Goal: Task Accomplishment & Management: Use online tool/utility

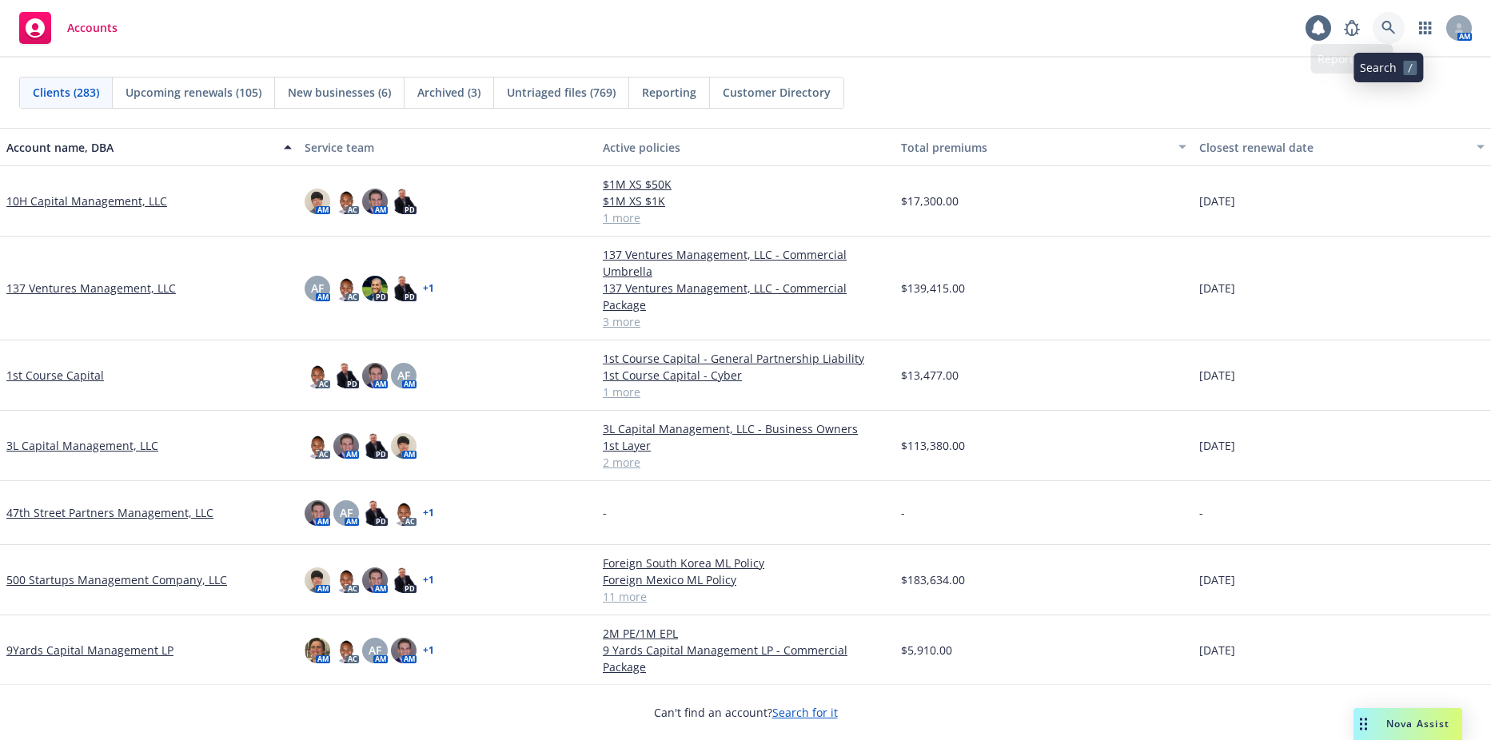
click at [1392, 26] on icon at bounding box center [1389, 28] width 14 height 14
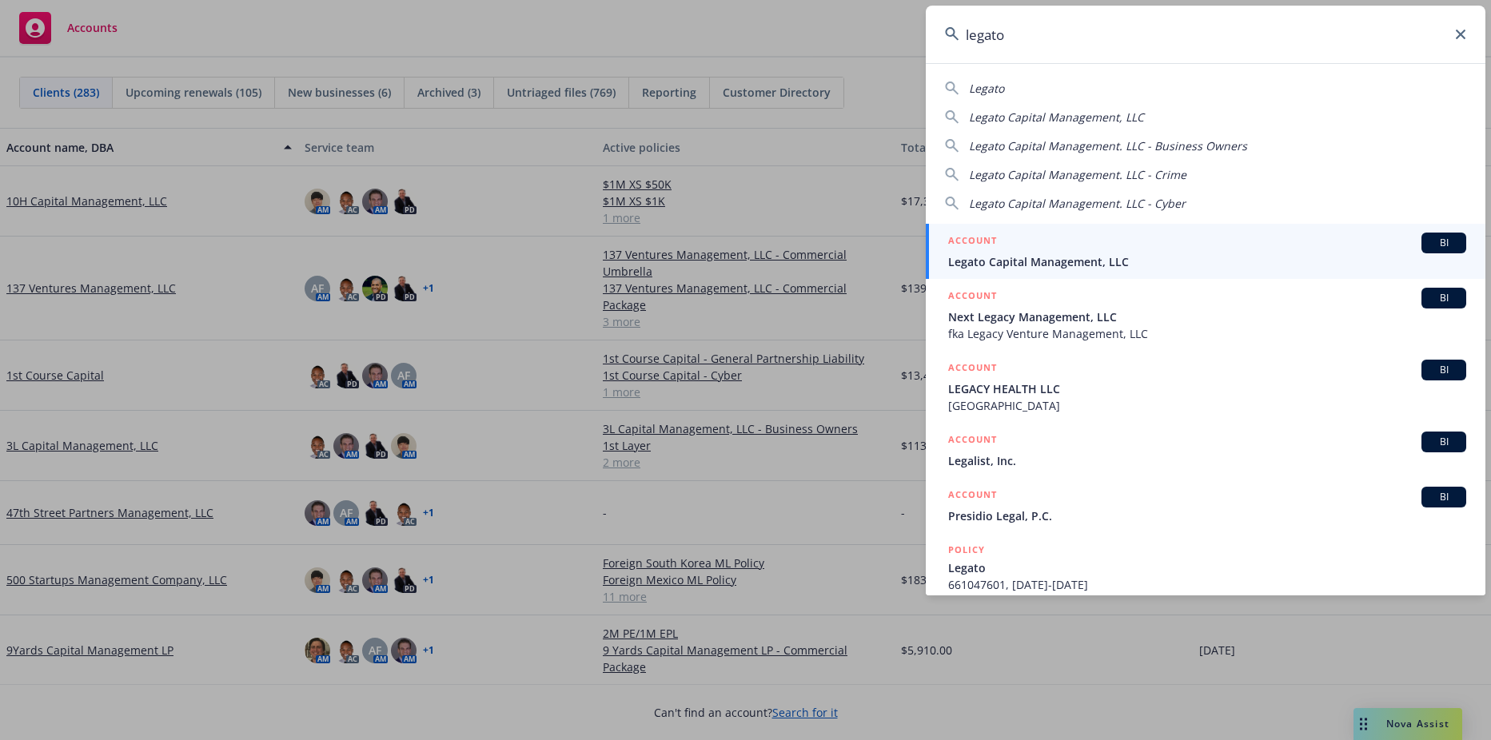
type input "legato"
click at [1048, 264] on span "Legato Capital Management, LLC" at bounding box center [1207, 261] width 518 height 17
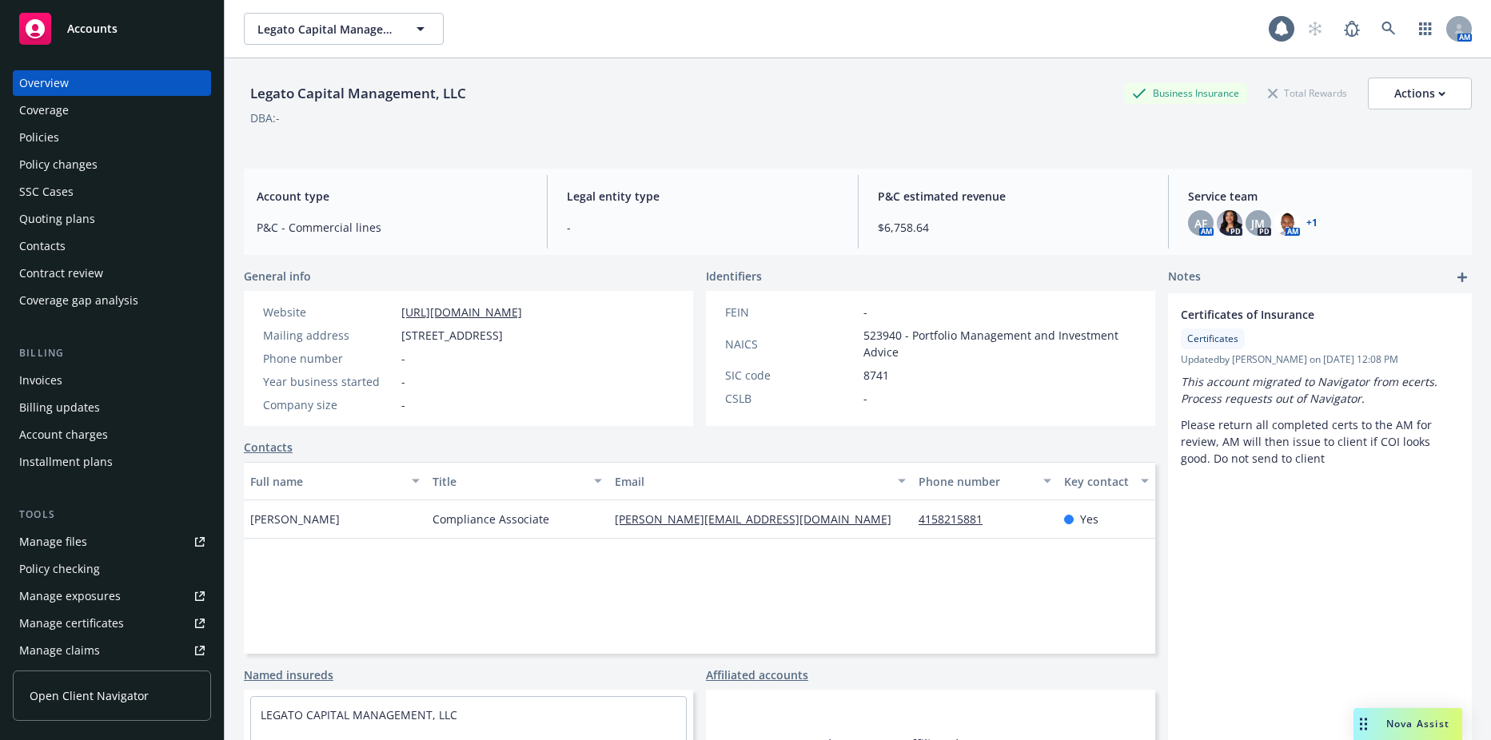
click at [77, 134] on div "Policies" at bounding box center [112, 138] width 186 height 26
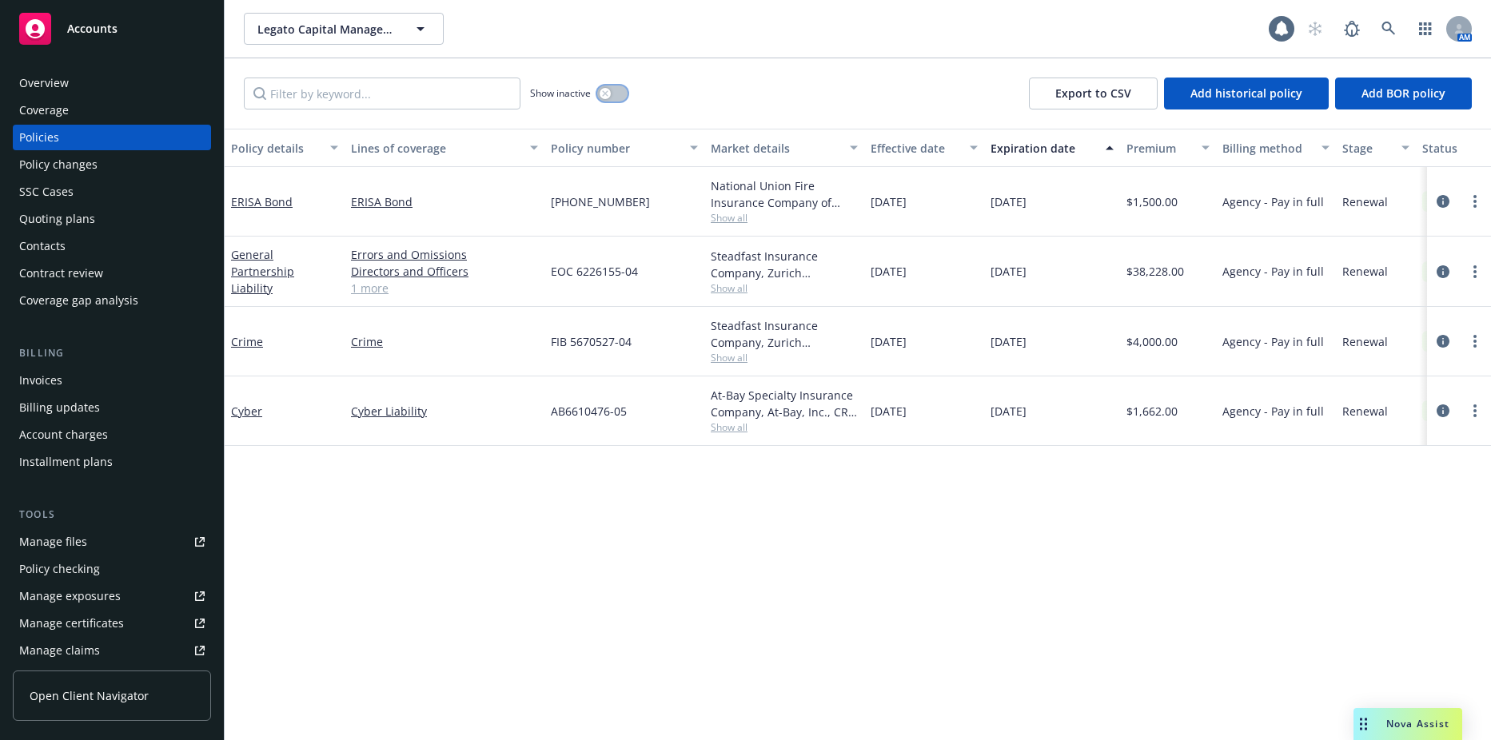
click at [608, 97] on div "button" at bounding box center [605, 93] width 11 height 11
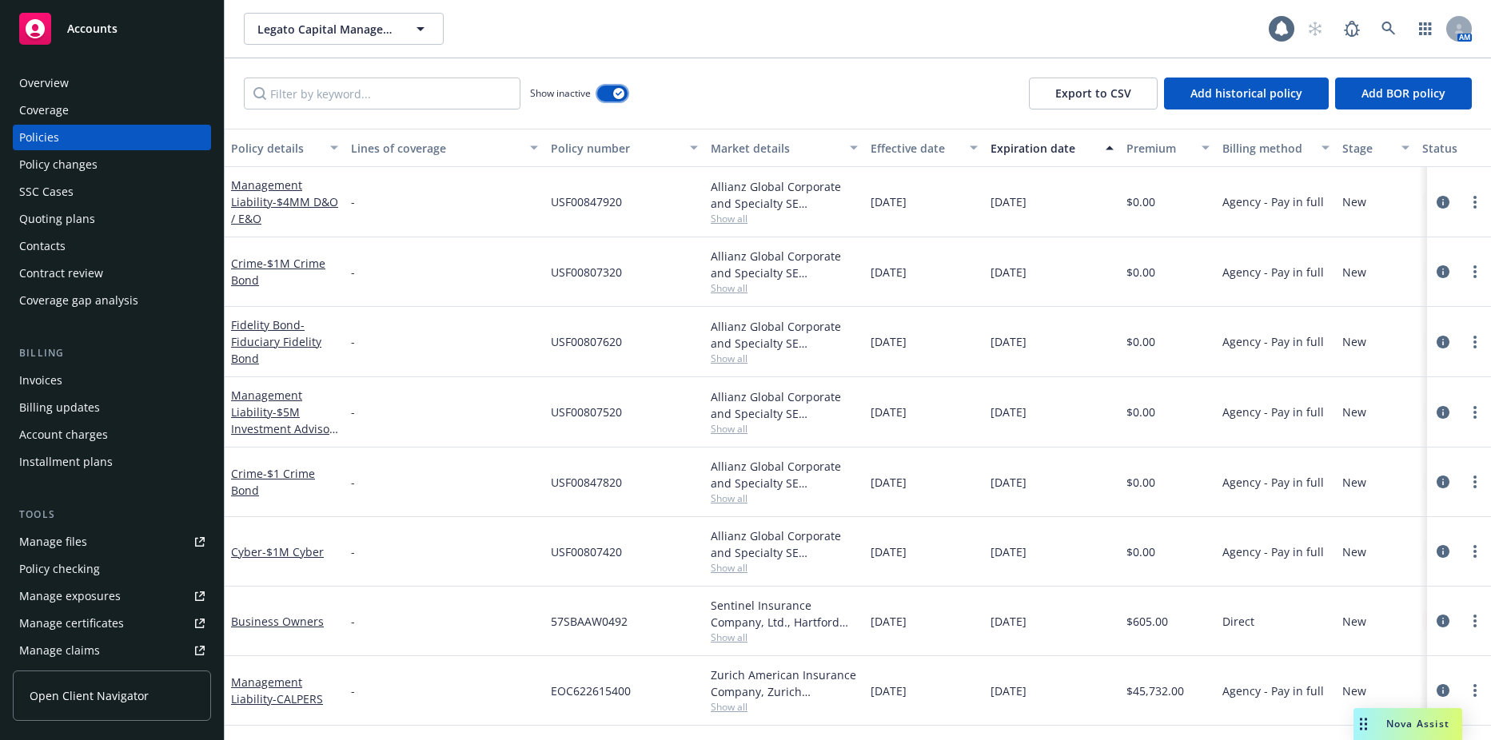
click at [622, 93] on icon "button" at bounding box center [619, 93] width 6 height 5
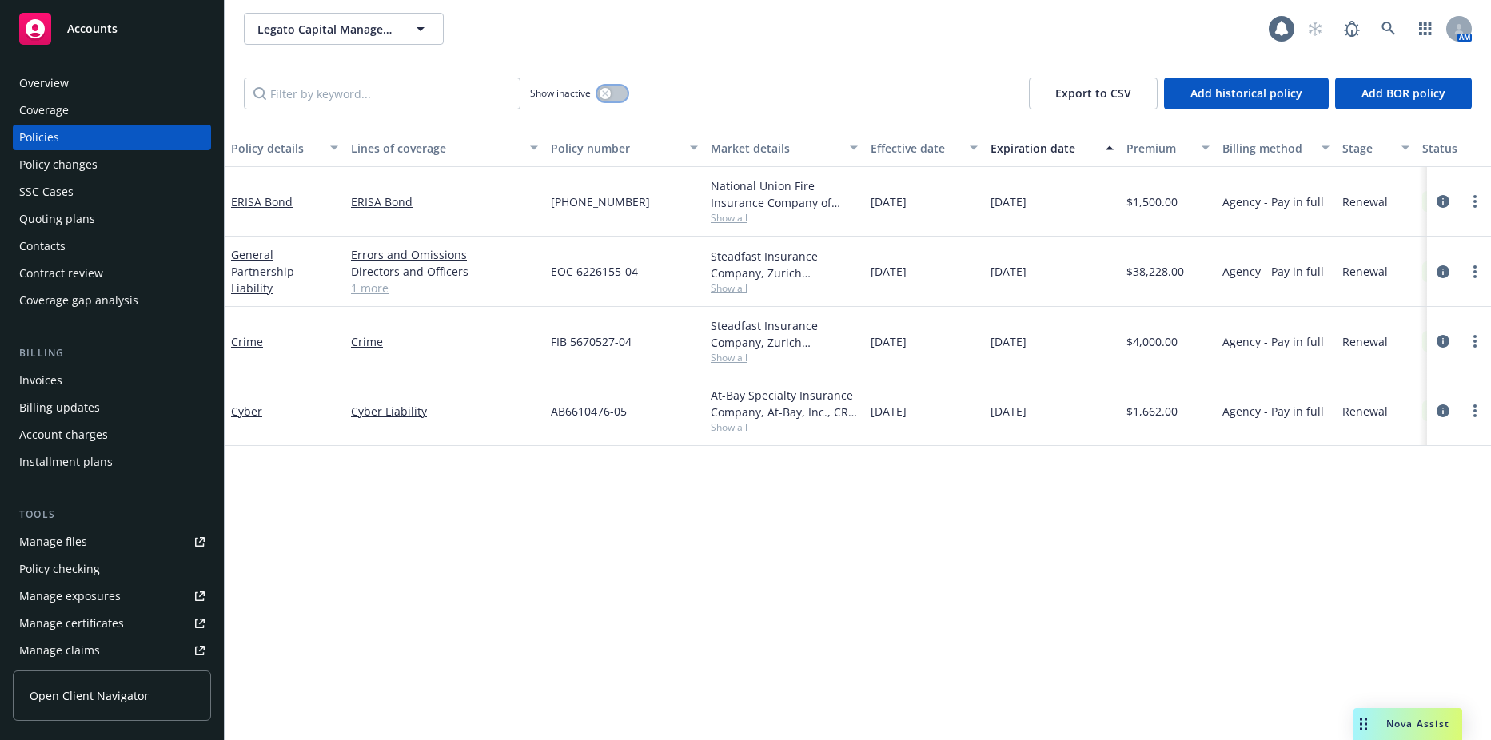
click at [609, 96] on div "button" at bounding box center [605, 93] width 11 height 11
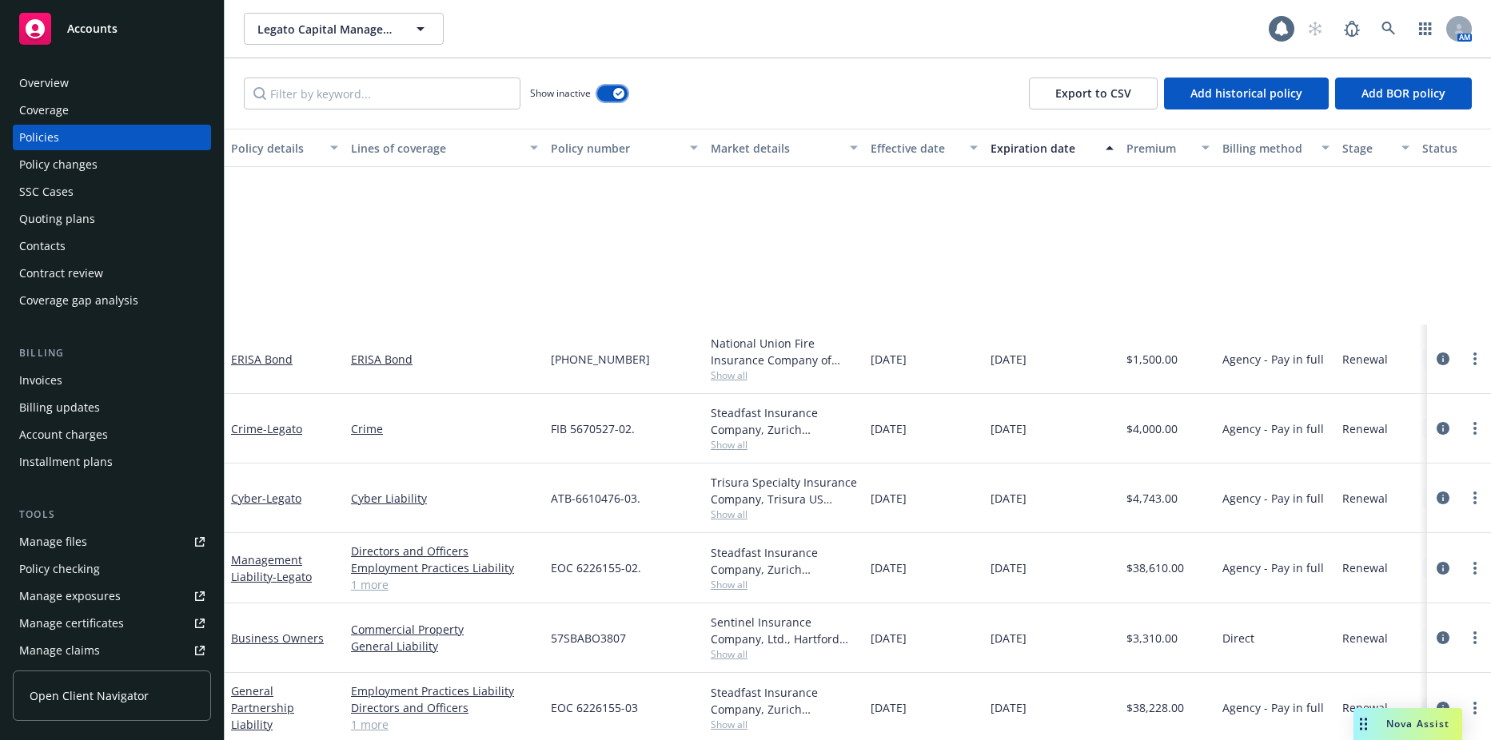
scroll to position [1298, 0]
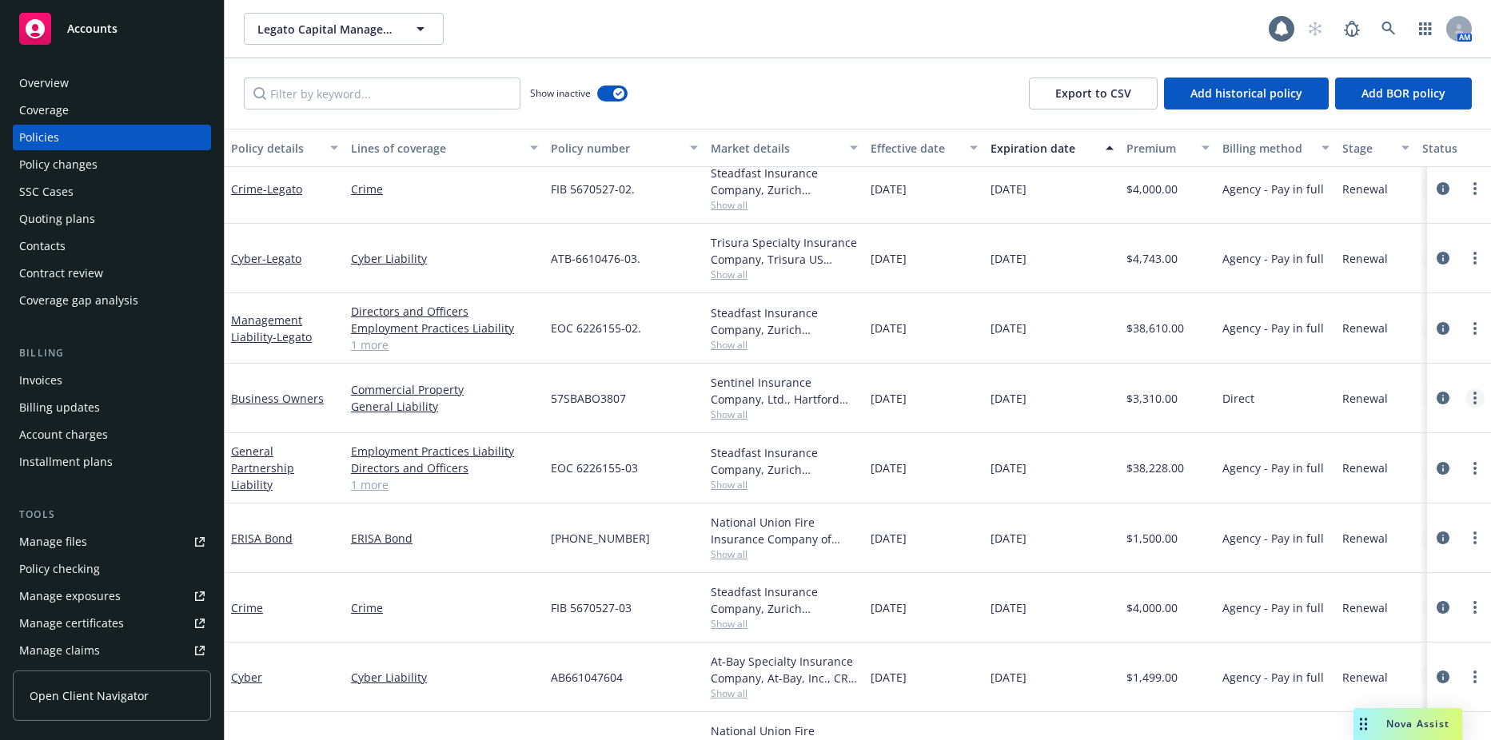
click at [1470, 399] on link "more" at bounding box center [1475, 398] width 19 height 19
click at [1374, 468] on link "Renew with incumbent" at bounding box center [1378, 463] width 188 height 32
select select "12"
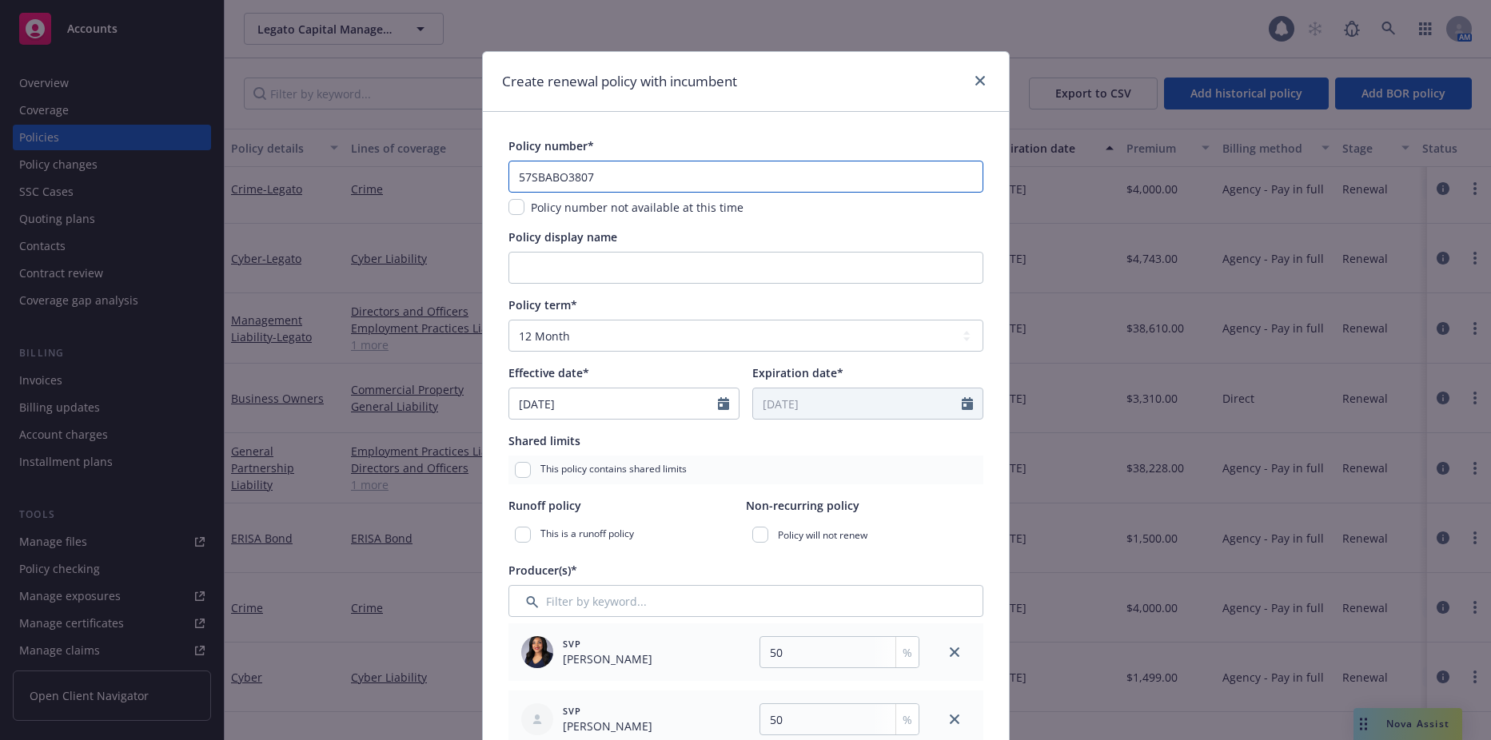
click at [633, 175] on input "57SBABO3807" at bounding box center [746, 177] width 475 height 32
click at [633, 174] on input "57SBABO3807" at bounding box center [746, 177] width 475 height 32
paste input "SBA BM5VWJ"
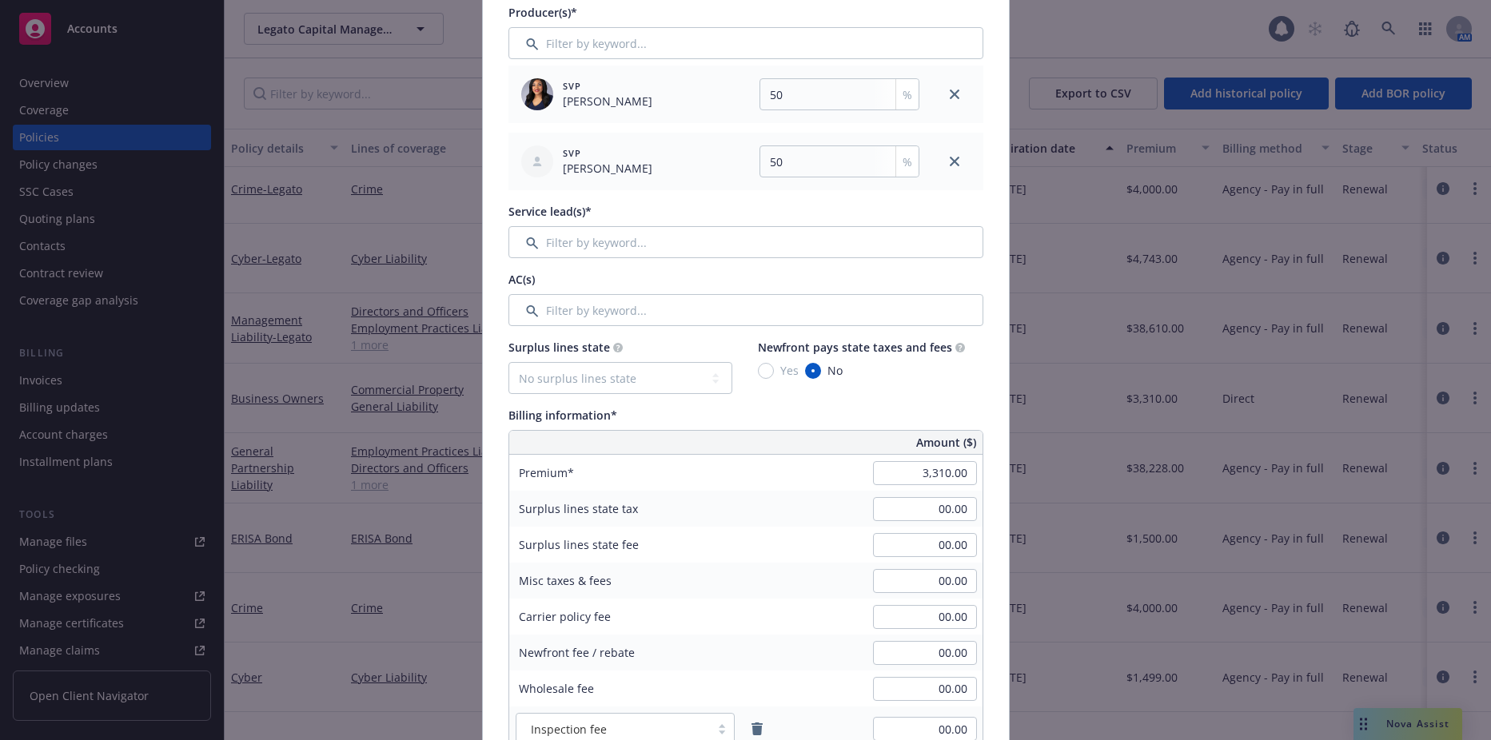
scroll to position [560, 0]
type input "57 SBA BM5VWJ"
click at [877, 469] on input "3,310.00" at bounding box center [925, 472] width 104 height 24
type input "2,791.00"
click at [888, 510] on input "00.00" at bounding box center [925, 508] width 104 height 24
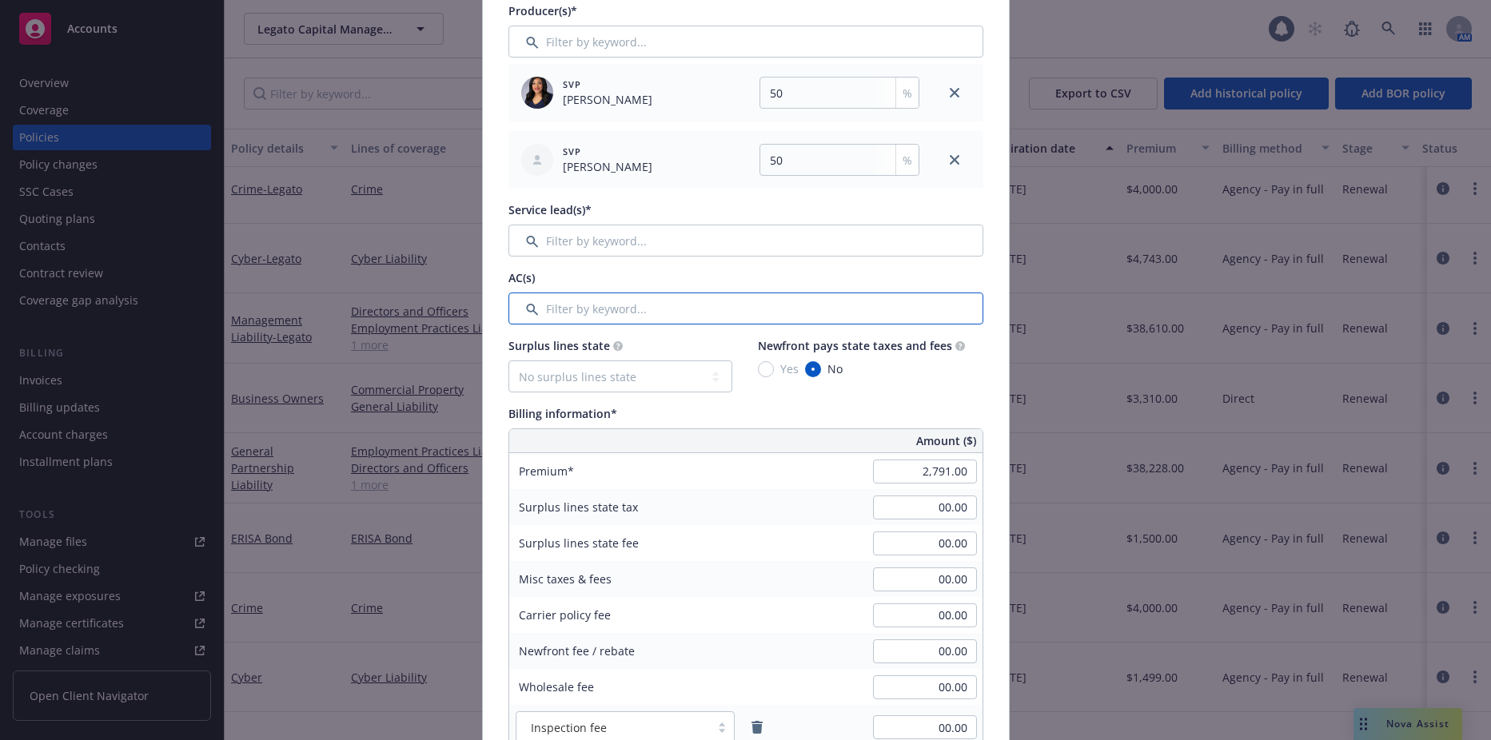
click at [668, 313] on input "Filter by keyword..." at bounding box center [746, 309] width 475 height 32
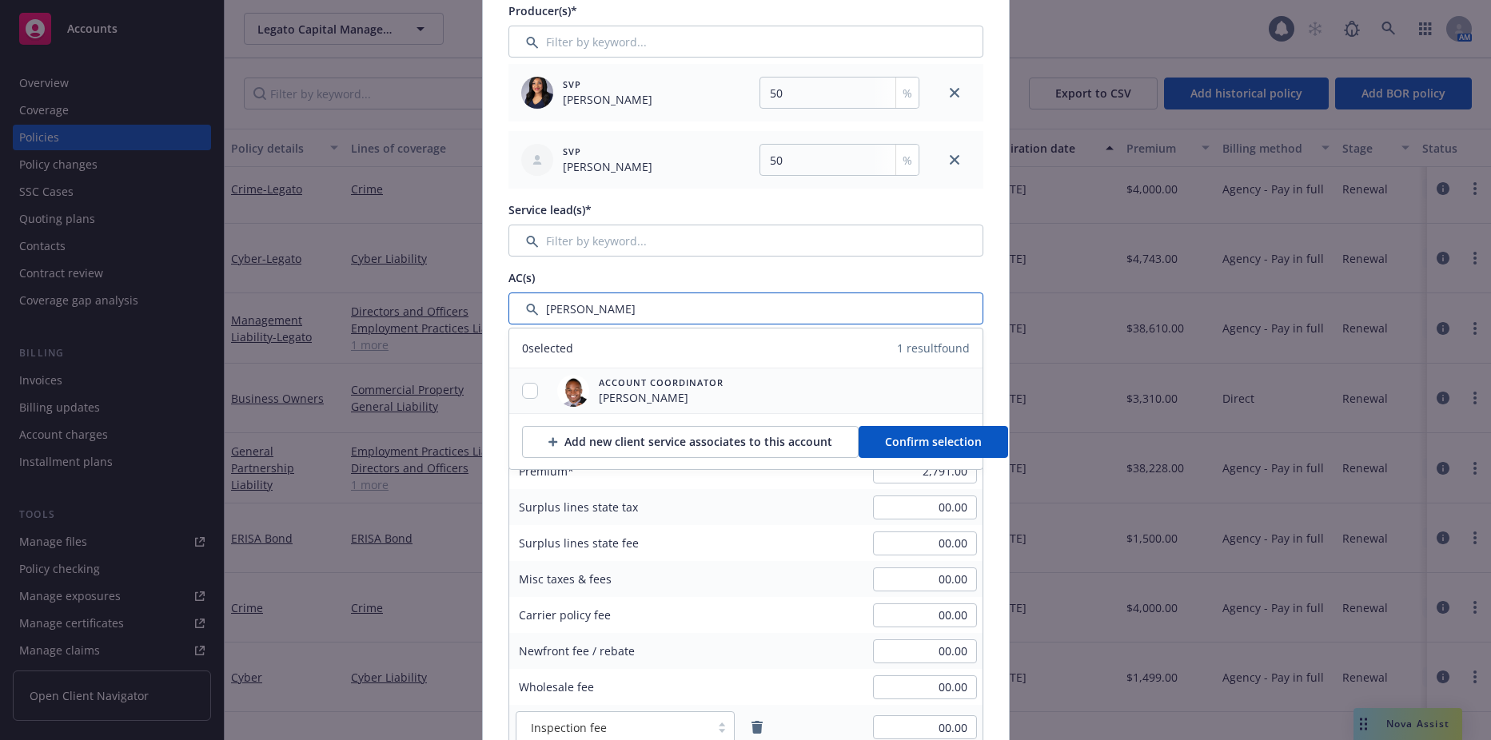
type input "[PERSON_NAME]"
click at [522, 389] on input "checkbox" at bounding box center [530, 391] width 16 height 16
checkbox input "true"
click at [885, 441] on span "Confirm selection" at bounding box center [933, 441] width 97 height 15
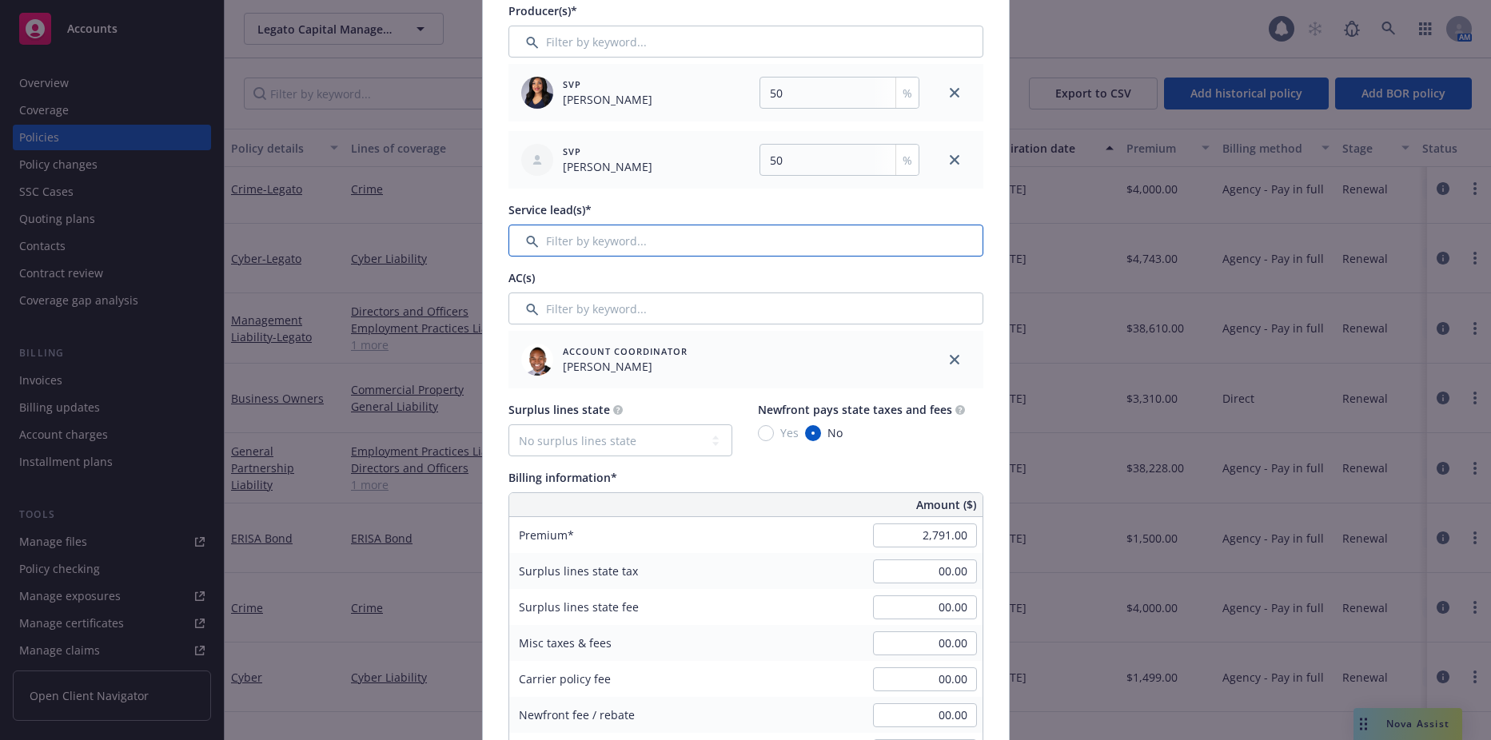
click at [644, 243] on input "Filter by keyword..." at bounding box center [746, 241] width 475 height 32
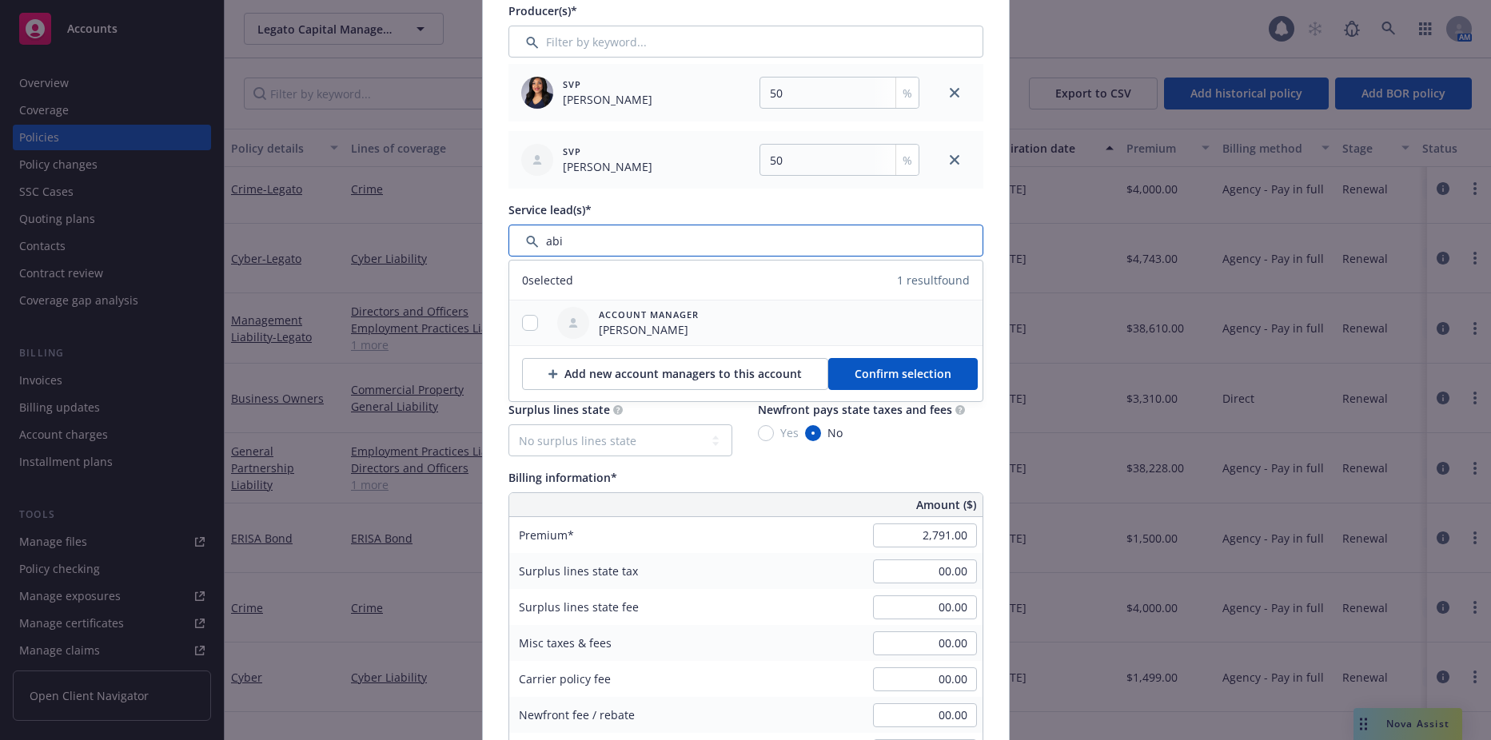
type input "abi"
click at [522, 316] on input "checkbox" at bounding box center [530, 323] width 16 height 16
checkbox input "true"
click at [860, 360] on div "Add new account managers to this account Confirm selection" at bounding box center [745, 373] width 473 height 56
click at [857, 365] on button "Confirm selection" at bounding box center [903, 374] width 150 height 32
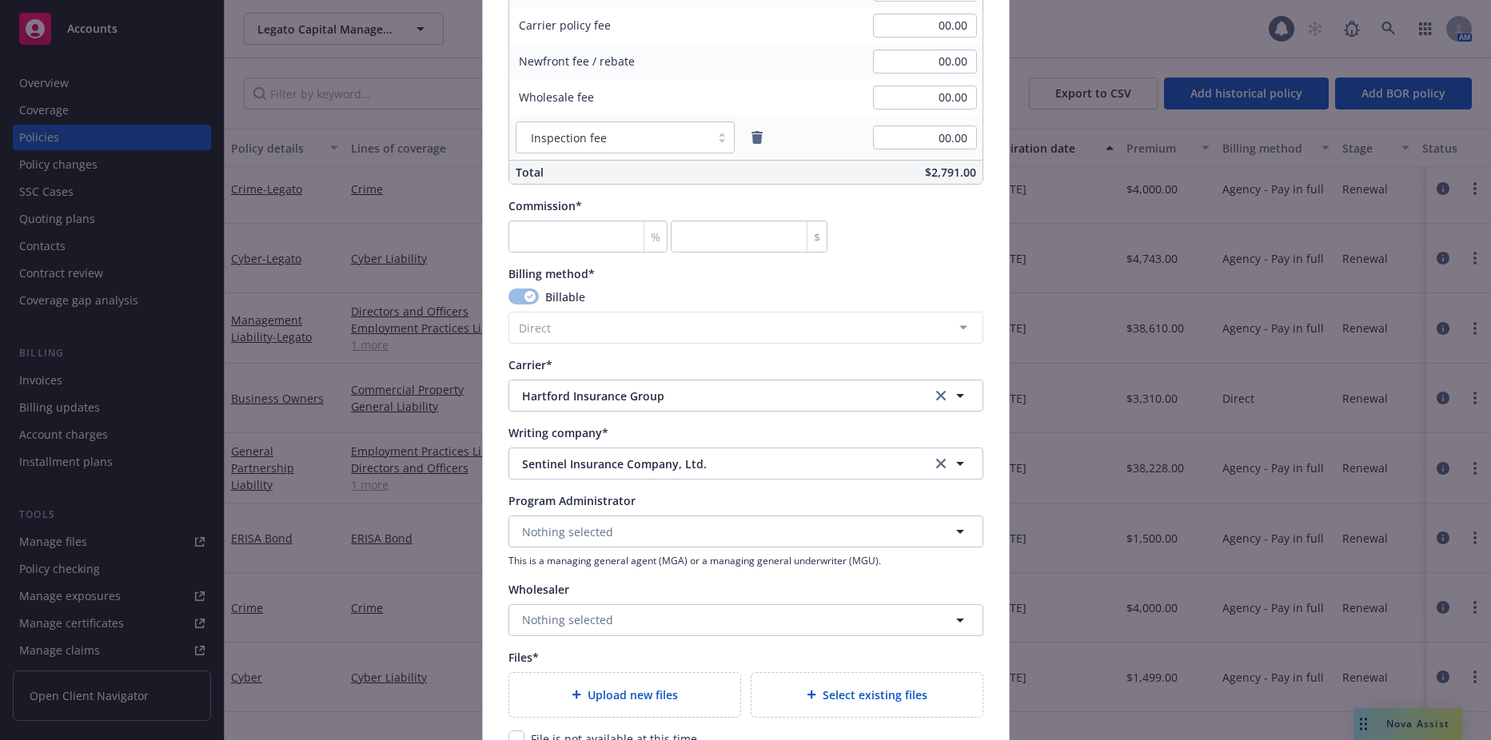
scroll to position [1279, 0]
click at [552, 221] on input "number" at bounding box center [589, 235] width 160 height 32
type input "1"
type input "27.91"
type input "15"
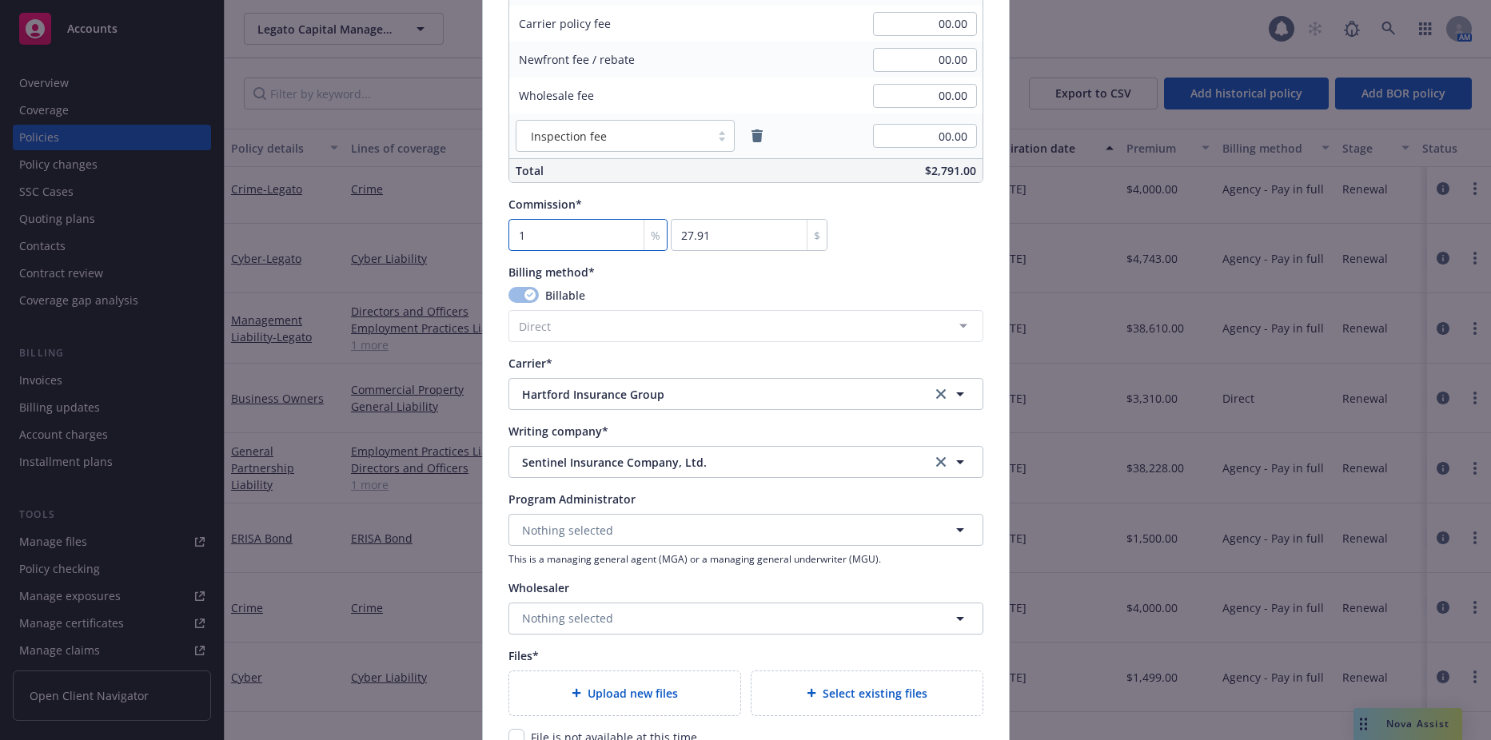
type input "418.65"
type input "15"
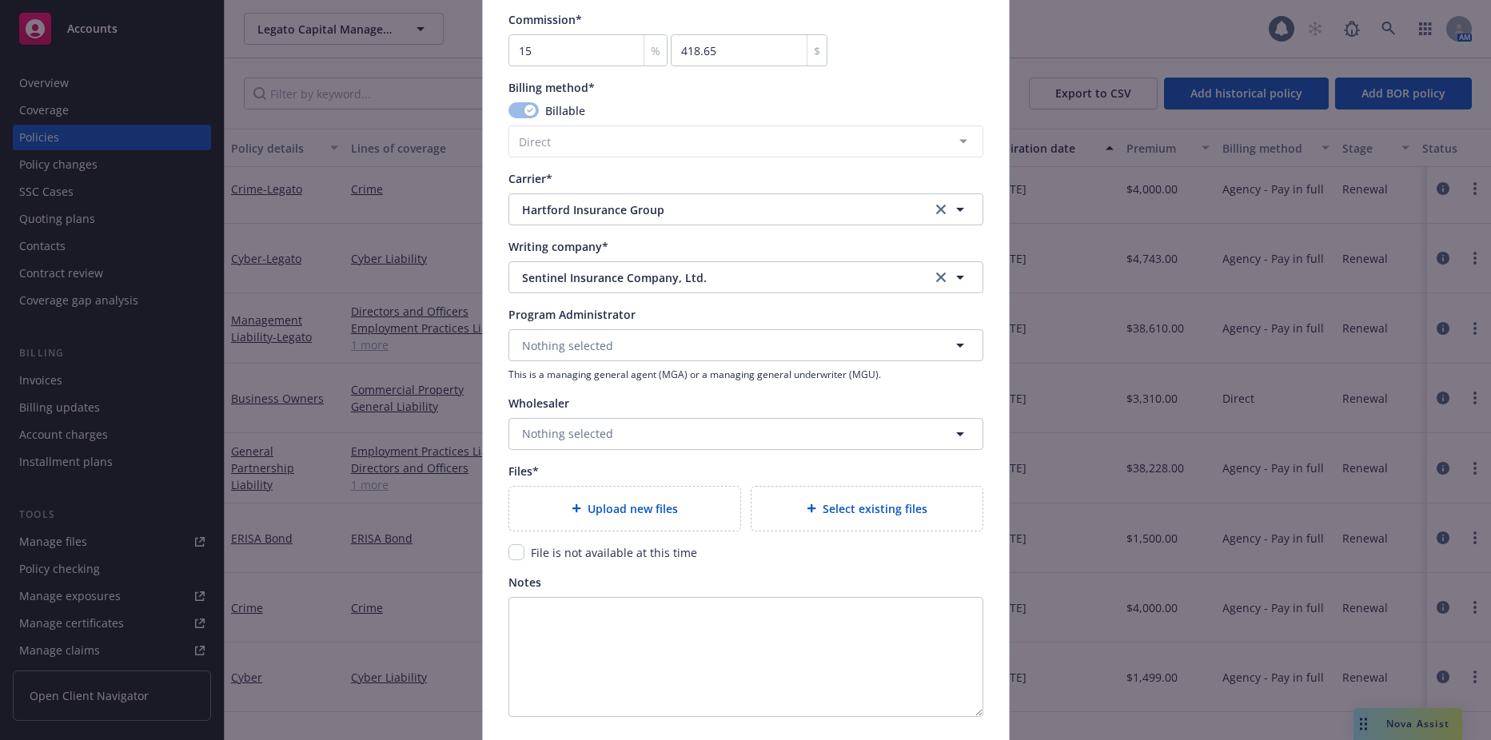
scroll to position [1519, 0]
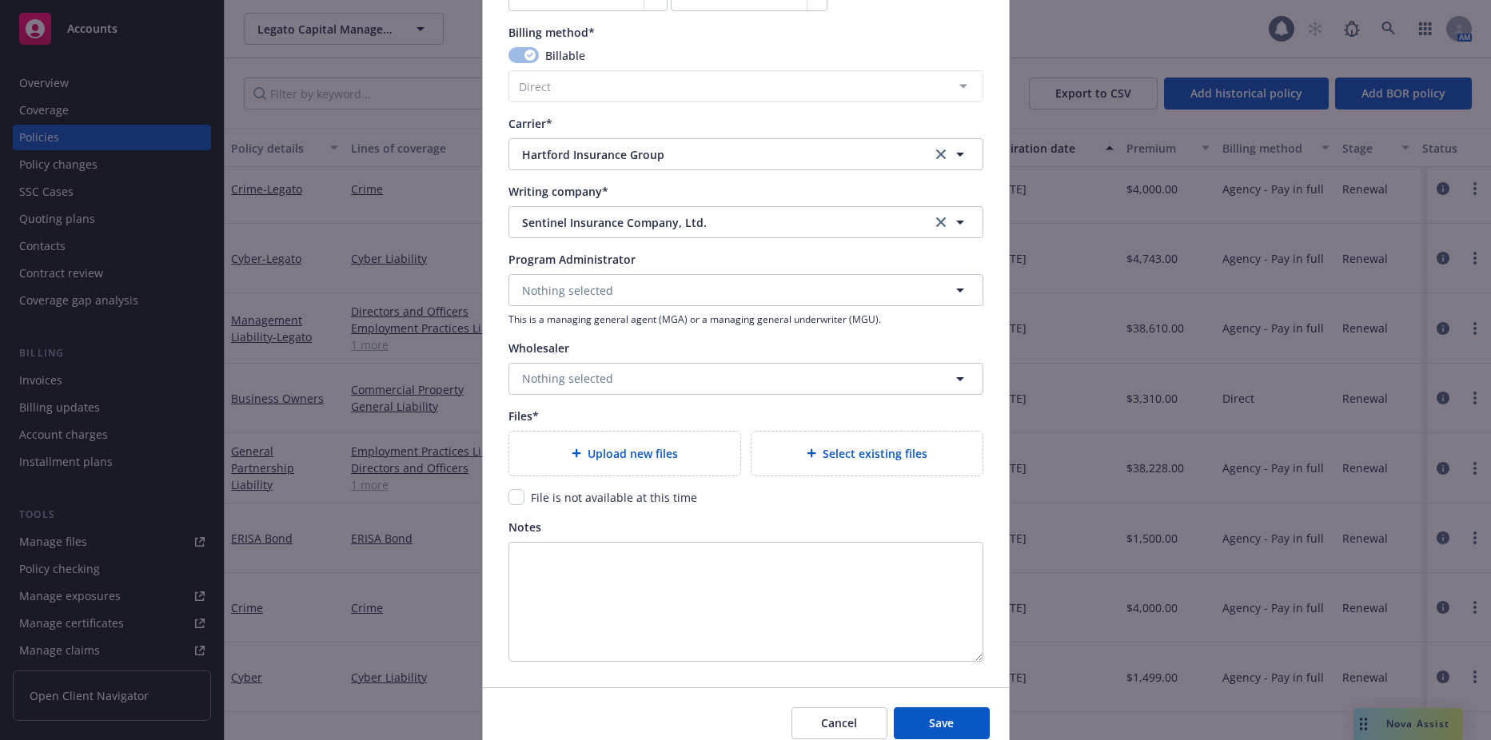
click at [654, 449] on span "Upload new files" at bounding box center [633, 453] width 90 height 17
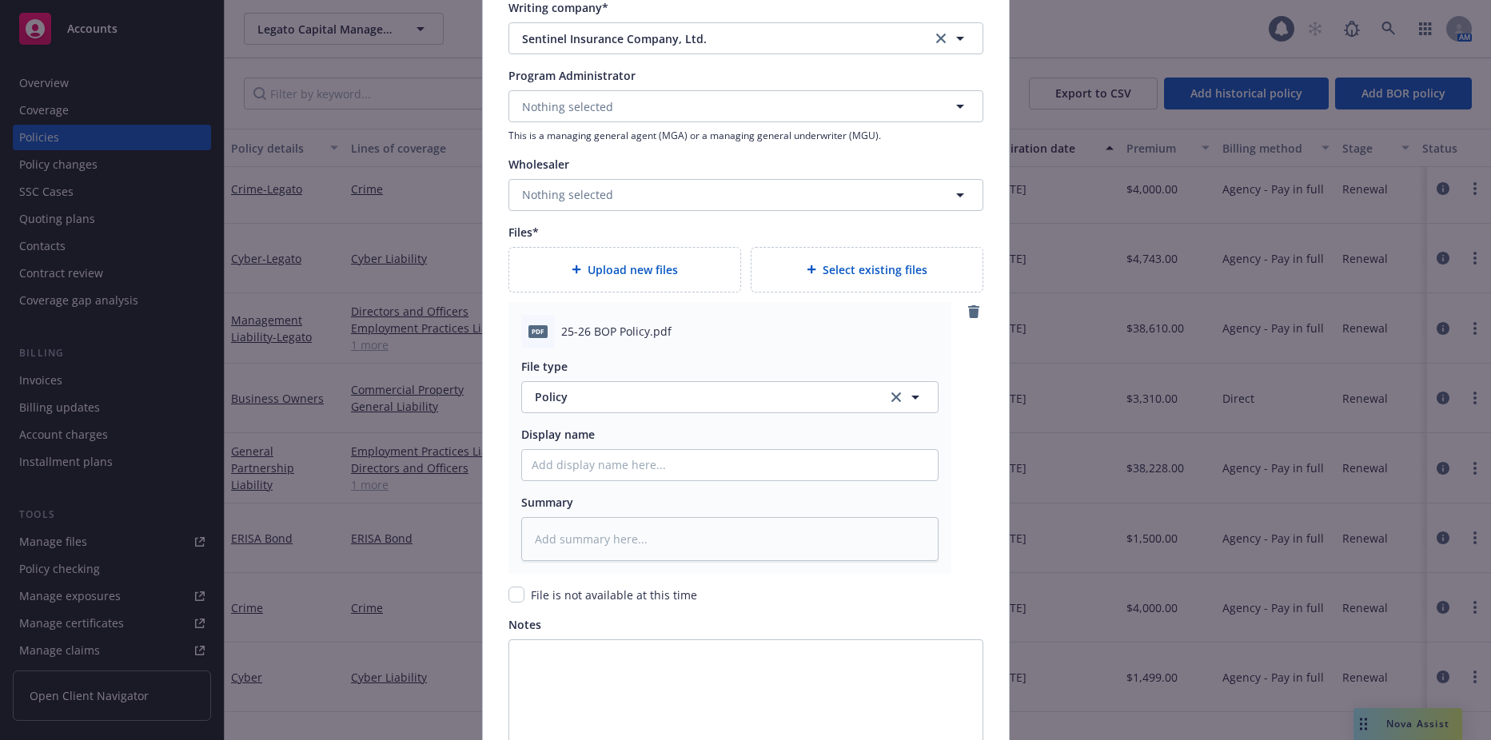
scroll to position [1871, 0]
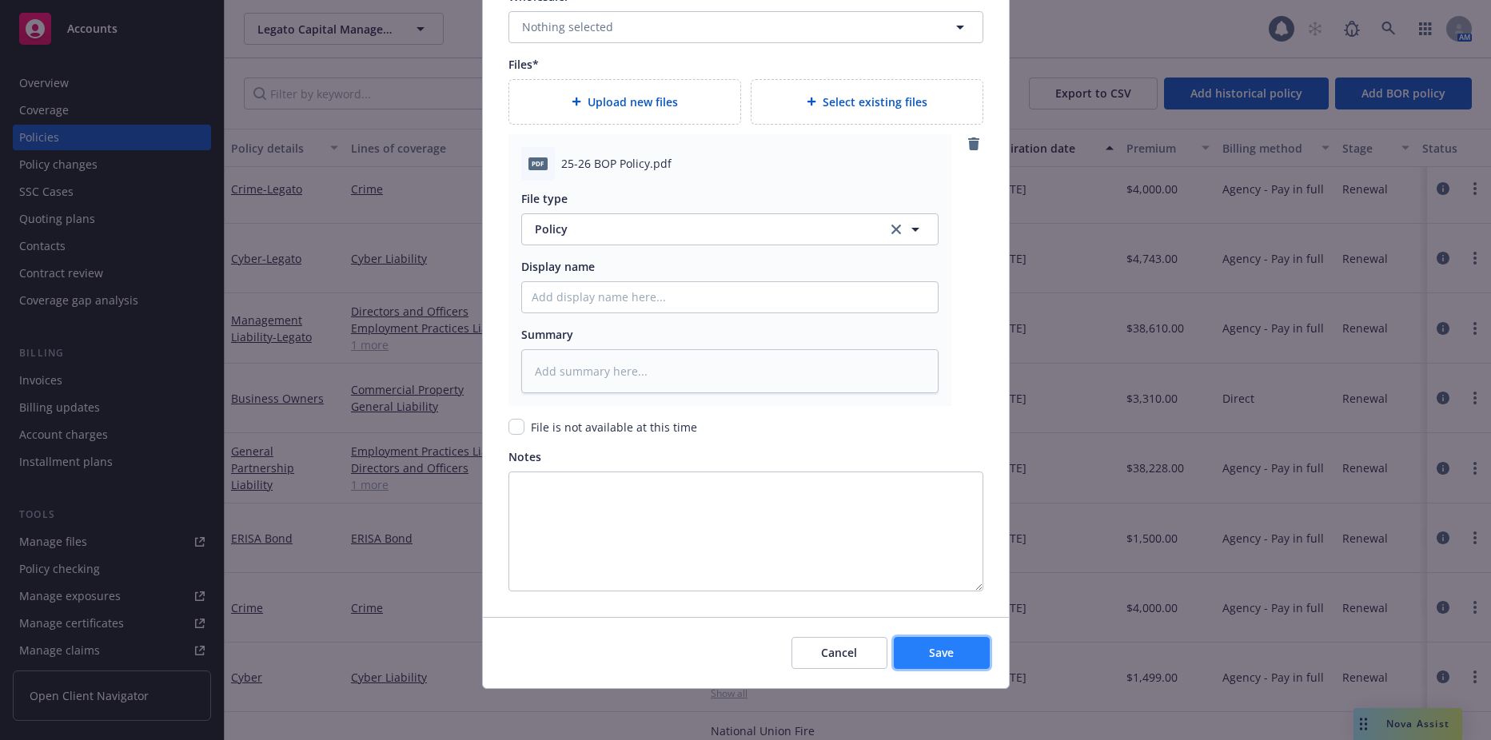
click at [939, 646] on span "Save" at bounding box center [941, 652] width 25 height 15
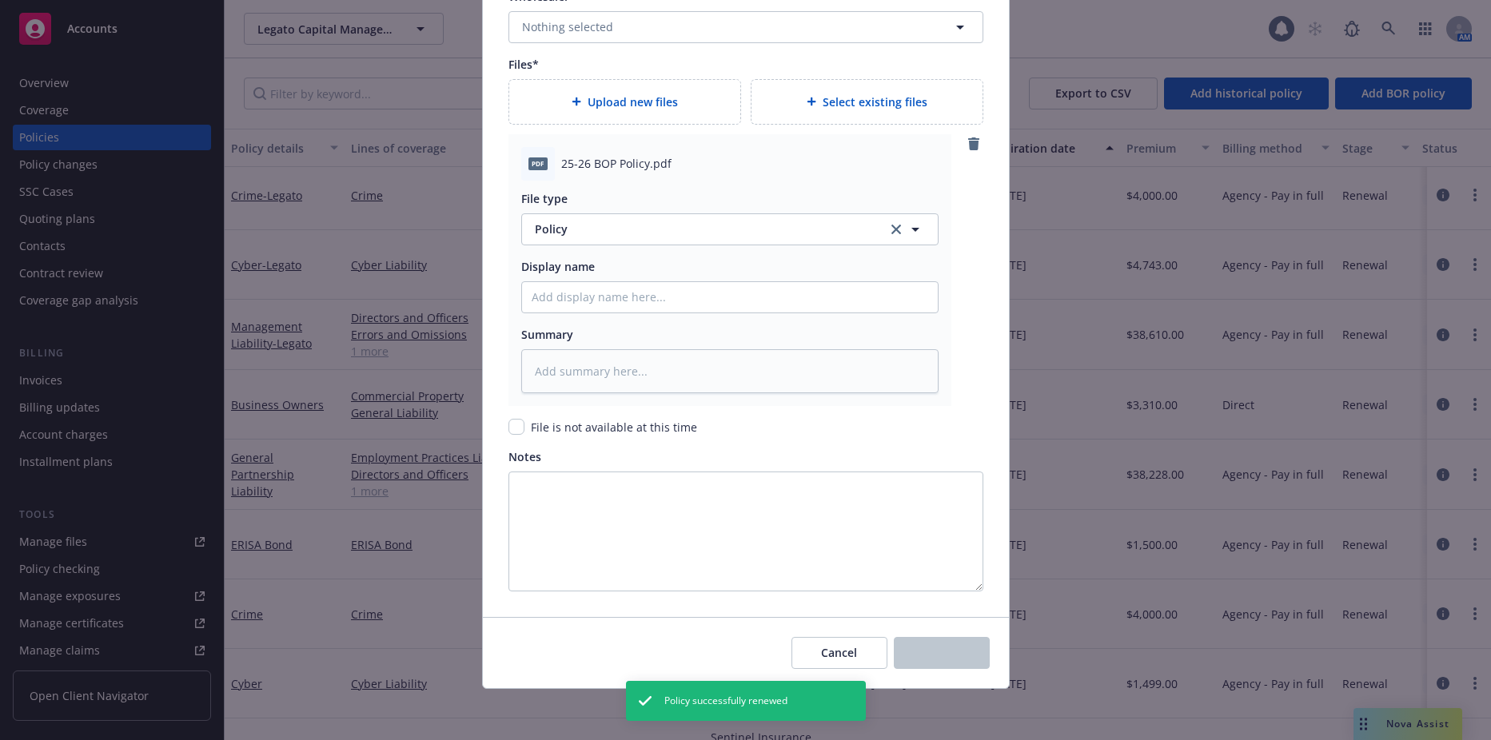
scroll to position [1228, 0]
type textarea "x"
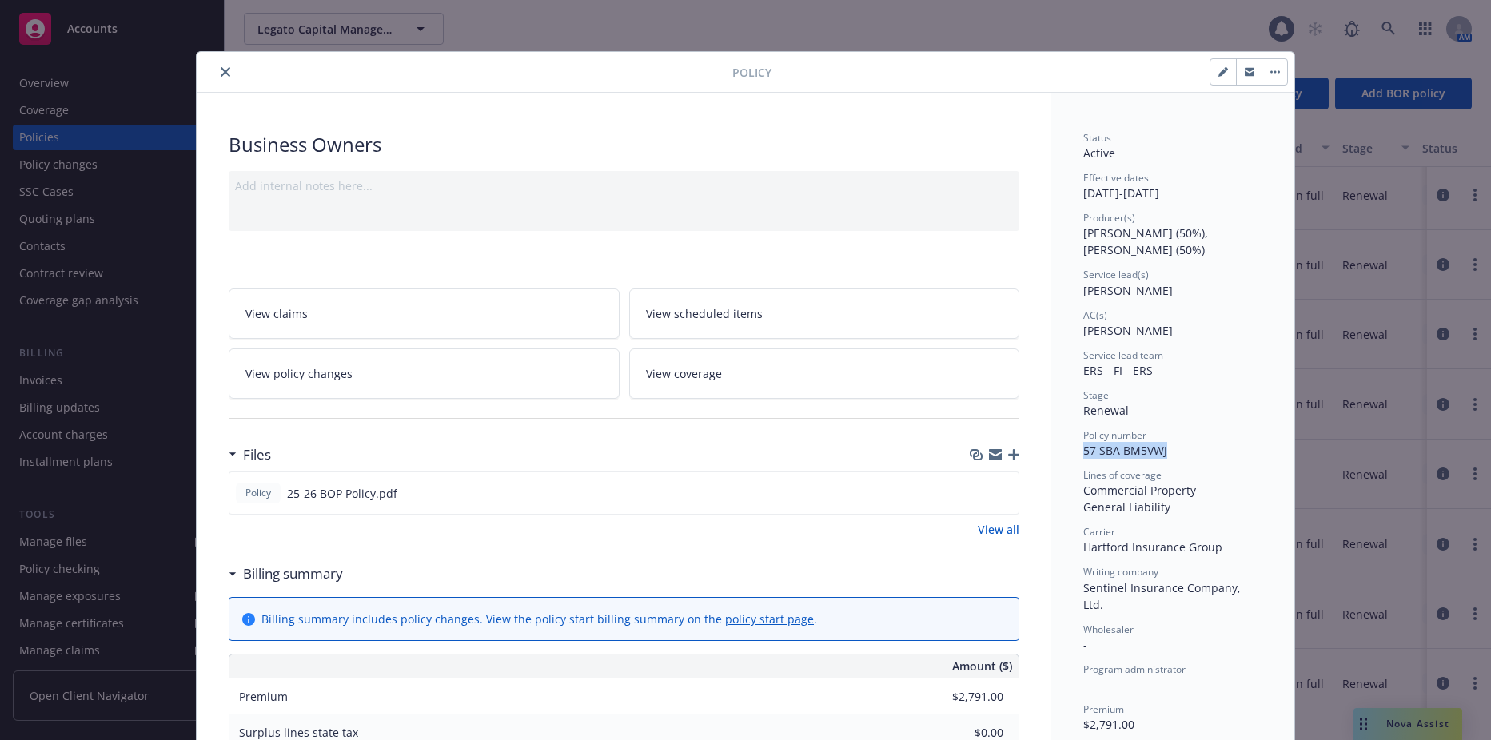
drag, startPoint x: 1169, startPoint y: 448, endPoint x: 1062, endPoint y: 451, distance: 107.2
copy span "57 SBA BM5VWJ"
click at [221, 74] on icon "close" at bounding box center [226, 72] width 10 height 10
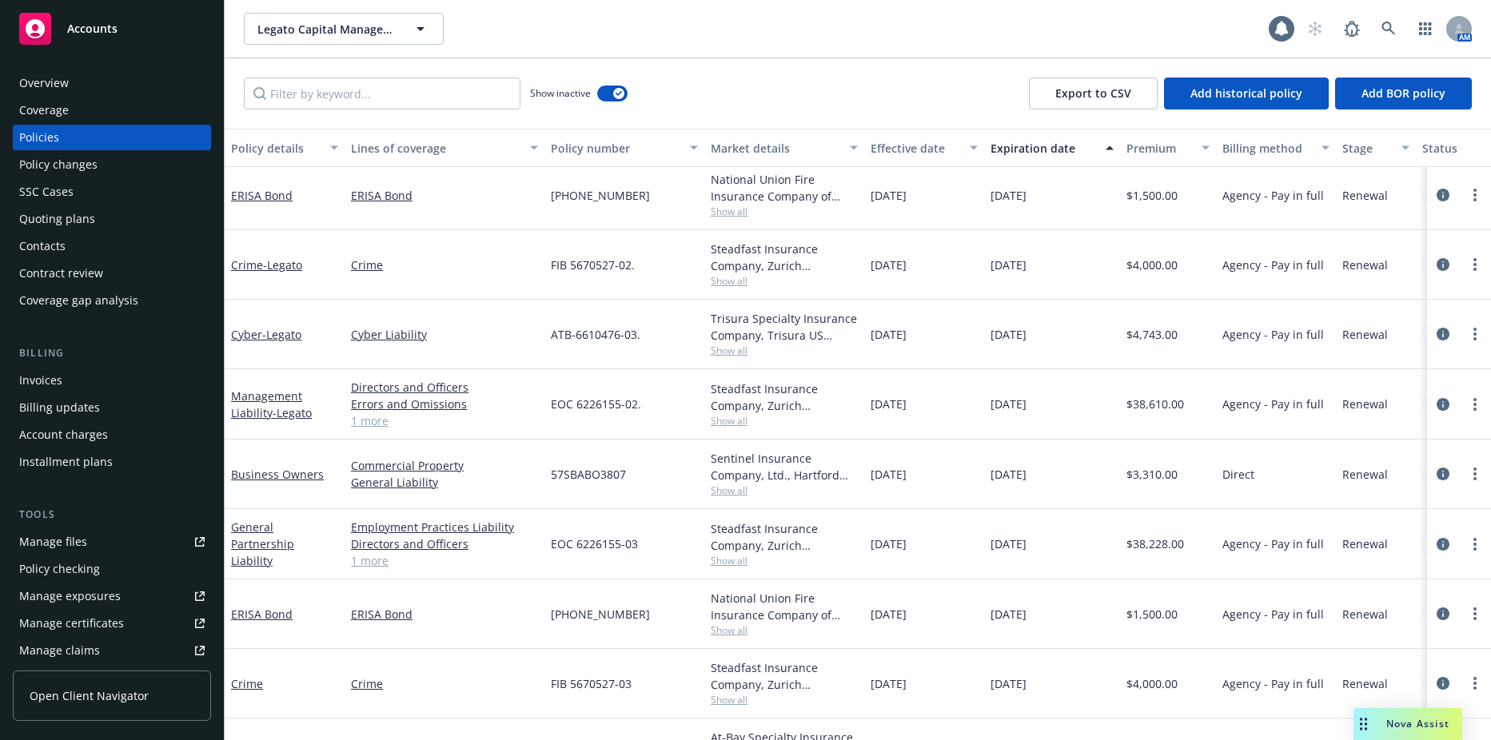
click at [57, 533] on div "Manage files" at bounding box center [53, 542] width 68 height 26
click at [315, 18] on button "Legato Capital Management, LLC" at bounding box center [344, 29] width 200 height 32
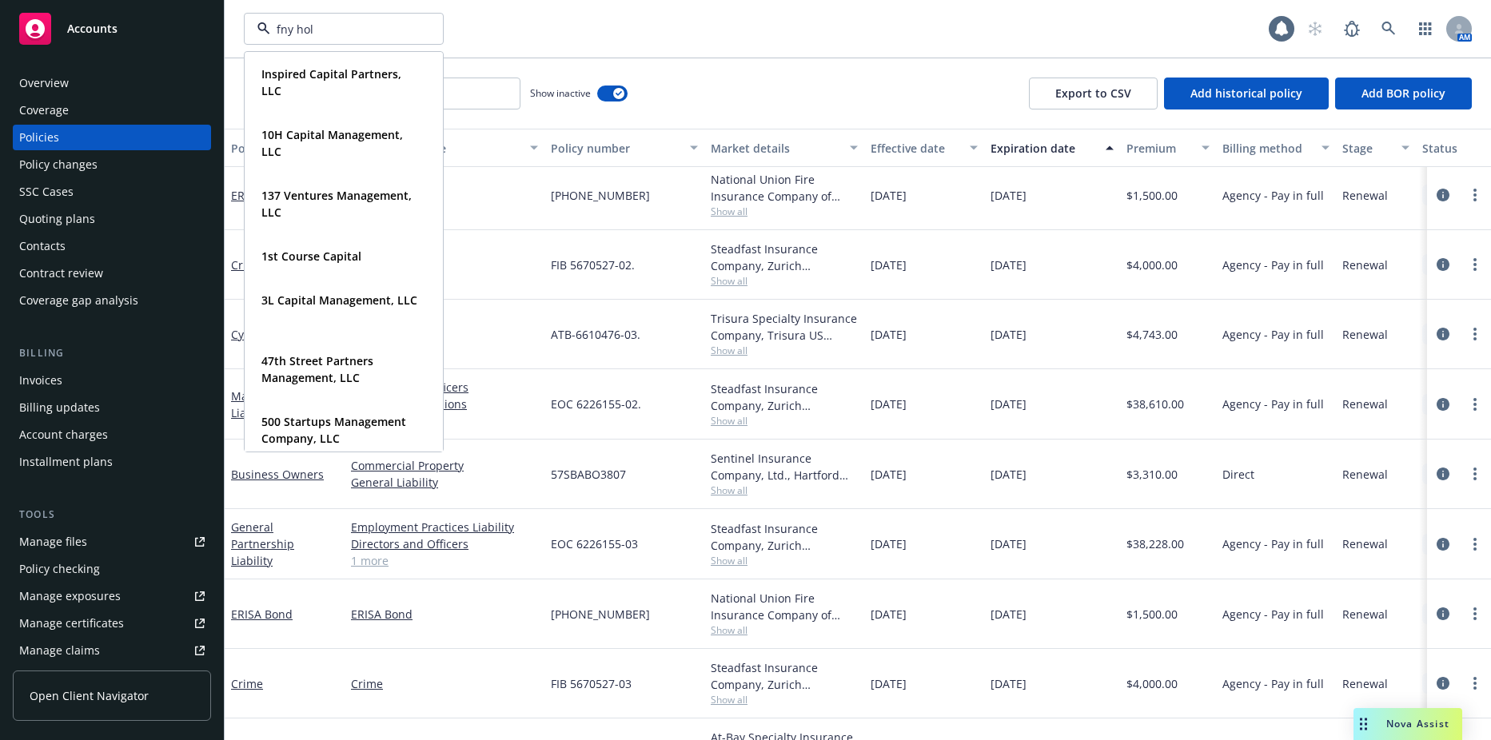
type input "fny hold"
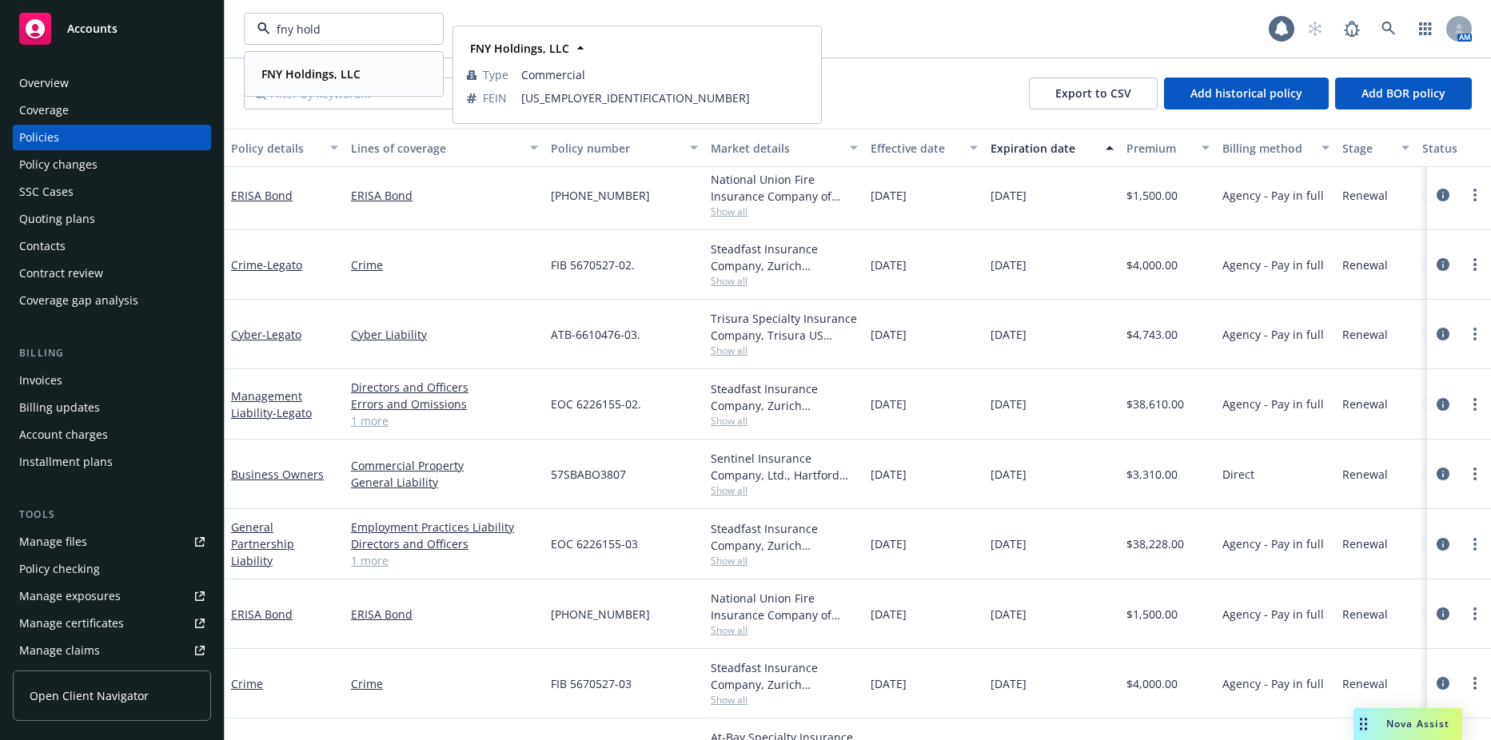
click at [290, 63] on div "FNY Holdings, LLC" at bounding box center [309, 73] width 109 height 23
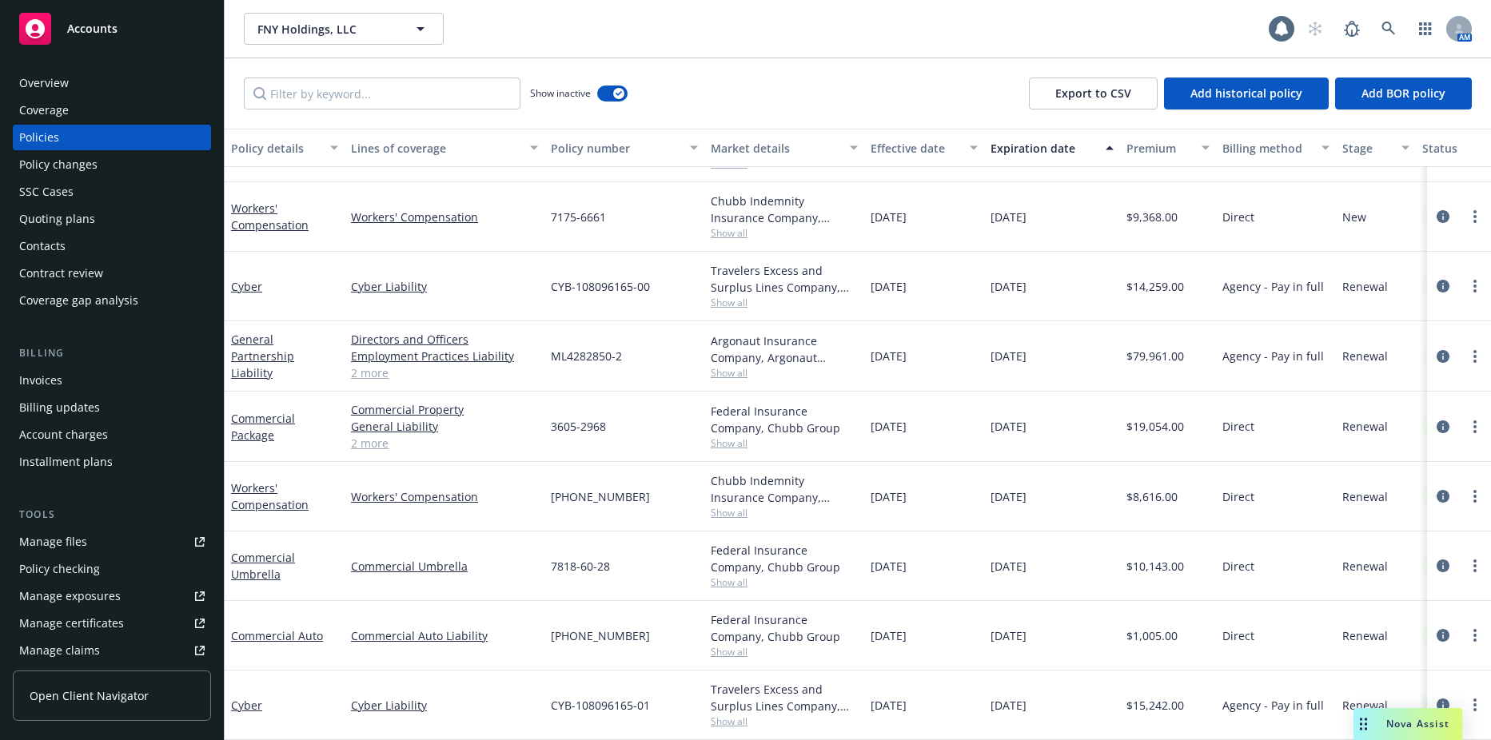
scroll to position [1154, 0]
click at [90, 221] on div "Quoting plans" at bounding box center [57, 219] width 76 height 26
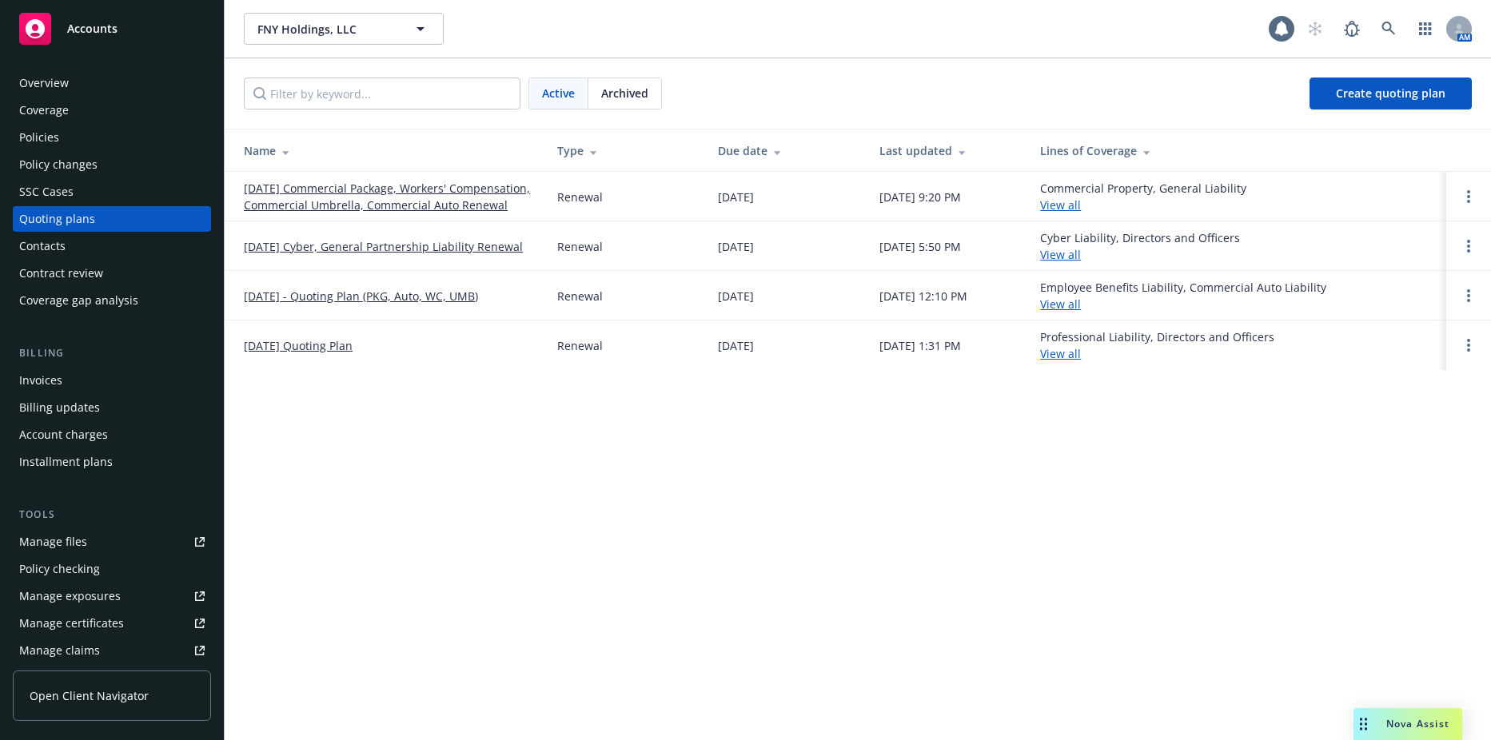
click at [42, 147] on div "Policies" at bounding box center [39, 138] width 40 height 26
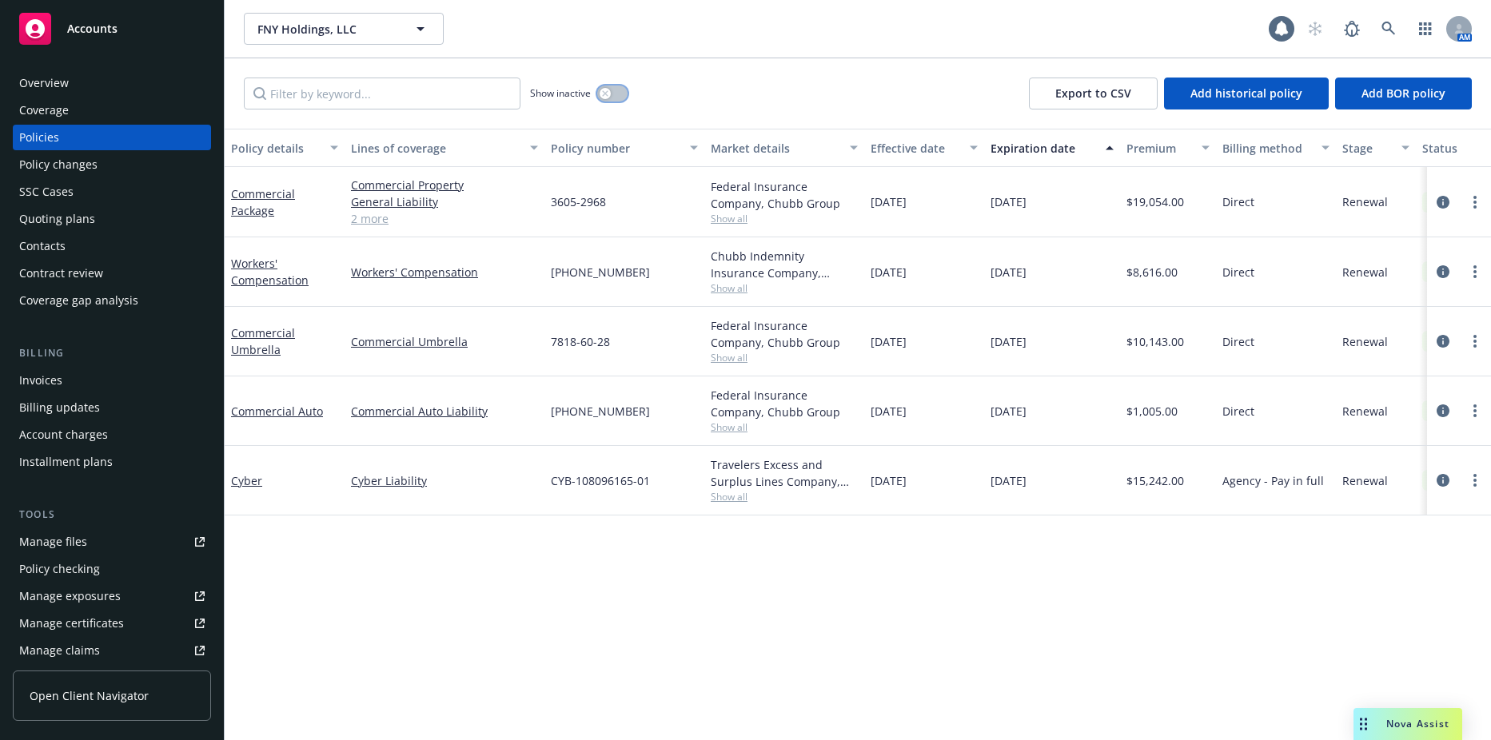
click at [608, 88] on div "button" at bounding box center [605, 93] width 11 height 11
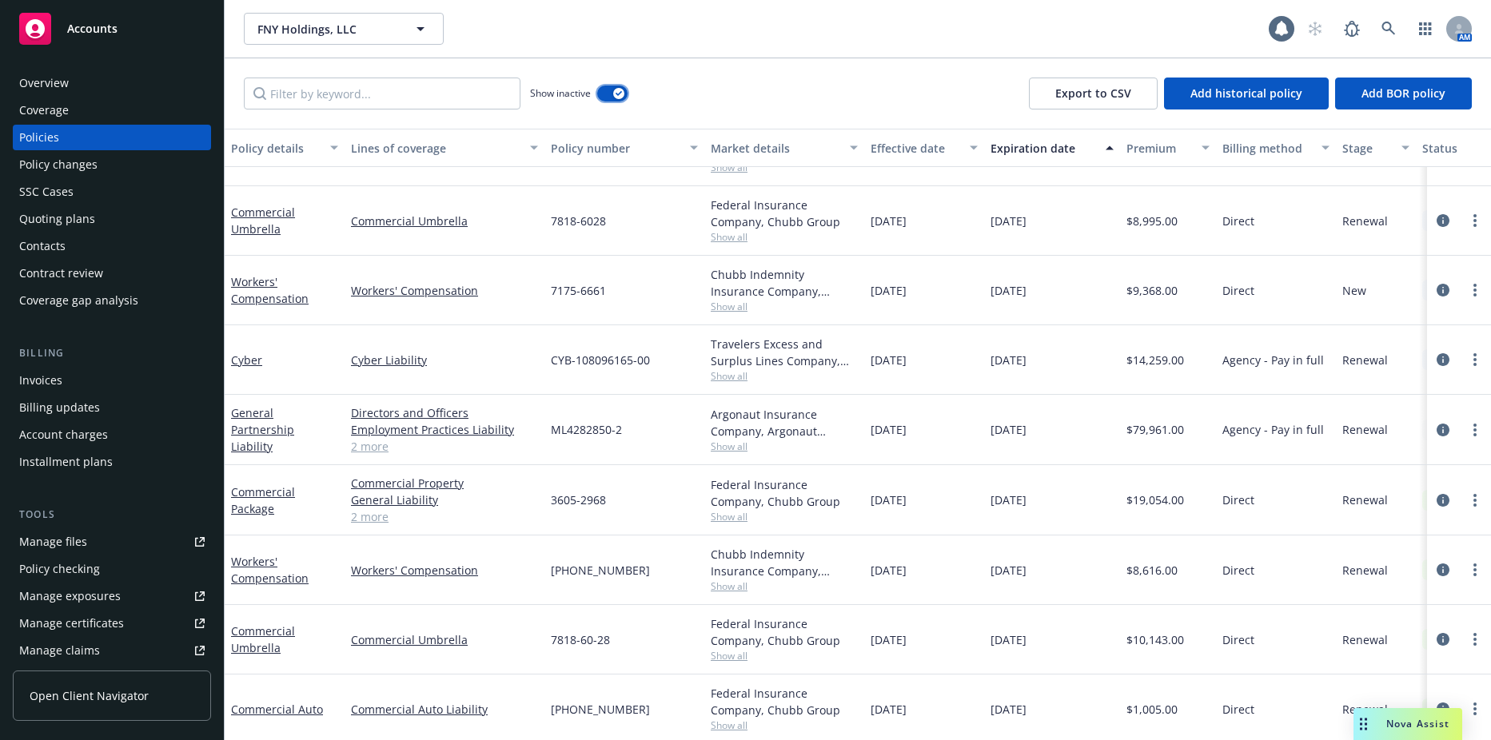
scroll to position [1154, 0]
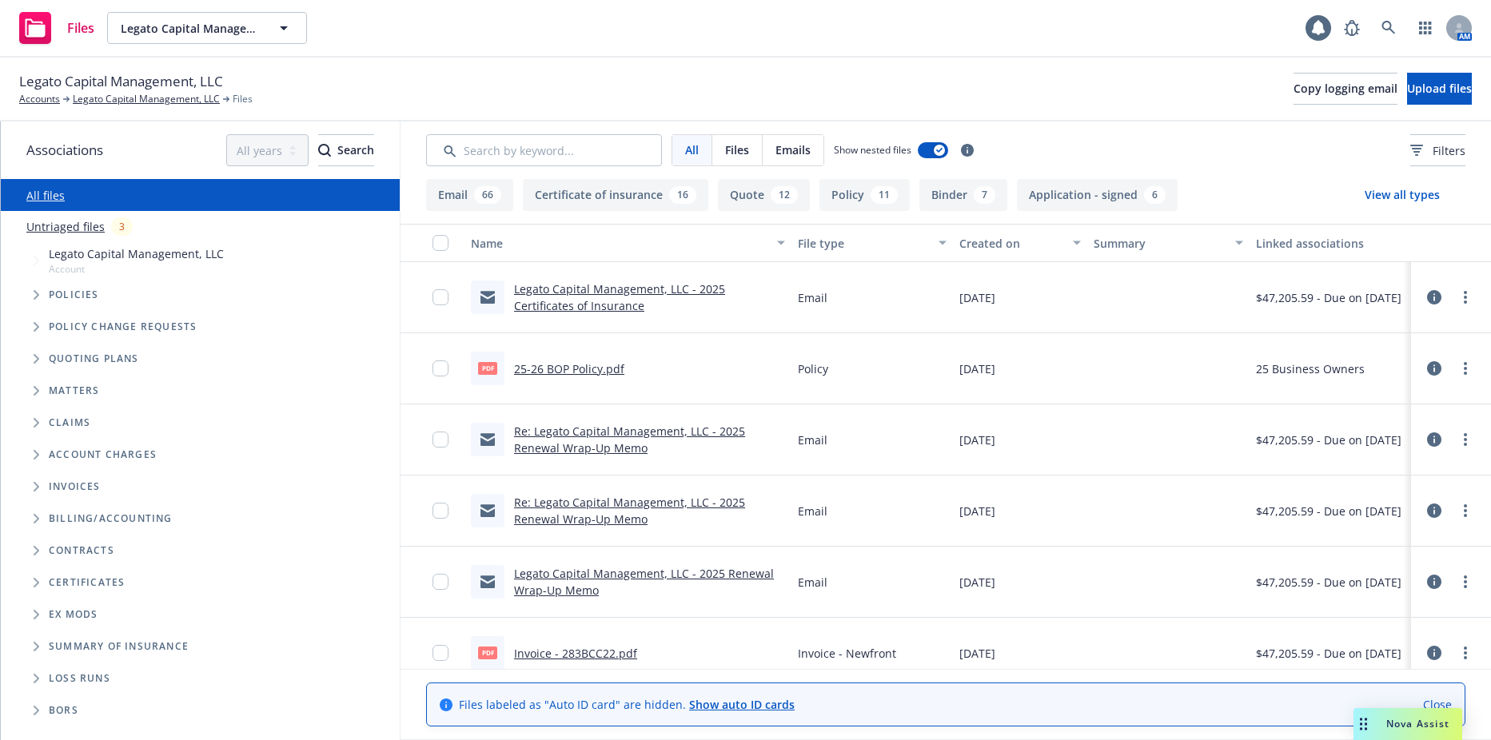
click at [237, 44] on div "Files Legato Capital Management, LLC Legato Capital Management, LLC AM" at bounding box center [745, 29] width 1491 height 58
click at [245, 28] on span "Legato Capital Management, LLC" at bounding box center [190, 28] width 138 height 17
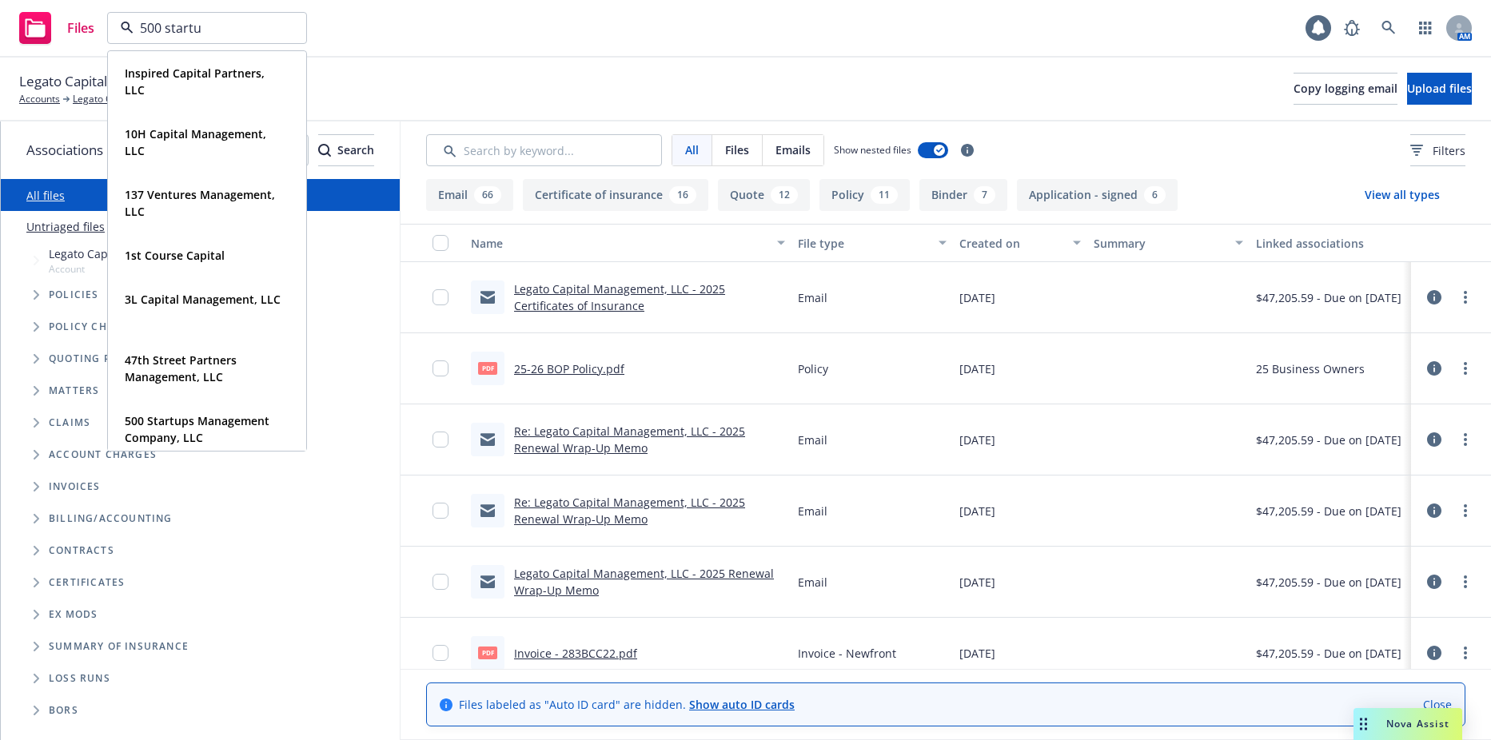
type input "500 startup"
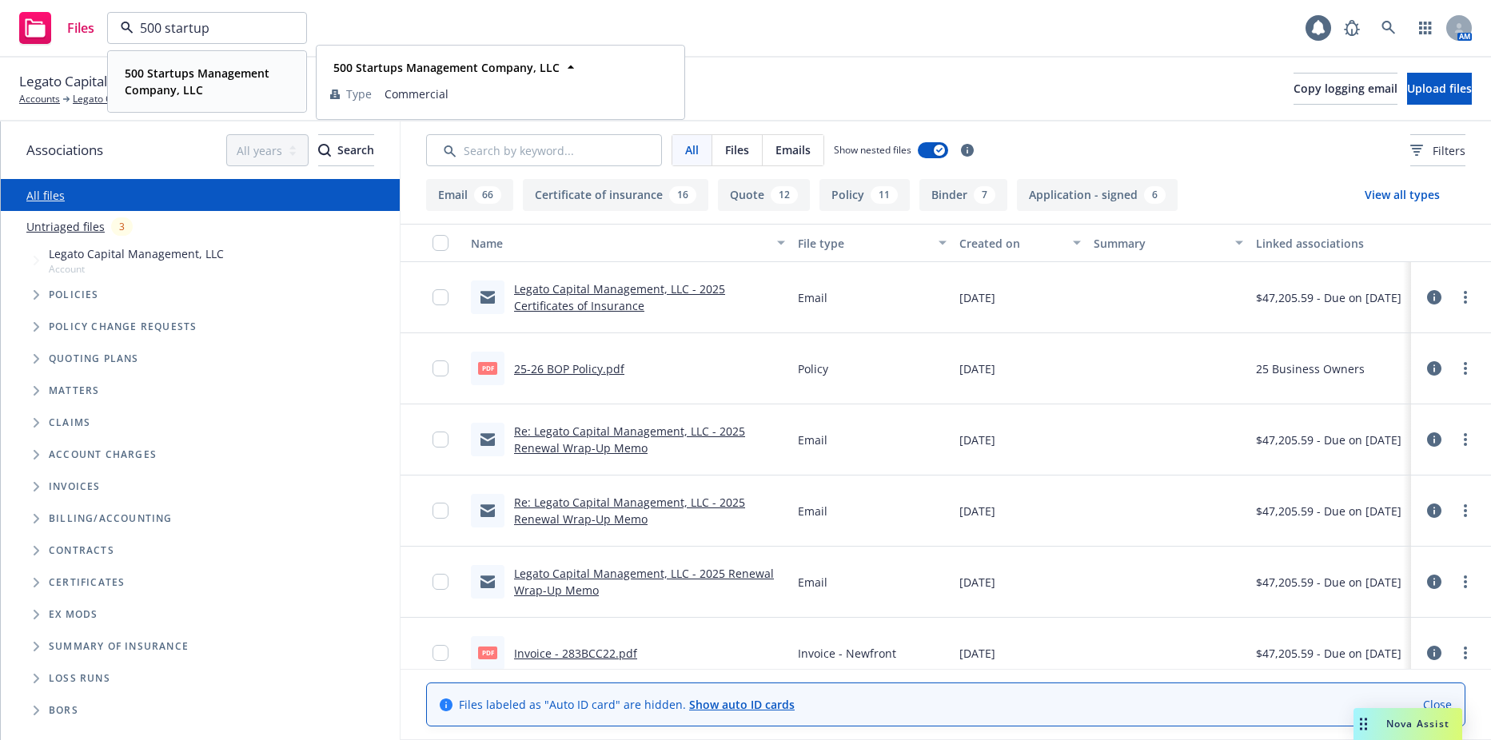
click at [233, 74] on strong "500 Startups Management Company, LLC" at bounding box center [197, 82] width 145 height 32
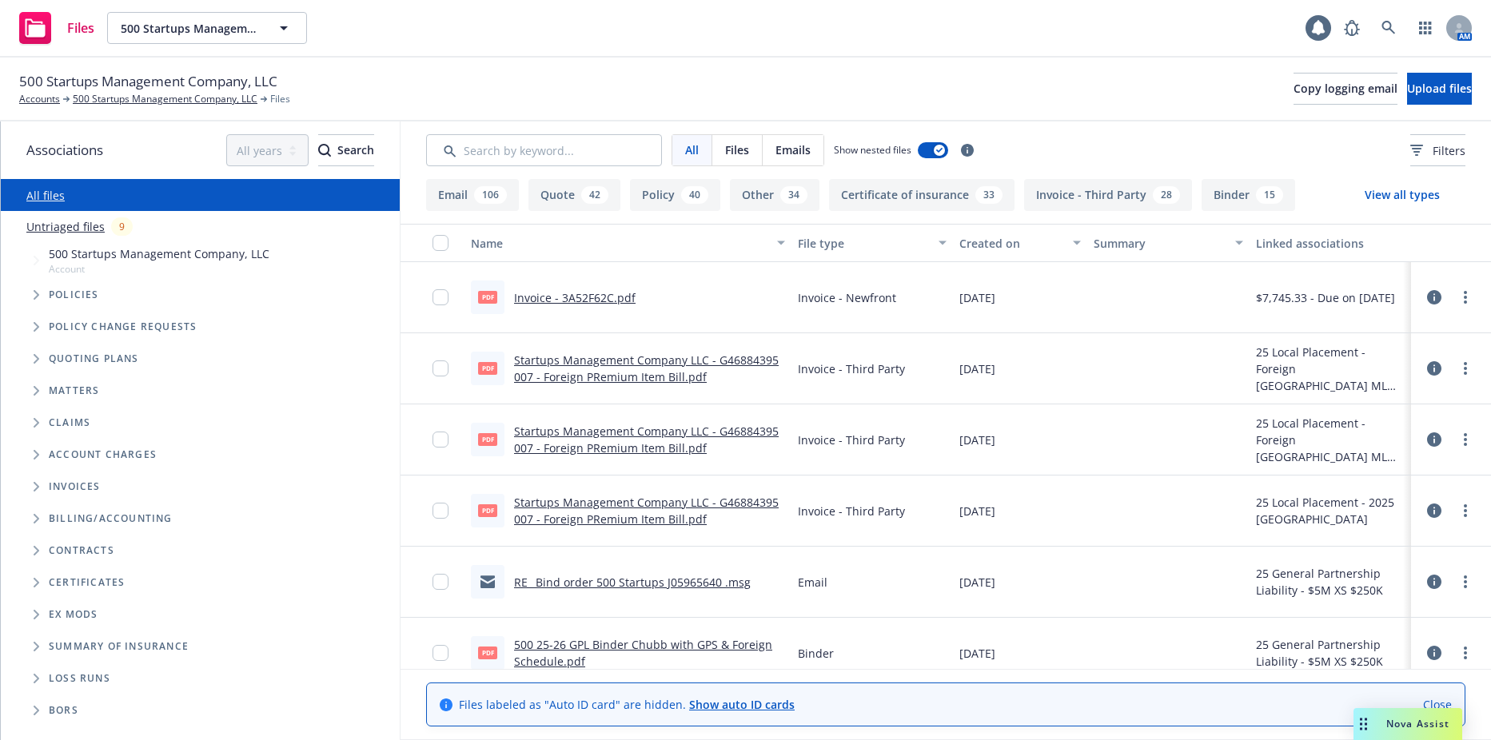
click at [36, 293] on icon "Tree Example" at bounding box center [37, 295] width 6 height 10
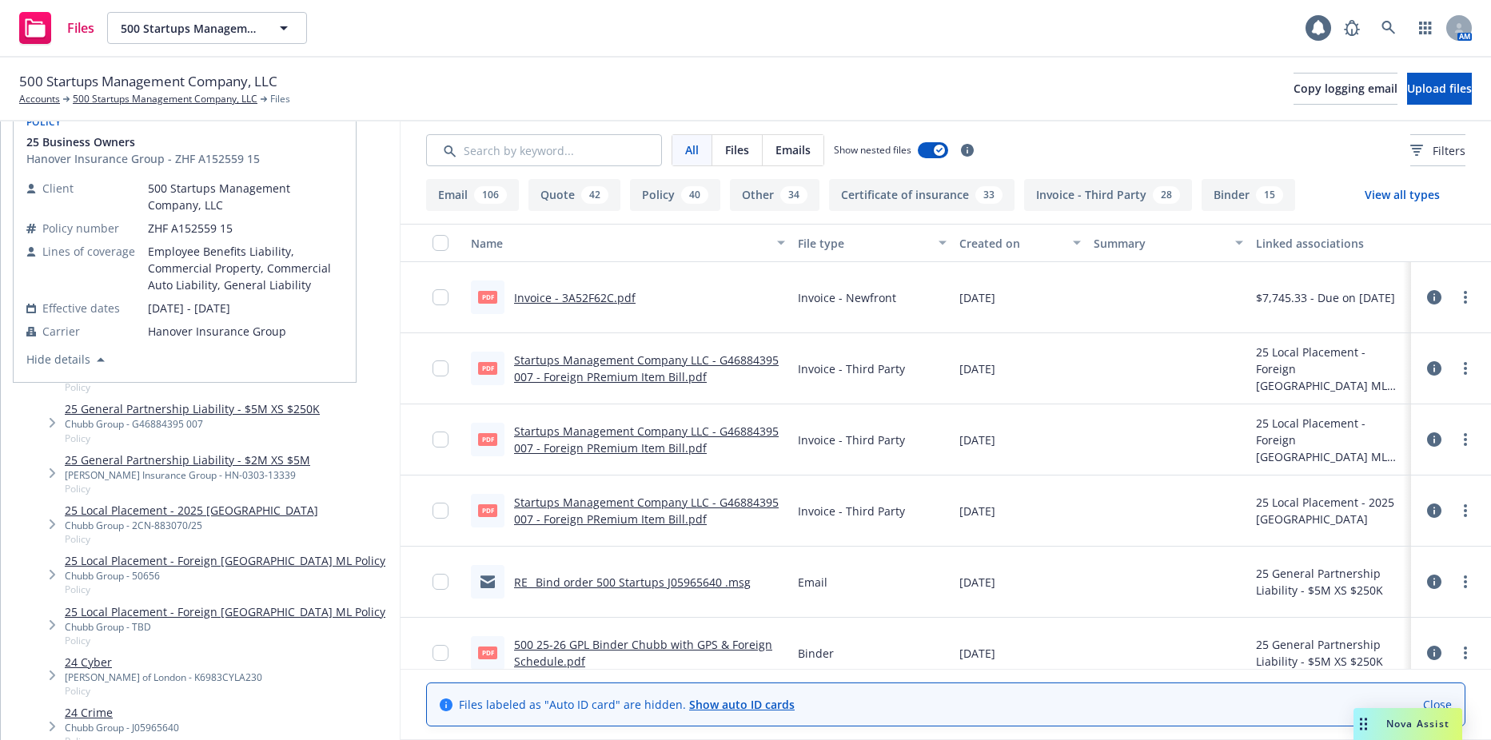
scroll to position [320, 0]
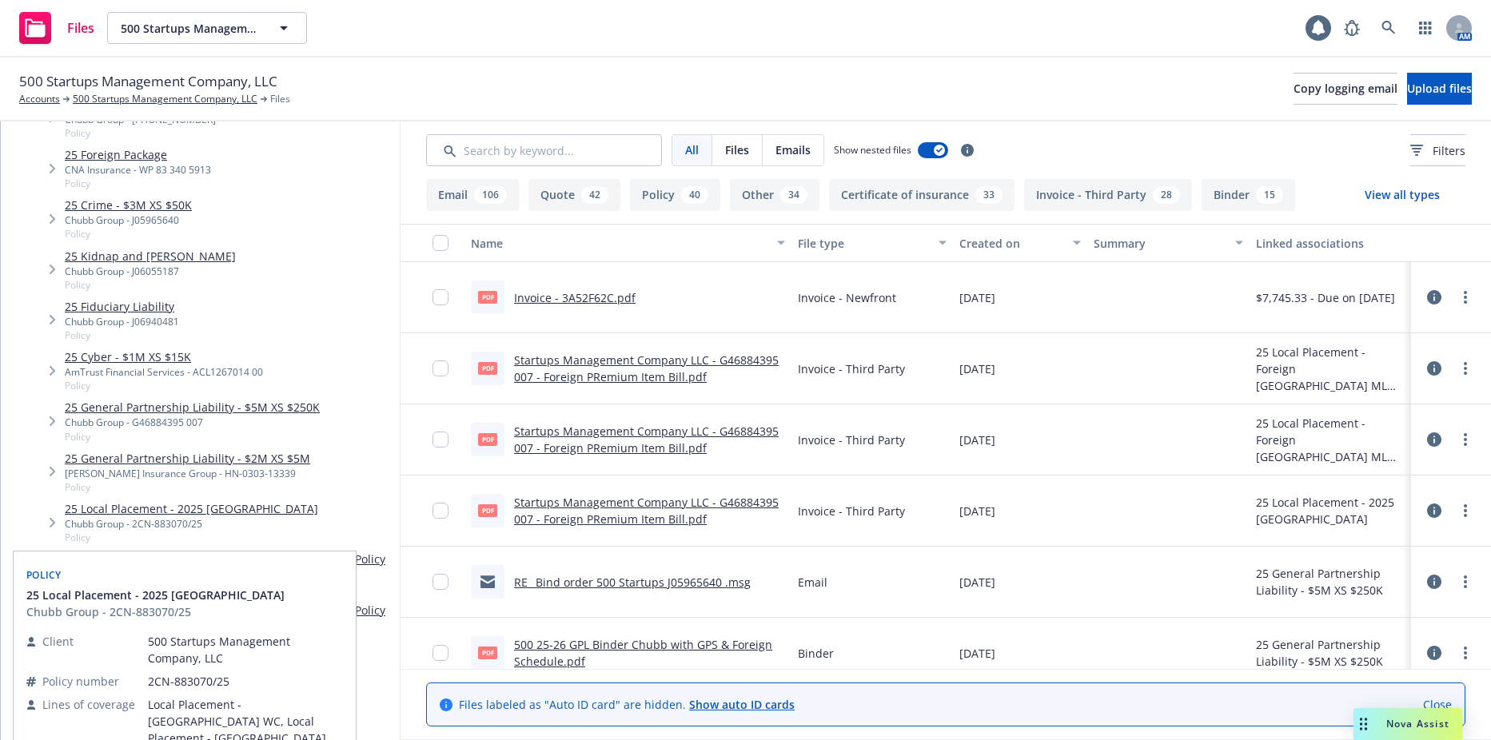
click at [207, 516] on link "25 Local Placement - 2025 Malaysia" at bounding box center [191, 509] width 253 height 17
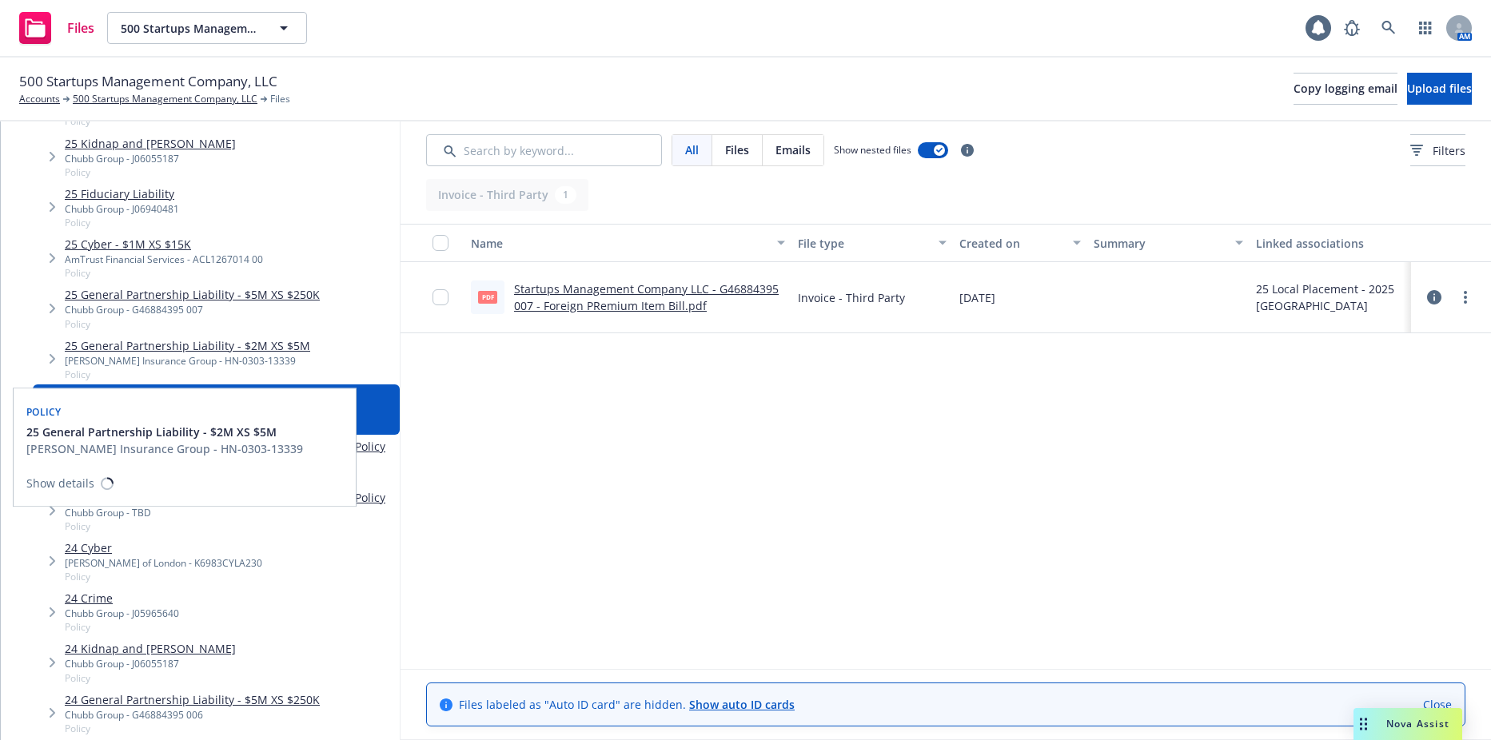
scroll to position [480, 0]
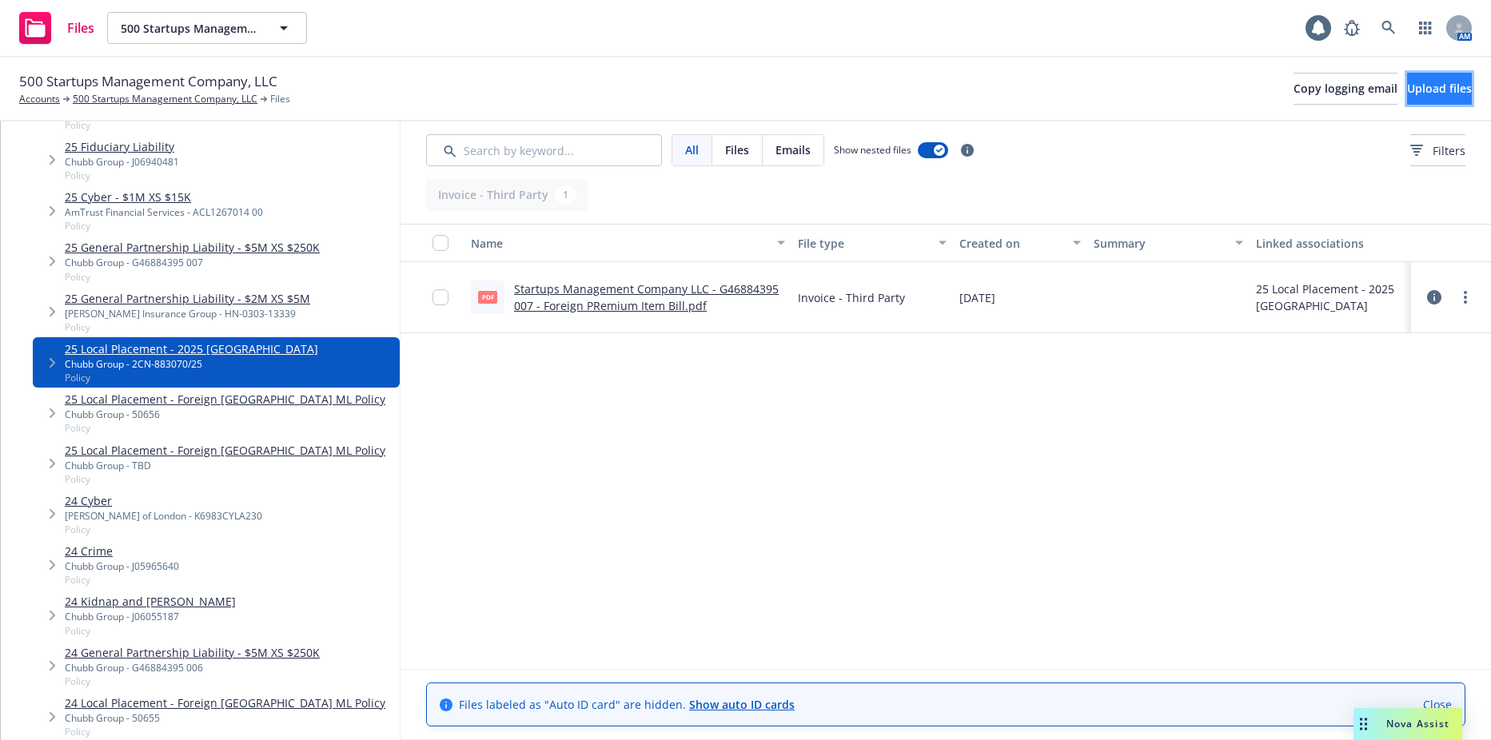
click at [1407, 88] on span "Upload files" at bounding box center [1439, 88] width 65 height 15
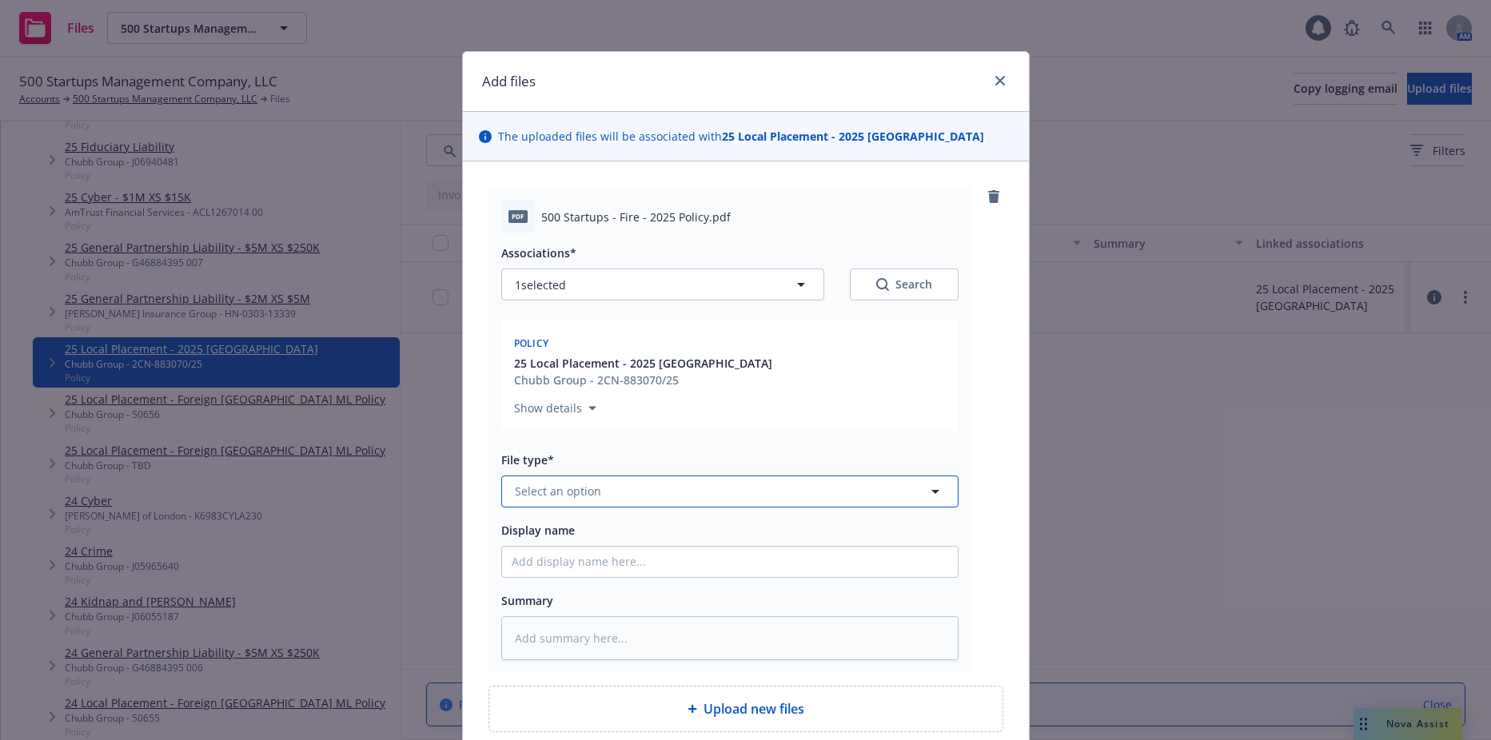
click at [626, 483] on button "Select an option" at bounding box center [729, 492] width 457 height 32
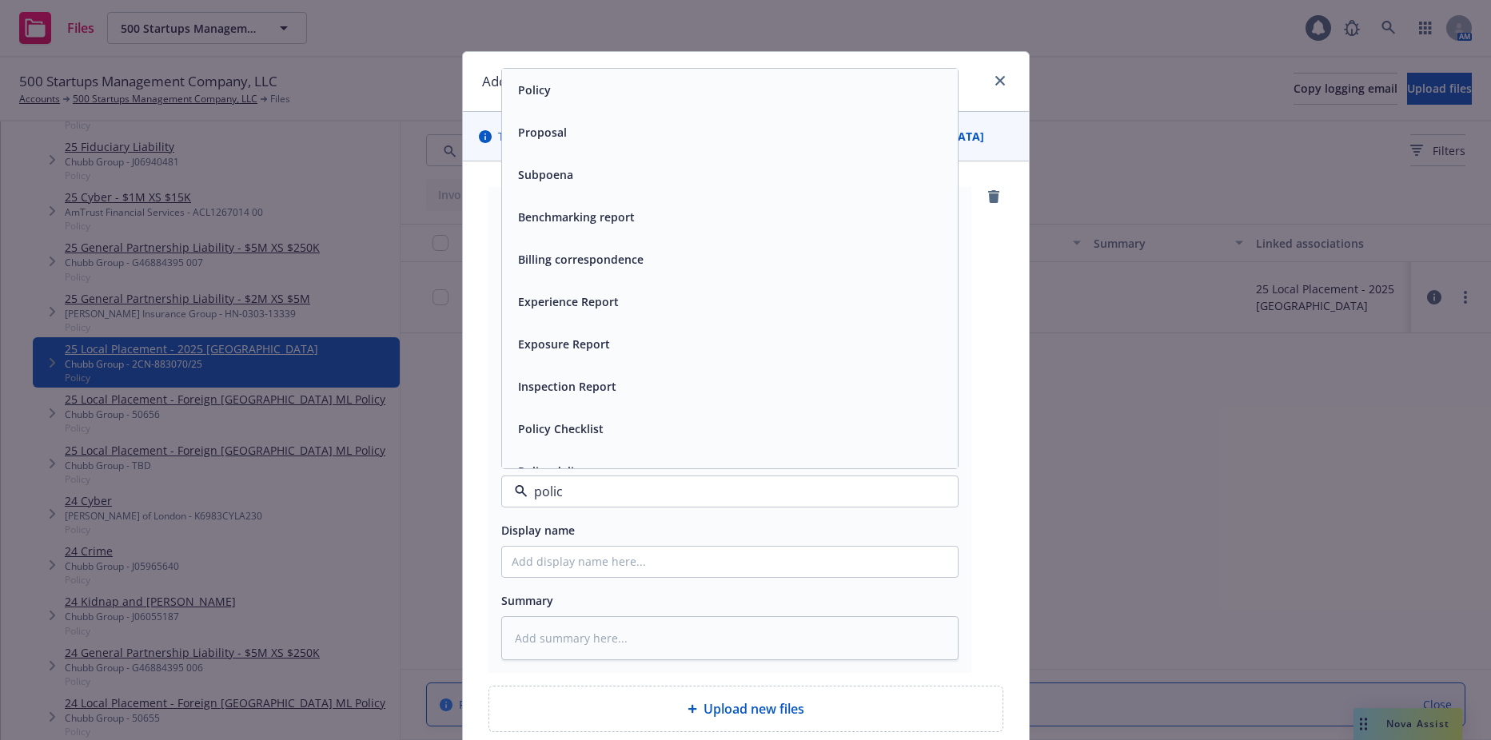
type input "policy"
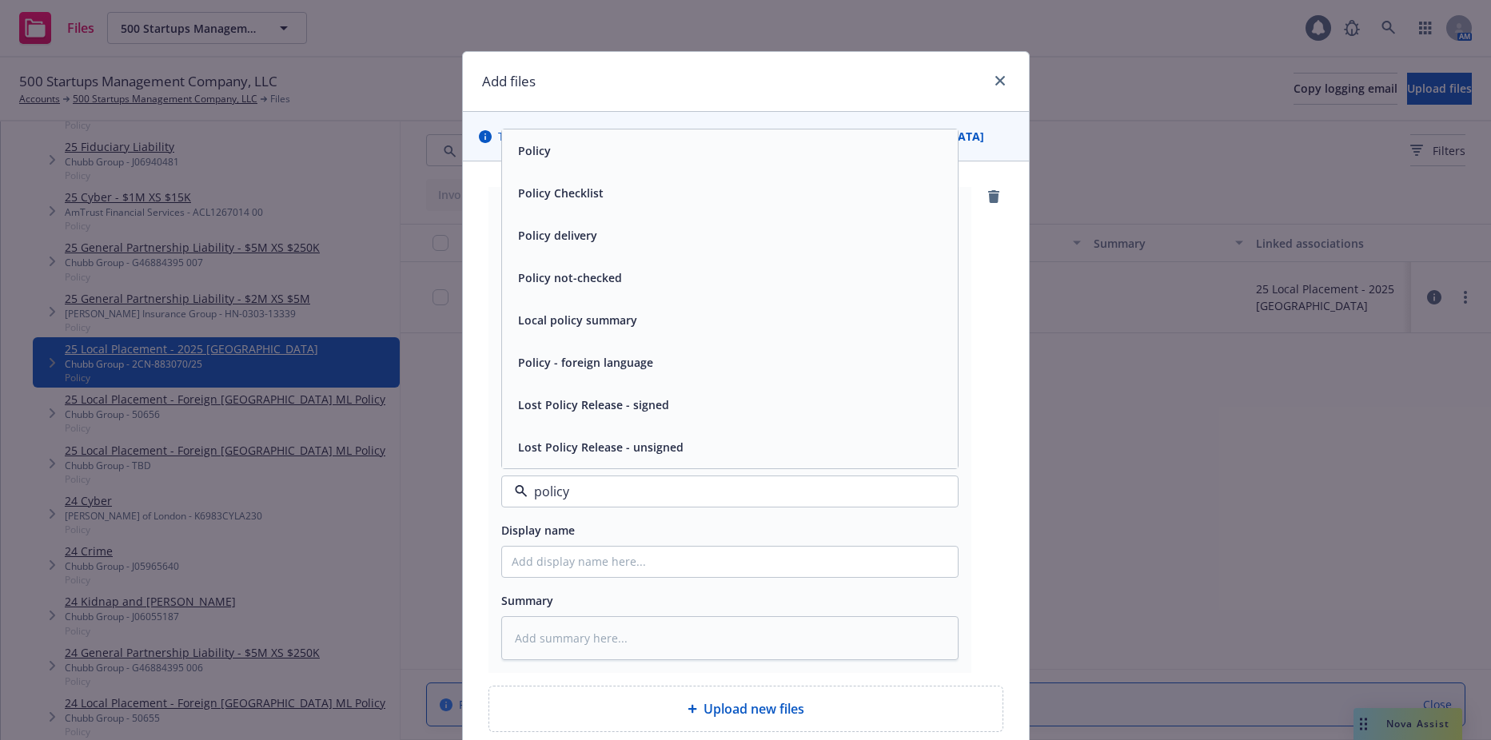
click at [560, 158] on div "Policy" at bounding box center [730, 150] width 437 height 23
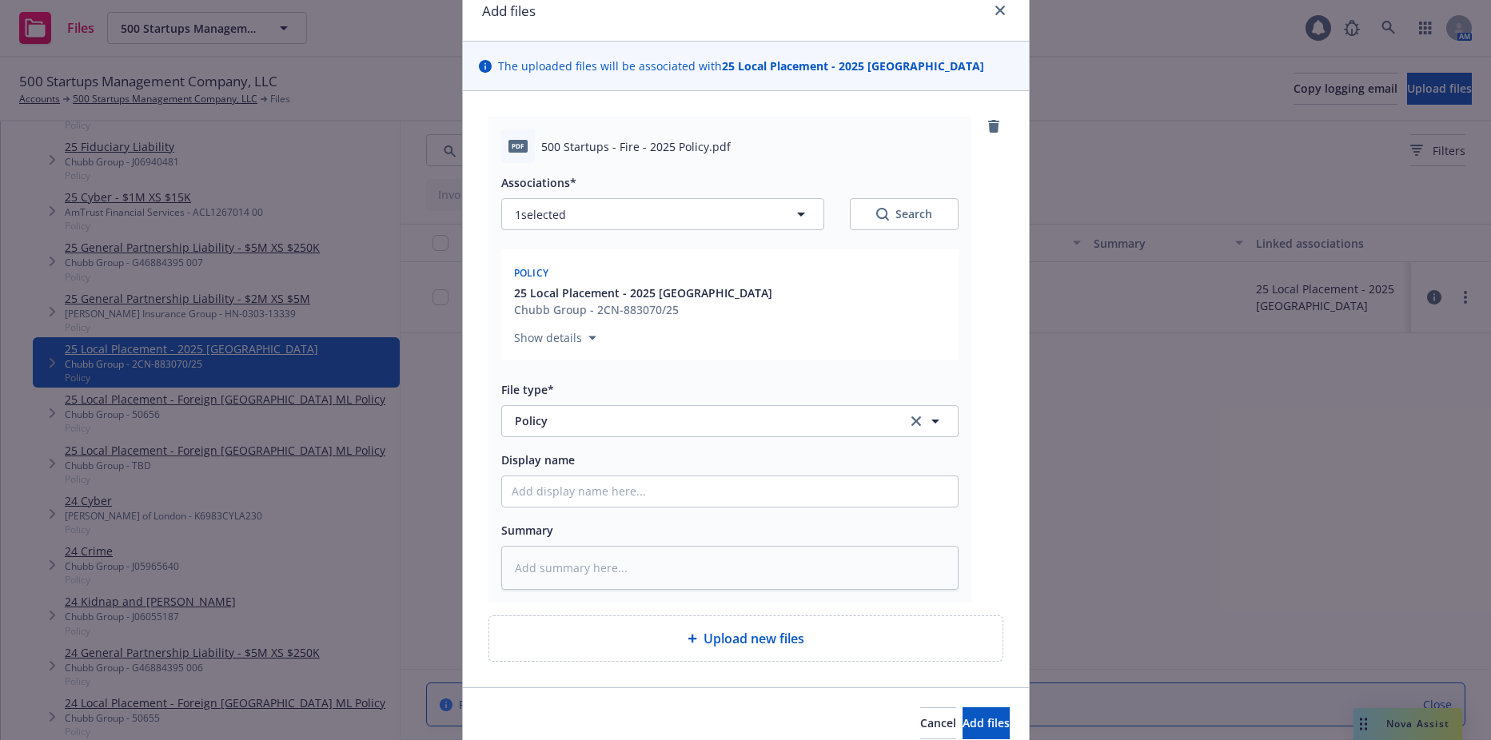
scroll to position [141, 0]
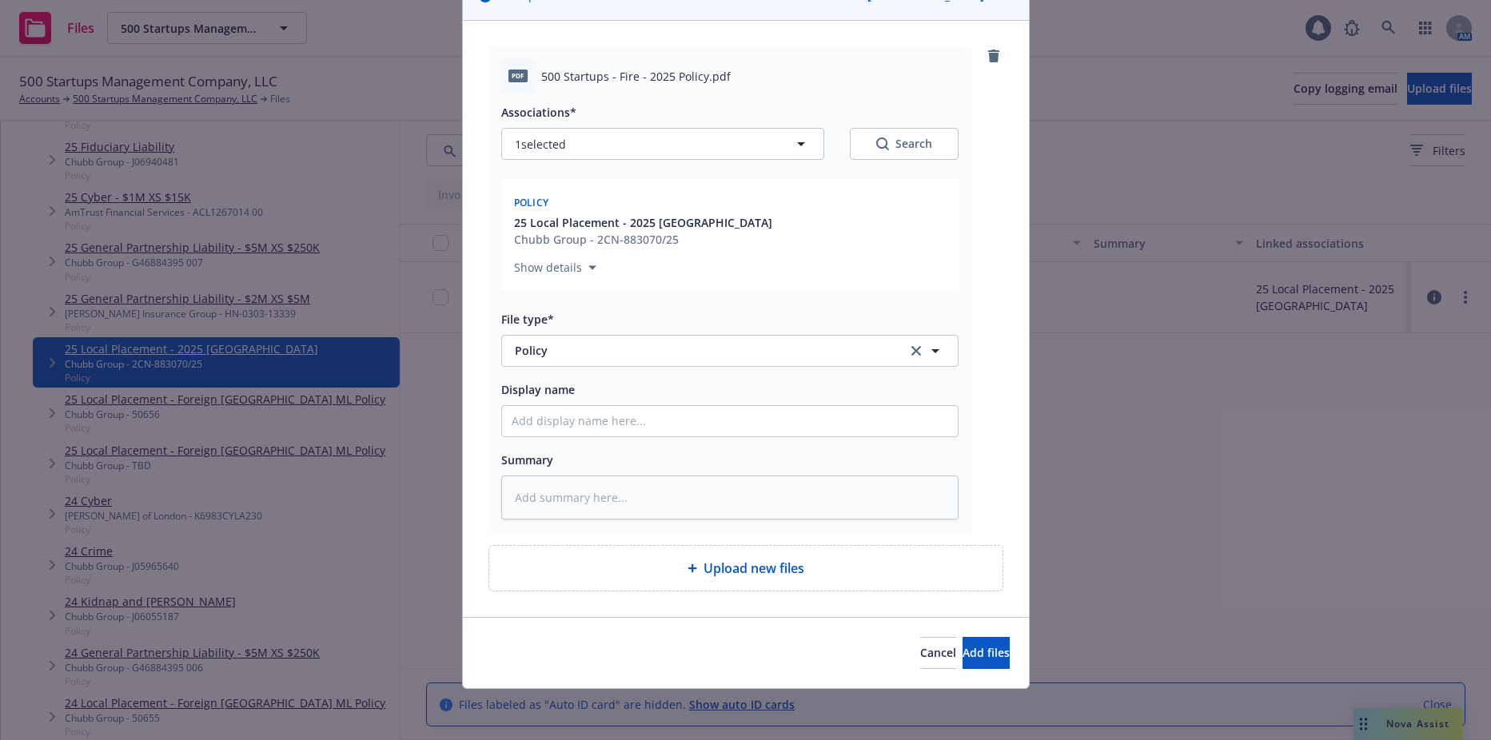
type textarea "x"
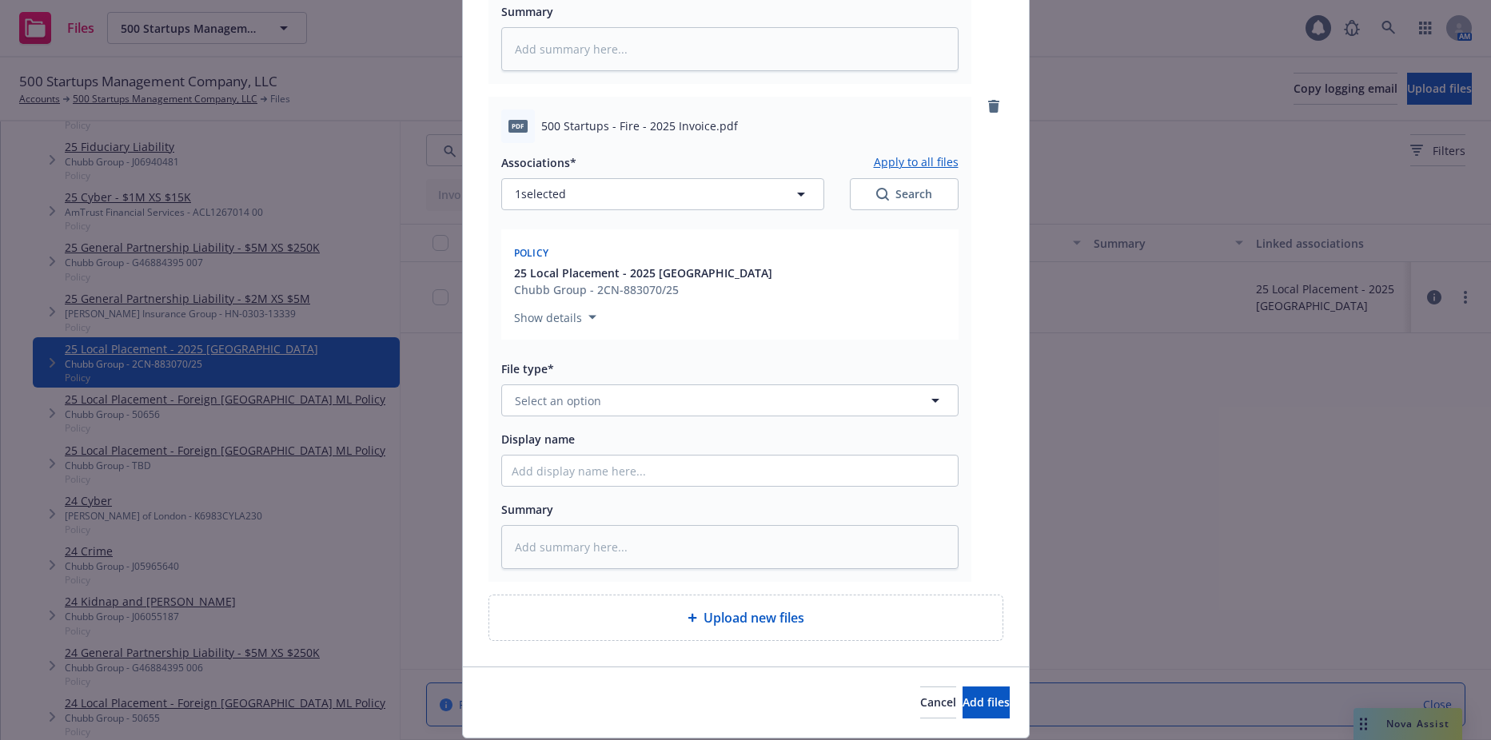
scroll to position [621, 0]
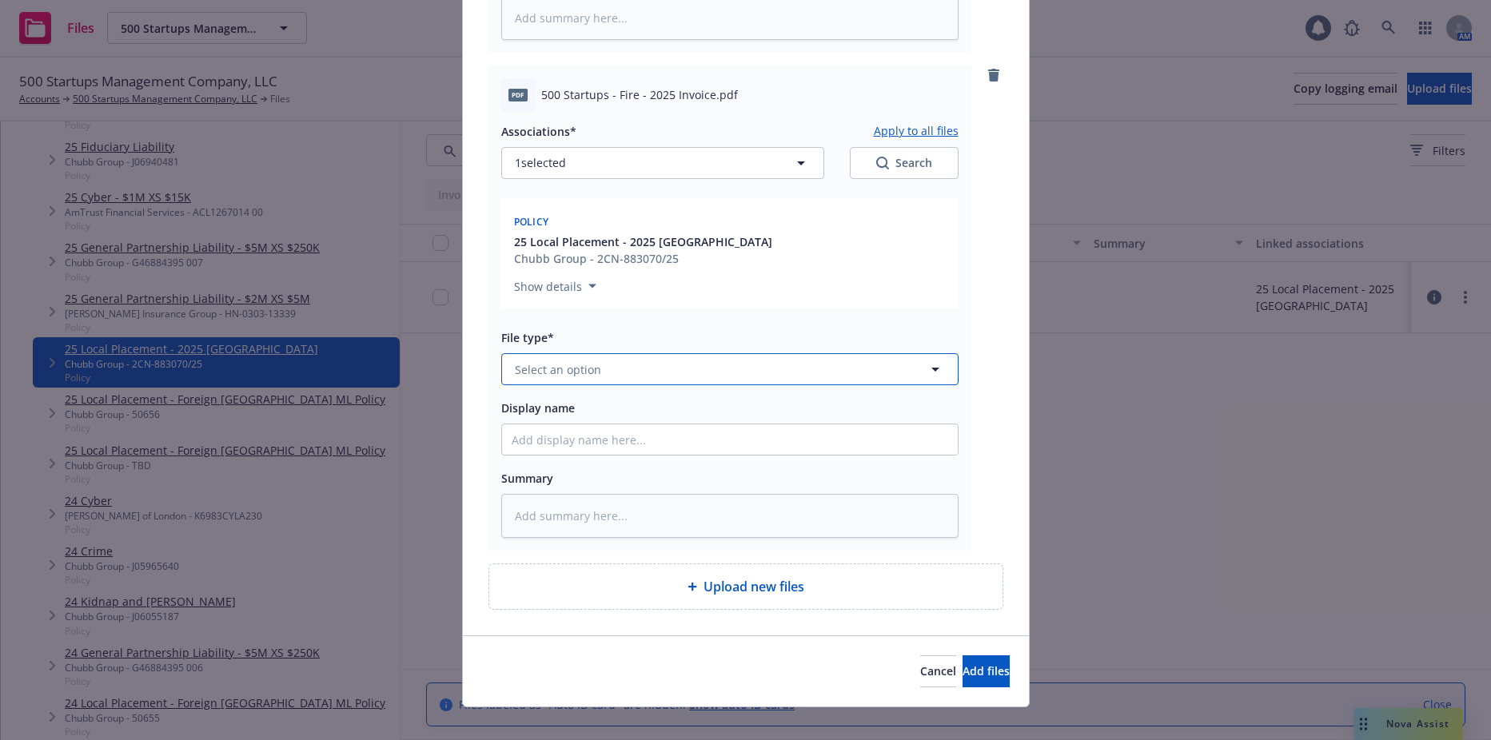
click at [591, 369] on span "Select an option" at bounding box center [558, 369] width 86 height 17
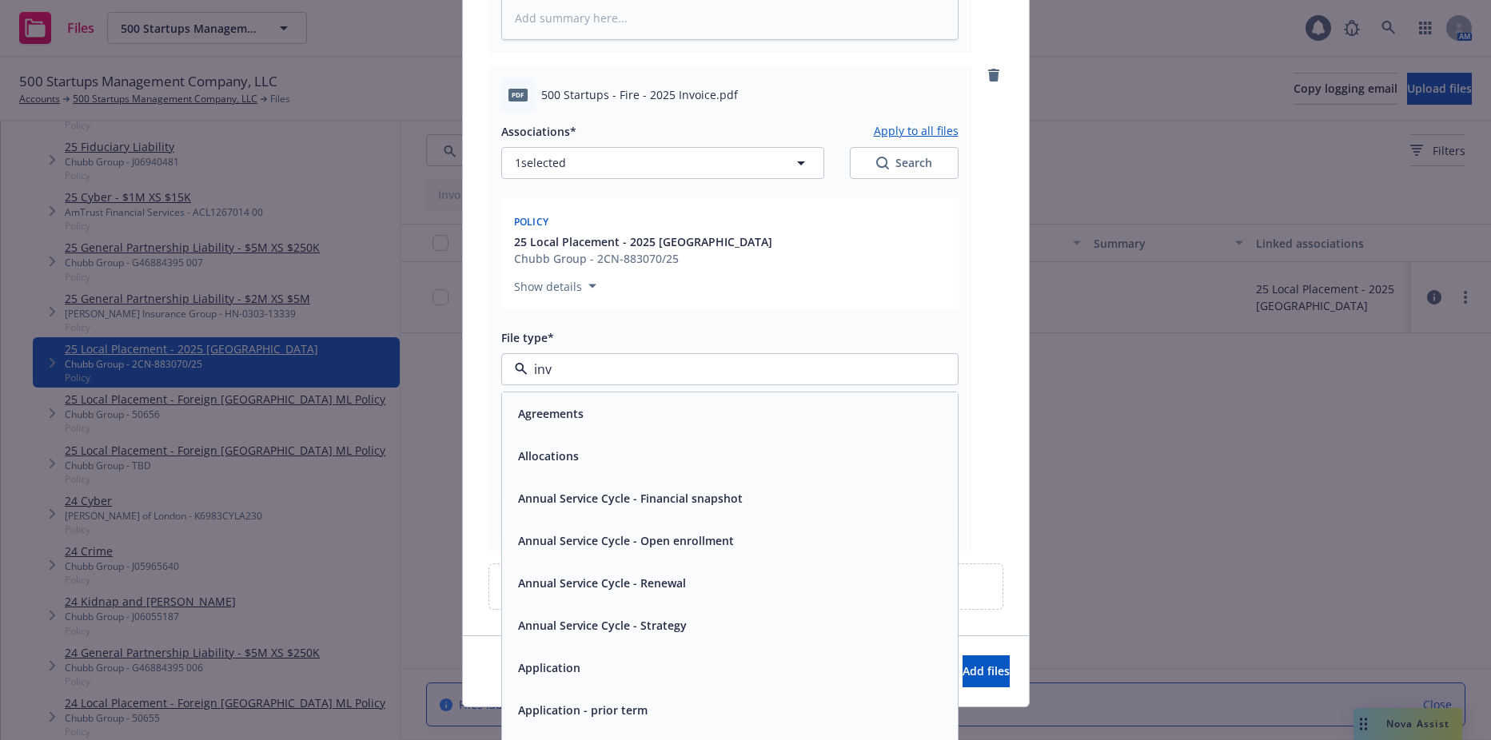
type input "invo"
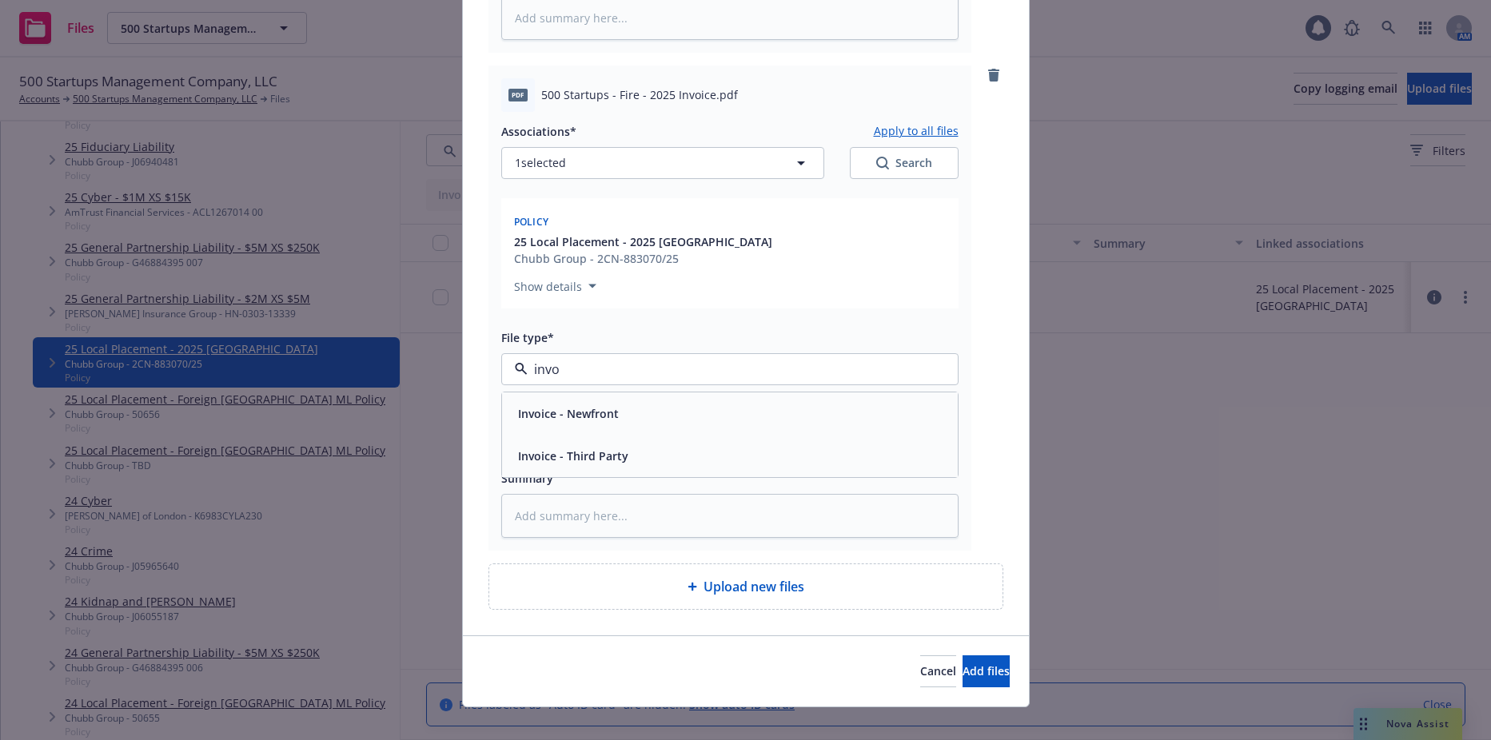
click at [566, 451] on span "Invoice - Third Party" at bounding box center [573, 456] width 110 height 17
click at [964, 683] on button "Add files" at bounding box center [986, 672] width 47 height 32
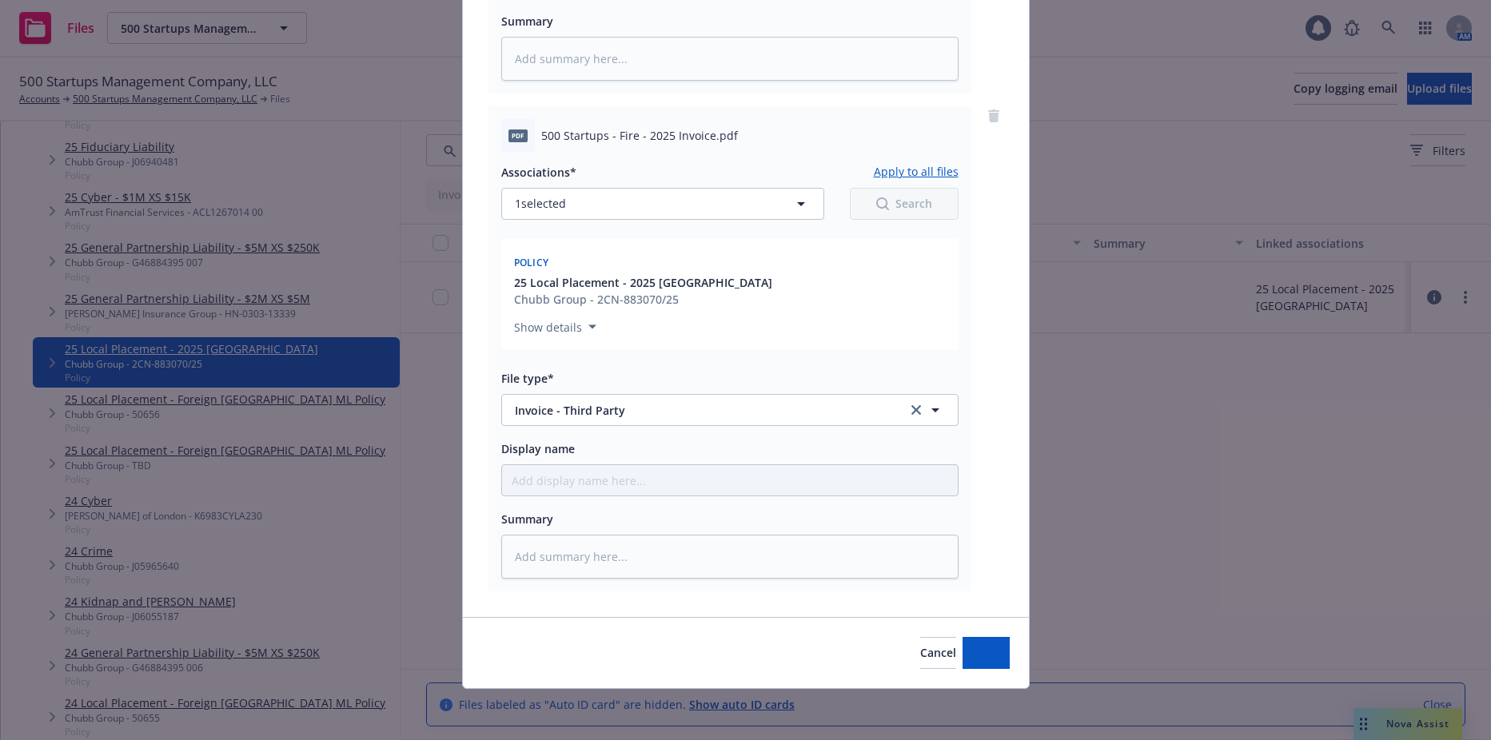
scroll to position [580, 0]
type textarea "x"
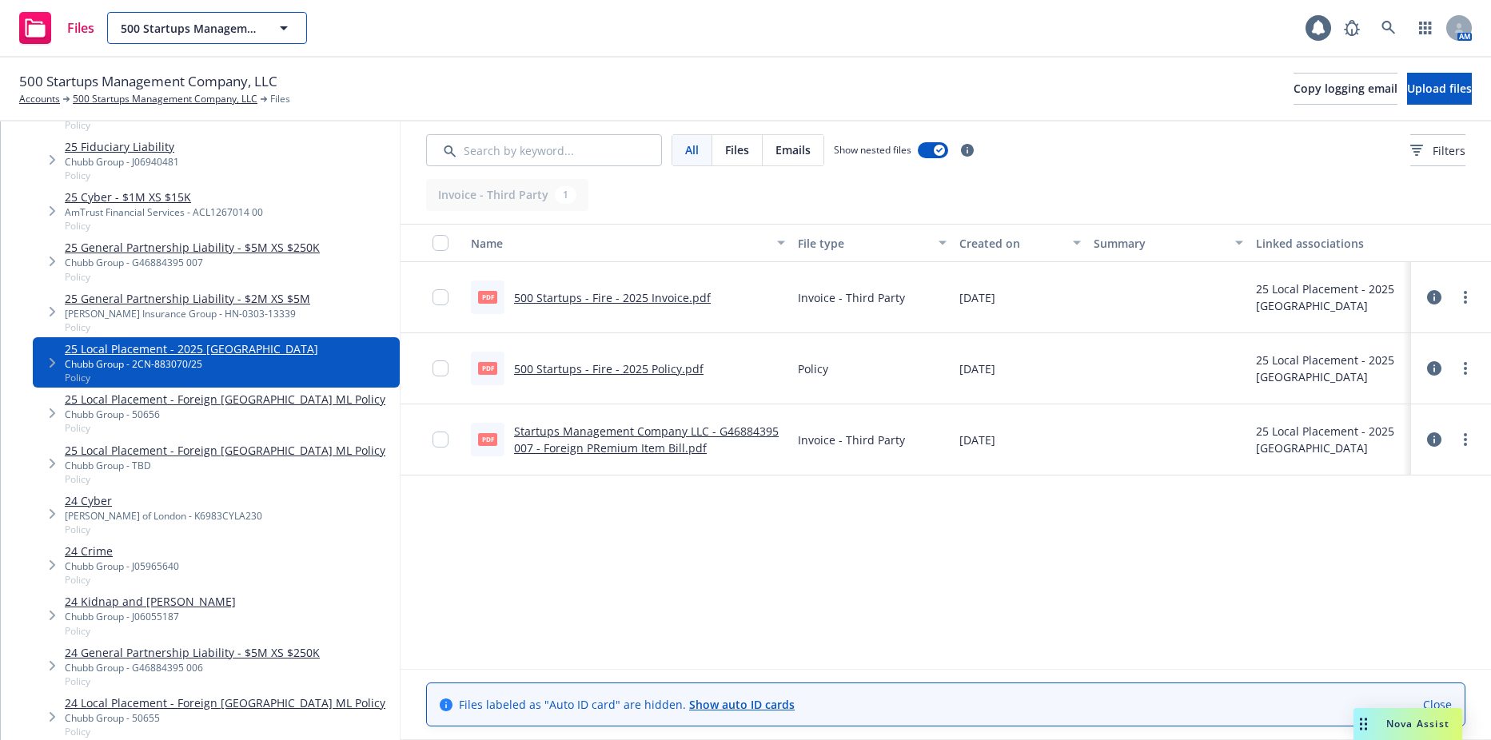
click at [251, 33] on span "500 Startups Management Company, LLC" at bounding box center [190, 28] width 138 height 17
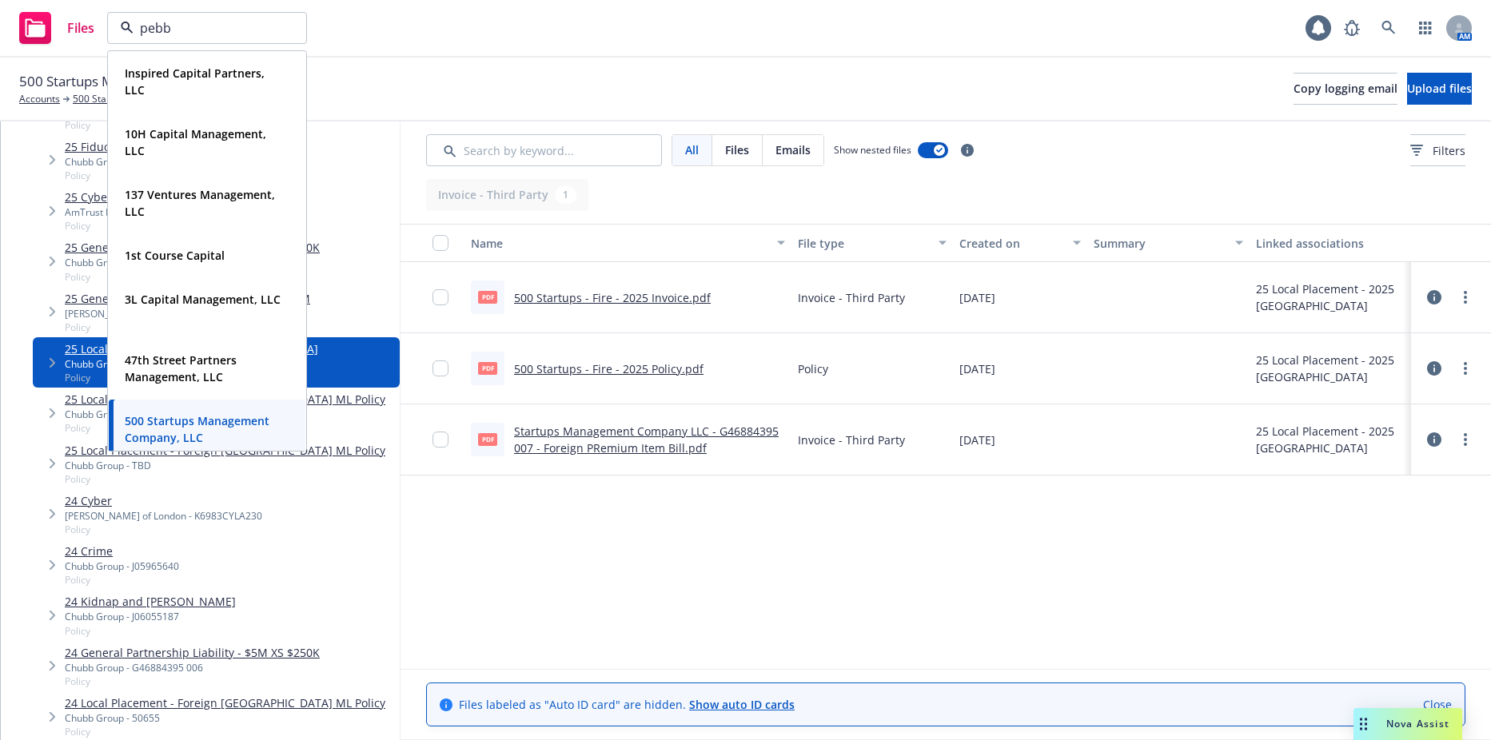
type input "pebbl"
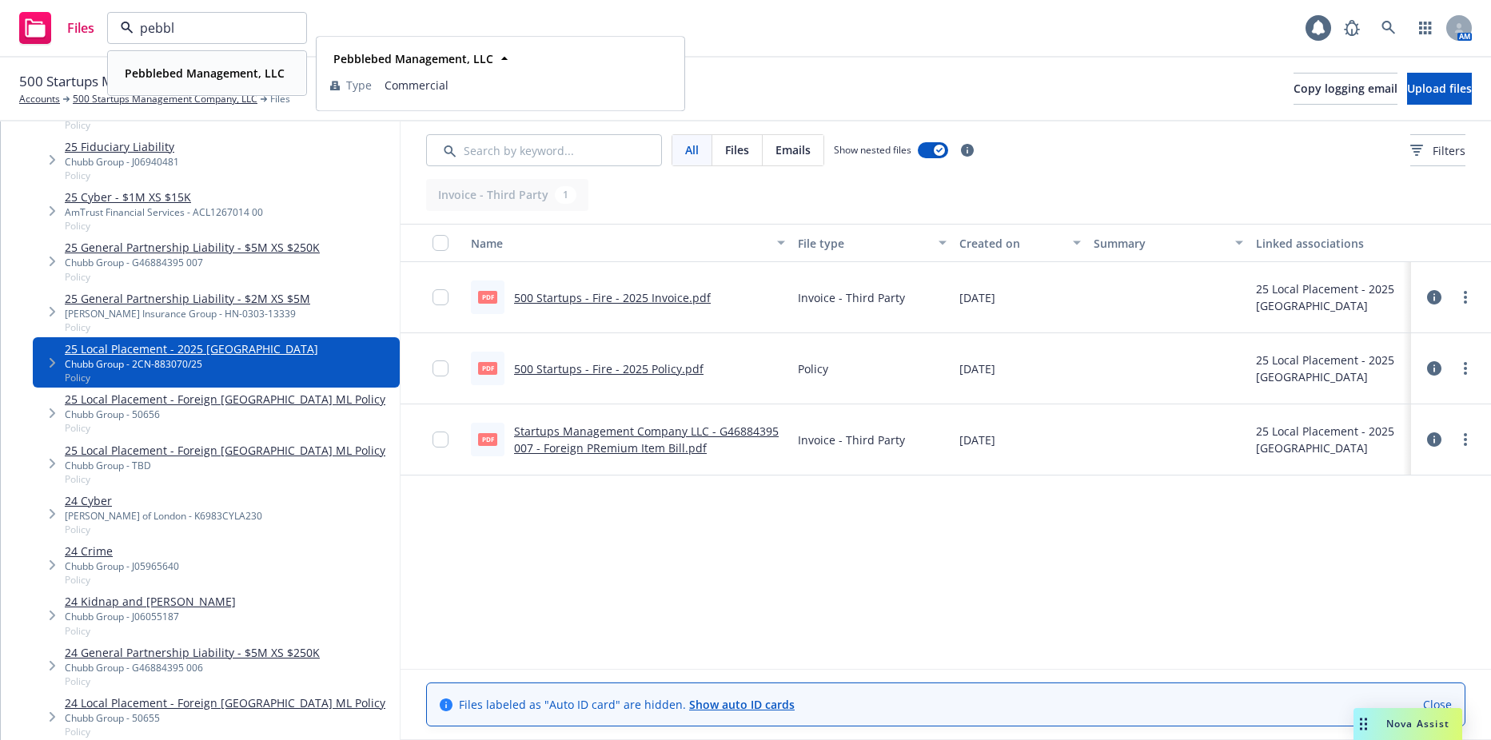
click at [236, 73] on strong "Pebblebed Management, LLC" at bounding box center [205, 73] width 160 height 15
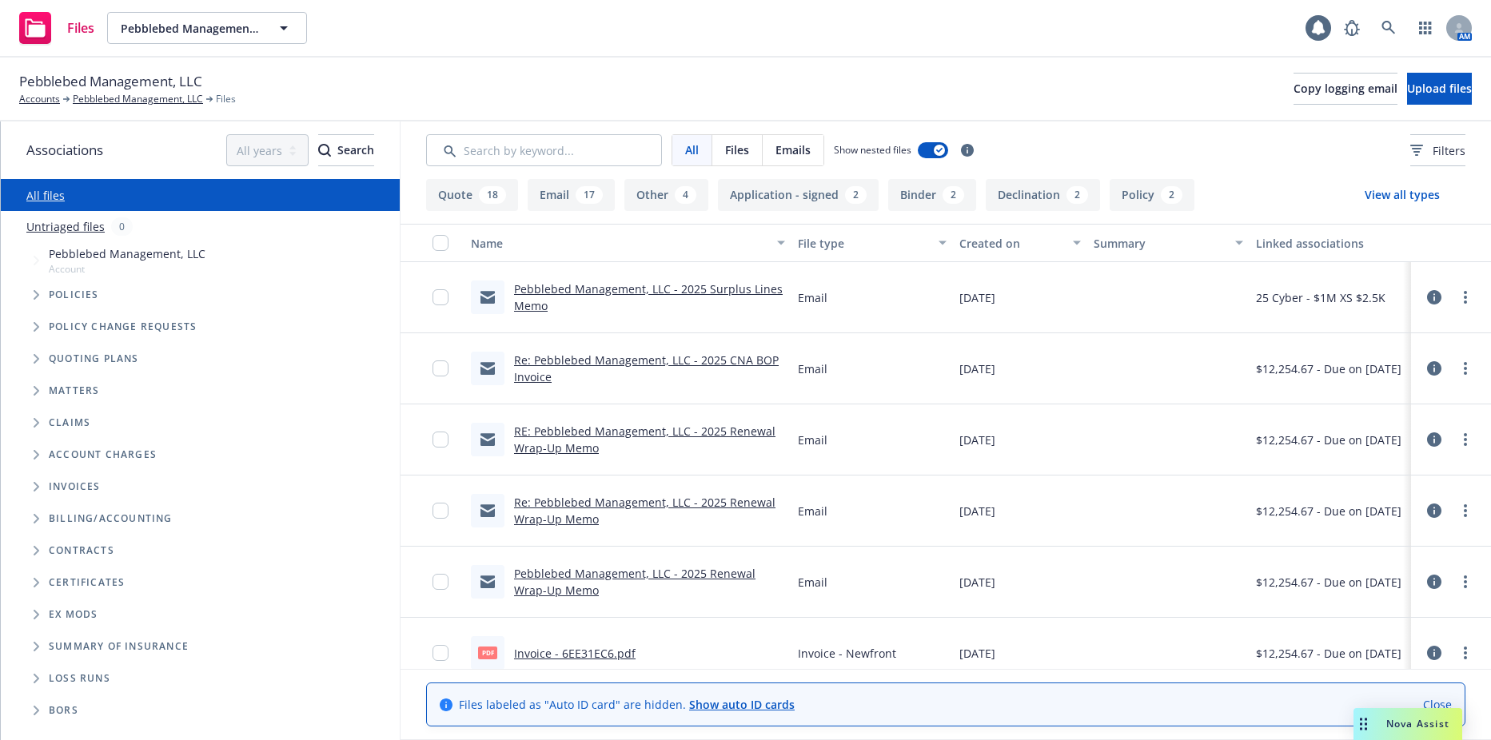
click at [36, 297] on icon "Tree Example" at bounding box center [37, 295] width 6 height 10
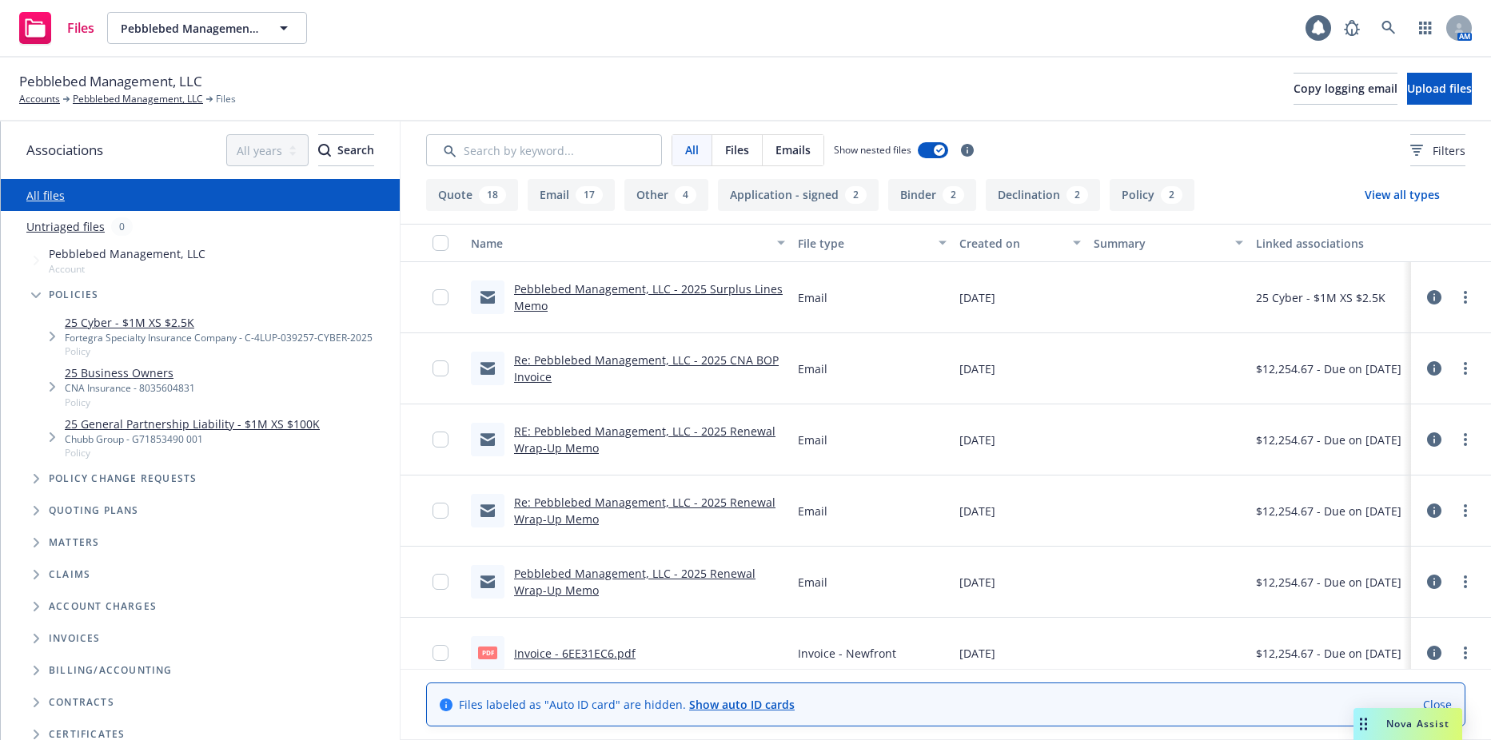
click at [102, 319] on link "25 Cyber - $1M XS $2.5K" at bounding box center [219, 322] width 308 height 17
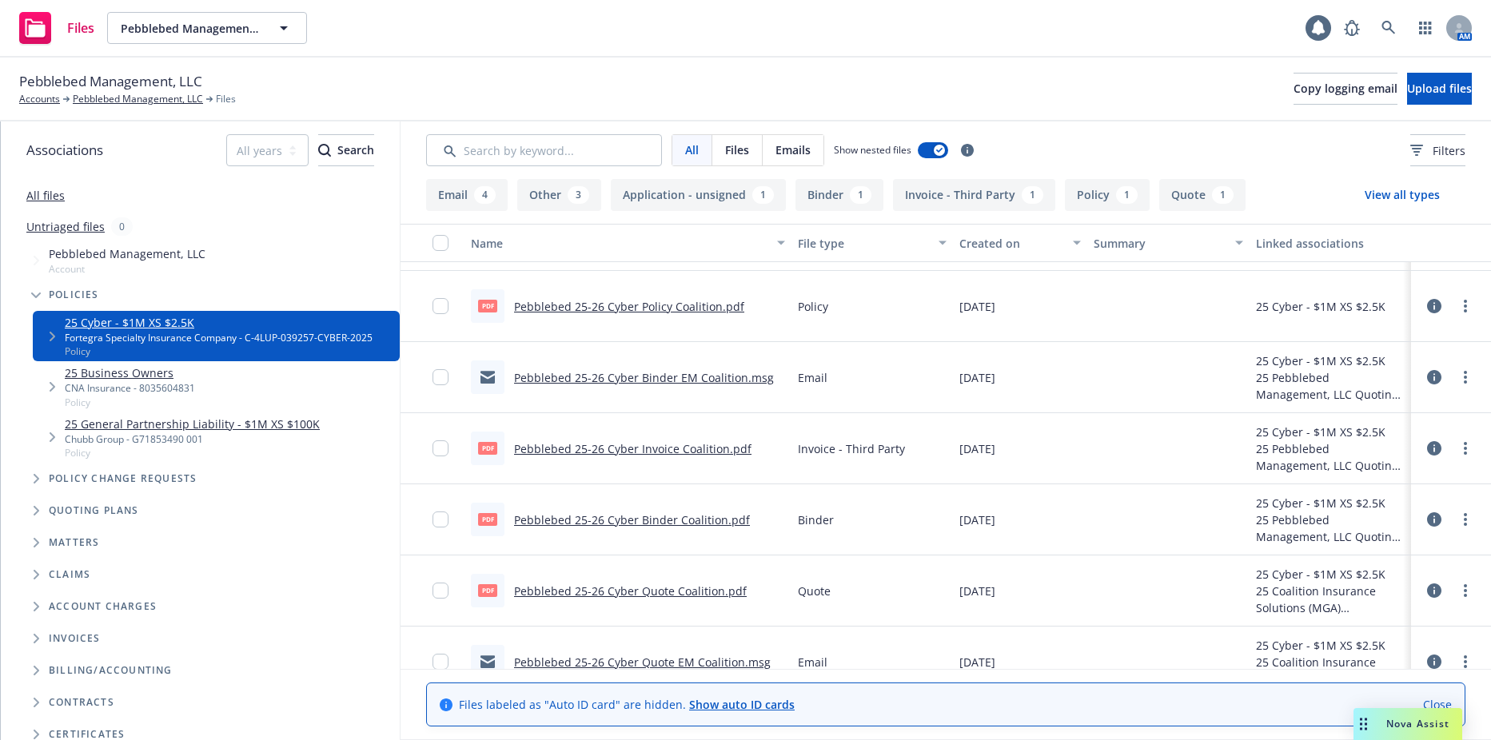
scroll to position [123, 0]
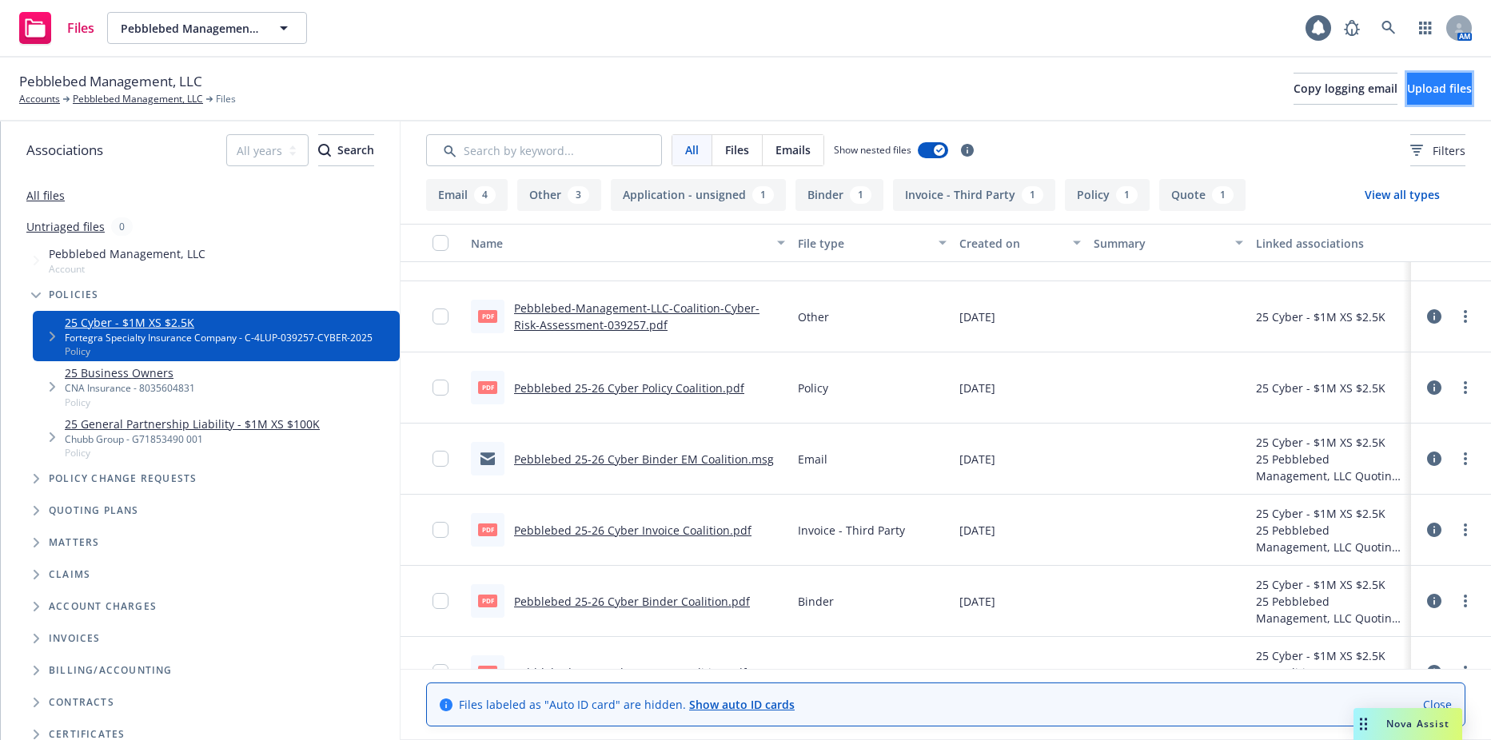
click at [1407, 89] on button "Upload files" at bounding box center [1439, 89] width 65 height 32
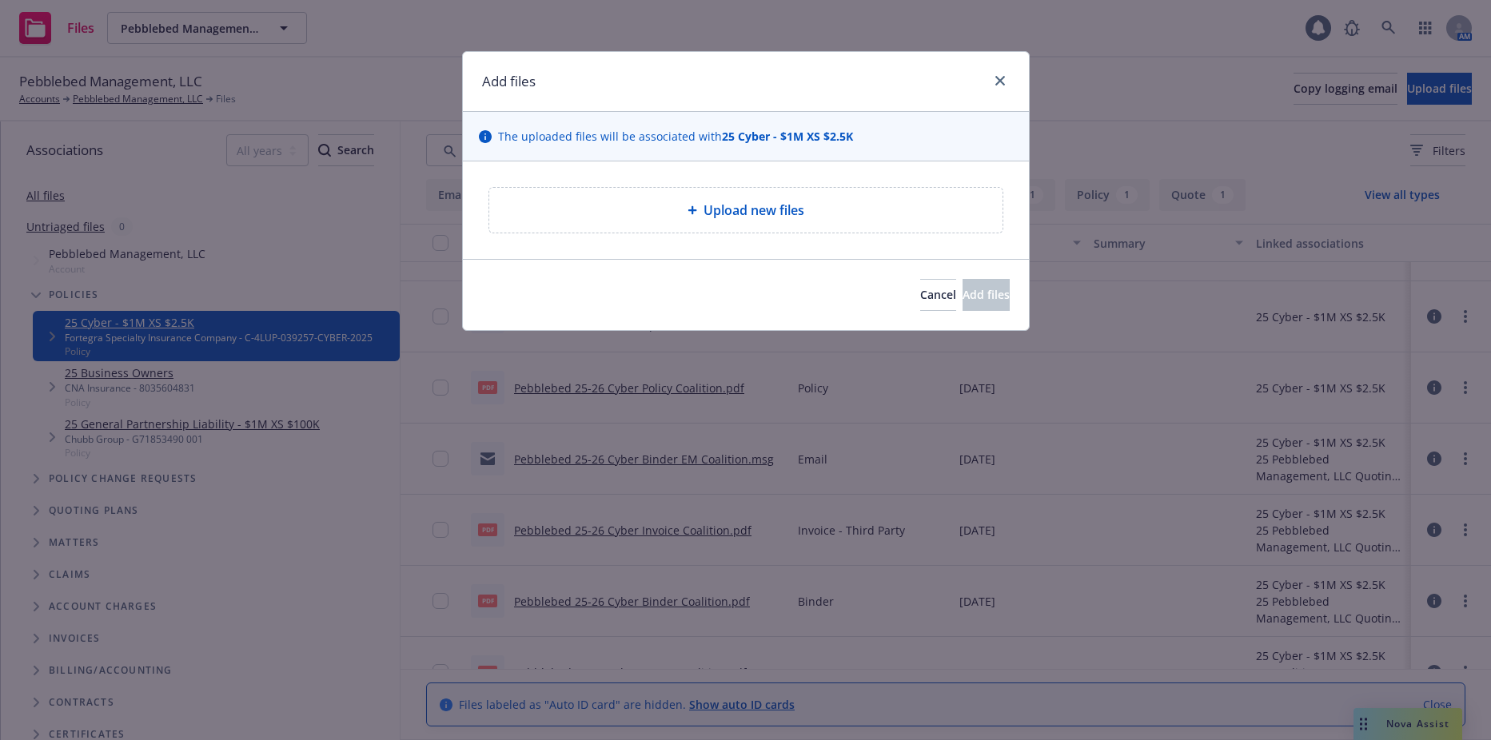
type textarea "x"
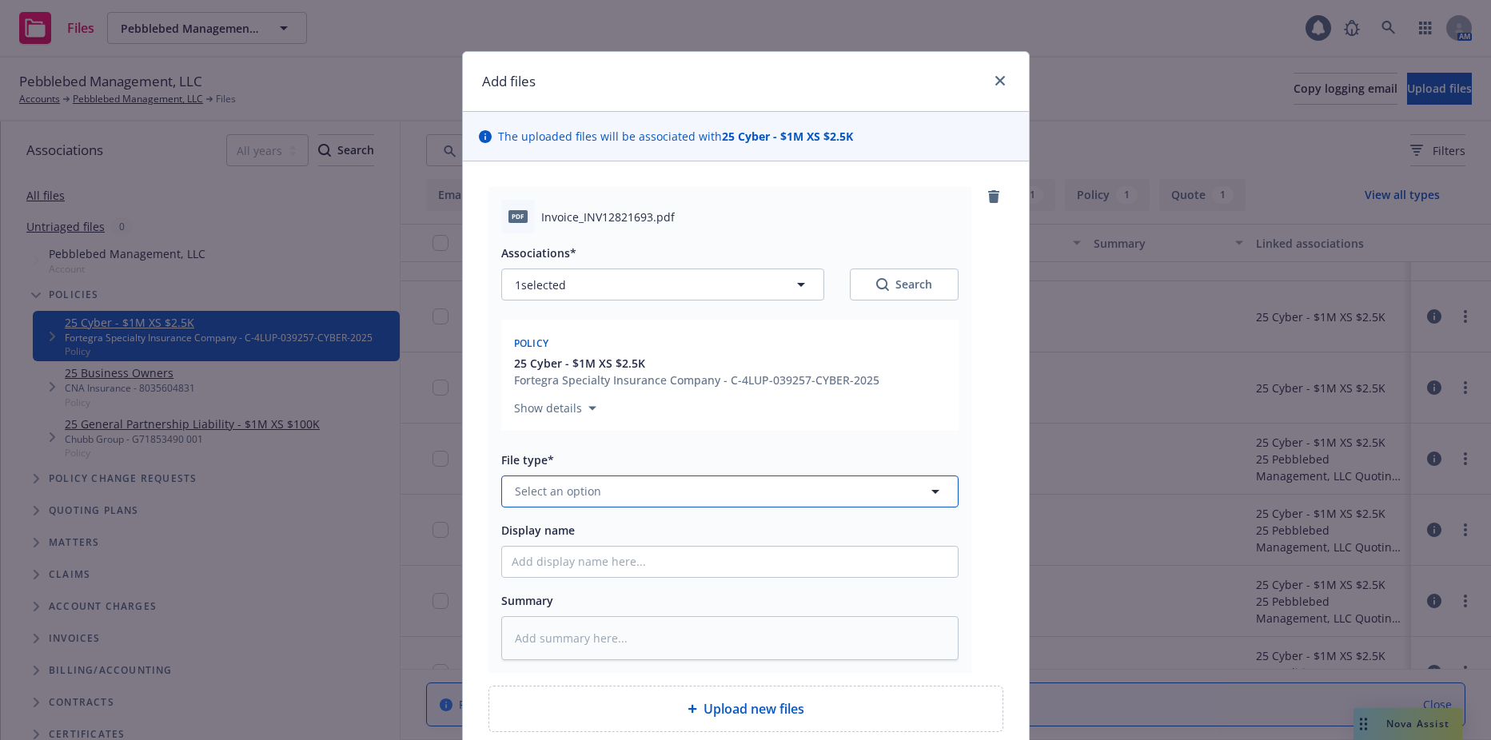
click at [566, 501] on button "Select an option" at bounding box center [729, 492] width 457 height 32
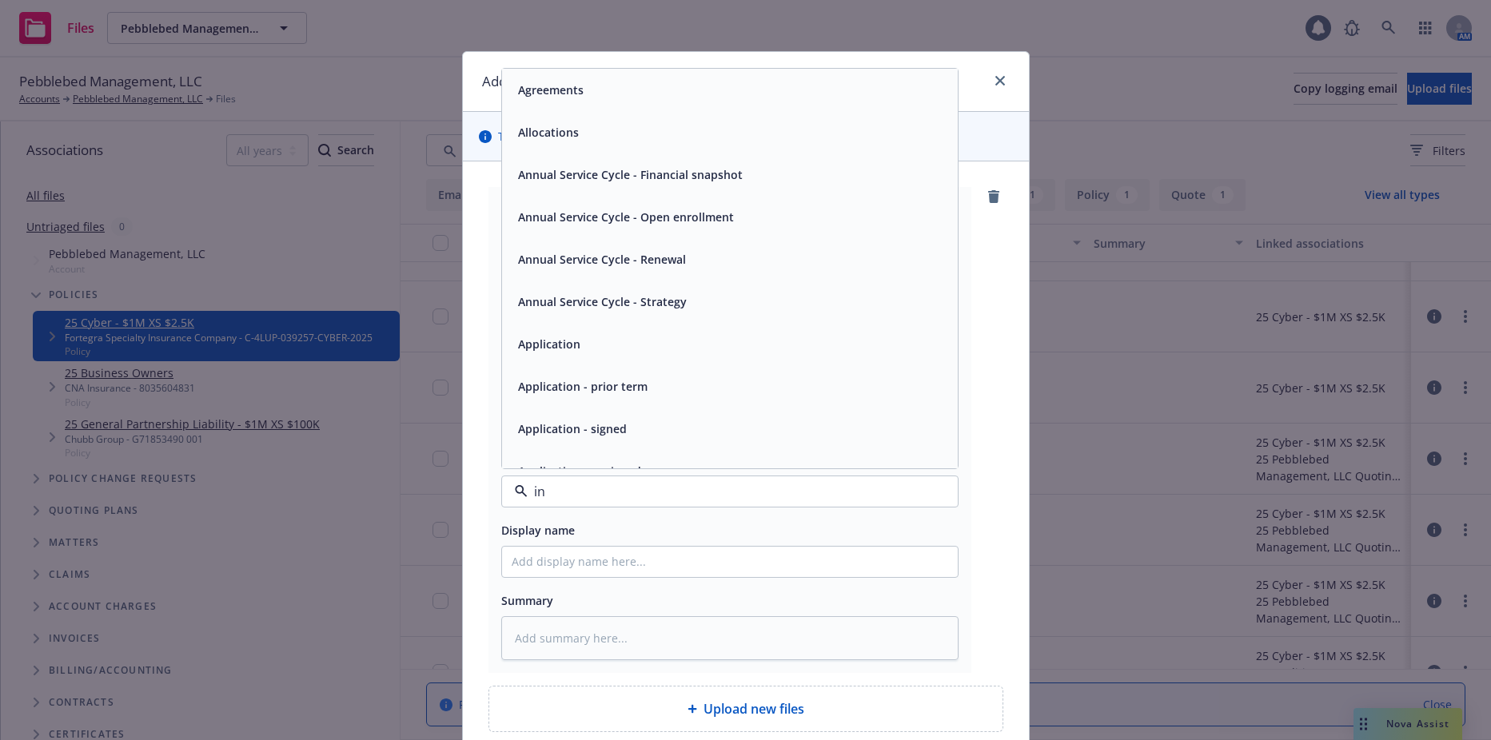
type input "inv"
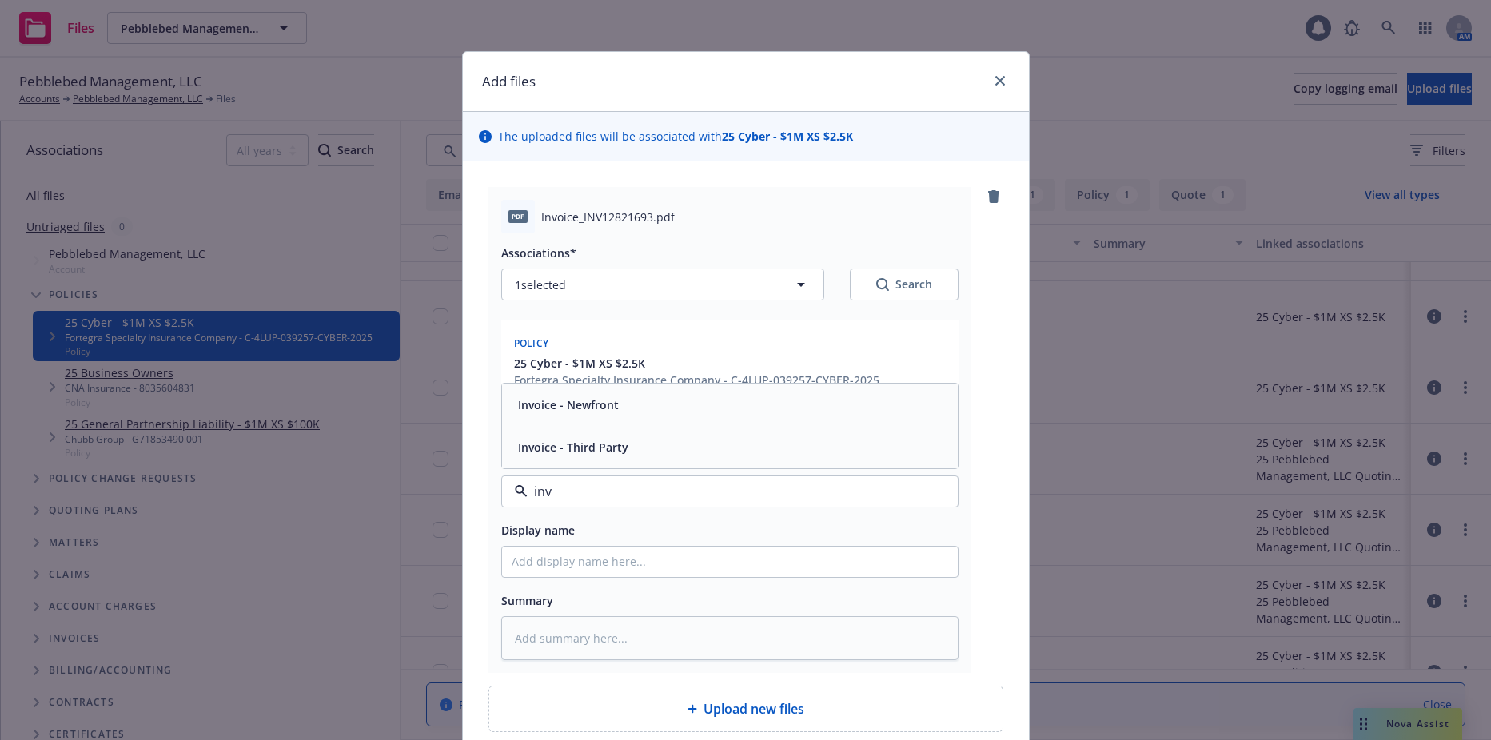
click at [577, 457] on div "Invoice - Third Party" at bounding box center [572, 447] width 120 height 23
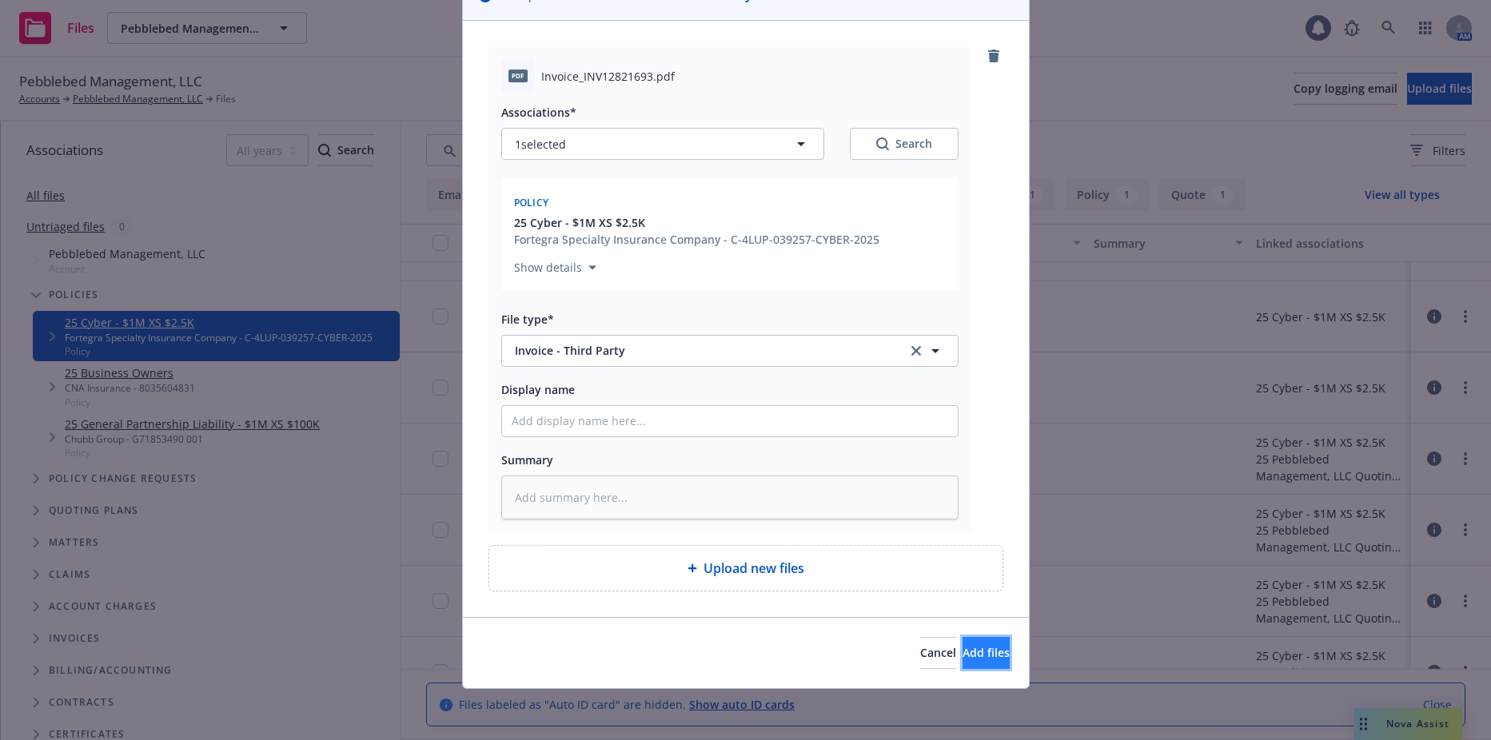
click at [963, 646] on span "Add files" at bounding box center [986, 652] width 47 height 15
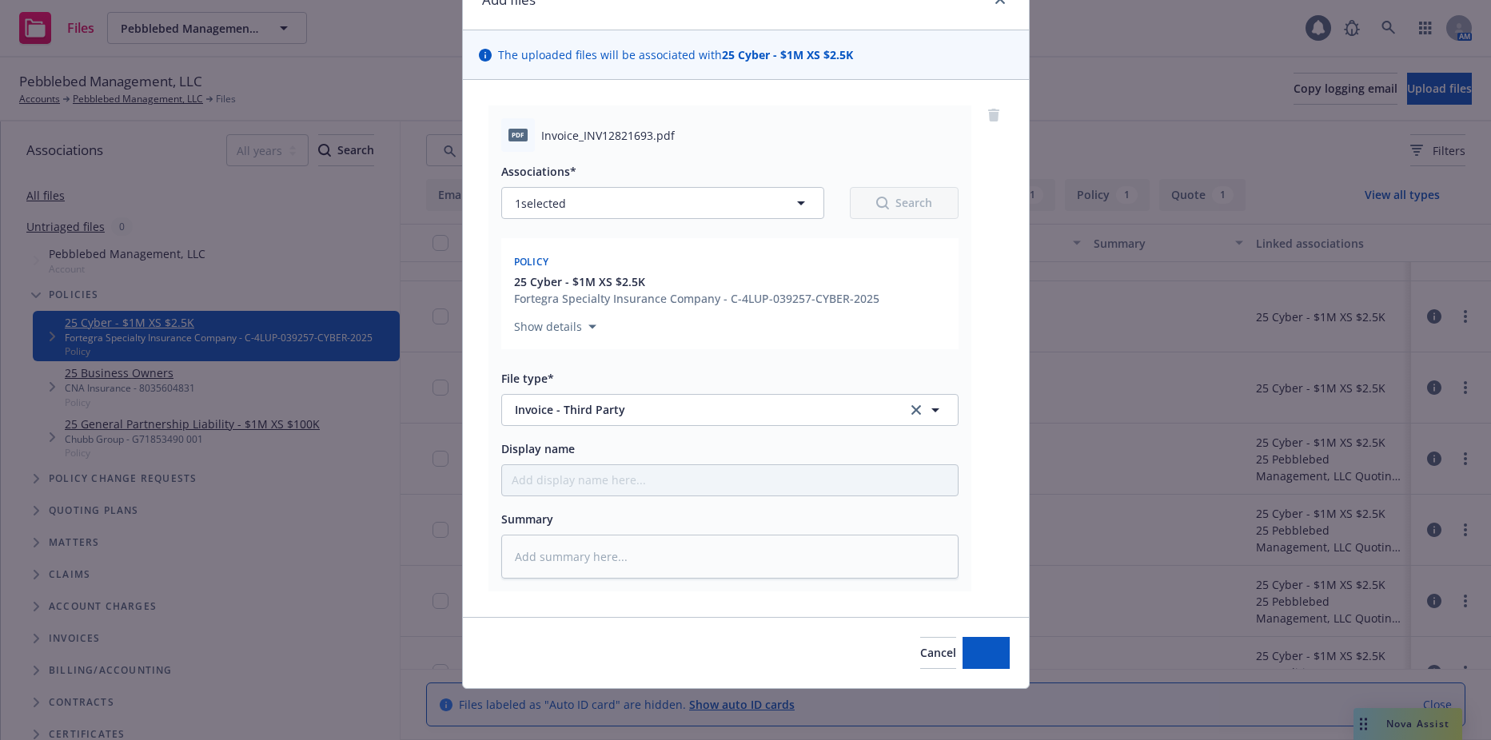
scroll to position [82, 0]
type textarea "x"
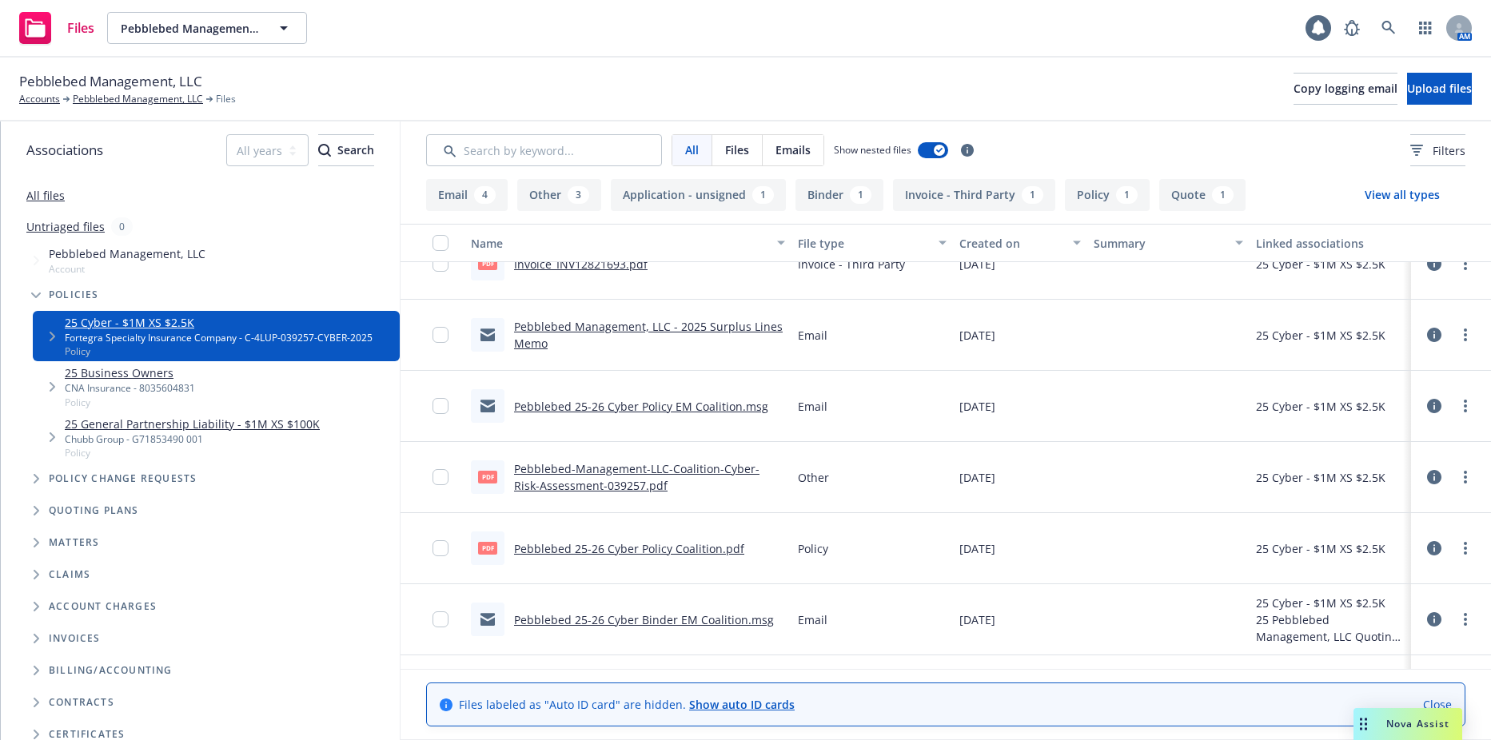
scroll to position [0, 0]
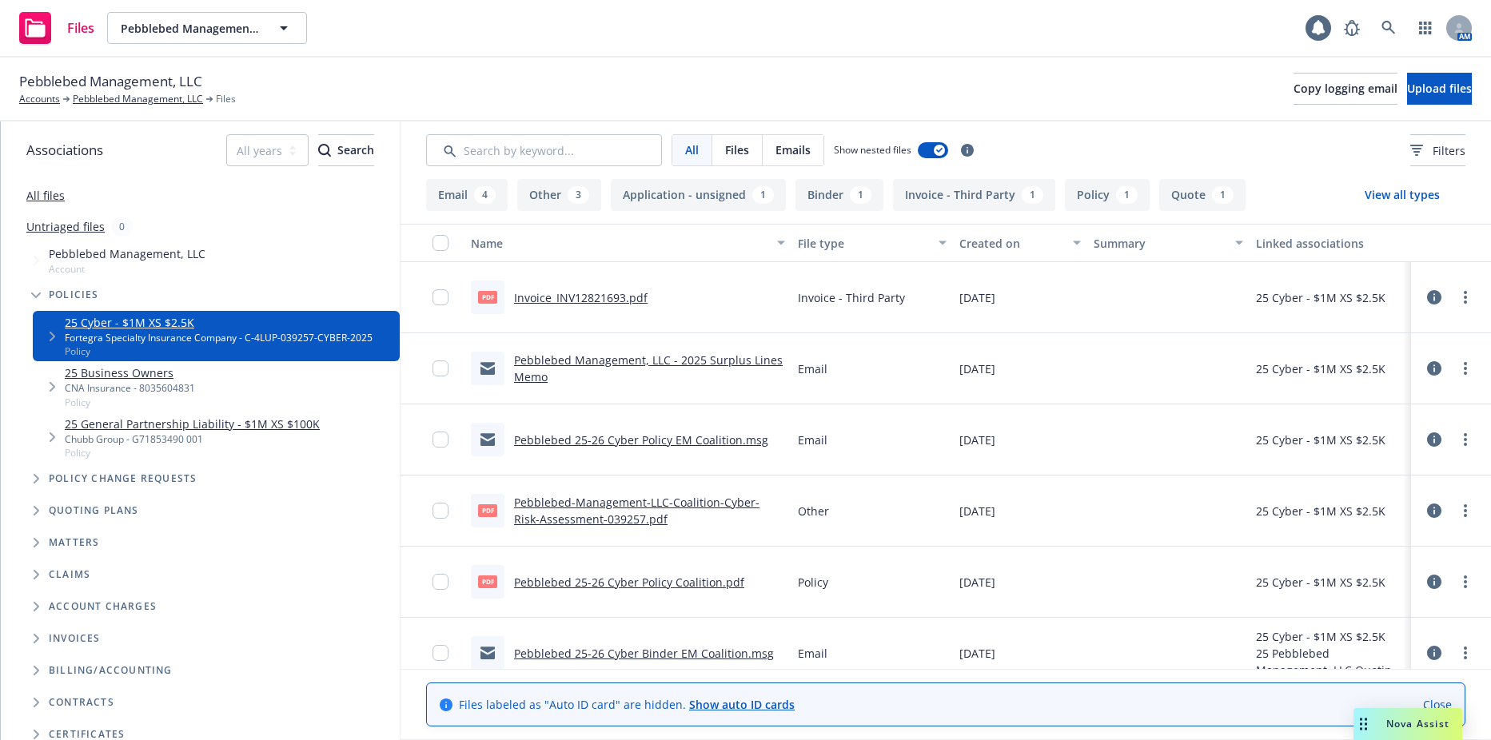
click at [220, 51] on div "Files Pebblebed Management, LLC Pebblebed Management, LLC 1 AM" at bounding box center [745, 29] width 1491 height 58
click at [219, 34] on span "Pebblebed Management, LLC" at bounding box center [190, 28] width 138 height 17
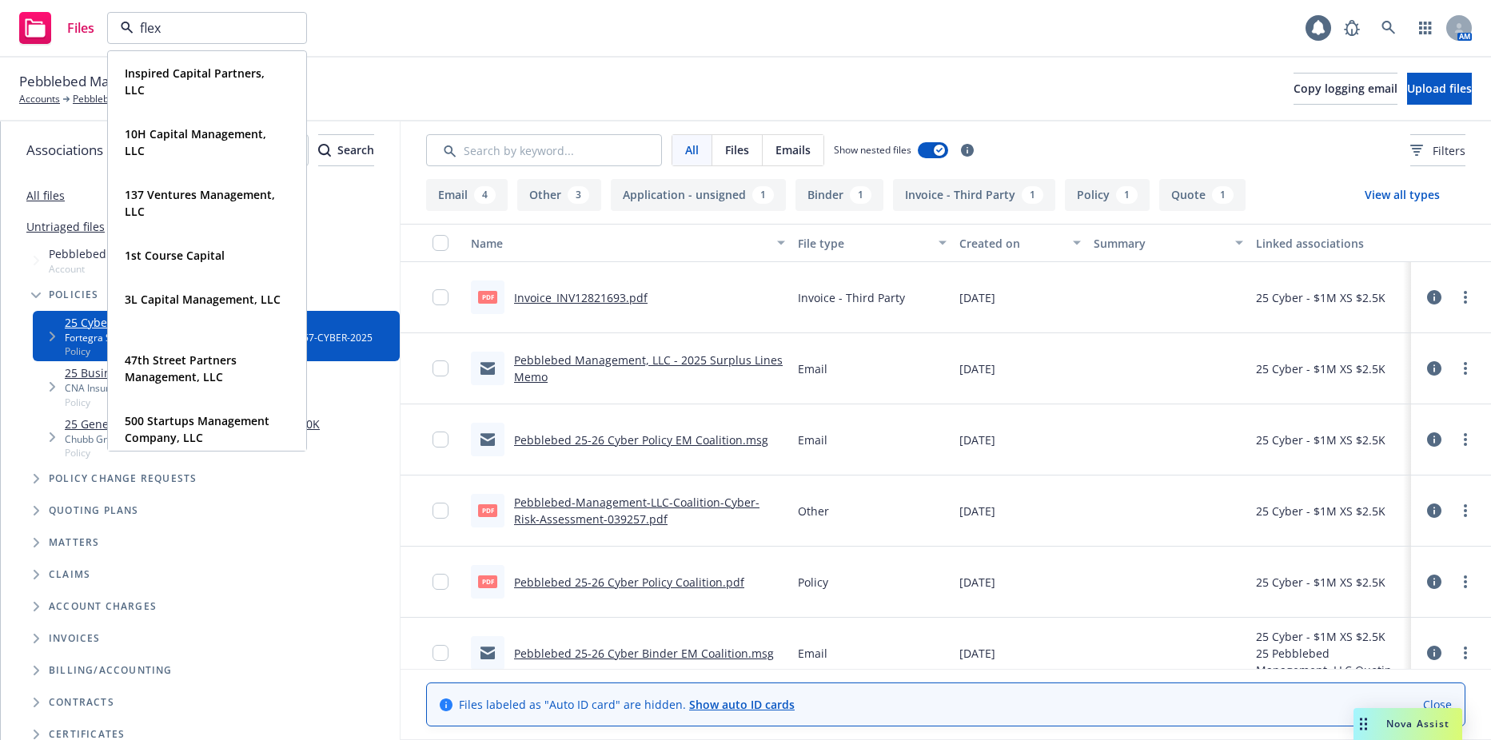
type input "flex"
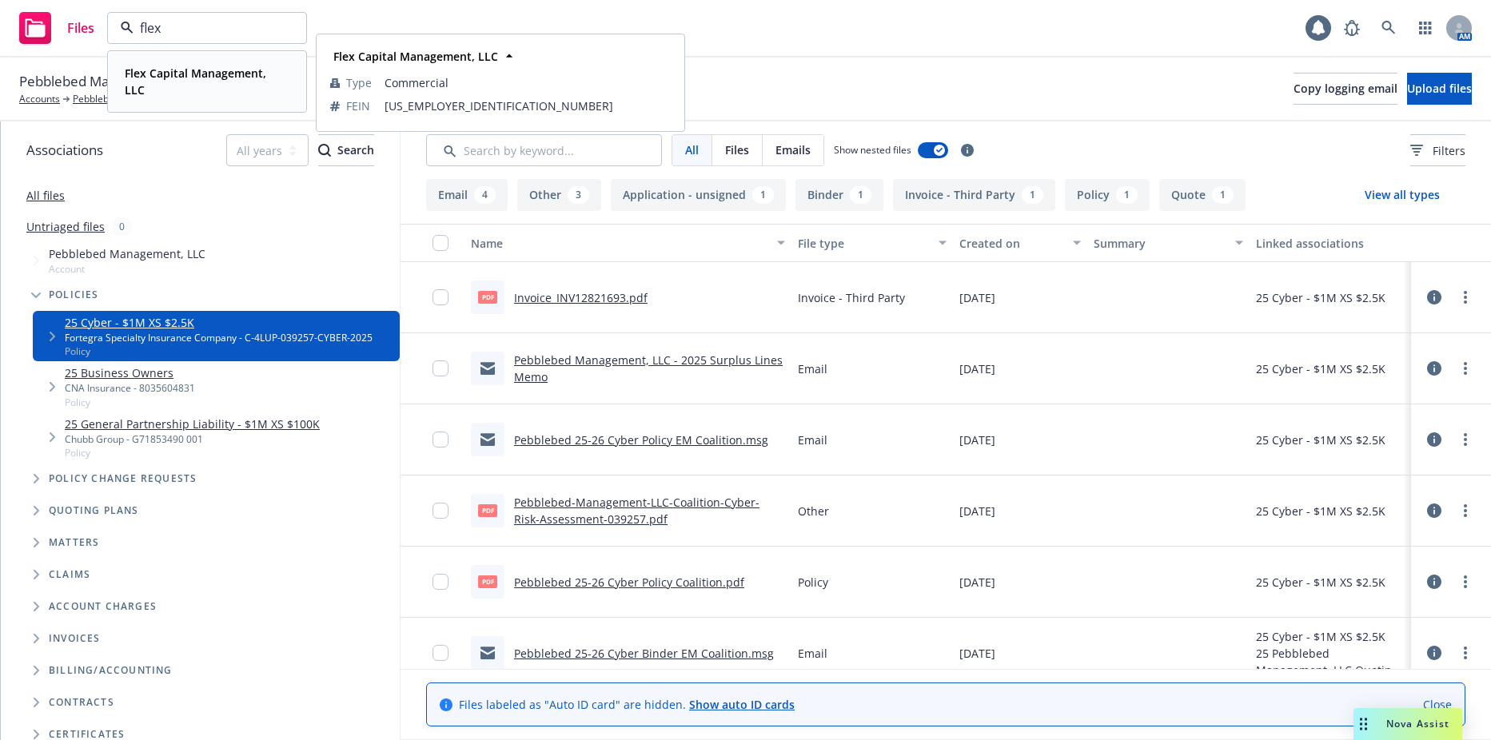
click at [201, 78] on strong "Flex Capital Management, LLC" at bounding box center [196, 82] width 142 height 32
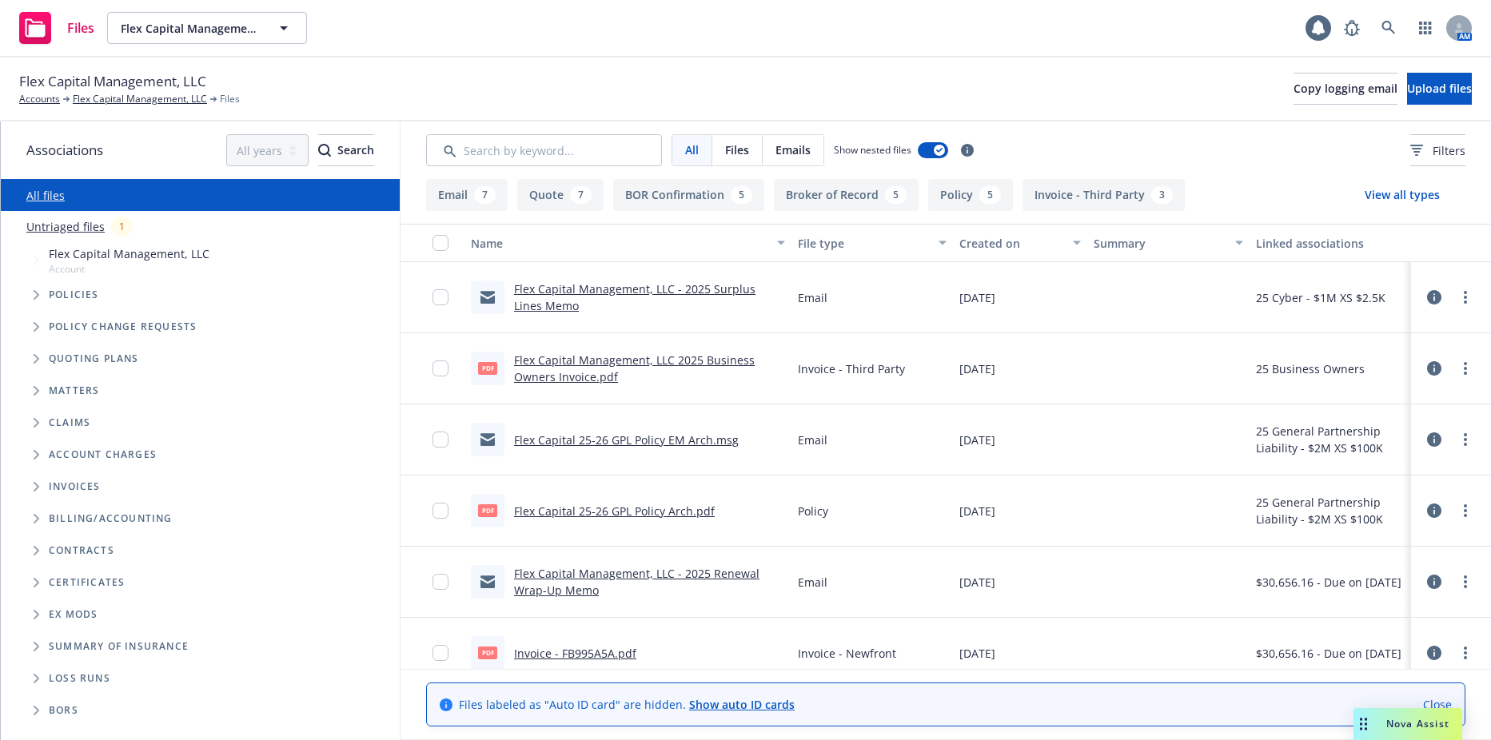
click at [28, 293] on span "Tree Example" at bounding box center [36, 295] width 26 height 26
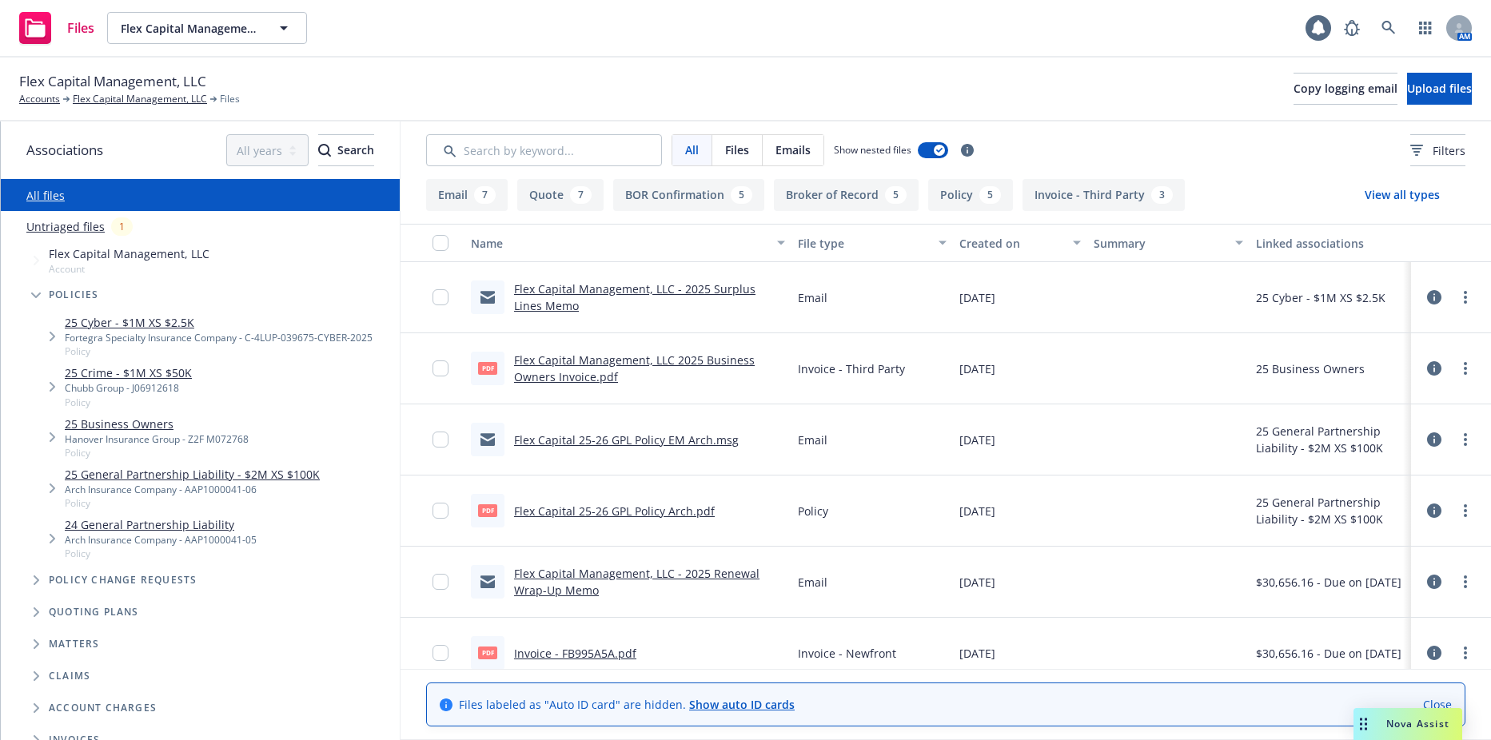
click at [102, 422] on link "25 Business Owners" at bounding box center [157, 424] width 184 height 17
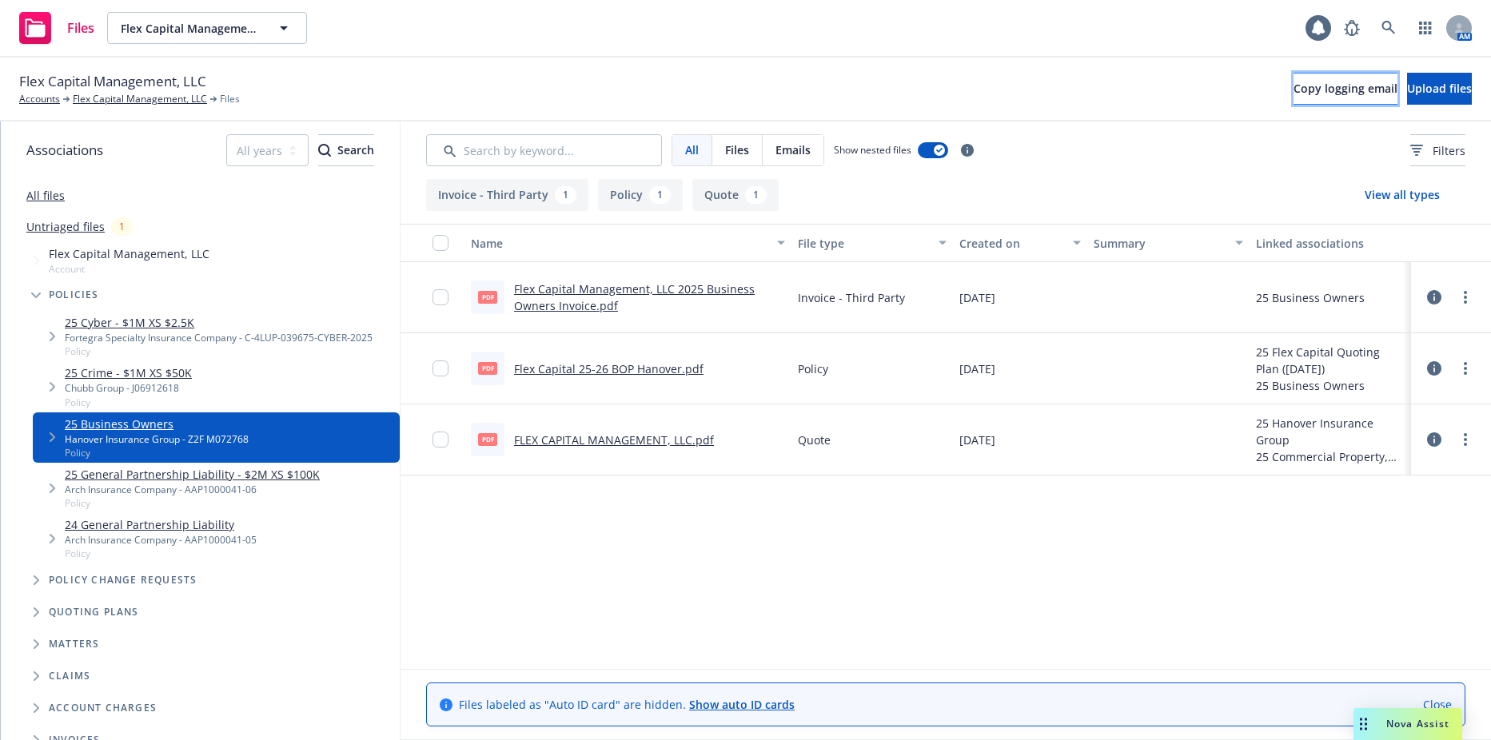
click at [1294, 78] on button "Copy logging email" at bounding box center [1346, 89] width 104 height 32
click at [267, 23] on button "Flex Capital Management, LLC" at bounding box center [207, 28] width 200 height 32
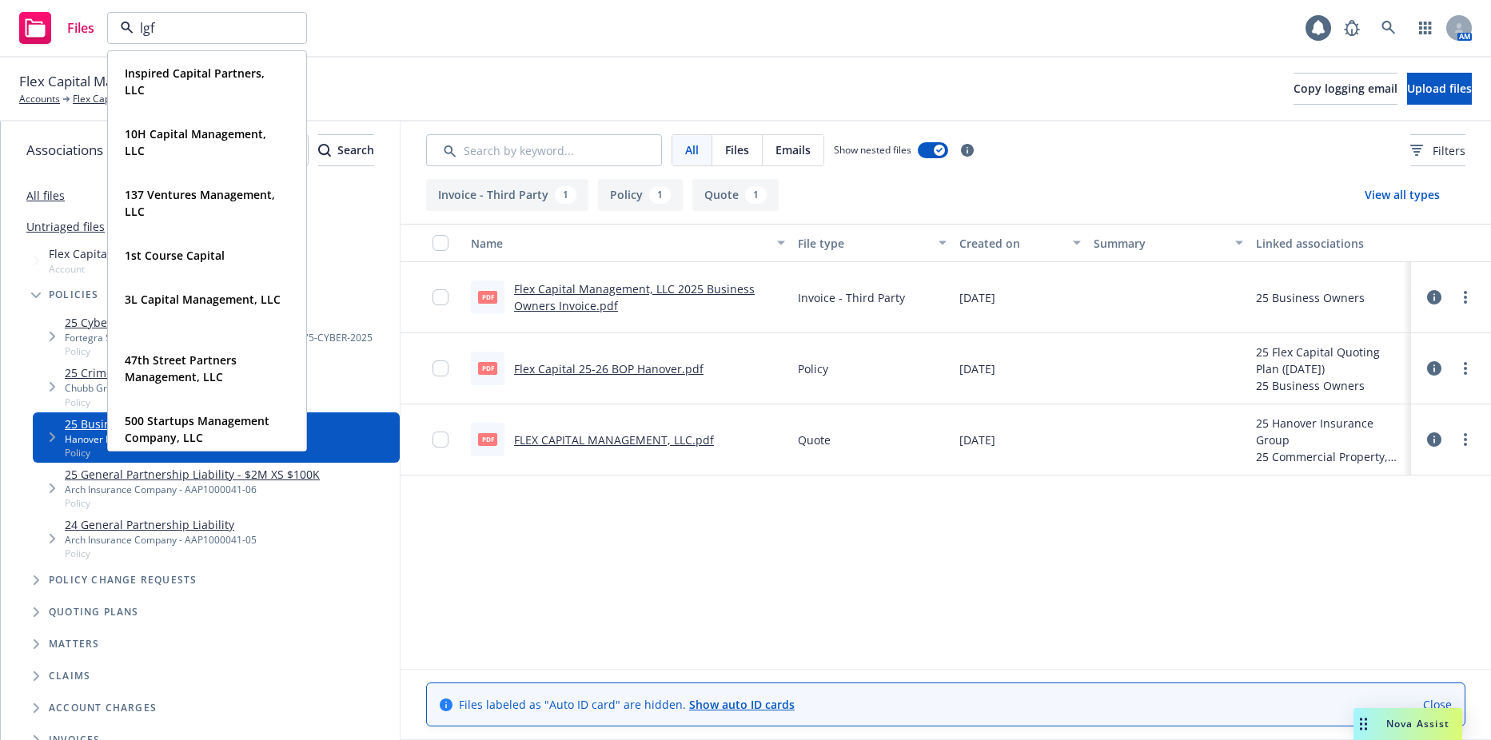
type input "lgfm"
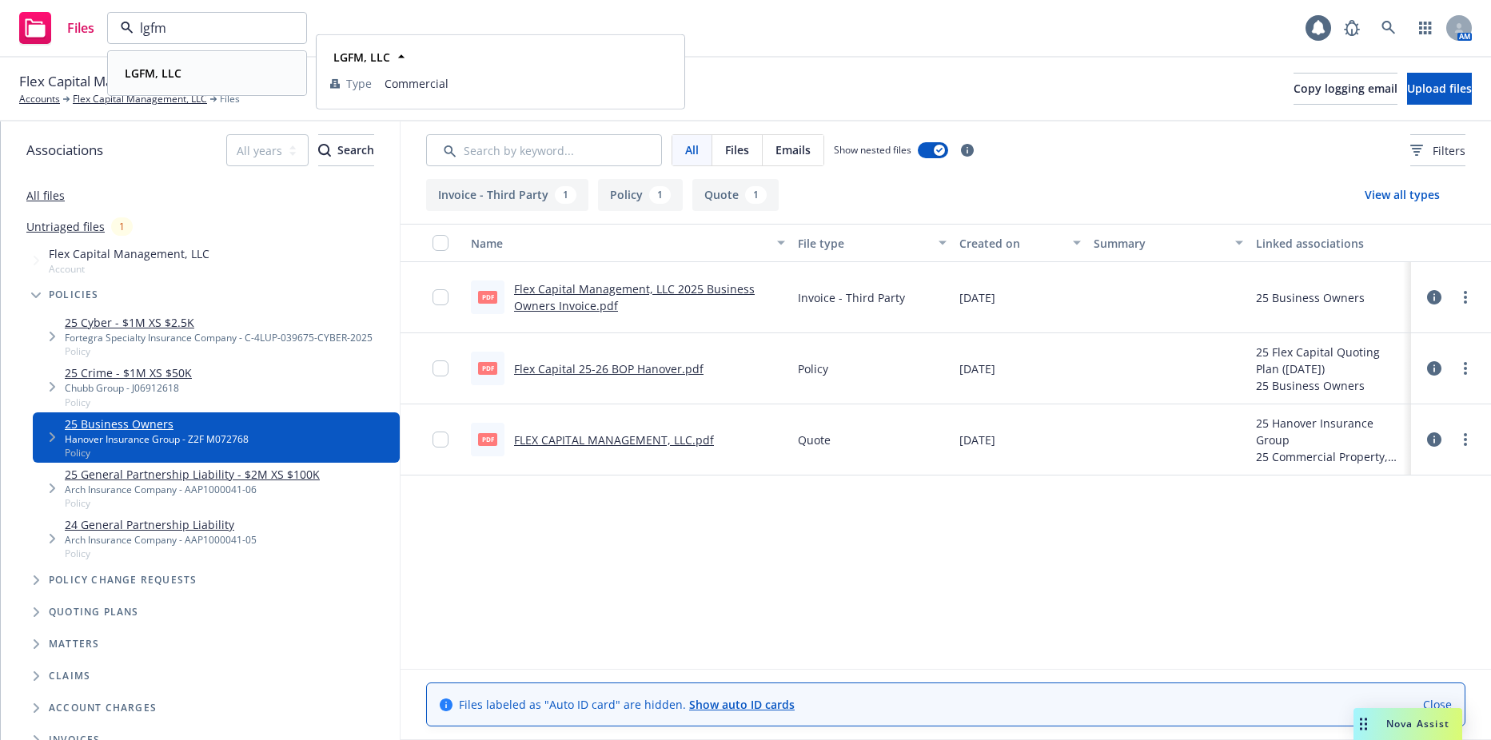
click at [195, 81] on div "LGFM, LLC" at bounding box center [207, 73] width 178 height 23
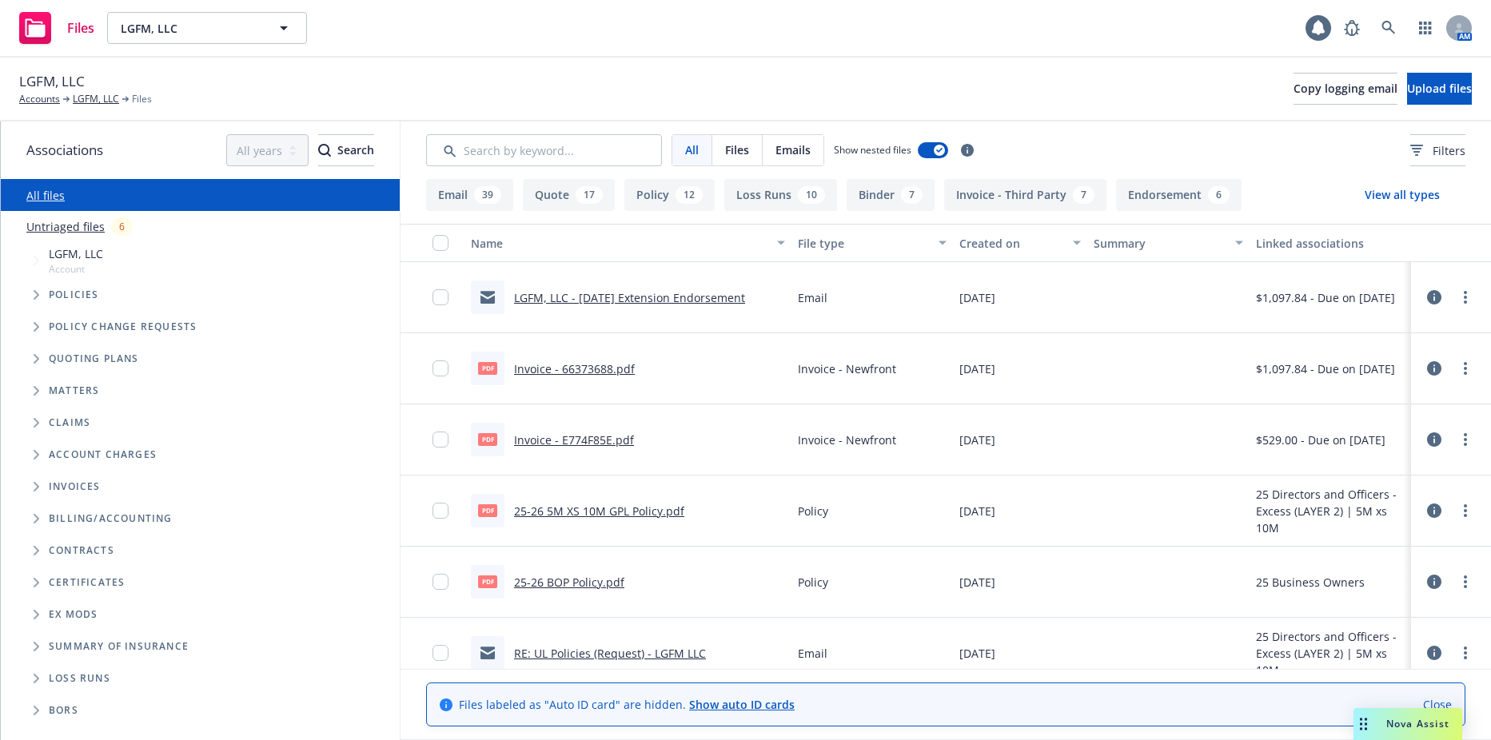
click at [45, 299] on span "Tree Example" at bounding box center [36, 295] width 26 height 26
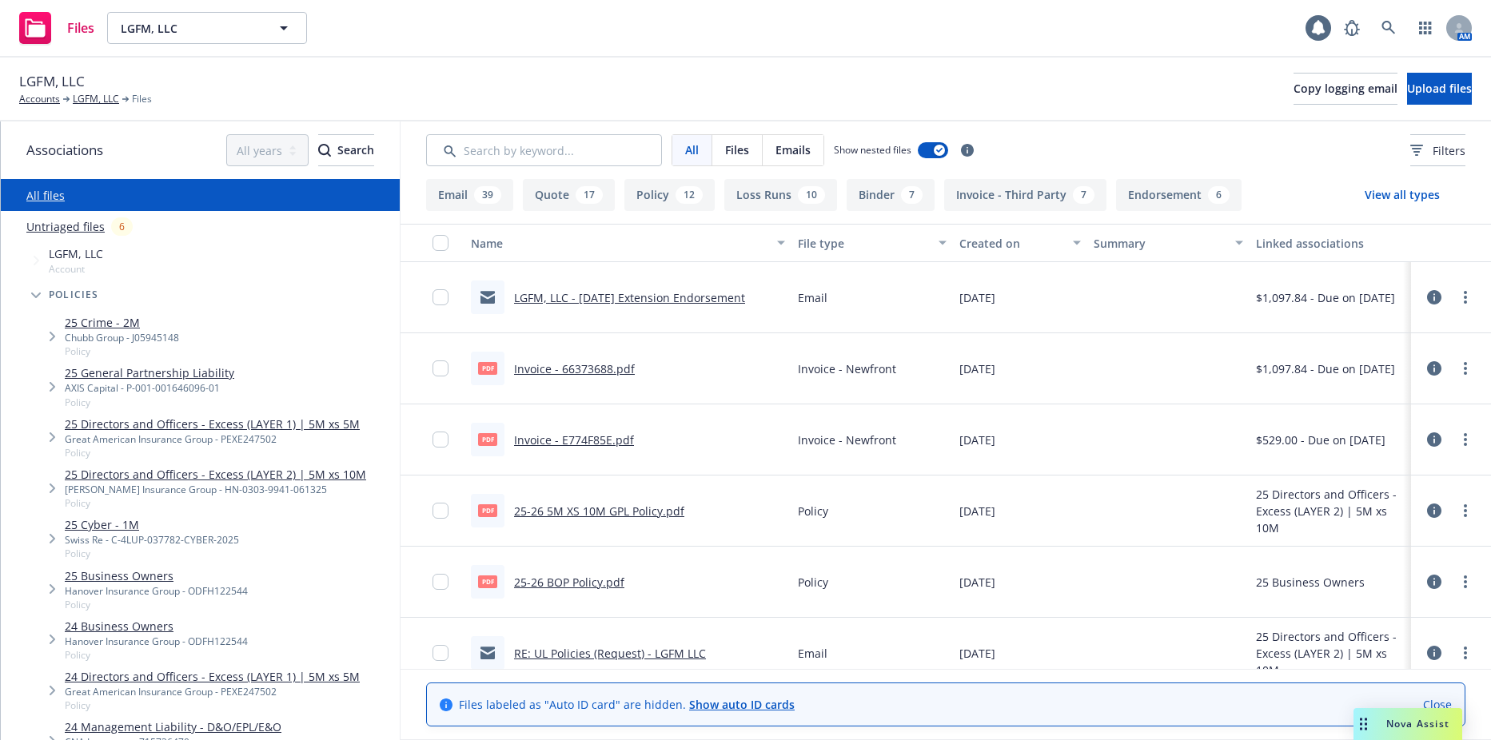
scroll to position [80, 0]
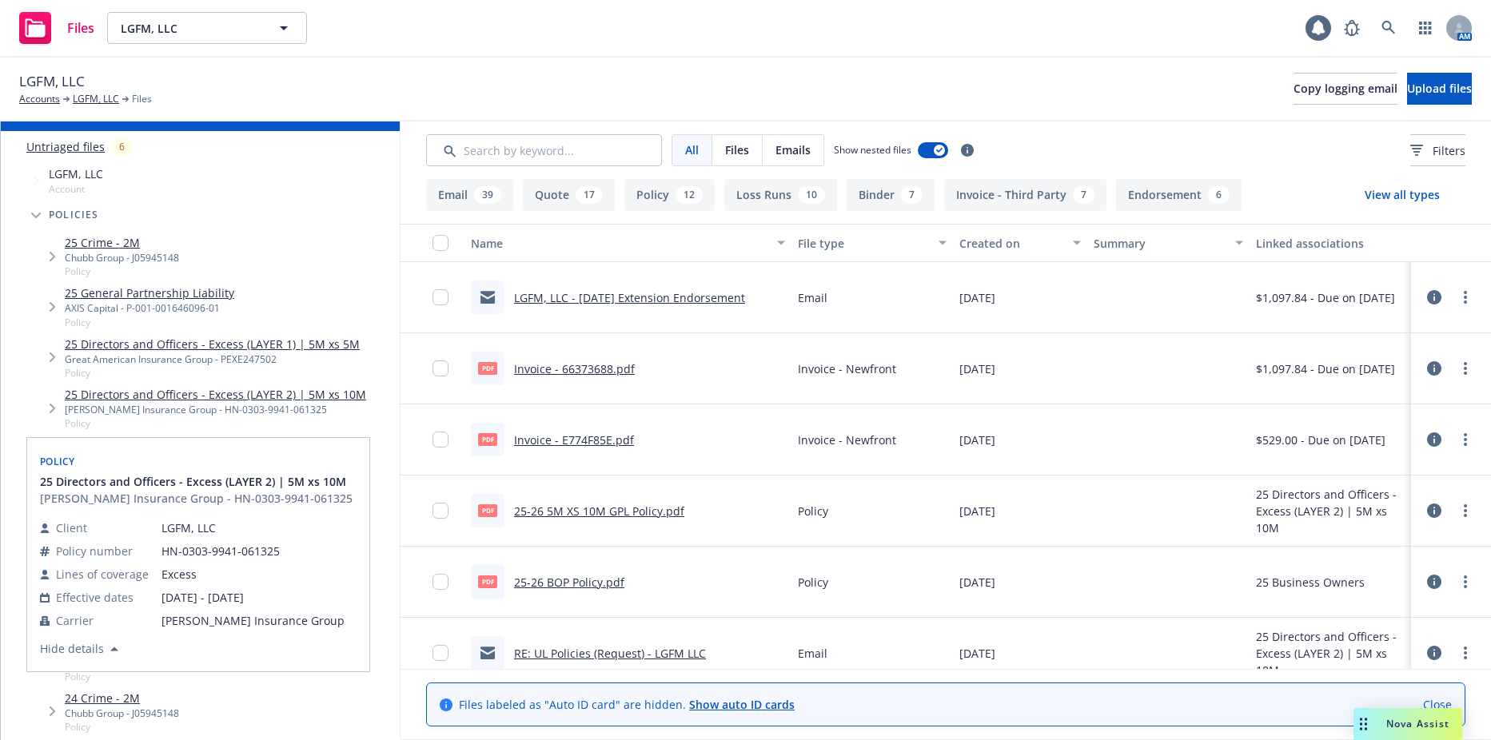
click at [249, 393] on link "25 Directors and Officers - Excess (LAYER 2) | 5M xs 10M" at bounding box center [215, 394] width 301 height 17
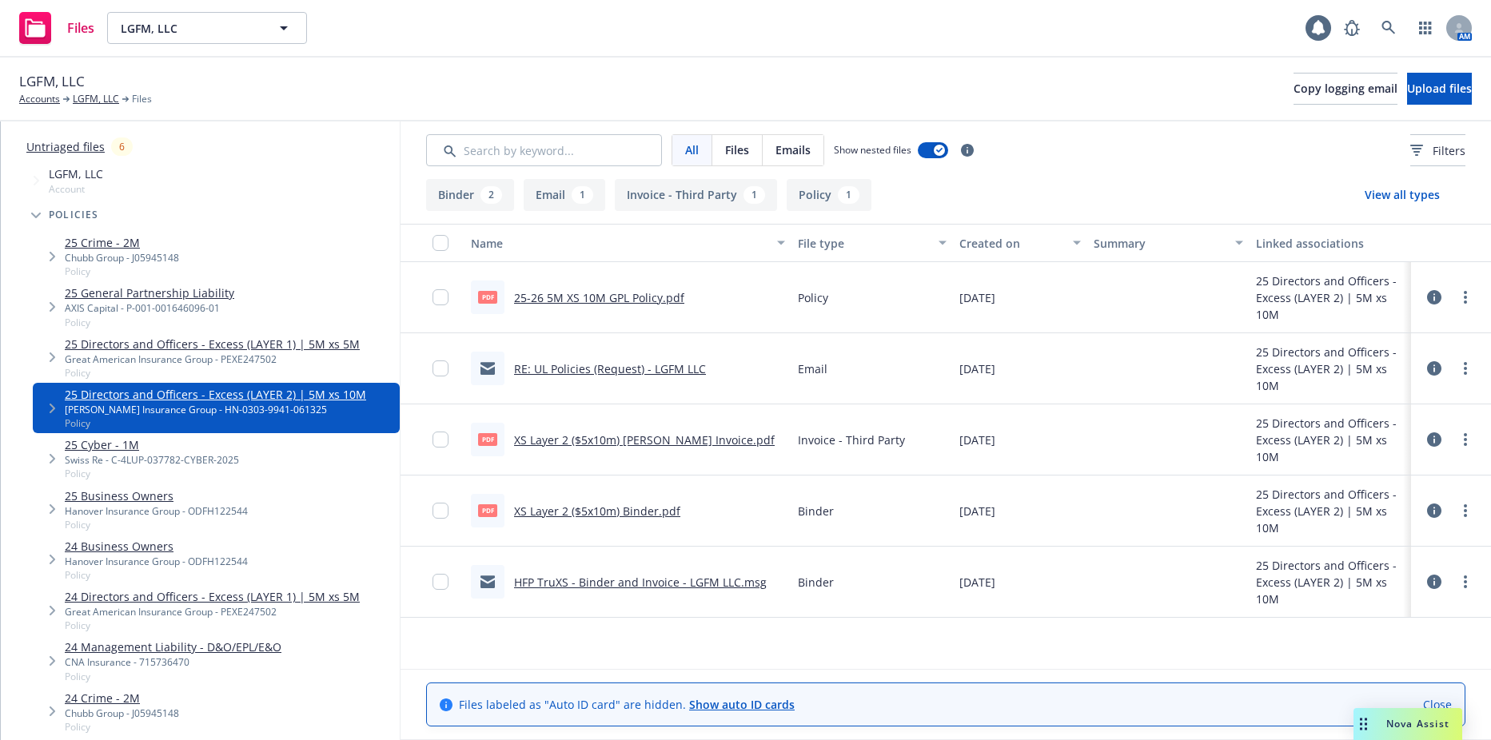
click at [214, 348] on link "25 Directors and Officers - Excess (LAYER 1) | 5M xs 5M" at bounding box center [212, 344] width 295 height 17
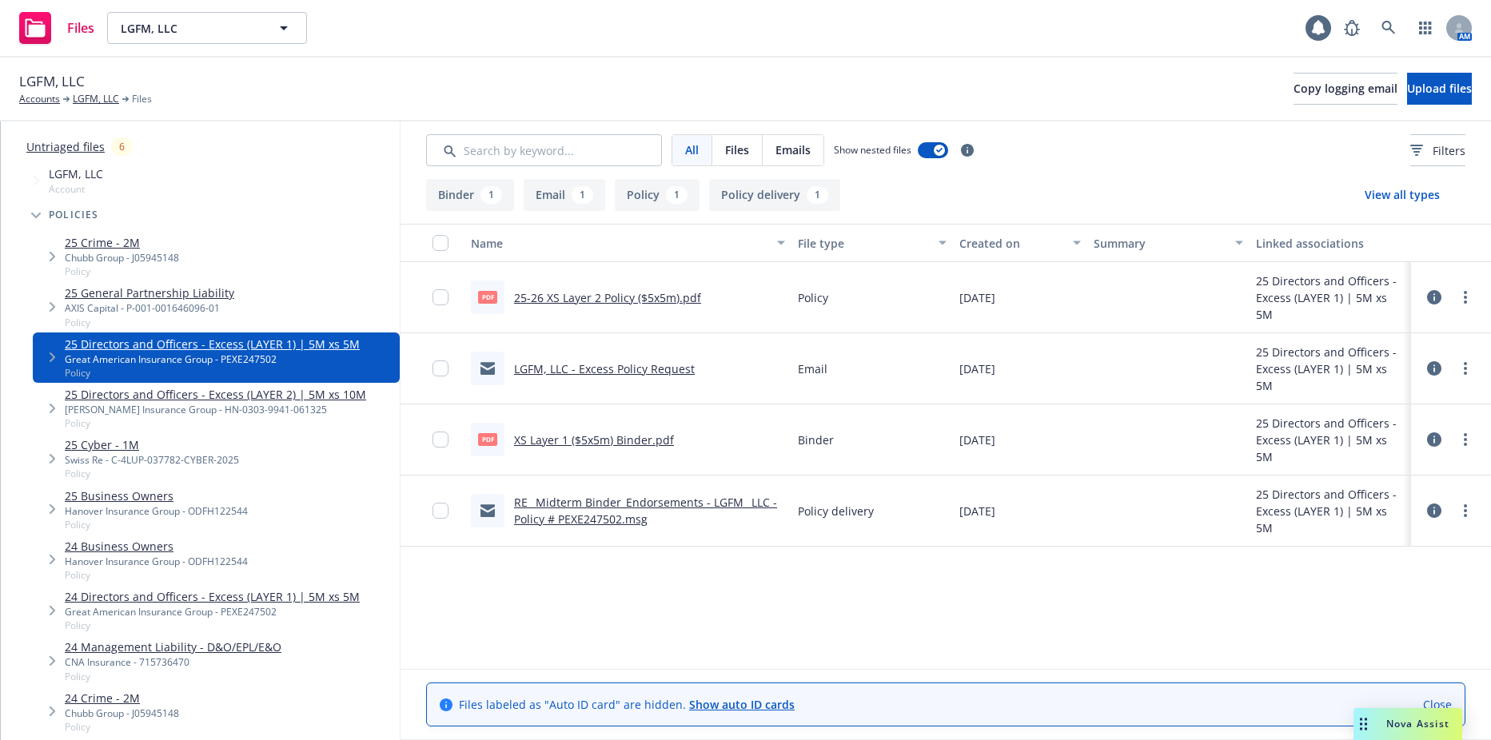
click at [632, 297] on link "25-26 XS Layer 2 Policy ($5x5m).pdf" at bounding box center [607, 297] width 187 height 15
click at [1457, 288] on div at bounding box center [1451, 297] width 48 height 32
click at [1459, 293] on link "more" at bounding box center [1465, 297] width 19 height 19
click at [1375, 397] on link "Edit" at bounding box center [1394, 394] width 159 height 32
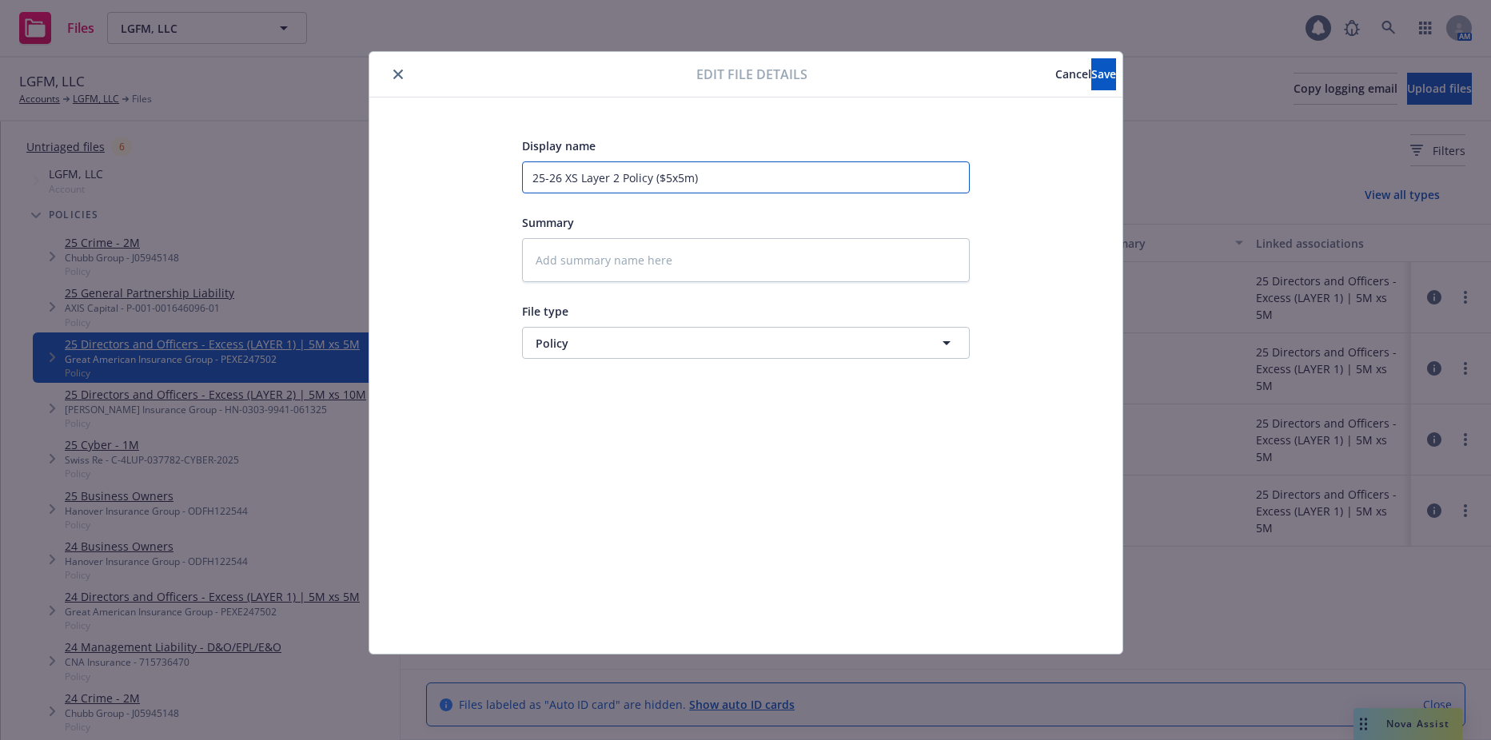
click at [618, 179] on input "25-26 XS Layer 2 Policy ($5x5m)" at bounding box center [746, 178] width 448 height 32
type textarea "x"
type input "25-26 XS Layer Policy ($5x5m)"
type textarea "x"
type input "25-26 XS Layer 1 Policy ($5x5m)"
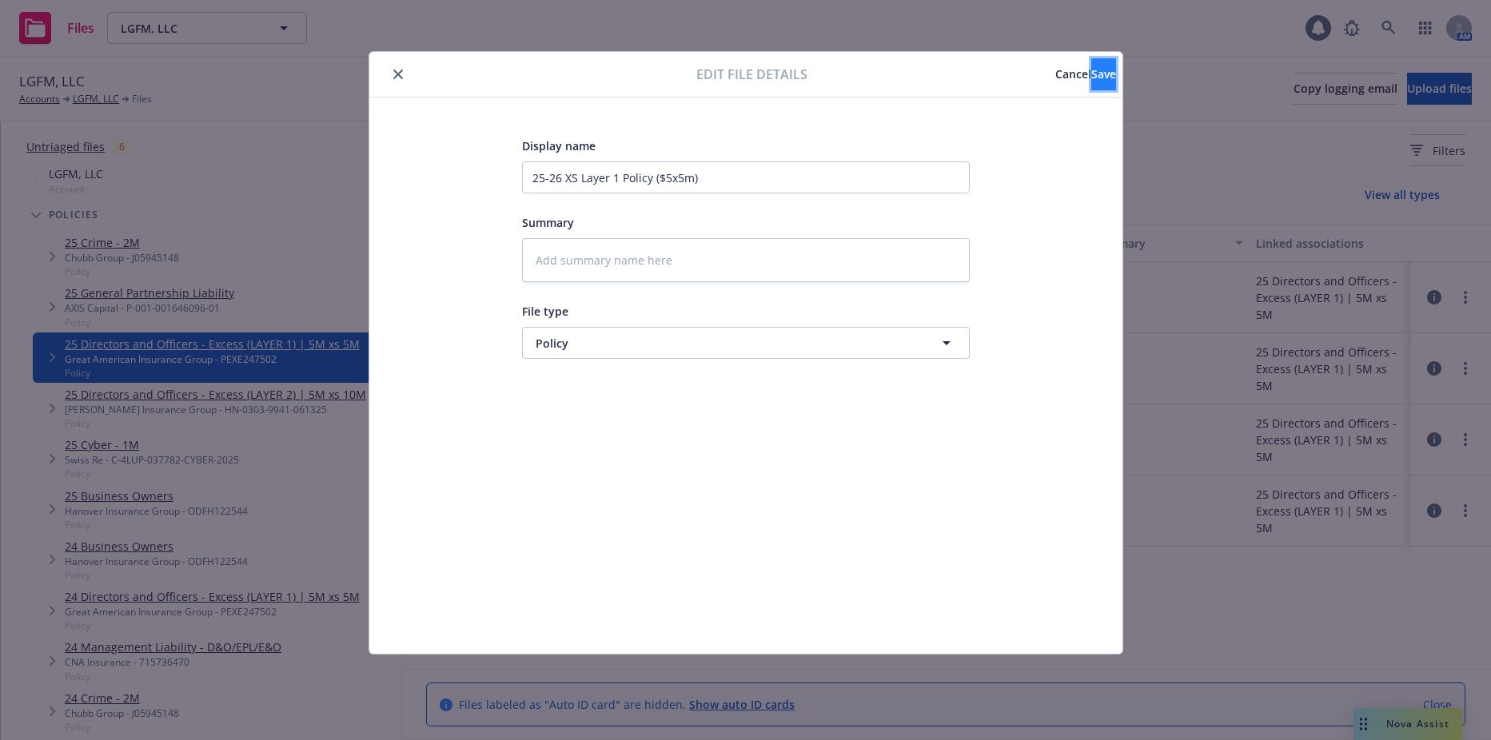
click at [1092, 83] on button "Save" at bounding box center [1104, 74] width 25 height 32
type textarea "x"
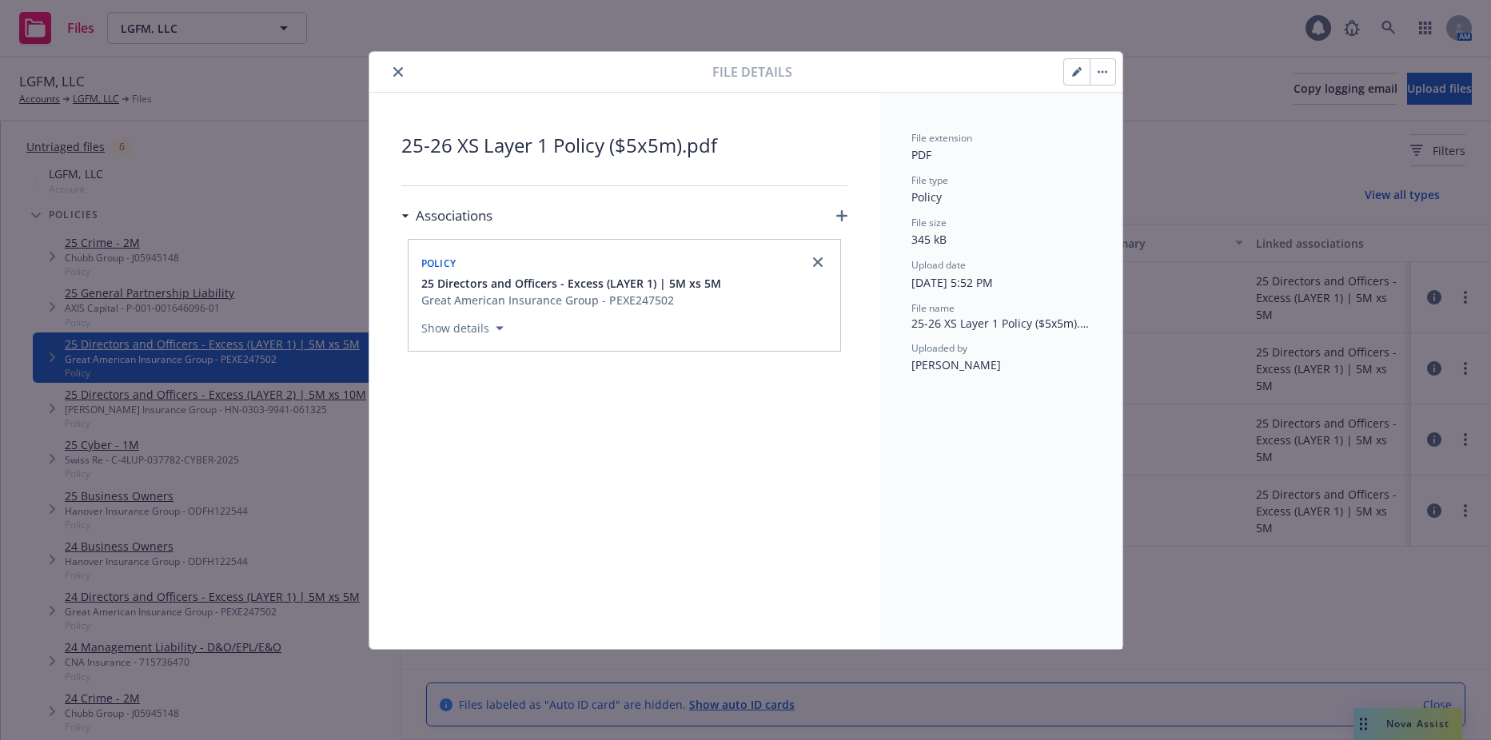
click at [395, 66] on button "close" at bounding box center [398, 71] width 19 height 19
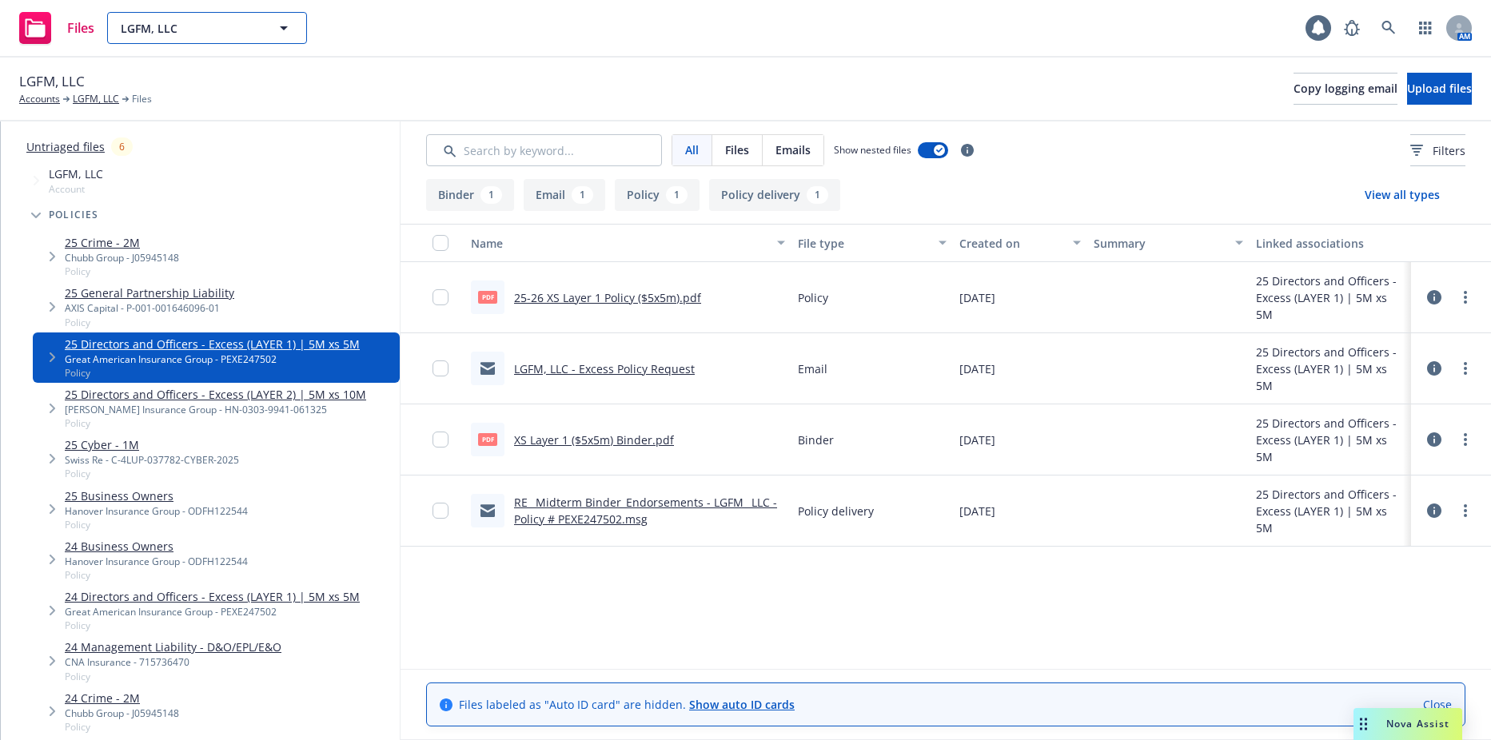
click at [269, 32] on button "LGFM, LLC" at bounding box center [207, 28] width 200 height 32
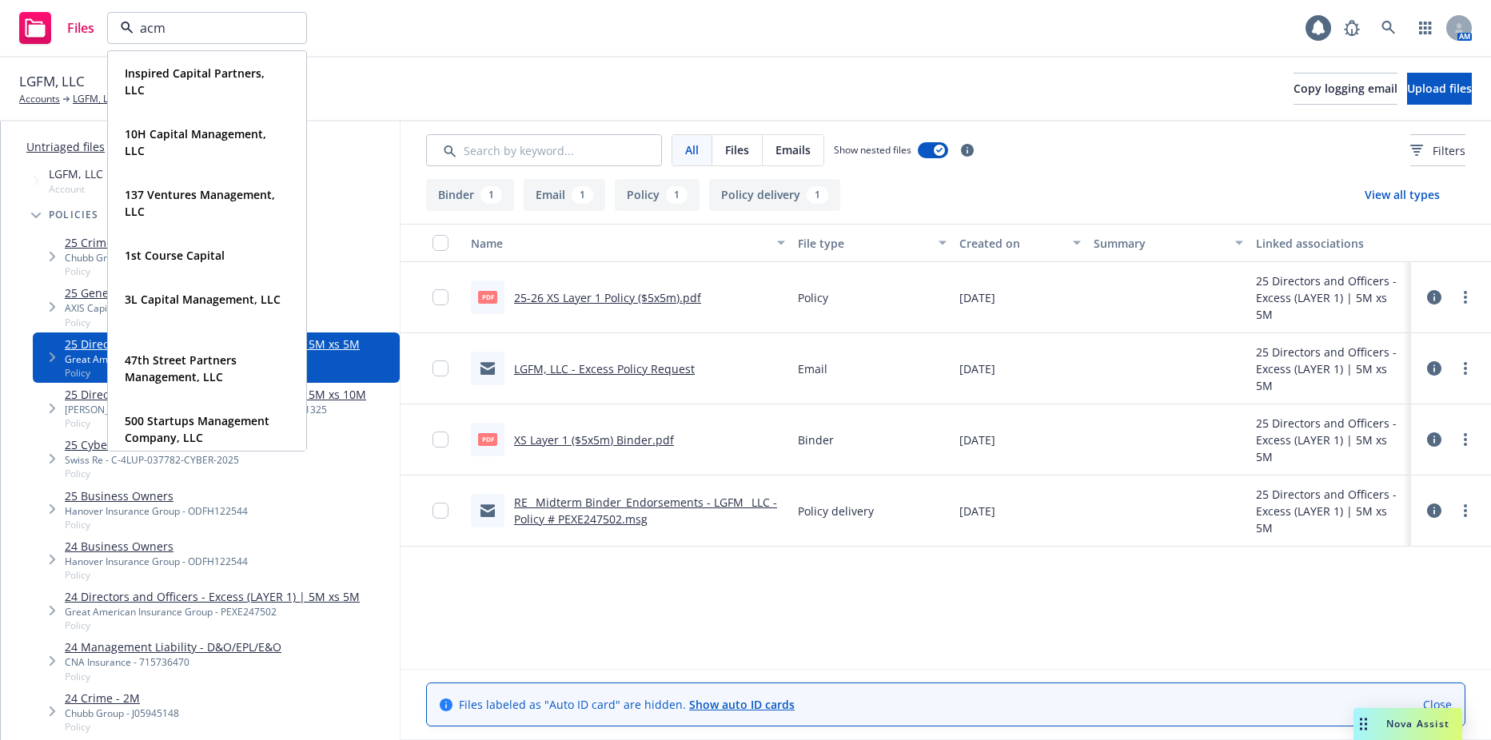
type input "acme"
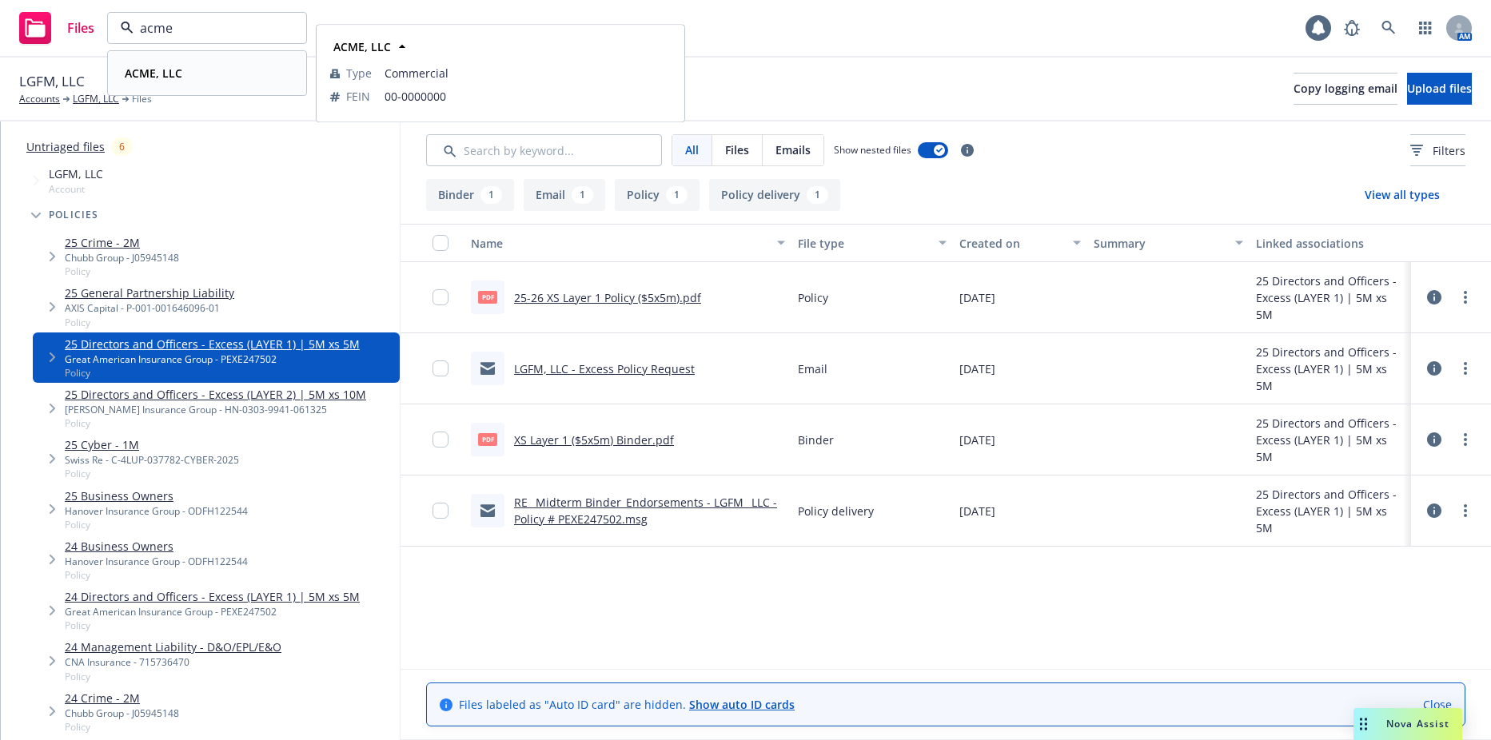
click at [233, 70] on div "ACME, LLC" at bounding box center [207, 73] width 178 height 23
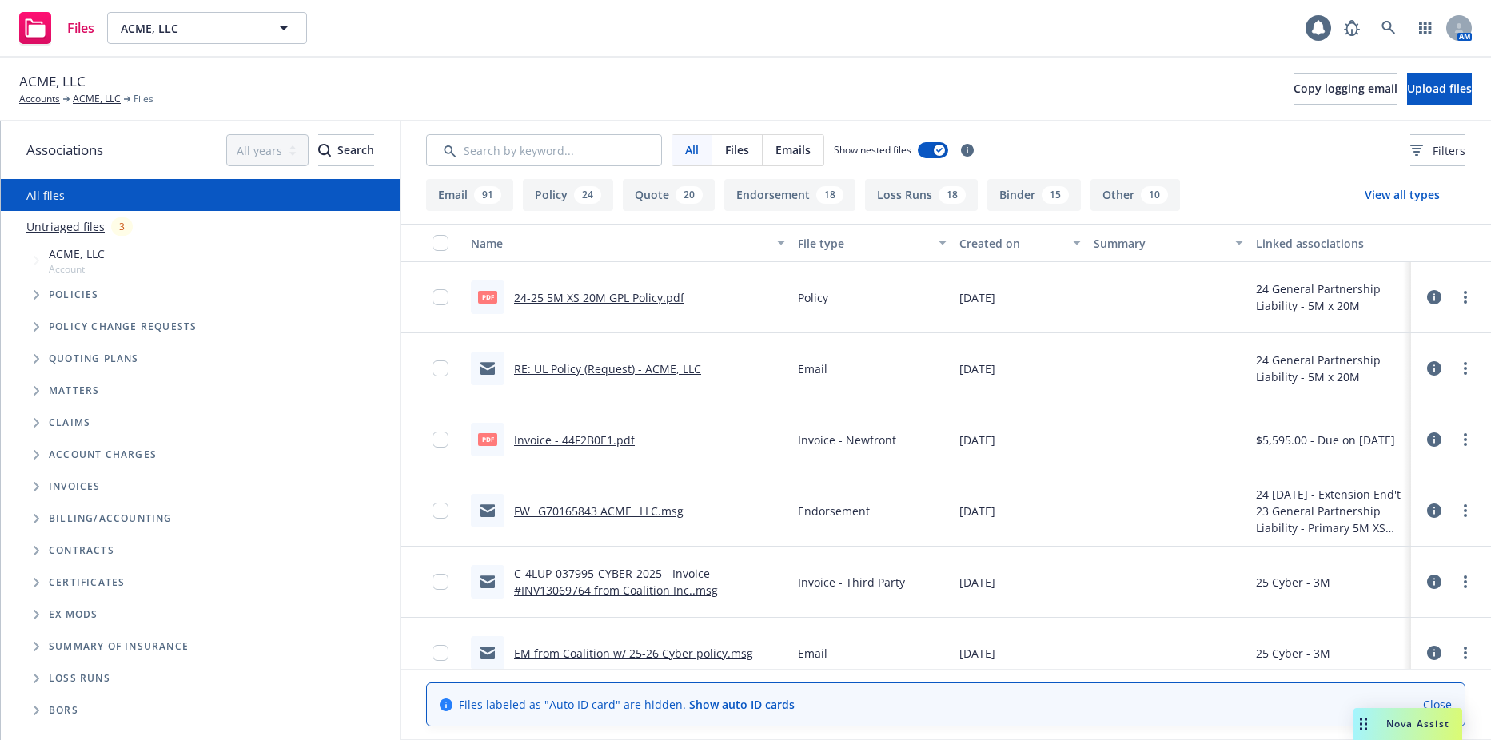
click at [38, 269] on span "Tree Example" at bounding box center [36, 261] width 26 height 26
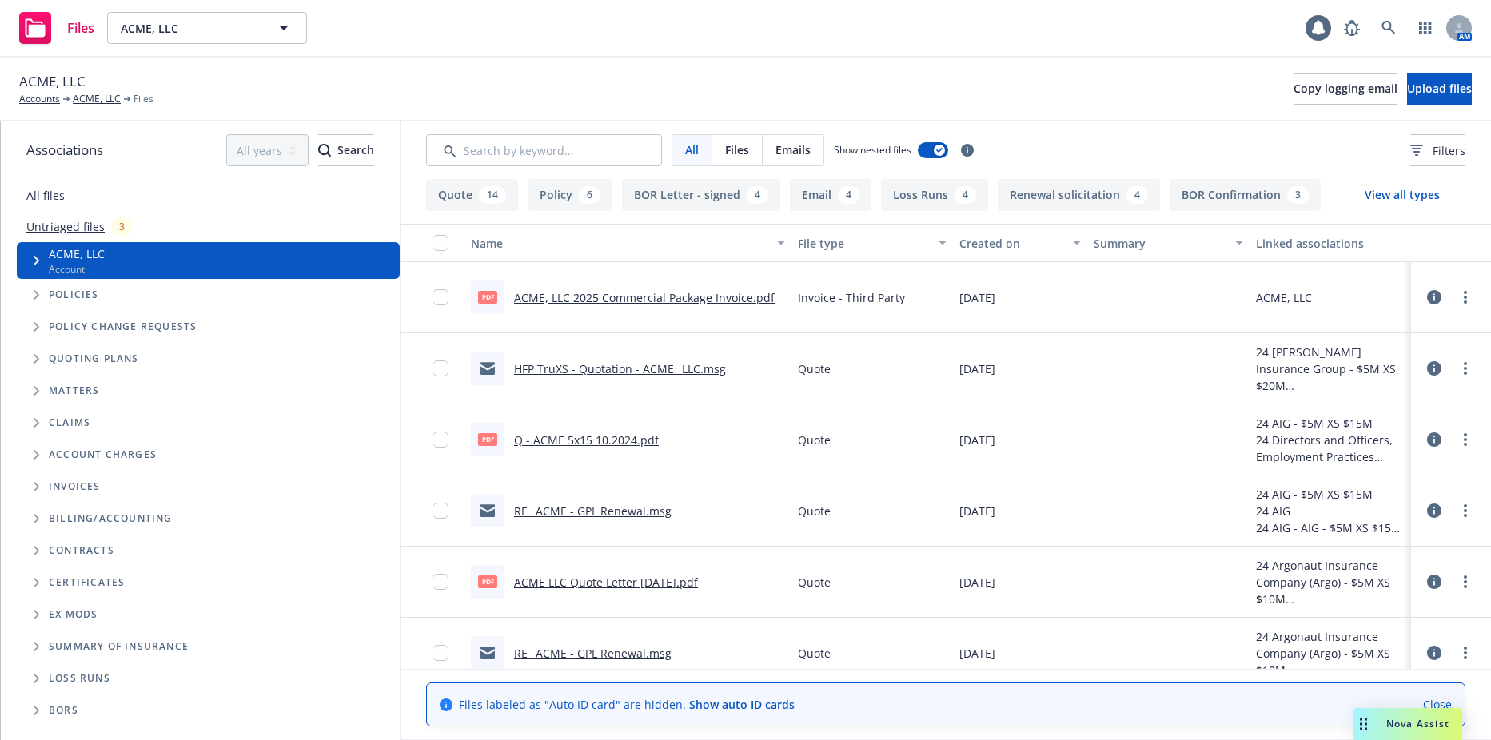
click at [36, 302] on span "Tree Example" at bounding box center [36, 295] width 26 height 26
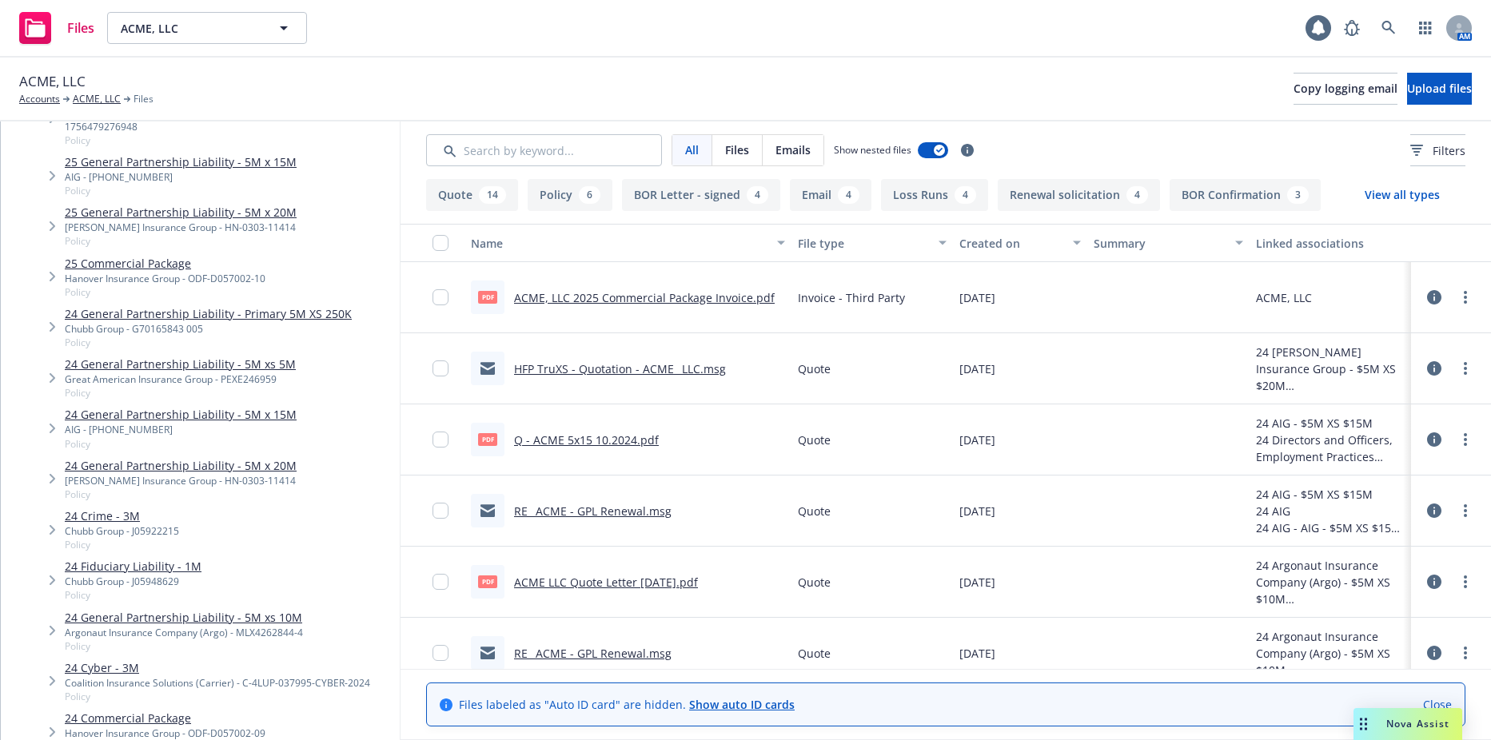
scroll to position [400, 0]
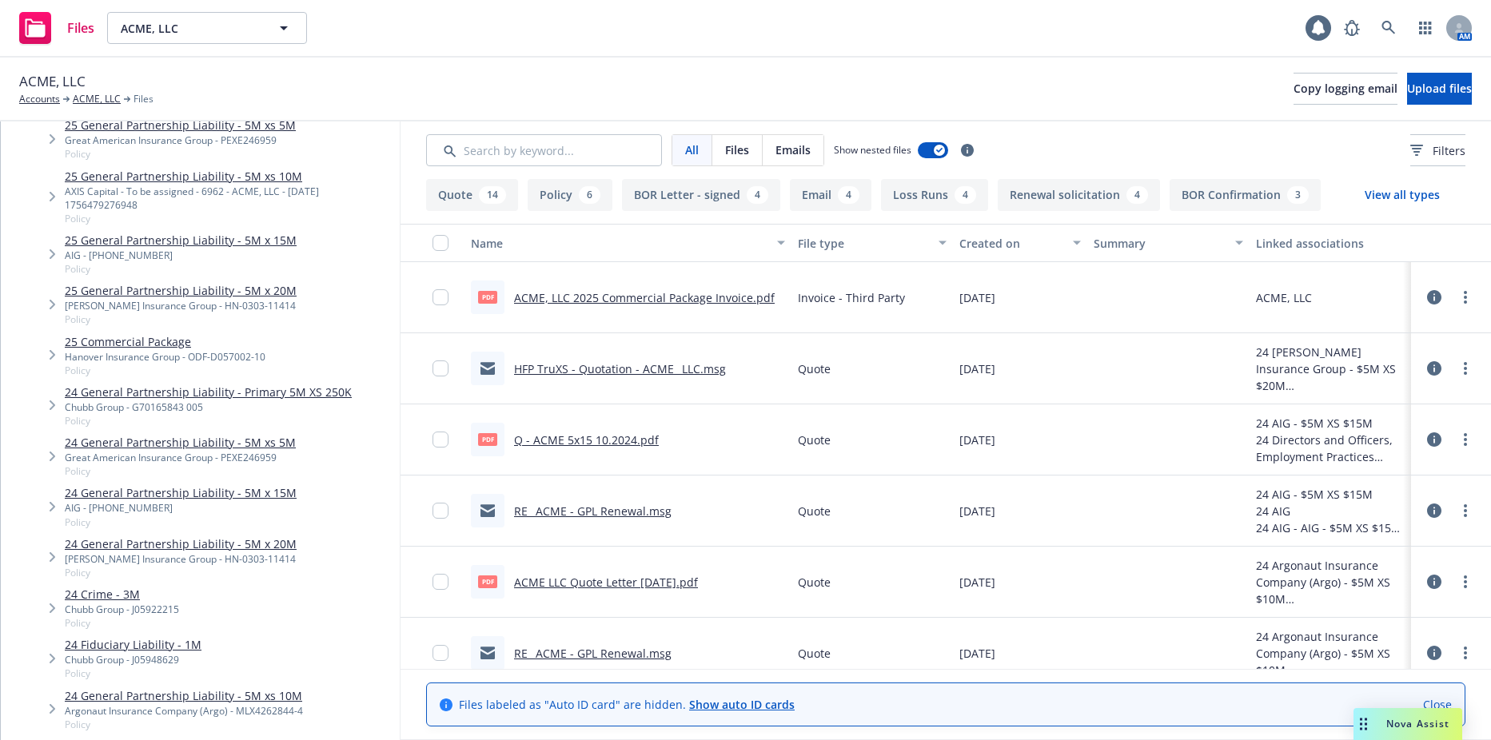
click at [281, 292] on link "25 General Partnership Liability - 5M x 20M" at bounding box center [181, 290] width 232 height 17
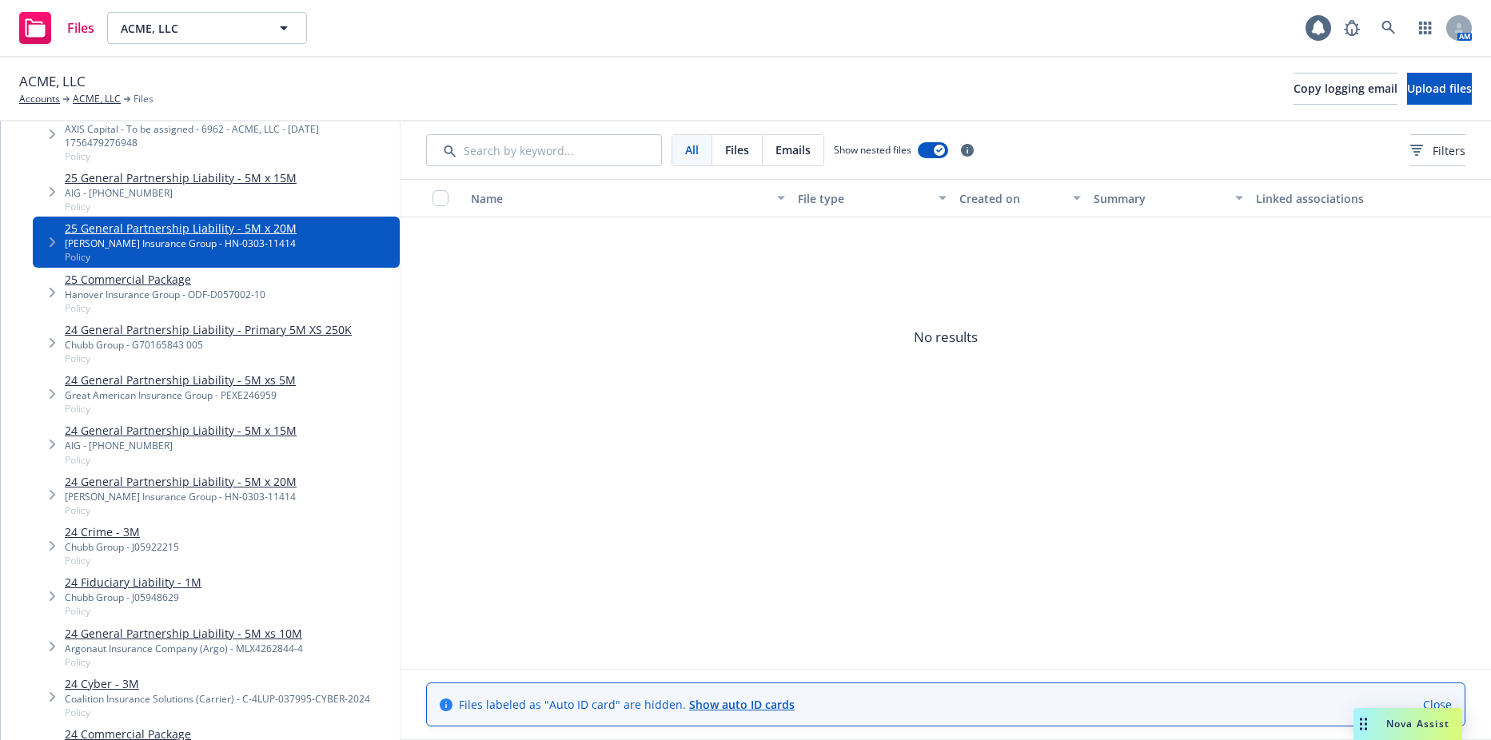
scroll to position [640, 0]
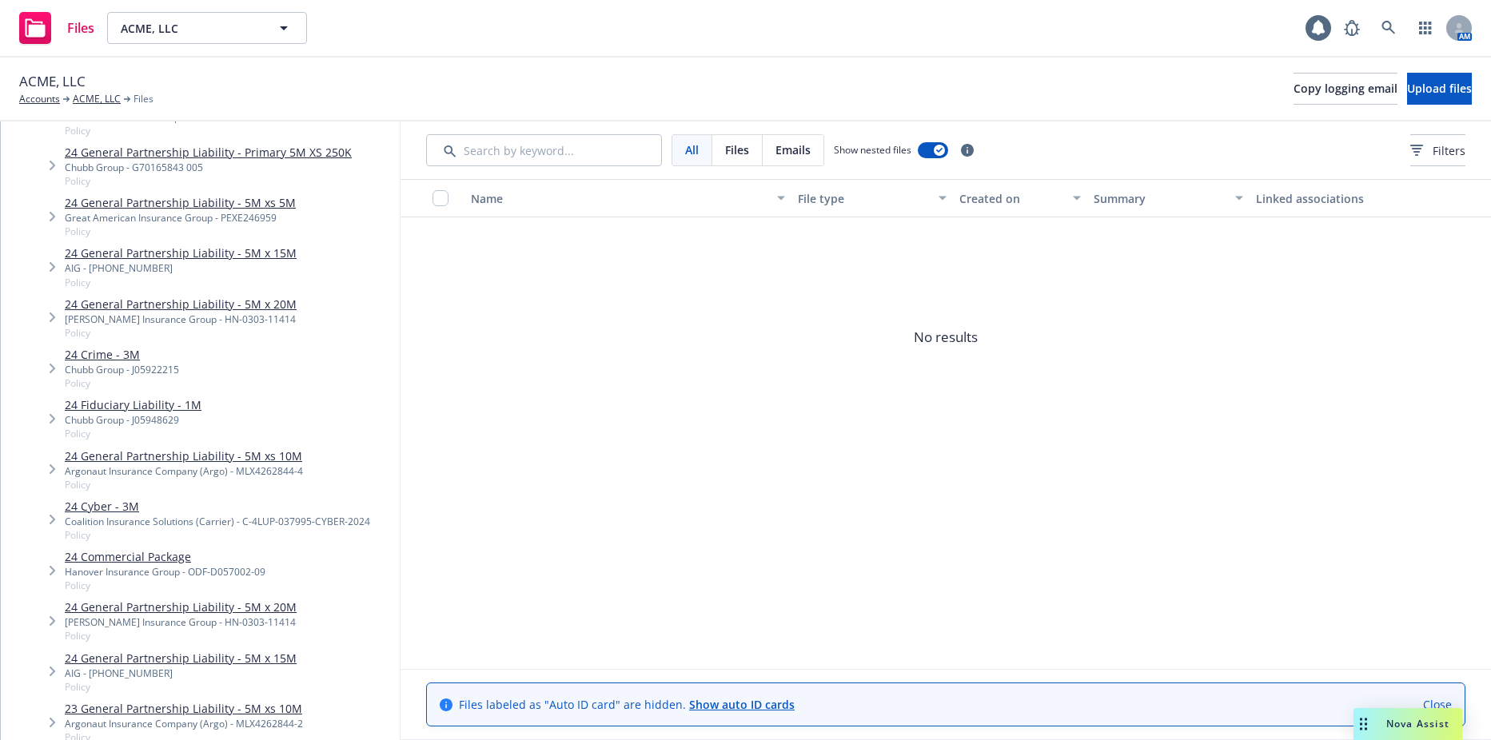
click at [257, 616] on div "24 General Partnership Liability - 5M x 20M Hudson Insurance Group - HN-0303-11…" at bounding box center [181, 621] width 232 height 44
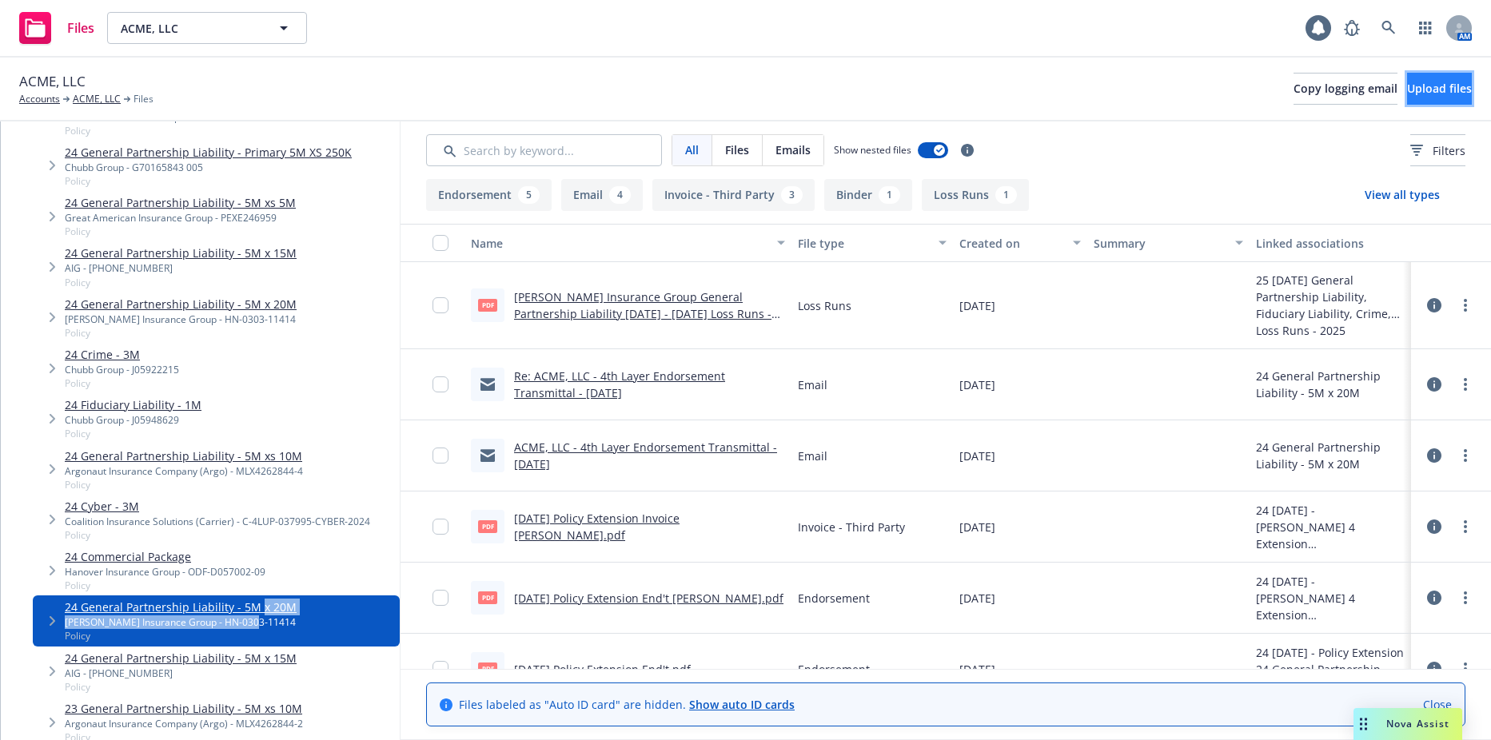
click at [1422, 86] on span "Upload files" at bounding box center [1439, 88] width 65 height 15
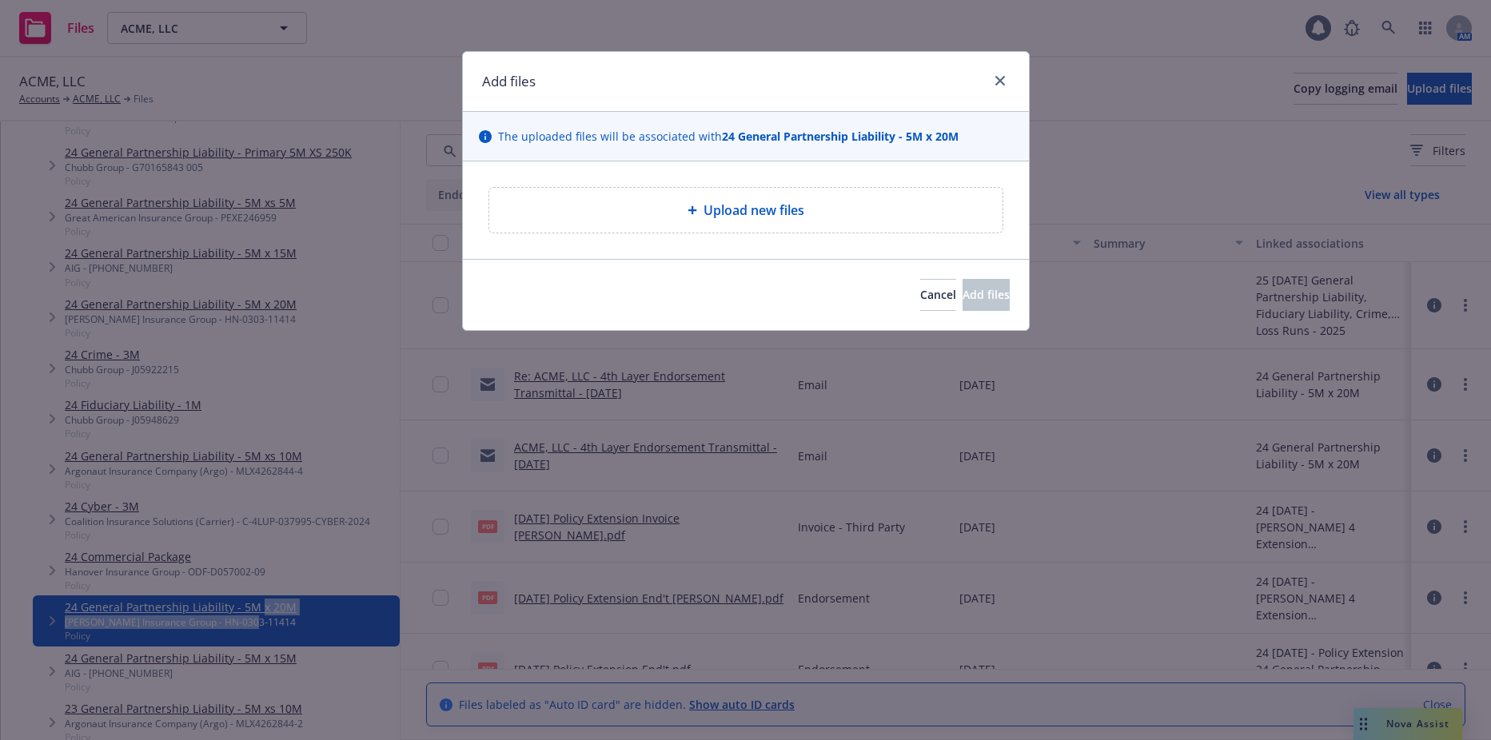
type textarea "x"
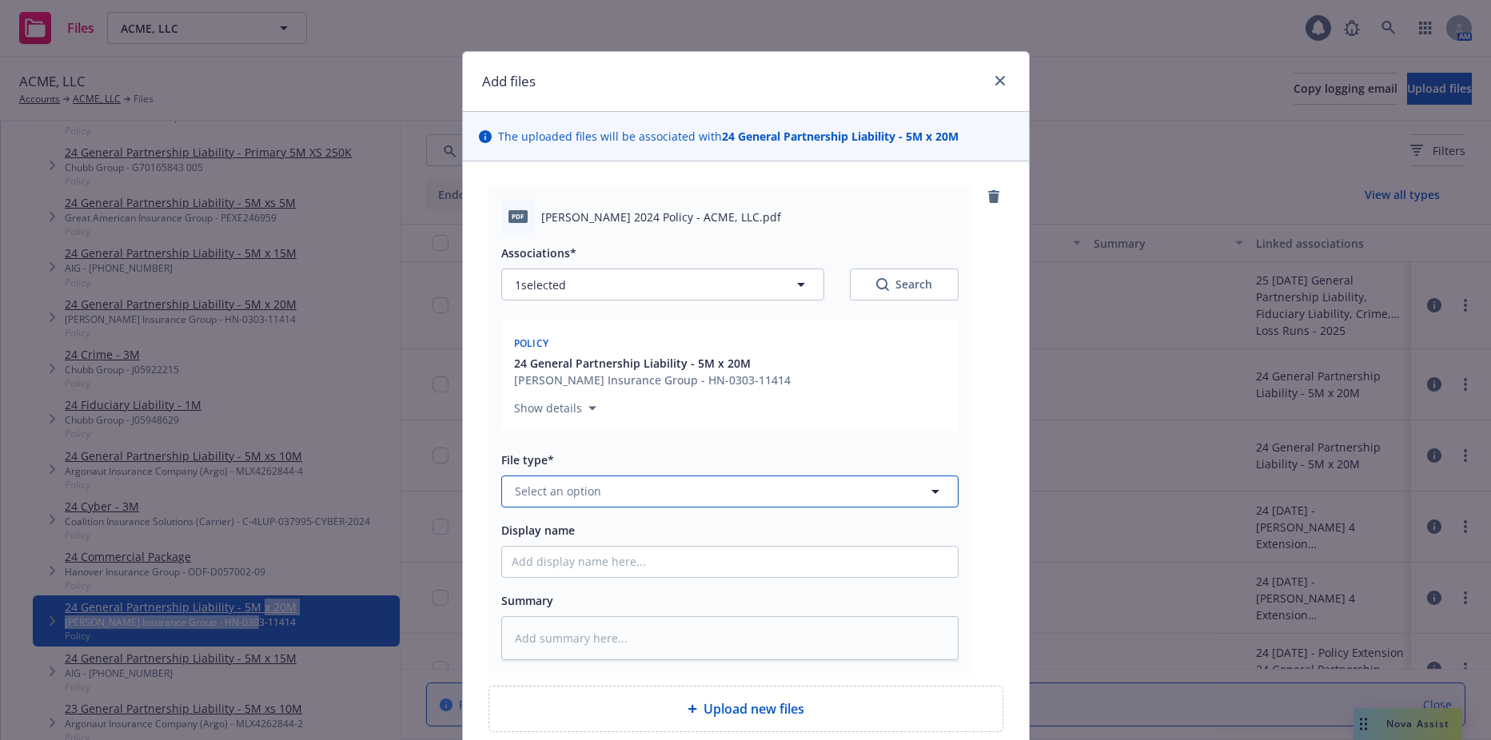
click at [649, 496] on button "Select an option" at bounding box center [729, 492] width 457 height 32
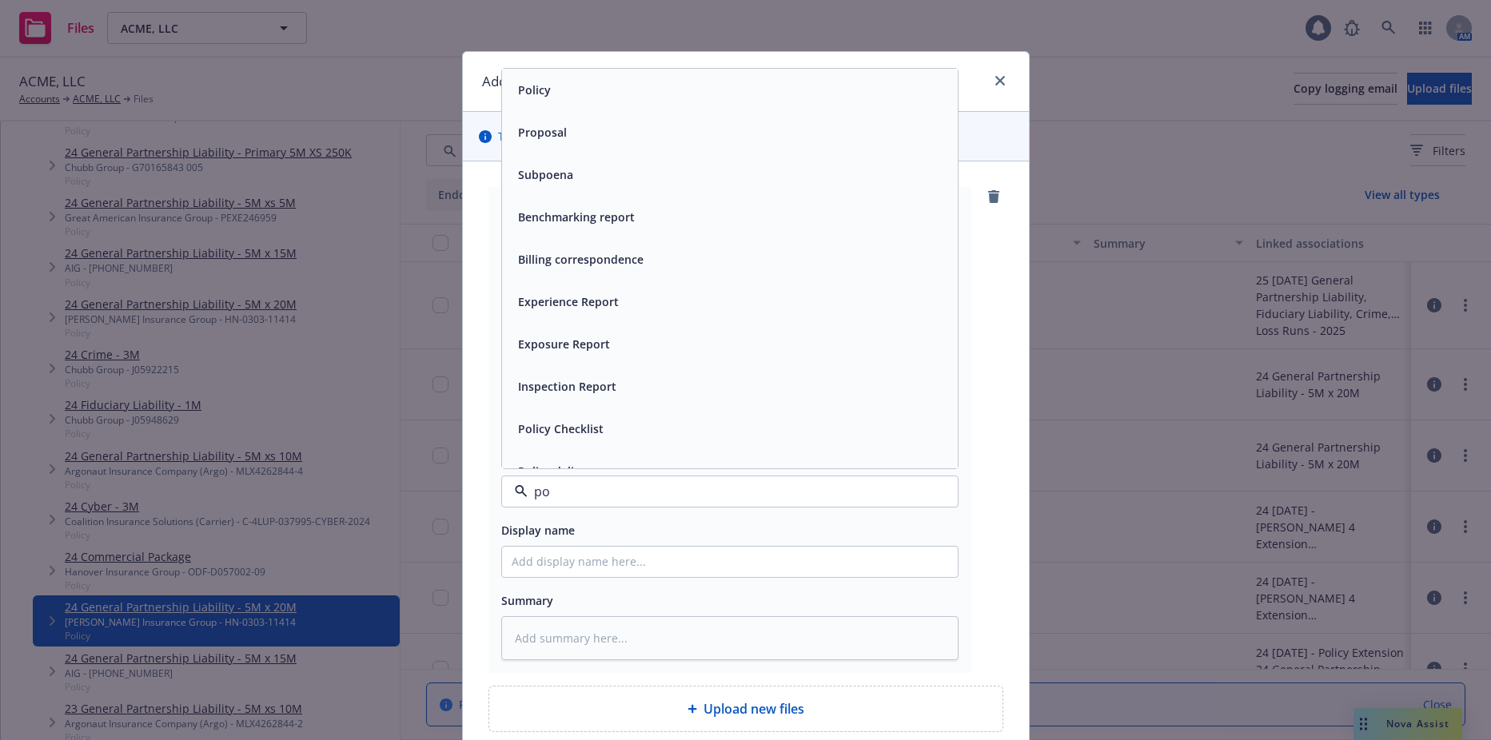
type input "pol"
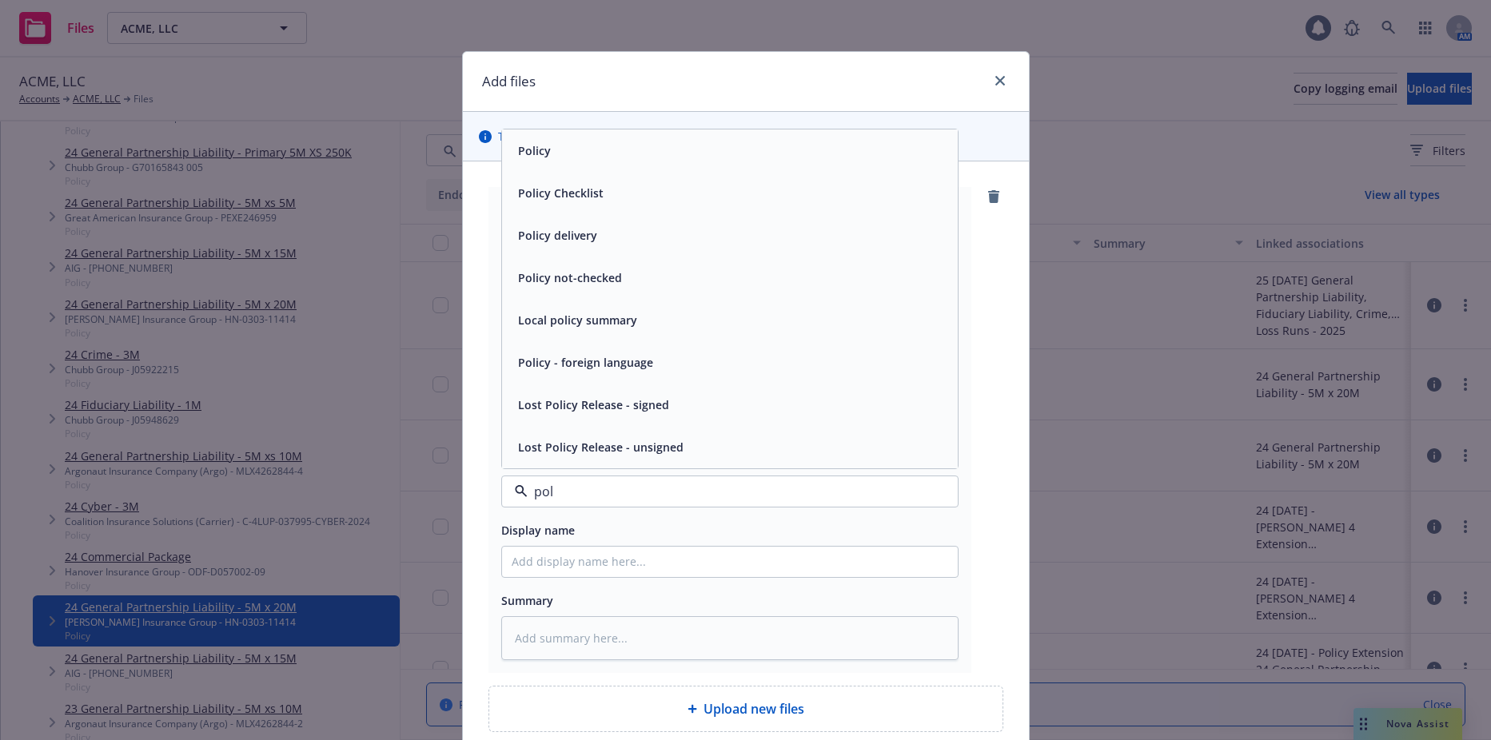
click at [568, 163] on div "Policy" at bounding box center [730, 151] width 456 height 42
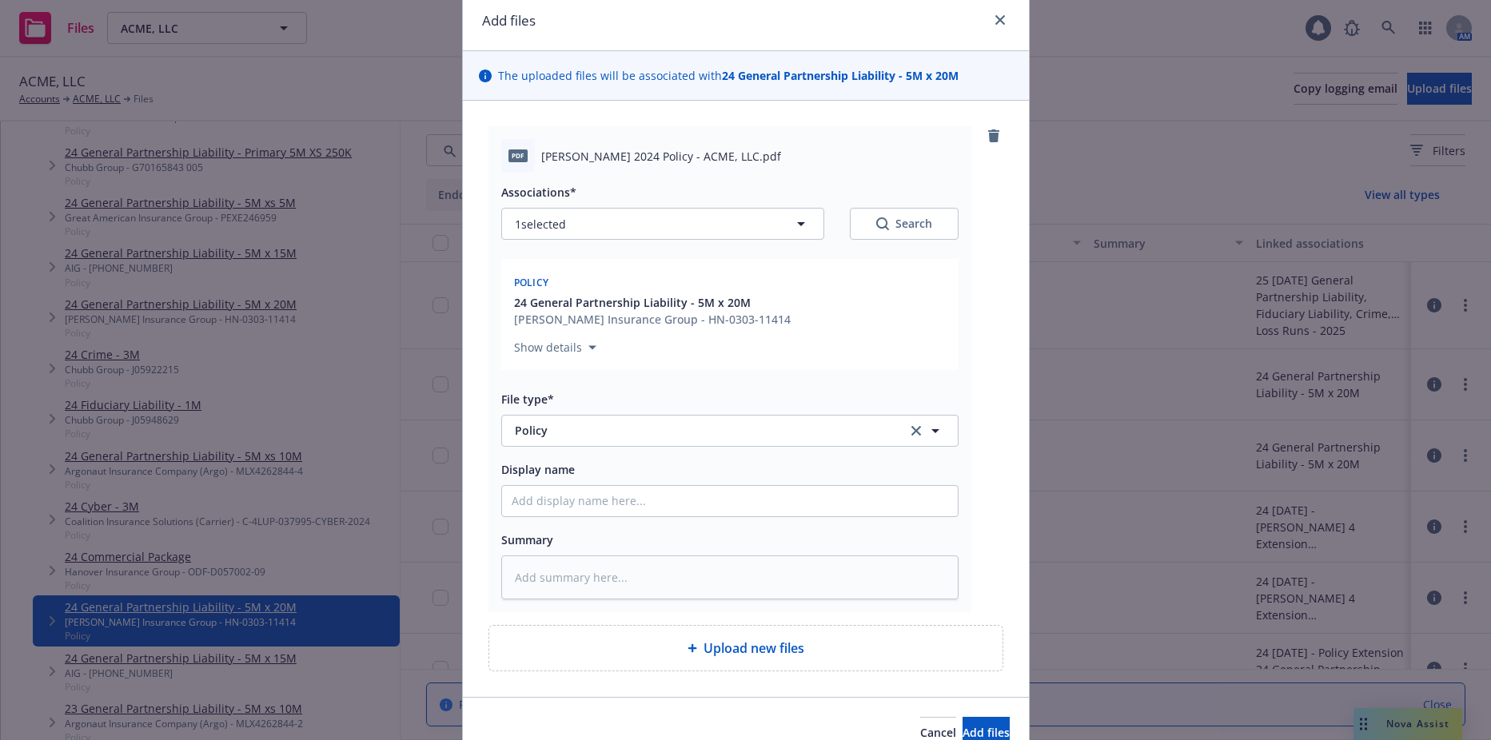
scroll to position [141, 0]
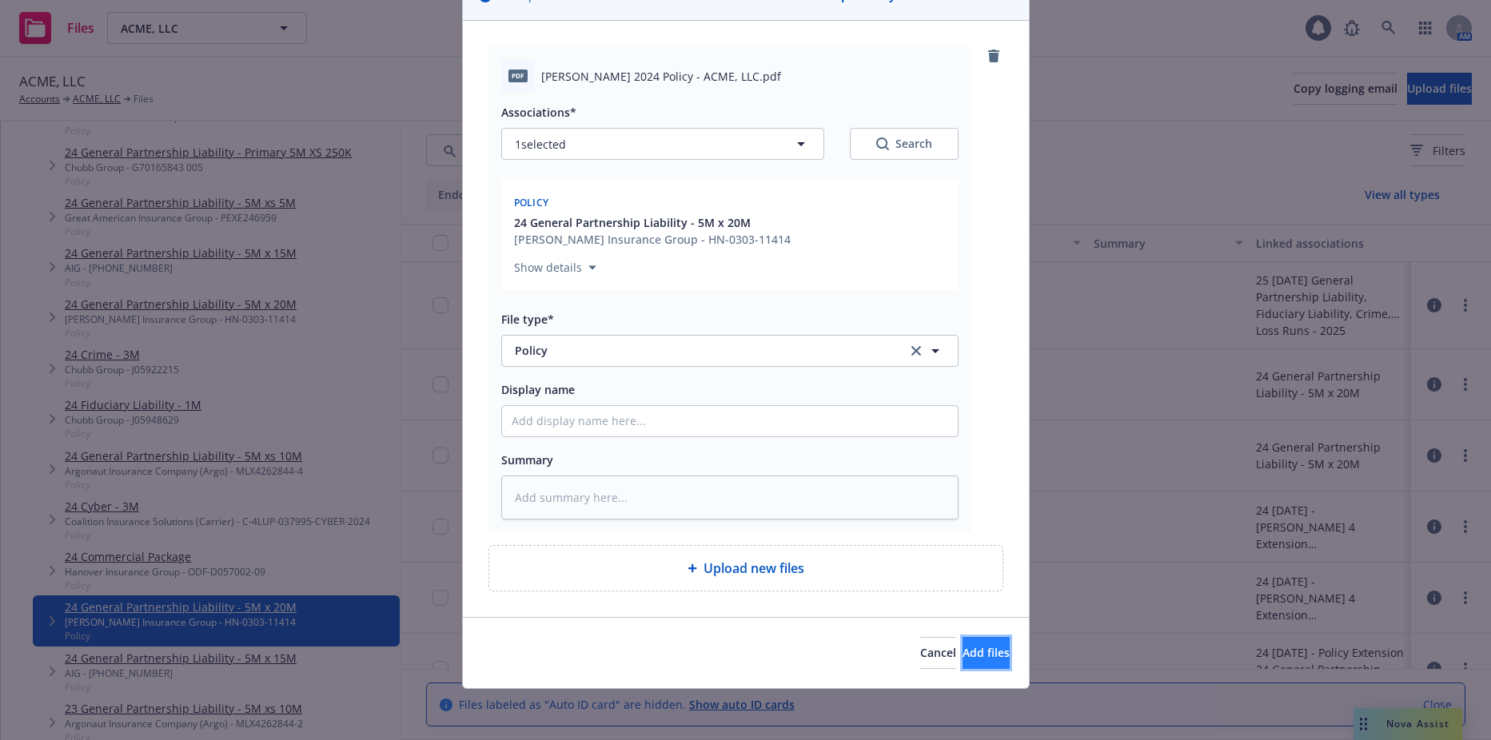
click at [984, 666] on button "Add files" at bounding box center [986, 653] width 47 height 32
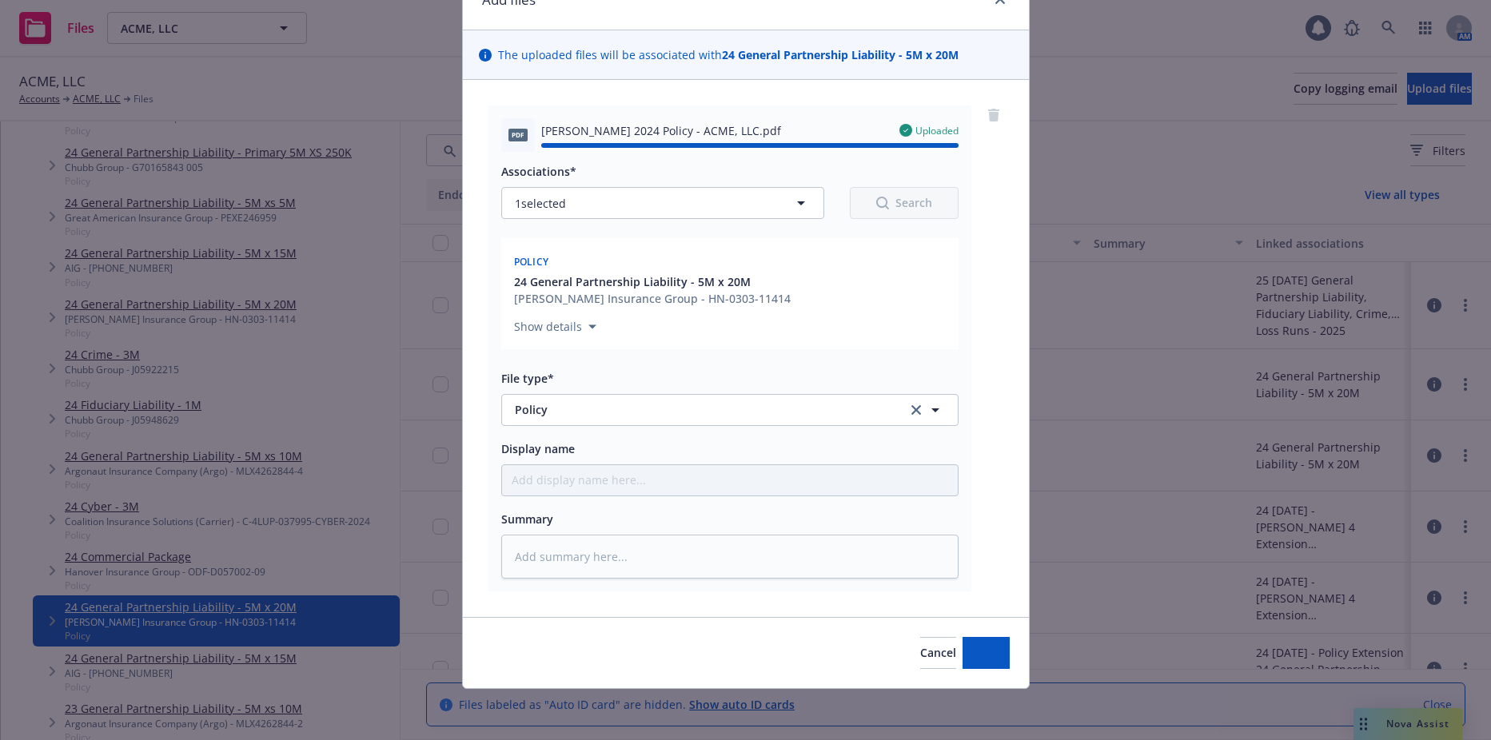
type textarea "x"
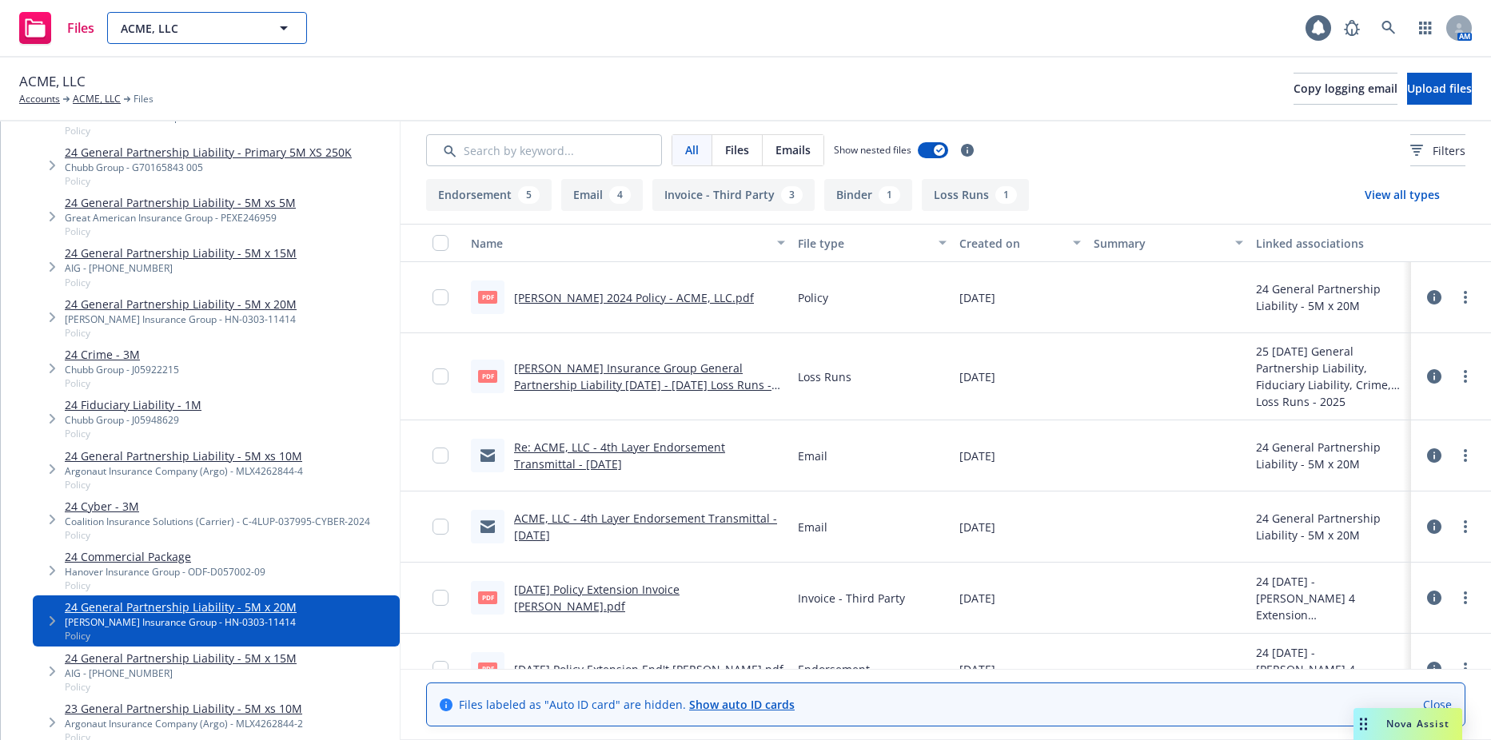
click at [266, 35] on button "ACME, LLC" at bounding box center [207, 28] width 200 height 32
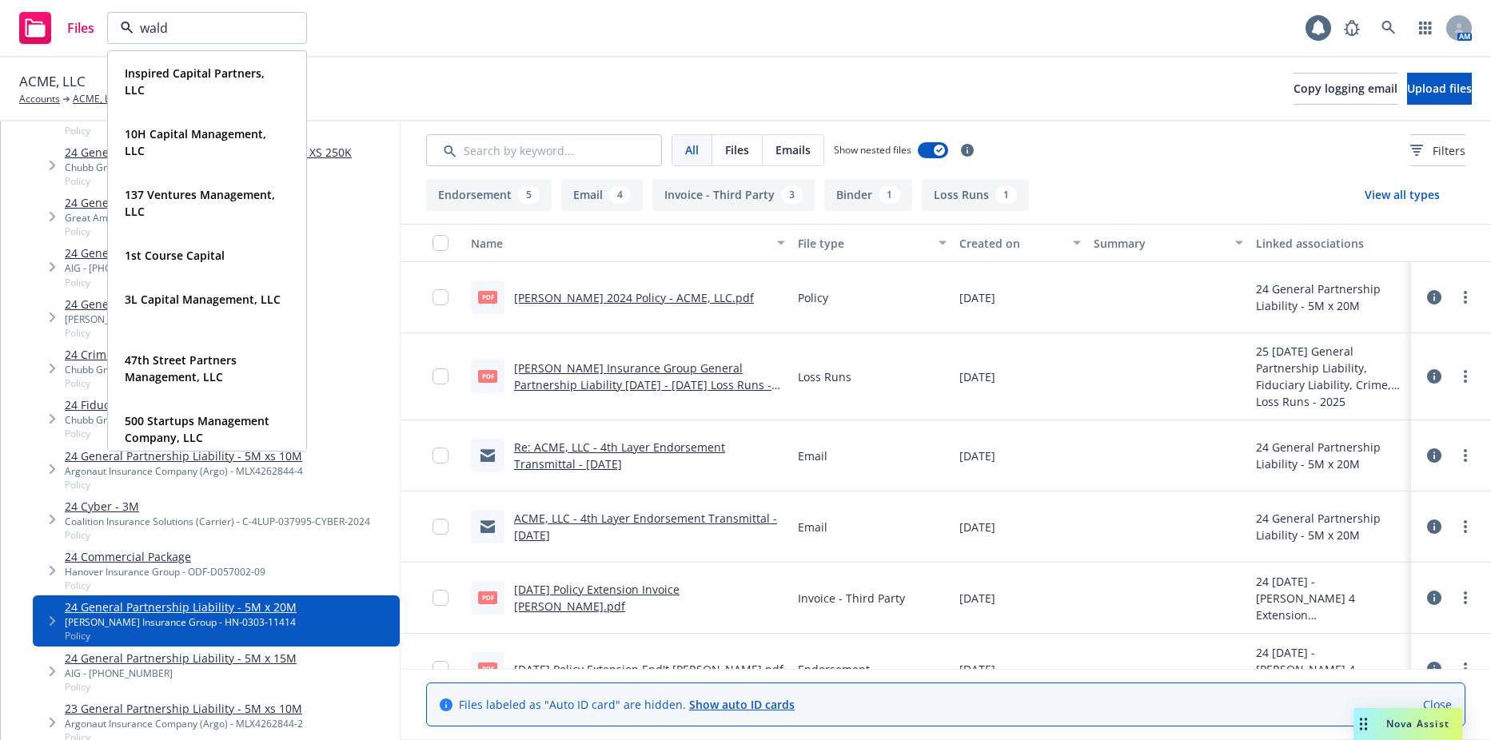
type input "walde"
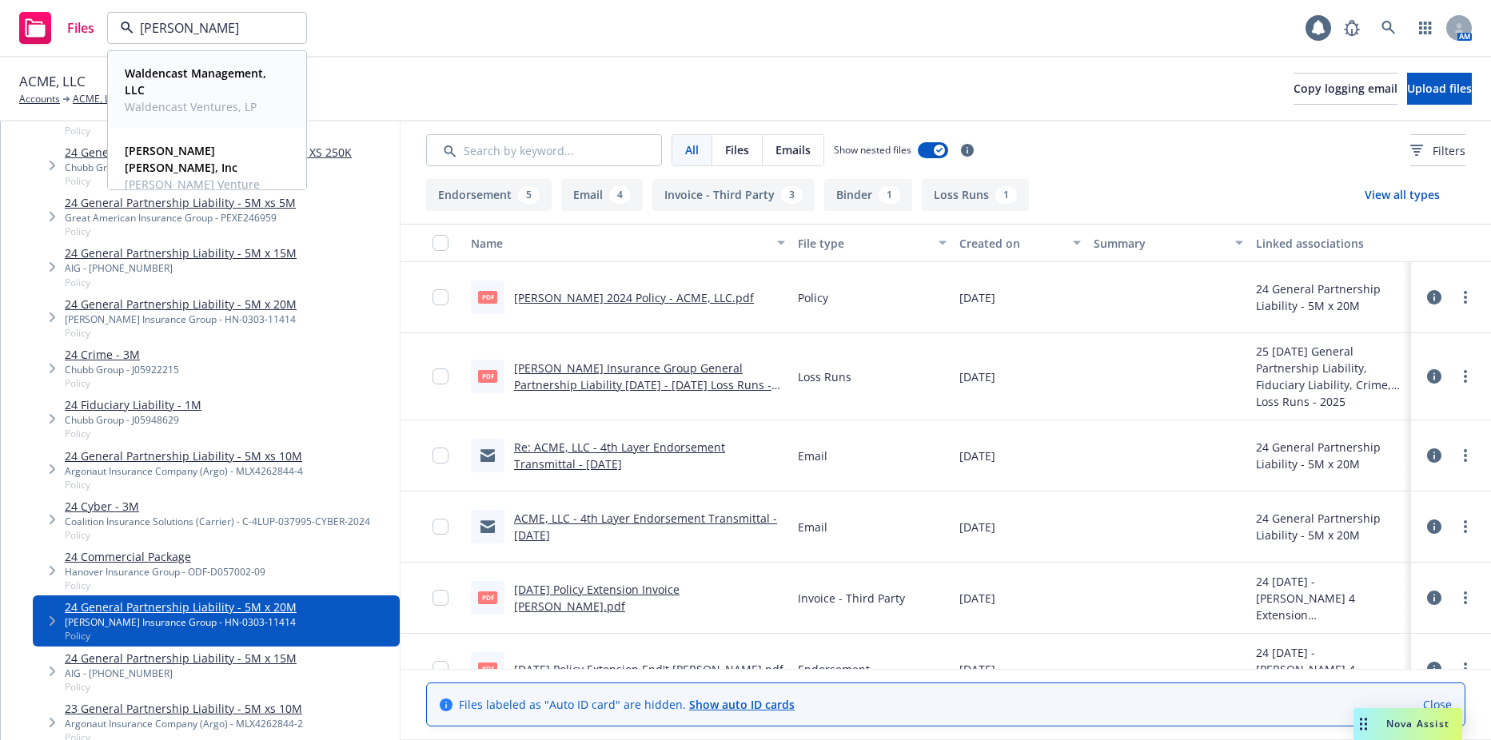
click at [196, 104] on span "Waldencast Ventures, LP" at bounding box center [206, 106] width 162 height 17
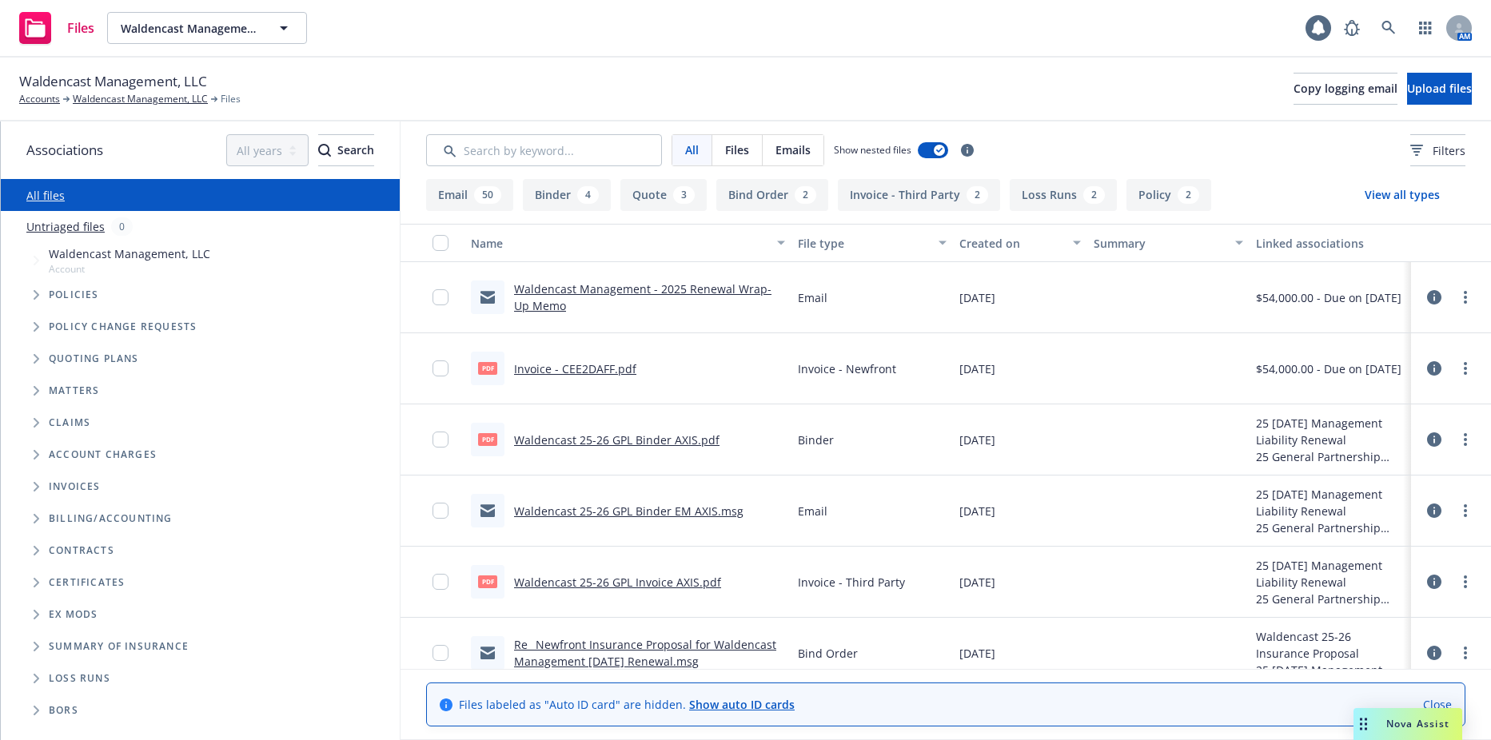
click at [35, 293] on icon "Tree Example" at bounding box center [37, 295] width 6 height 10
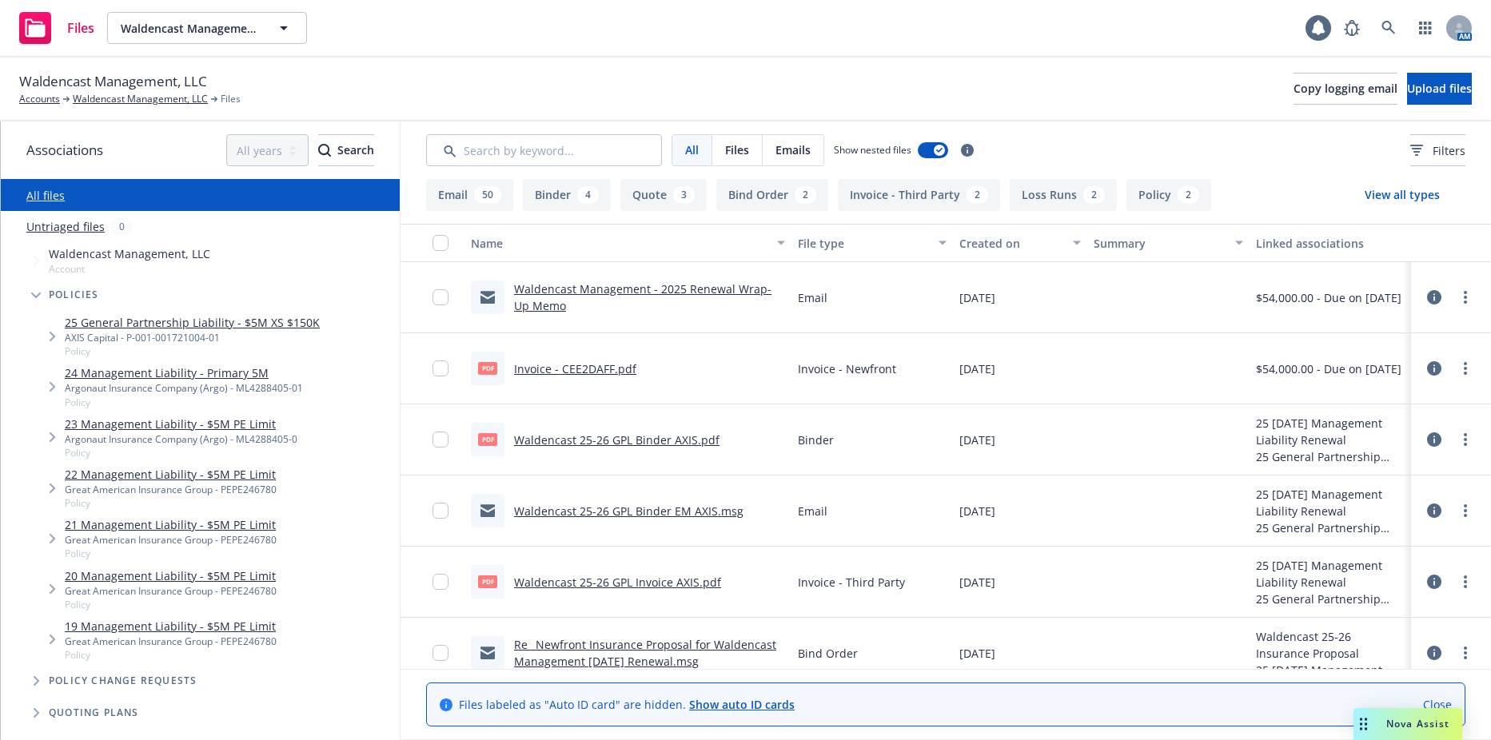
click at [128, 330] on link "25 General Partnership Liability - $5M XS $150K" at bounding box center [192, 322] width 255 height 17
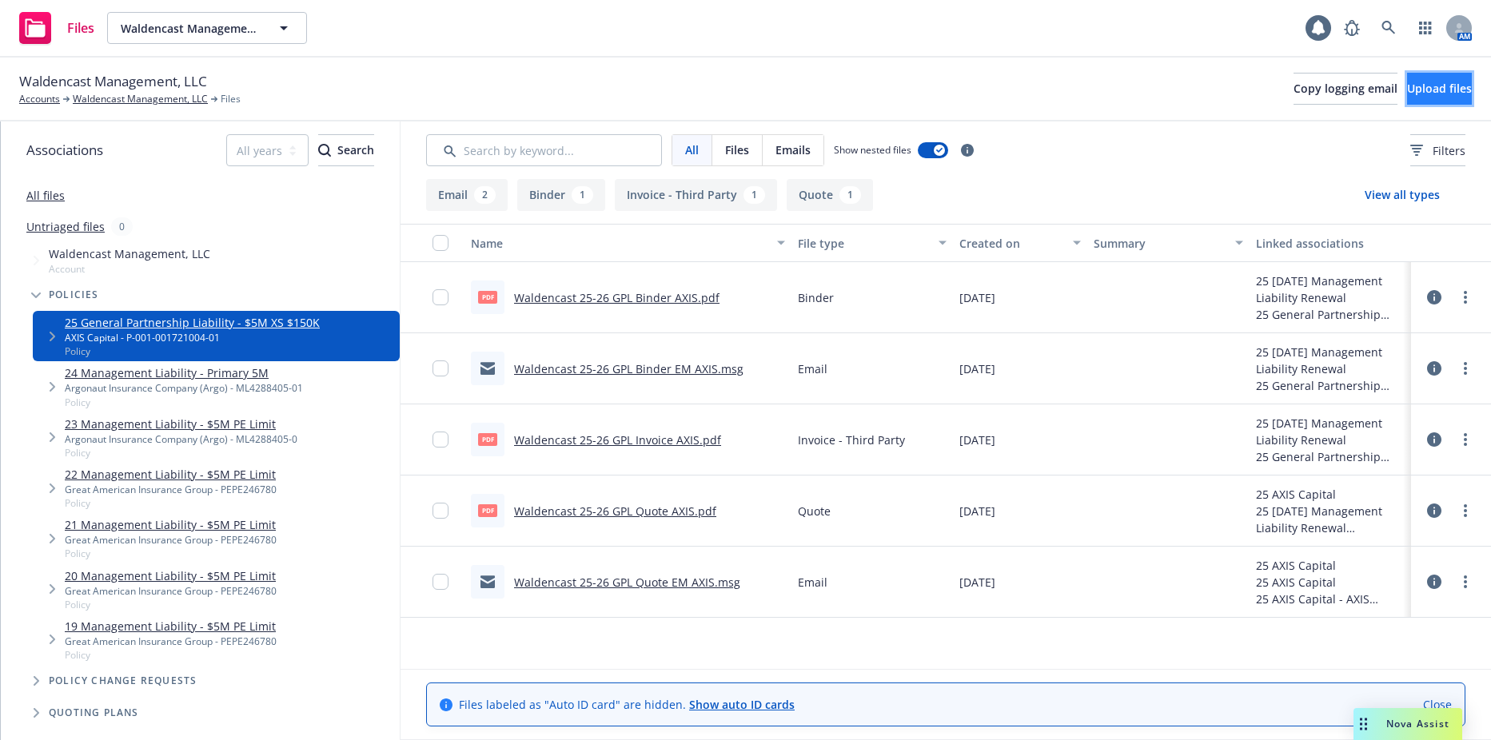
click at [1435, 80] on button "Upload files" at bounding box center [1439, 89] width 65 height 32
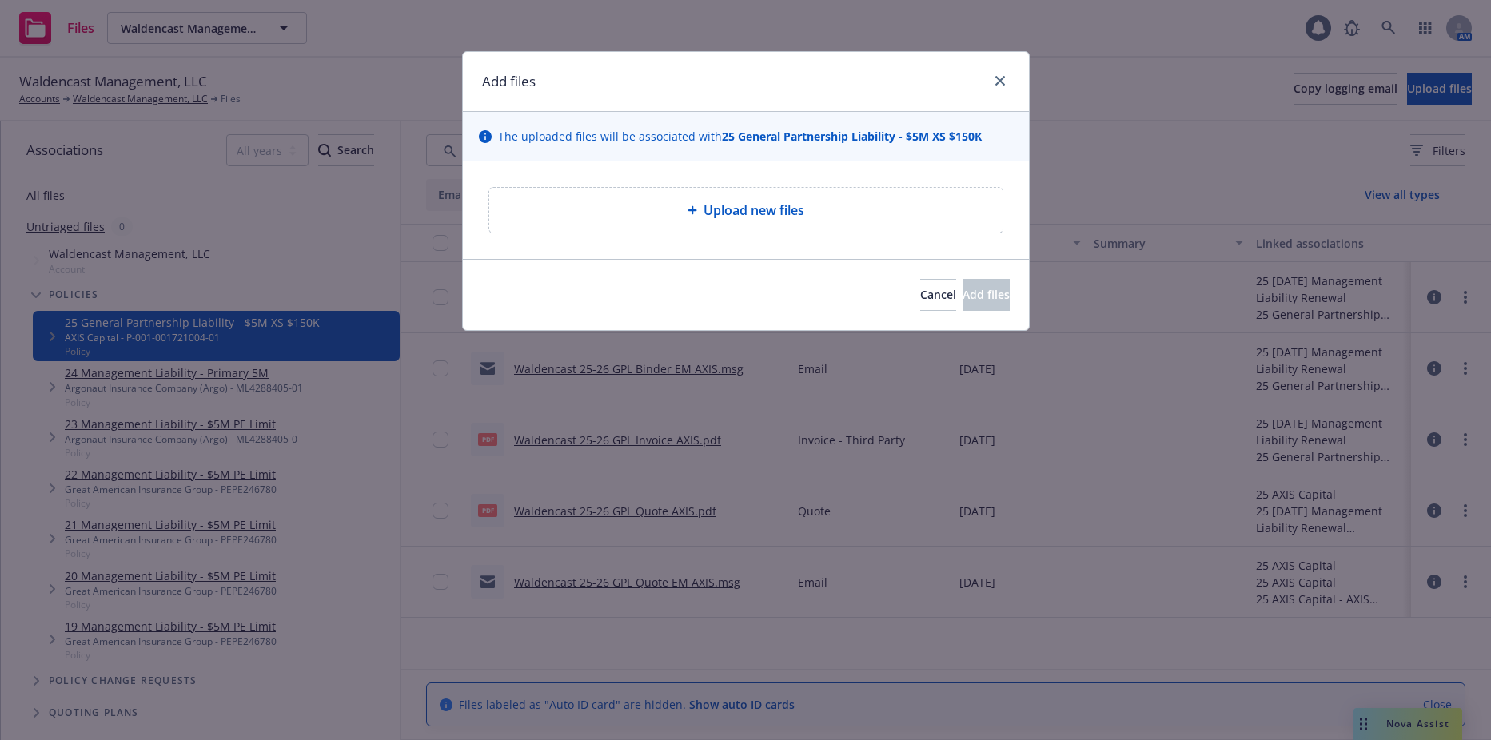
type textarea "x"
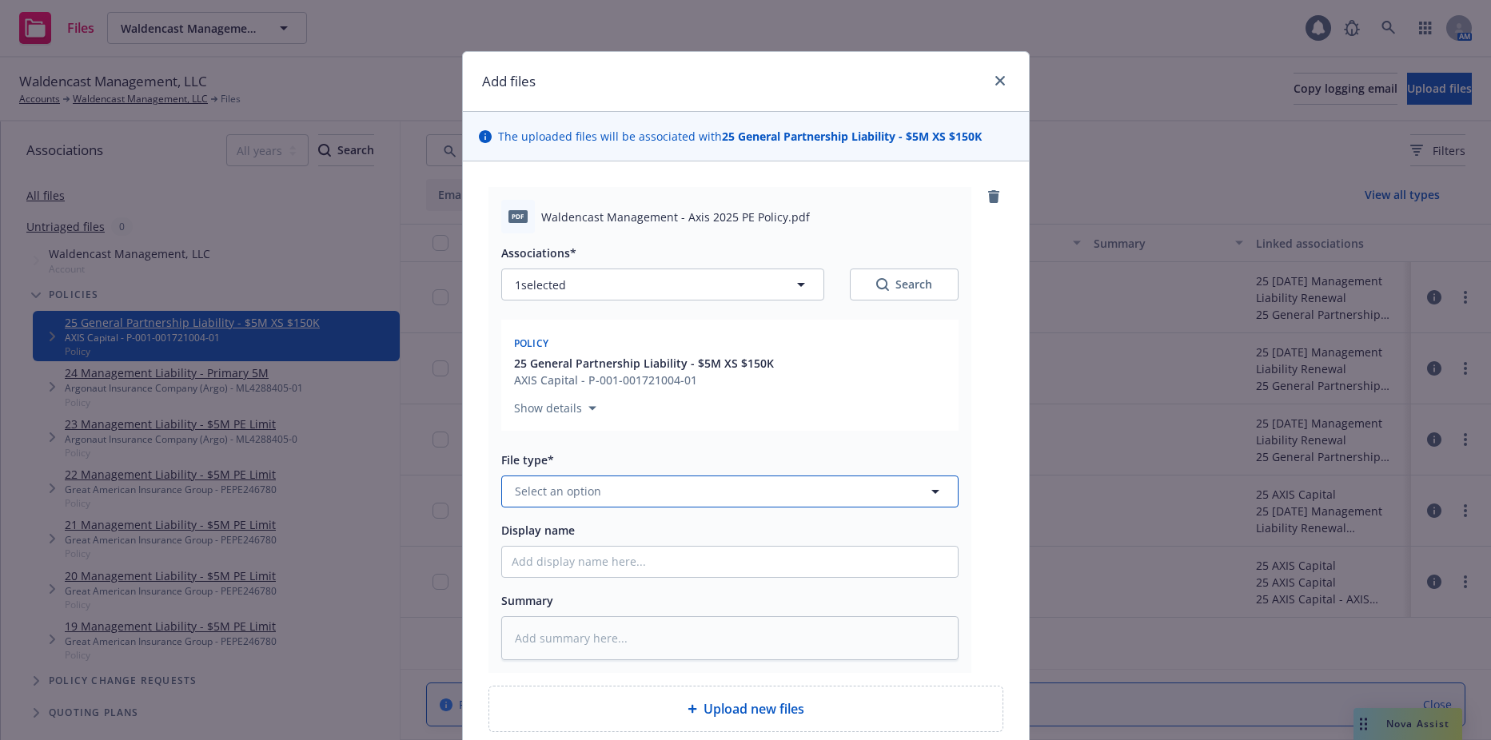
click at [603, 490] on button "Select an option" at bounding box center [729, 492] width 457 height 32
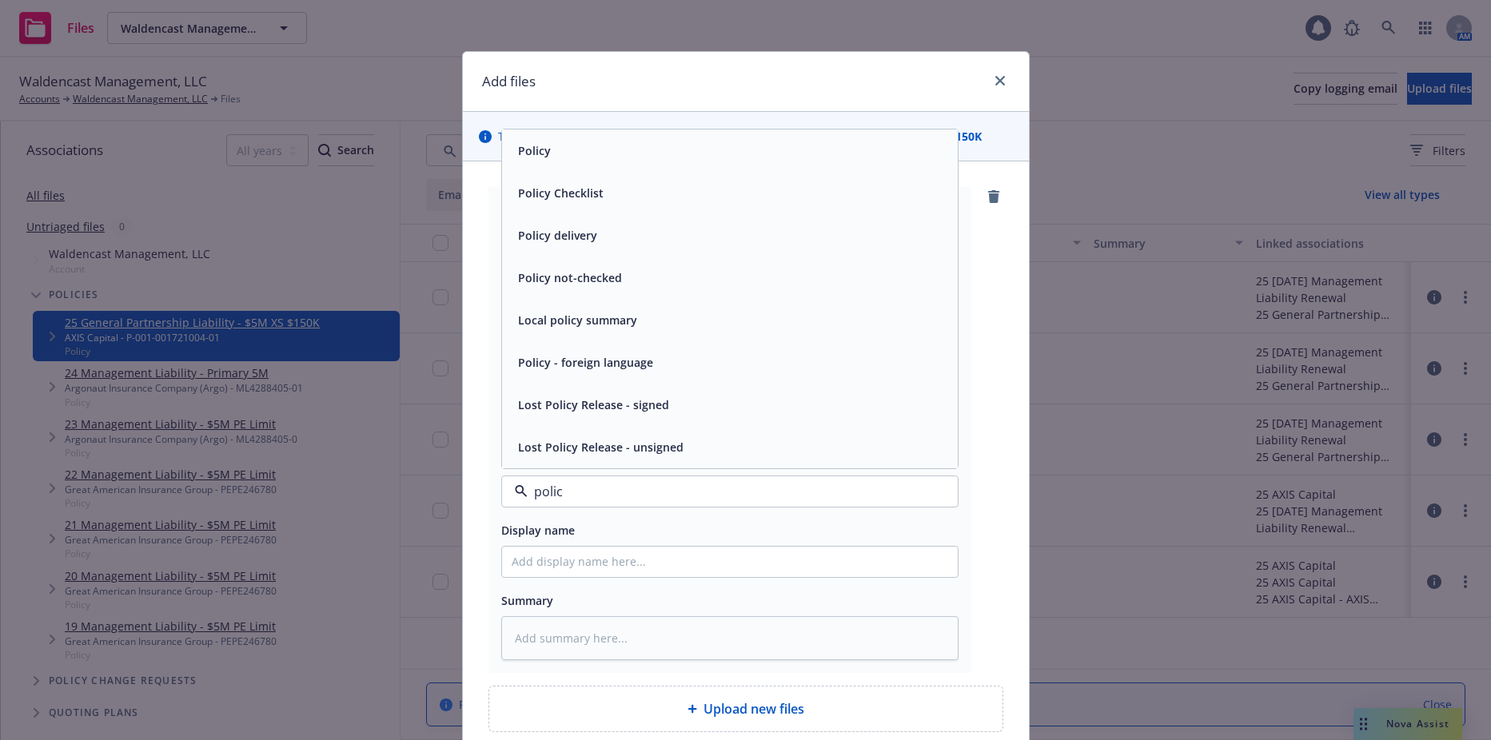
type input "policy"
click at [549, 153] on div "Policy" at bounding box center [730, 150] width 437 height 23
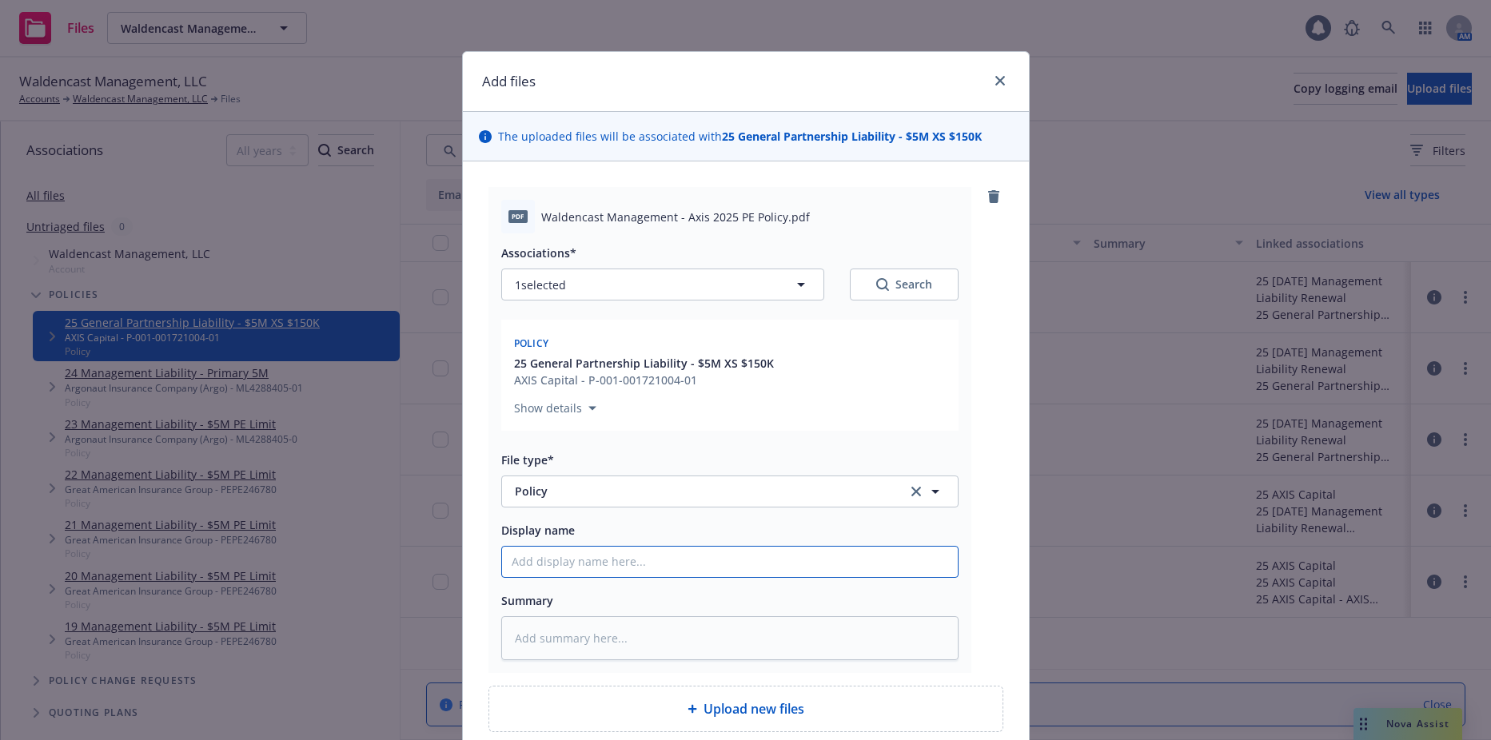
click at [595, 564] on input "Display name" at bounding box center [730, 562] width 456 height 30
type textarea "x"
type input "2"
type textarea "x"
type input "25"
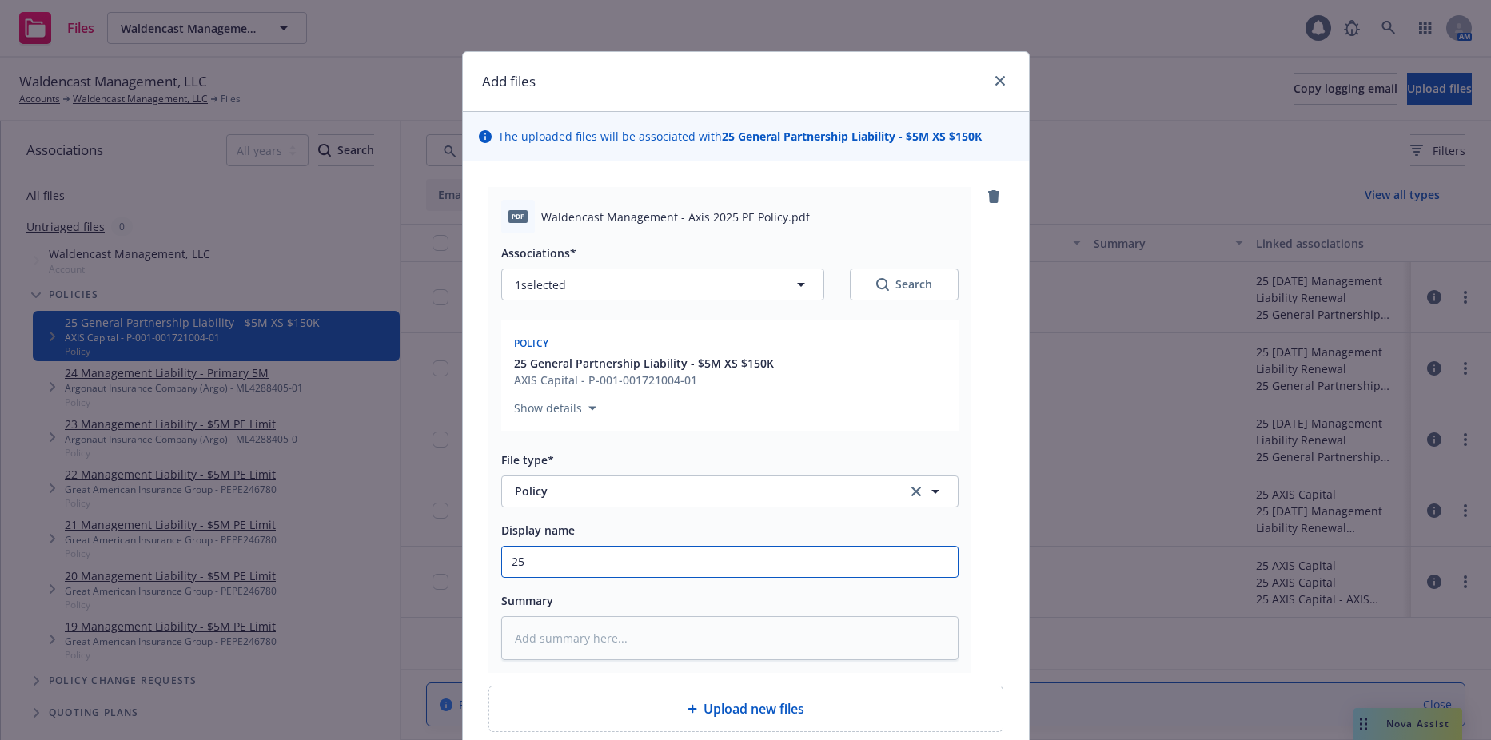
type textarea "x"
type input "25-"
type textarea "x"
type input "25-2"
type textarea "x"
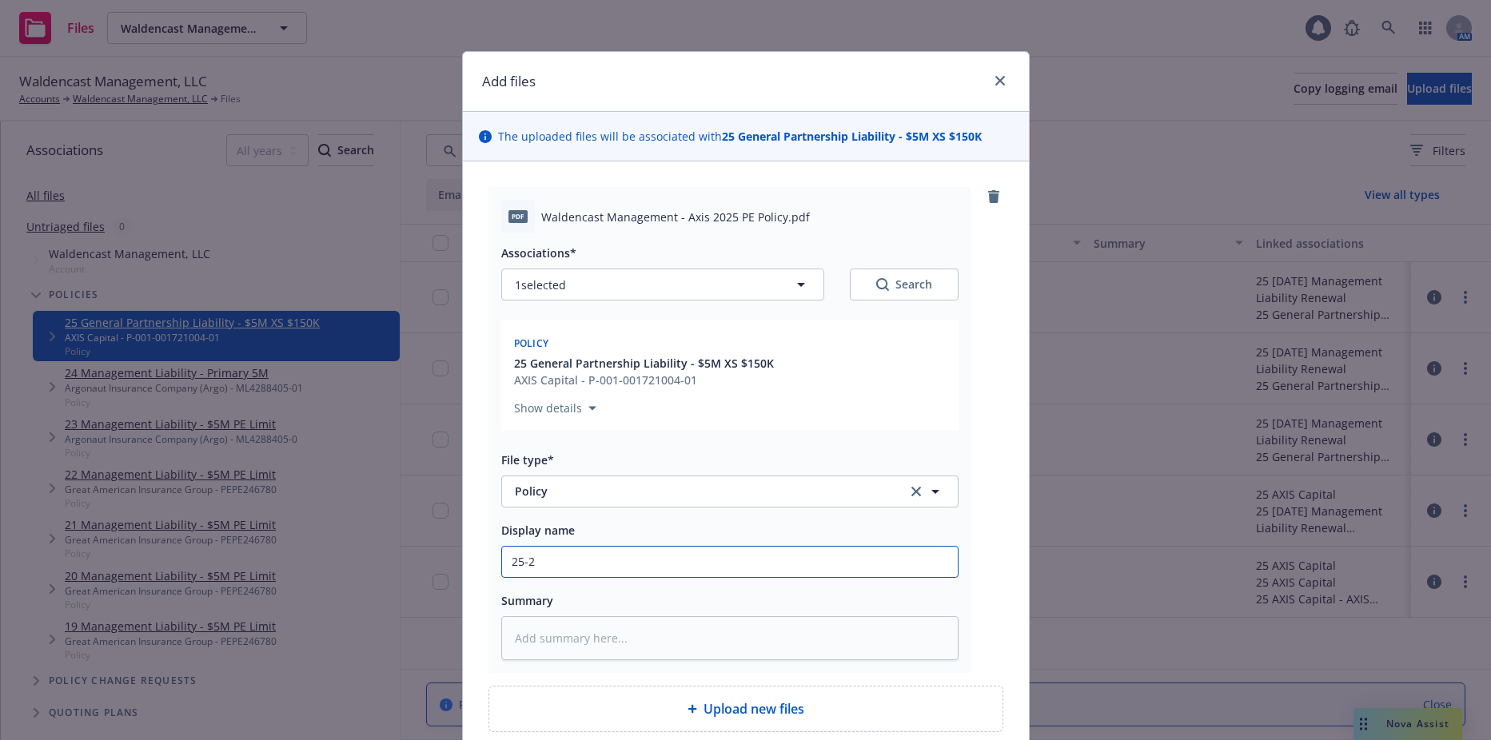
type input "25-26"
type textarea "x"
type input "25-26"
type textarea "x"
type input "25-26 G"
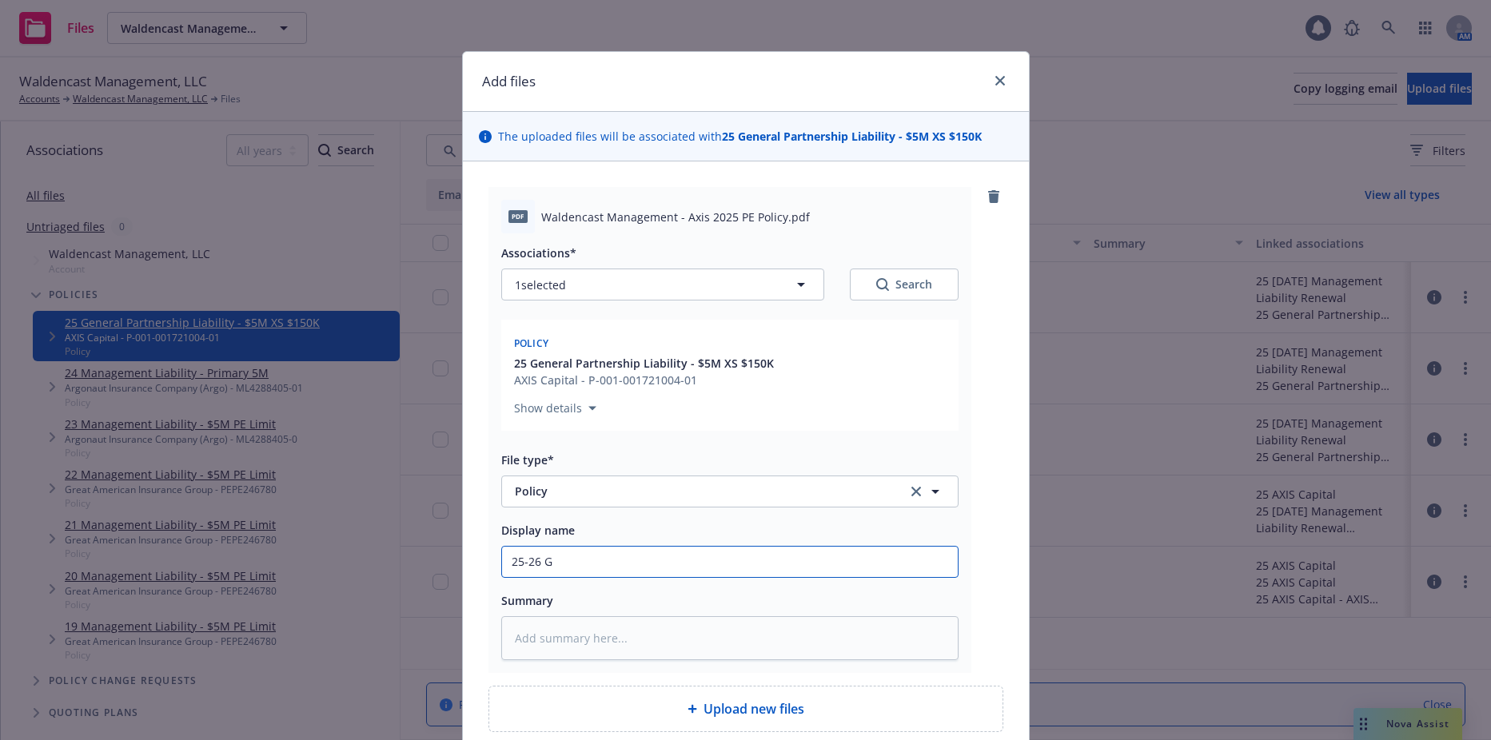
type textarea "x"
type input "25-26 GP"
type textarea "x"
type input "25-26 GPL"
type textarea "x"
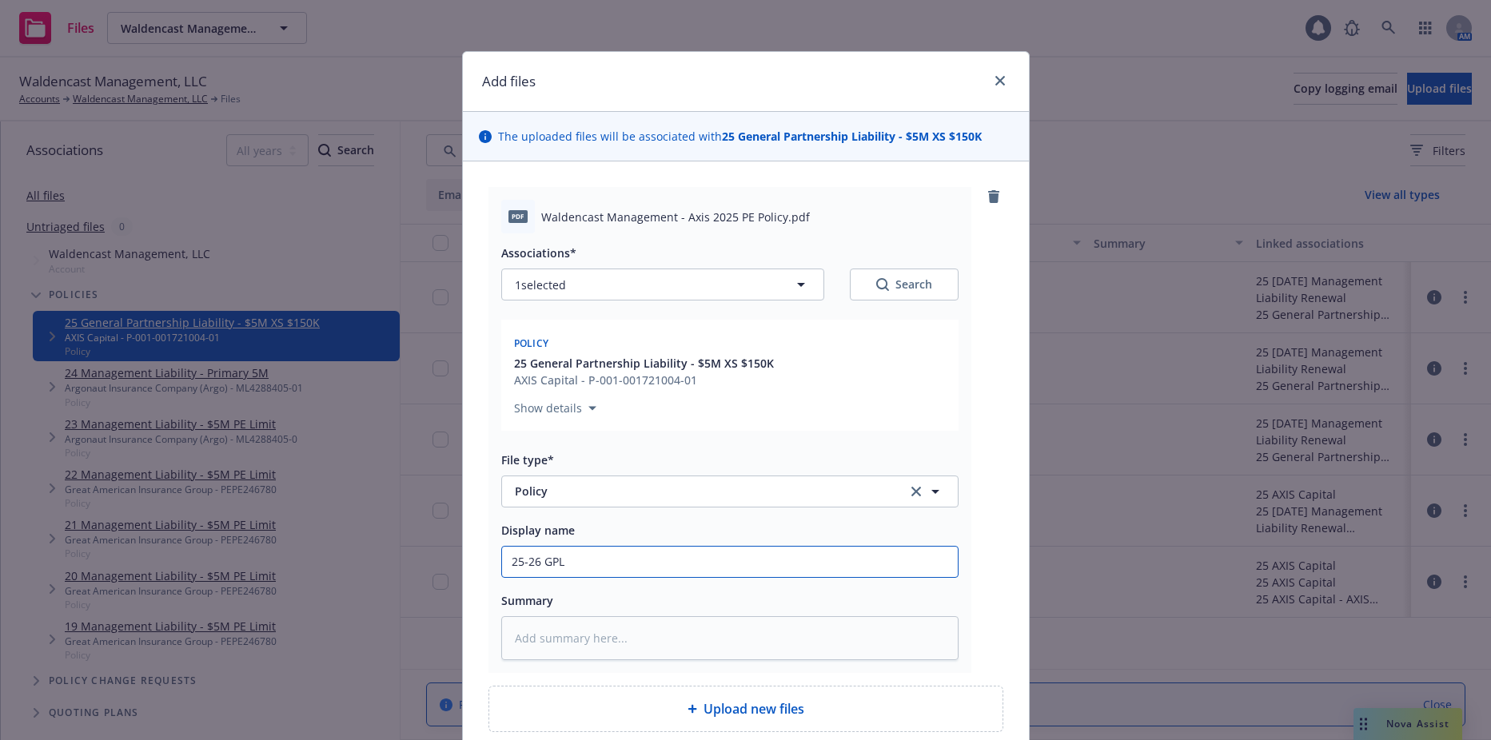
type input "25-26 GPL"
type textarea "x"
type input "25-26 GPL P"
type textarea "x"
type input "25-26 GPL Po"
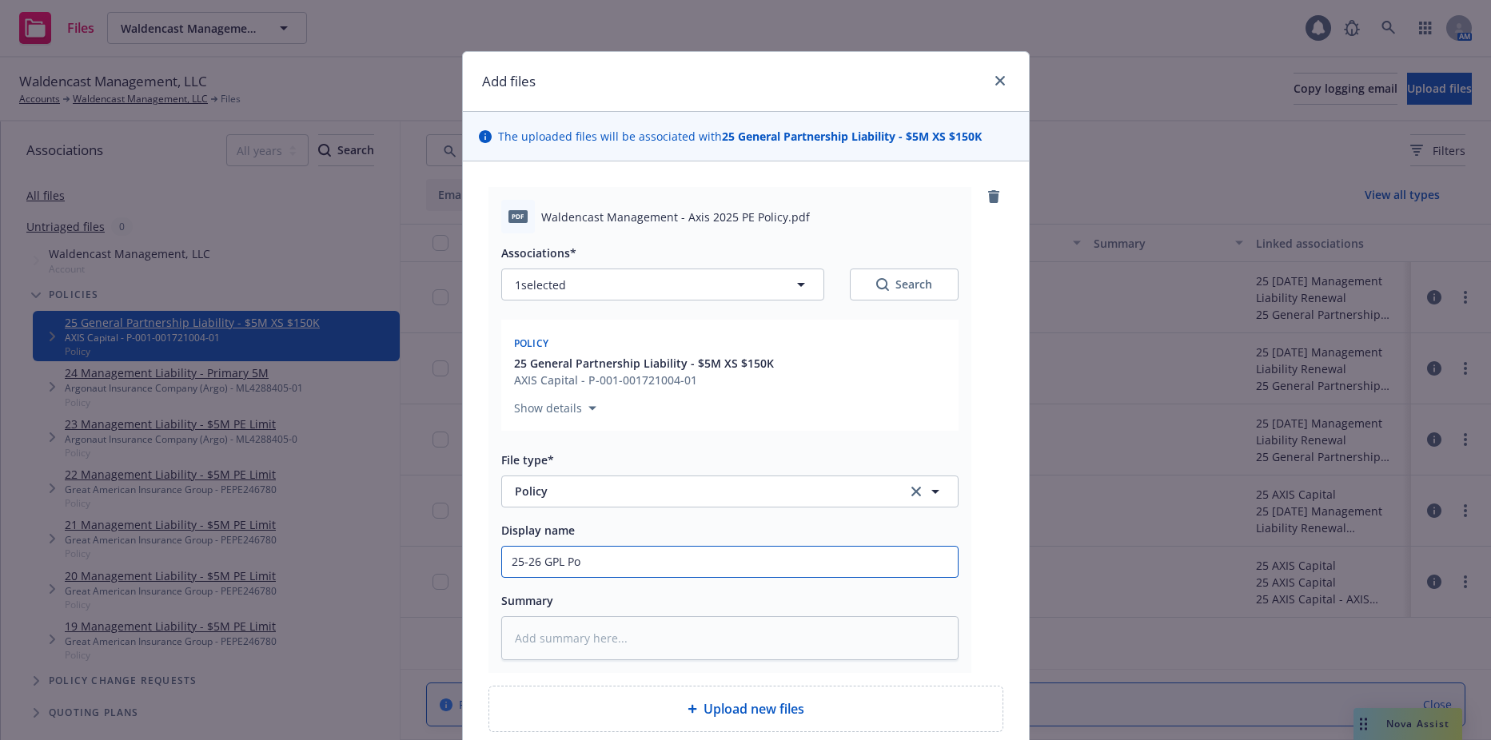
type textarea "x"
type input "25-26 GPL Pol"
type textarea "x"
type input "25-26 GPL Poli"
type textarea "x"
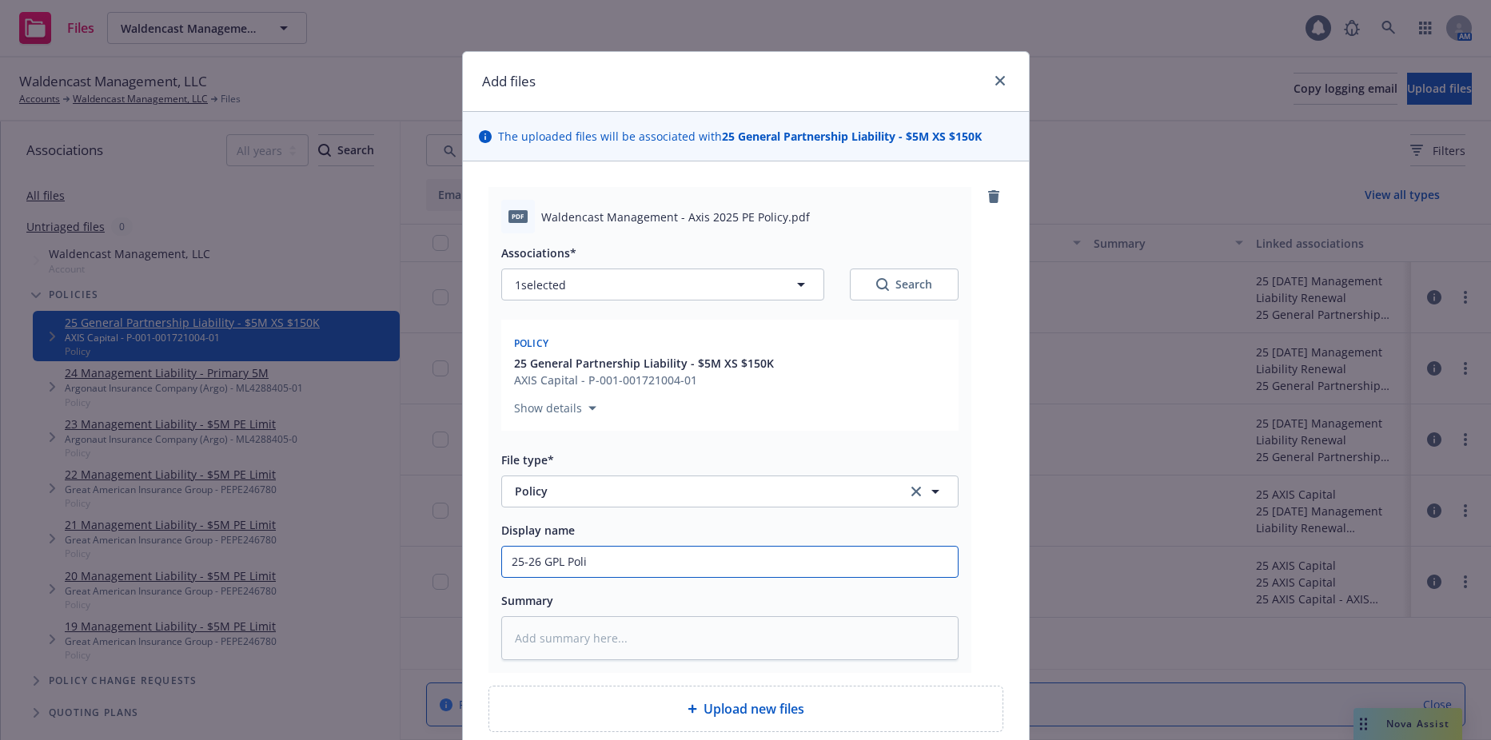
type input "25-26 GPL Polic"
type textarea "x"
type input "25-26 GPL Policy"
click at [678, 500] on span "Policy" at bounding box center [700, 491] width 370 height 17
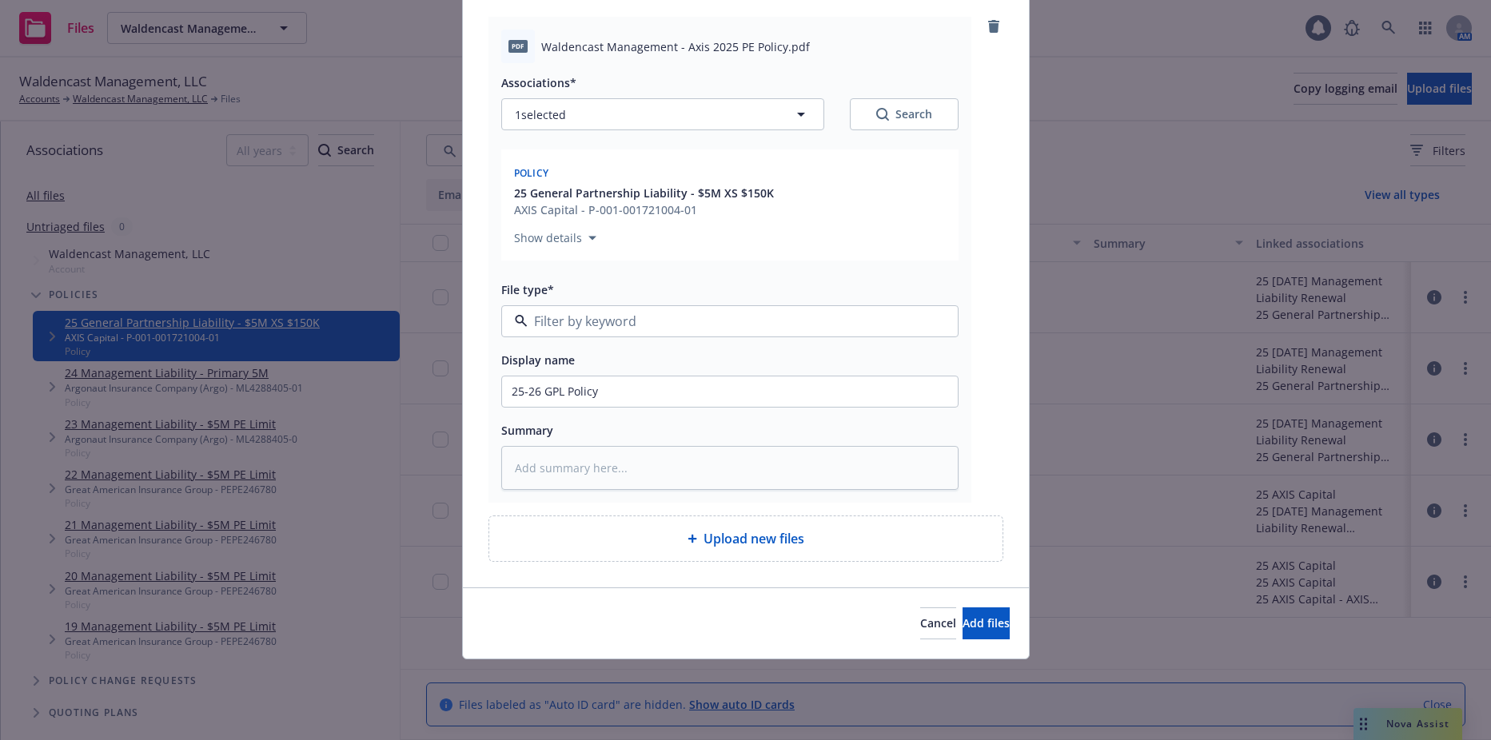
scroll to position [175, 0]
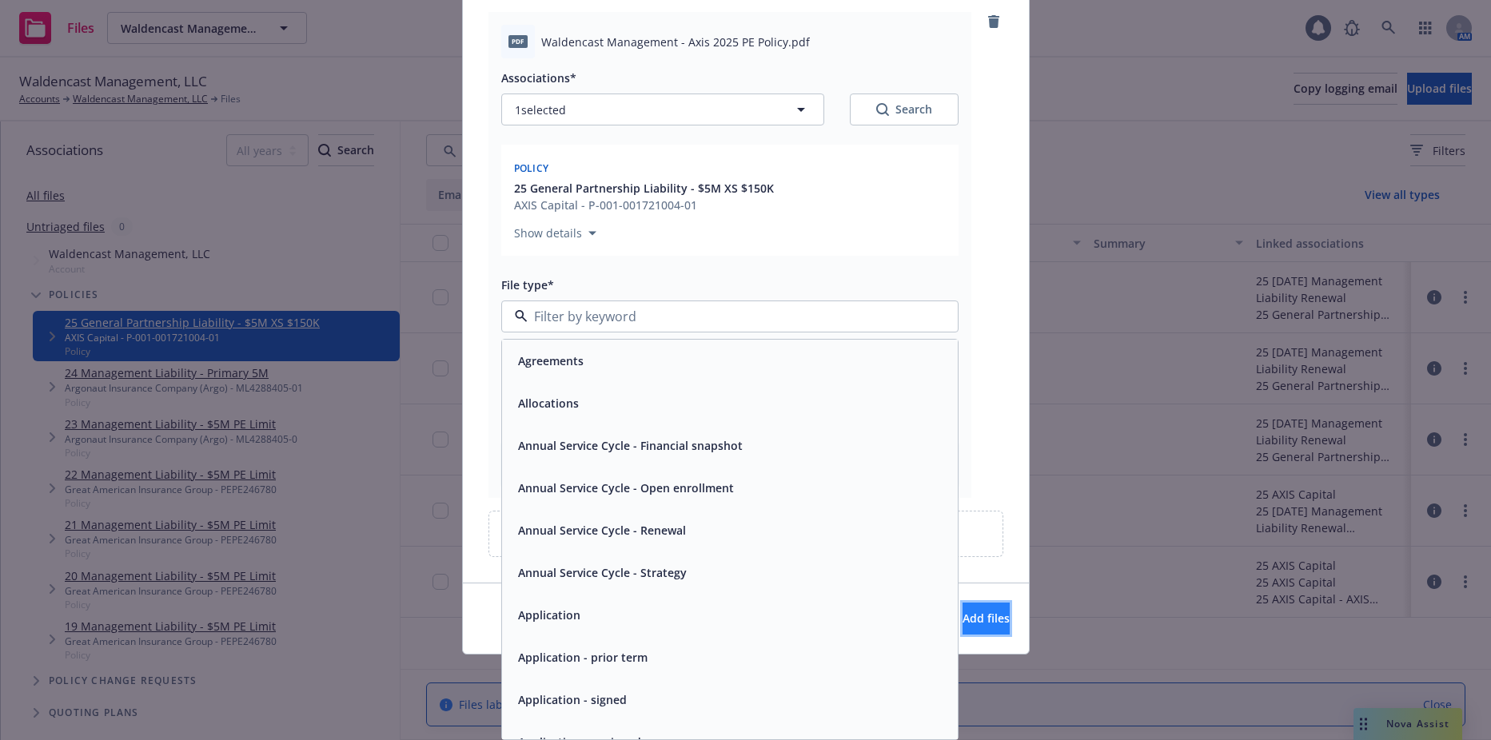
click at [990, 617] on button "Add files" at bounding box center [986, 619] width 47 height 32
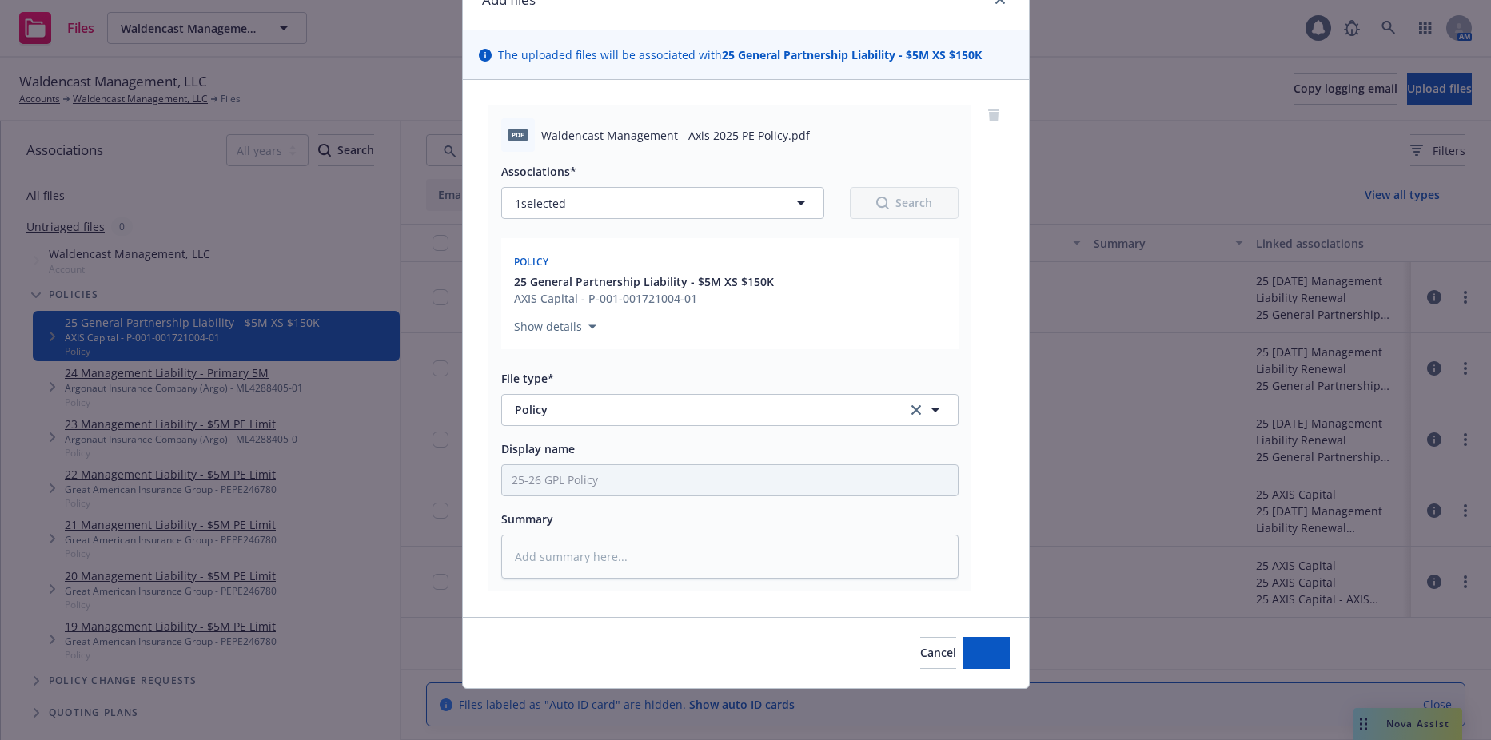
scroll to position [82, 0]
type textarea "x"
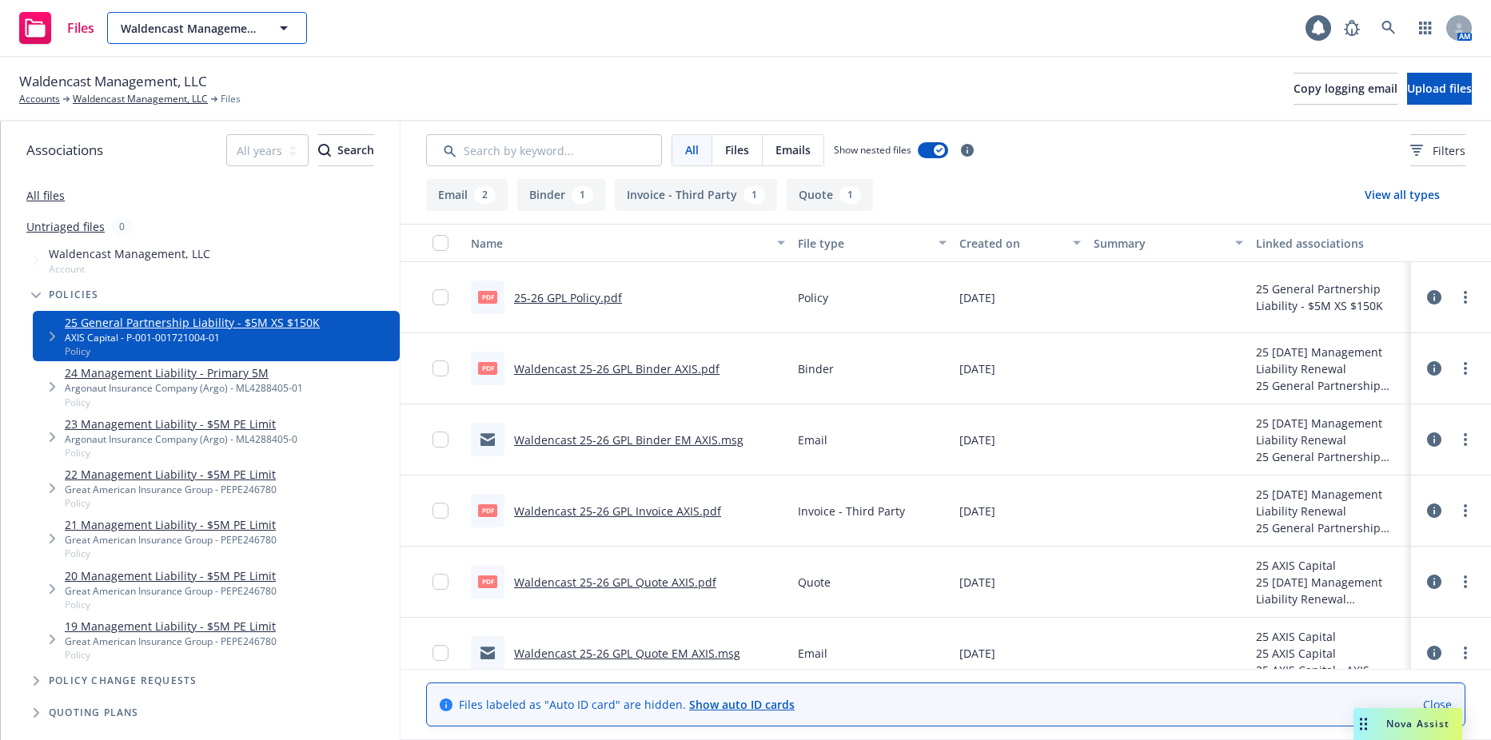
click at [183, 18] on button "Waldencast Management, LLC" at bounding box center [207, 28] width 200 height 32
type input "tomales"
click at [162, 64] on div "Tomales Bay Capital, LP" at bounding box center [188, 73] width 140 height 23
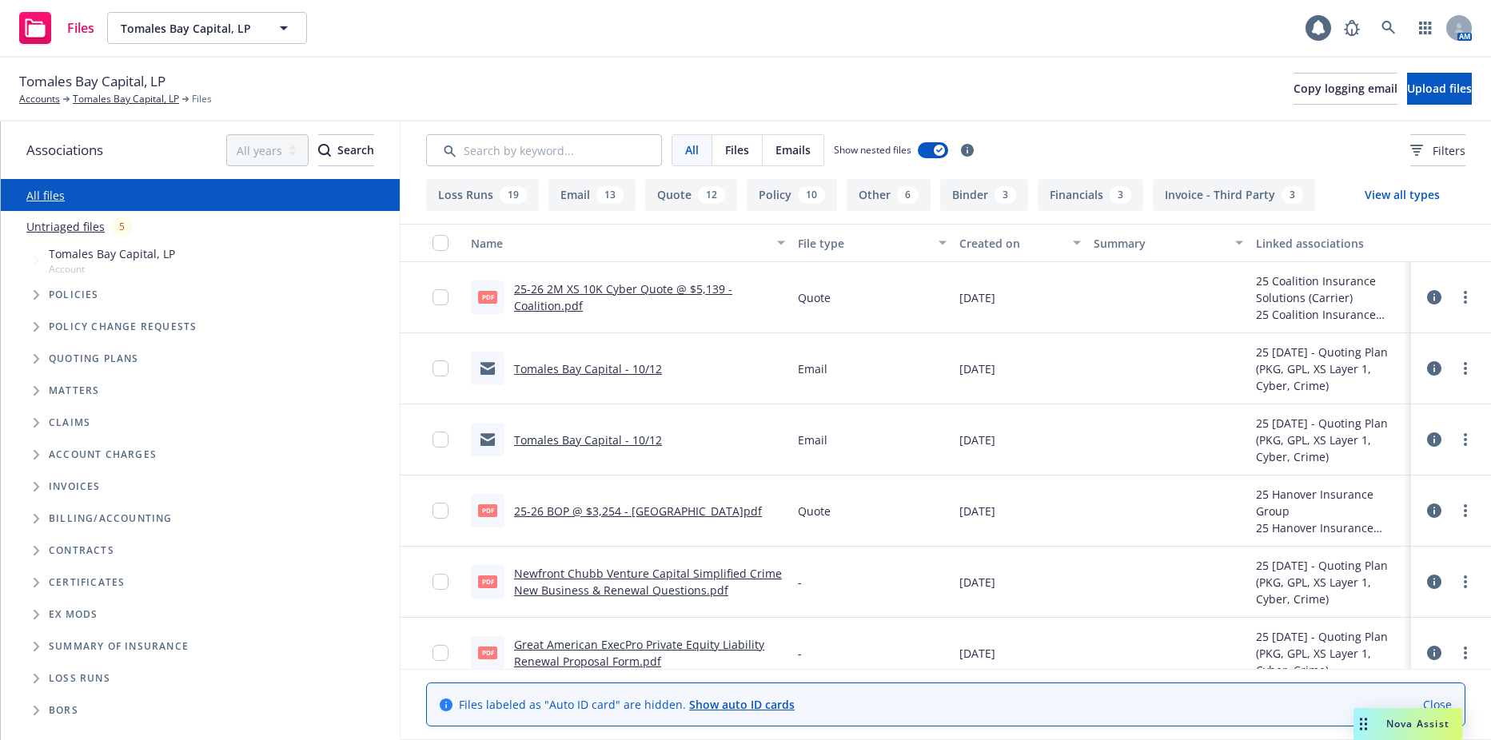
click at [34, 300] on span "Tree Example" at bounding box center [36, 295] width 26 height 26
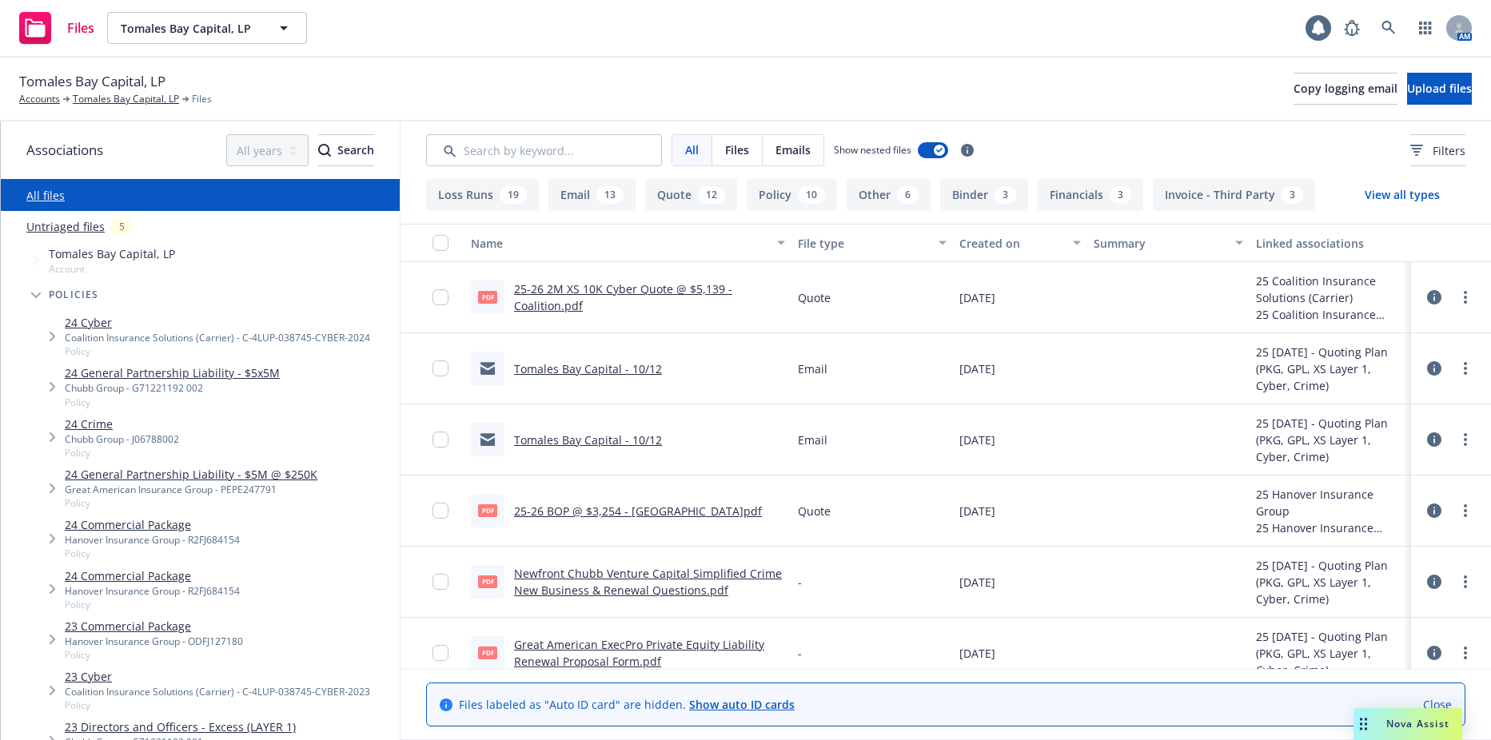
click at [36, 297] on icon "Tree Example" at bounding box center [36, 296] width 10 height 6
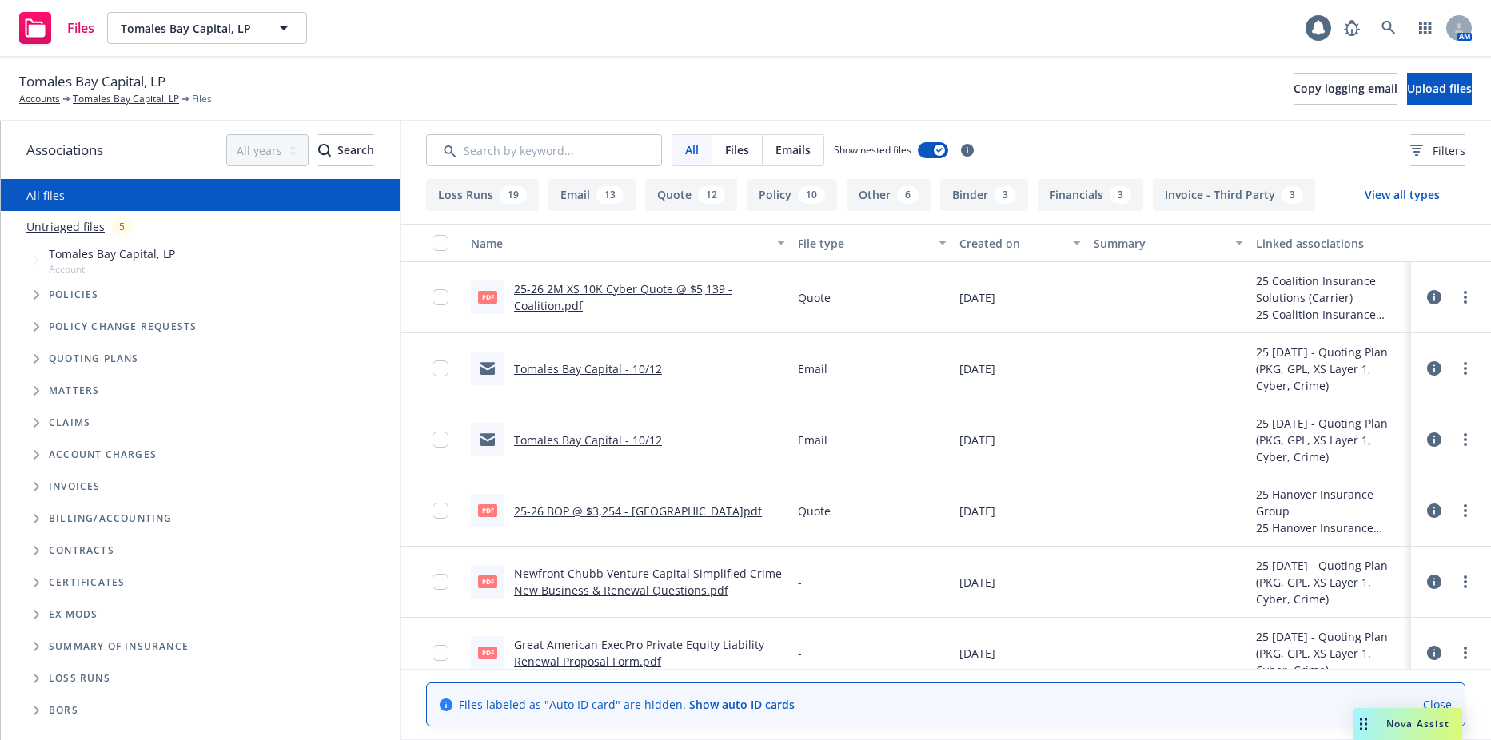
click at [20, 363] on div "Quoting plans" at bounding box center [208, 359] width 383 height 32
click at [34, 357] on icon "Tree Example" at bounding box center [37, 359] width 6 height 10
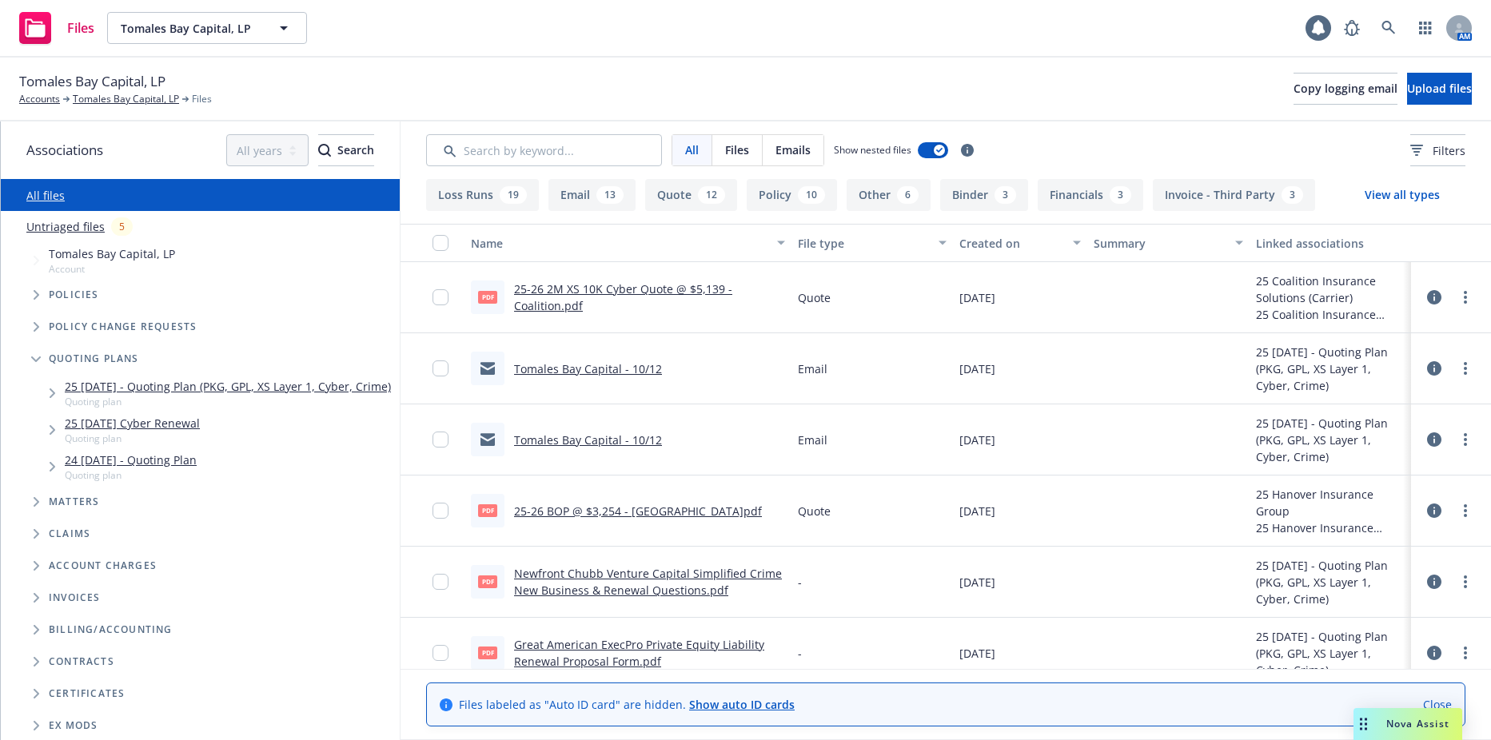
click at [162, 383] on link "25 10/12/25 - Quoting Plan (PKG, GPL, XS Layer 1, Cyber, Crime)" at bounding box center [228, 386] width 326 height 17
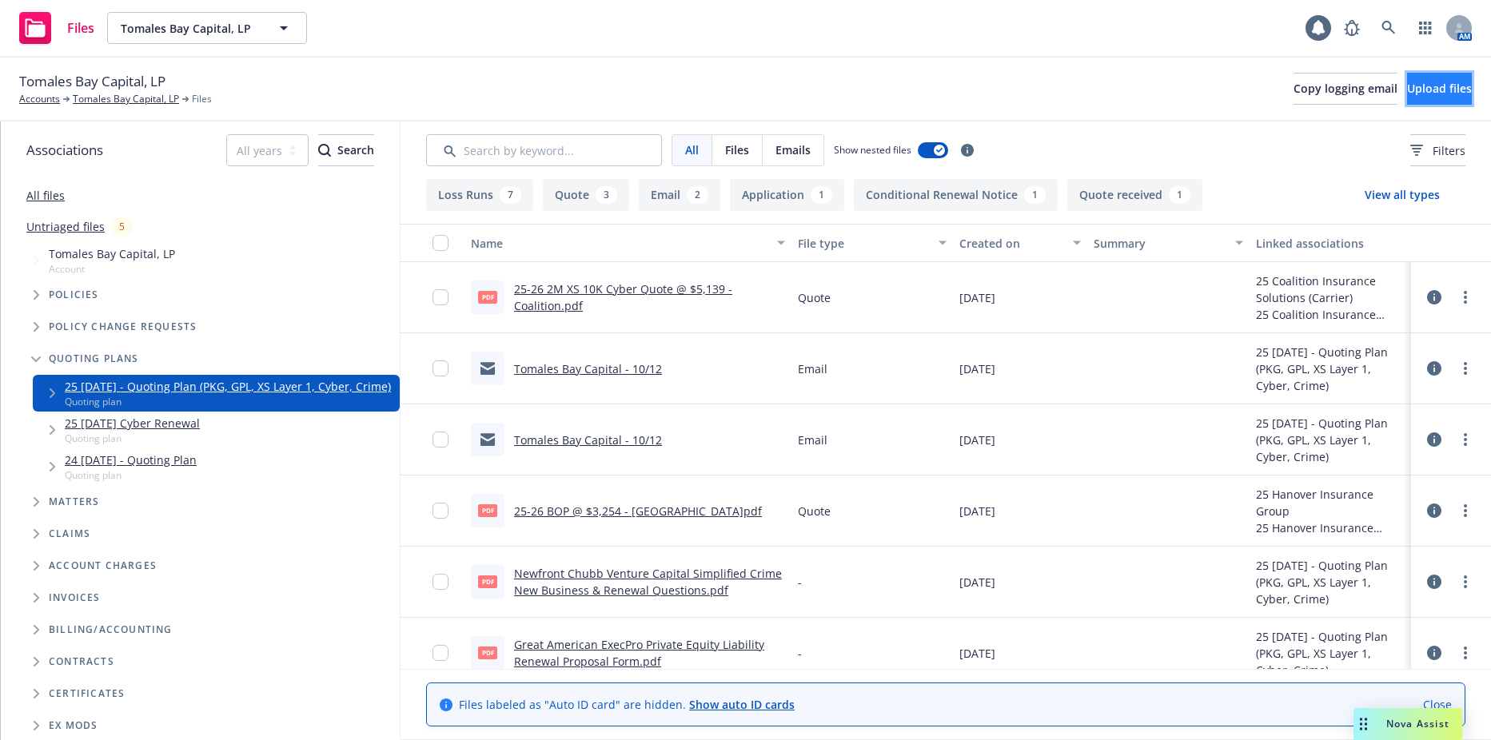
click at [1417, 100] on button "Upload files" at bounding box center [1439, 89] width 65 height 32
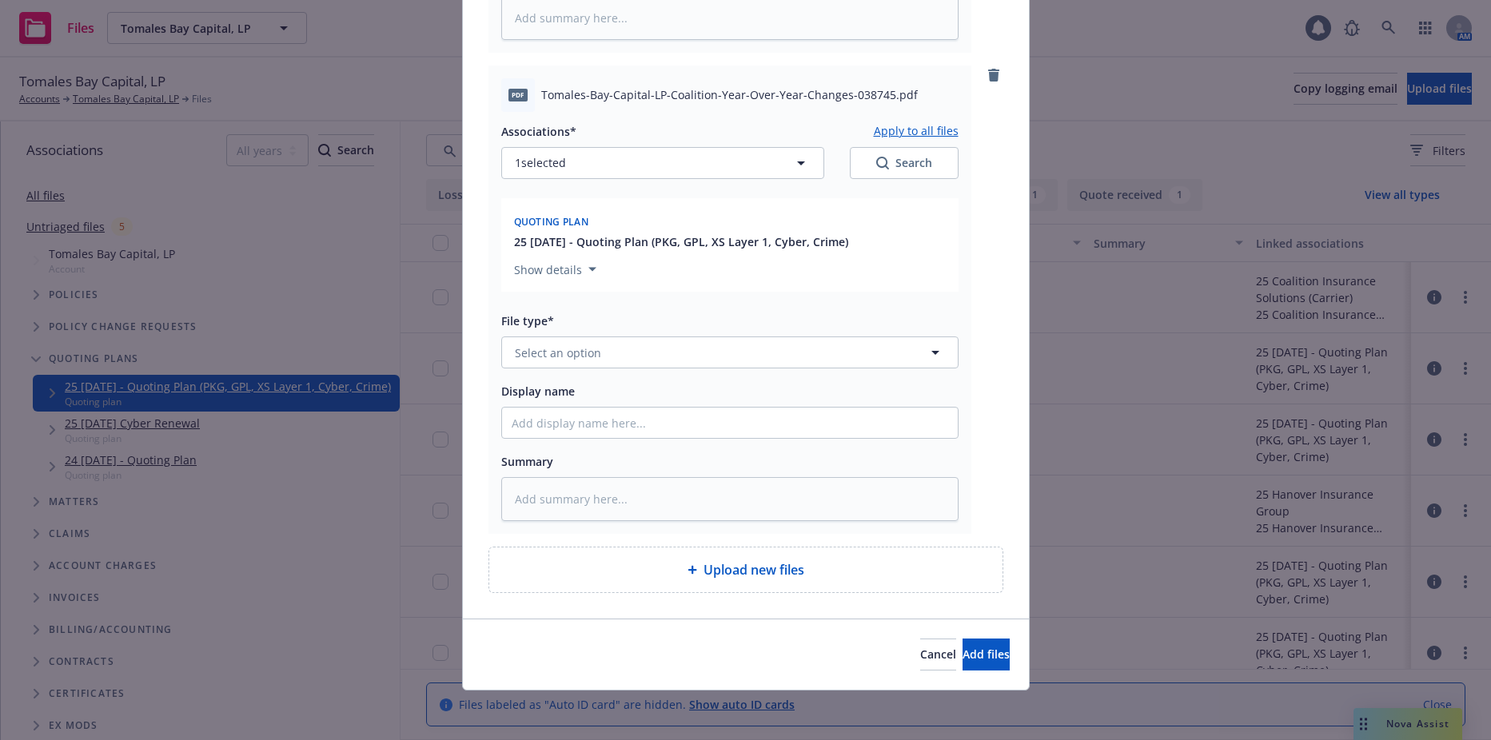
scroll to position [622, 0]
type textarea "x"
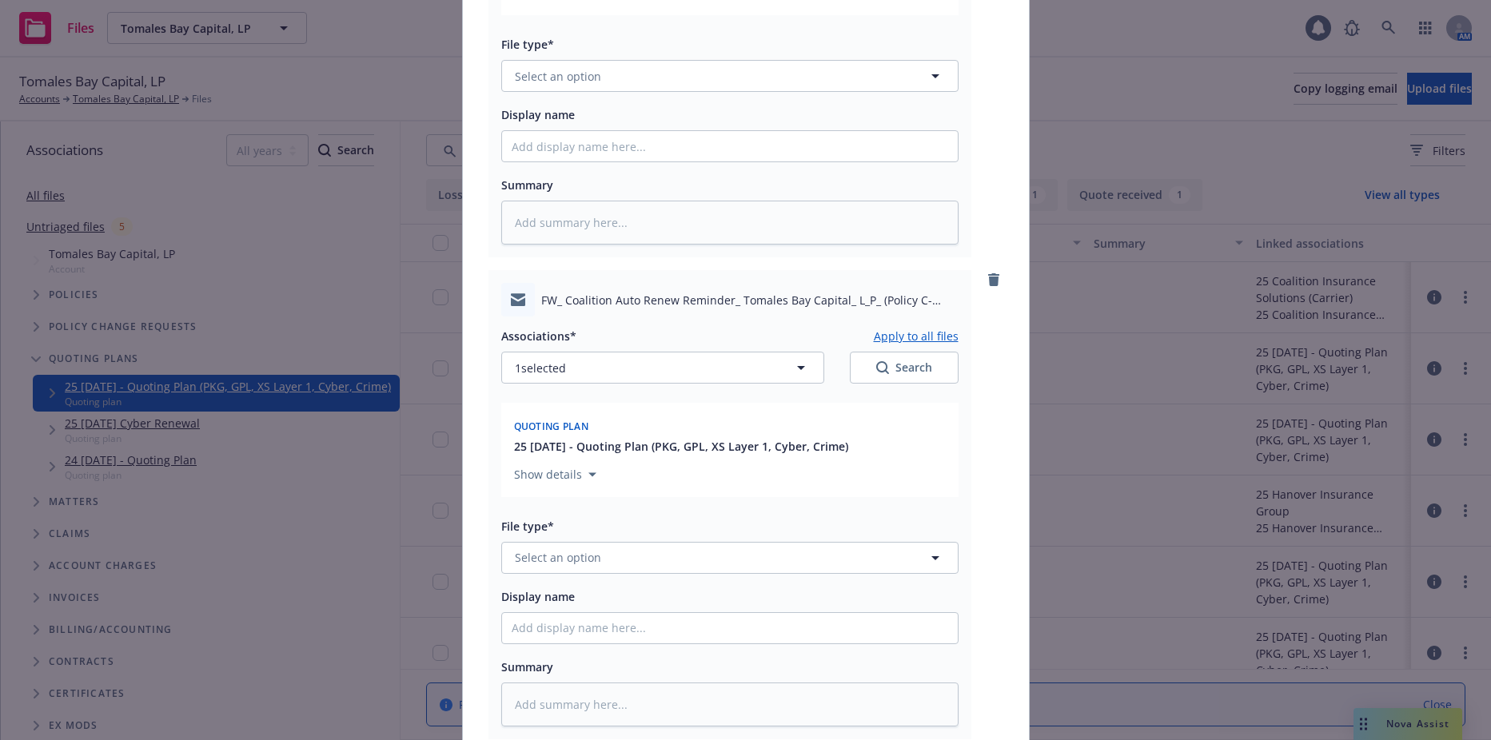
scroll to position [942, 0]
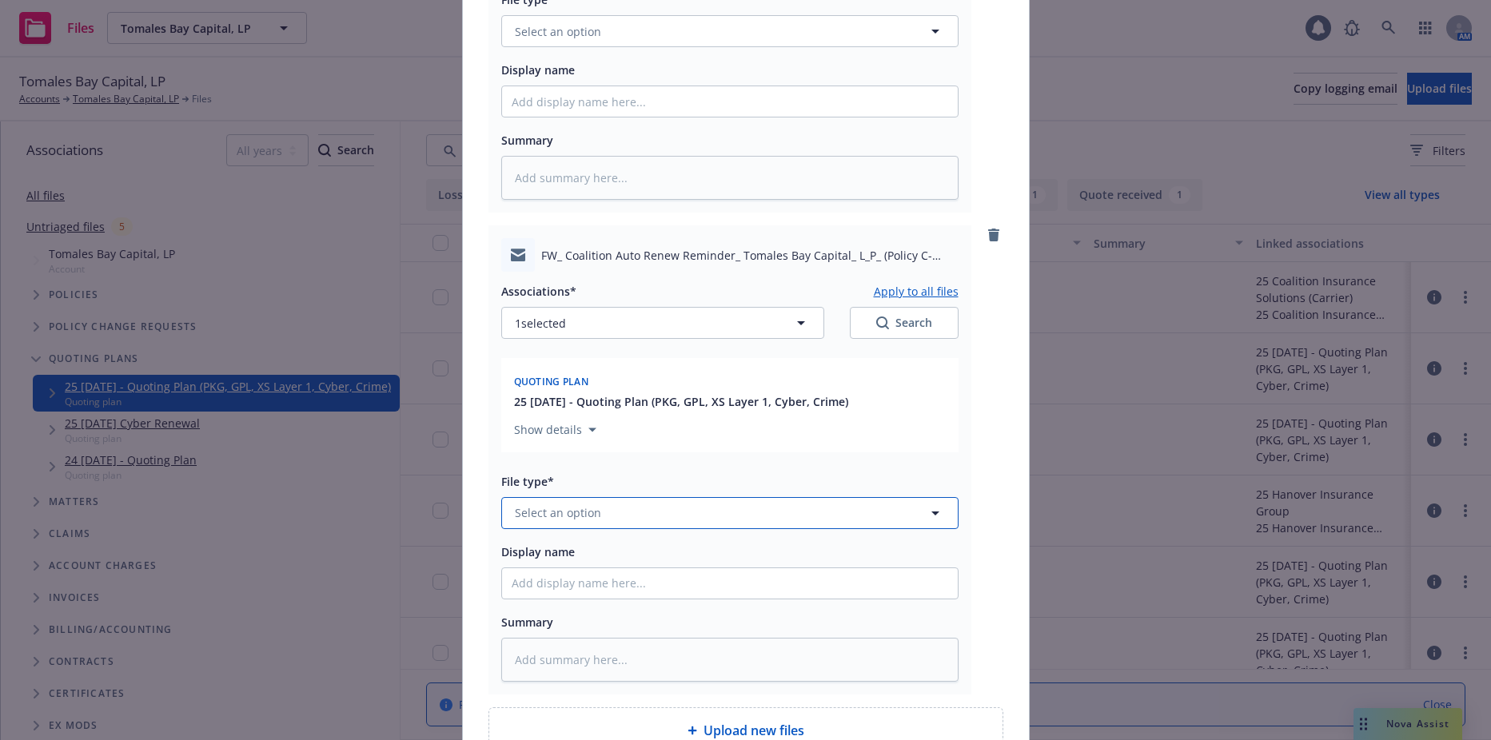
click at [578, 513] on span "Select an option" at bounding box center [558, 513] width 86 height 17
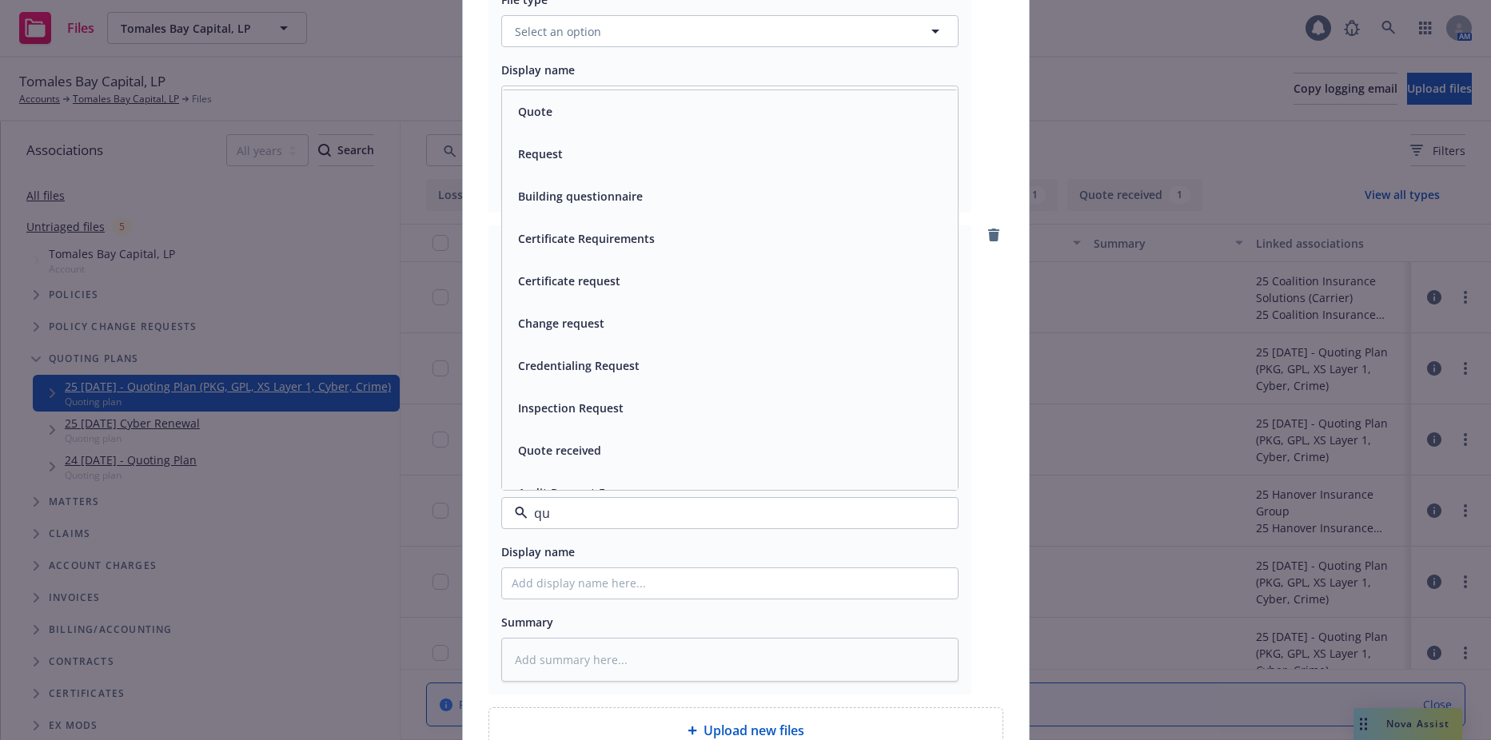
type input "quo"
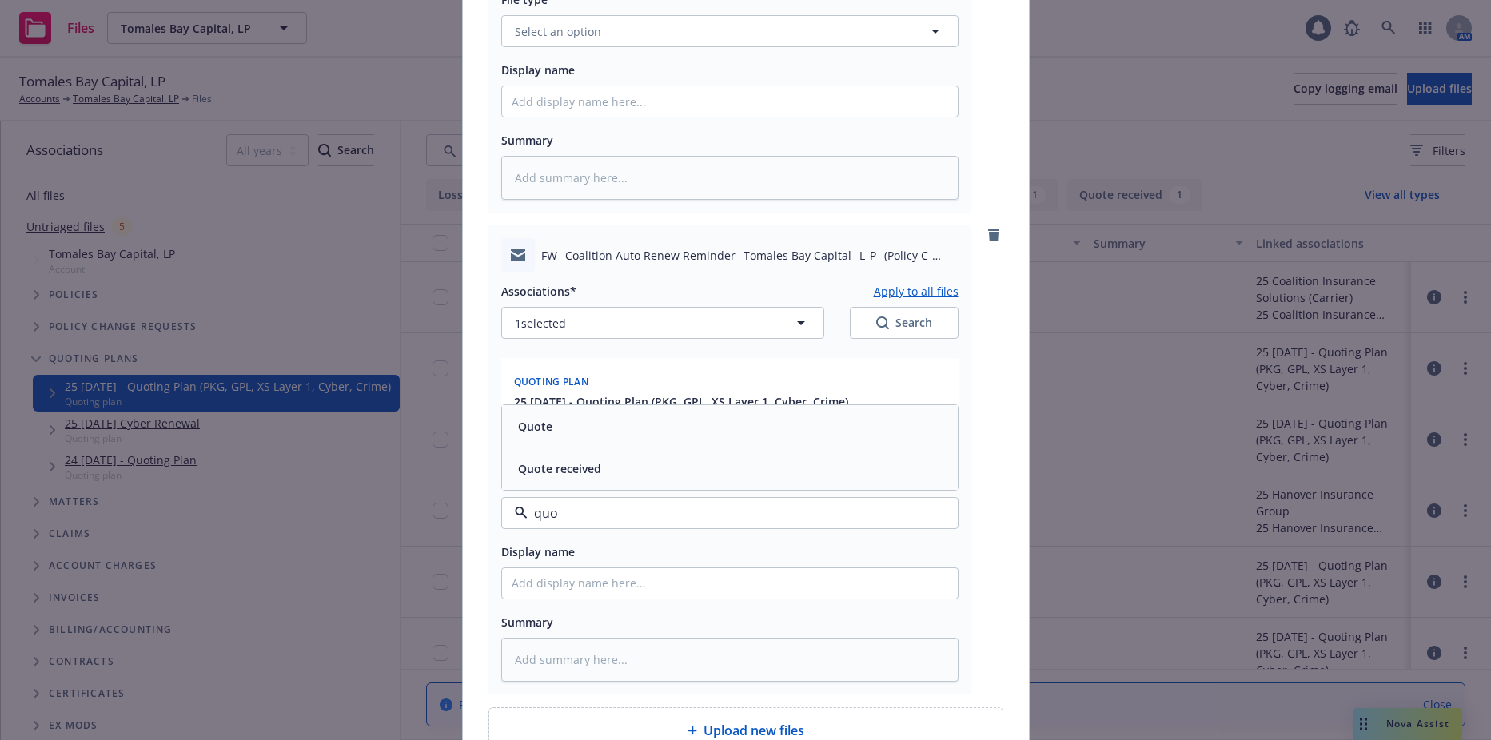
click at [587, 465] on span "Quote received" at bounding box center [559, 469] width 83 height 17
type textarea "x"
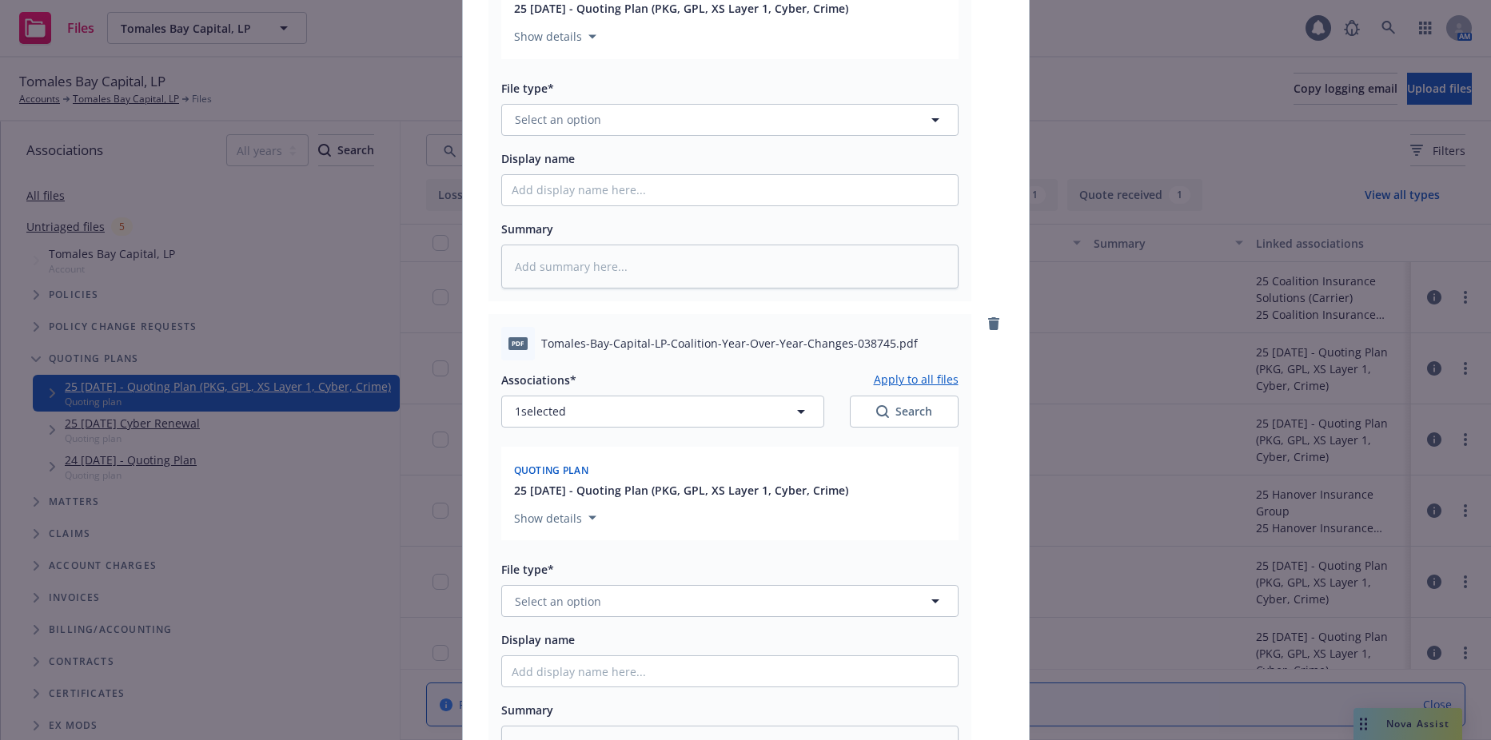
scroll to position [542, 0]
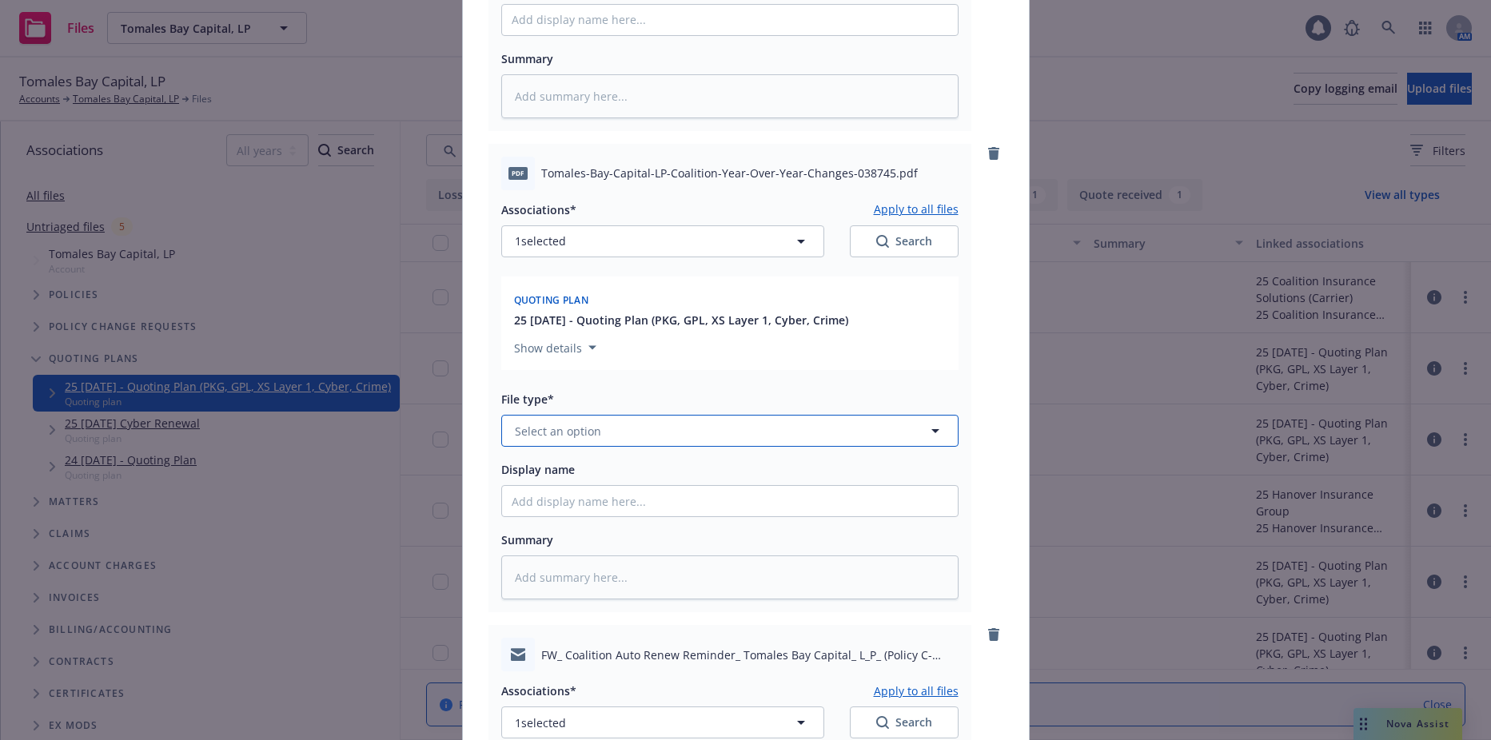
click at [570, 442] on button "Select an option" at bounding box center [729, 431] width 457 height 32
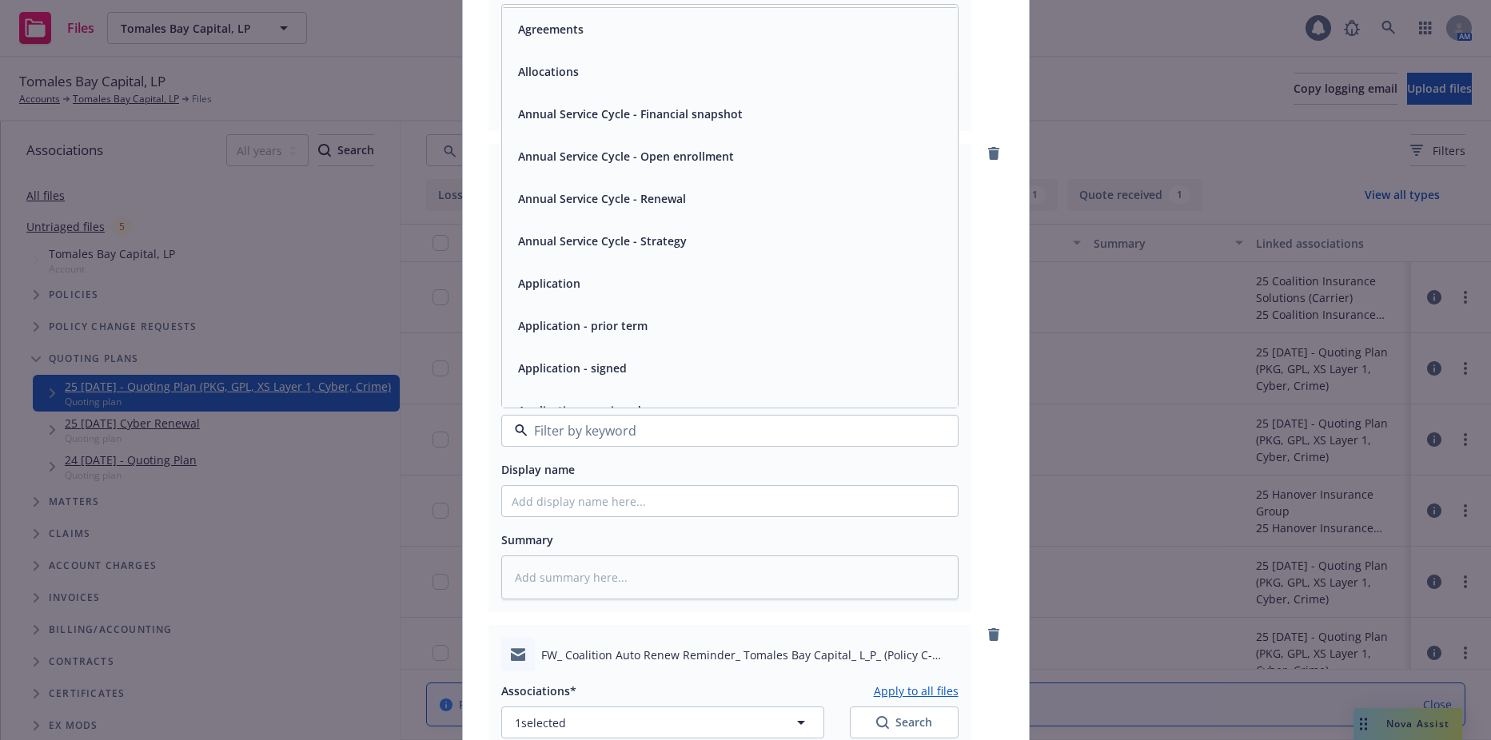
click at [599, 441] on input at bounding box center [727, 430] width 398 height 19
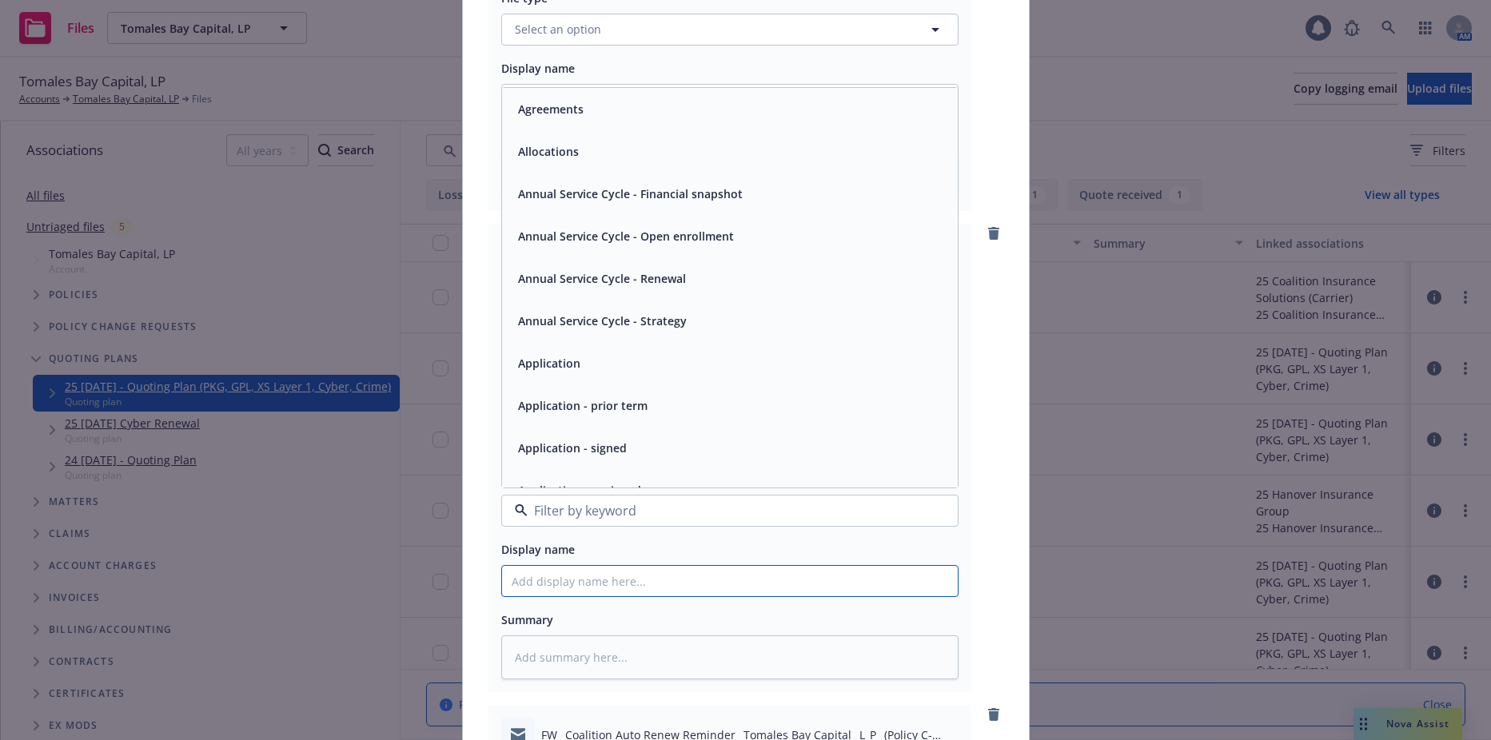
click at [602, 587] on input "Display name" at bounding box center [730, 581] width 456 height 30
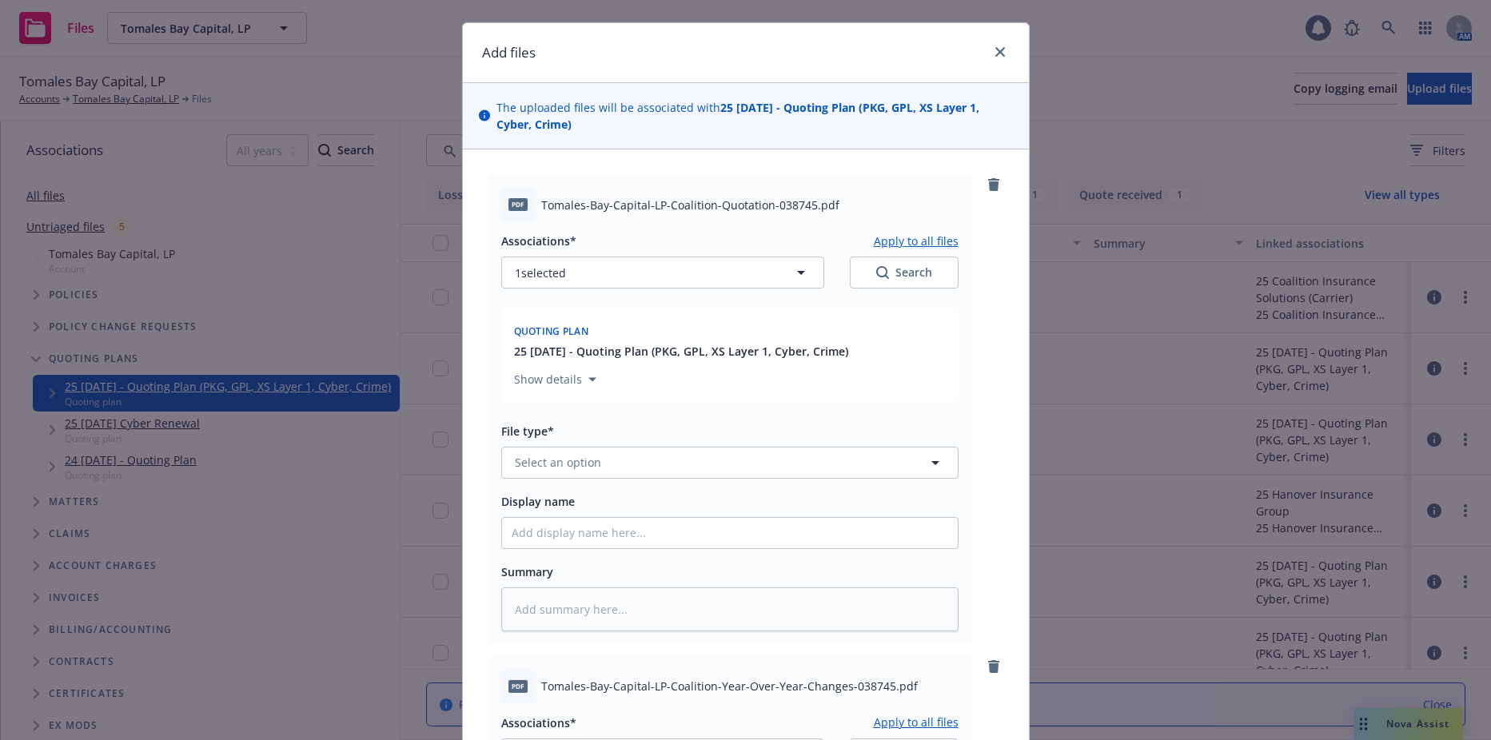
scroll to position [0, 0]
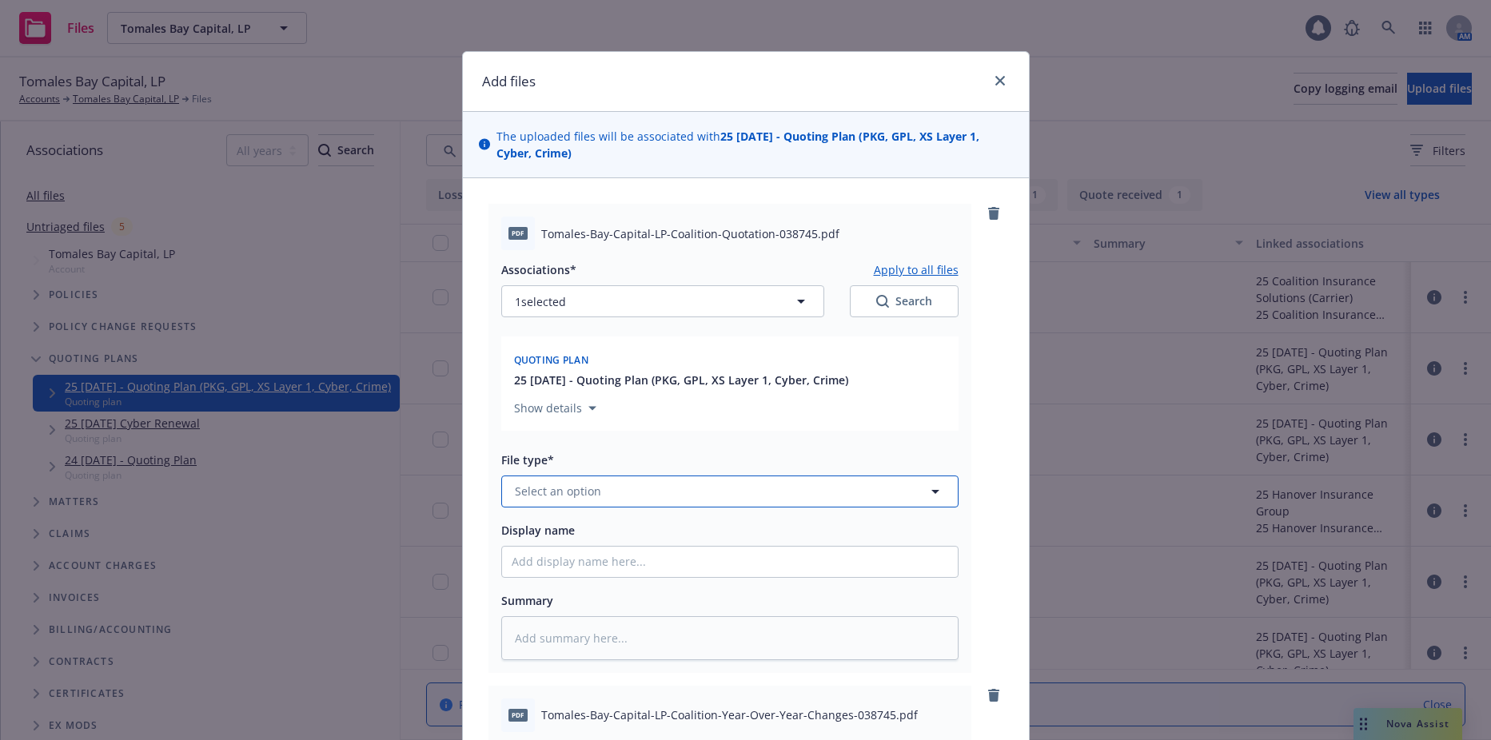
click at [896, 483] on button "Select an option" at bounding box center [729, 492] width 457 height 32
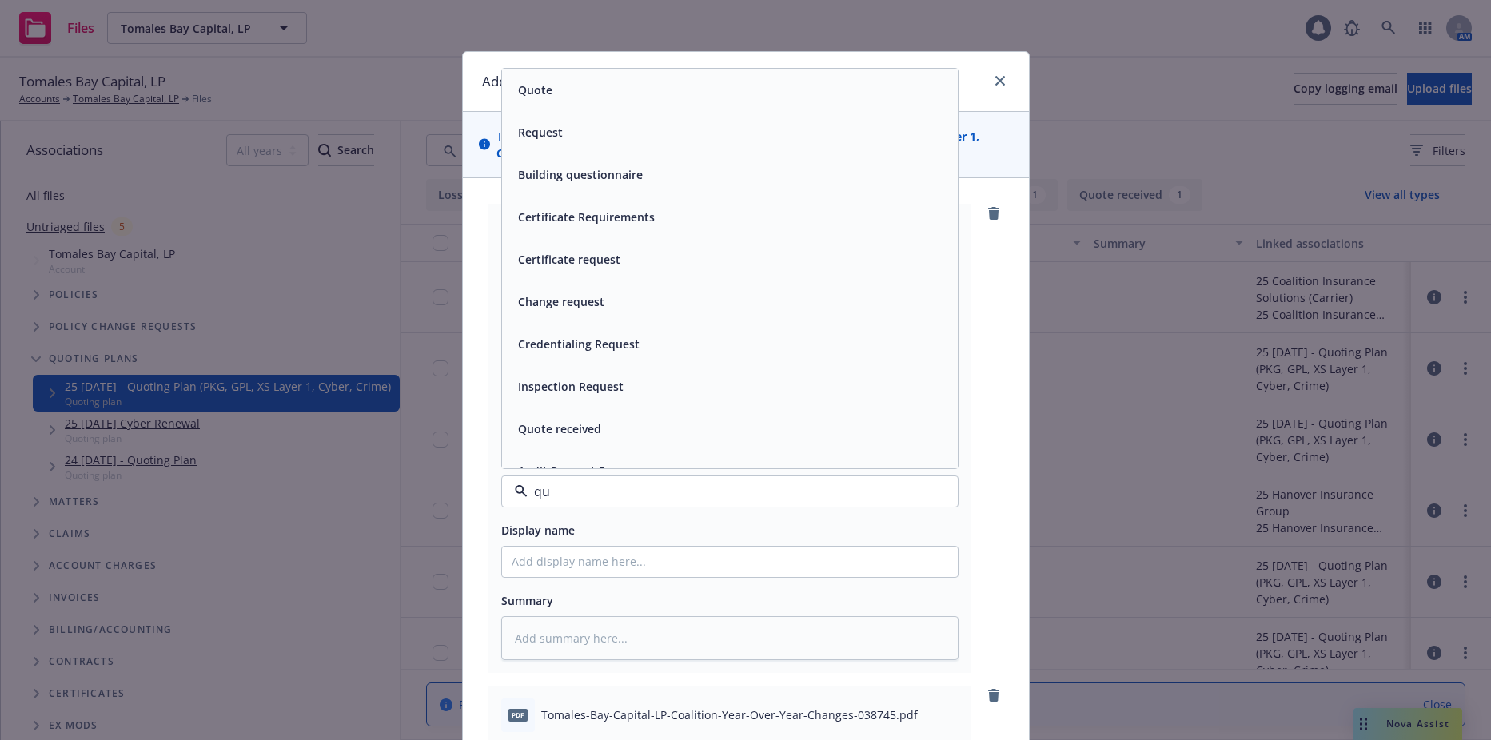
type input "quo"
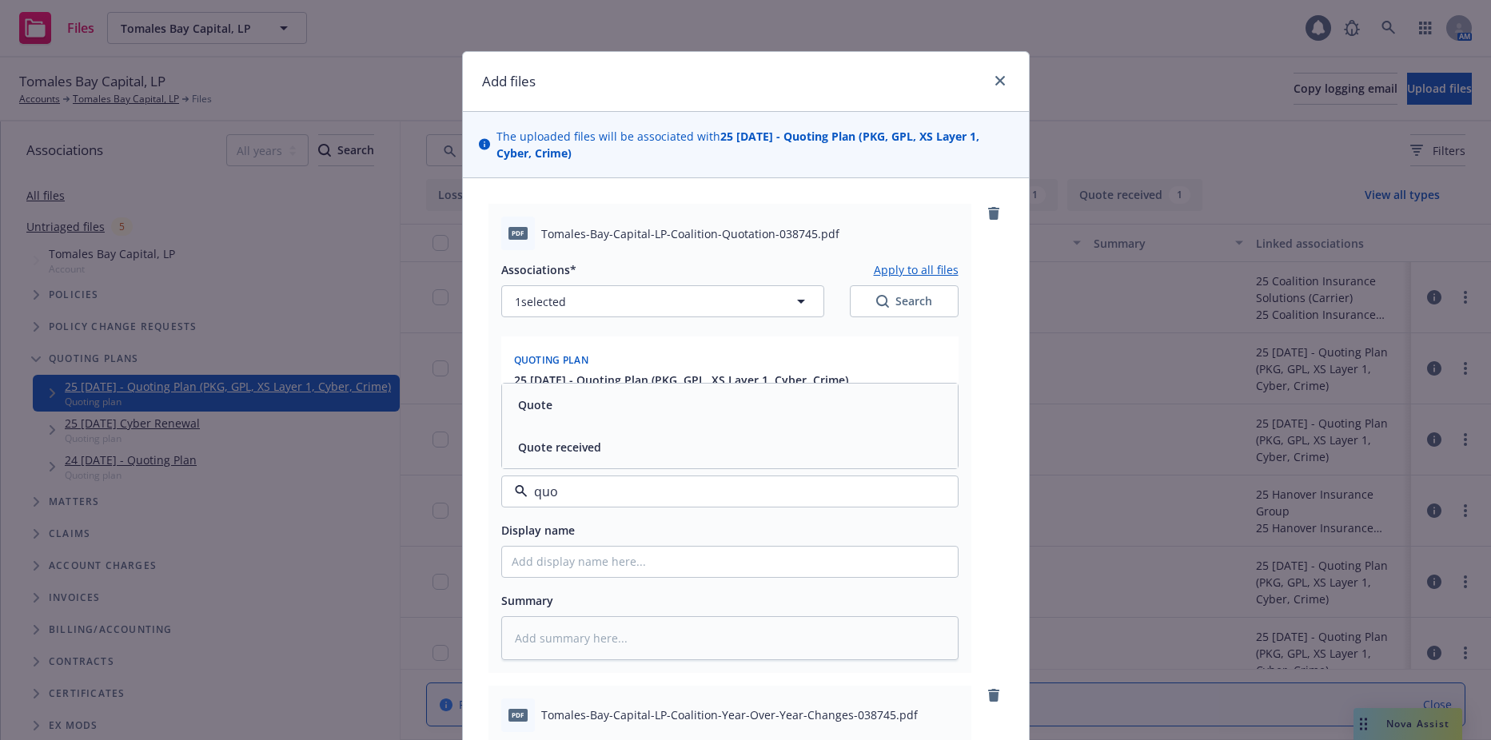
click at [690, 409] on div "Quote" at bounding box center [730, 404] width 437 height 23
type textarea "x"
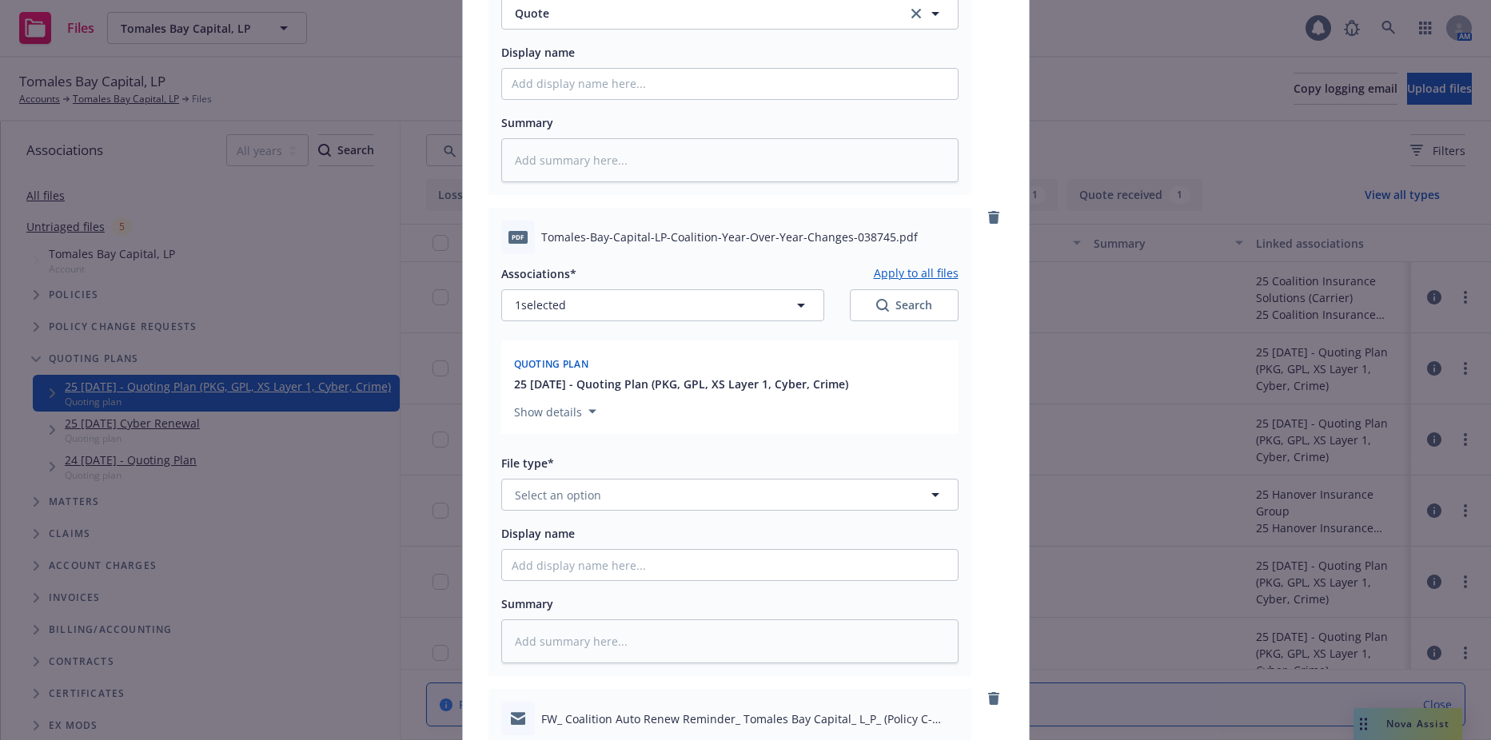
scroll to position [480, 0]
click at [685, 485] on button "Select an option" at bounding box center [729, 493] width 457 height 32
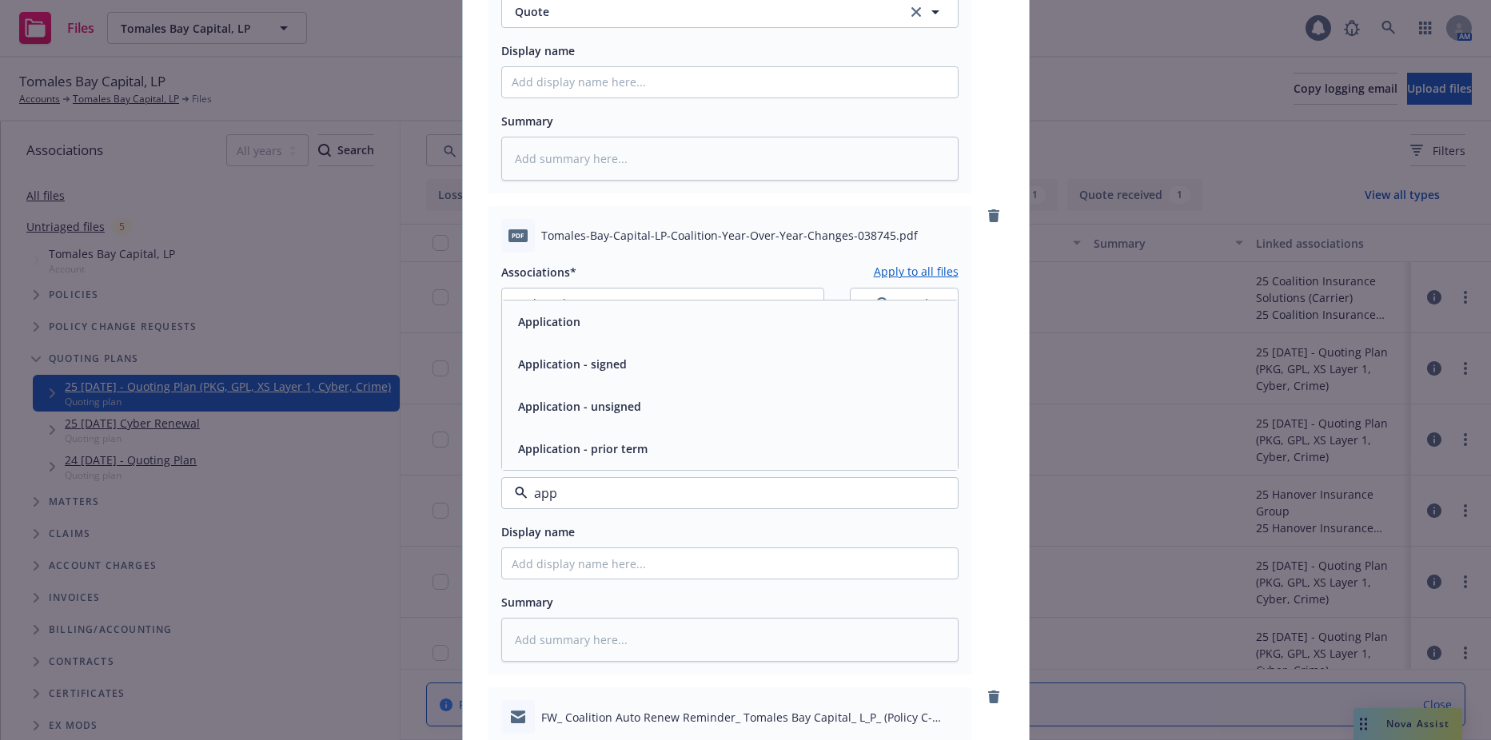
type input "appl"
click at [626, 335] on div "Application" at bounding box center [730, 322] width 456 height 42
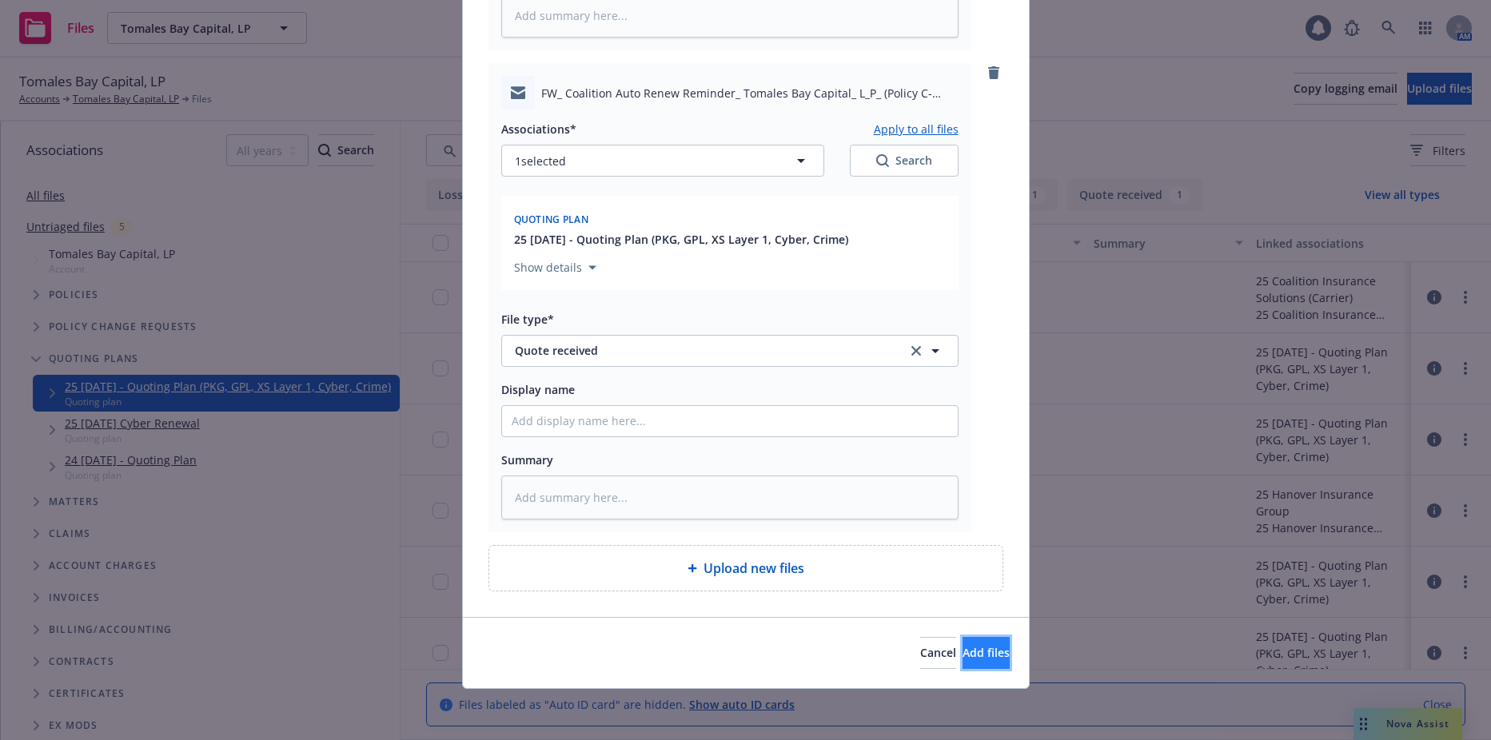
click at [963, 665] on button "Add files" at bounding box center [986, 653] width 47 height 32
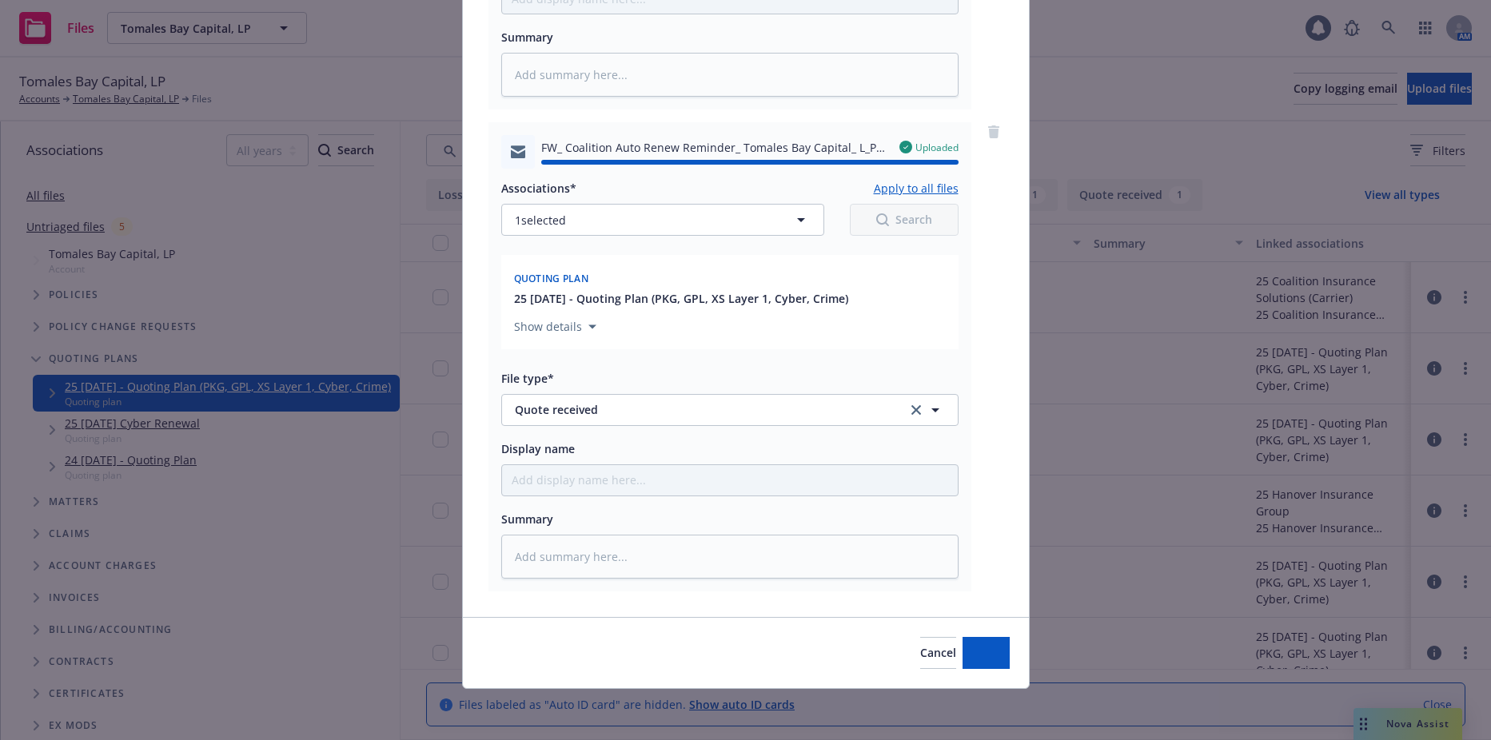
type textarea "x"
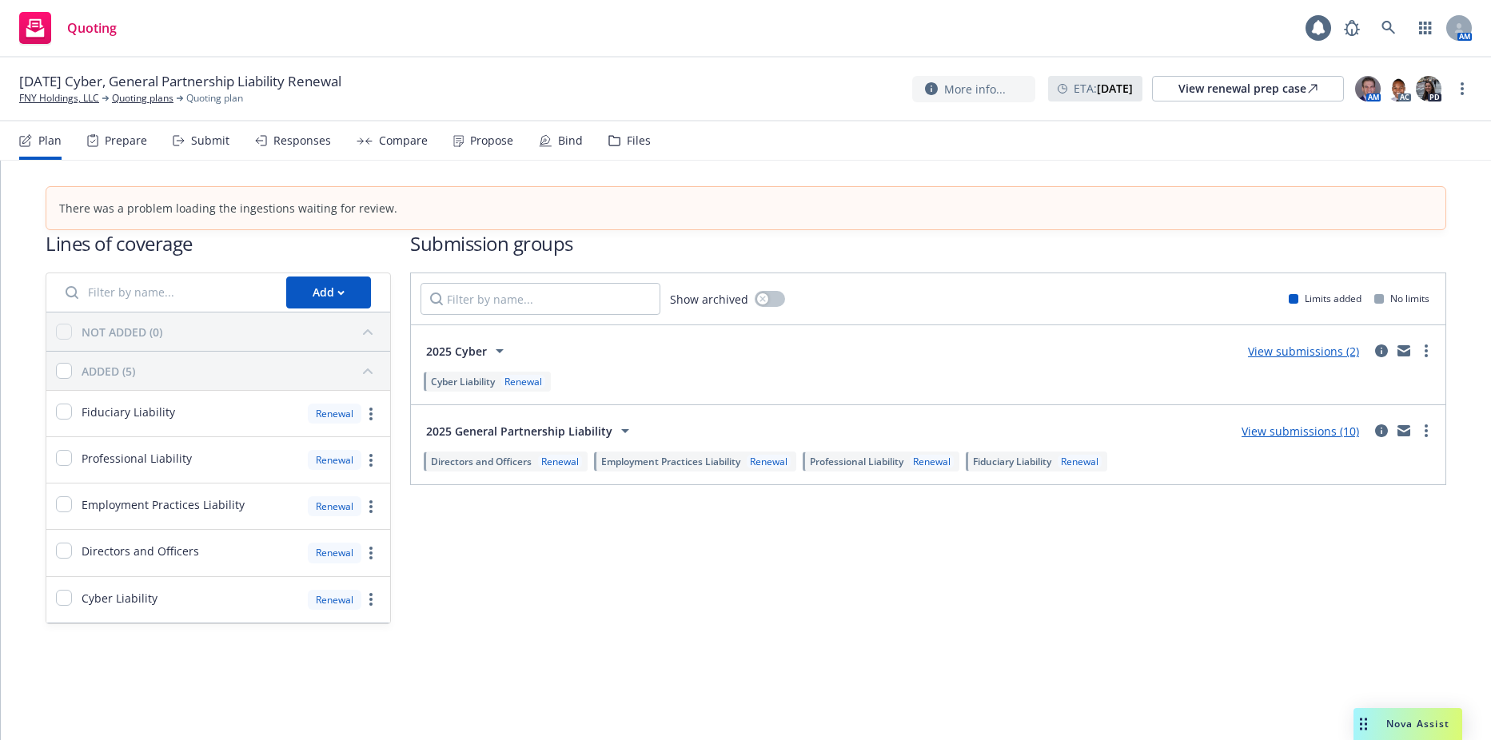
click at [624, 555] on div "Submission groups Show archived Limits added No limits 2025 Cyber View submissi…" at bounding box center [928, 427] width 1036 height 394
click at [1428, 426] on link "more" at bounding box center [1426, 430] width 19 height 19
click at [1358, 641] on link "Create policy (fast track)" at bounding box center [1351, 630] width 169 height 32
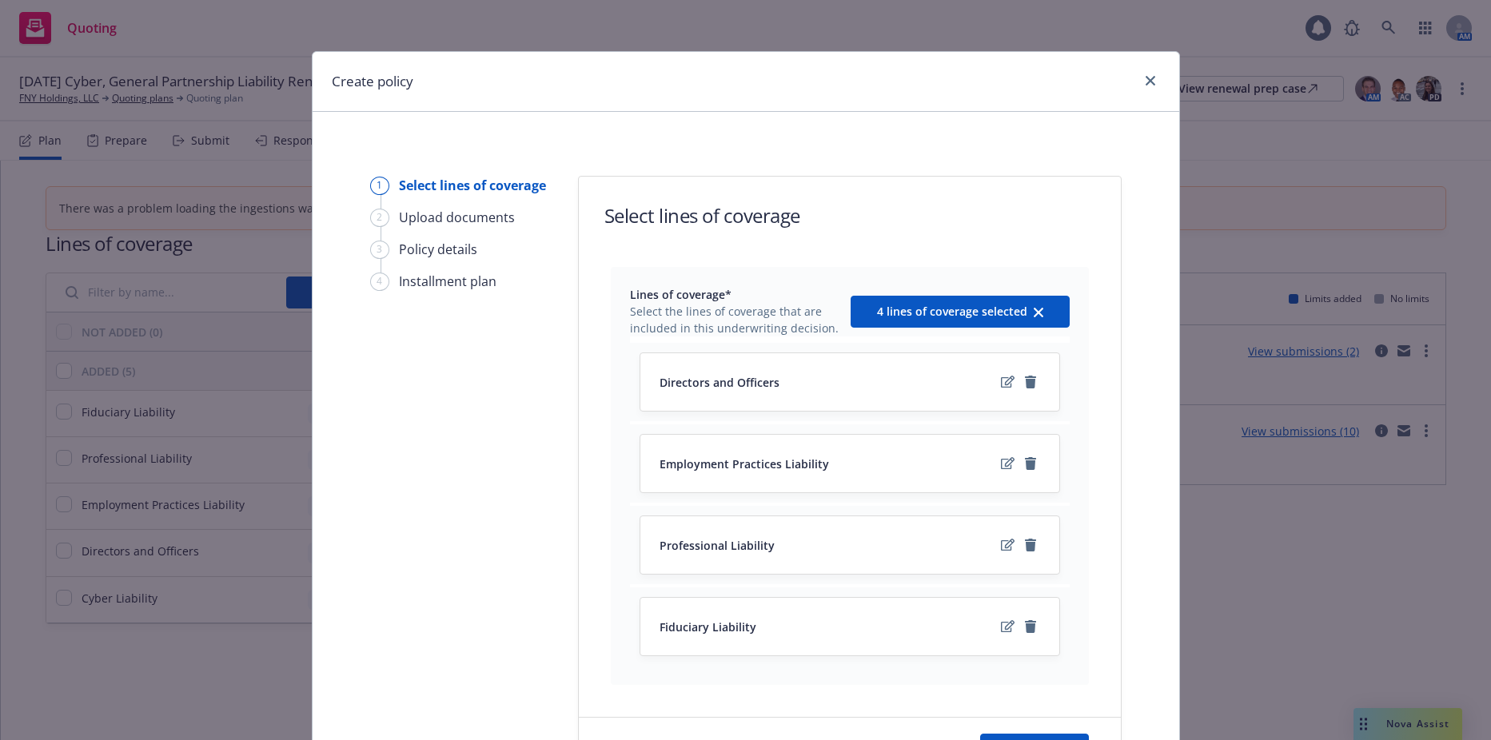
scroll to position [162, 0]
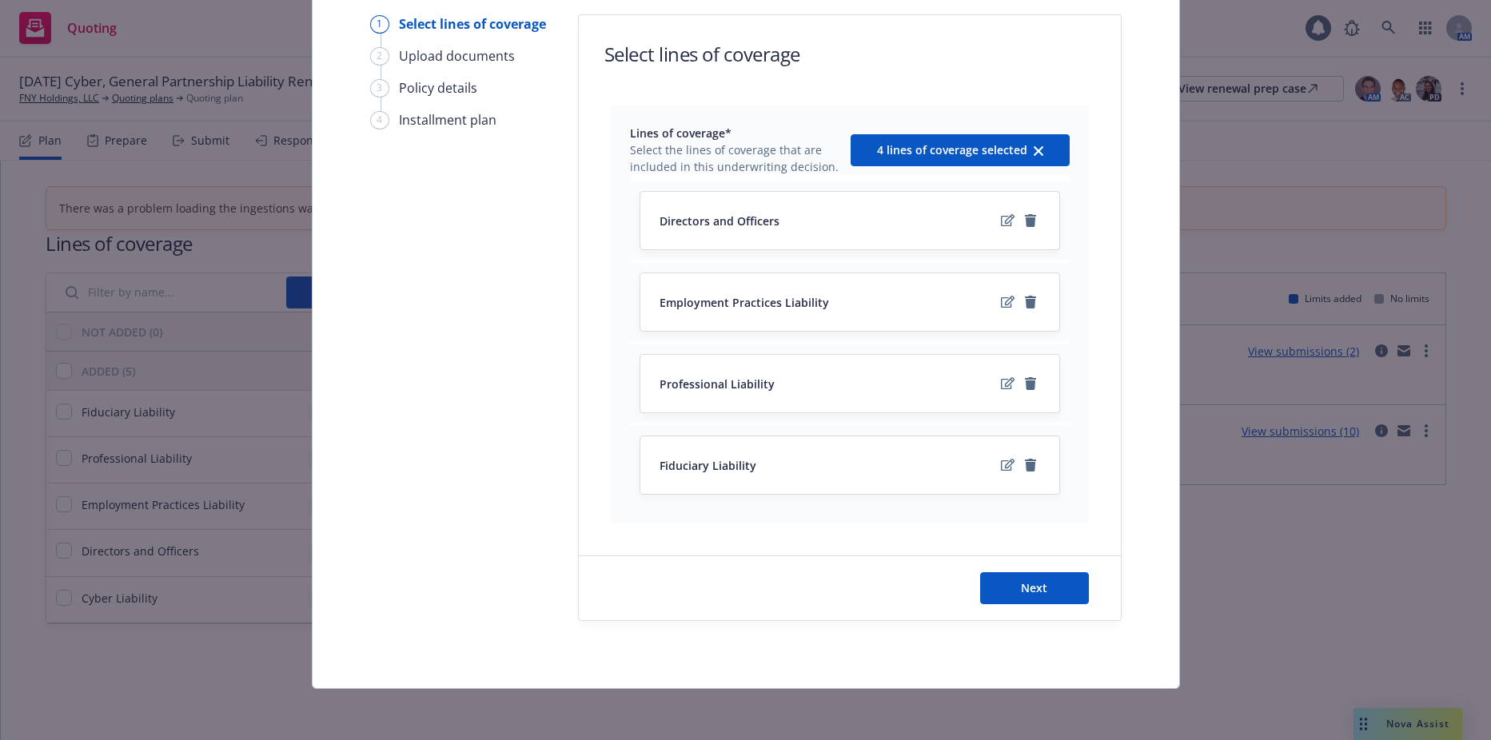
click at [1024, 570] on div "Next" at bounding box center [850, 589] width 542 height 64
click at [1022, 596] on span "Next" at bounding box center [1034, 588] width 26 height 15
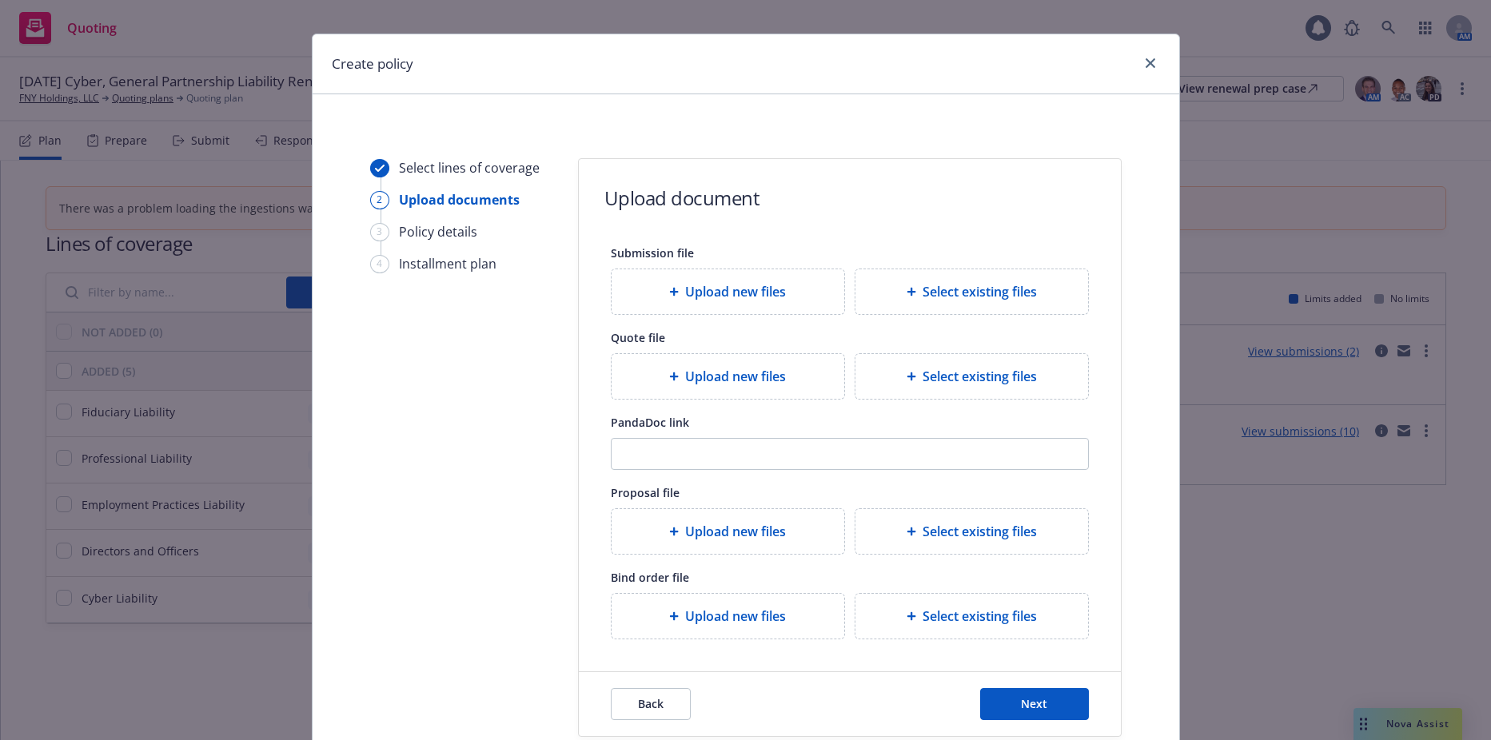
scroll to position [0, 0]
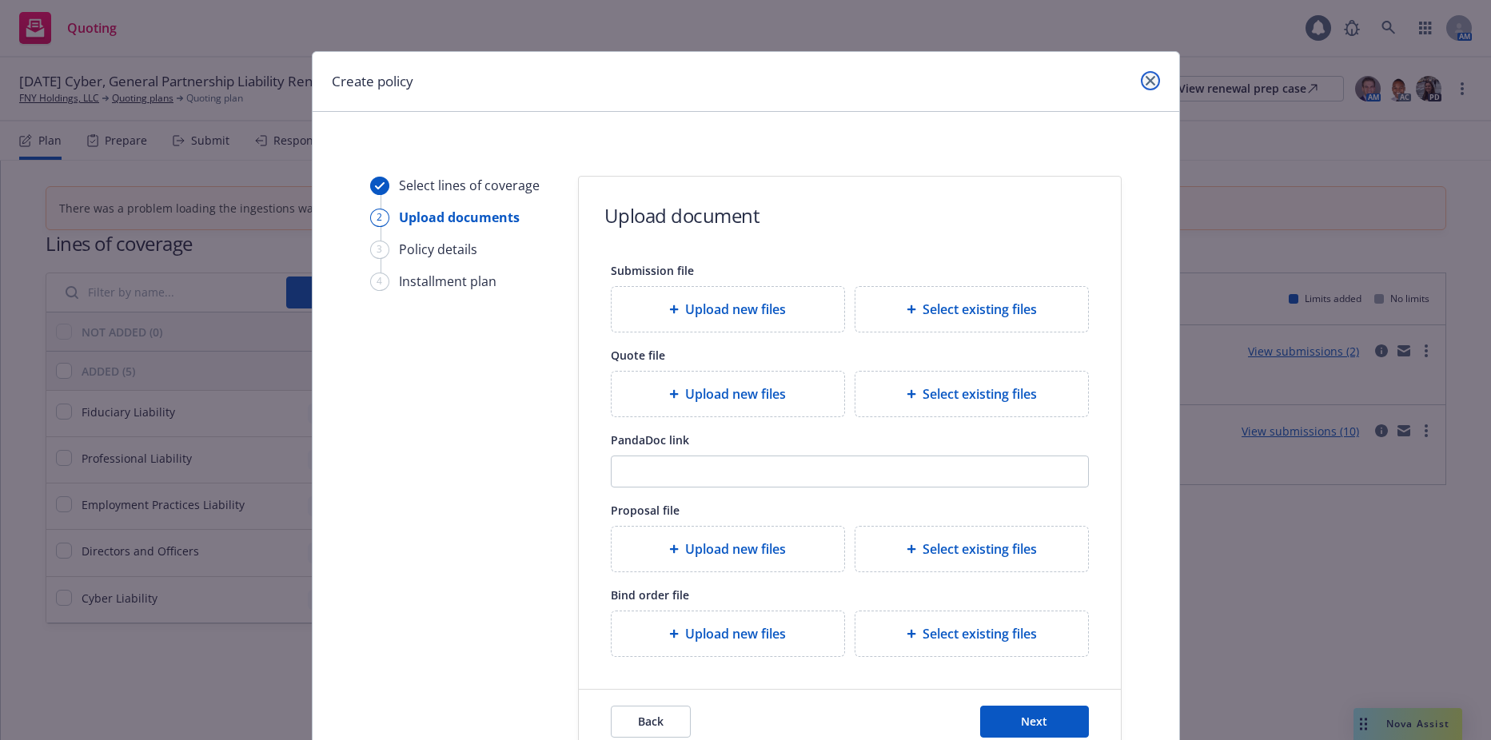
click at [1148, 75] on link "close" at bounding box center [1150, 80] width 19 height 19
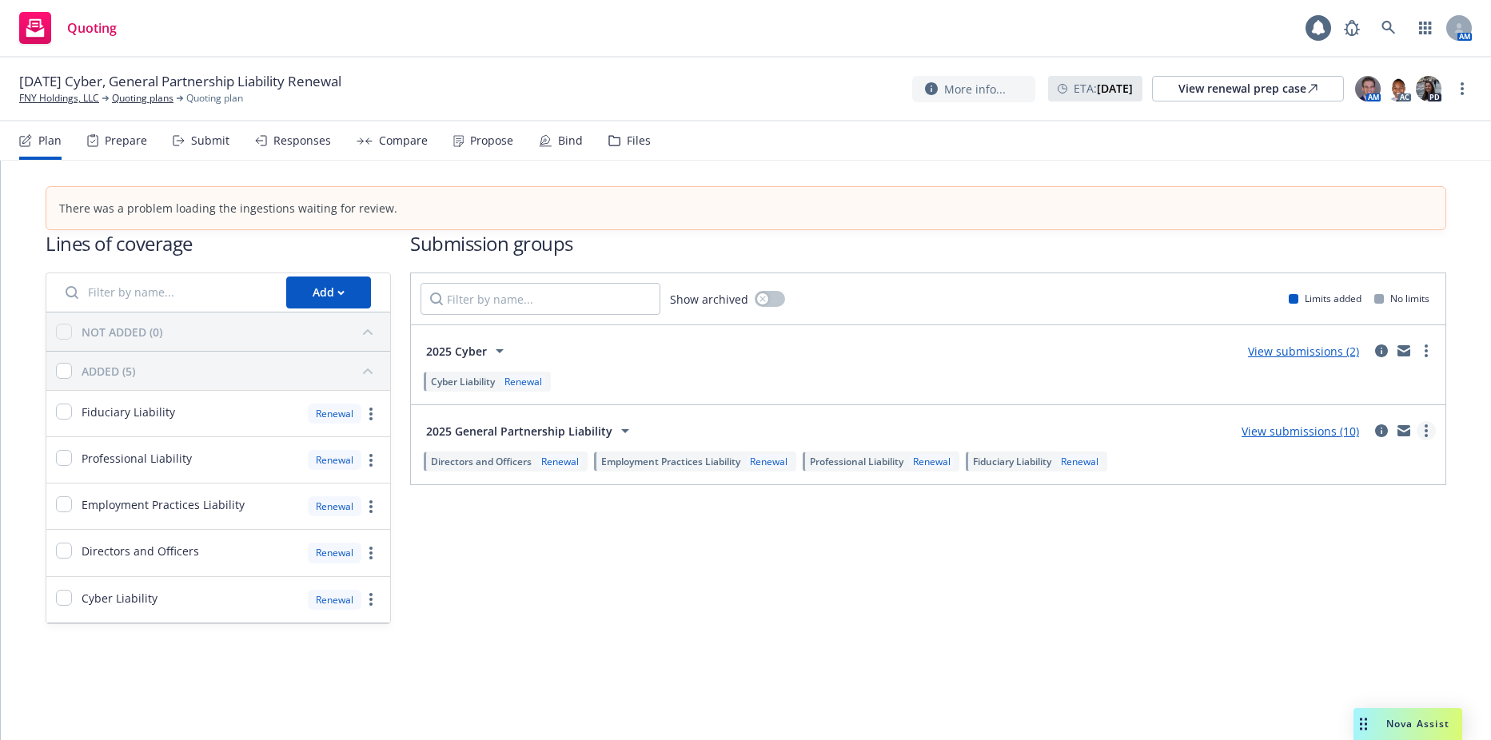
click at [1424, 435] on link "more" at bounding box center [1426, 430] width 19 height 19
click at [1327, 633] on span "Create policy (fast track)" at bounding box center [1350, 629] width 167 height 15
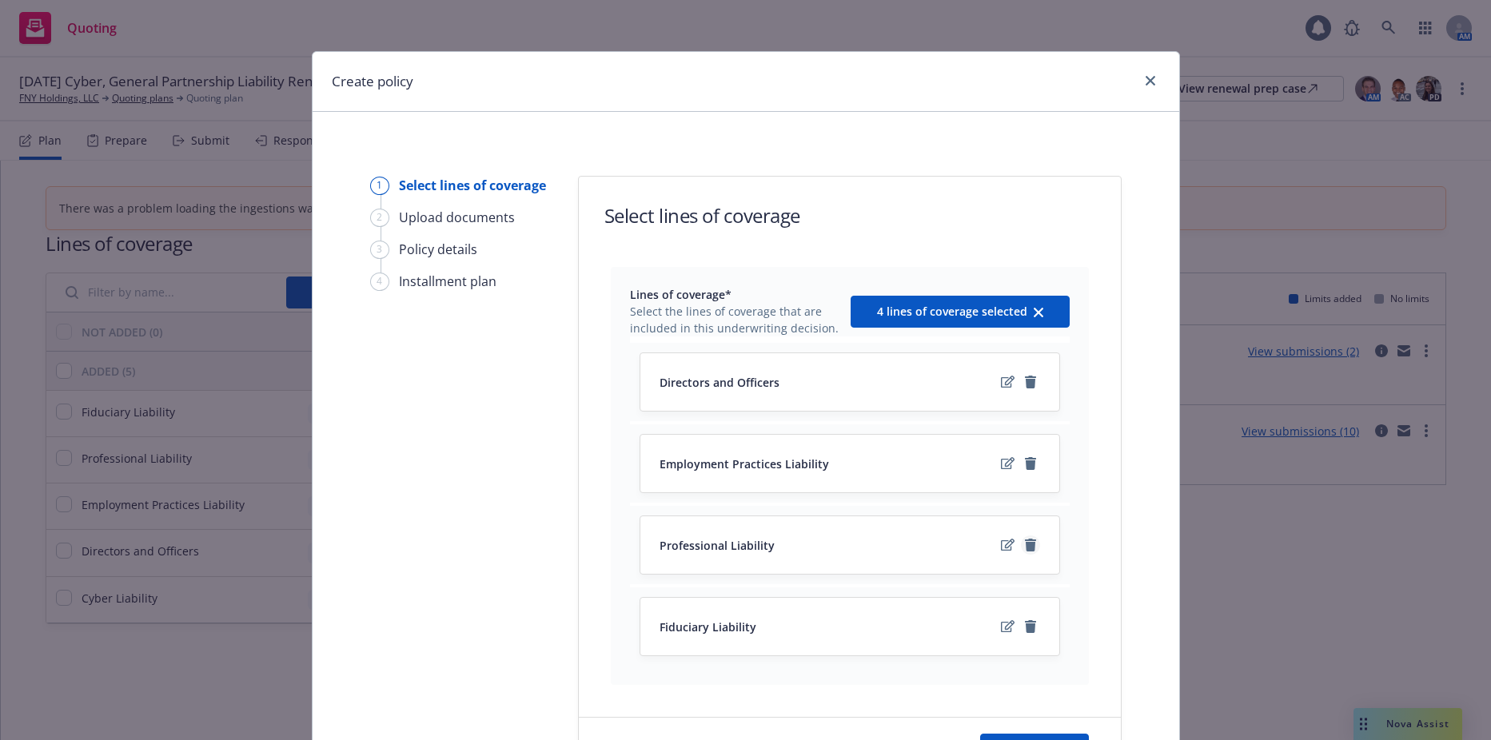
click at [1021, 541] on link "remove" at bounding box center [1030, 545] width 19 height 19
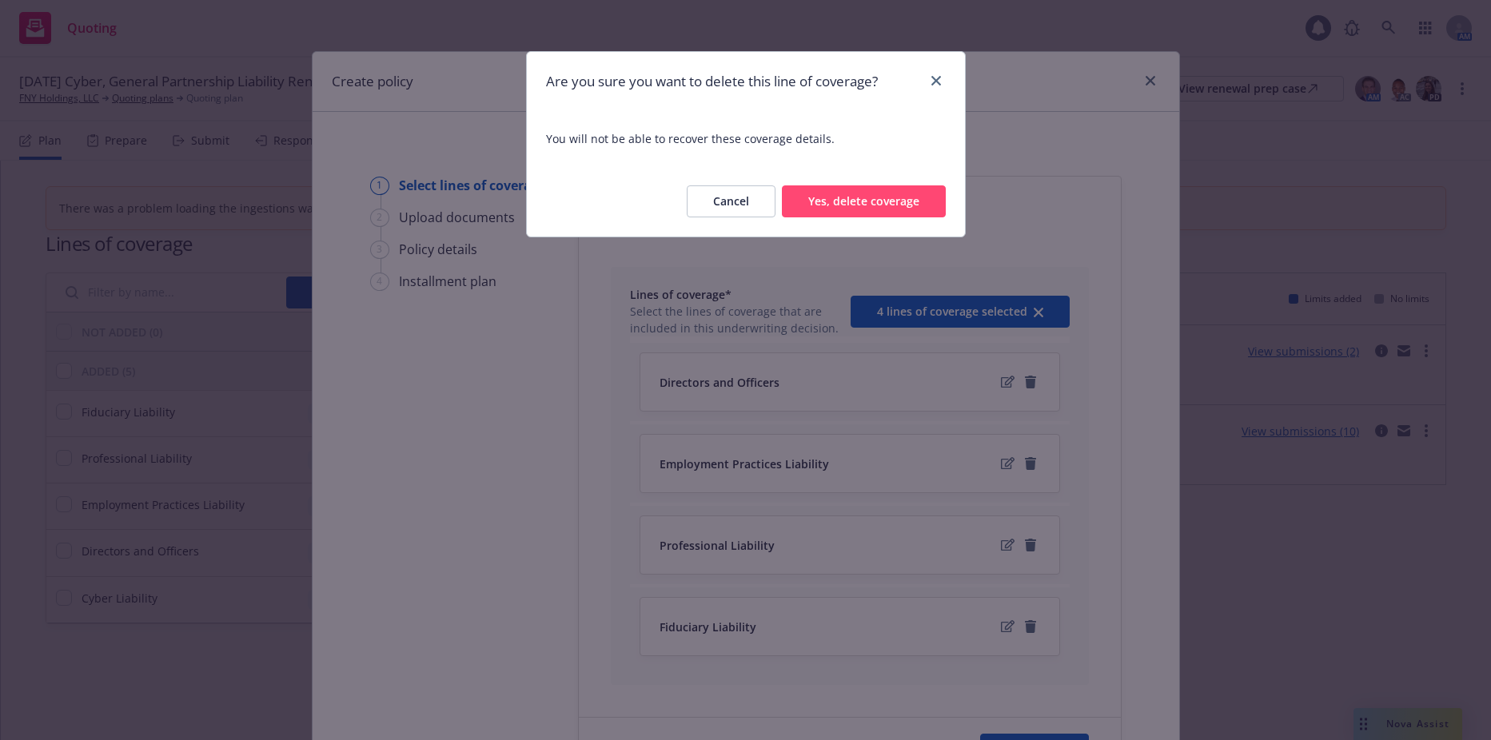
click at [876, 200] on button "Yes, delete coverage" at bounding box center [864, 202] width 164 height 32
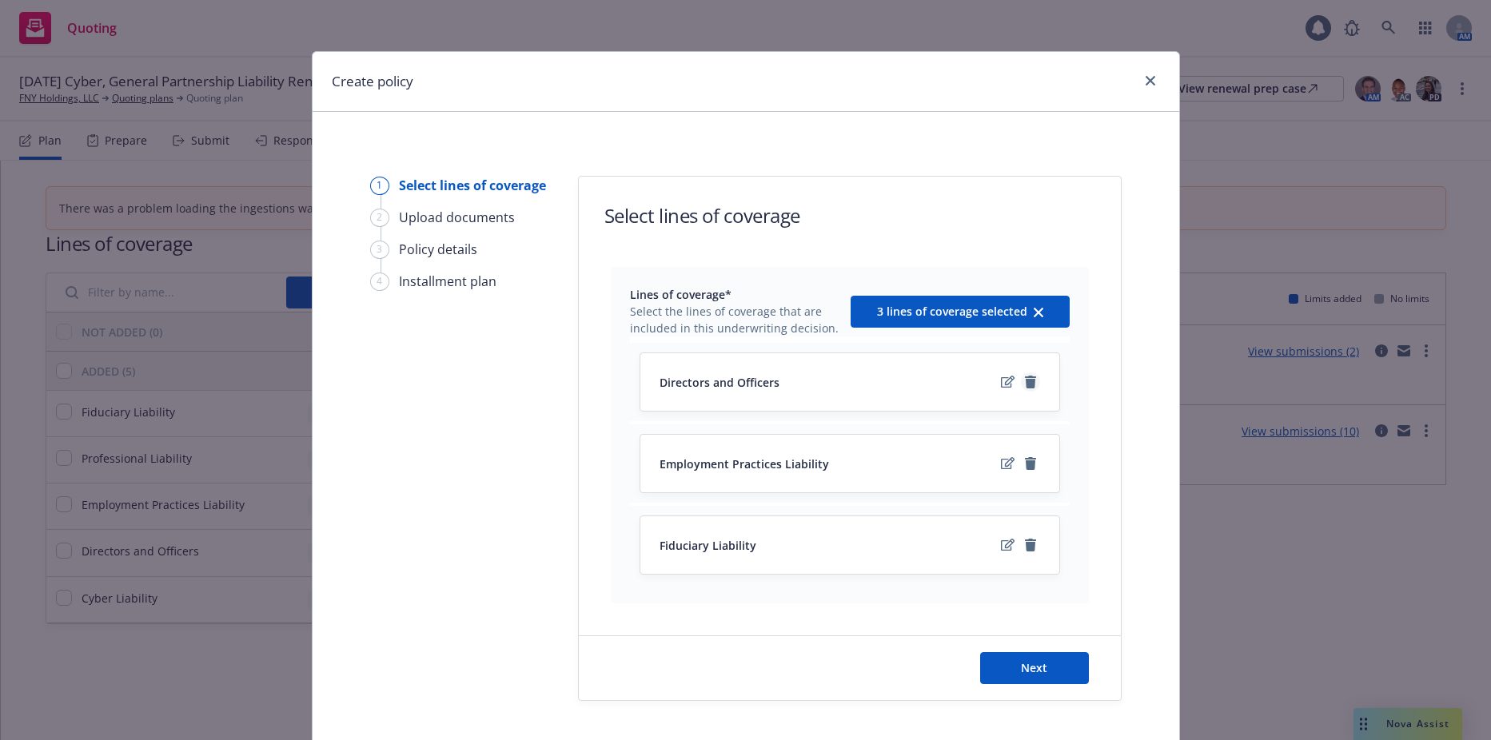
click at [1026, 377] on icon "remove" at bounding box center [1030, 382] width 11 height 13
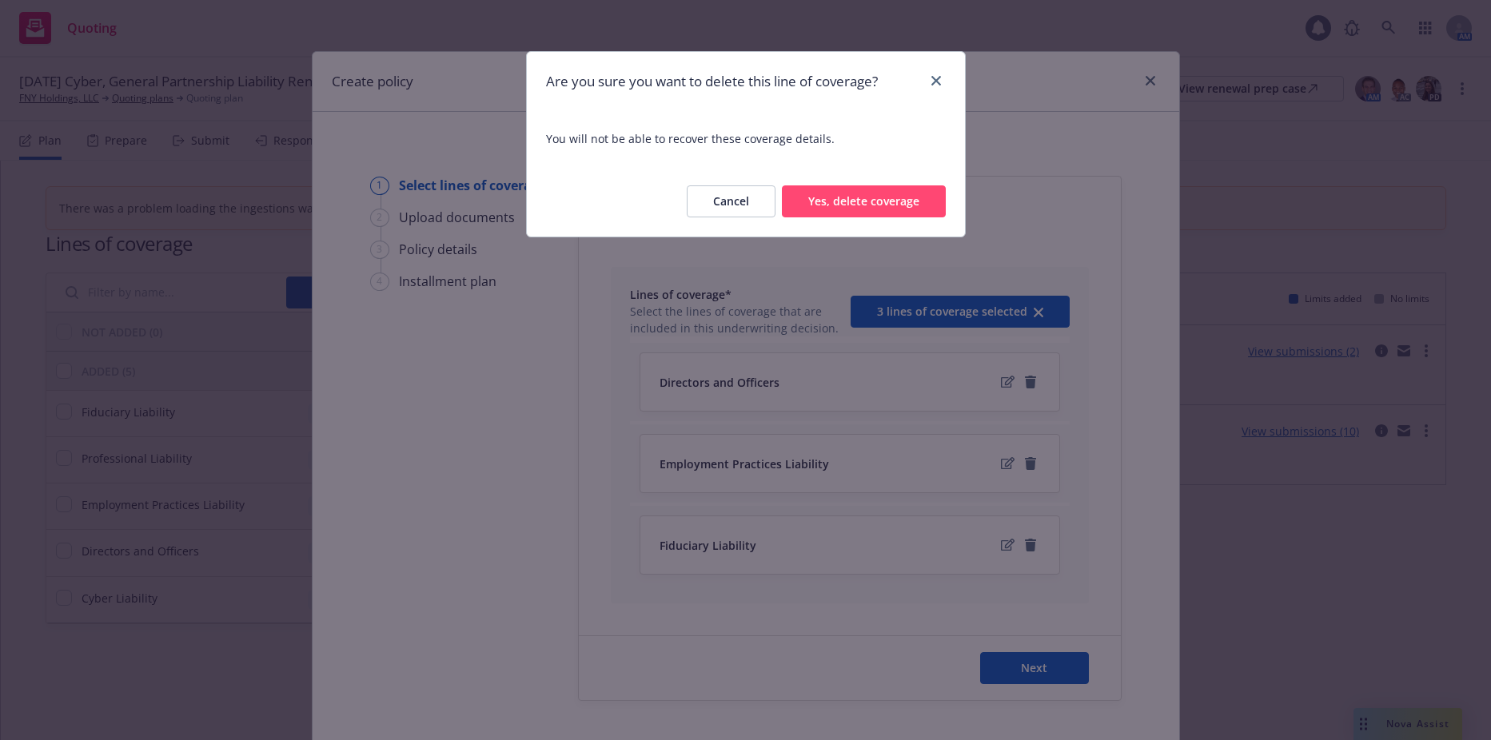
click at [862, 198] on button "Yes, delete coverage" at bounding box center [864, 202] width 164 height 32
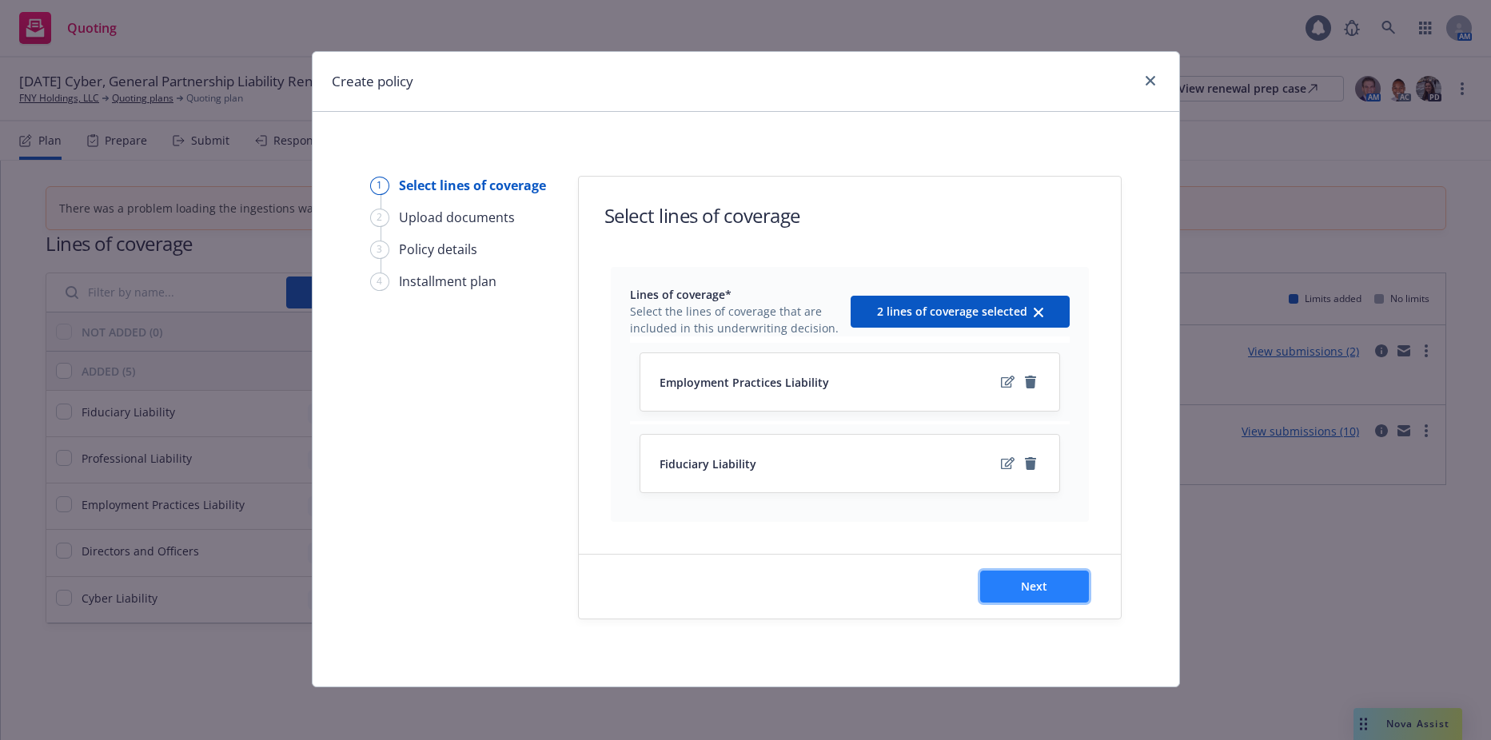
click at [1025, 598] on button "Next" at bounding box center [1034, 587] width 109 height 32
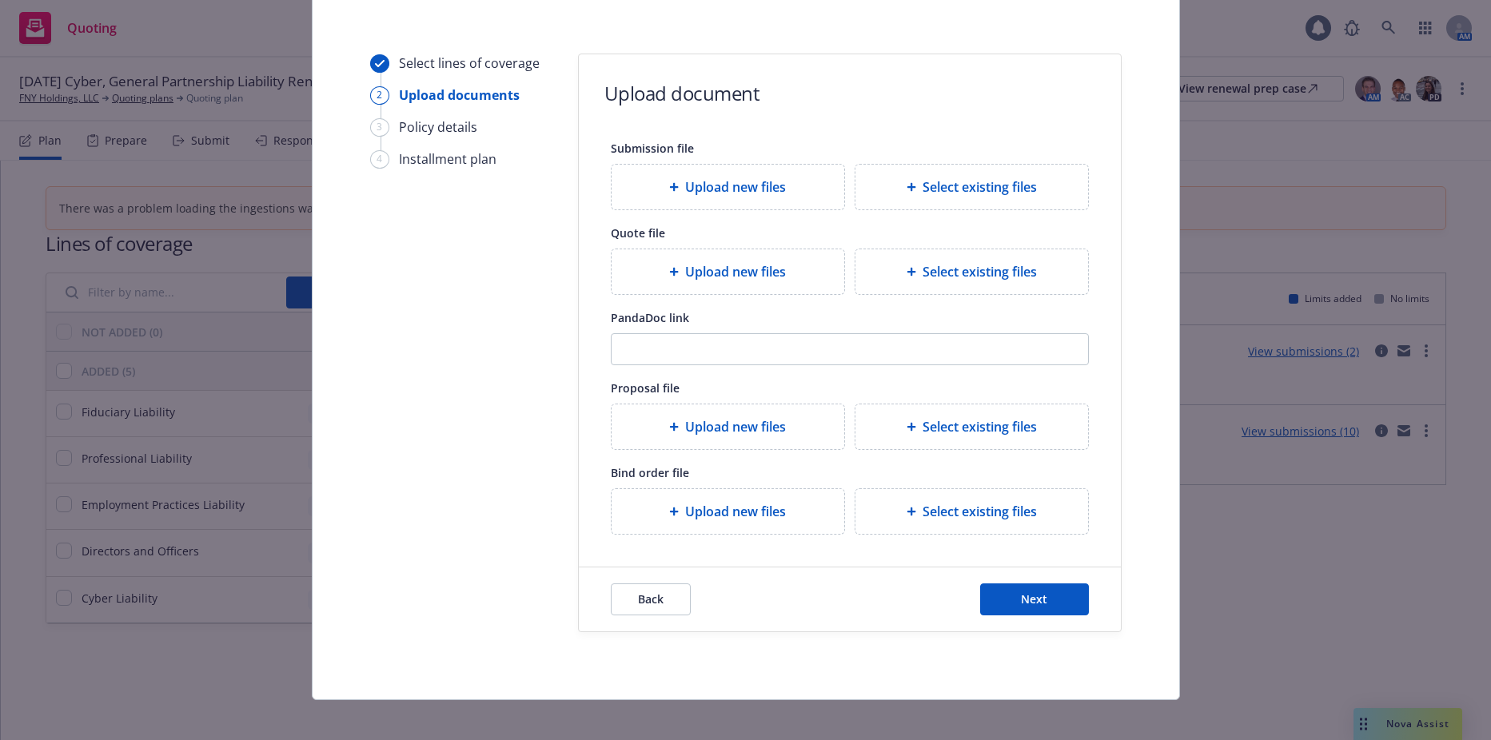
scroll to position [134, 0]
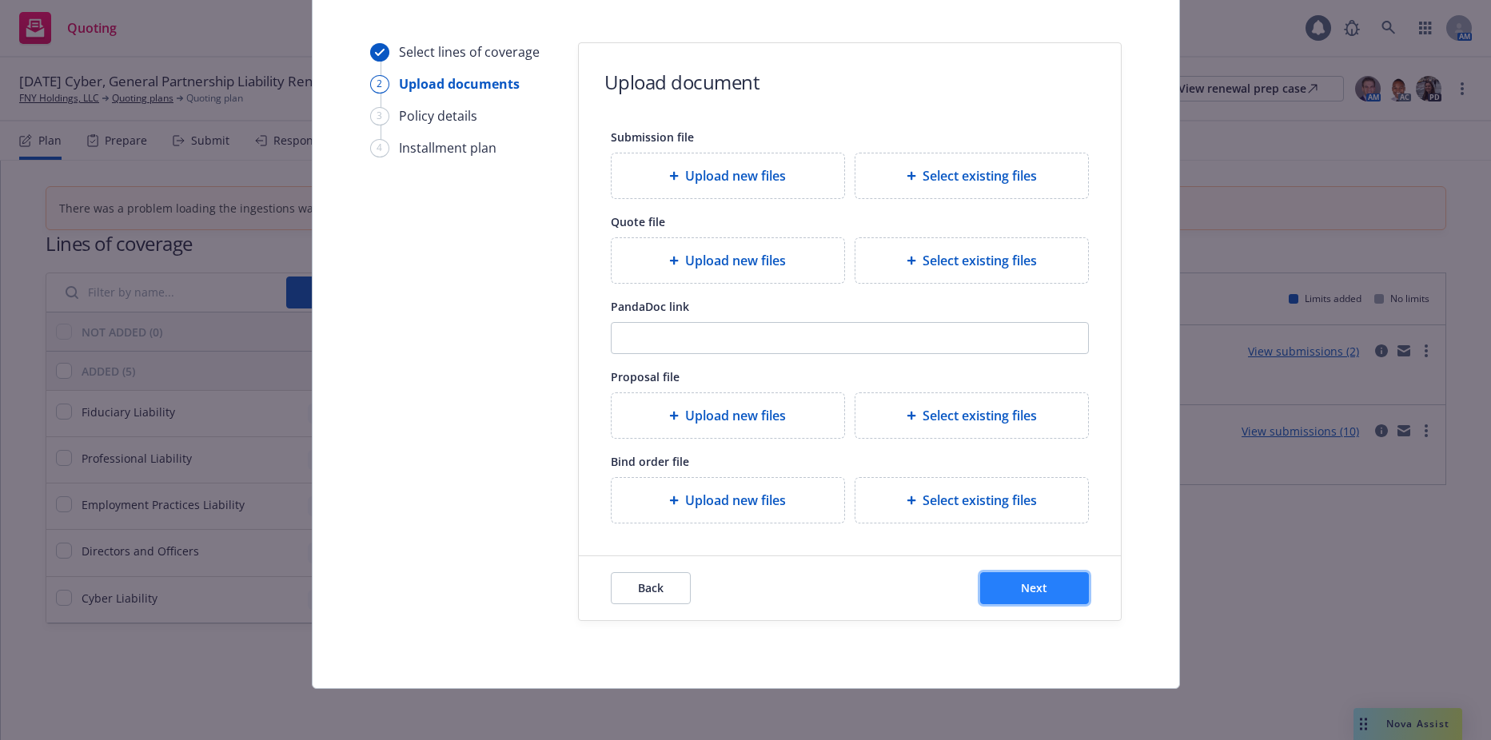
click at [1028, 593] on span "Next" at bounding box center [1034, 588] width 26 height 15
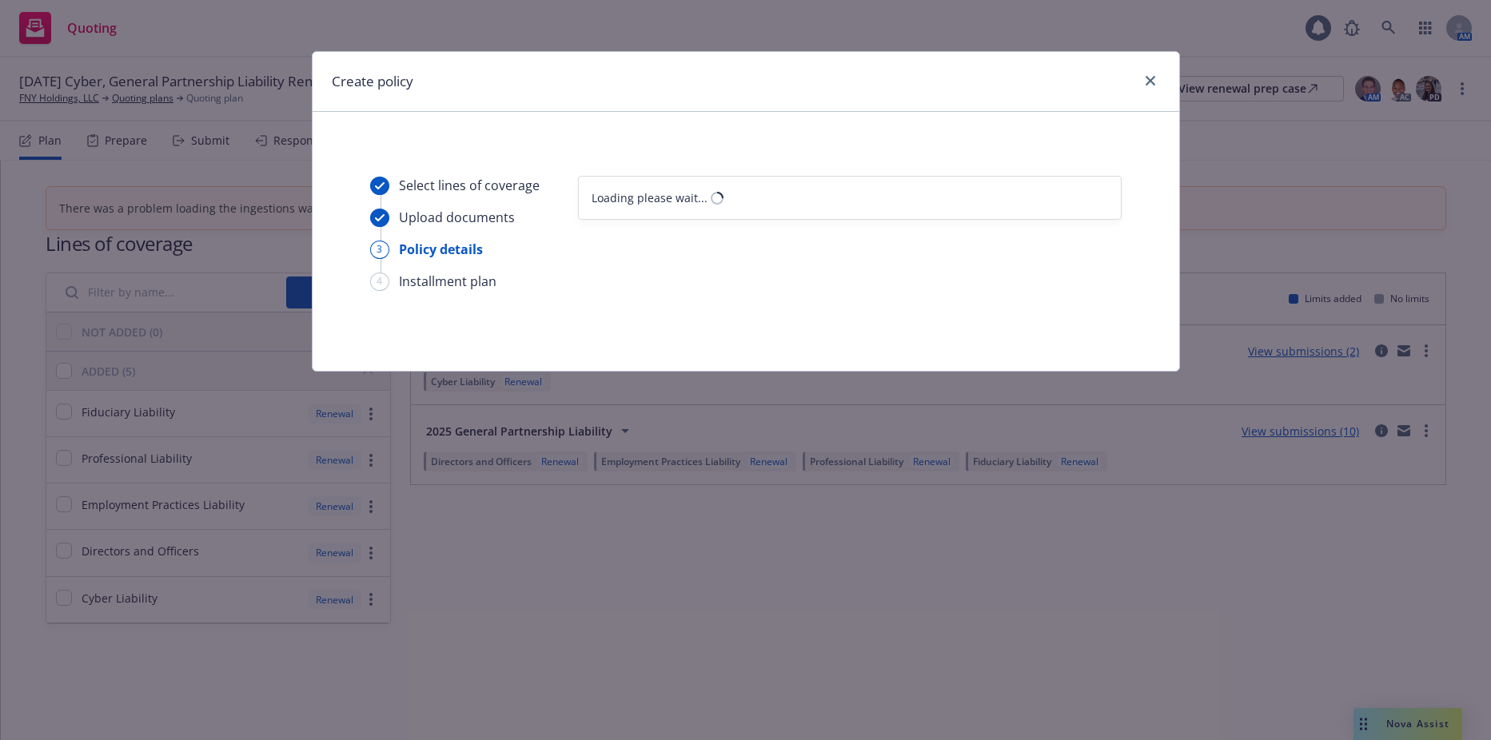
scroll to position [0, 0]
select select "12"
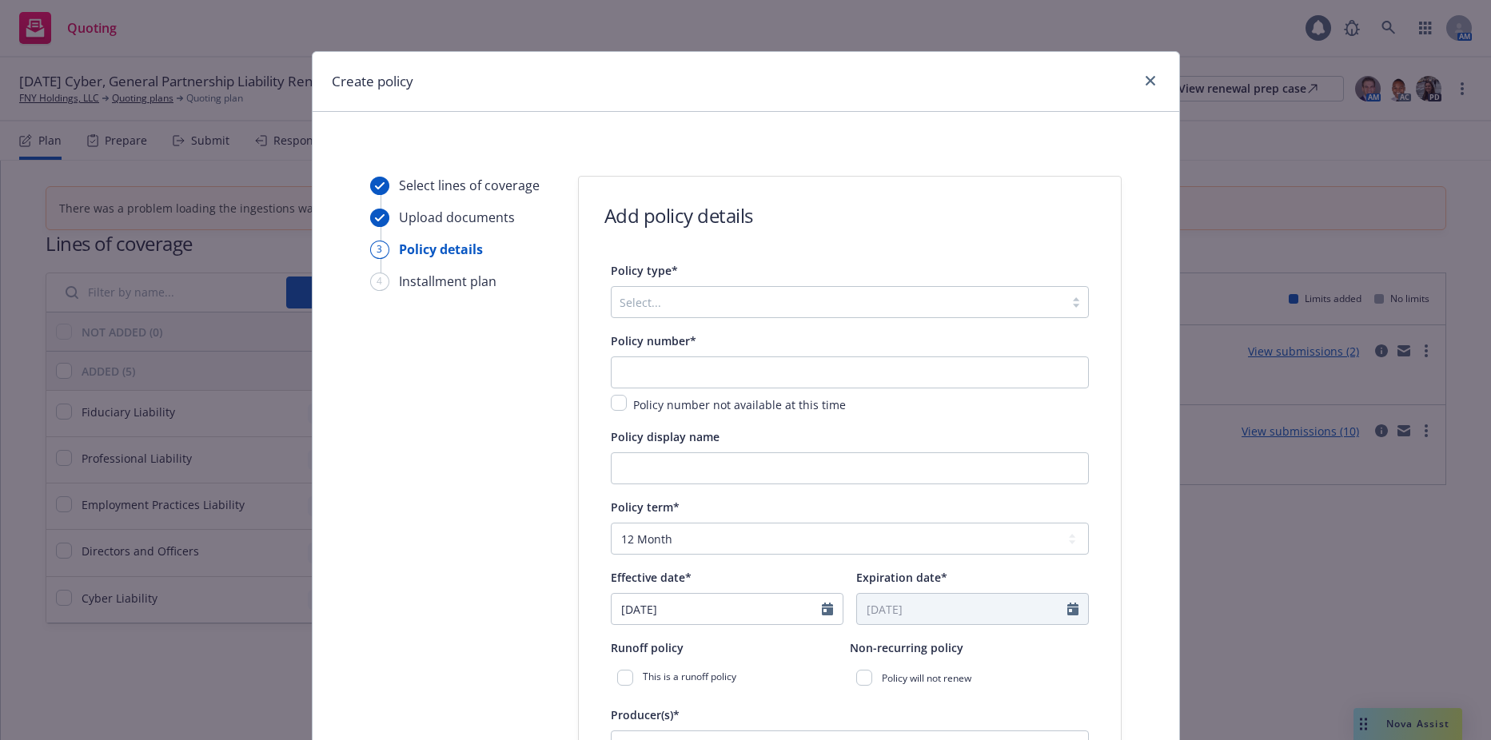
click at [672, 315] on div "Select..." at bounding box center [838, 302] width 453 height 26
type input "e"
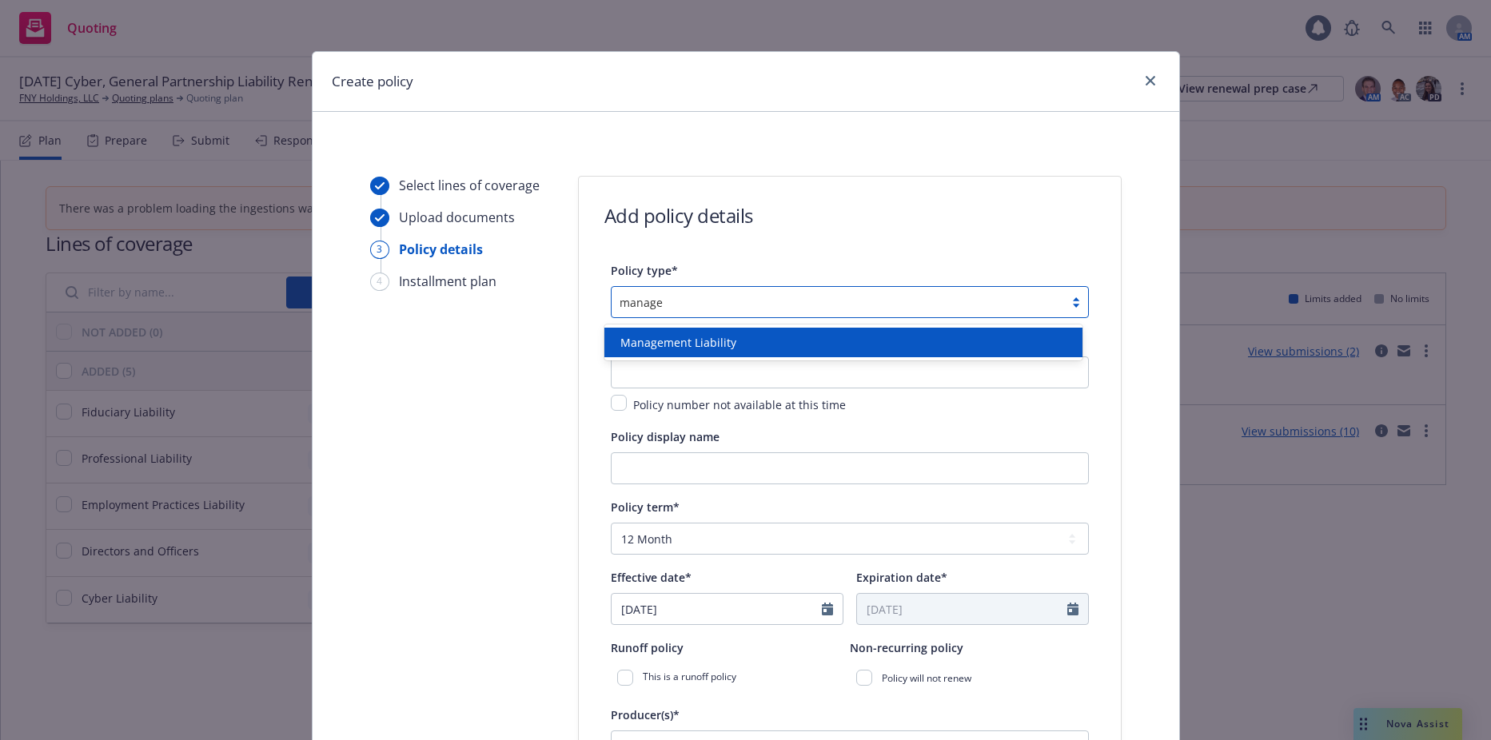
click at [667, 346] on span "Management Liability" at bounding box center [679, 342] width 116 height 17
type input "manage"
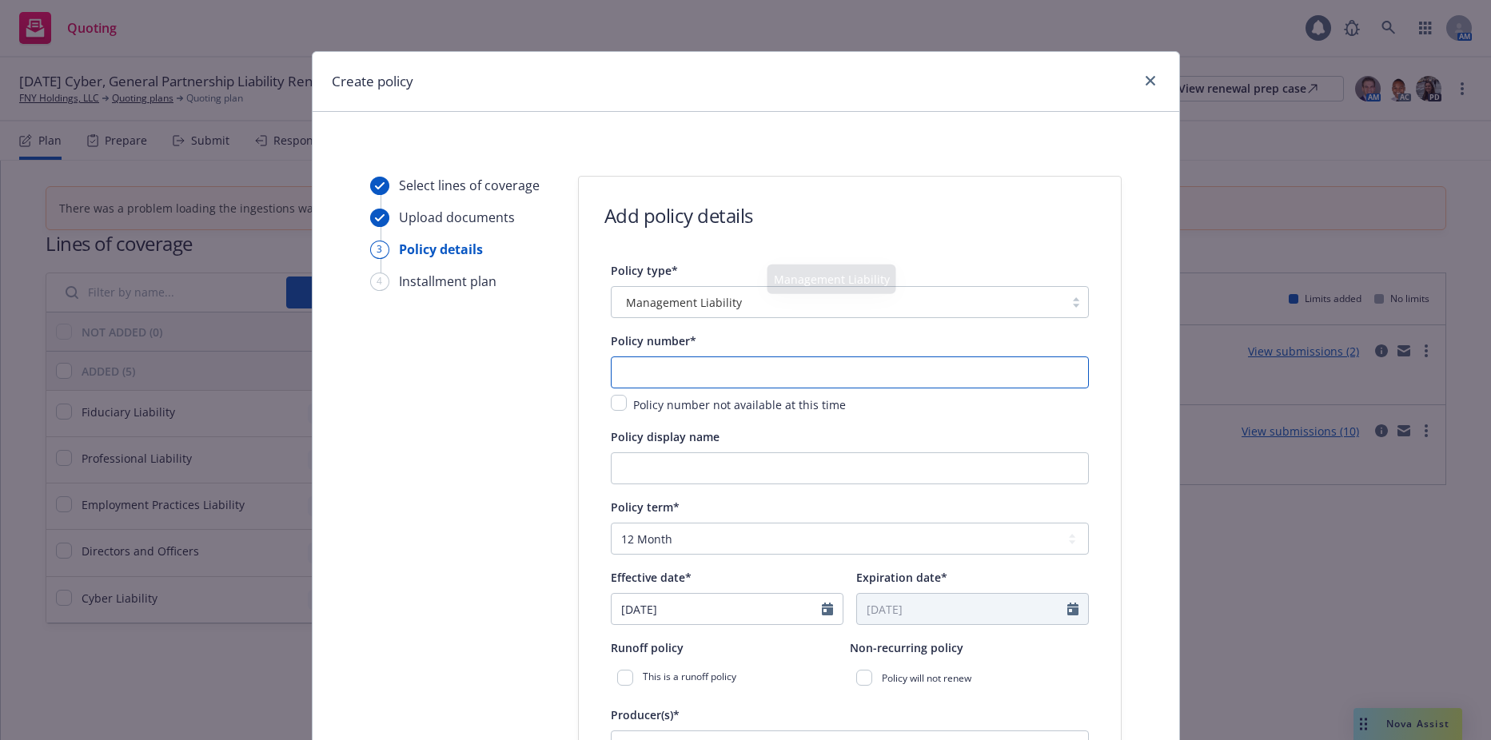
click at [663, 380] on input "text" at bounding box center [850, 373] width 478 height 32
drag, startPoint x: 647, startPoint y: 345, endPoint x: 650, endPoint y: 383, distance: 38.5
click at [647, 345] on span "Policy number*" at bounding box center [654, 340] width 86 height 15
click at [650, 384] on input "text" at bounding box center [850, 373] width 478 height 32
paste input "01-590-34-47"
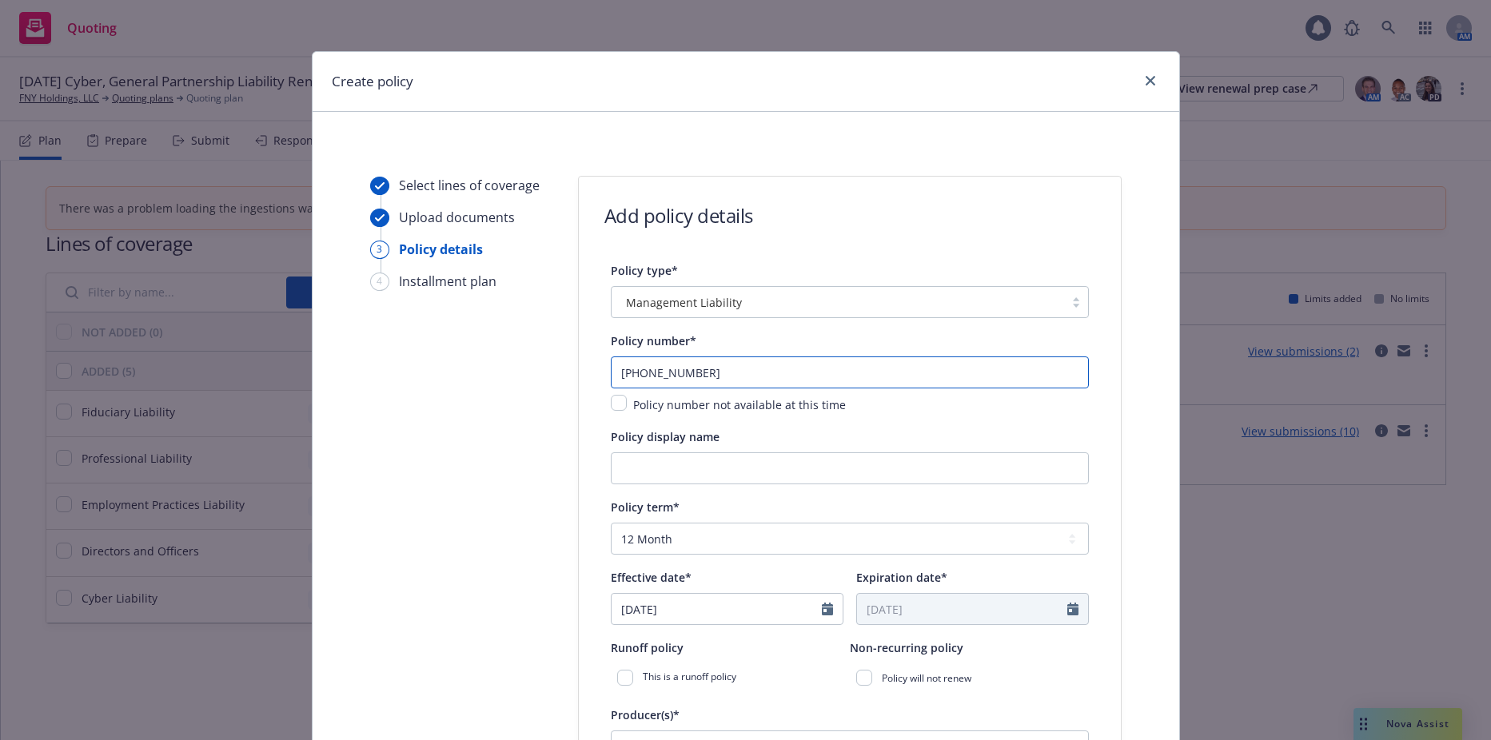
type input "01-590-34-47"
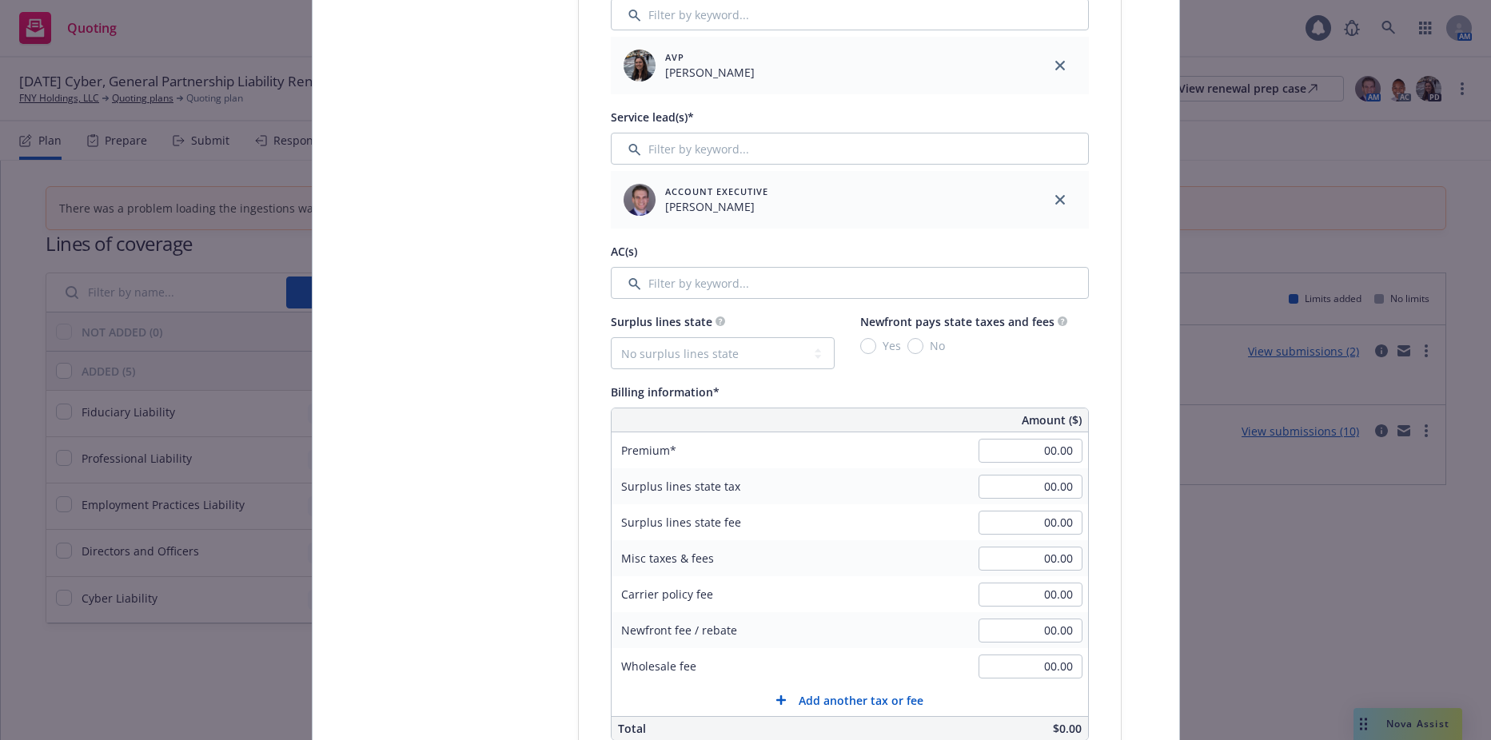
scroll to position [800, 0]
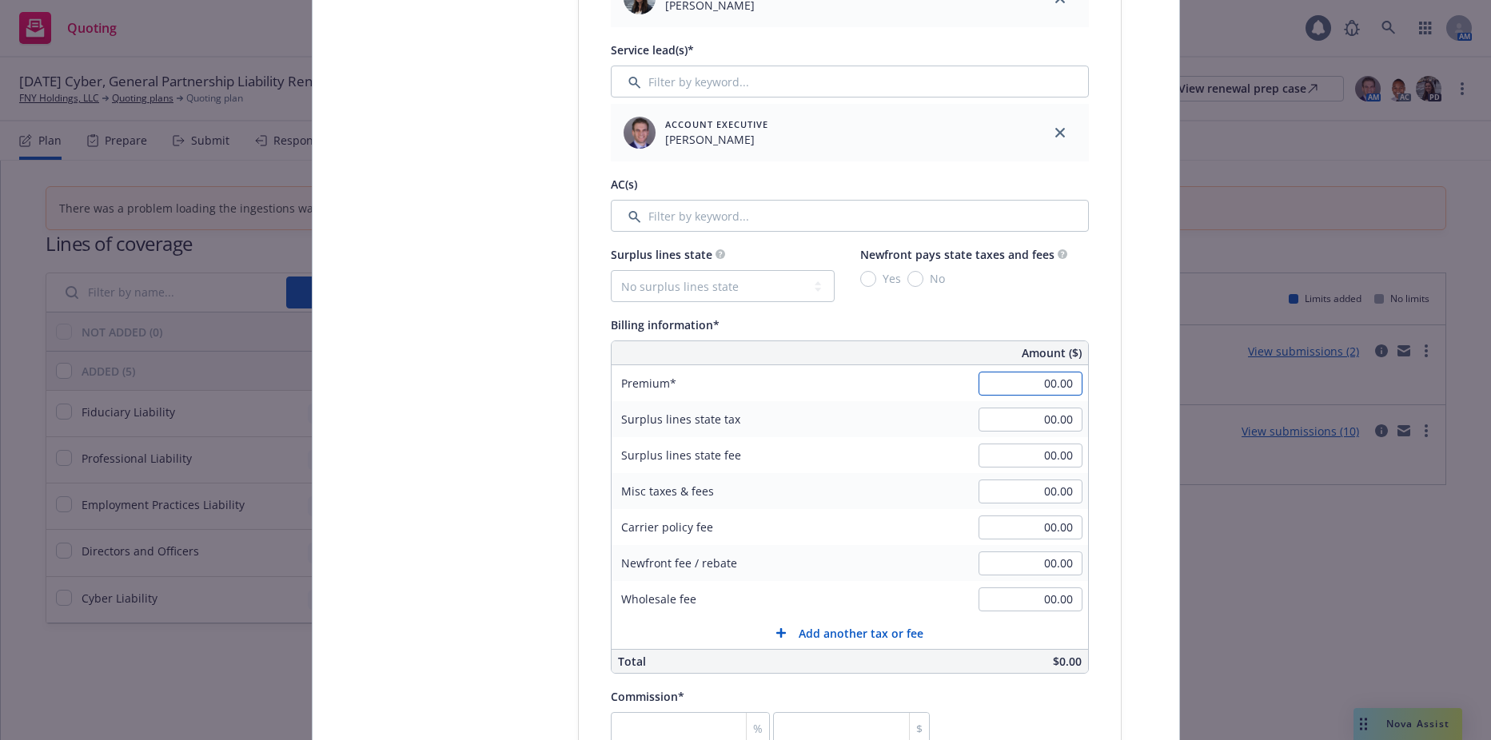
click at [1035, 384] on input "00.00" at bounding box center [1031, 384] width 104 height 24
type input "17,025.00"
click at [1025, 412] on input "00.00" at bounding box center [1031, 420] width 104 height 24
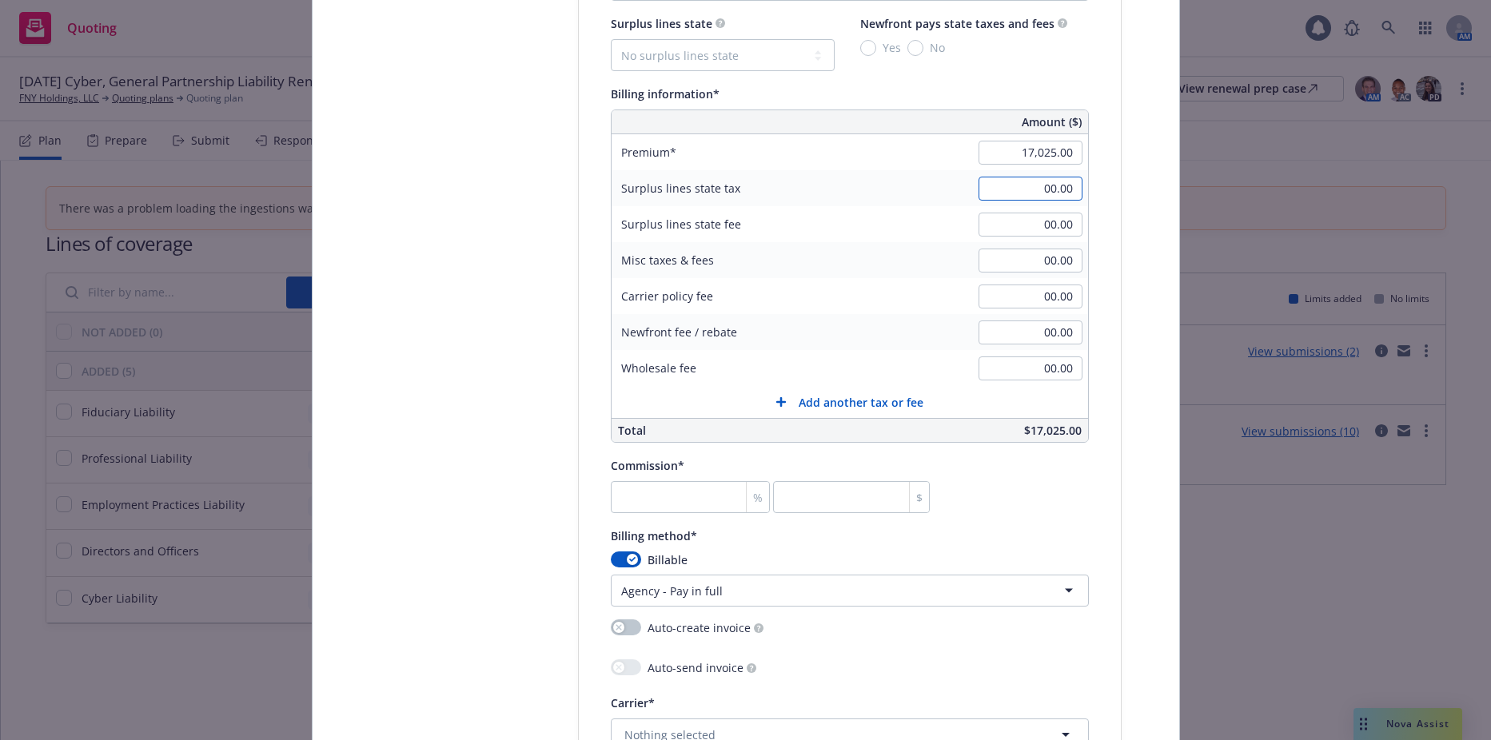
scroll to position [1040, 0]
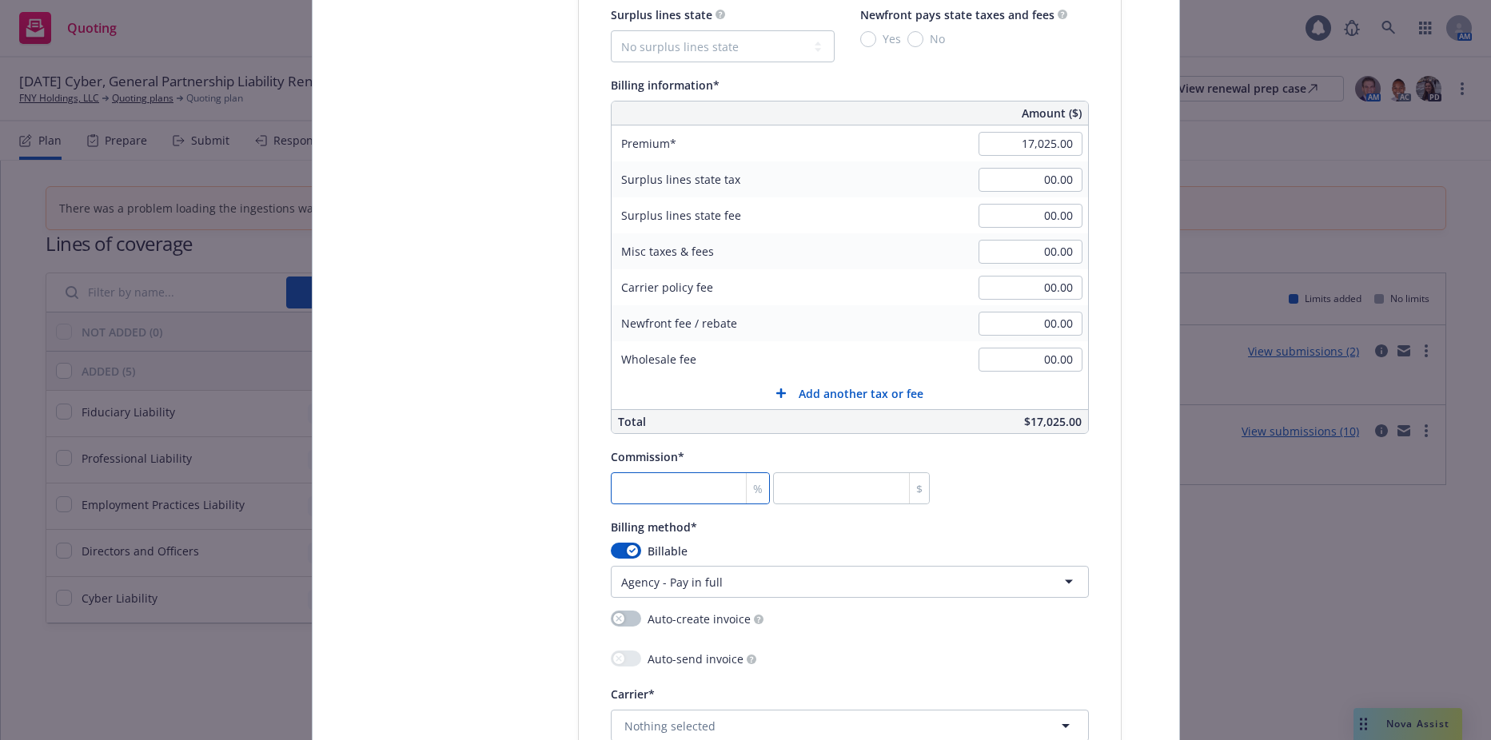
click at [631, 477] on input "number" at bounding box center [691, 489] width 160 height 32
type input "1"
type input "170.25"
type input "15"
type input "2553.75"
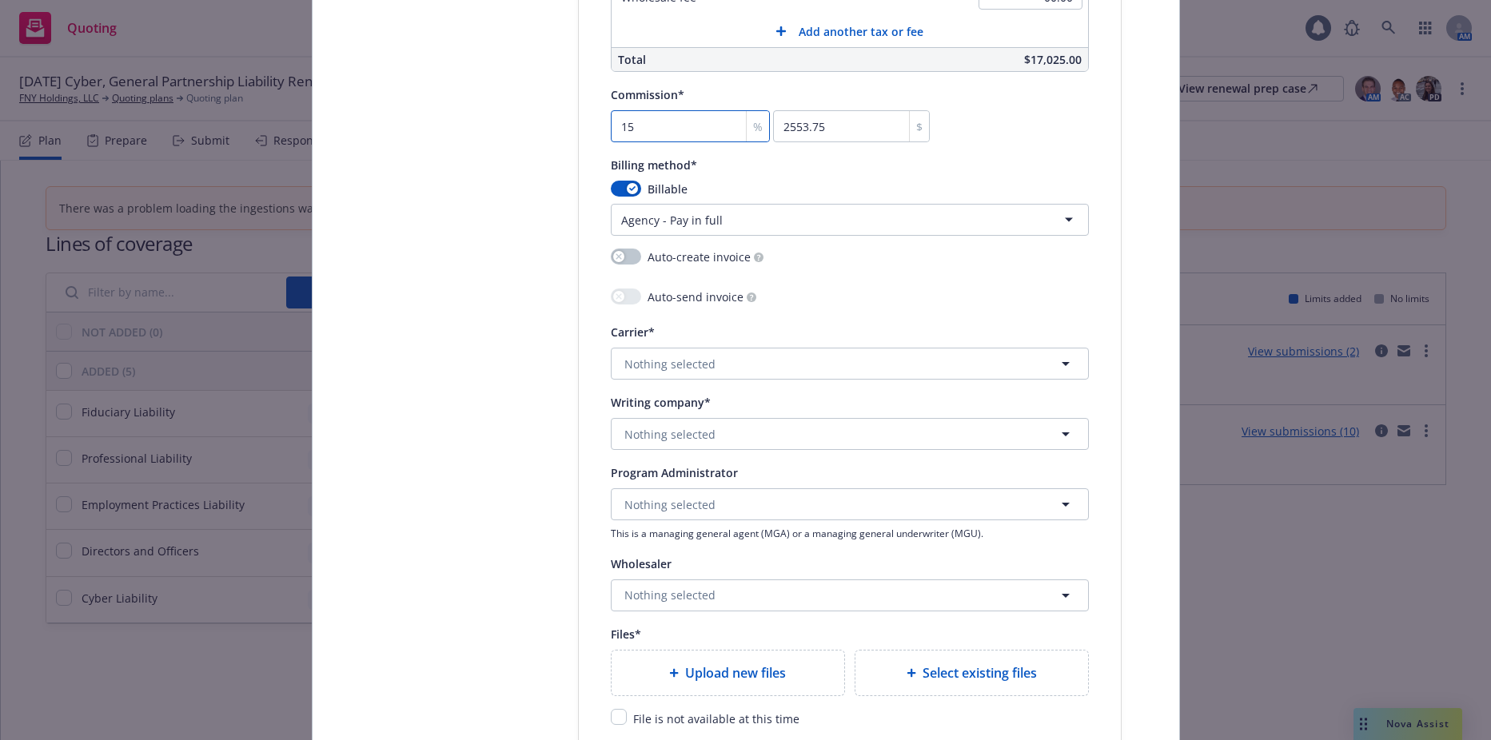
scroll to position [1519, 0]
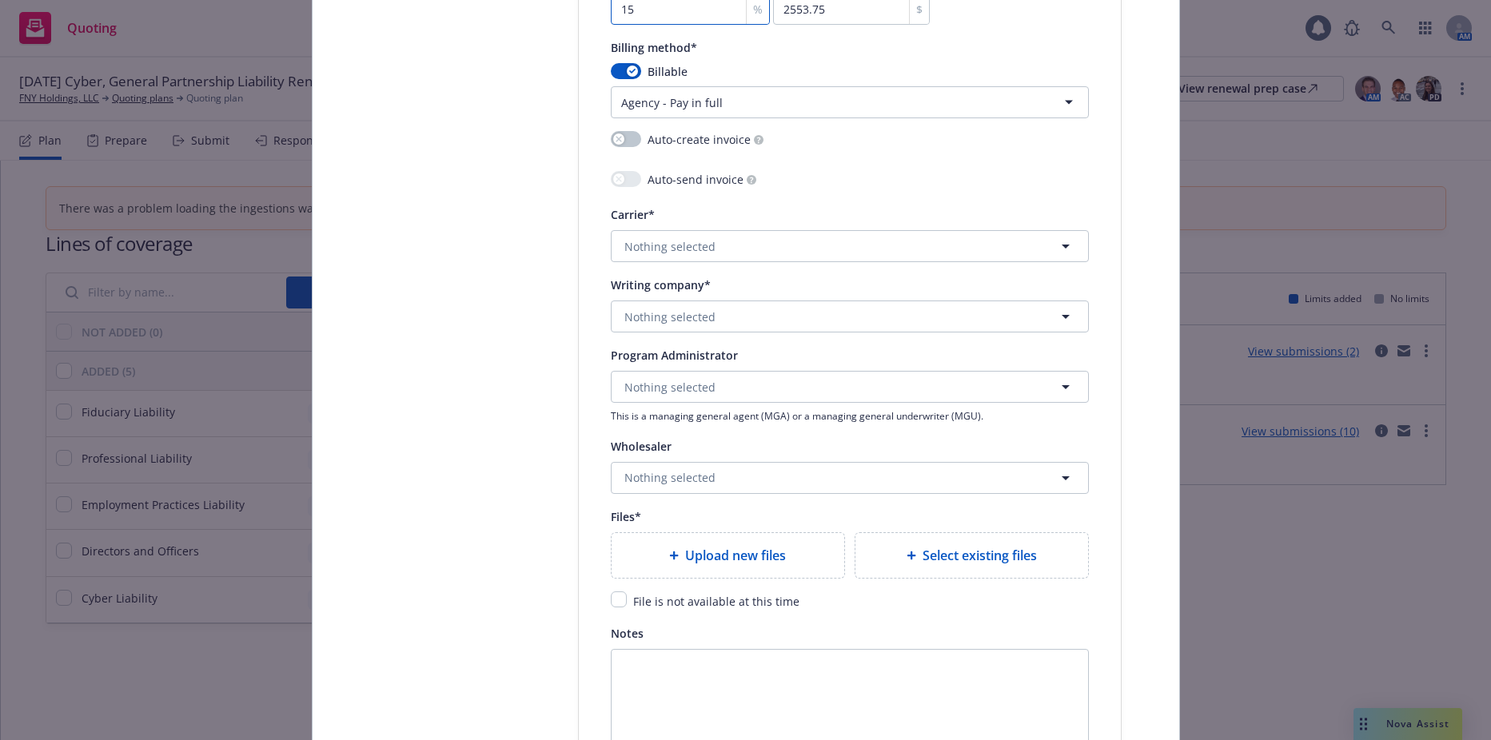
type input "15"
click at [679, 243] on span "Nothing selected" at bounding box center [670, 246] width 91 height 17
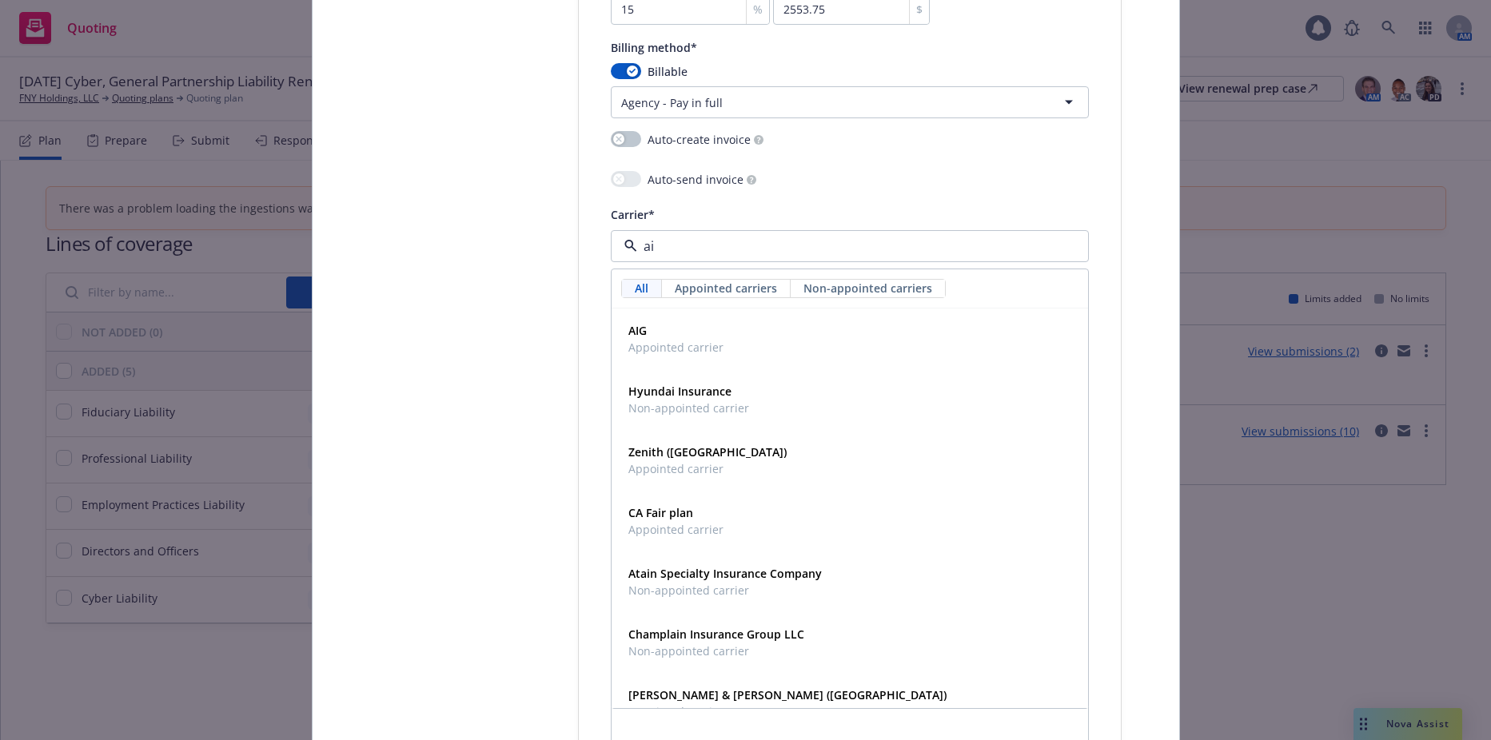
type input "aig"
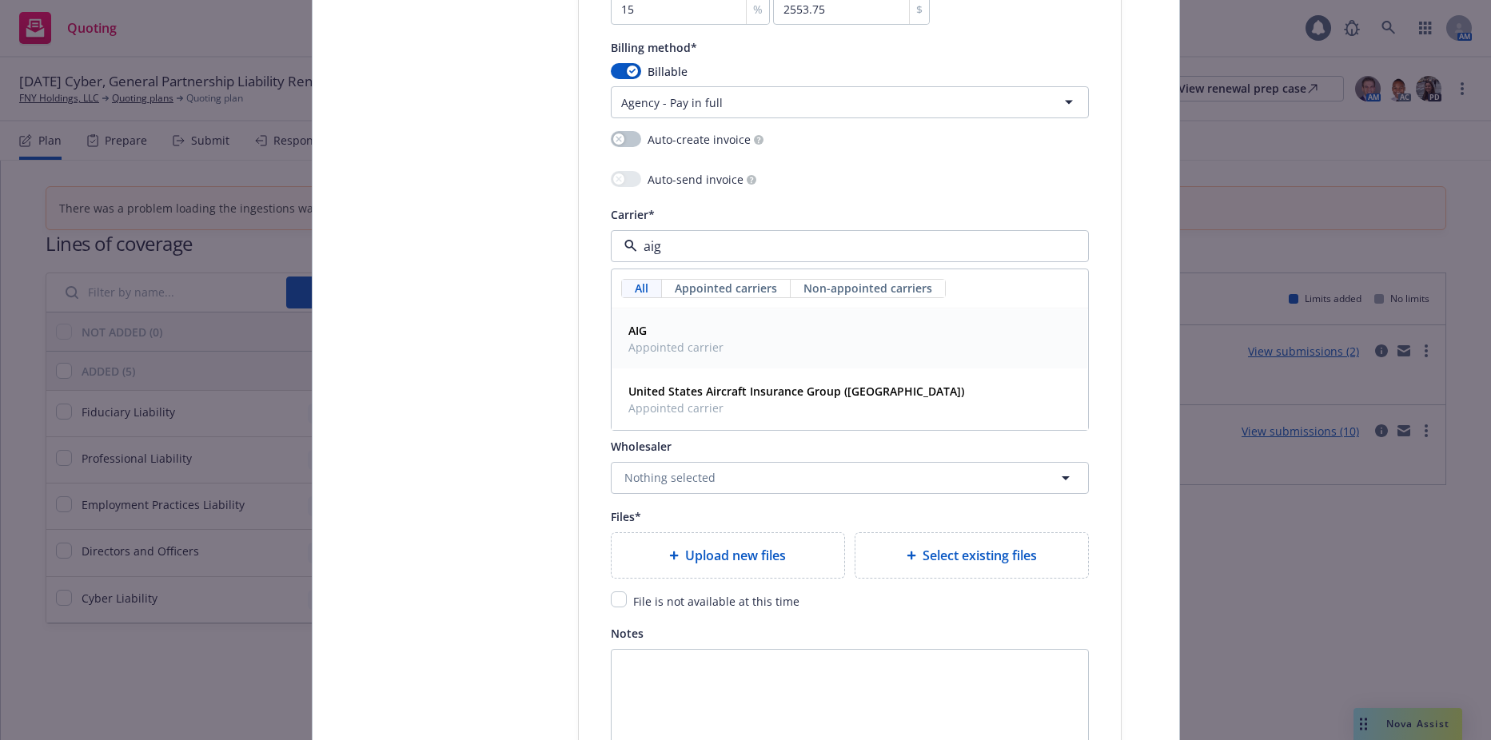
click at [638, 350] on span "Appointed carrier" at bounding box center [676, 347] width 95 height 17
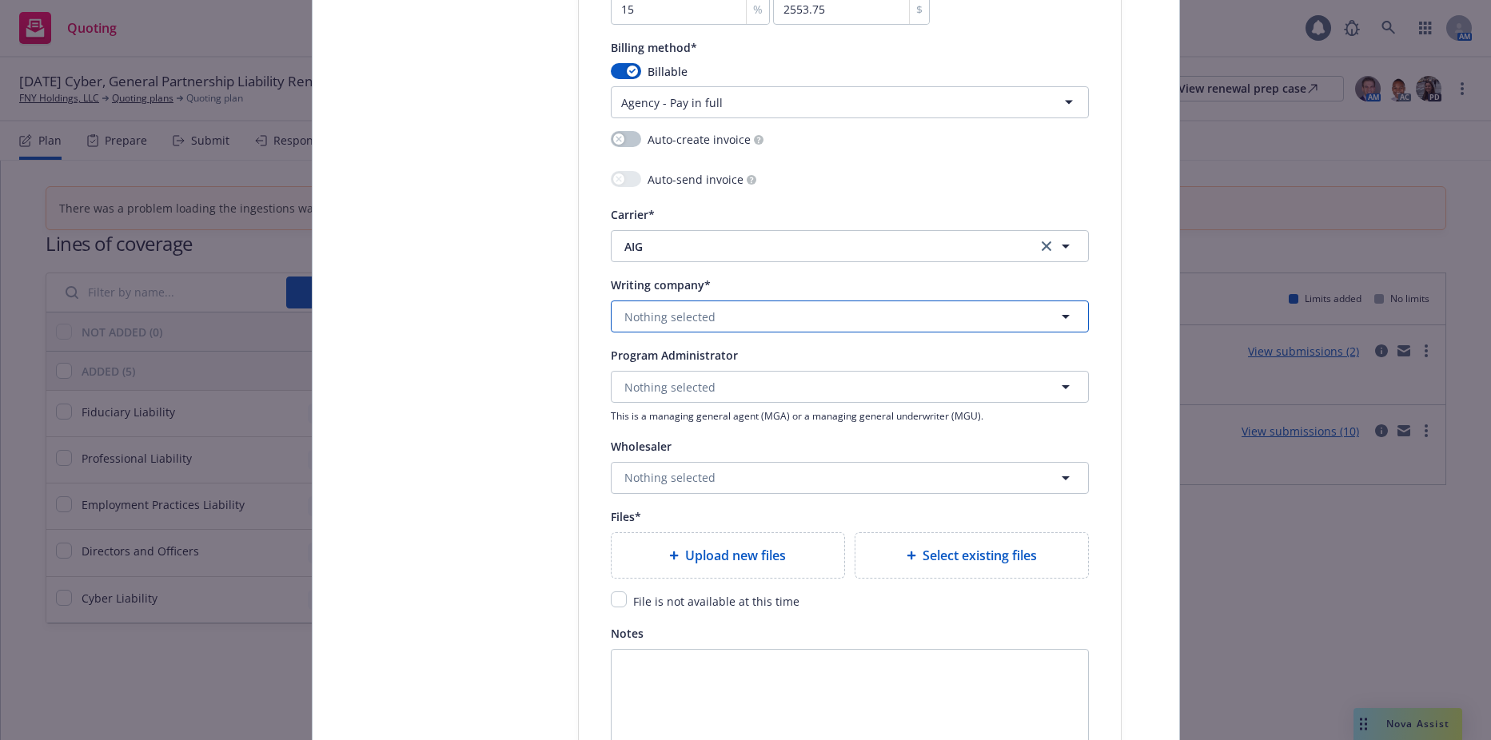
click at [684, 323] on span "Nothing selected" at bounding box center [670, 317] width 91 height 17
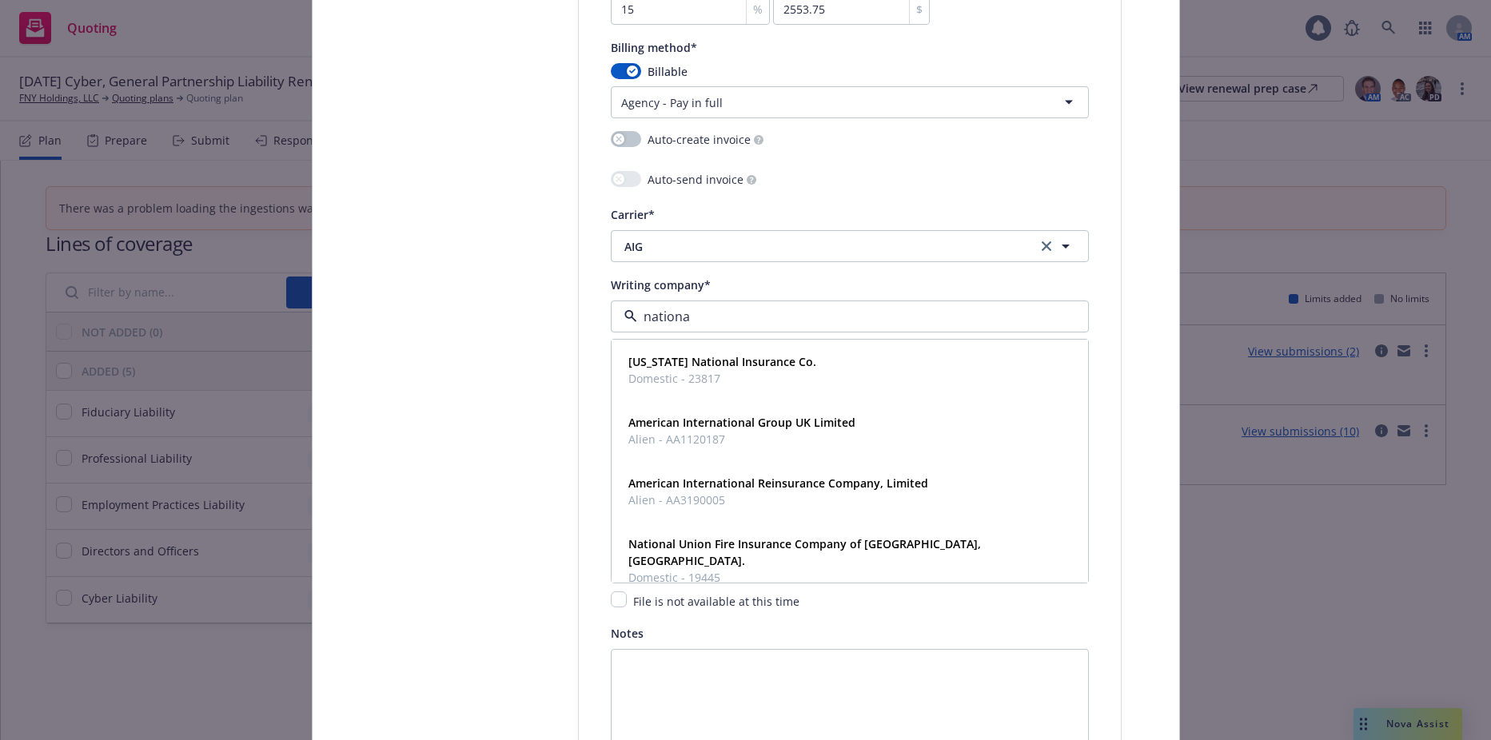
type input "national"
click at [685, 569] on span "Domestic - 19445" at bounding box center [849, 577] width 440 height 17
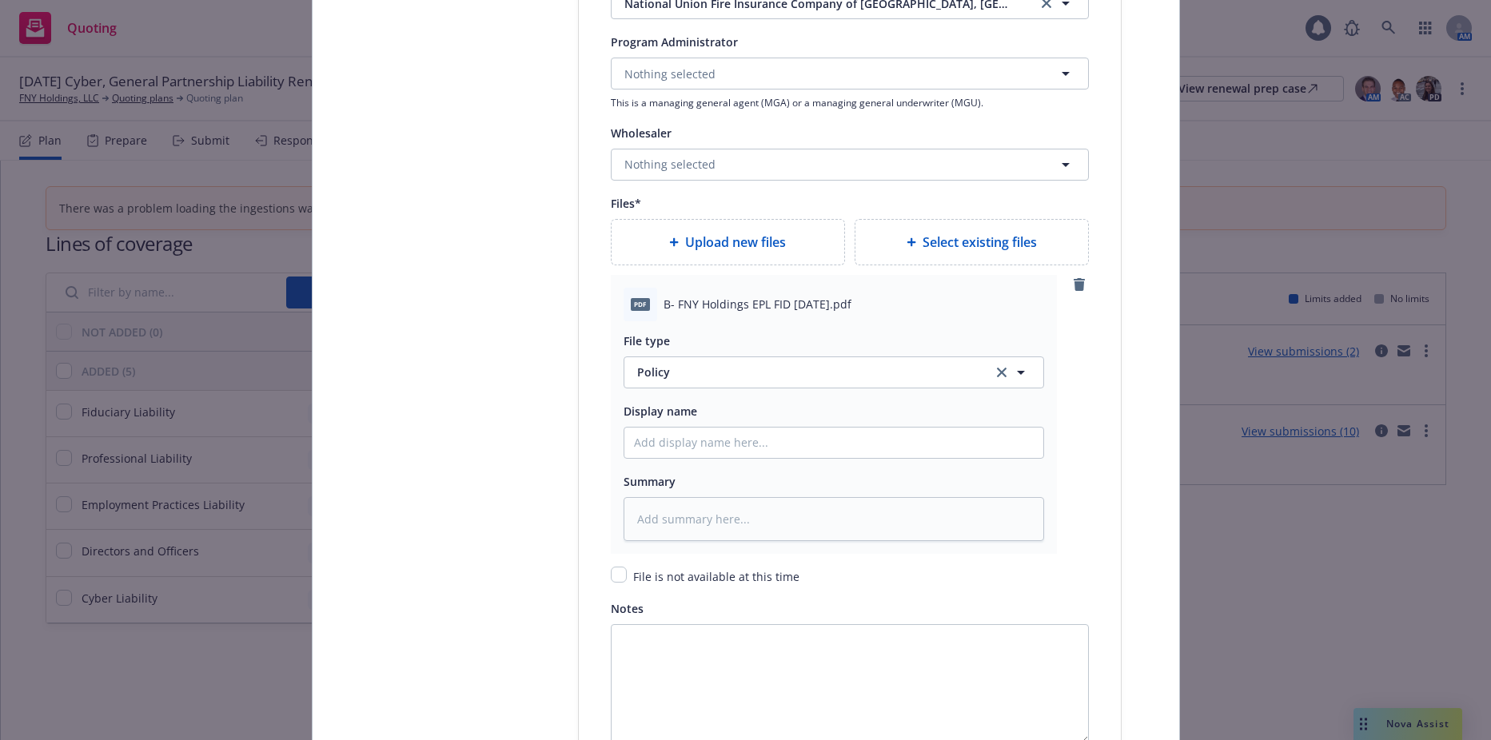
scroll to position [1839, 0]
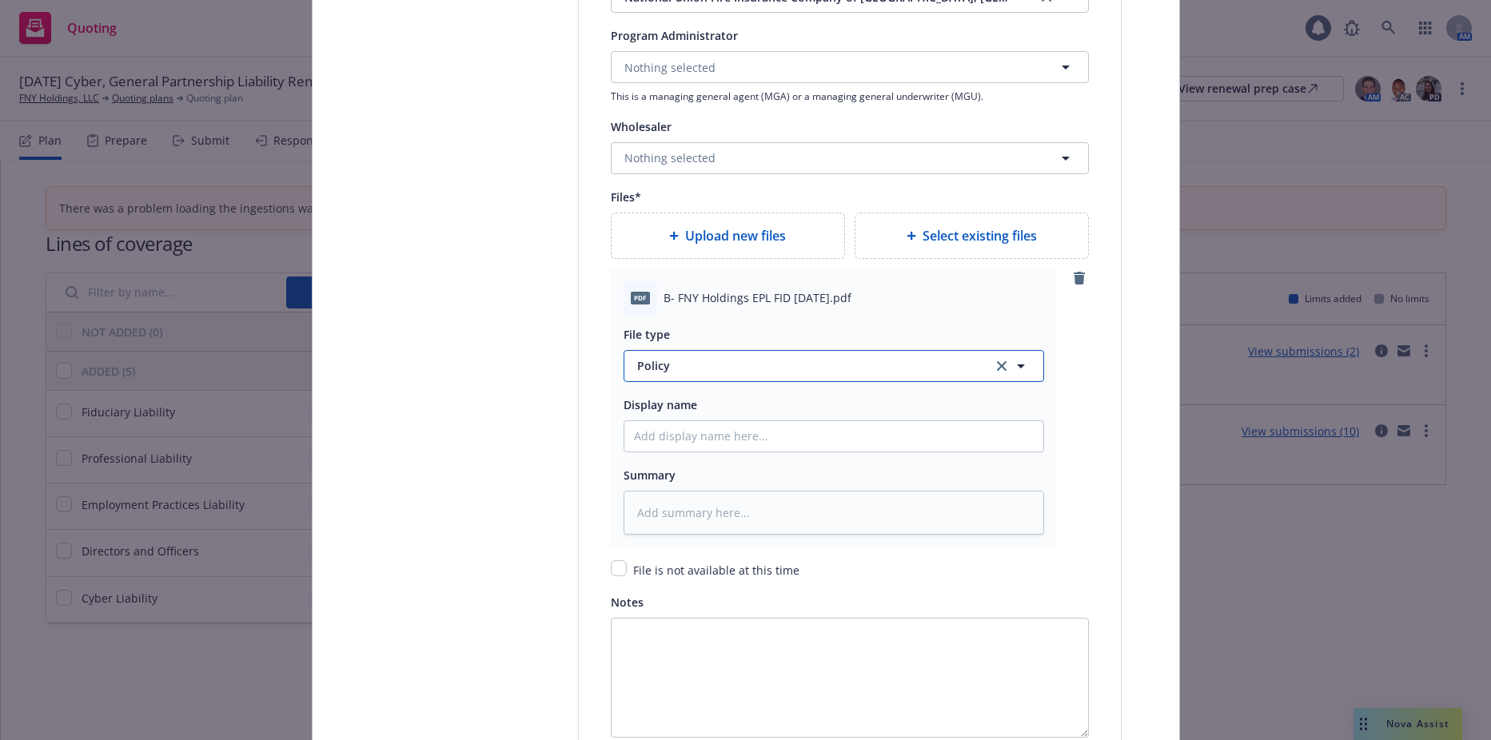
click at [701, 373] on span "Policy" at bounding box center [805, 365] width 337 height 17
type input "binder"
click at [678, 429] on div "Binder" at bounding box center [834, 410] width 419 height 42
click at [696, 444] on input "Policy display name" at bounding box center [834, 436] width 419 height 30
type textarea "x"
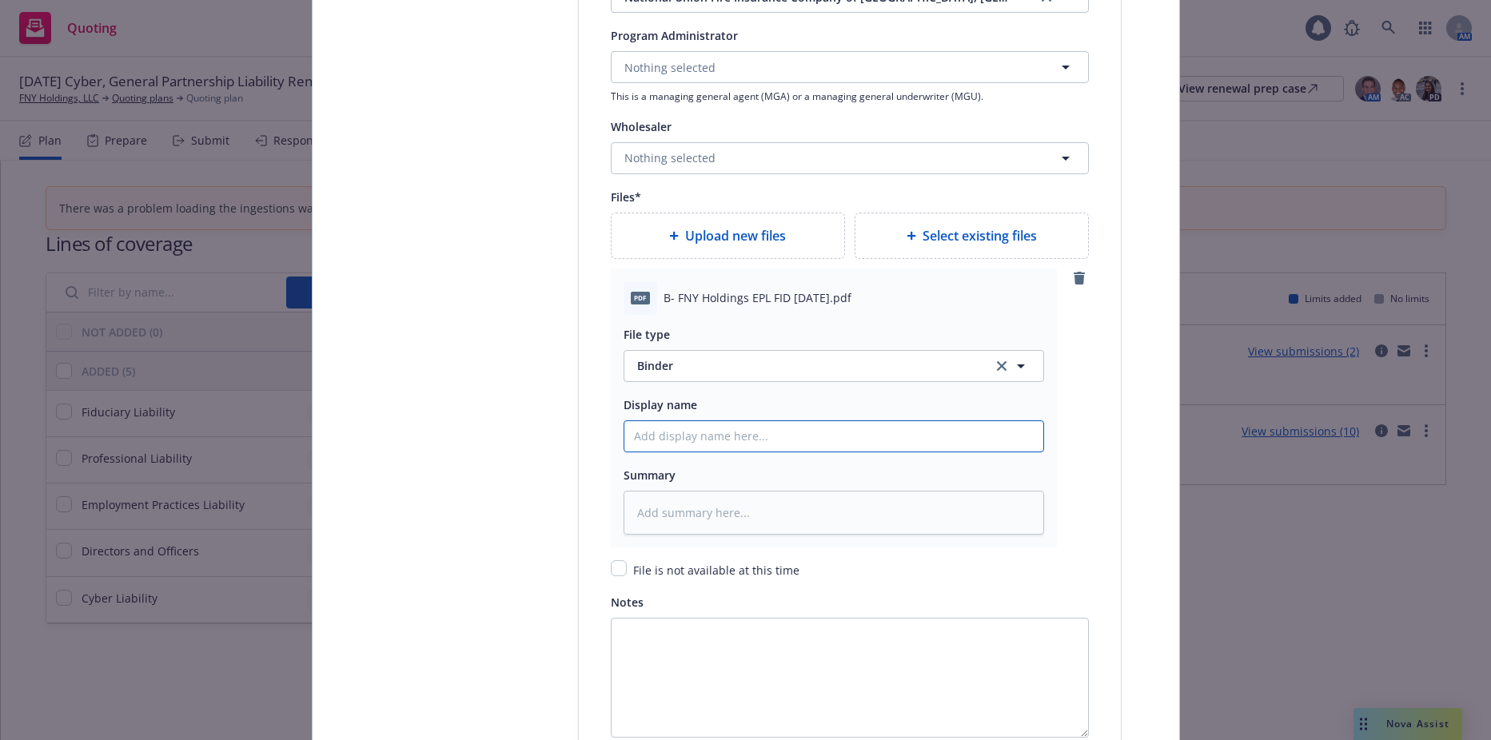
type input "2"
type textarea "x"
type input "25"
type textarea "x"
type input "25-"
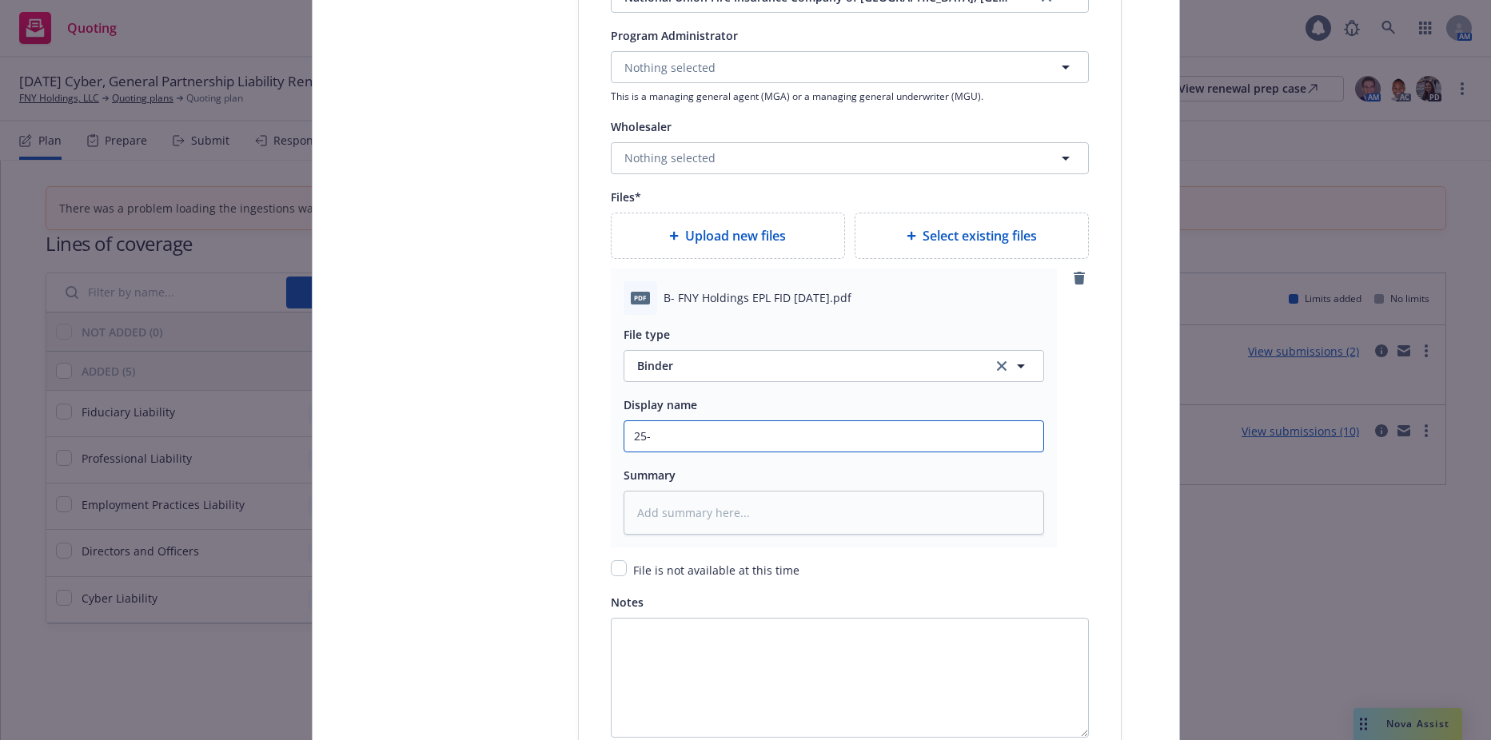
type textarea "x"
type input "25-2"
type textarea "x"
type input "25-26"
type textarea "x"
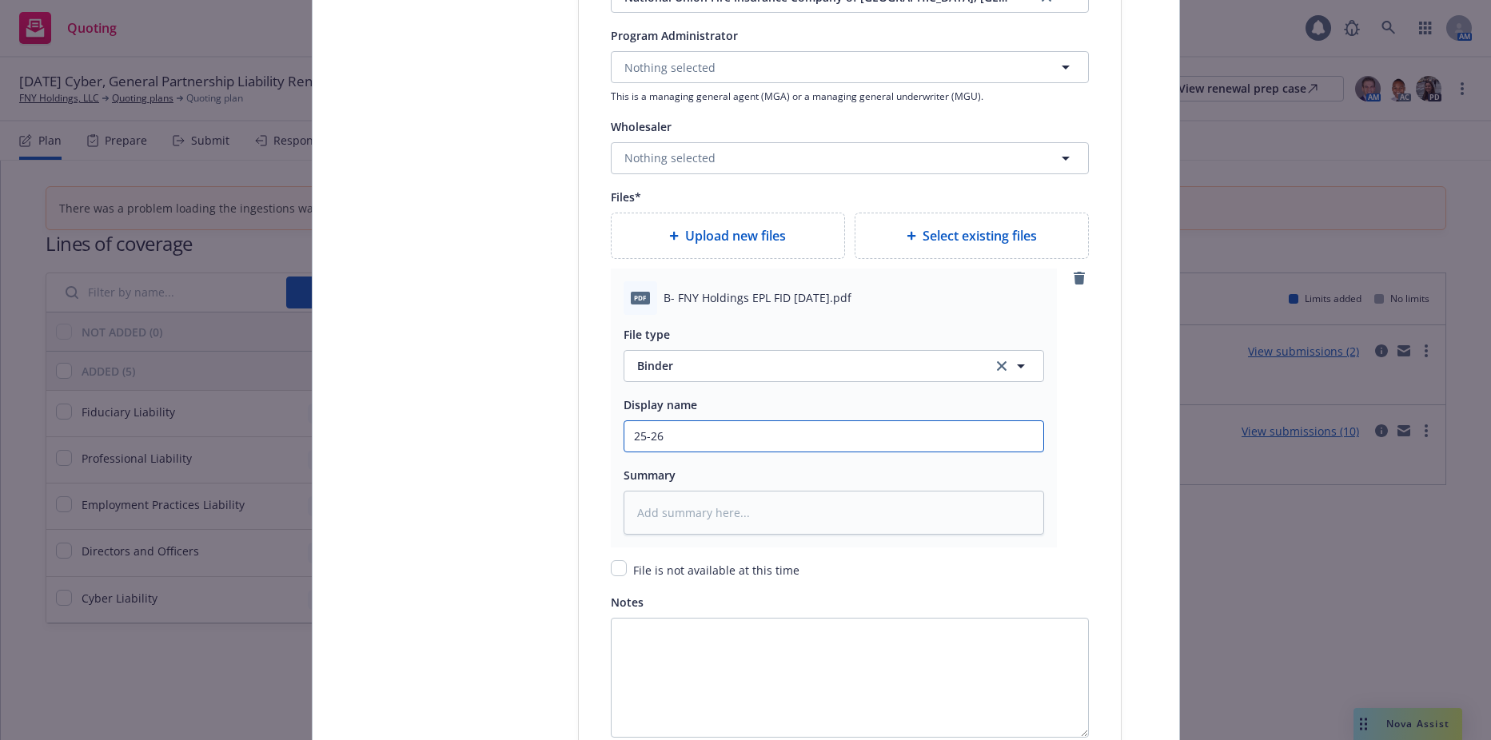
type input "25-26"
type textarea "x"
type input "25-26 G"
type textarea "x"
type input "25-26 GP"
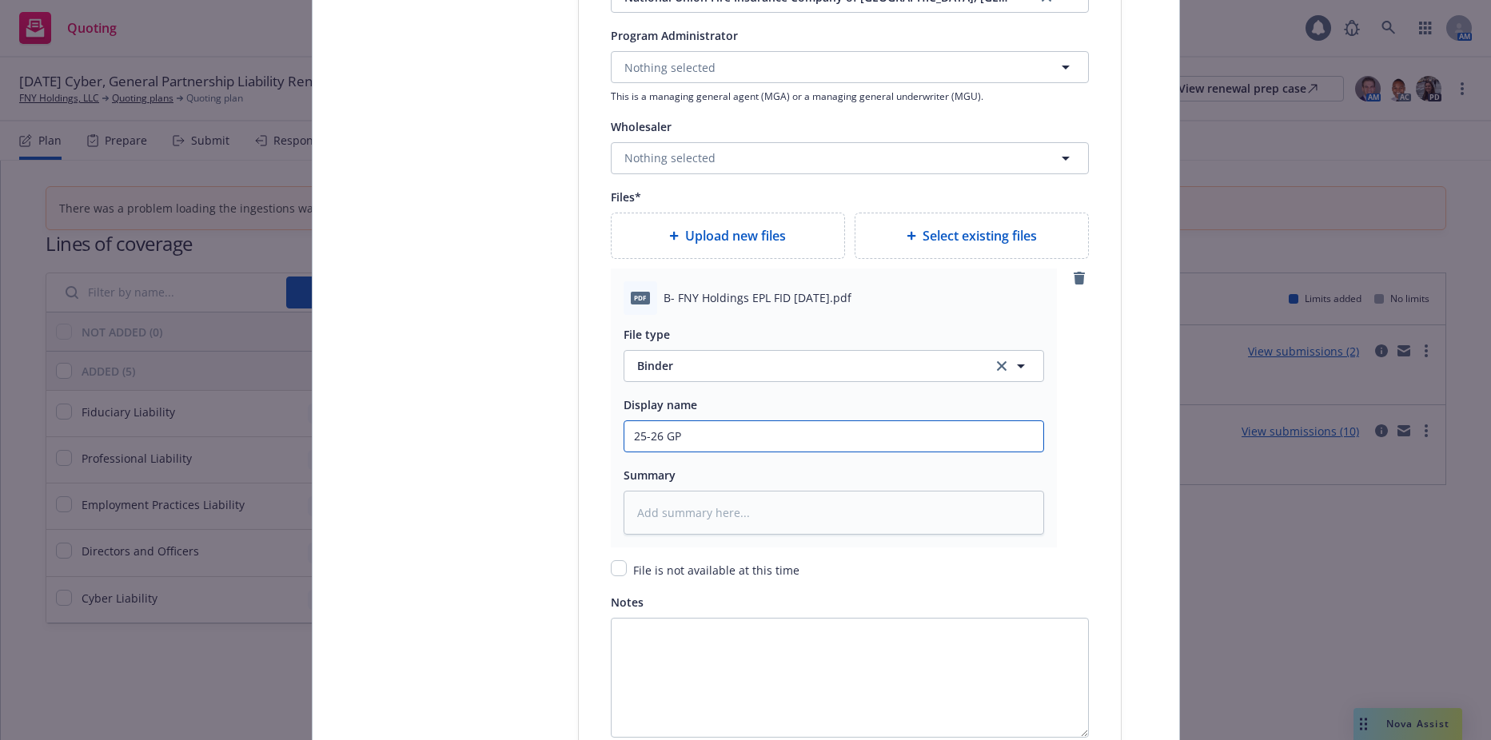
type textarea "x"
type input "25-26 GPL"
type textarea "x"
type input "25-26 GPL b"
type textarea "x"
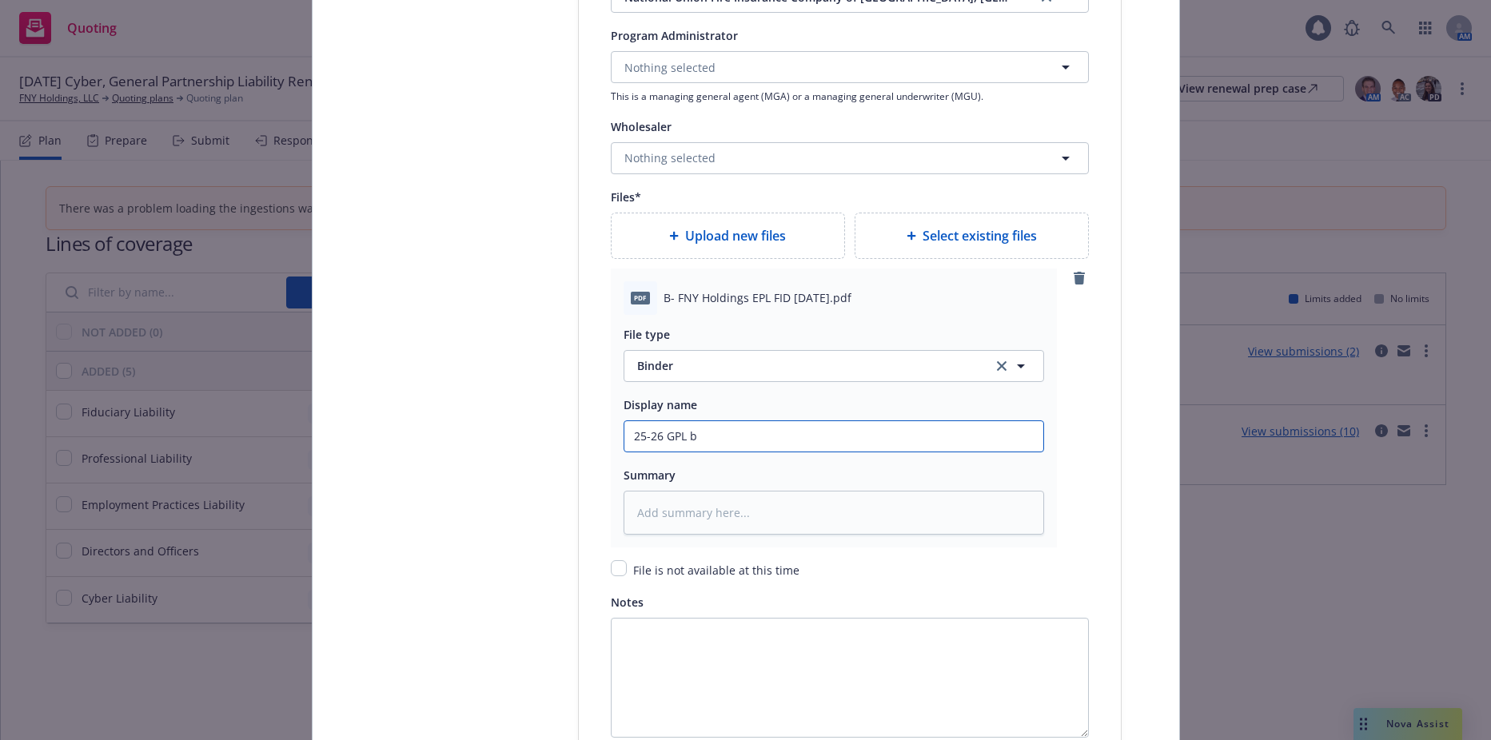
type input "25-26 GPL bi"
type textarea "x"
type input "25-26 GPL bind"
type textarea "x"
type input "25-26 GPL bin"
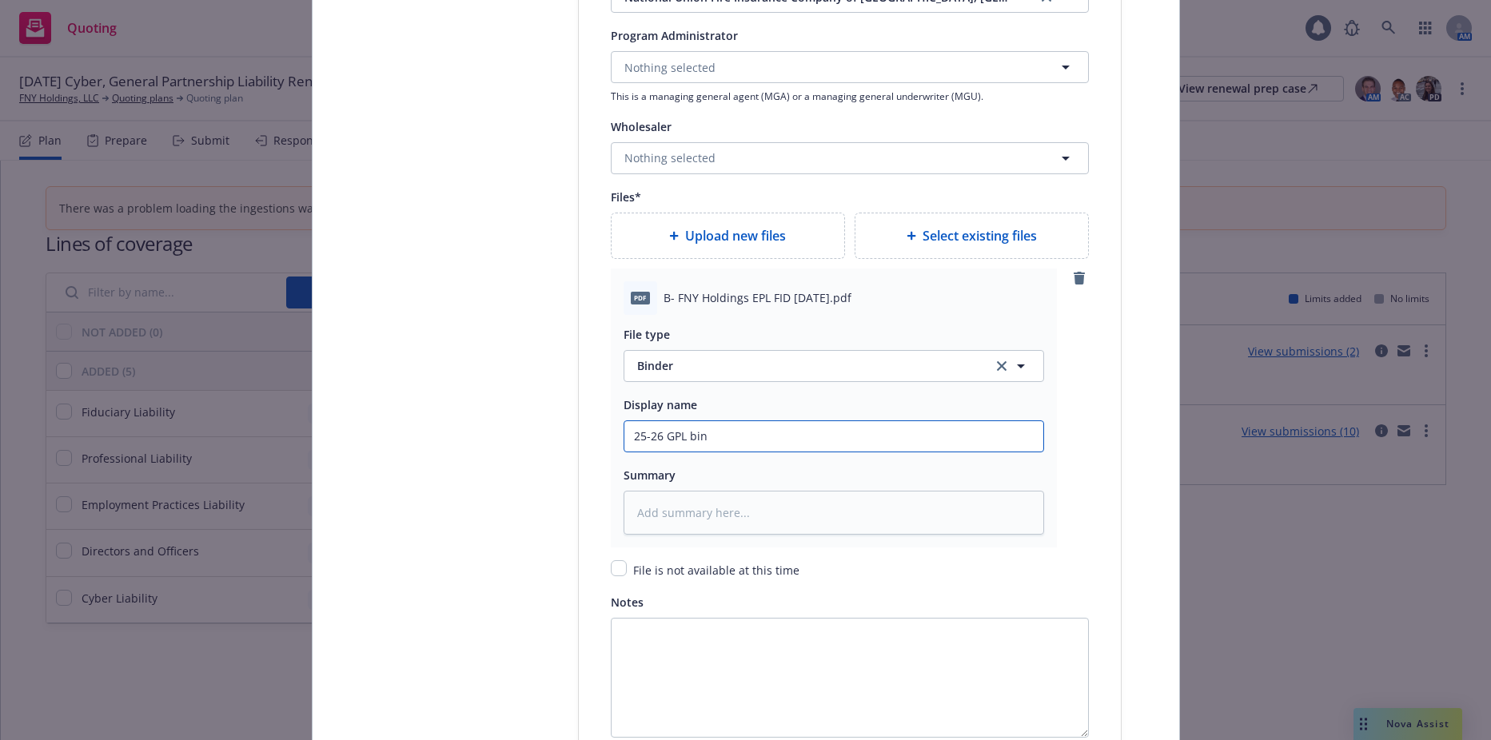
type textarea "x"
type input "25-26 GPL bi"
type textarea "x"
type input "25-26 GPL b"
type textarea "x"
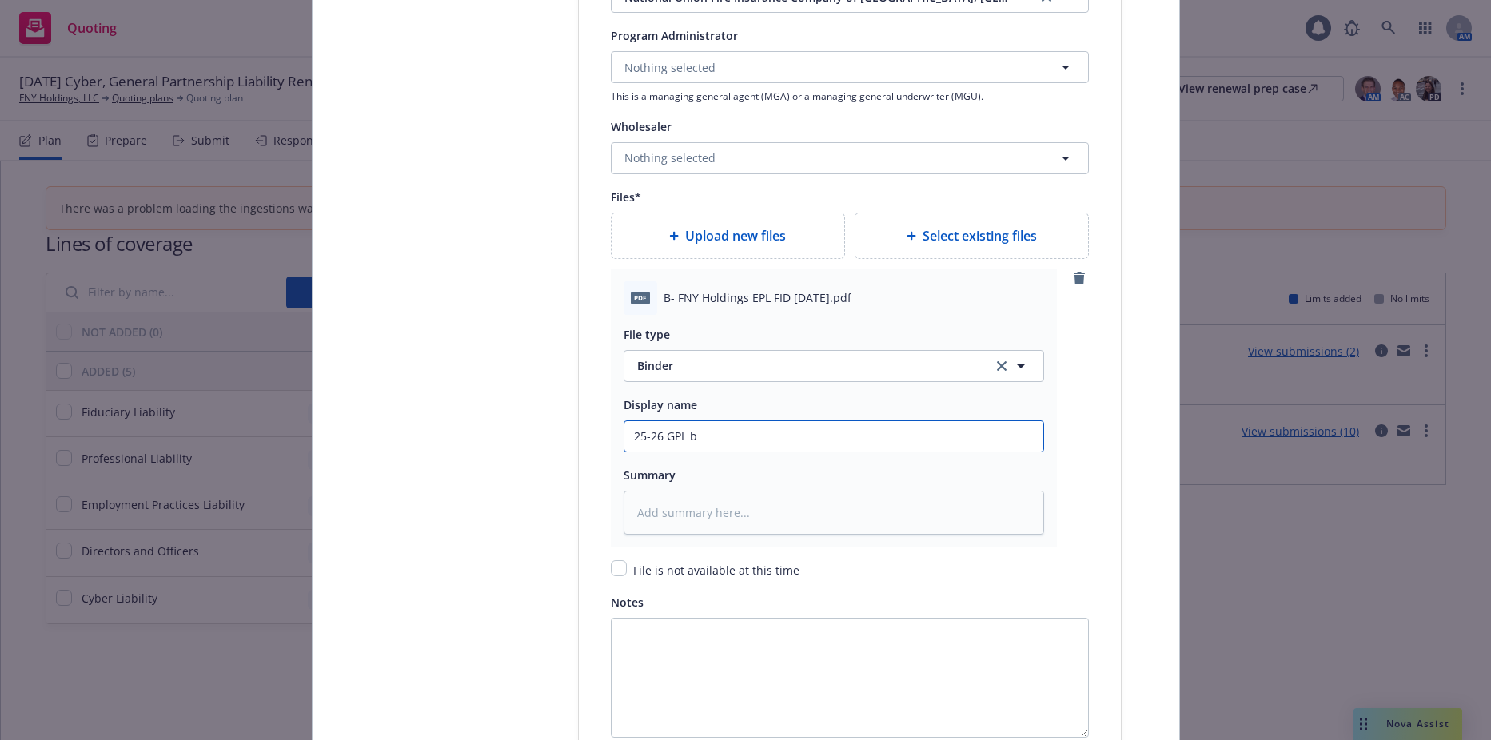
type input "25-26 GPL"
type textarea "x"
type input "25-26 GPL B"
type textarea "x"
type input "25-26 GPL Bin"
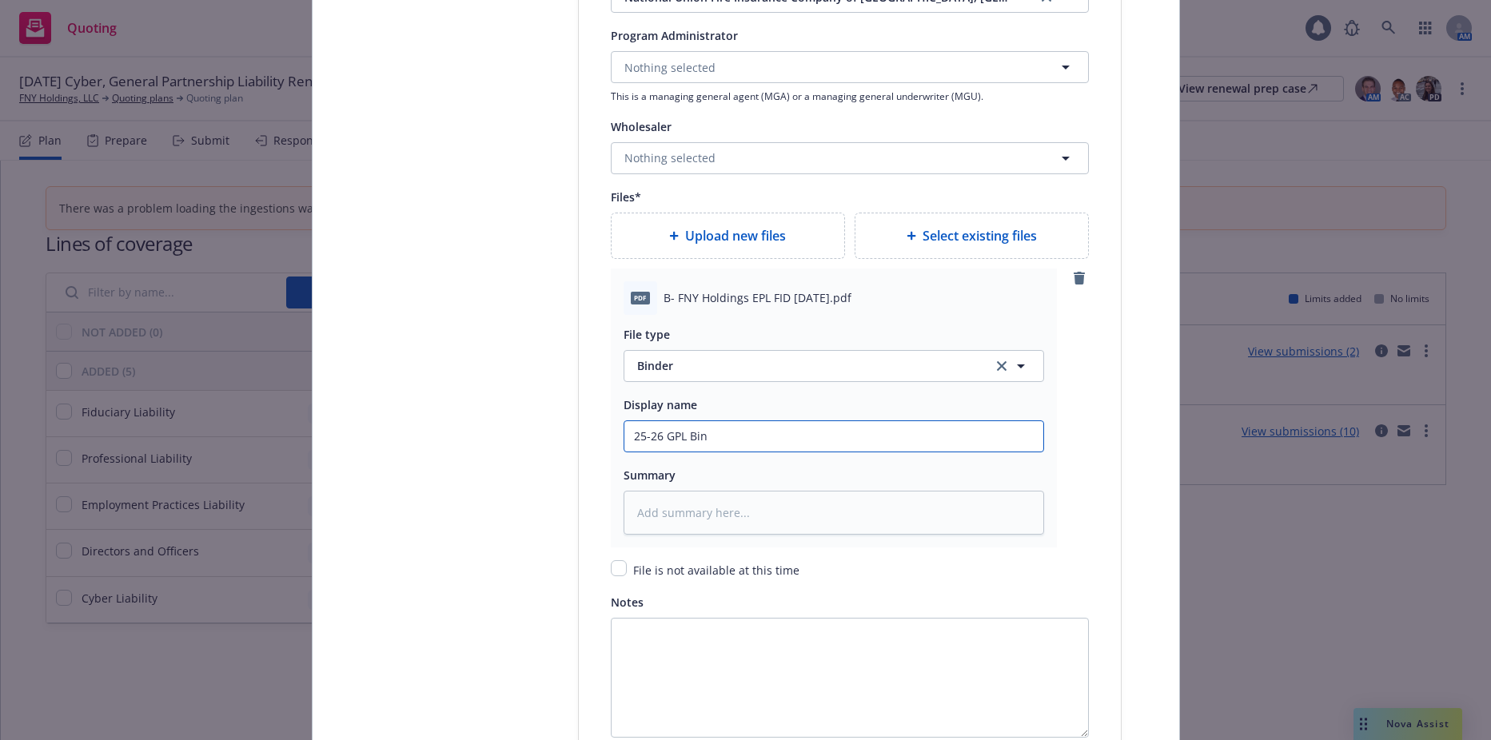
type textarea "x"
type input "25-26 GPL Bind"
type textarea "x"
type input "25-26 GPL Binde"
type textarea "x"
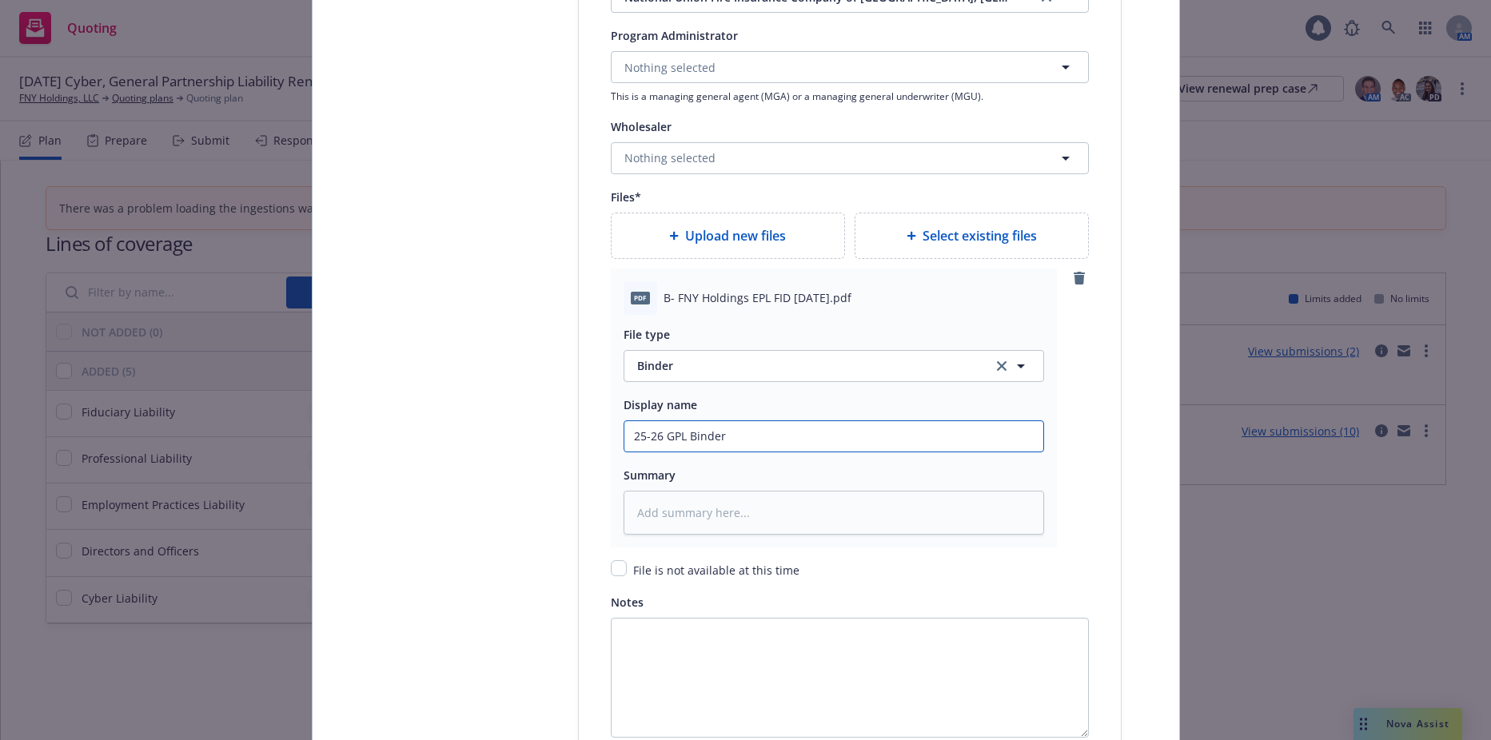
type input "25-26 GPL Binder"
click at [718, 408] on div "Display name" at bounding box center [834, 404] width 421 height 19
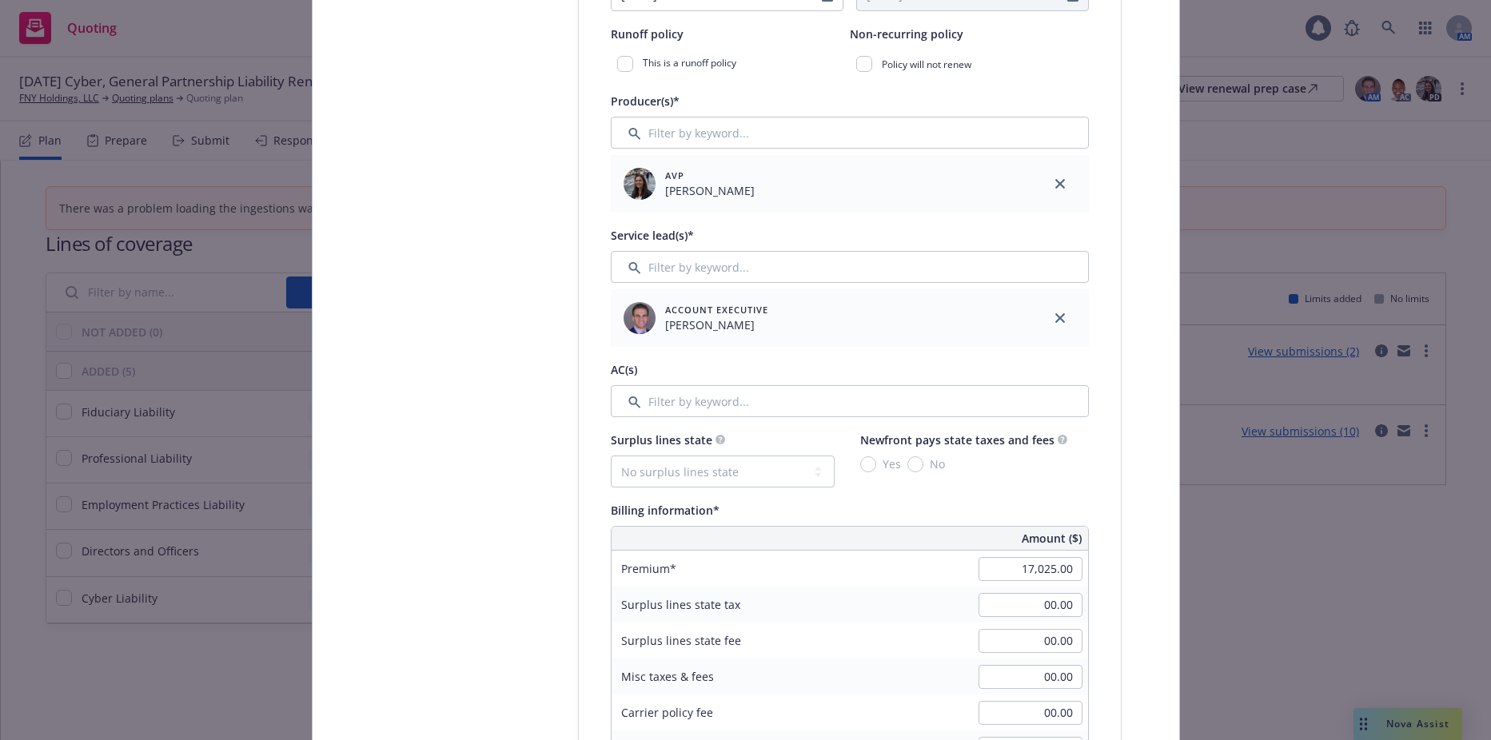
scroll to position [454, 0]
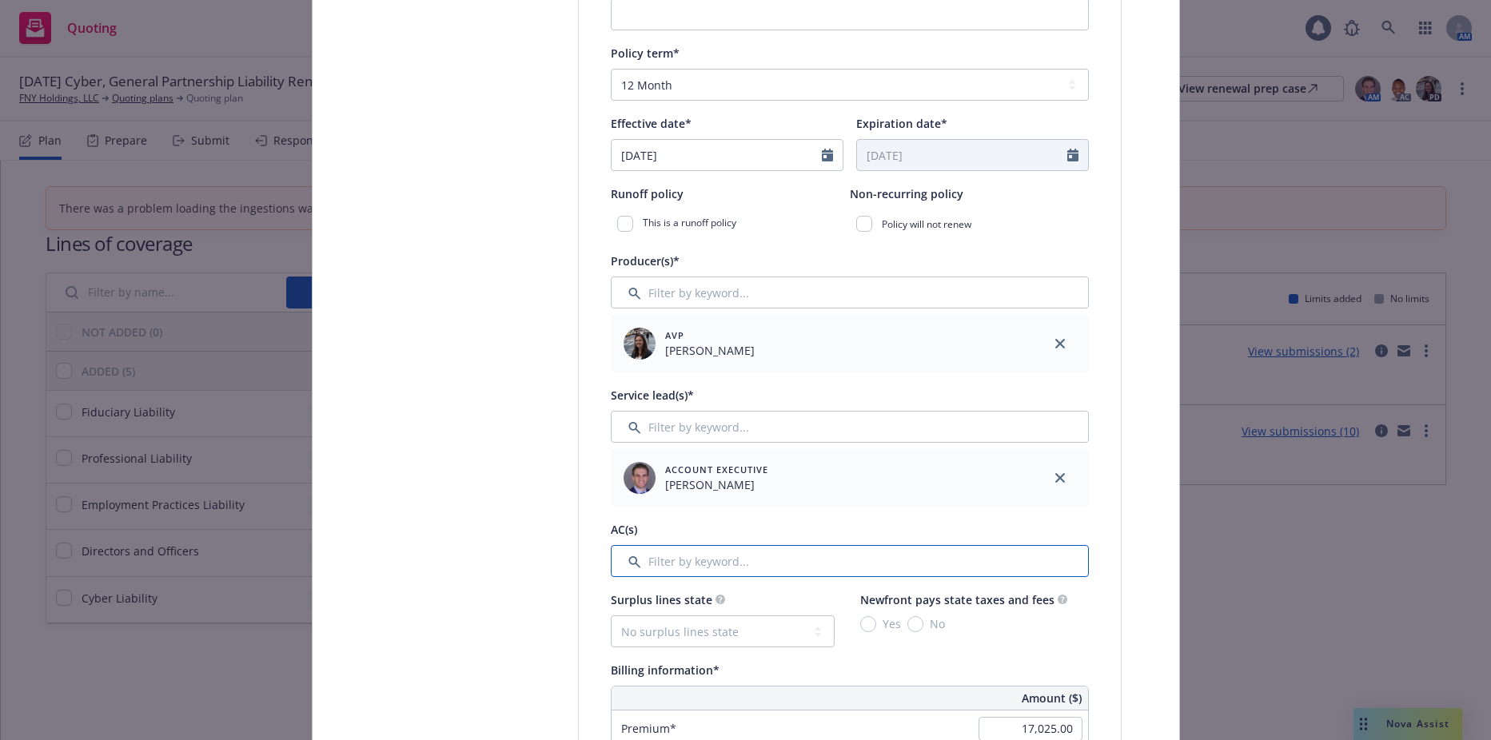
click at [749, 561] on input "Filter by keyword..." at bounding box center [850, 561] width 478 height 32
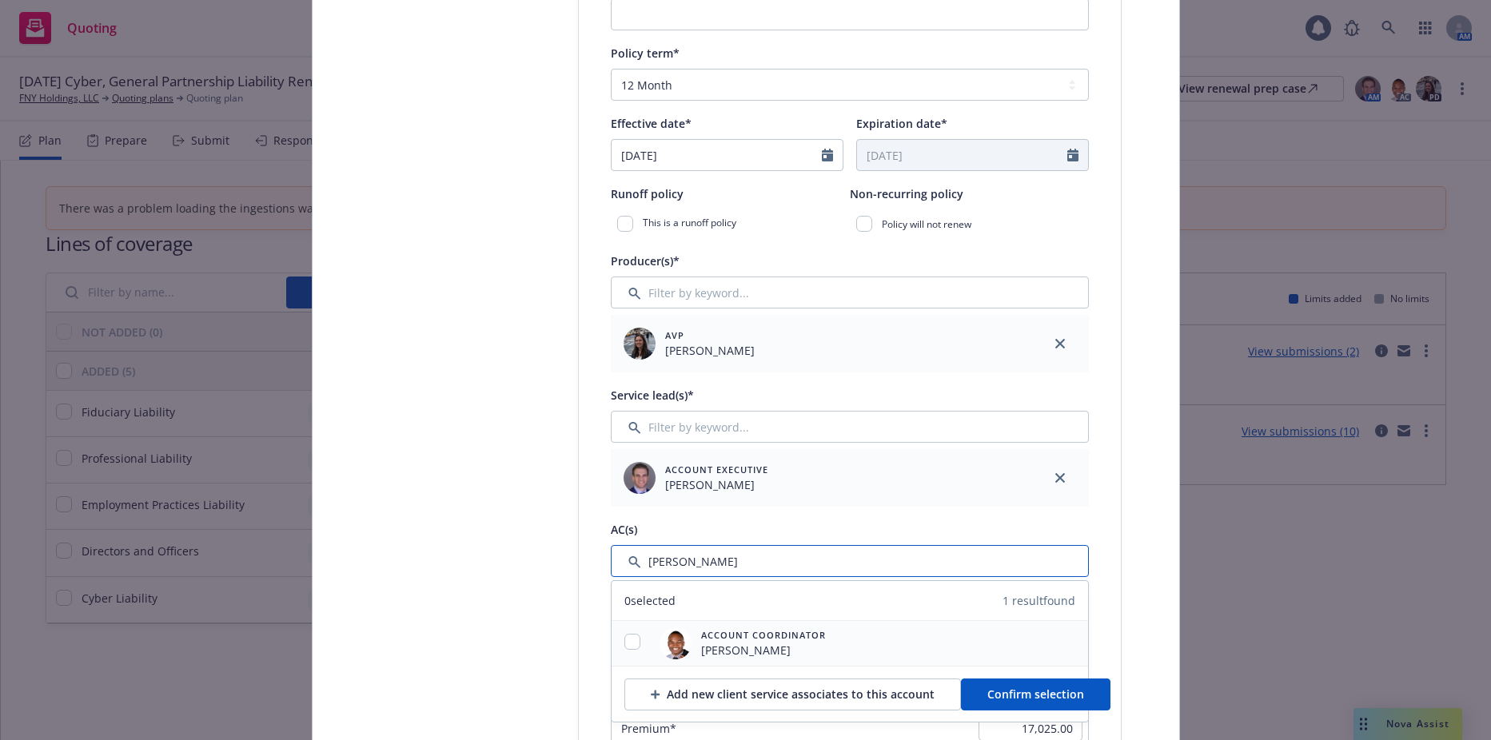
type input "michael"
click at [634, 639] on div at bounding box center [633, 643] width 42 height 19
click at [612, 638] on div at bounding box center [633, 643] width 42 height 19
click at [628, 645] on input "checkbox" at bounding box center [633, 642] width 16 height 16
checkbox input "true"
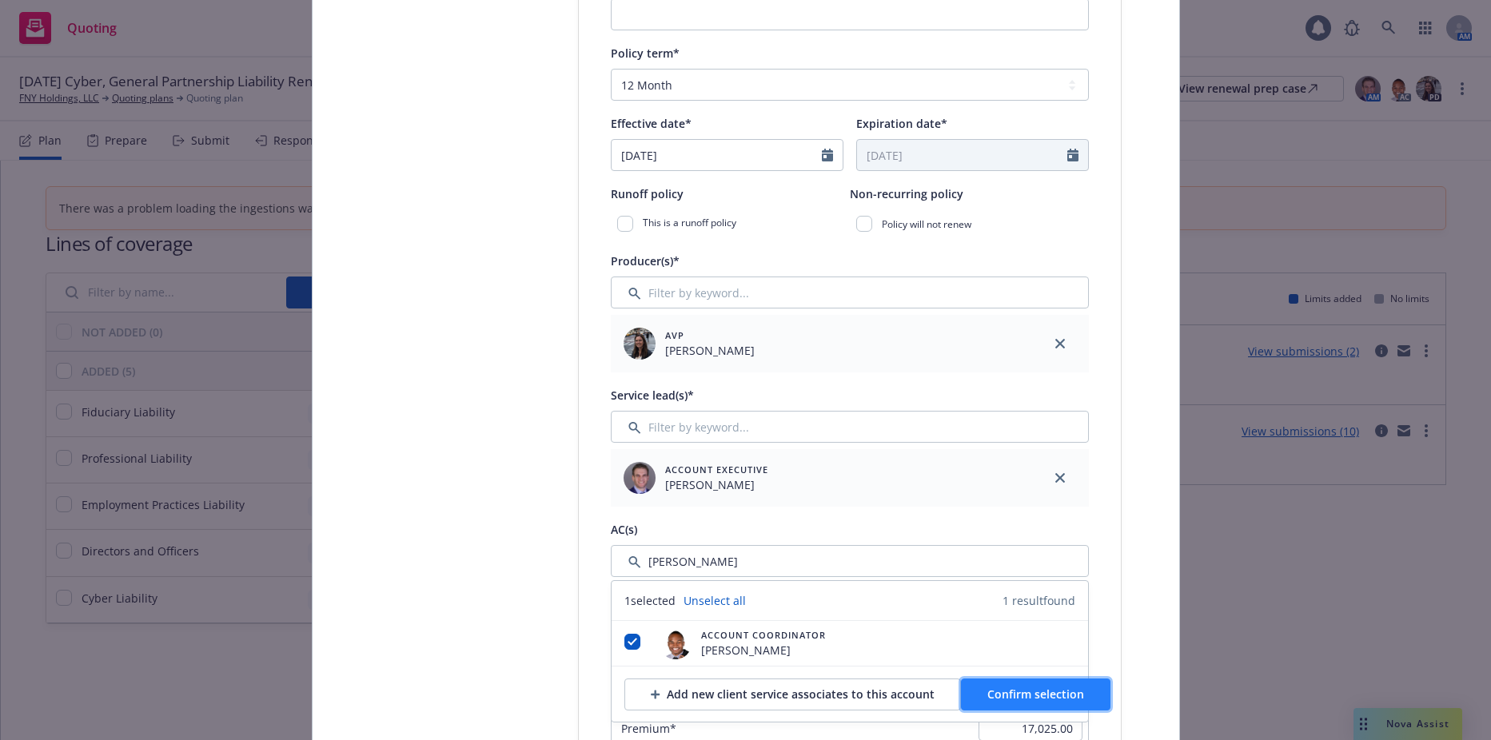
click at [965, 699] on button "Confirm selection" at bounding box center [1036, 695] width 150 height 32
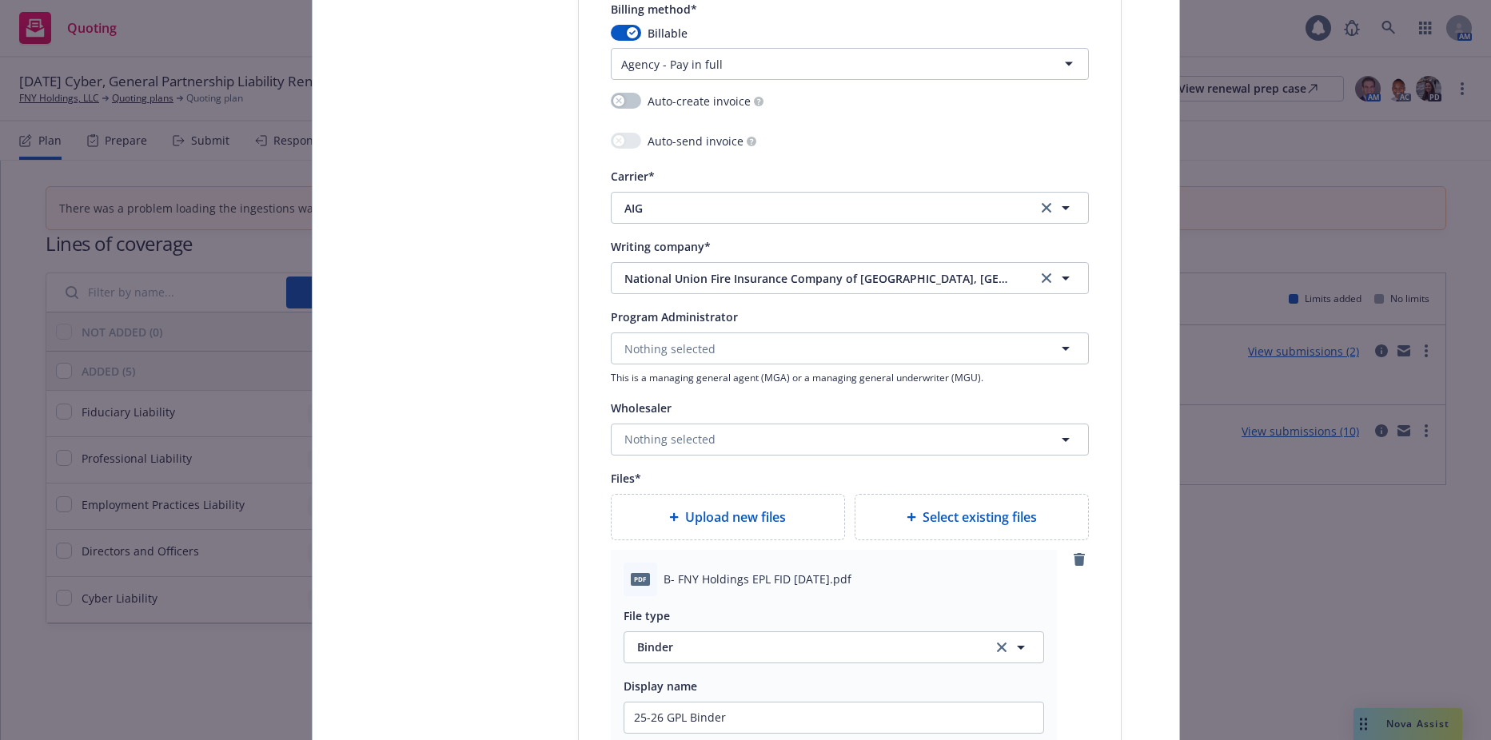
scroll to position [2117, 0]
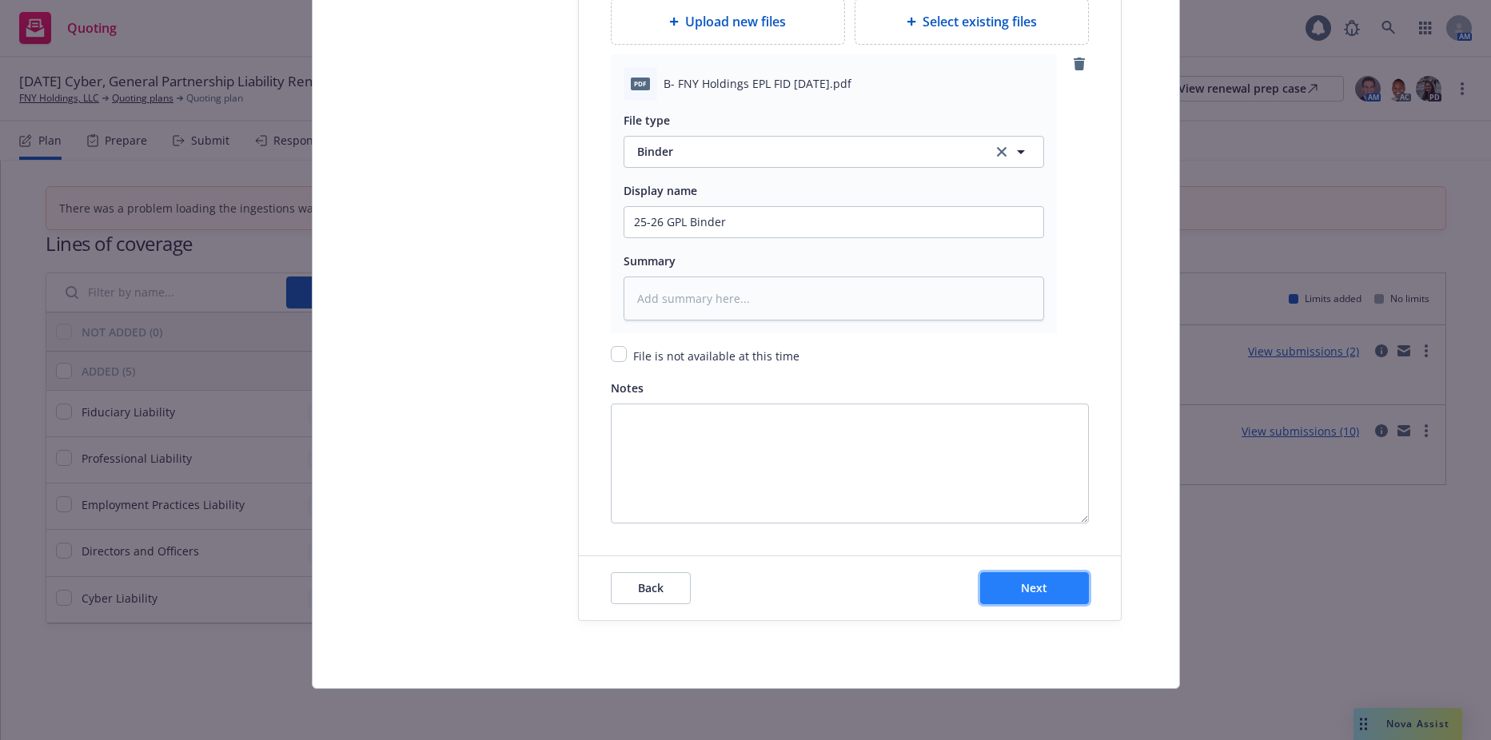
click at [1040, 590] on span "Next" at bounding box center [1034, 588] width 26 height 15
type textarea "x"
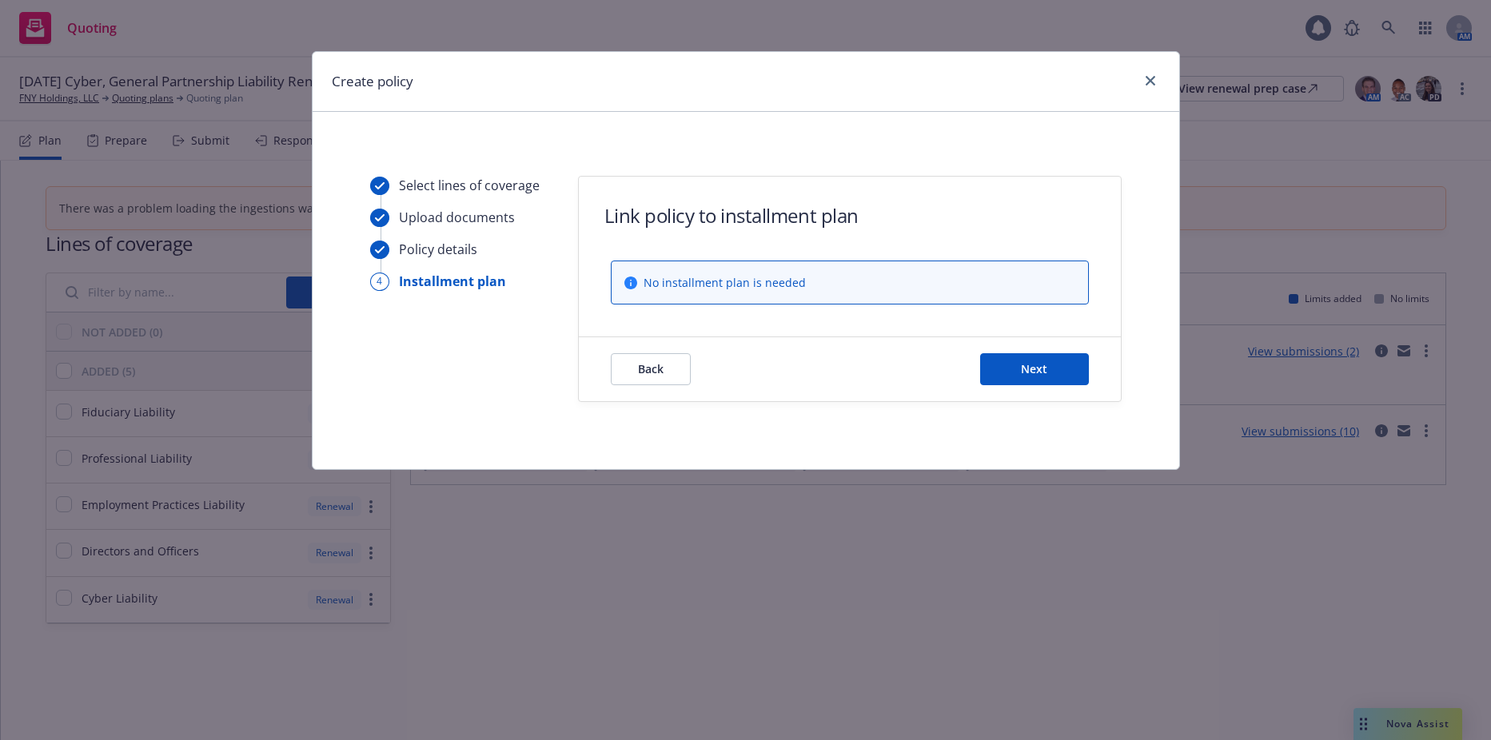
scroll to position [0, 0]
click at [1022, 369] on span "Next" at bounding box center [1034, 368] width 26 height 15
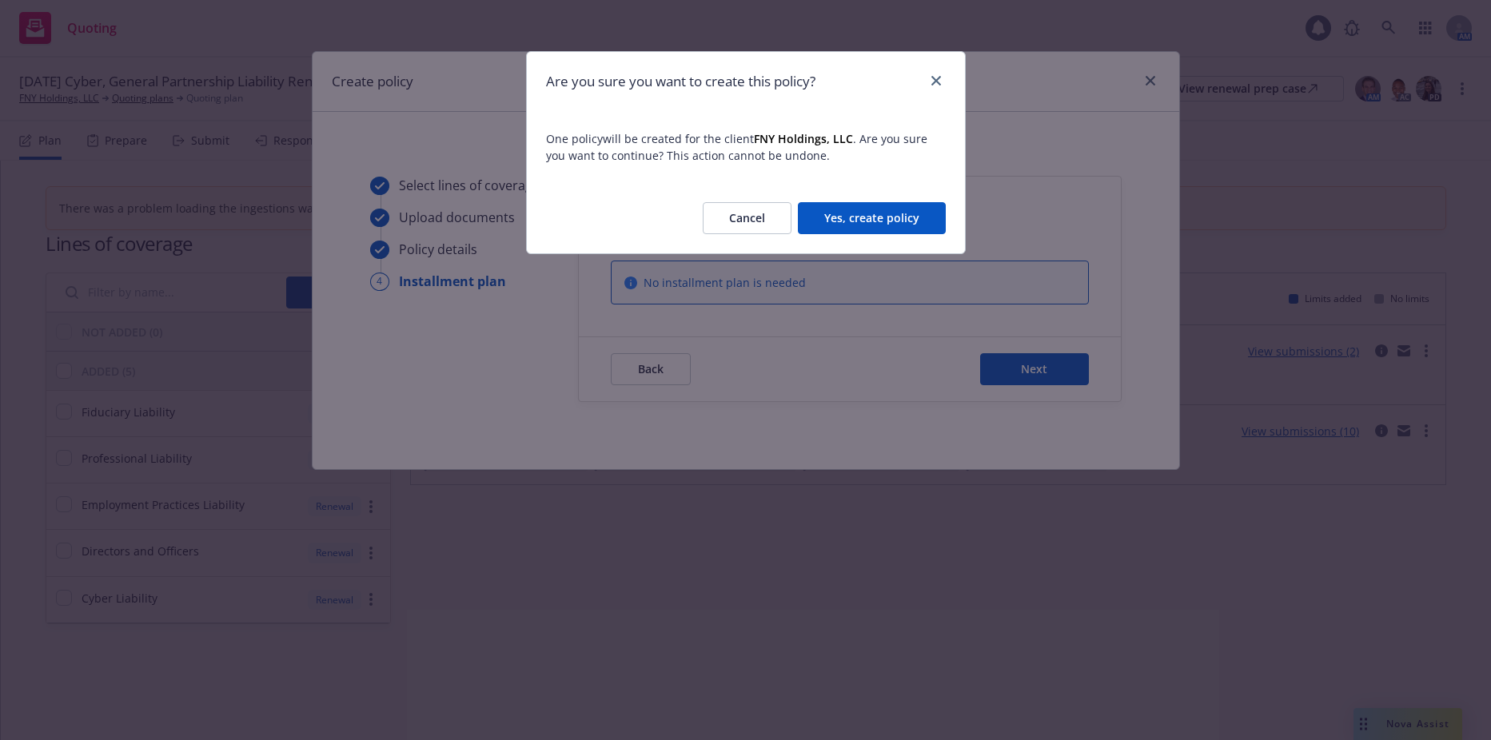
click at [887, 206] on button "Yes, create policy" at bounding box center [872, 218] width 148 height 32
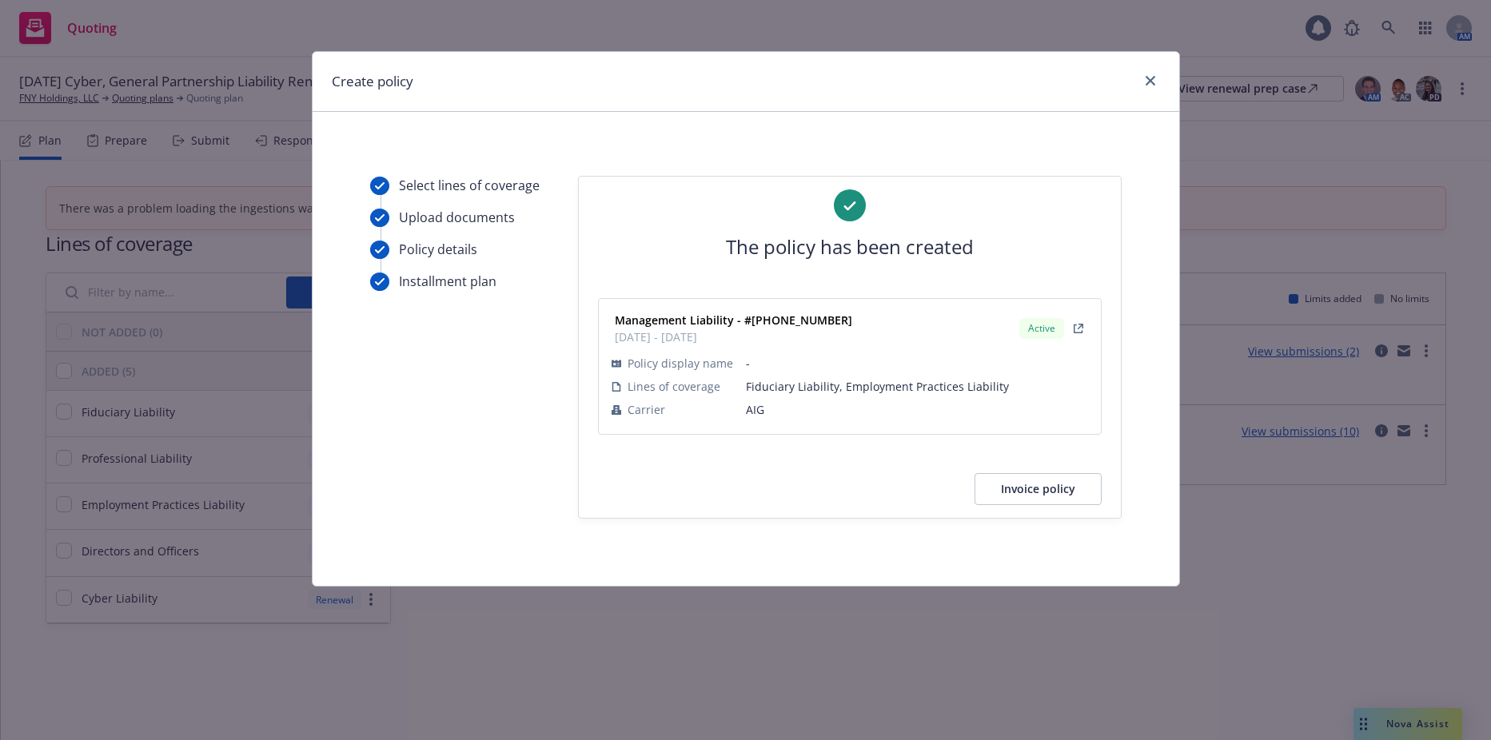
click at [779, 623] on div "Create policy Select lines of coverage Upload documents Policy details Installm…" at bounding box center [745, 370] width 1491 height 740
click at [1151, 78] on icon "close" at bounding box center [1151, 81] width 10 height 10
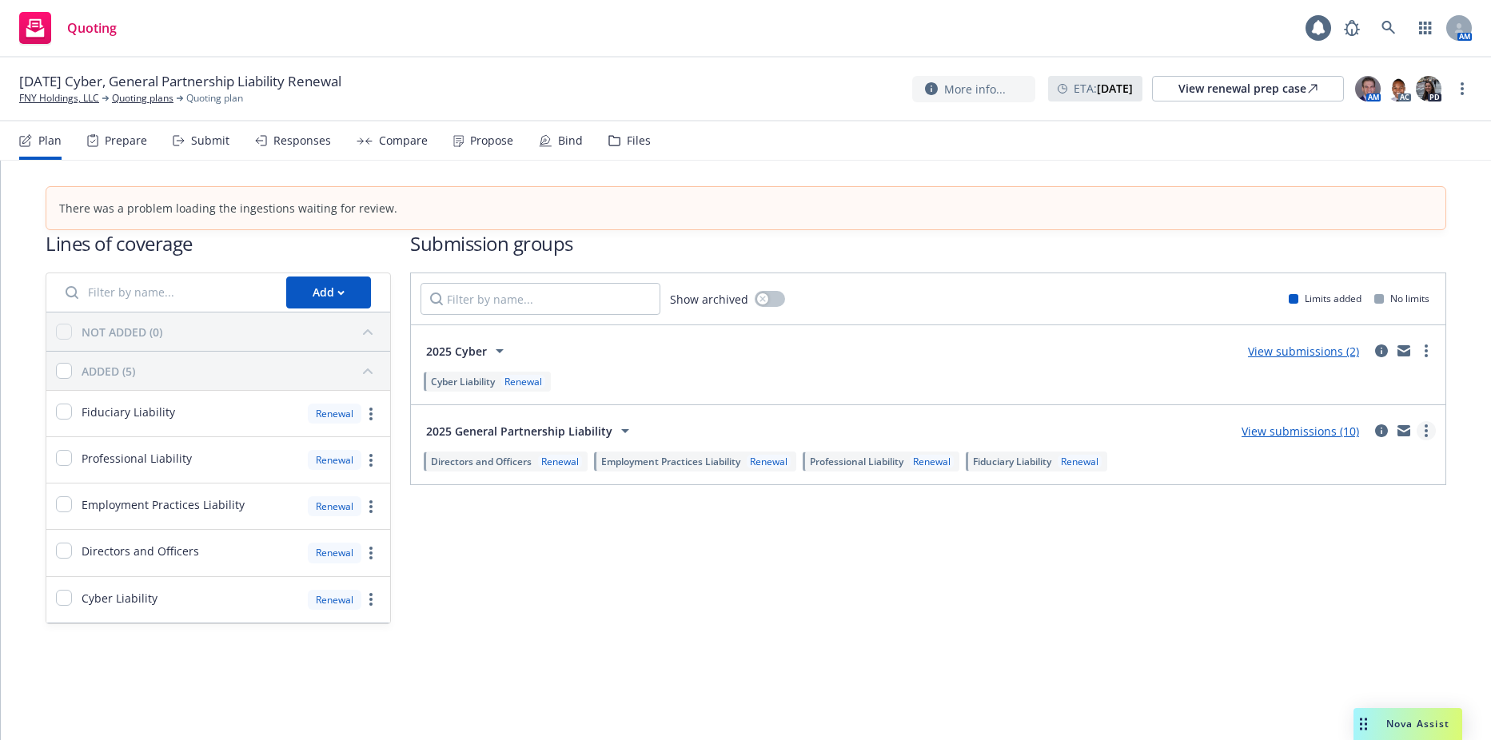
click at [1426, 428] on icon "more" at bounding box center [1426, 431] width 3 height 13
click at [1338, 632] on span "Create policy (fast track)" at bounding box center [1350, 629] width 167 height 15
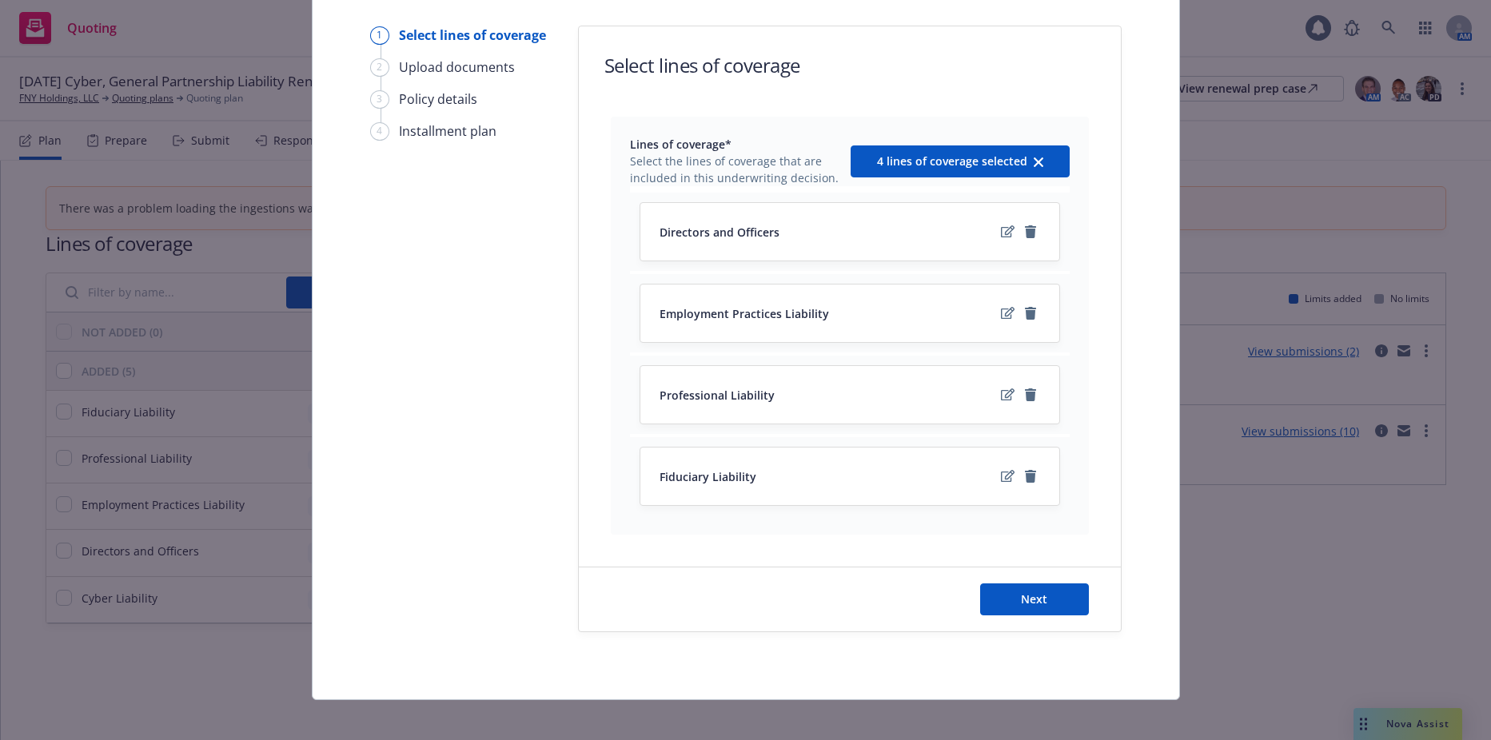
scroll to position [162, 0]
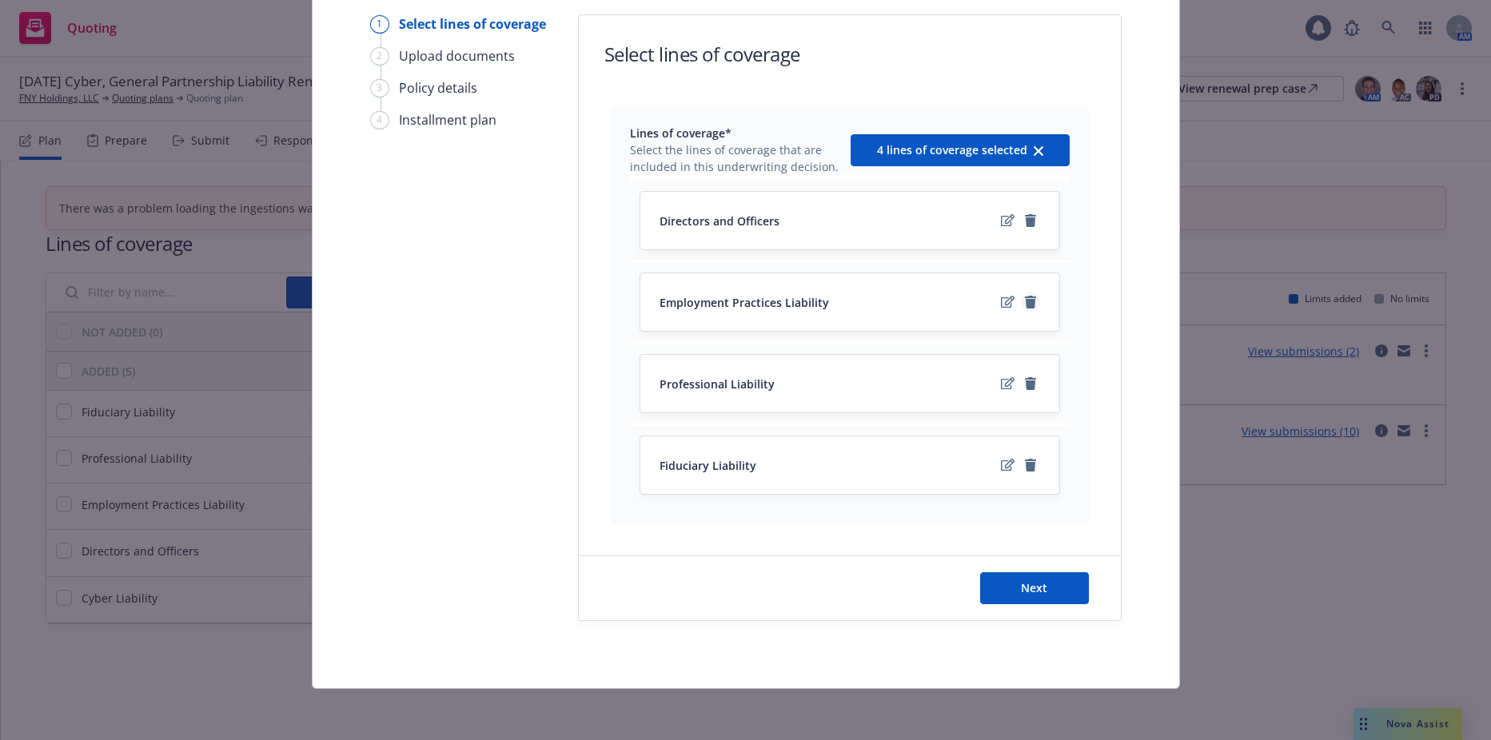
click at [1025, 298] on icon "remove" at bounding box center [1030, 302] width 11 height 13
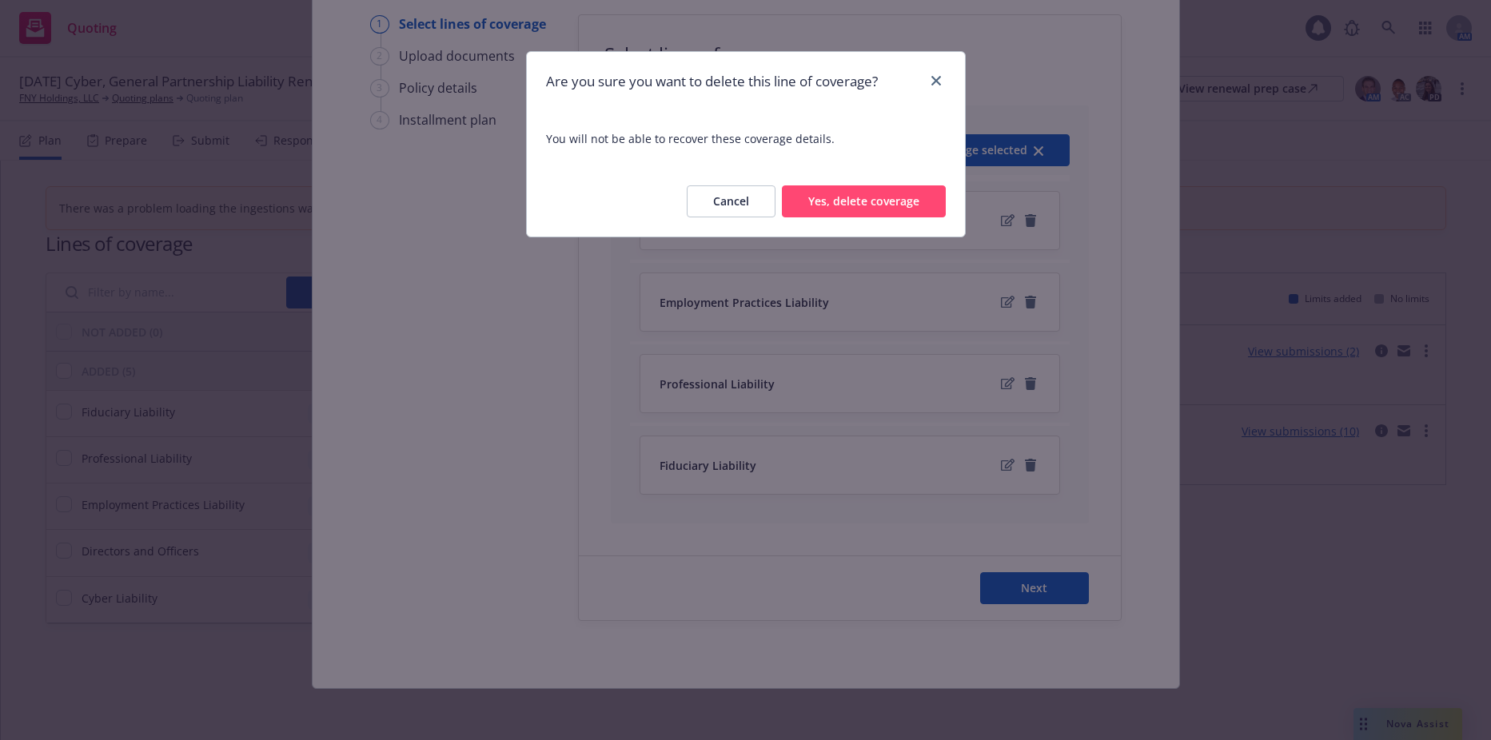
click at [886, 199] on button "Yes, delete coverage" at bounding box center [864, 202] width 164 height 32
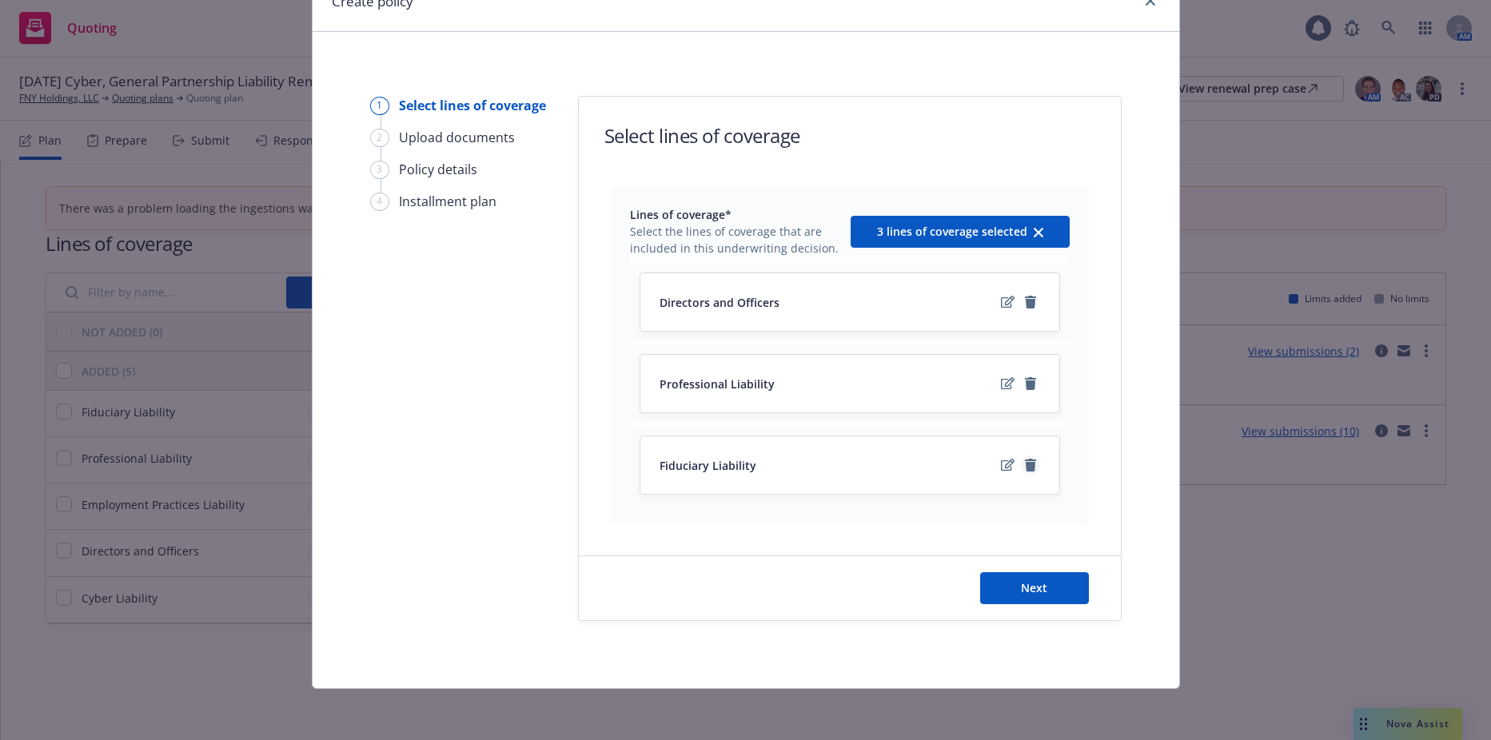
click at [1028, 469] on icon "remove" at bounding box center [1030, 465] width 11 height 13
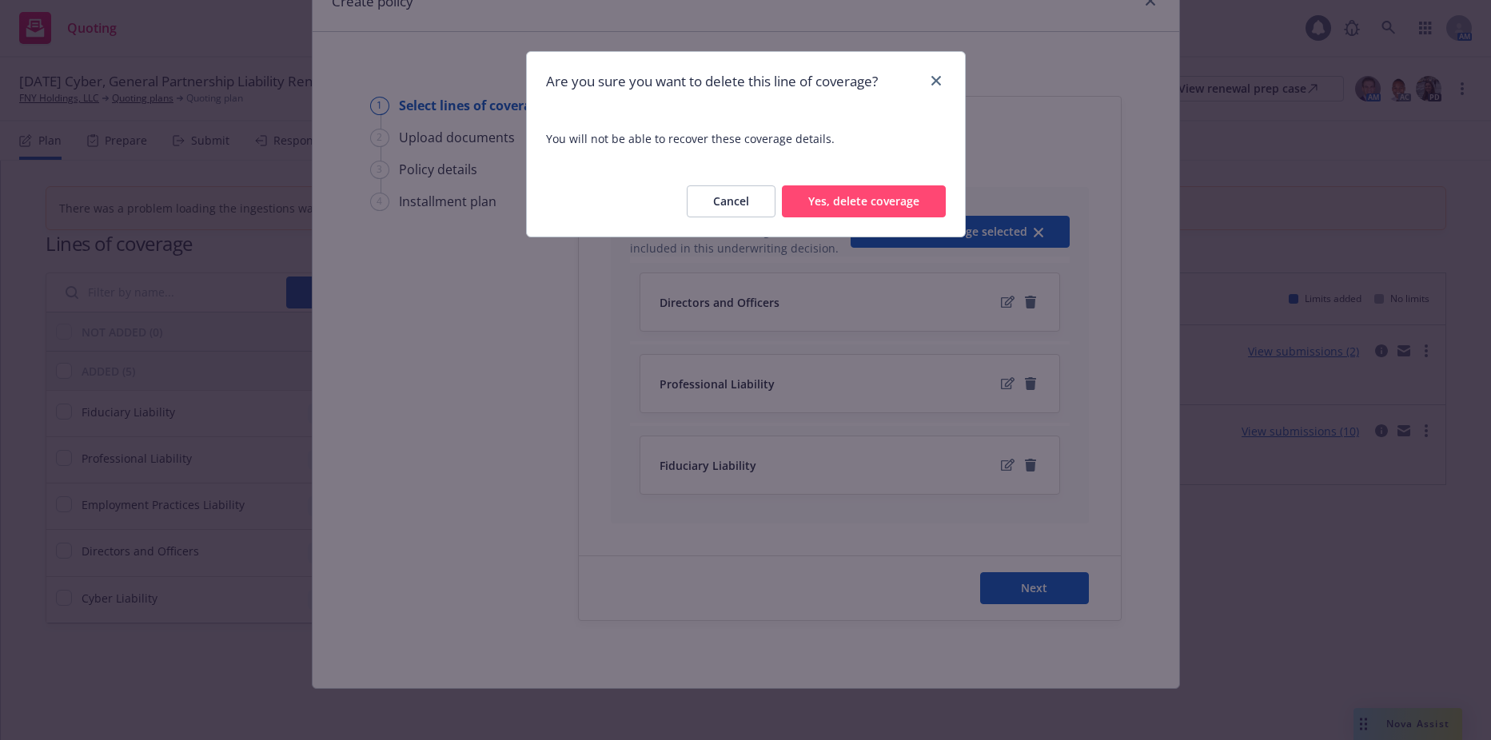
click at [895, 203] on button "Yes, delete coverage" at bounding box center [864, 202] width 164 height 32
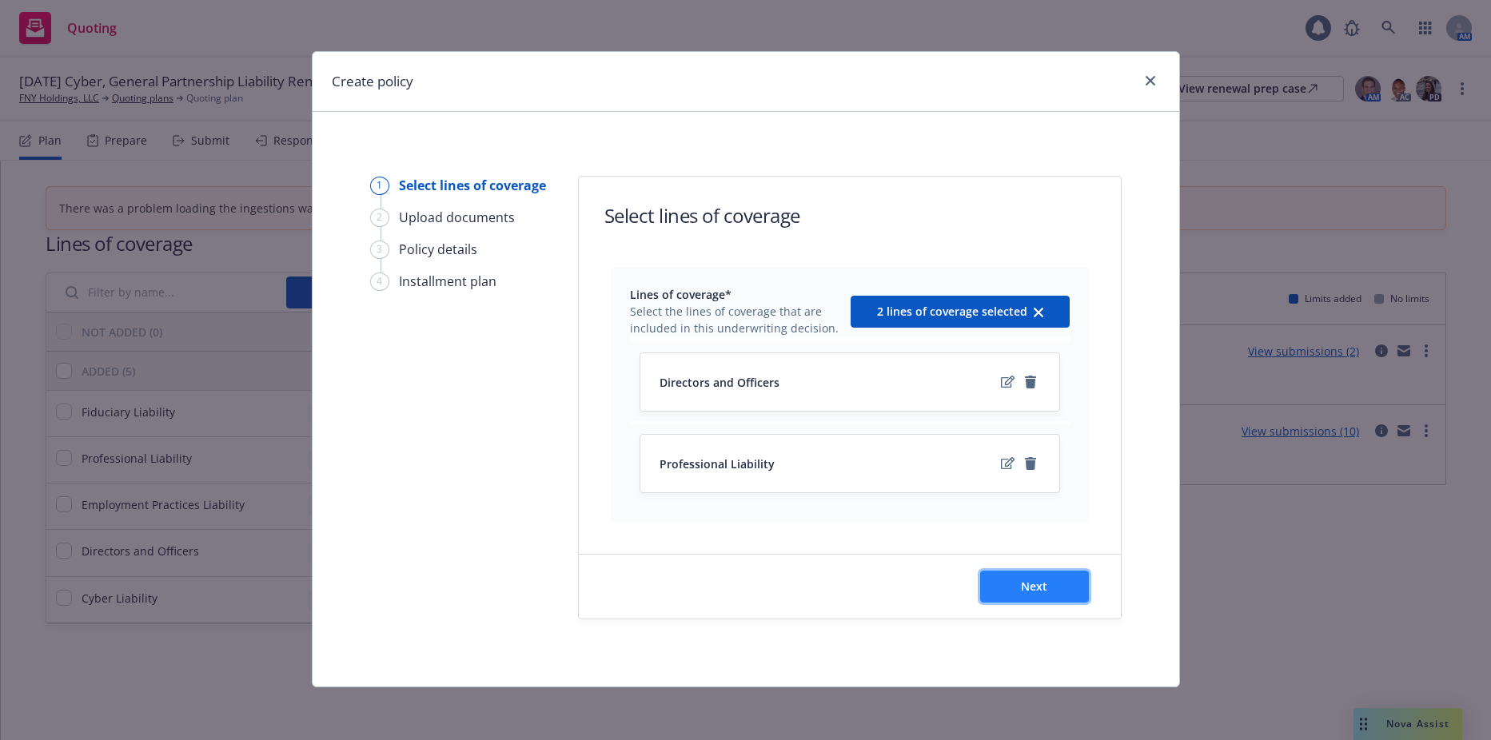
click at [1048, 584] on button "Next" at bounding box center [1034, 587] width 109 height 32
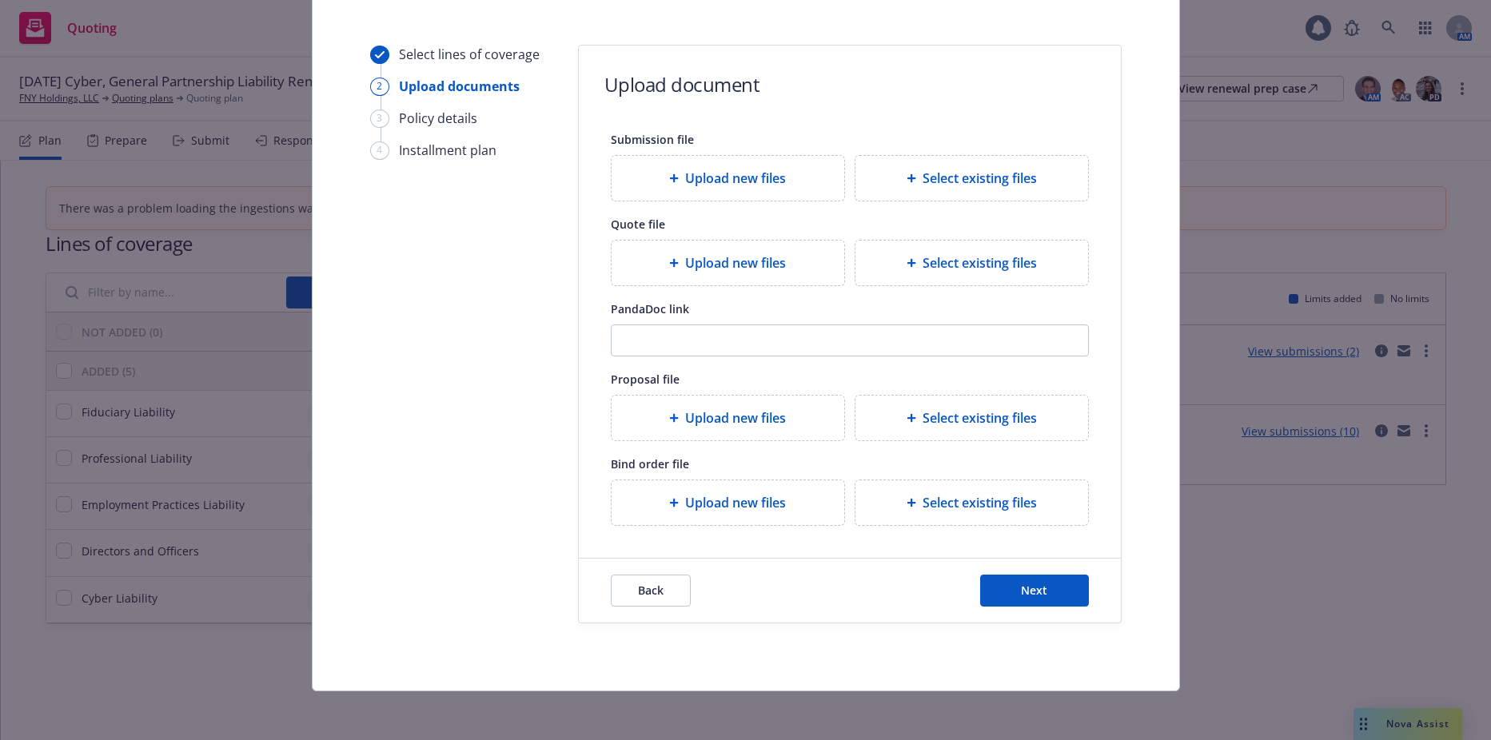
scroll to position [134, 0]
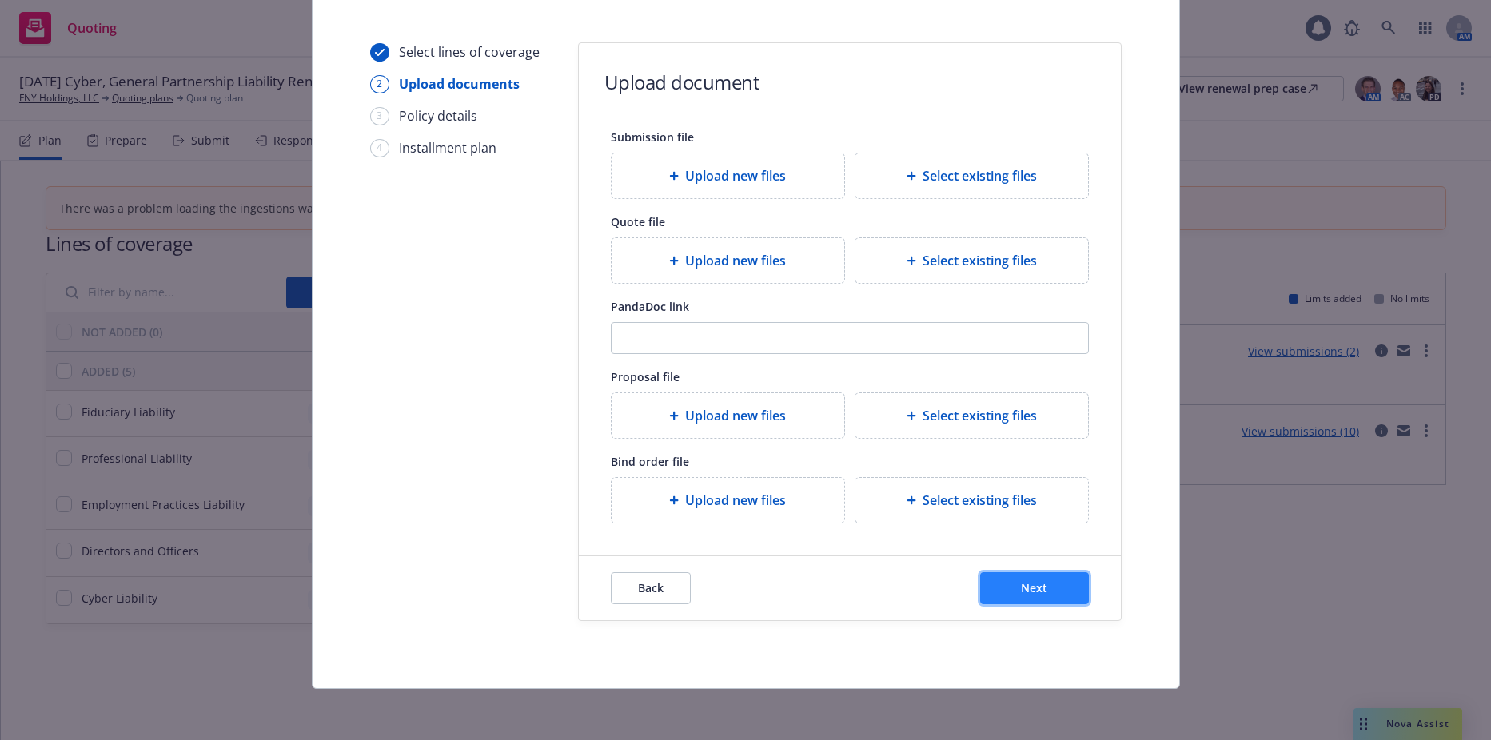
click at [998, 582] on button "Next" at bounding box center [1034, 589] width 109 height 32
select select "12"
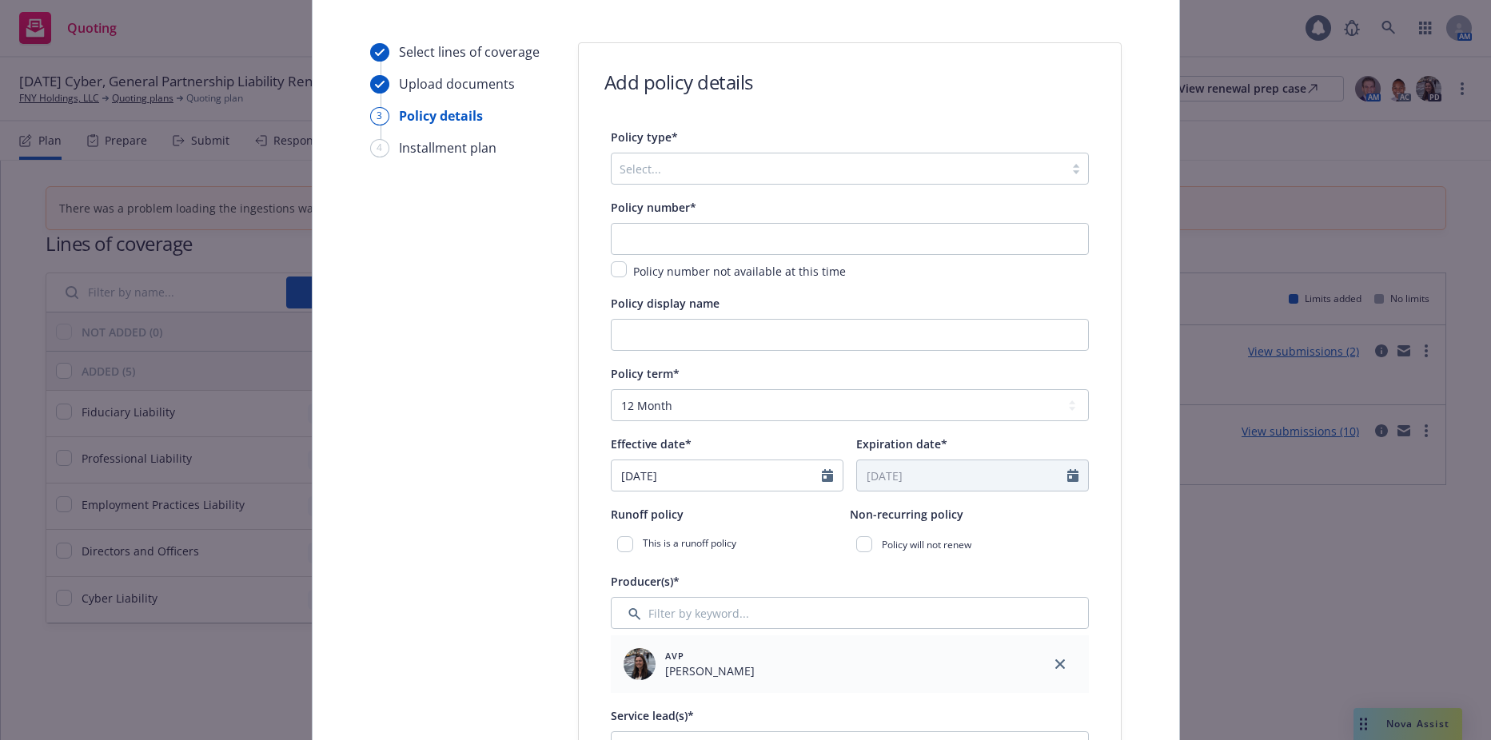
click at [774, 171] on div at bounding box center [838, 168] width 437 height 19
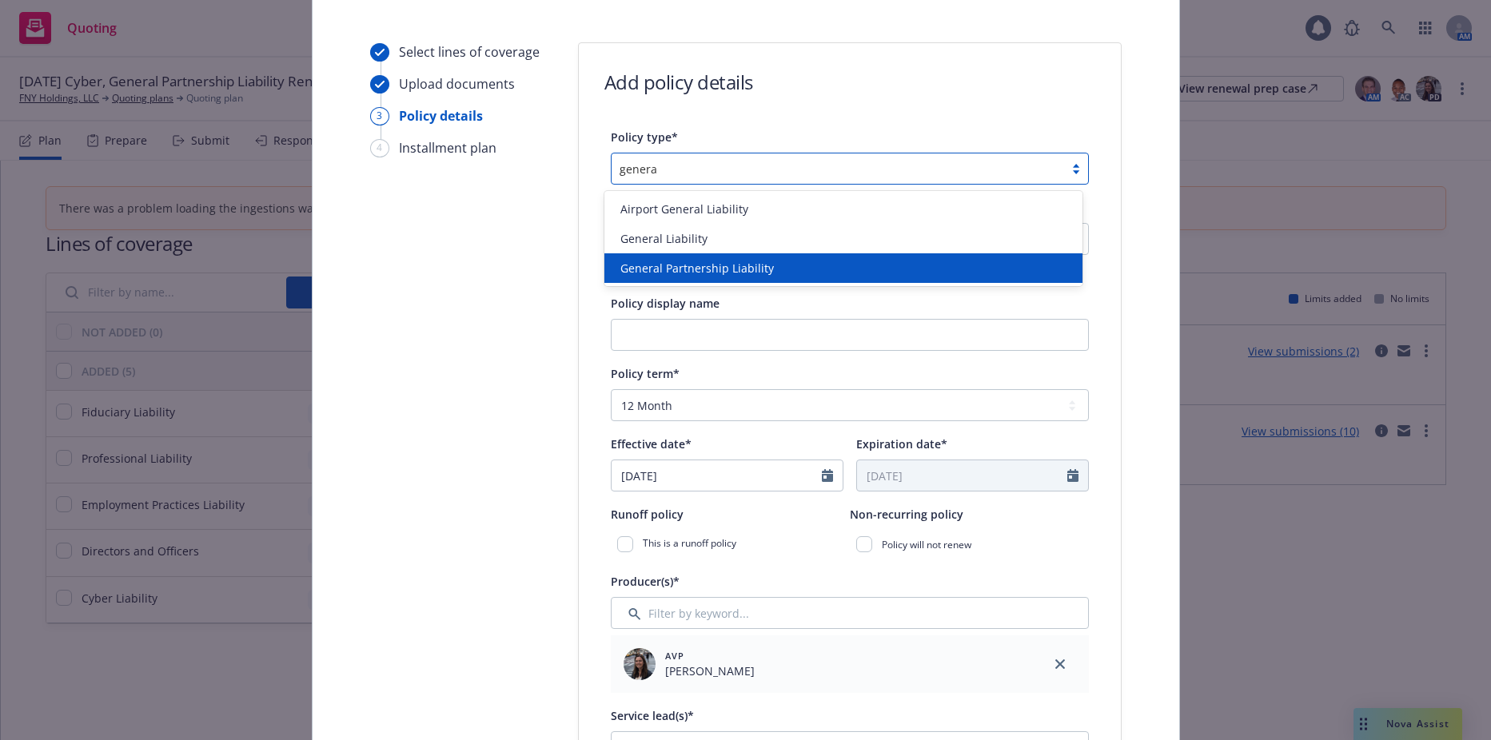
click at [727, 265] on span "General Partnership Liability" at bounding box center [698, 268] width 154 height 17
type input "genera"
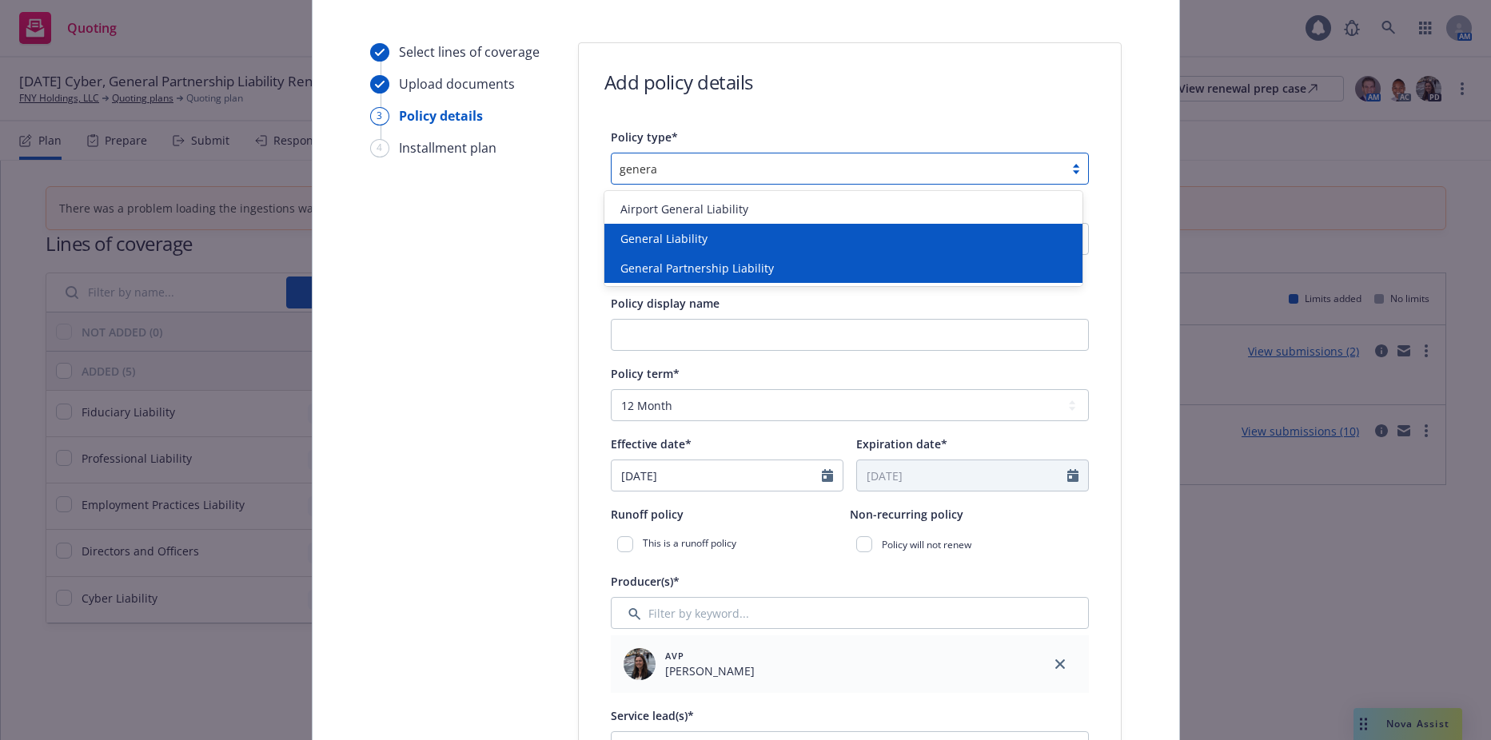
scroll to position [0, 0]
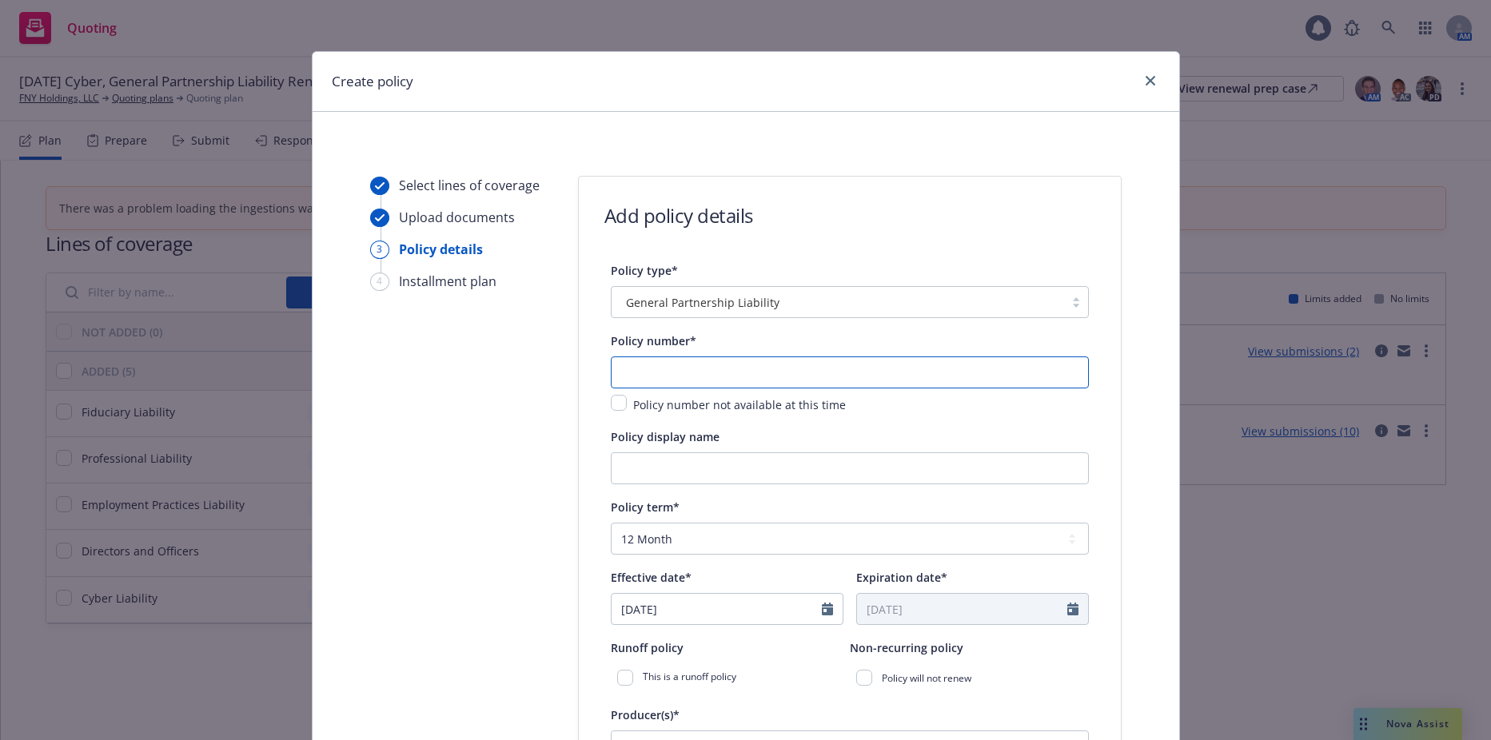
click at [675, 361] on input "text" at bounding box center [850, 373] width 478 height 32
click at [712, 381] on input "text" at bounding box center [850, 373] width 478 height 32
paste input "01-590-32-40"
type input "01-590-32-40"
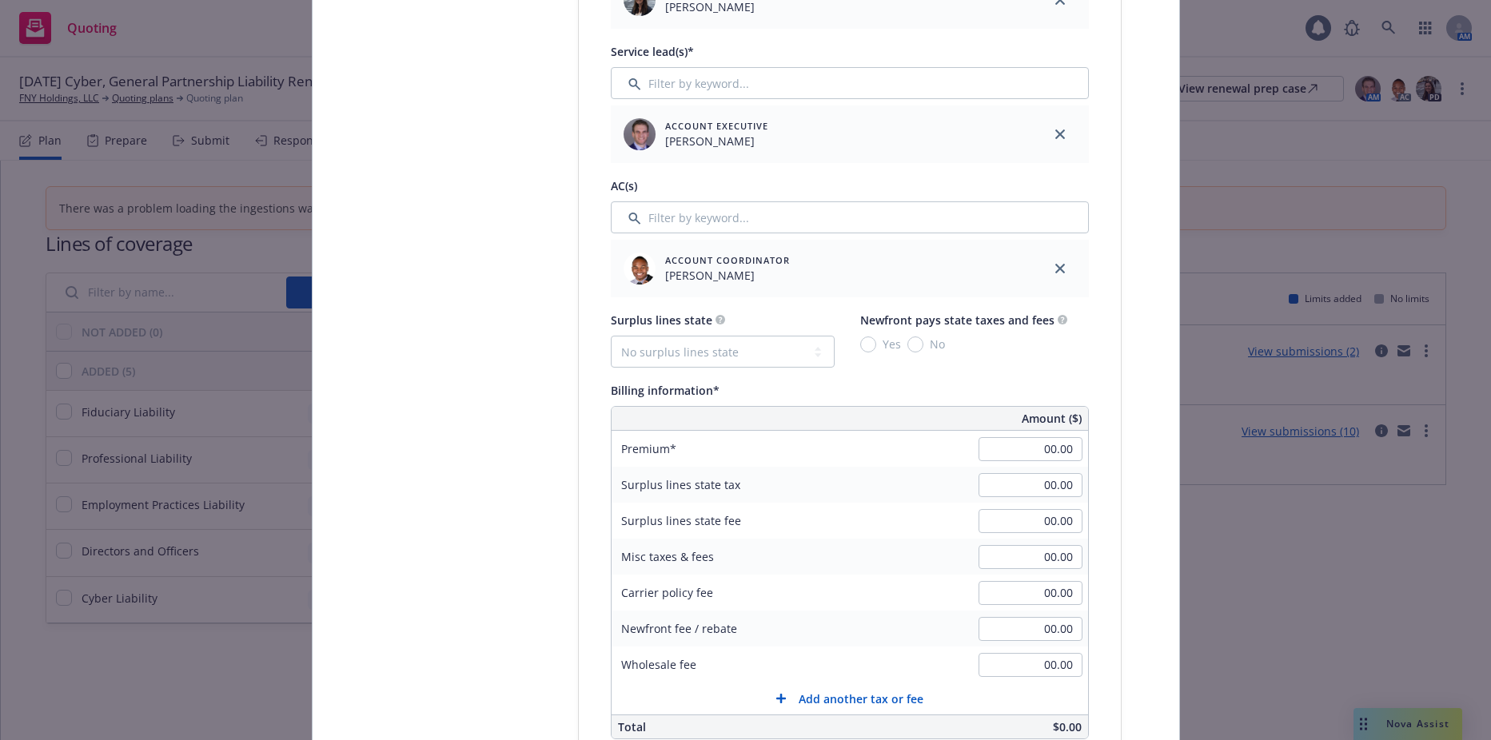
scroll to position [800, 0]
click at [614, 360] on select "No surplus lines state Alaska Alabama Arkansas Arizona California Colorado Conn…" at bounding box center [723, 350] width 224 height 32
click at [779, 363] on select "No surplus lines state Alaska Alabama Arkansas Arizona California Colorado Conn…" at bounding box center [723, 350] width 224 height 32
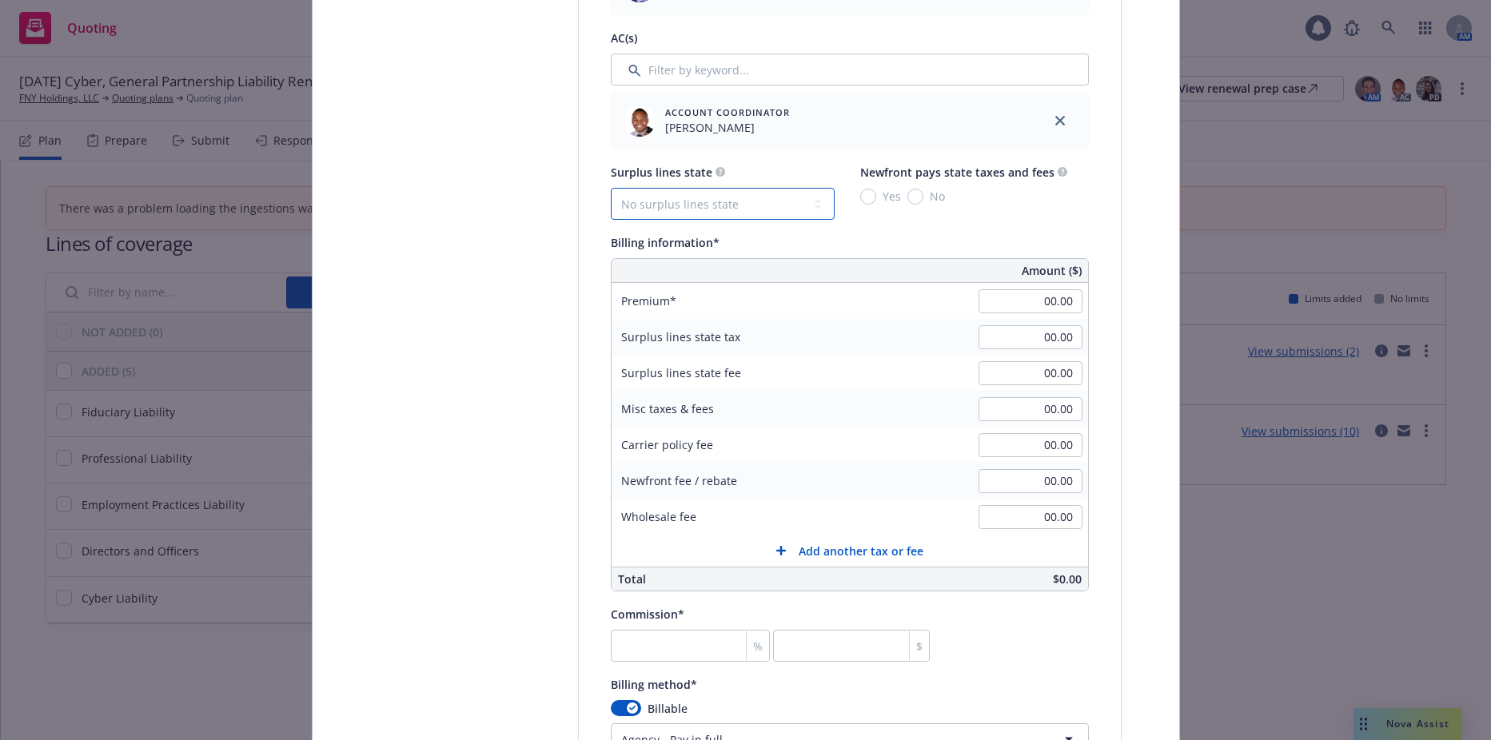
scroll to position [960, 0]
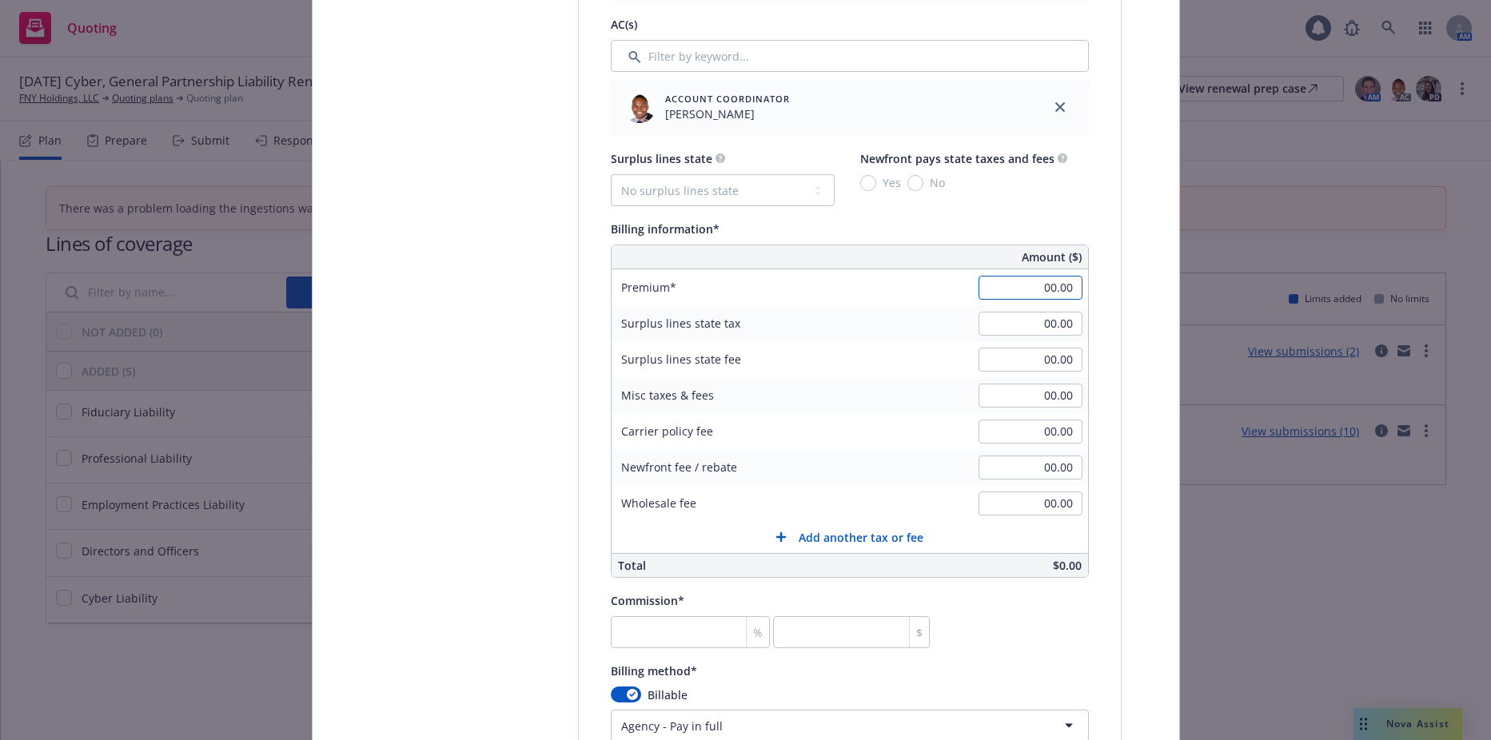
click at [1000, 288] on input "00.00" at bounding box center [1031, 288] width 104 height 24
click at [1004, 288] on input "00.00" at bounding box center [1031, 288] width 104 height 24
type input "57,223.00"
click at [1027, 331] on input "00.00" at bounding box center [1031, 324] width 104 height 24
click at [716, 633] on input "number" at bounding box center [691, 633] width 160 height 32
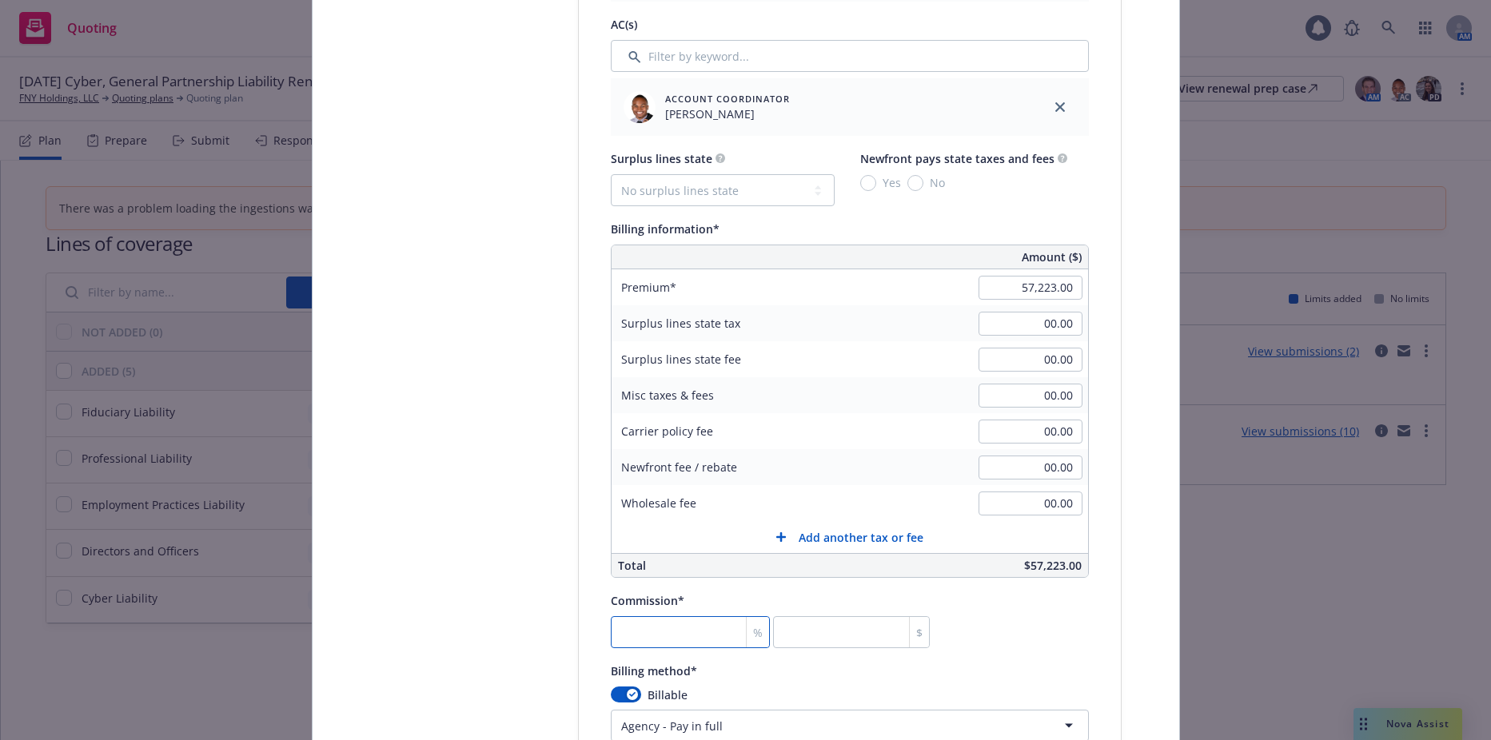
type input "1"
type input "572.23"
type input "10"
type input "5722.3"
type input "10"
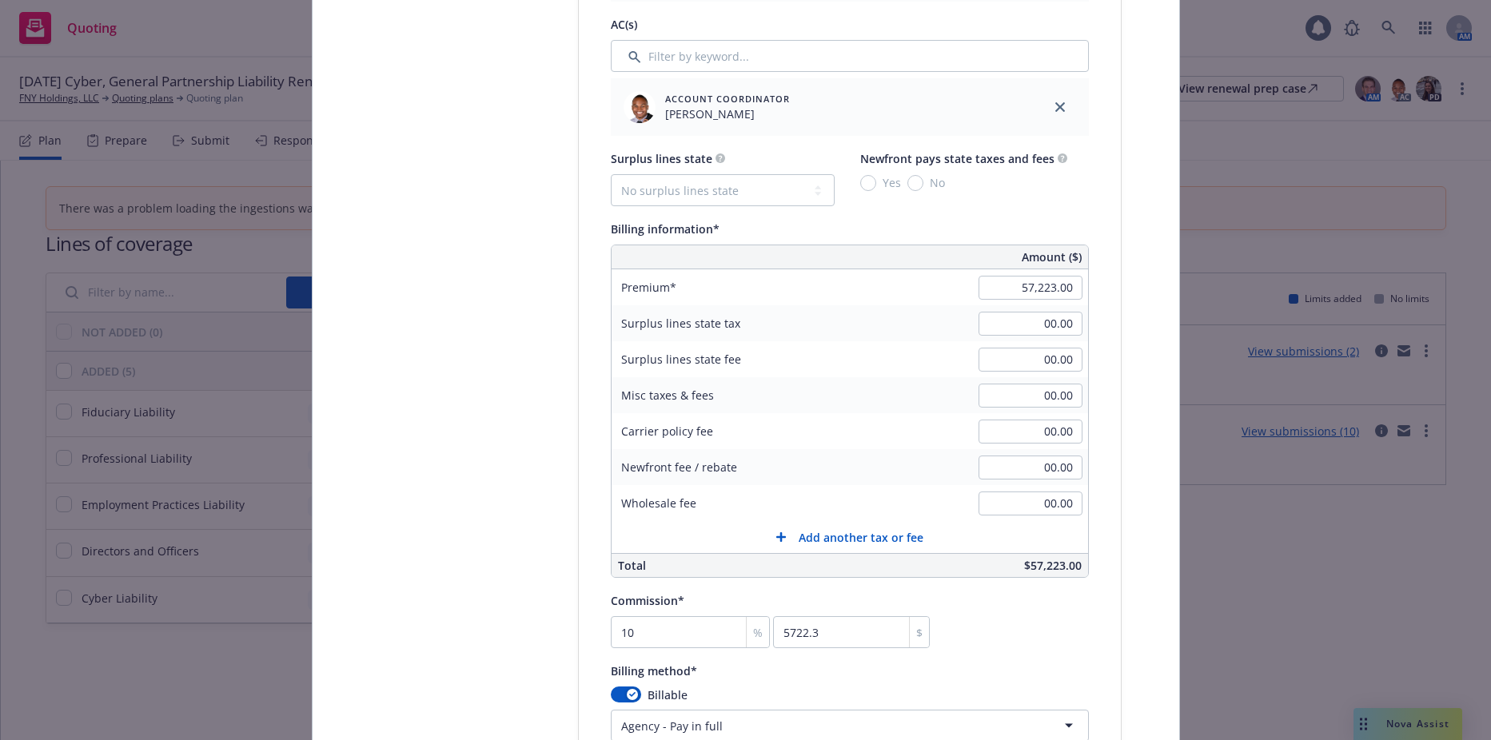
click at [497, 263] on div "Select lines of coverage Upload documents 3 Policy details 4 Installment plan" at bounding box center [458, 352] width 176 height 2273
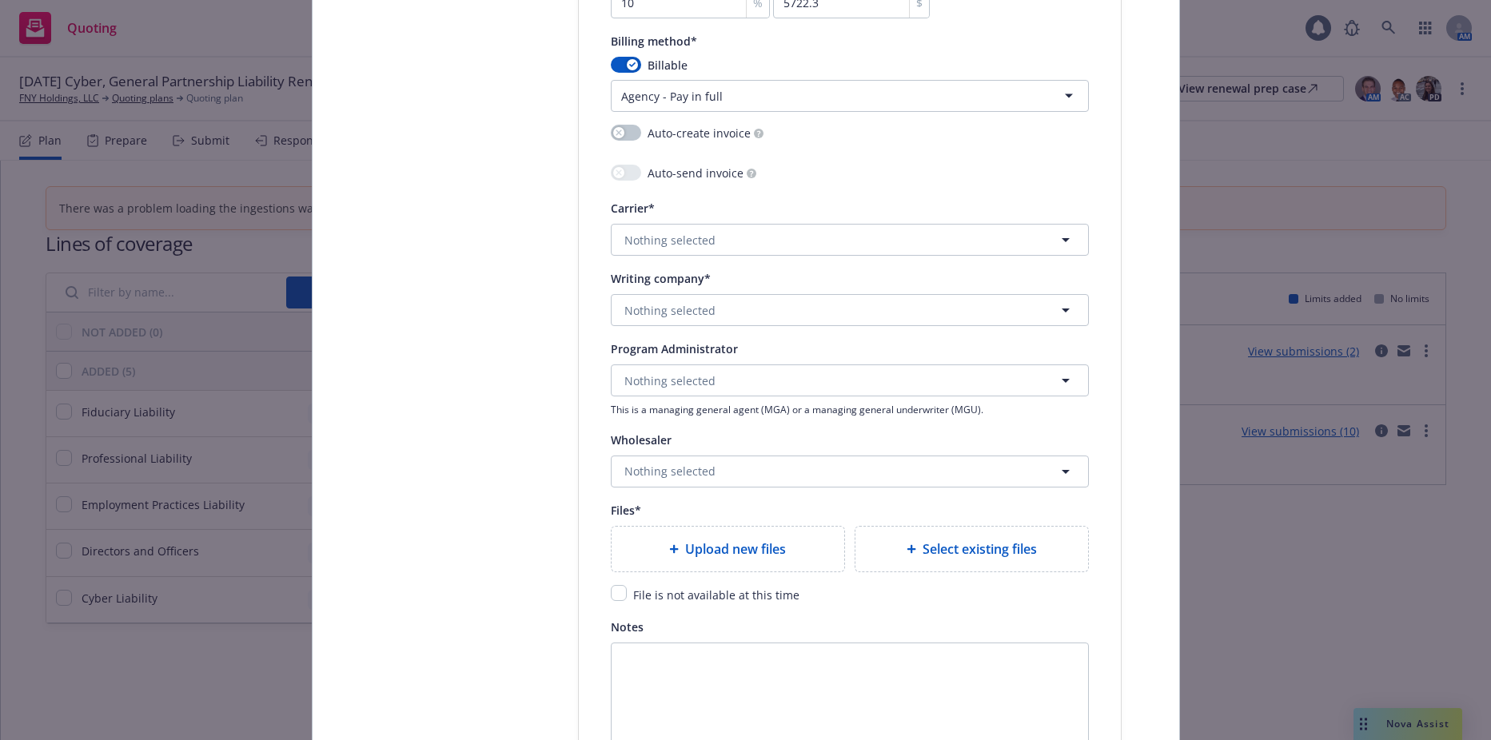
scroll to position [1599, 0]
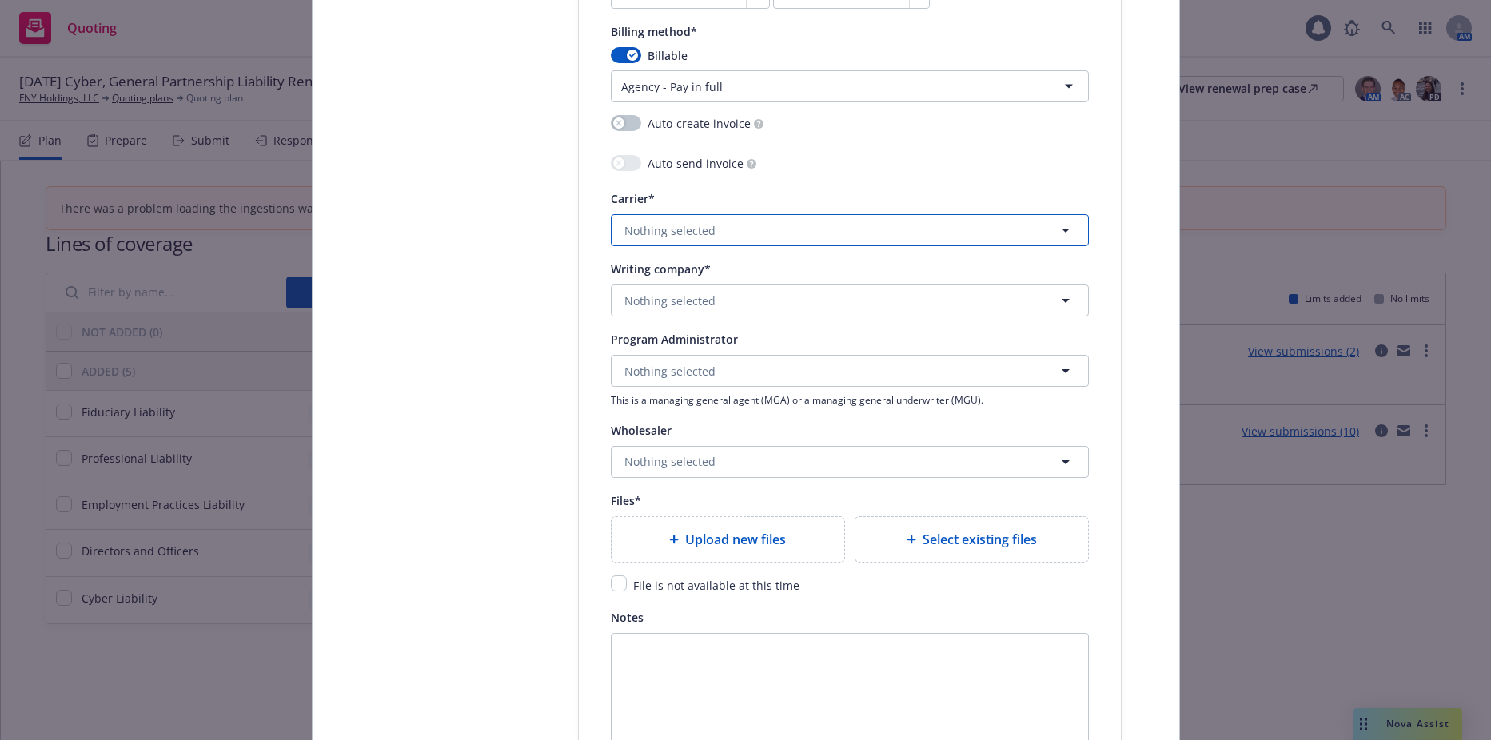
click at [653, 237] on span "Nothing selected" at bounding box center [670, 230] width 91 height 17
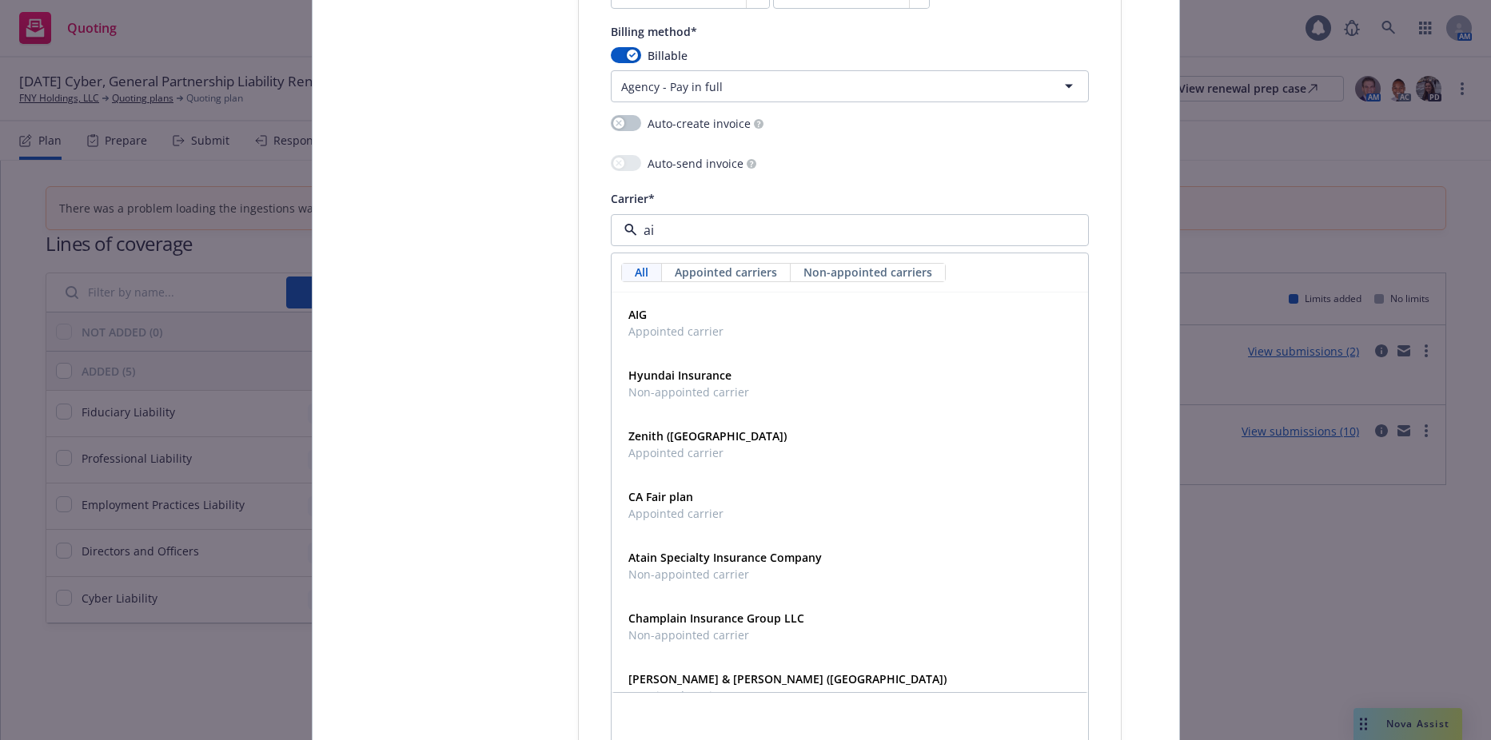
type input "aig"
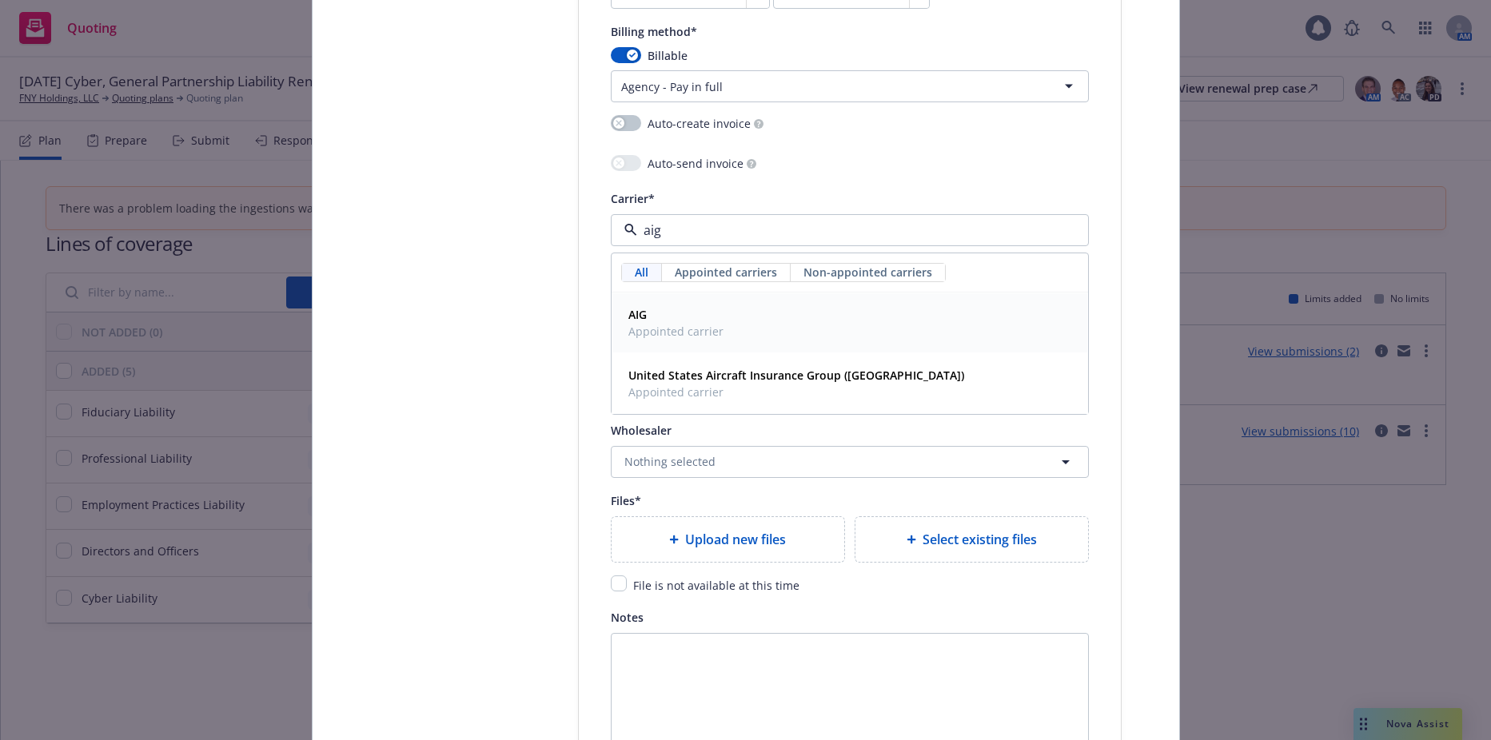
click at [668, 337] on span "Appointed carrier" at bounding box center [676, 331] width 95 height 17
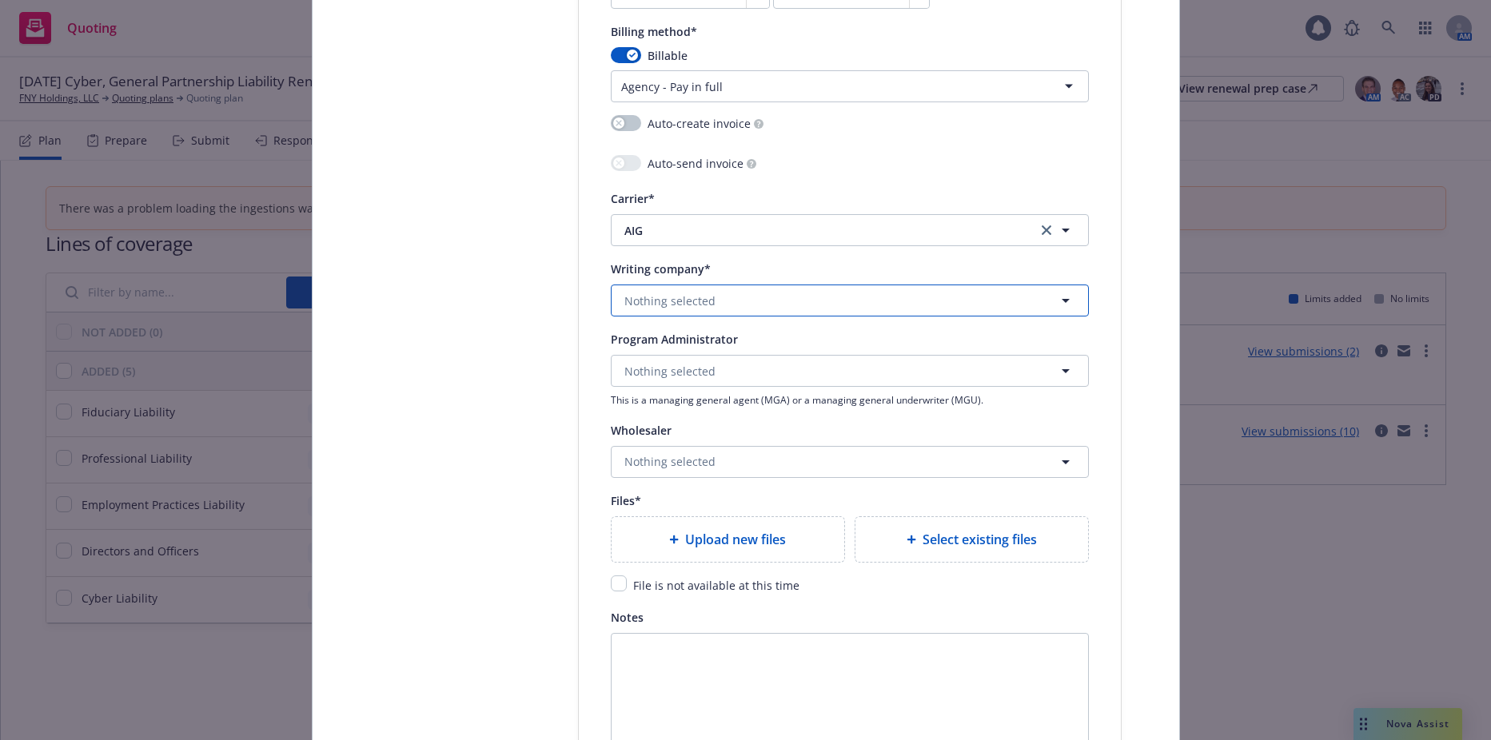
click at [657, 314] on button "Nothing selected" at bounding box center [850, 301] width 478 height 32
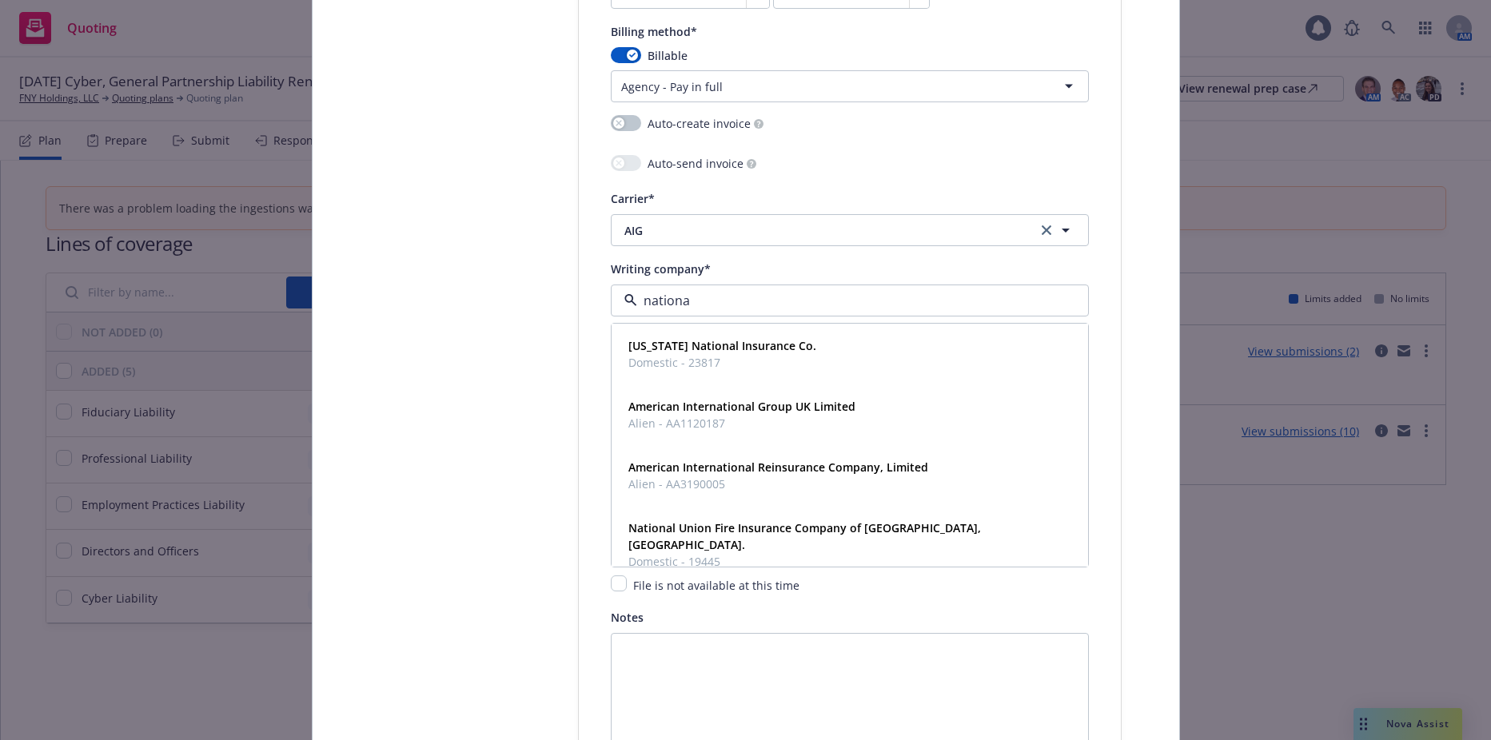
type input "national"
click at [701, 528] on strong "National Union Fire Insurance Company of Pittsburgh, Pa." at bounding box center [805, 537] width 353 height 32
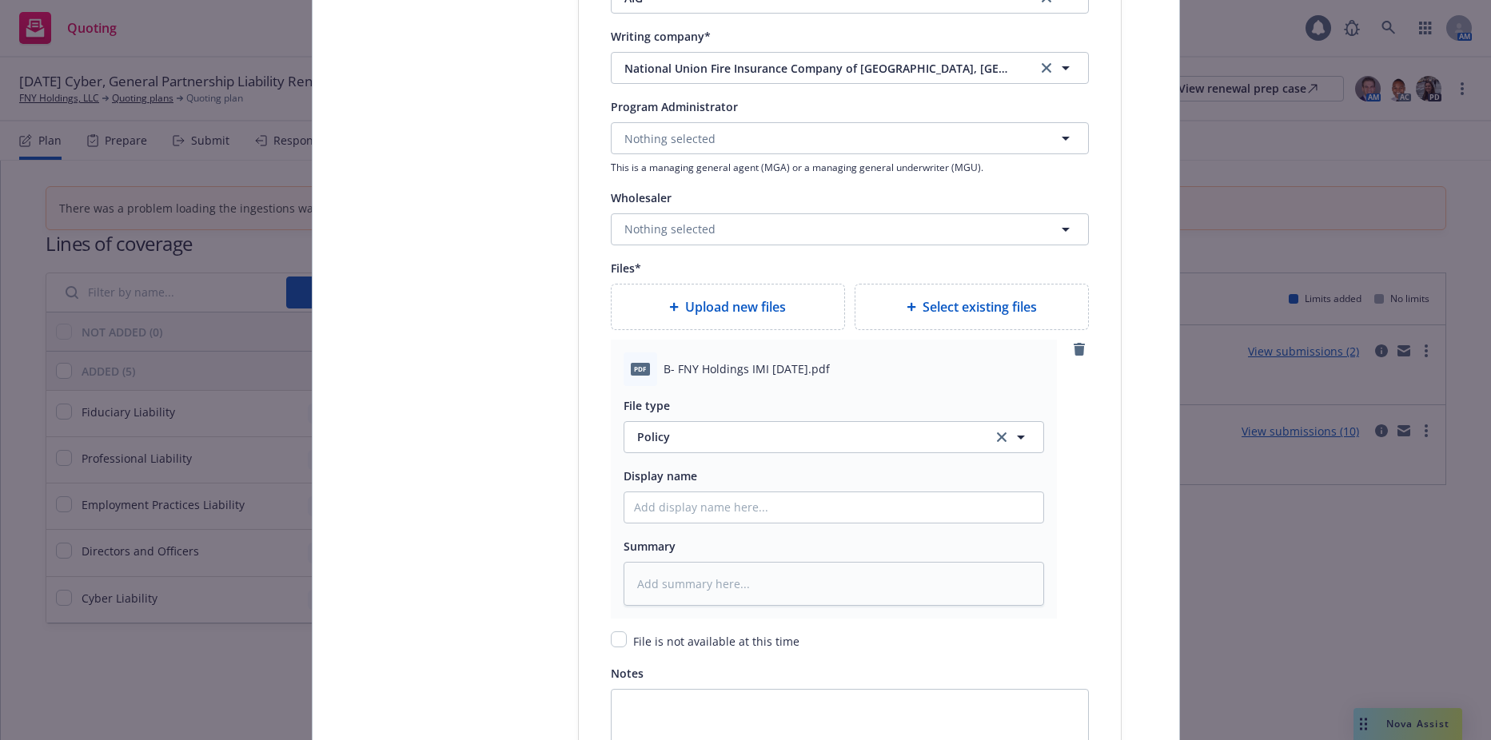
scroll to position [1839, 0]
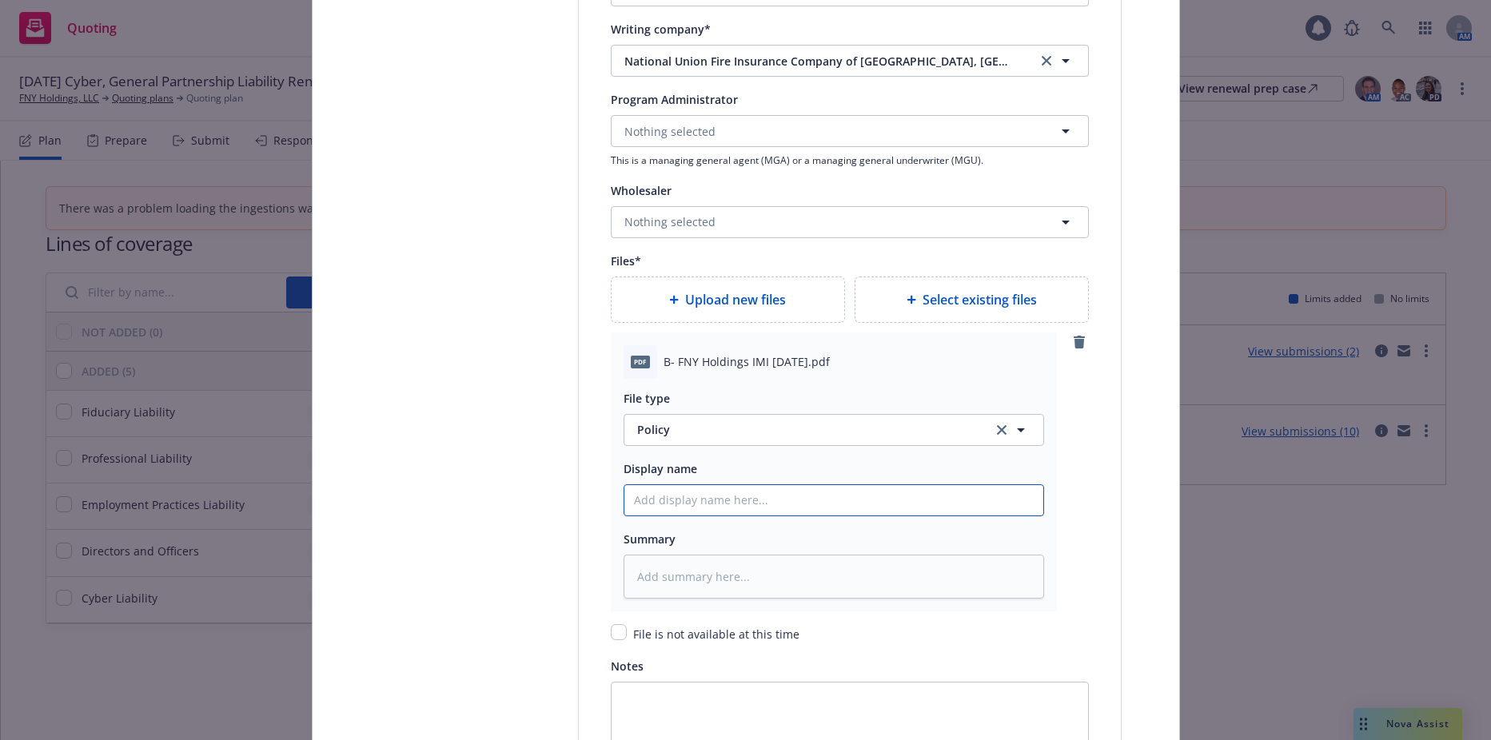
click at [694, 505] on input "Policy display name" at bounding box center [834, 500] width 419 height 30
type textarea "x"
type input "2"
type textarea "x"
type input "25"
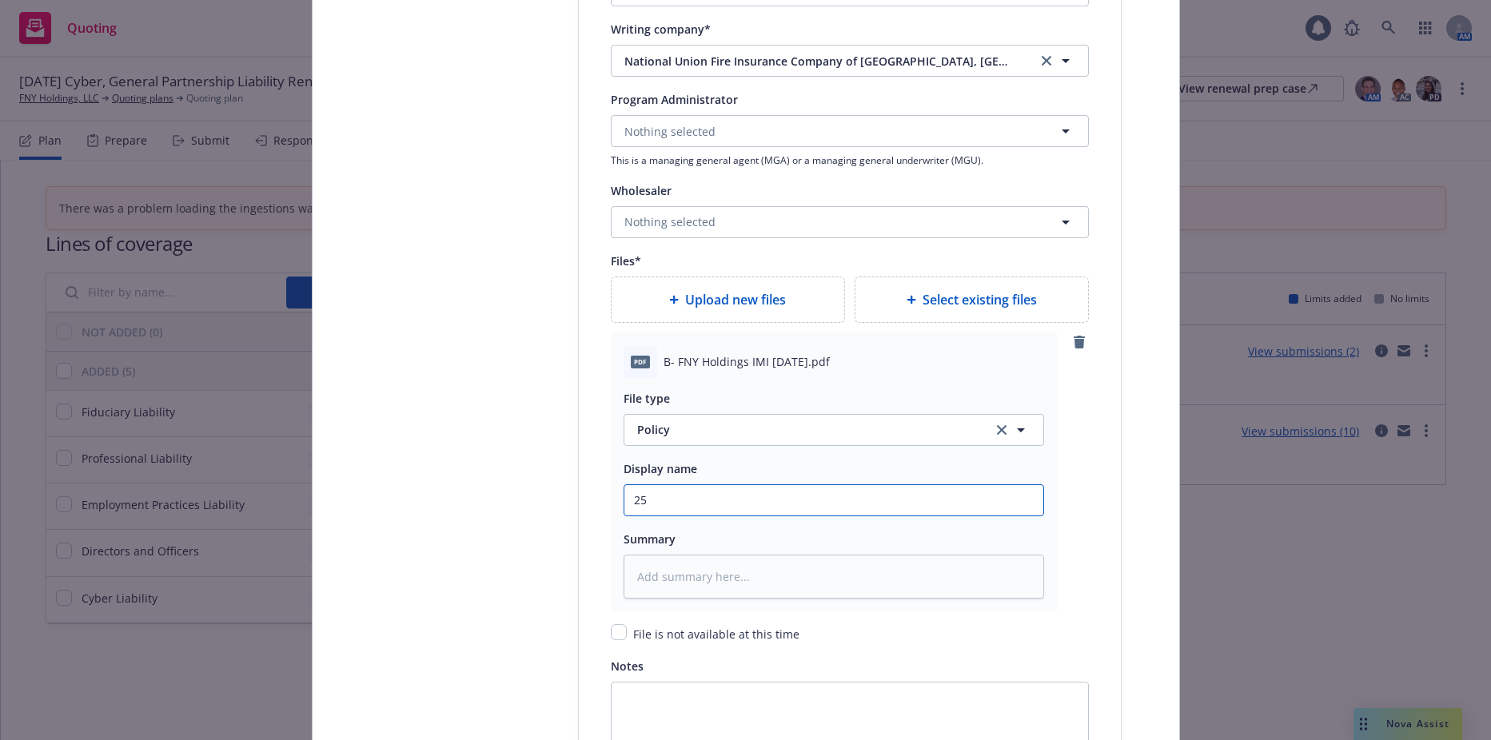
type textarea "x"
type input "25-"
type textarea "x"
type input "25-2"
type textarea "x"
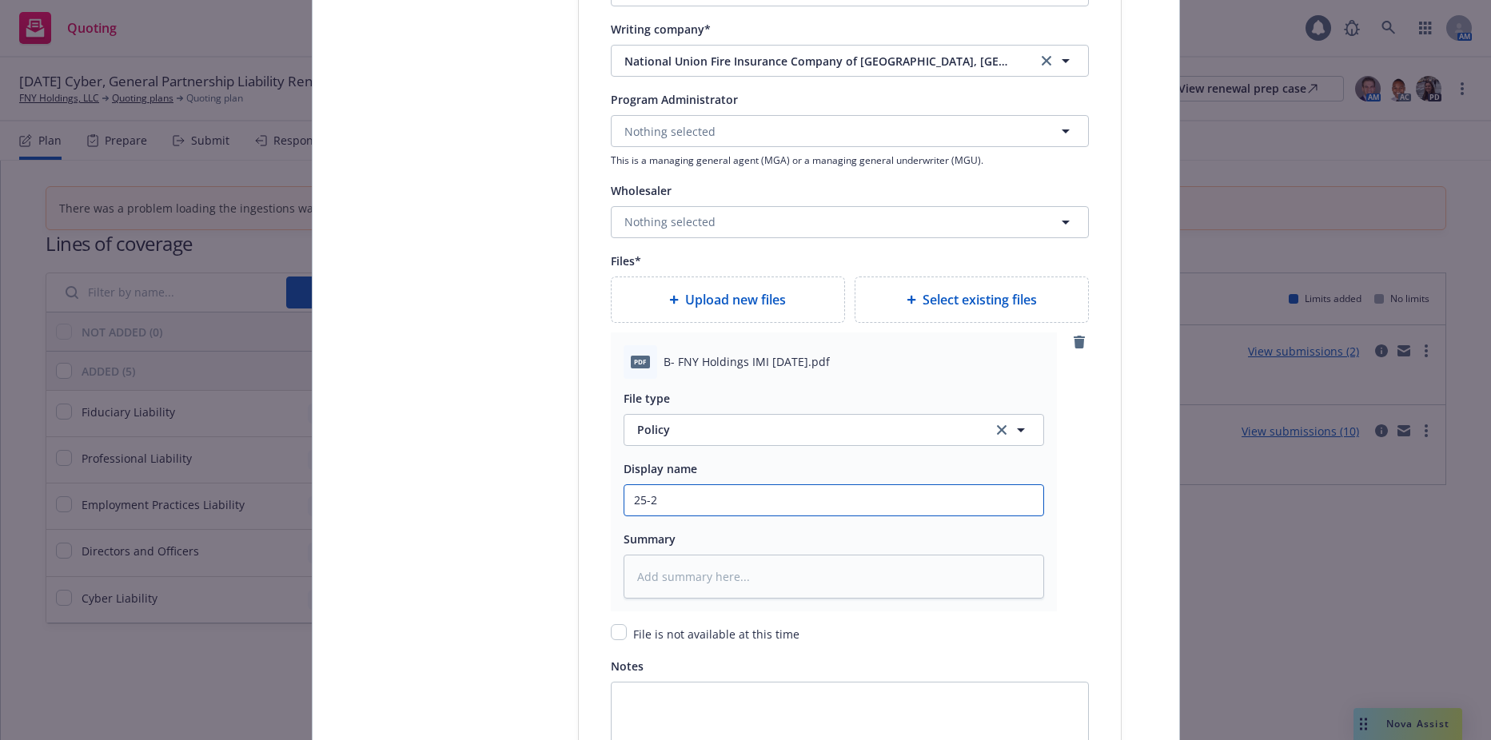
type input "25-26"
type textarea "x"
type input "25-26"
type textarea "x"
type input "25-26 G"
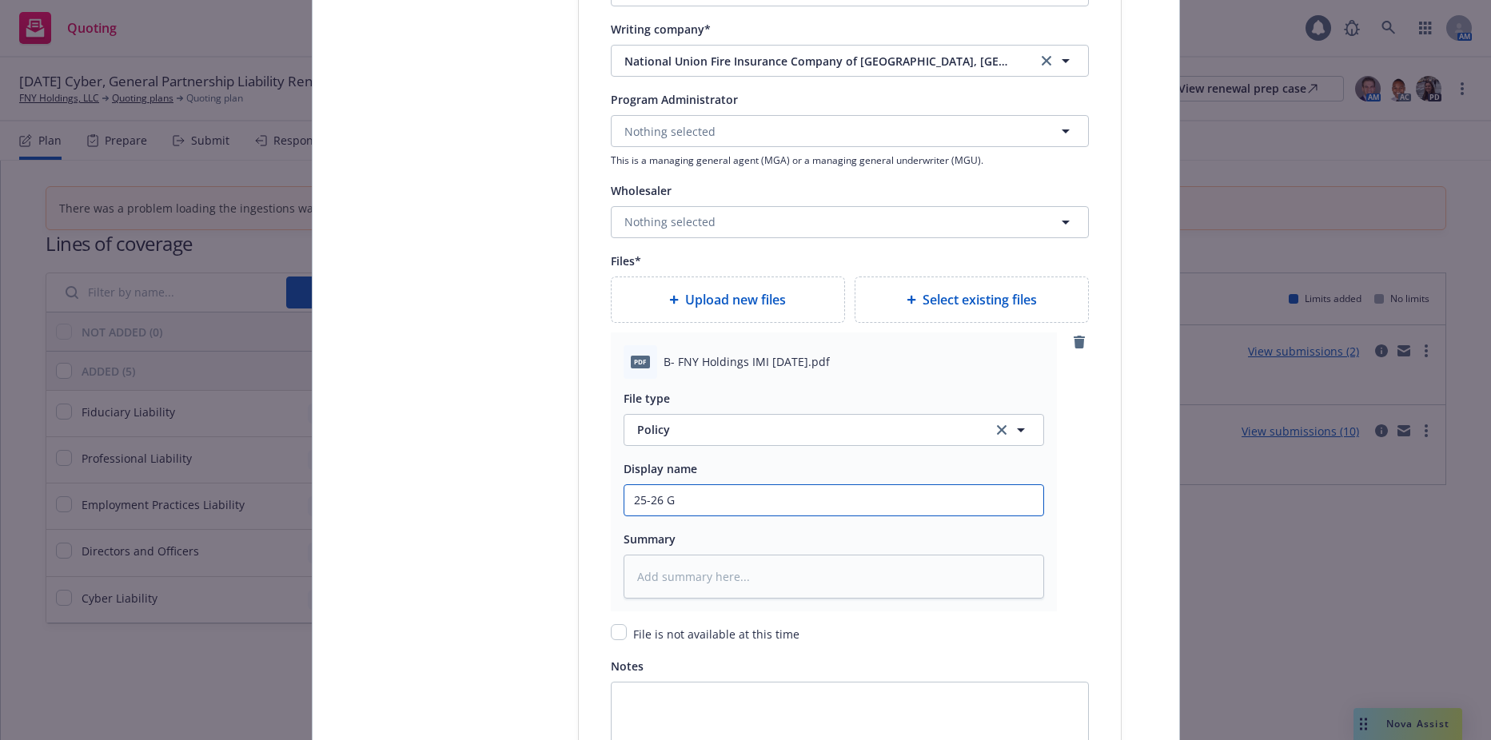
type textarea "x"
type input "25-26 GP"
type textarea "x"
type input "25-26 GPL"
type textarea "x"
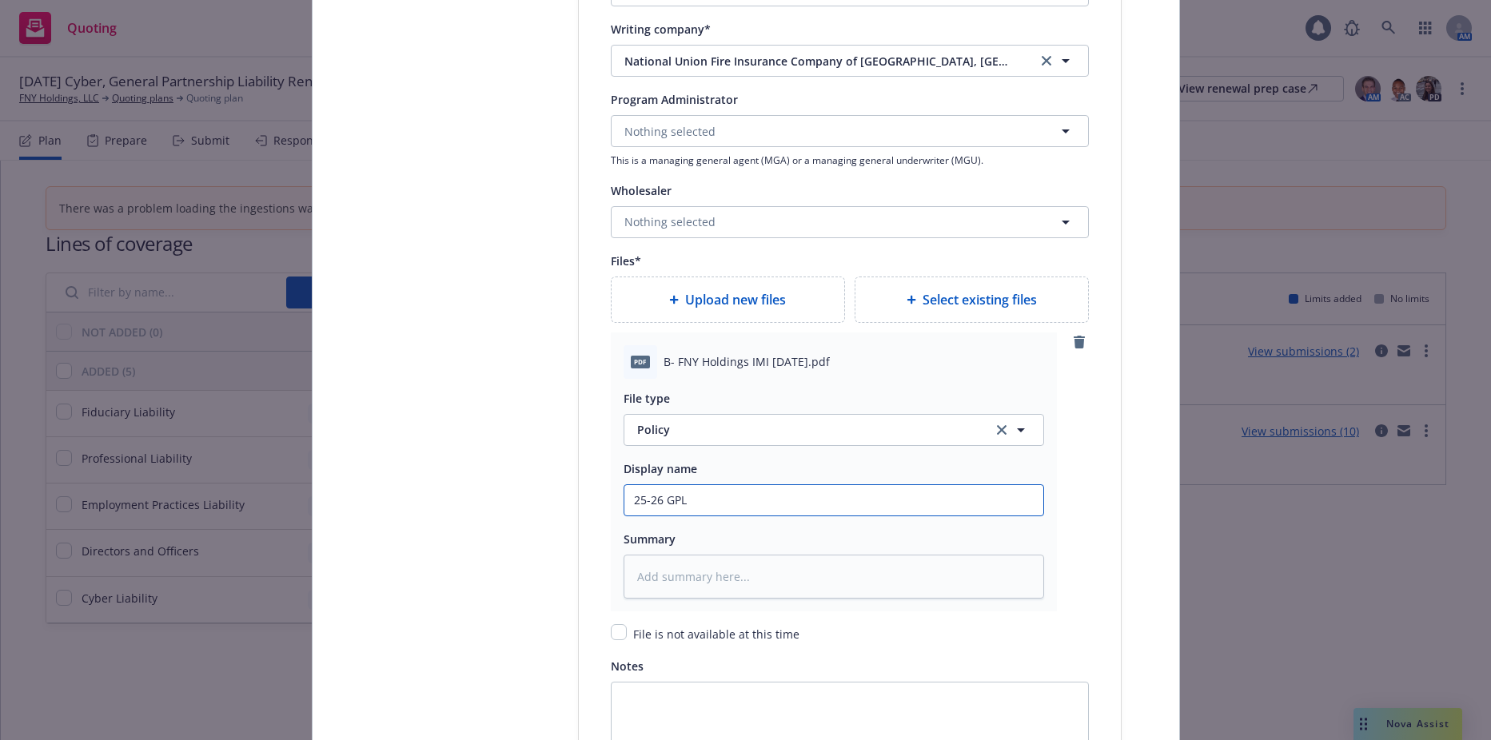
type input "25-26 GPL"
type textarea "x"
type input "25-26 GPL B"
type textarea "x"
type input "25-26 GPL Bi"
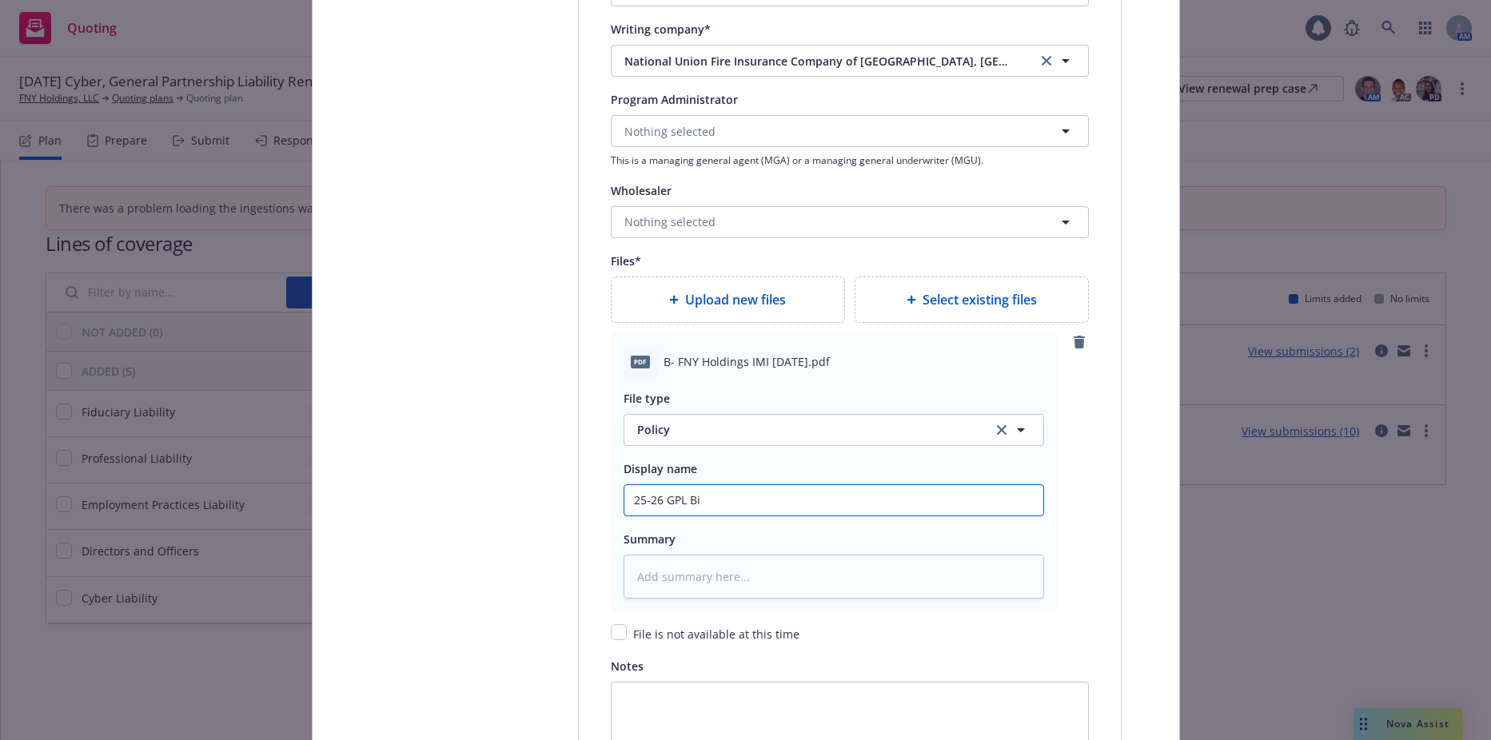
type textarea "x"
type input "25-26 GPL Bin"
type textarea "x"
type input "25-26 GPL Bind"
type textarea "x"
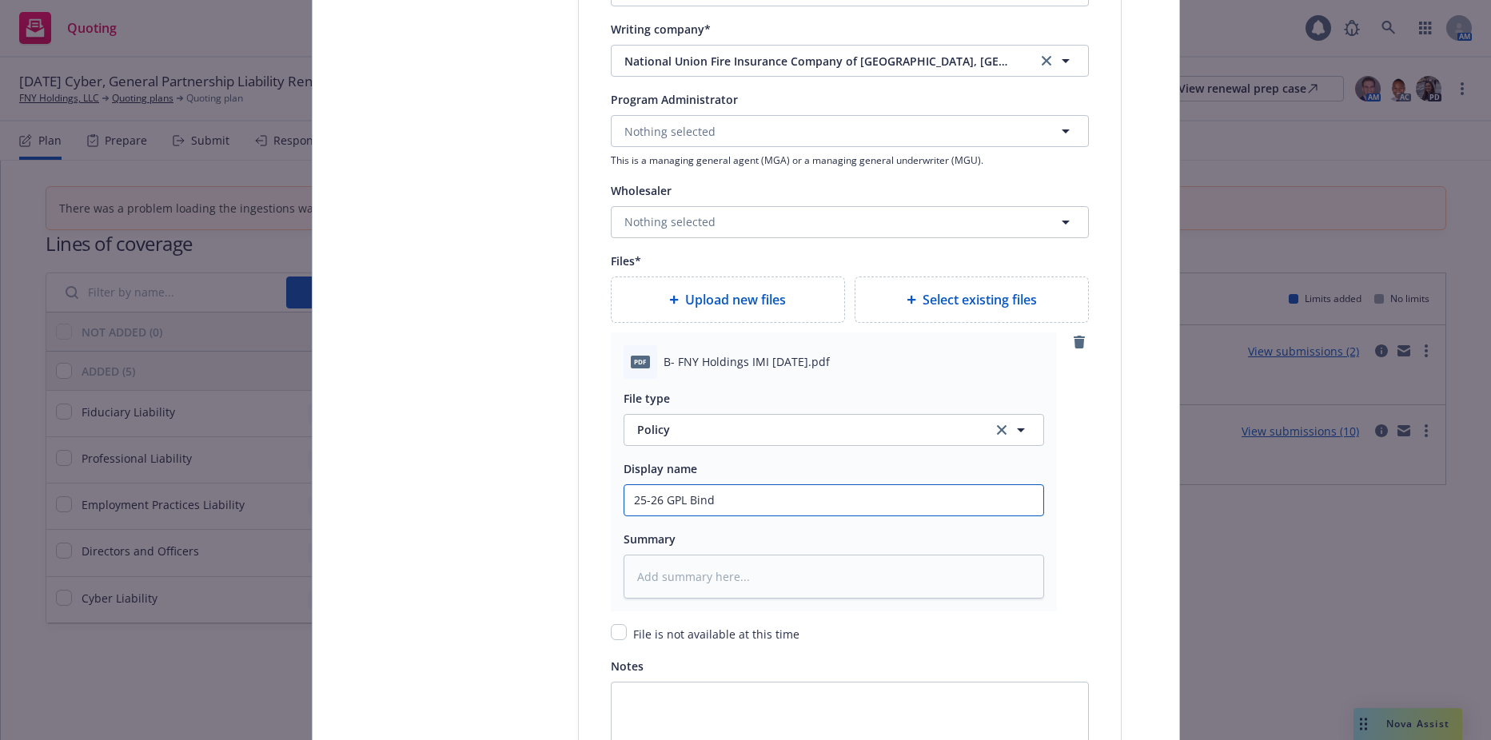
type input "25-26 GPL Binde"
type textarea "x"
type input "25-26 GPL Binder"
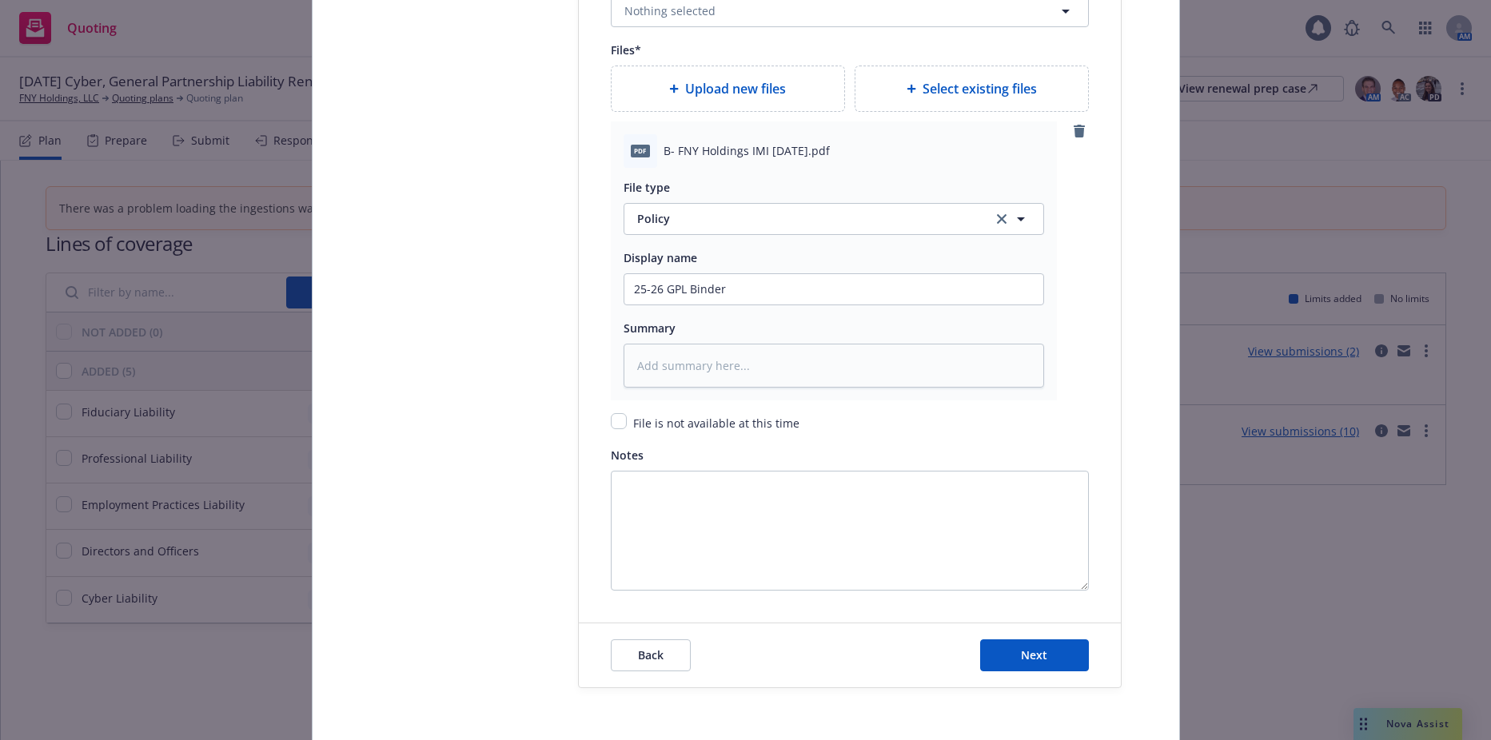
scroll to position [2117, 0]
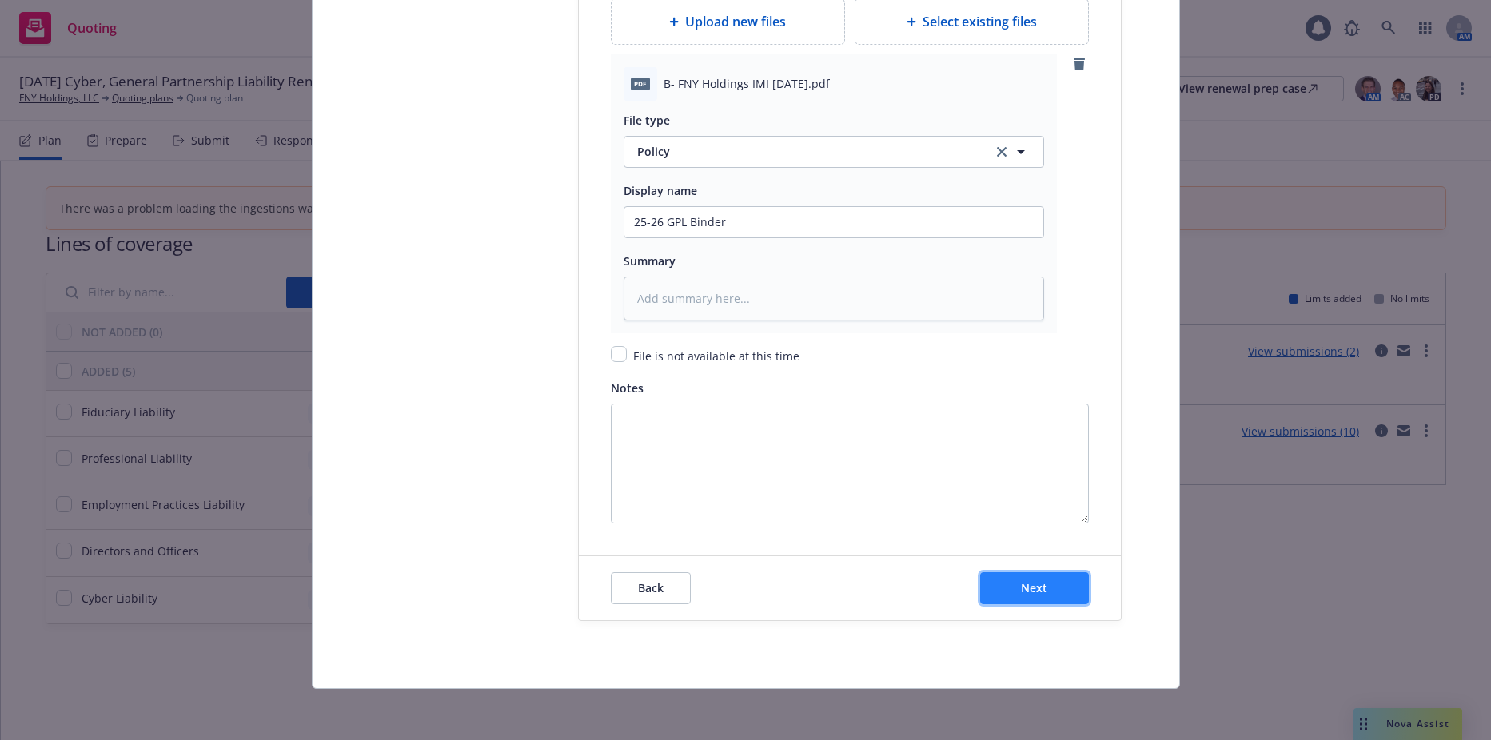
click at [1032, 573] on button "Next" at bounding box center [1034, 589] width 109 height 32
type textarea "x"
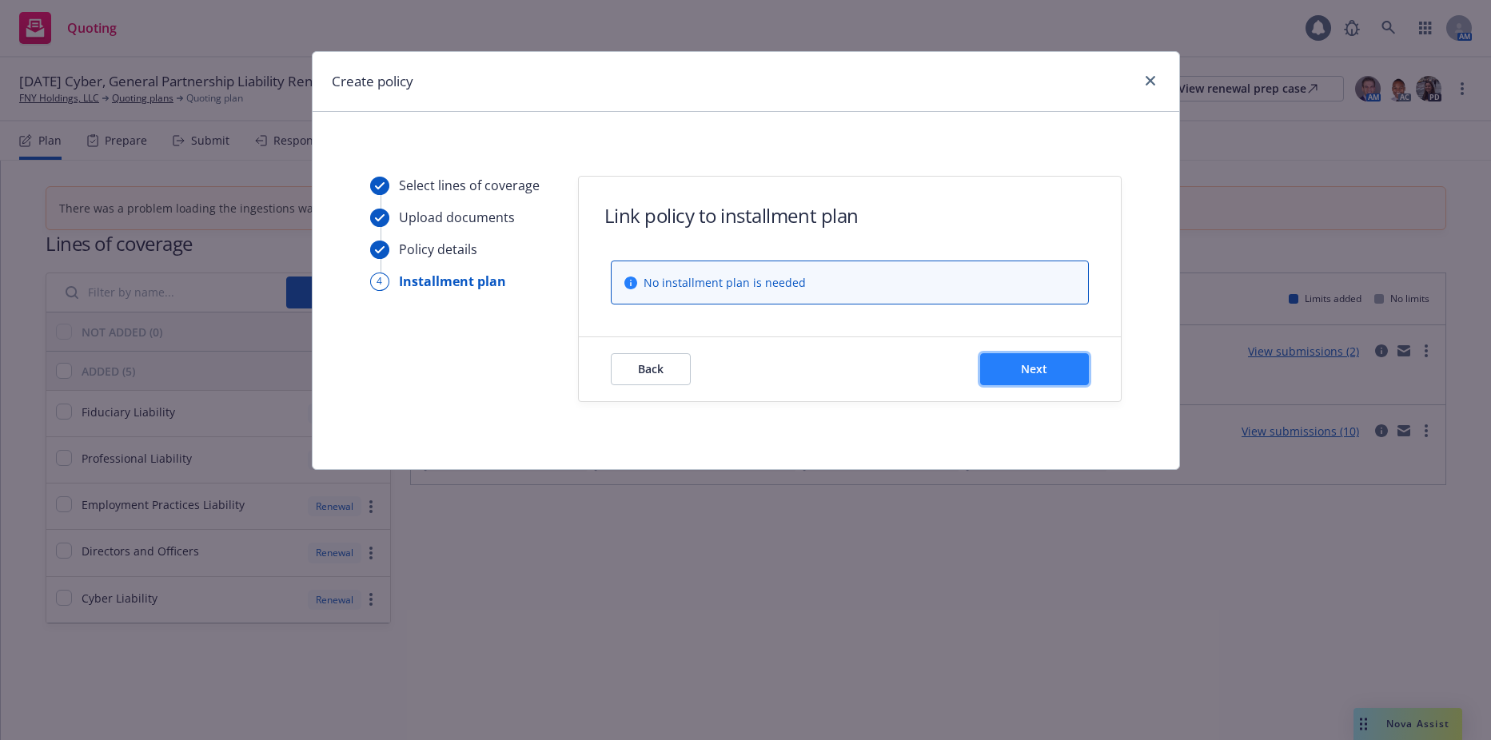
click at [1071, 367] on button "Next" at bounding box center [1034, 369] width 109 height 32
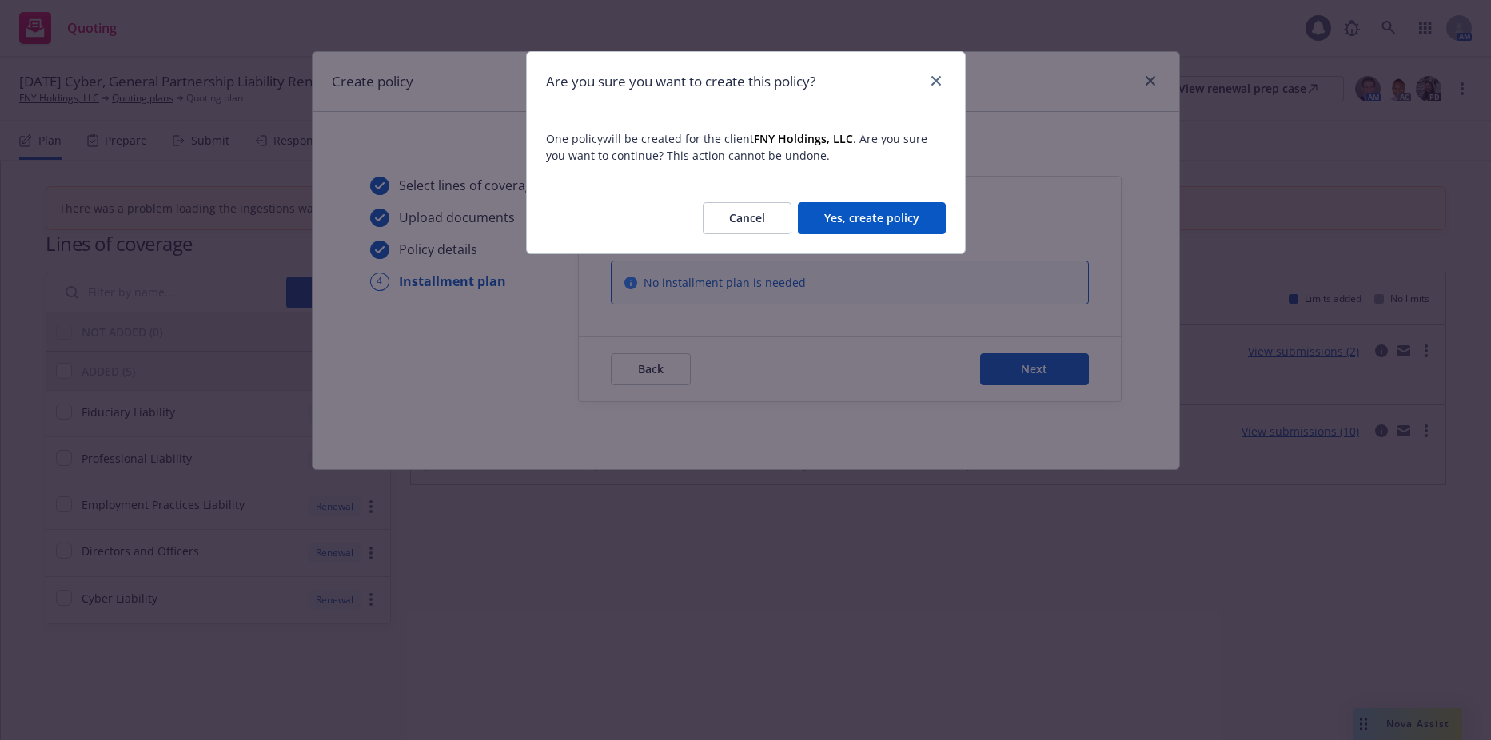
click at [884, 220] on button "Yes, create policy" at bounding box center [872, 218] width 148 height 32
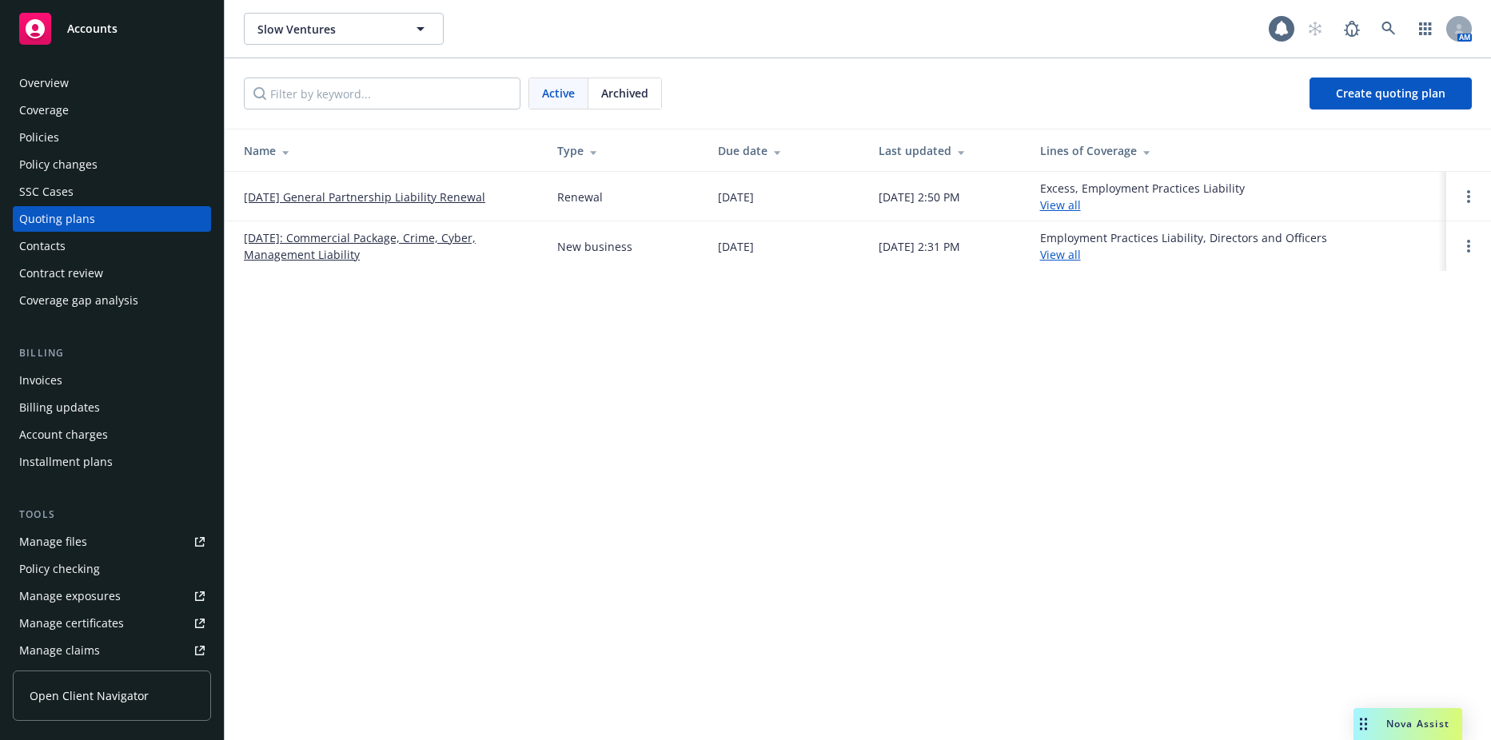
click at [50, 138] on div "Policies" at bounding box center [39, 138] width 40 height 26
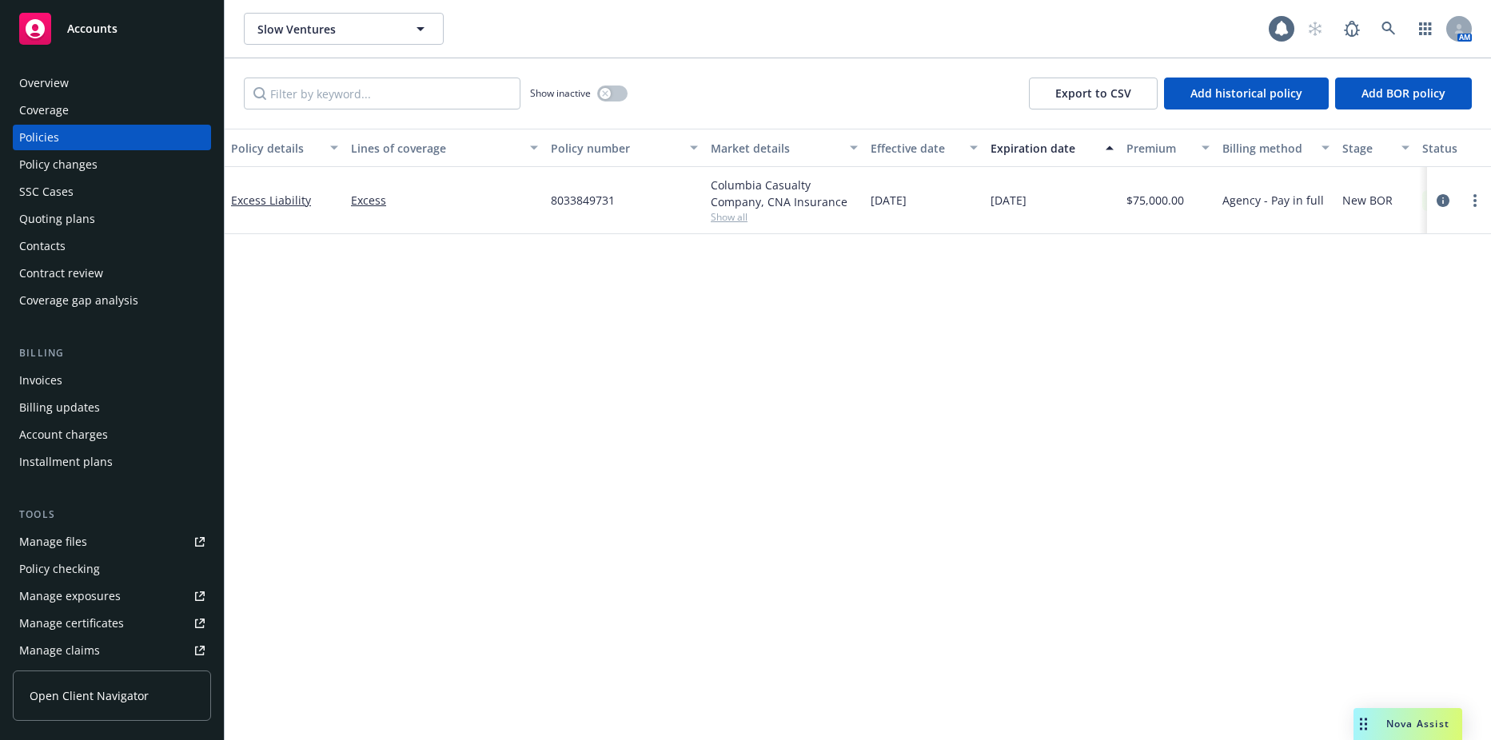
click at [723, 218] on span "Show all" at bounding box center [784, 217] width 147 height 14
click at [1475, 199] on circle "more" at bounding box center [1475, 200] width 3 height 3
click at [262, 198] on link "Excess Liability" at bounding box center [271, 200] width 80 height 15
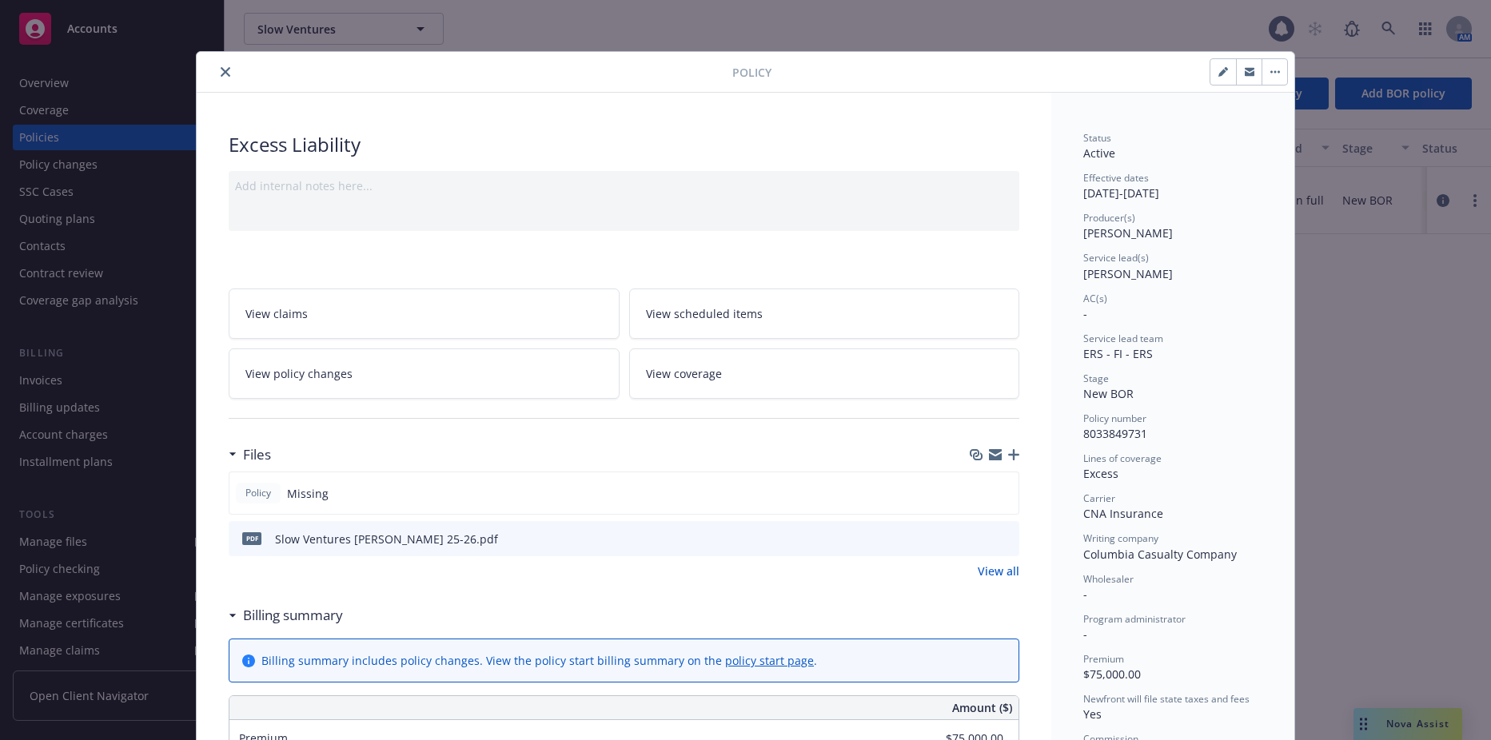
click at [1211, 79] on button "button" at bounding box center [1224, 72] width 26 height 26
select select "NEW_BOR"
select select "12"
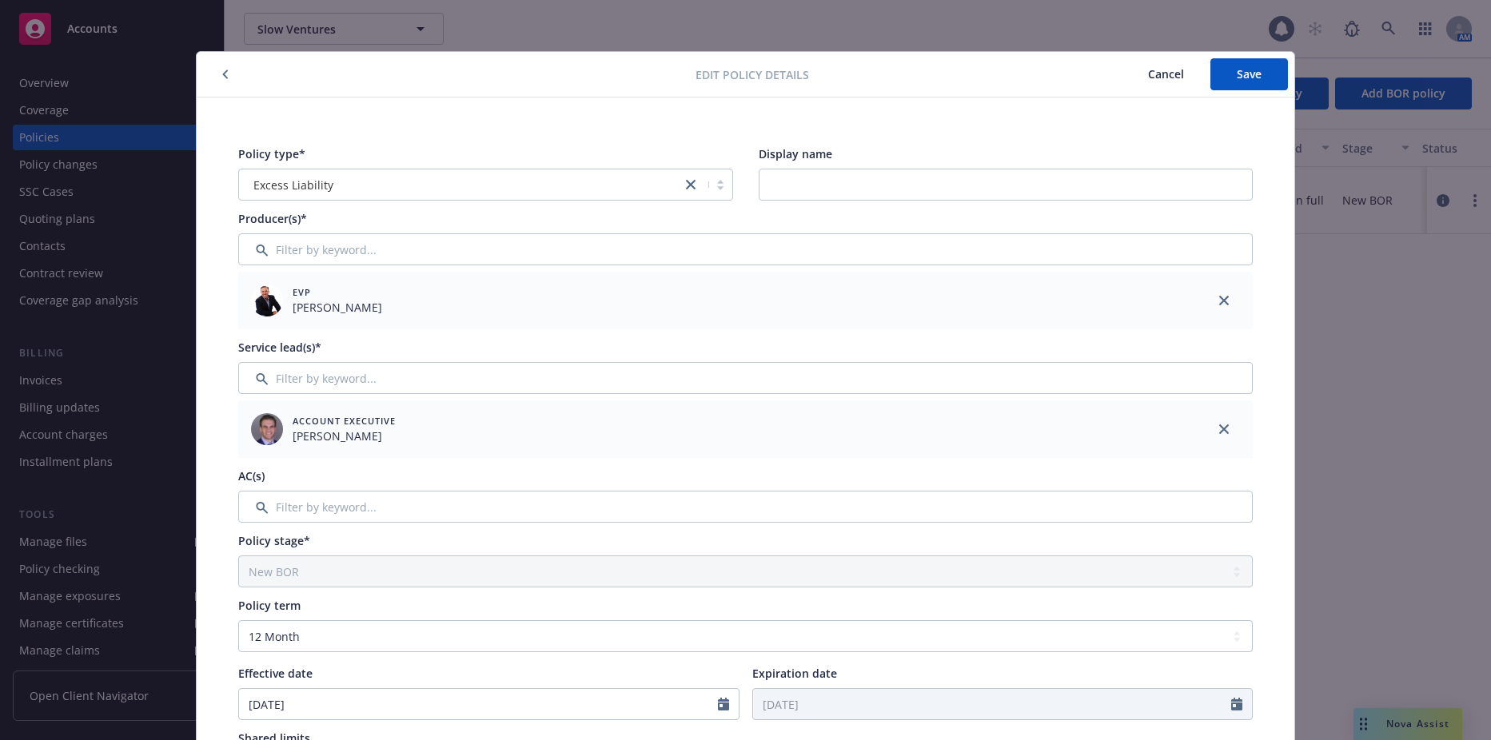
click at [441, 182] on div "Excess Liability" at bounding box center [460, 185] width 426 height 17
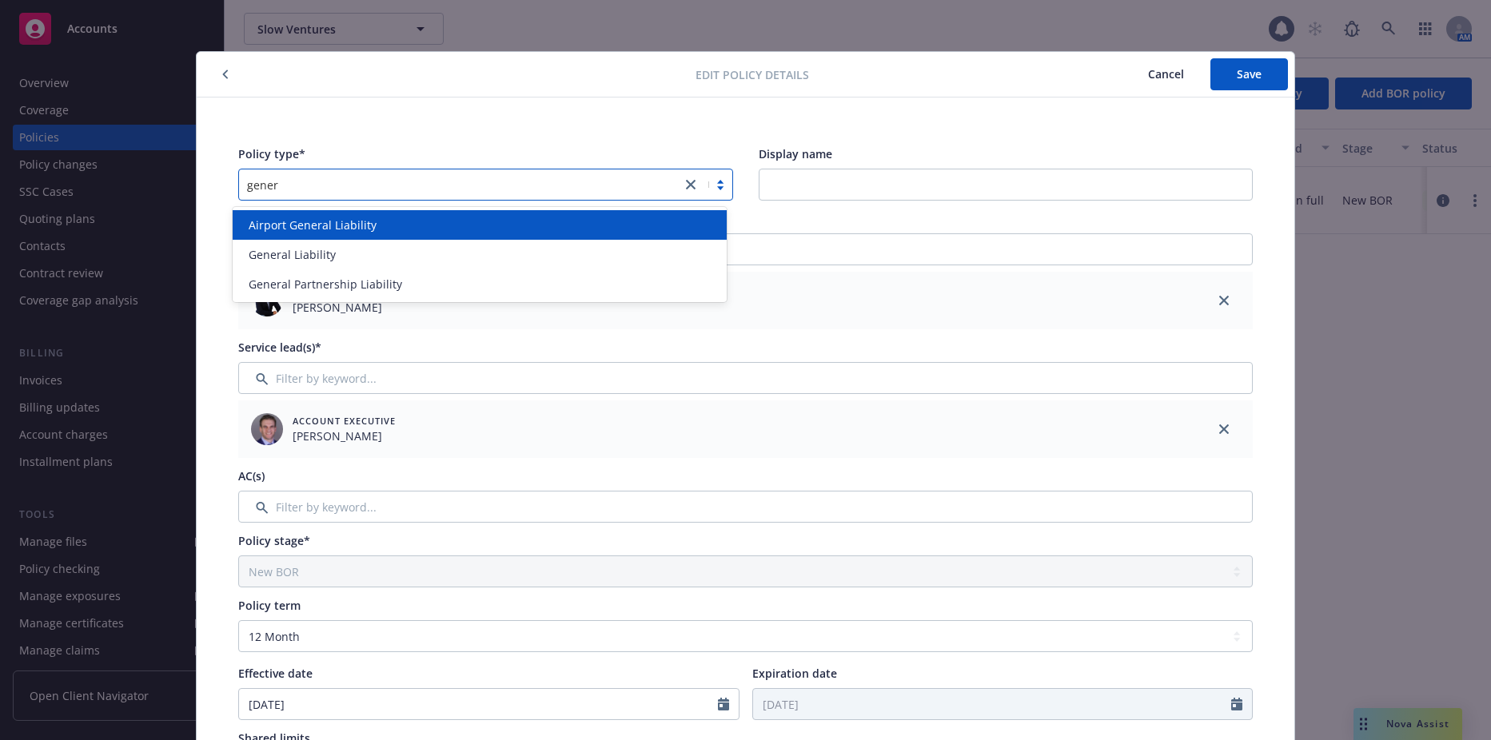
type input "genera"
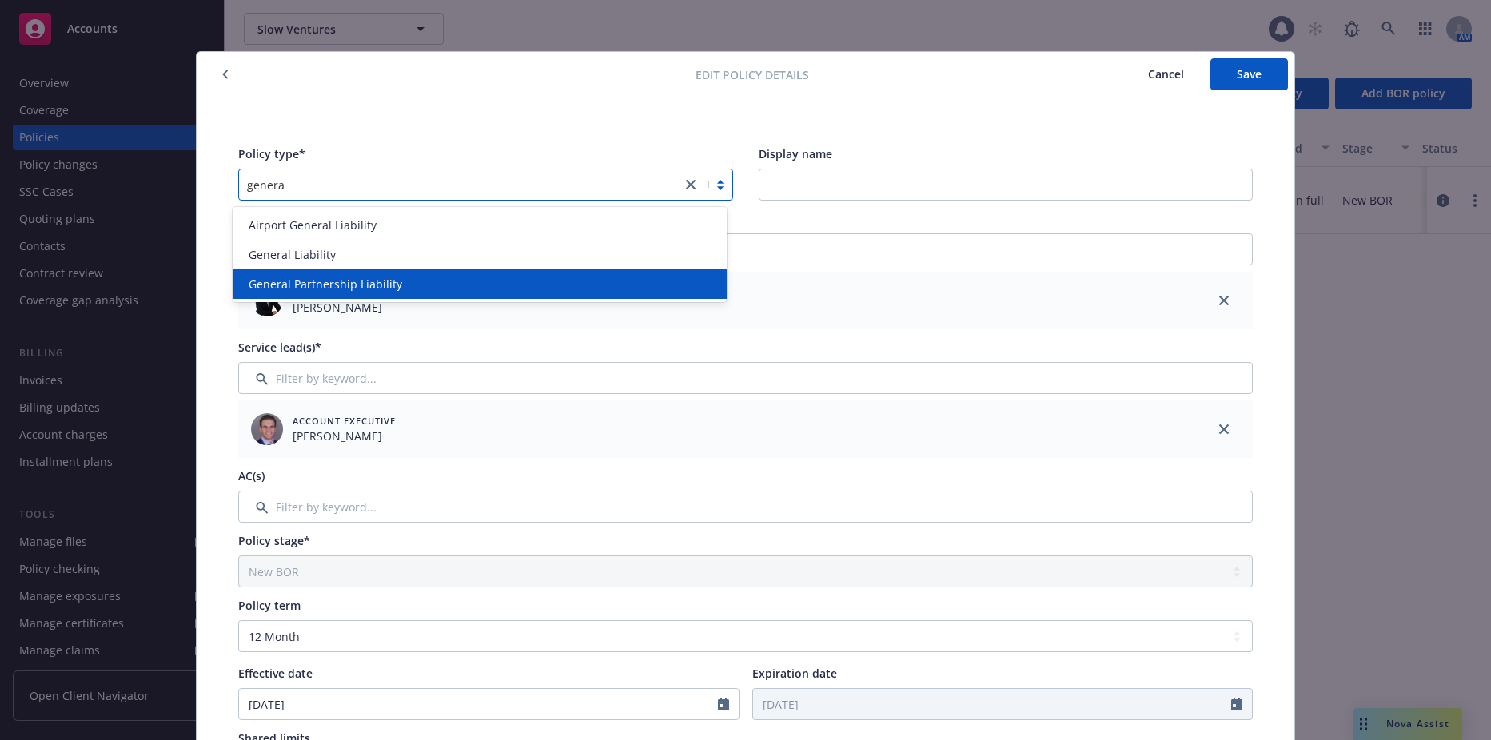
click at [347, 273] on div "General Partnership Liability" at bounding box center [480, 284] width 495 height 30
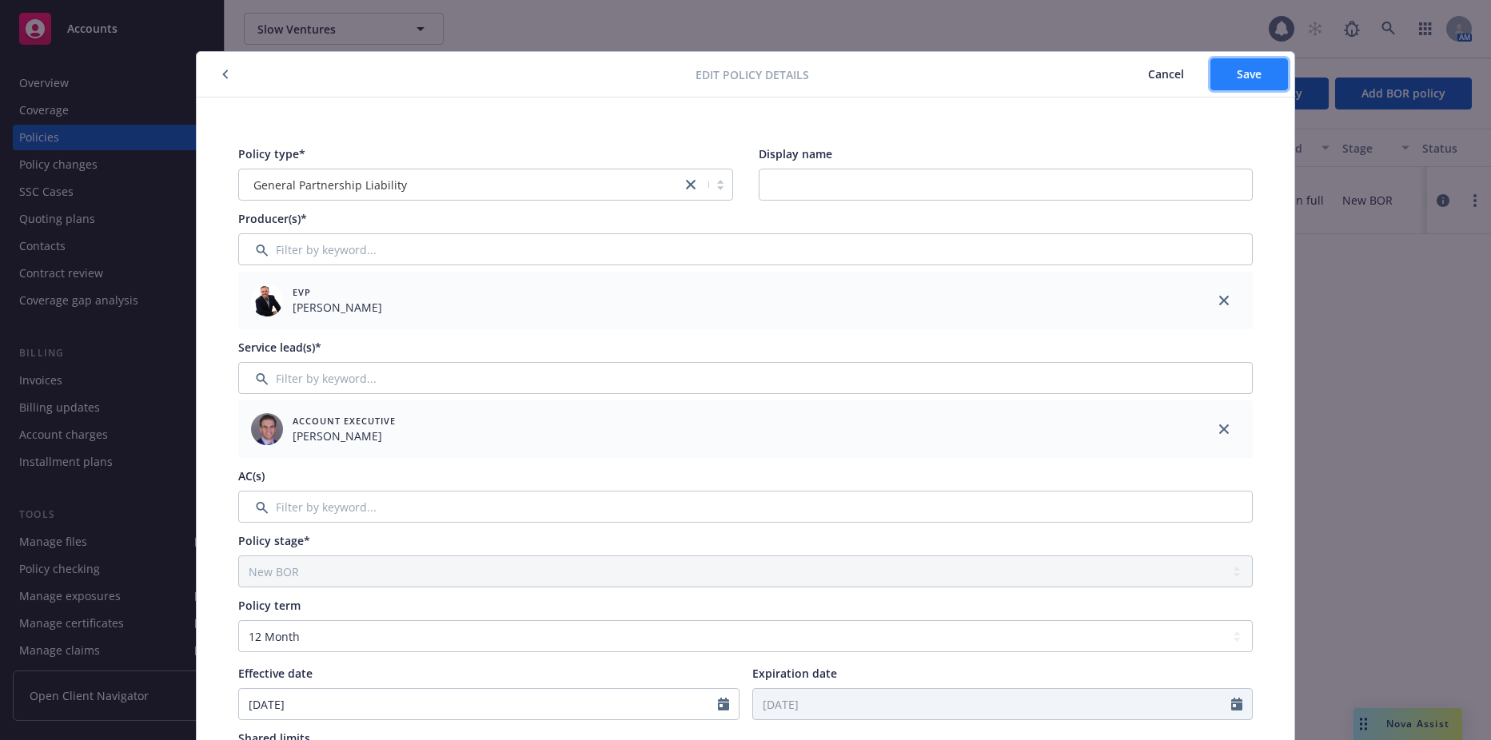
click at [1262, 86] on button "Save" at bounding box center [1250, 74] width 78 height 32
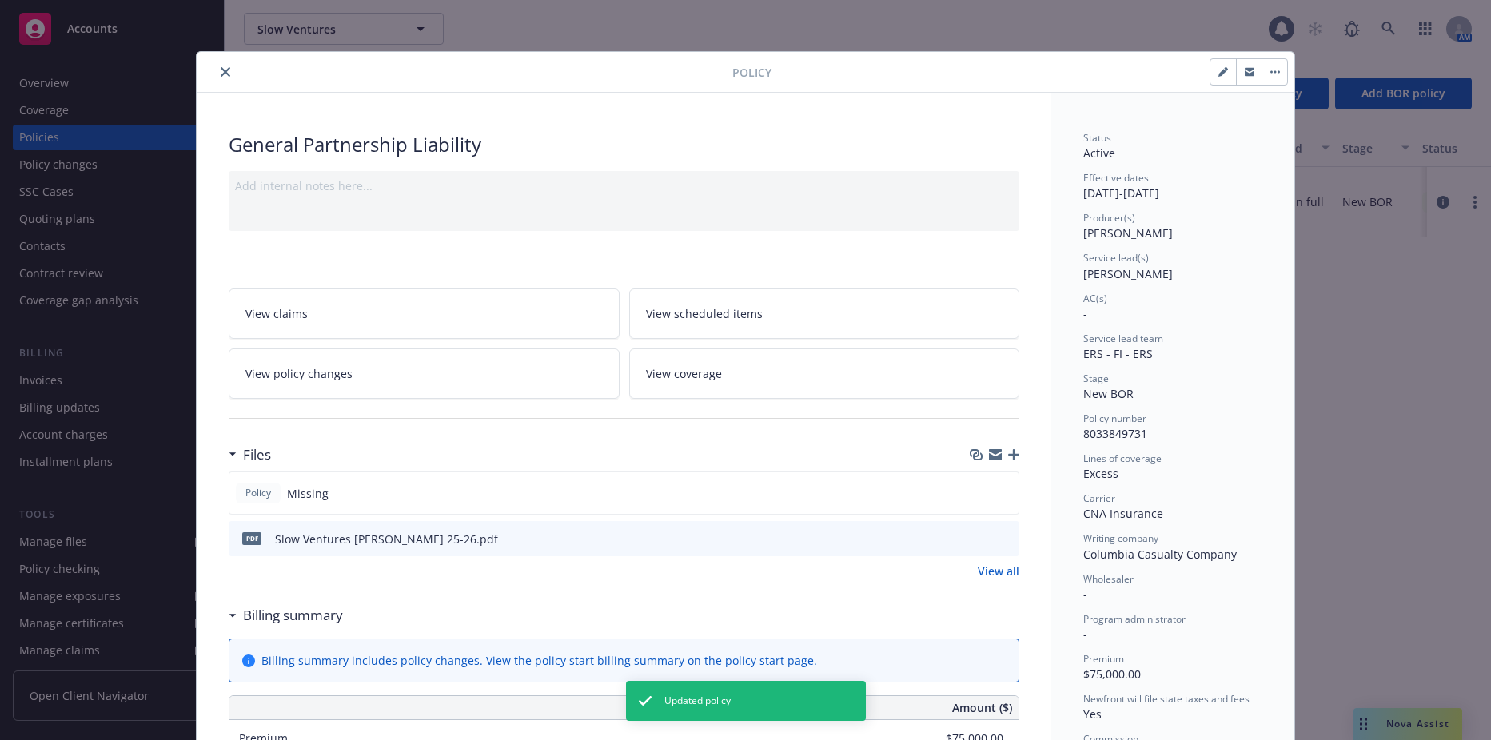
click at [715, 379] on link "View coverage" at bounding box center [824, 374] width 391 height 50
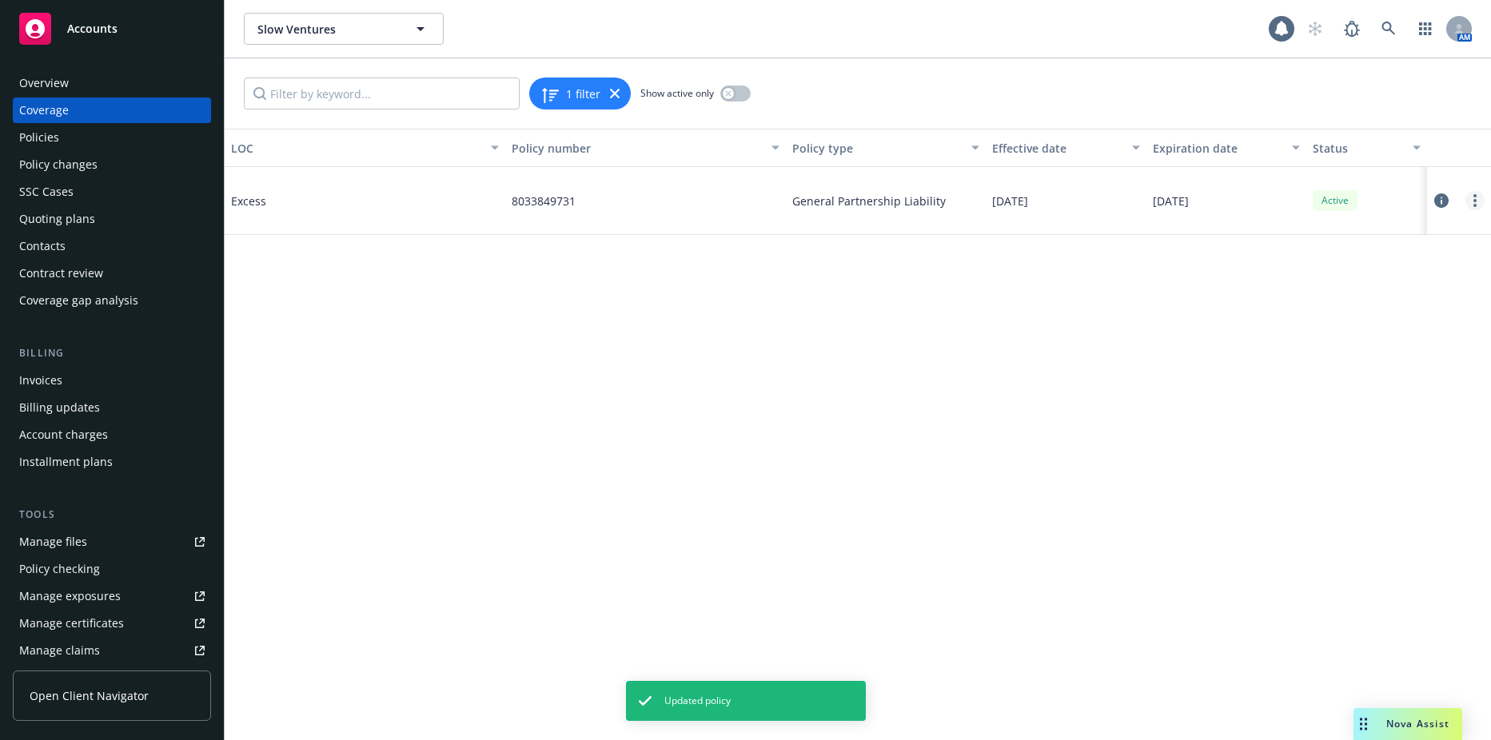
click at [1484, 202] on link "more" at bounding box center [1475, 200] width 19 height 19
click at [1339, 267] on link "Delete coverage" at bounding box center [1379, 265] width 210 height 32
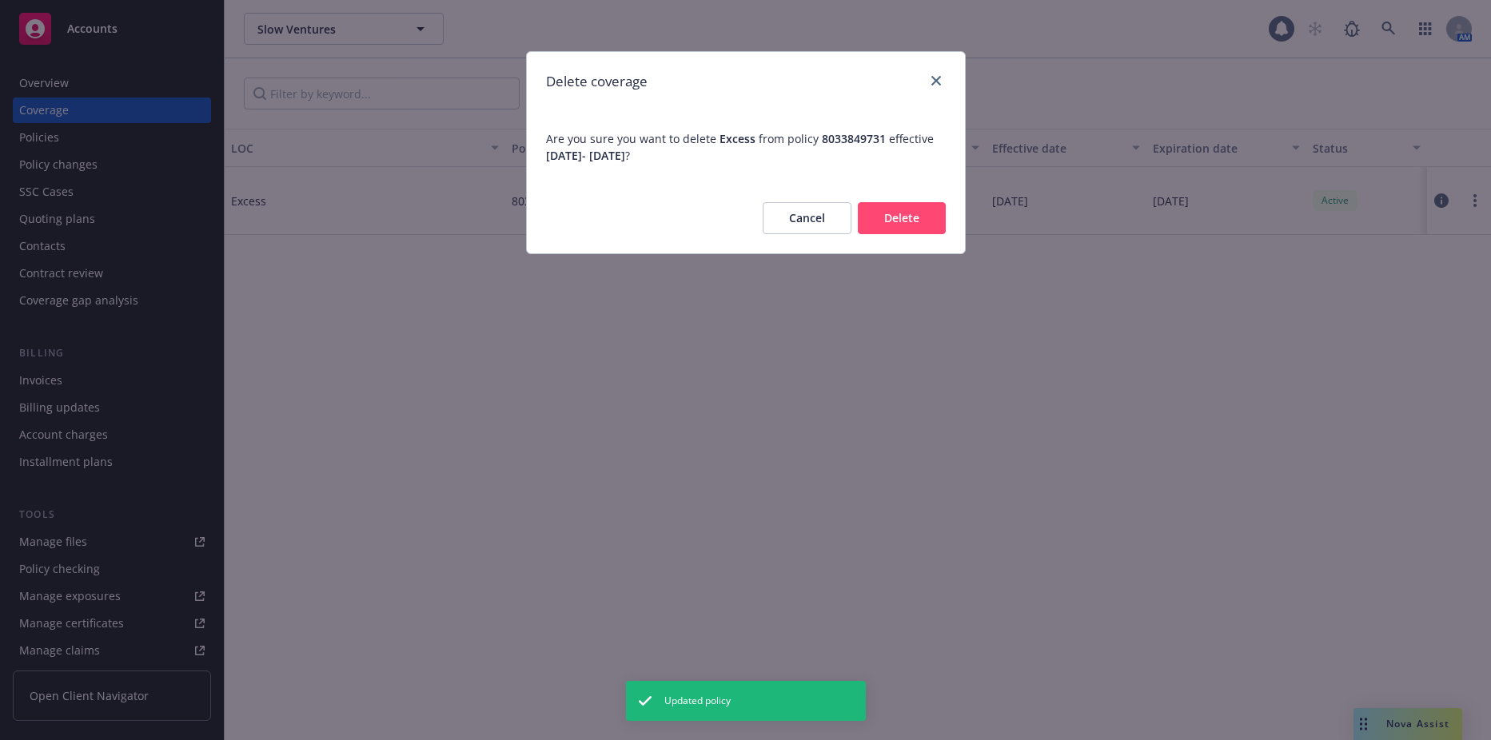
click at [848, 221] on button "Cancel" at bounding box center [807, 218] width 89 height 32
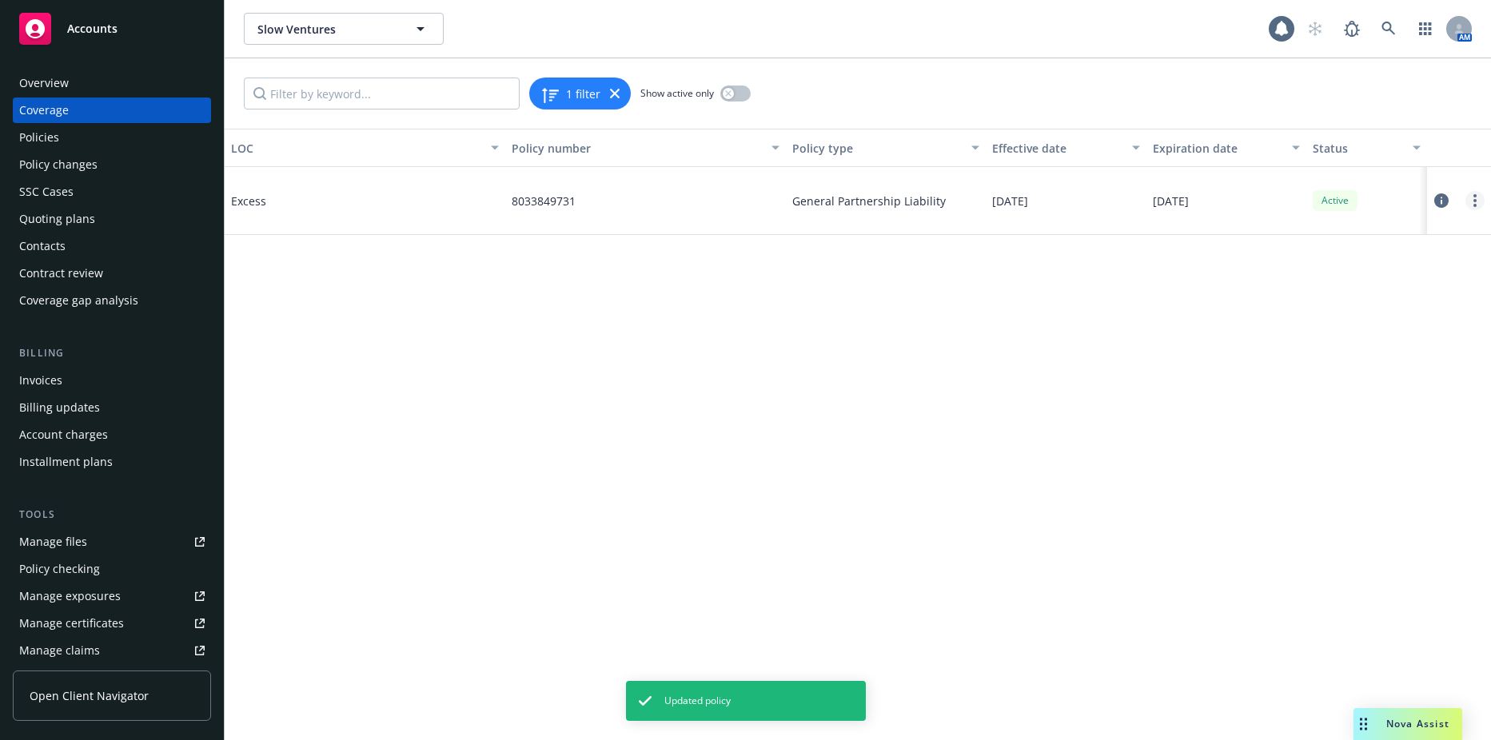
click at [1477, 199] on link "more" at bounding box center [1475, 200] width 19 height 19
click at [1359, 269] on link "Delete coverage" at bounding box center [1379, 265] width 210 height 32
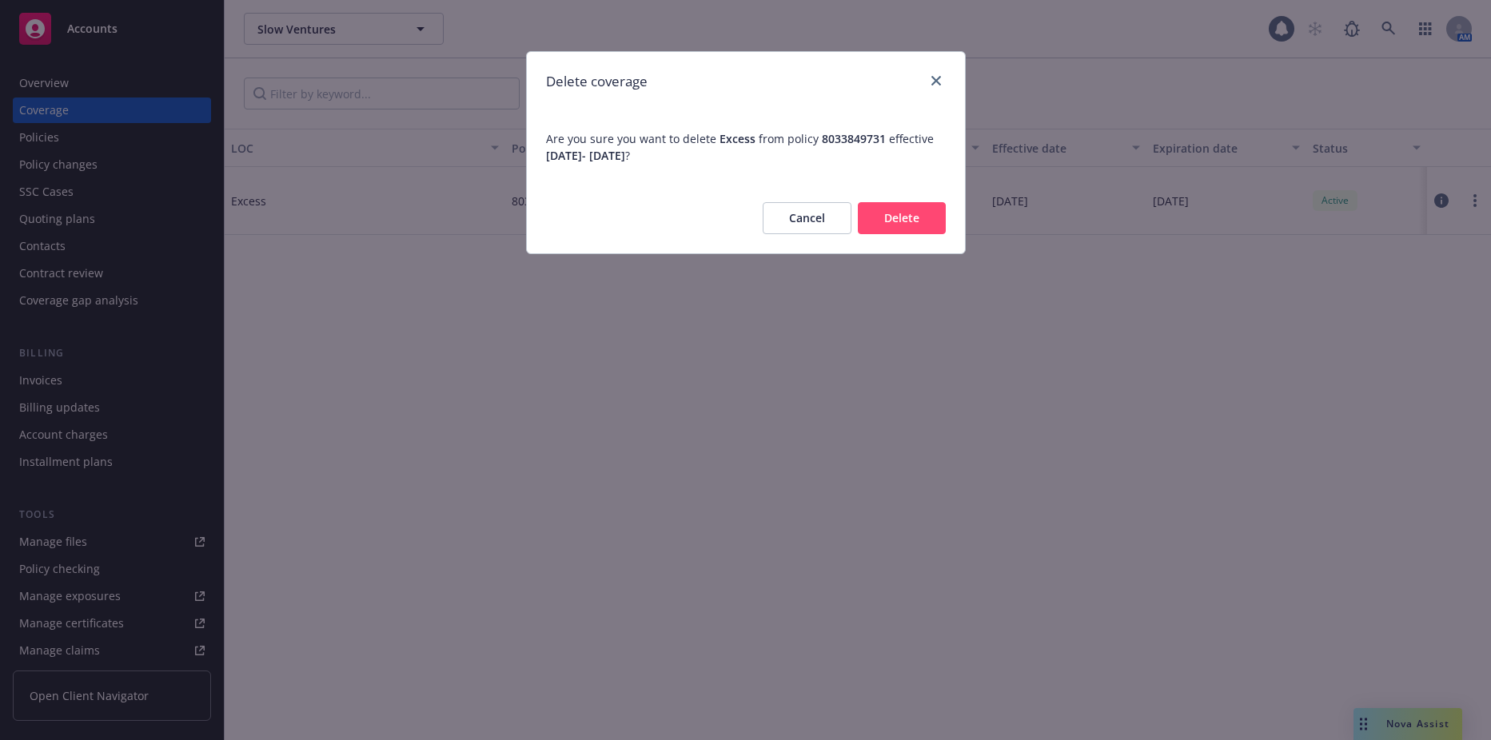
click at [880, 221] on button "Delete" at bounding box center [902, 218] width 88 height 32
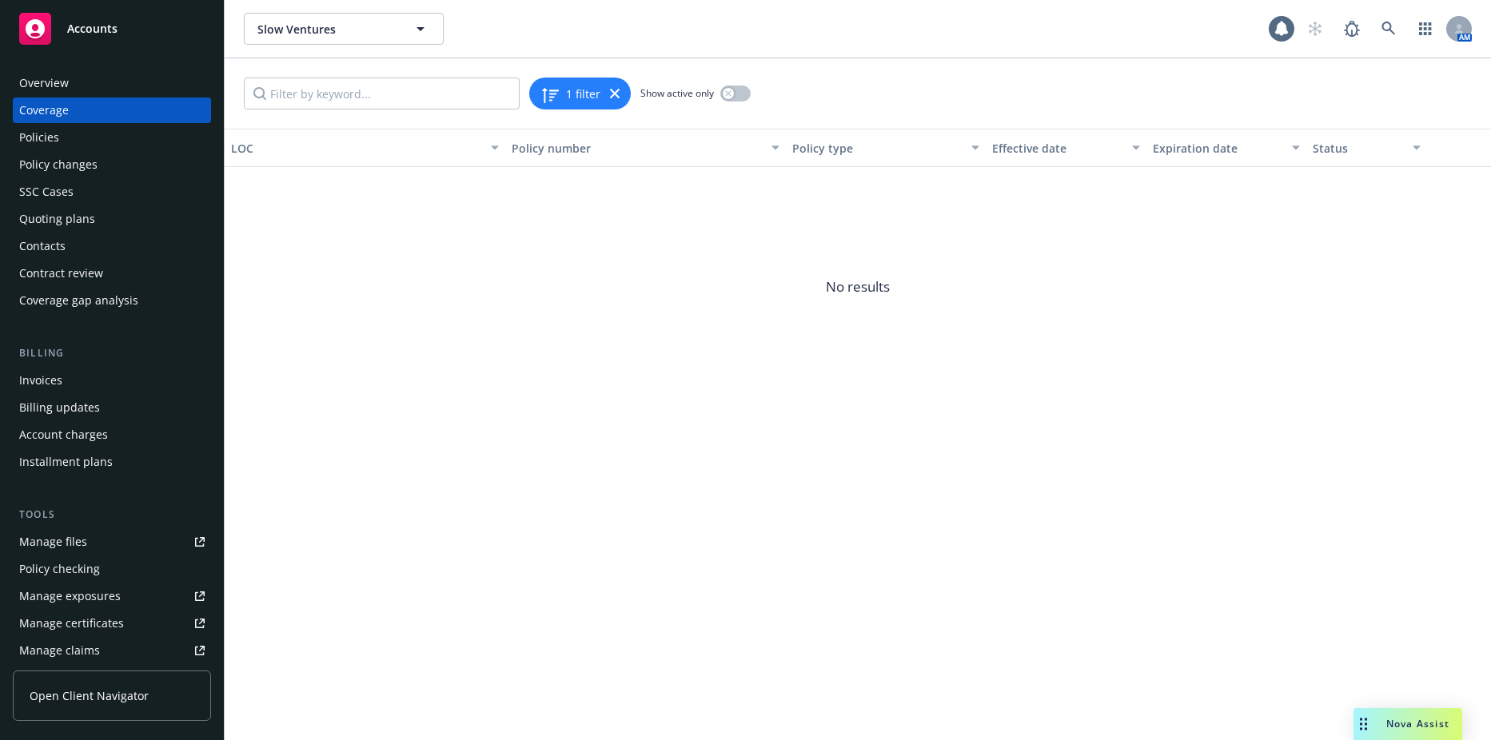
click at [88, 147] on div "Policies" at bounding box center [112, 138] width 186 height 26
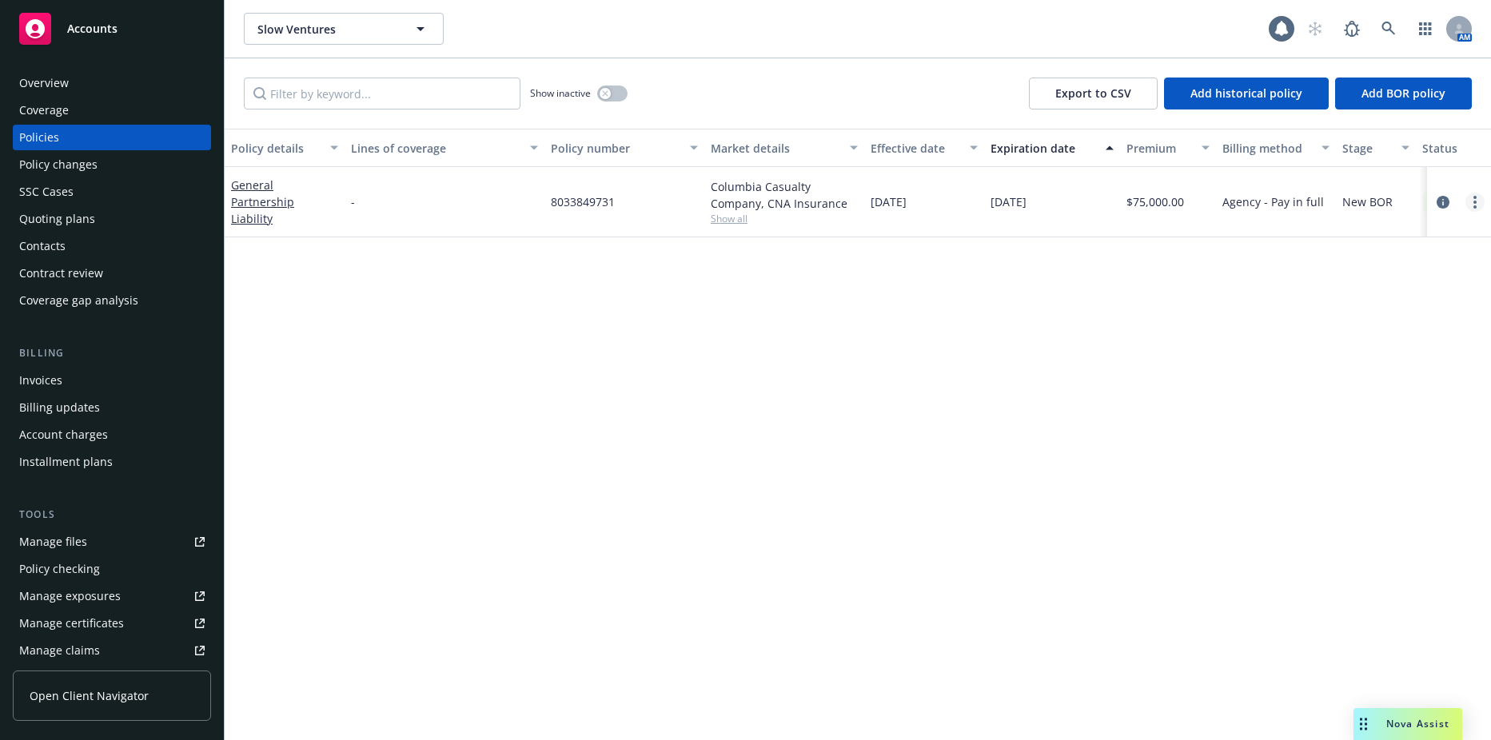
click at [1478, 198] on link "more" at bounding box center [1475, 202] width 19 height 19
click at [1364, 233] on link "Manage lines of coverage" at bounding box center [1390, 234] width 188 height 32
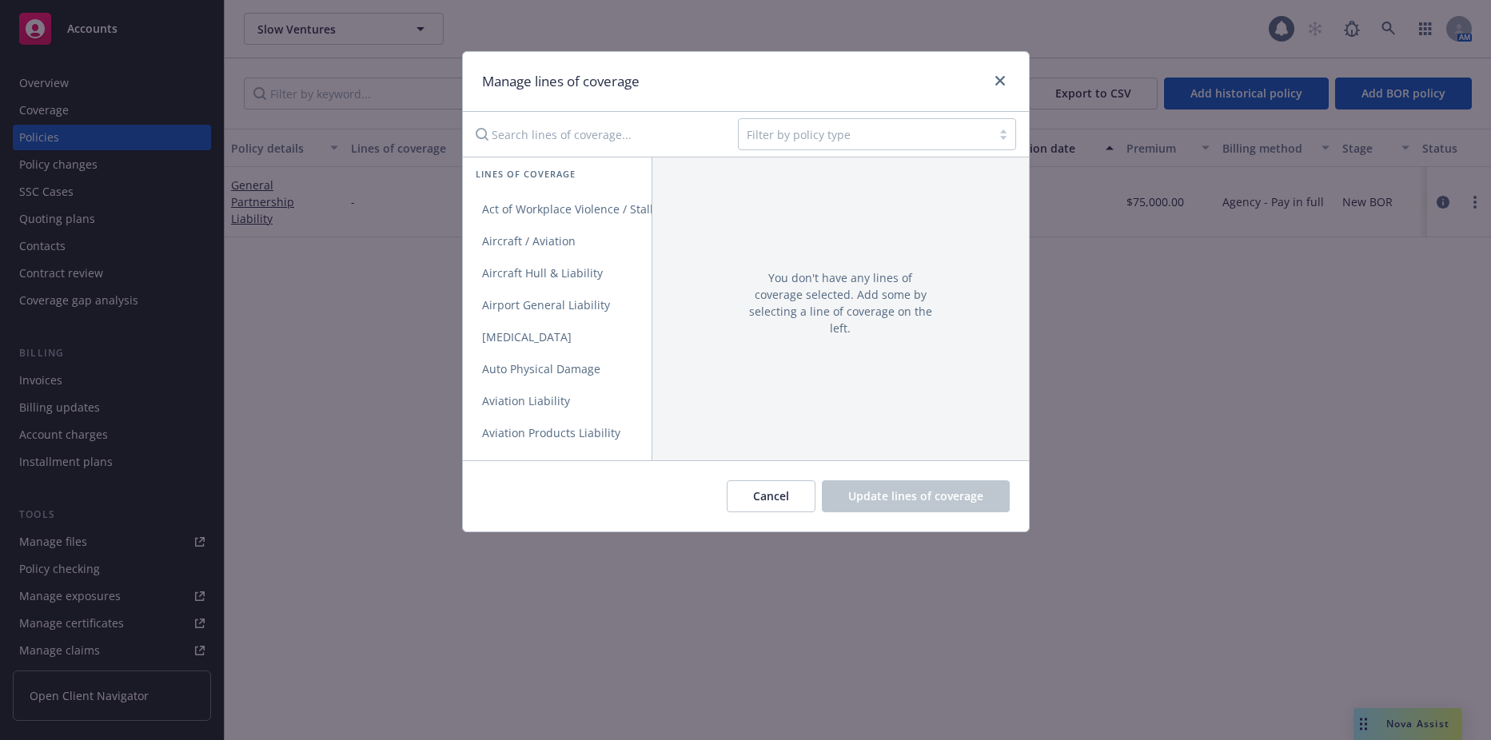
click at [874, 122] on div "Filter by policy type" at bounding box center [865, 135] width 253 height 26
click at [770, 146] on div "Filter by policy type" at bounding box center [865, 135] width 253 height 26
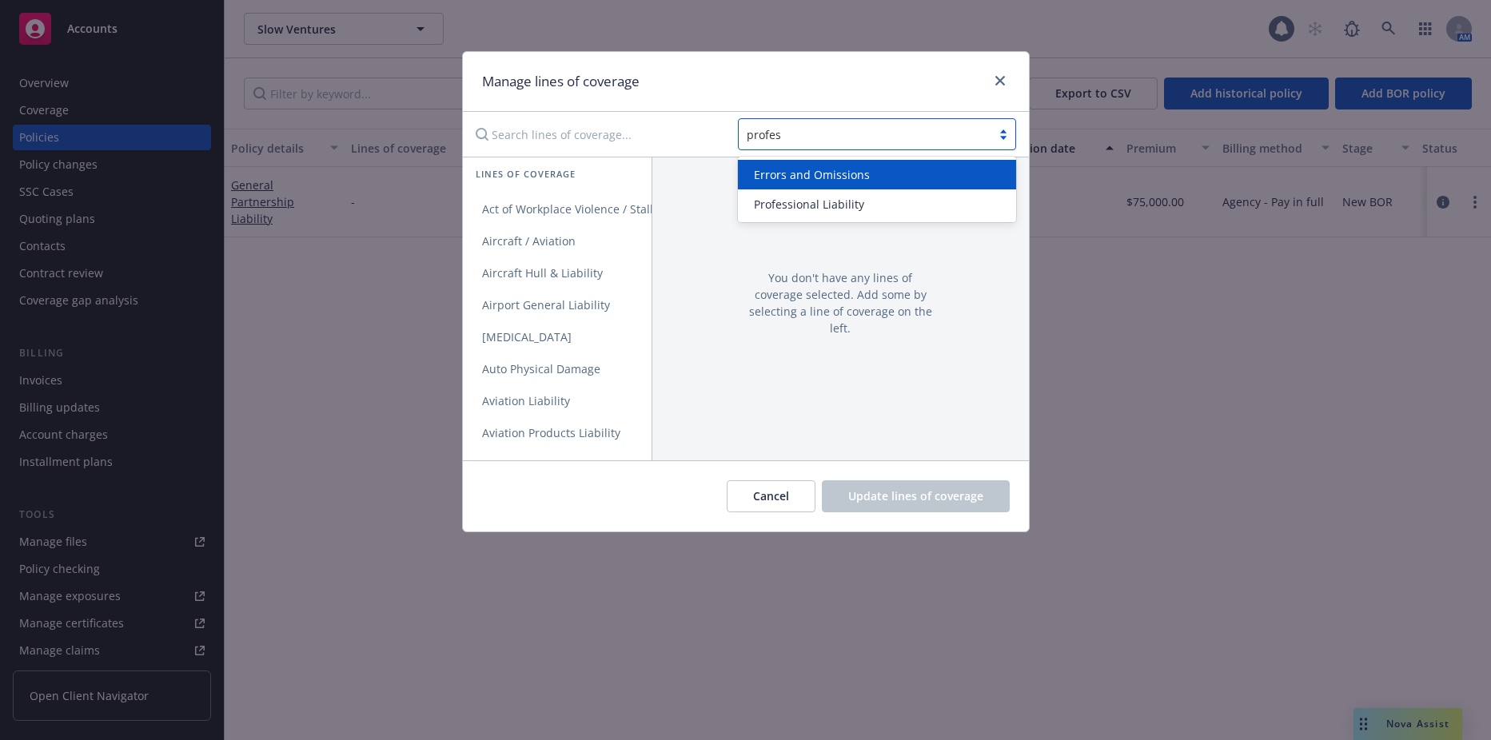
type input "profess"
click at [767, 182] on span "Errors and Omissions" at bounding box center [812, 174] width 116 height 17
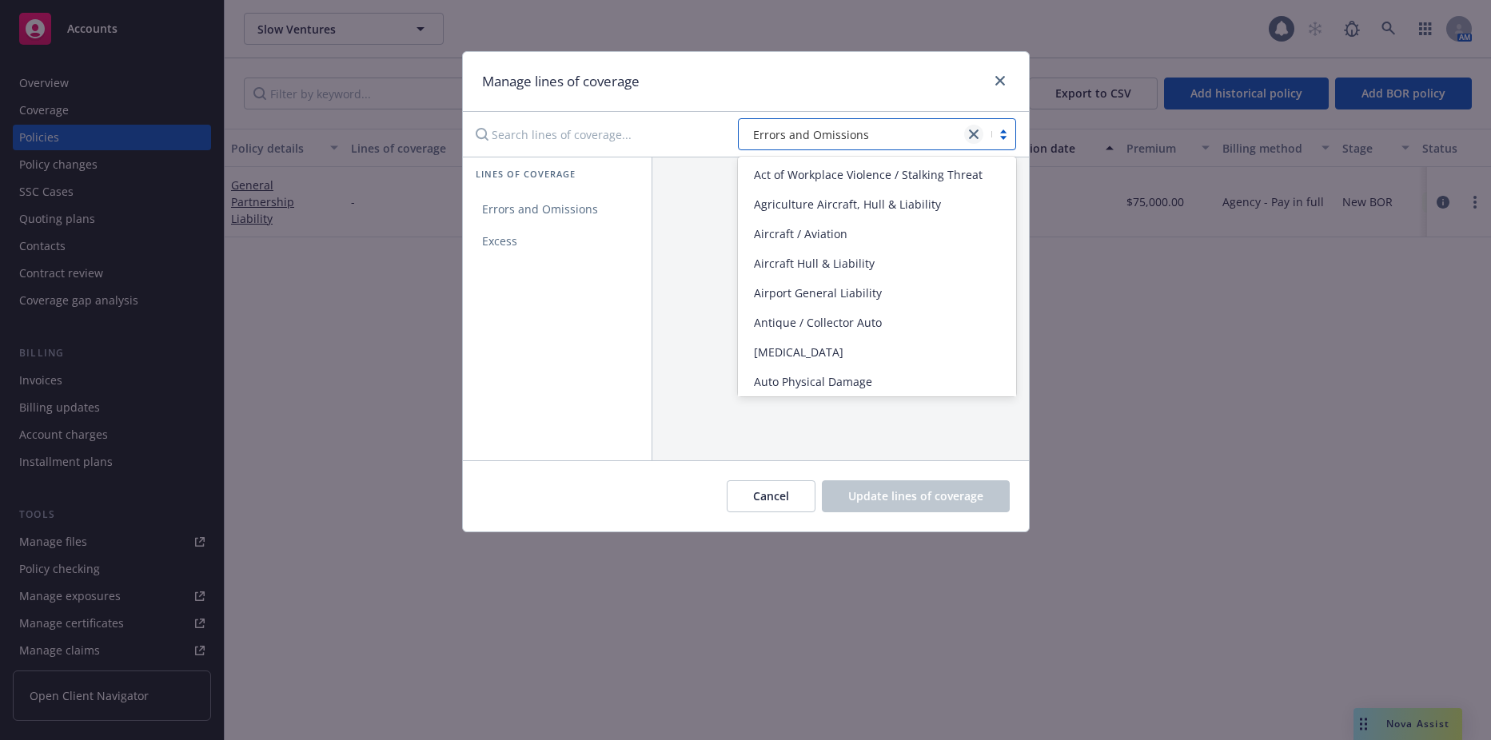
click at [969, 134] on icon "close" at bounding box center [974, 135] width 10 height 10
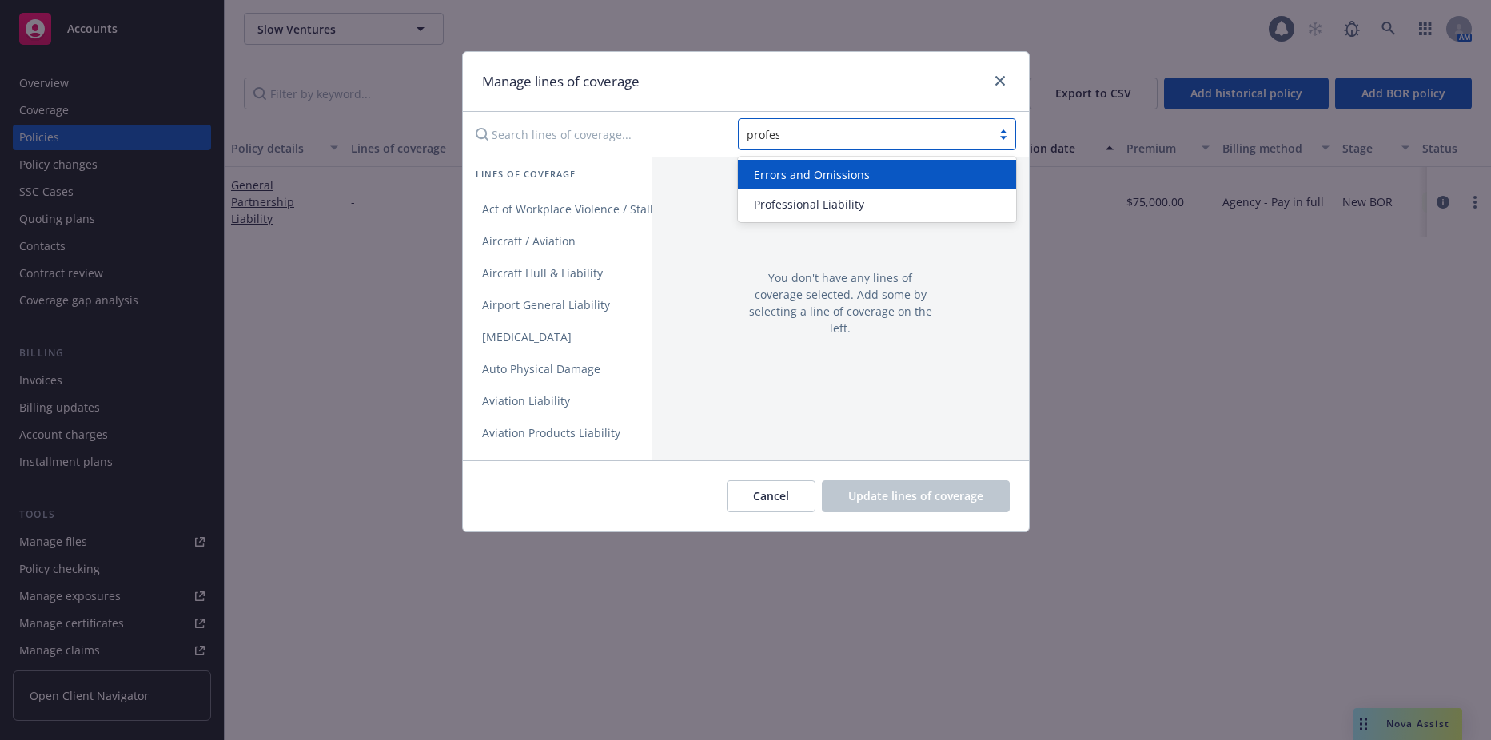
type input "profess"
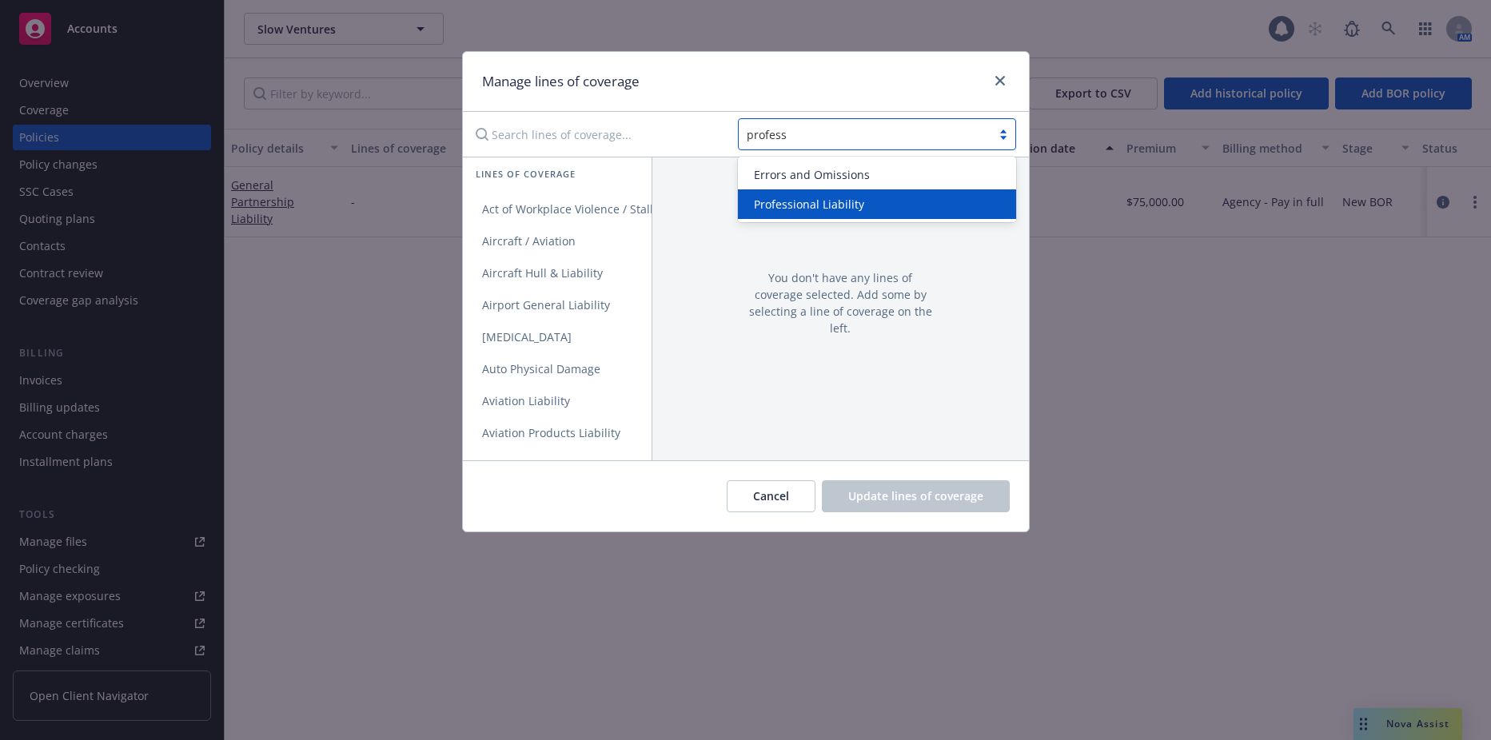
click at [810, 205] on span "Professional Liability" at bounding box center [809, 204] width 110 height 17
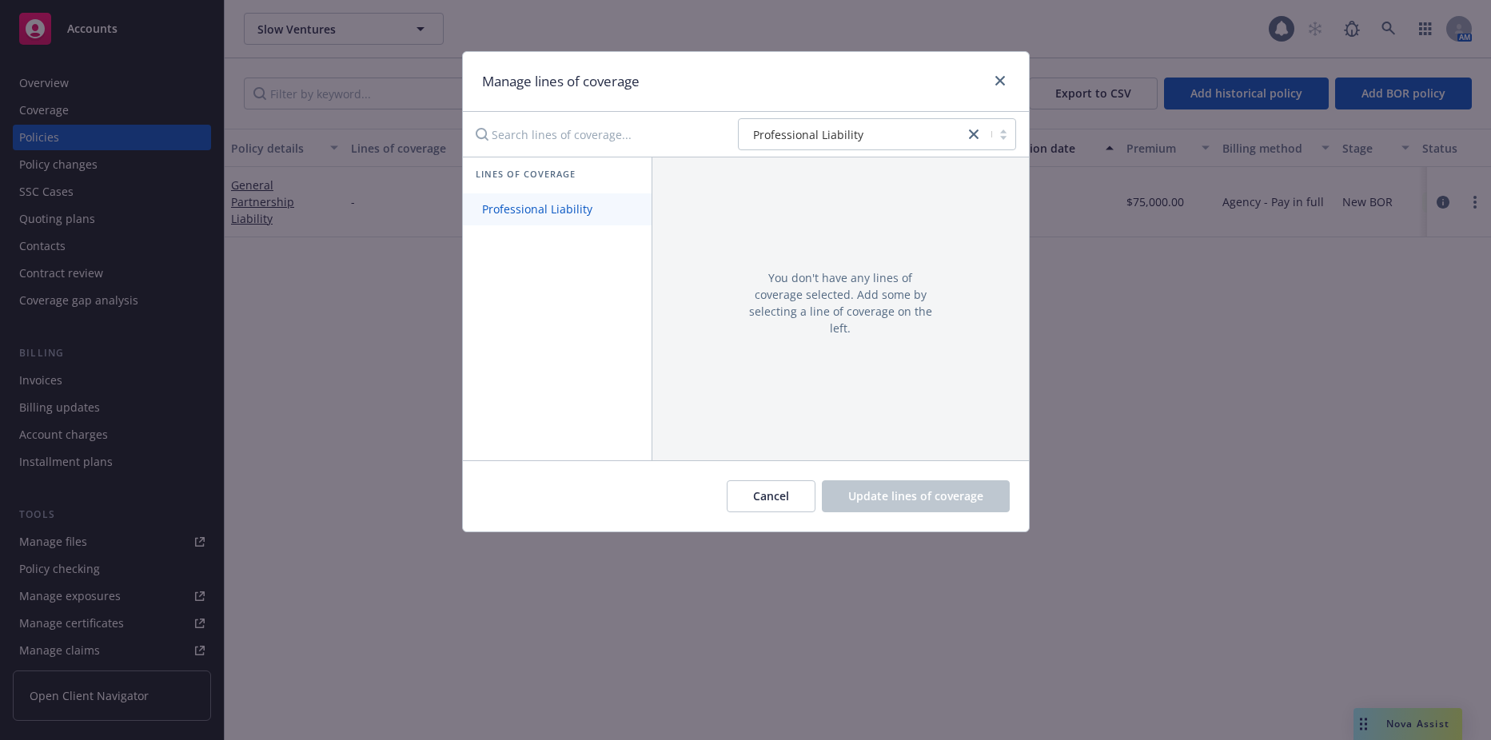
click at [568, 222] on link "Professional Liability" at bounding box center [557, 210] width 189 height 32
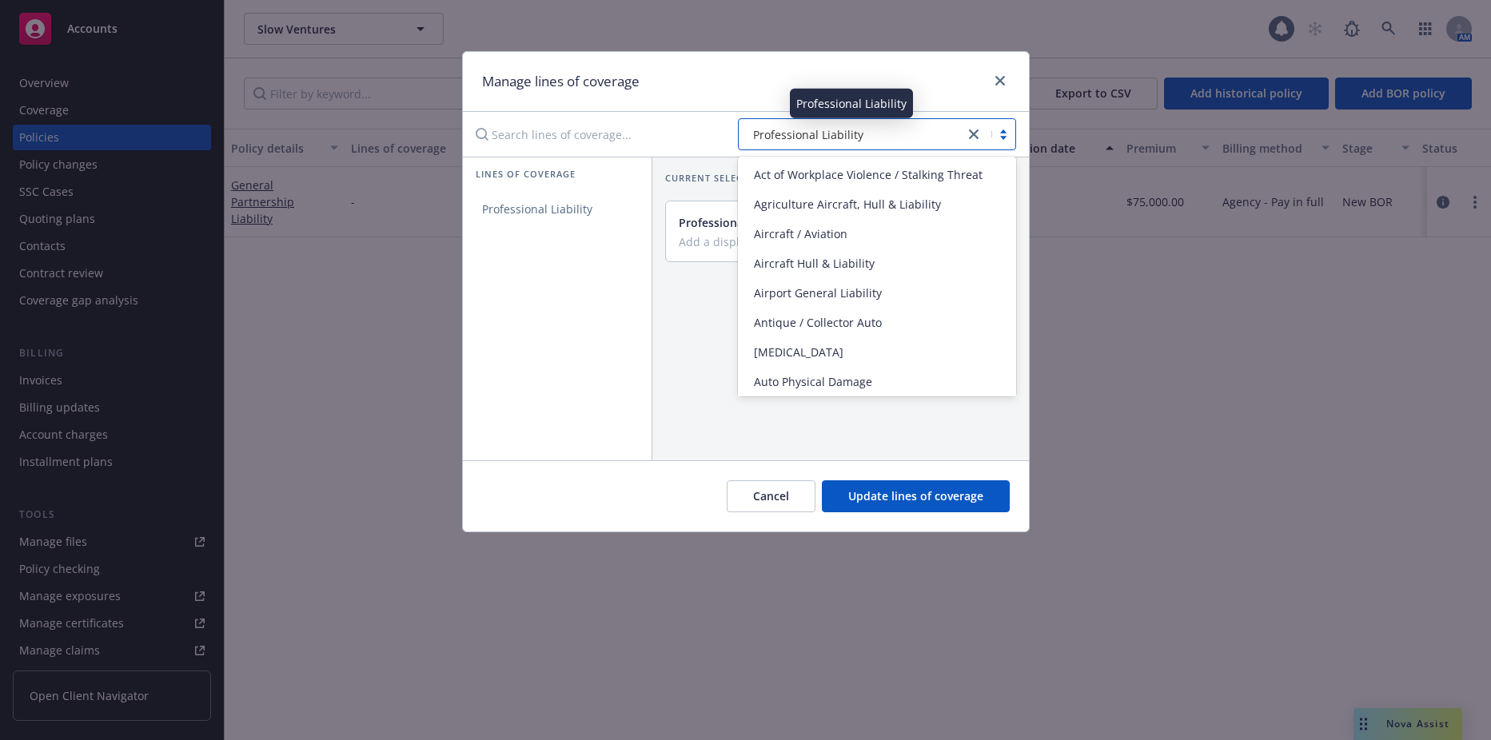
click at [872, 126] on div "Professional Liability" at bounding box center [852, 134] width 210 height 17
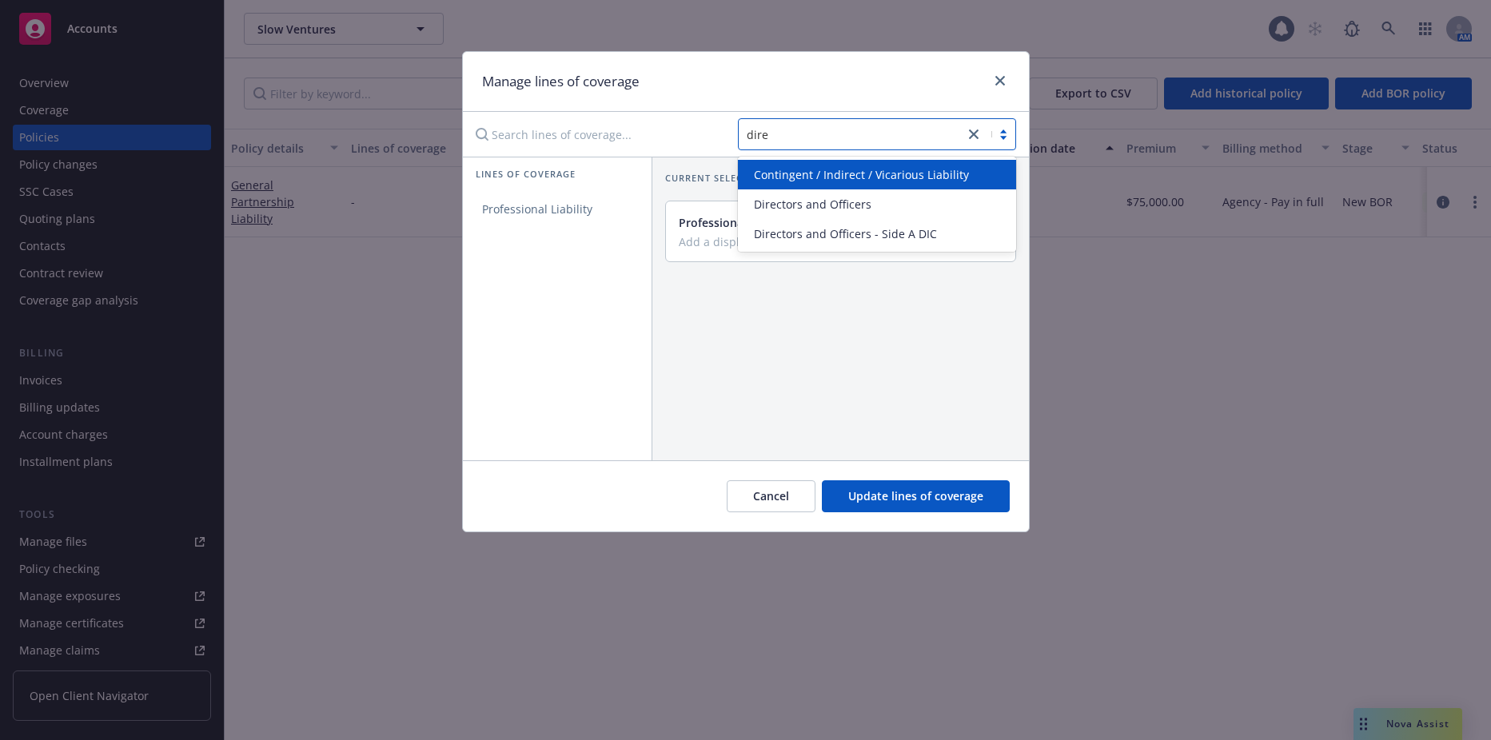
type input "direc"
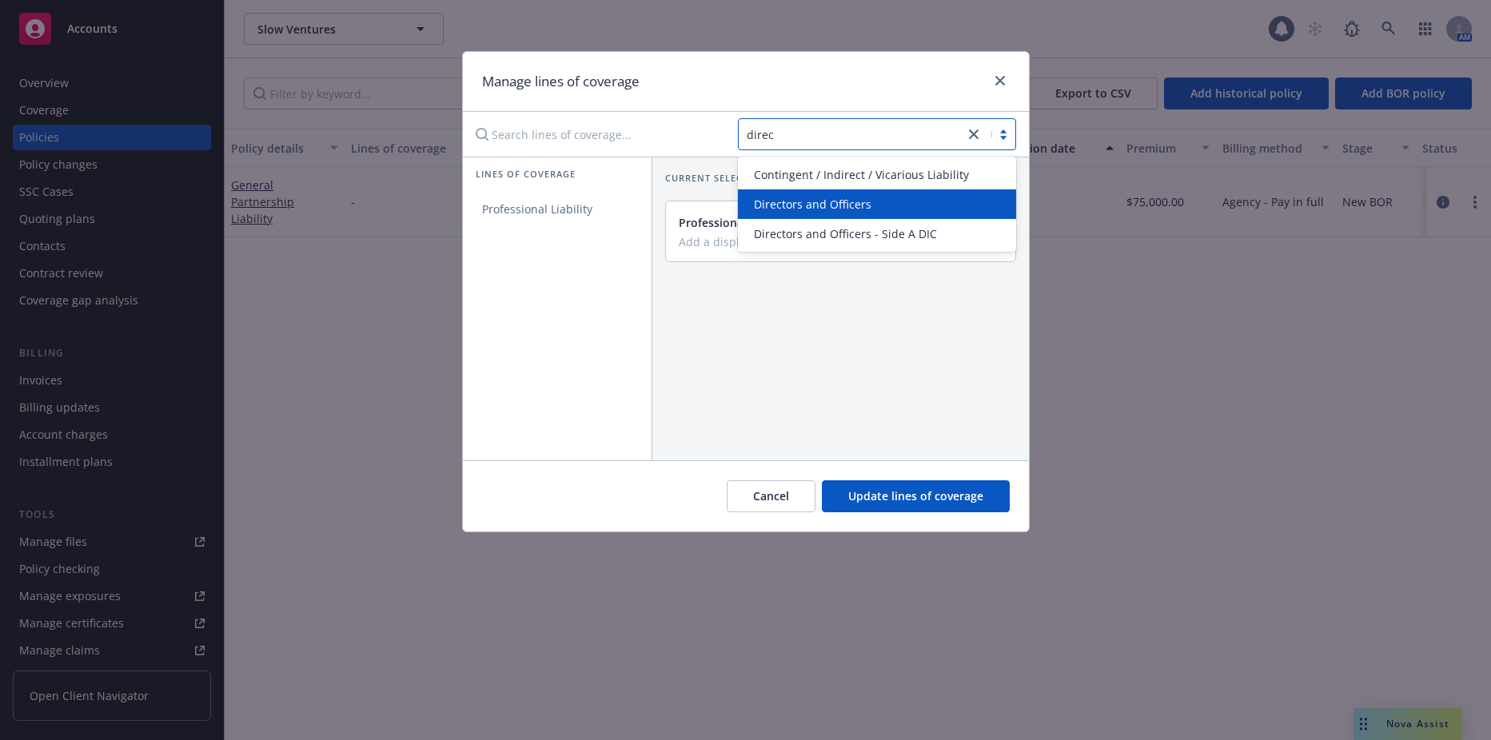
click at [848, 190] on div "Directors and Officers" at bounding box center [877, 205] width 278 height 30
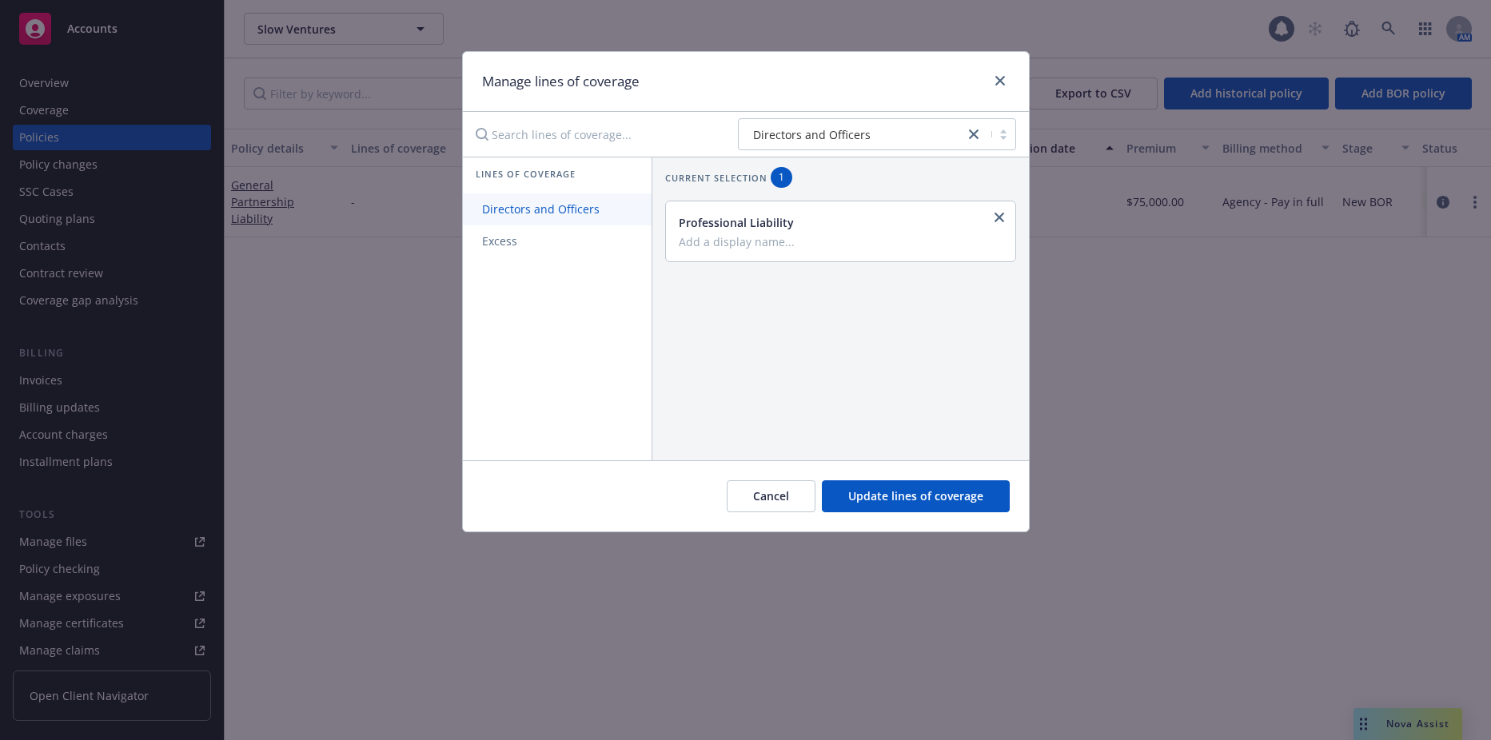
click at [623, 213] on link "Directors and Officers" at bounding box center [557, 210] width 189 height 32
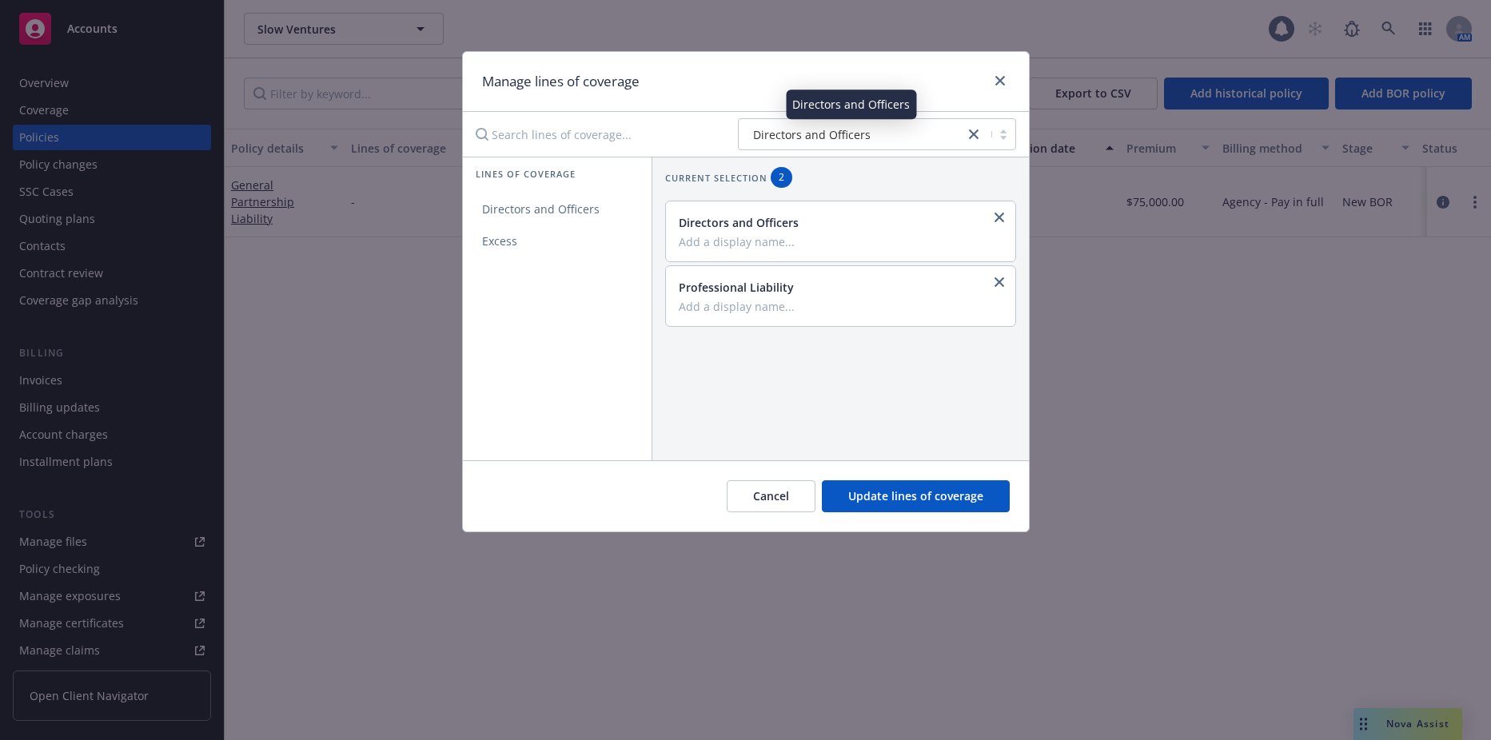
click at [844, 142] on span "Directors and Officers" at bounding box center [812, 134] width 118 height 17
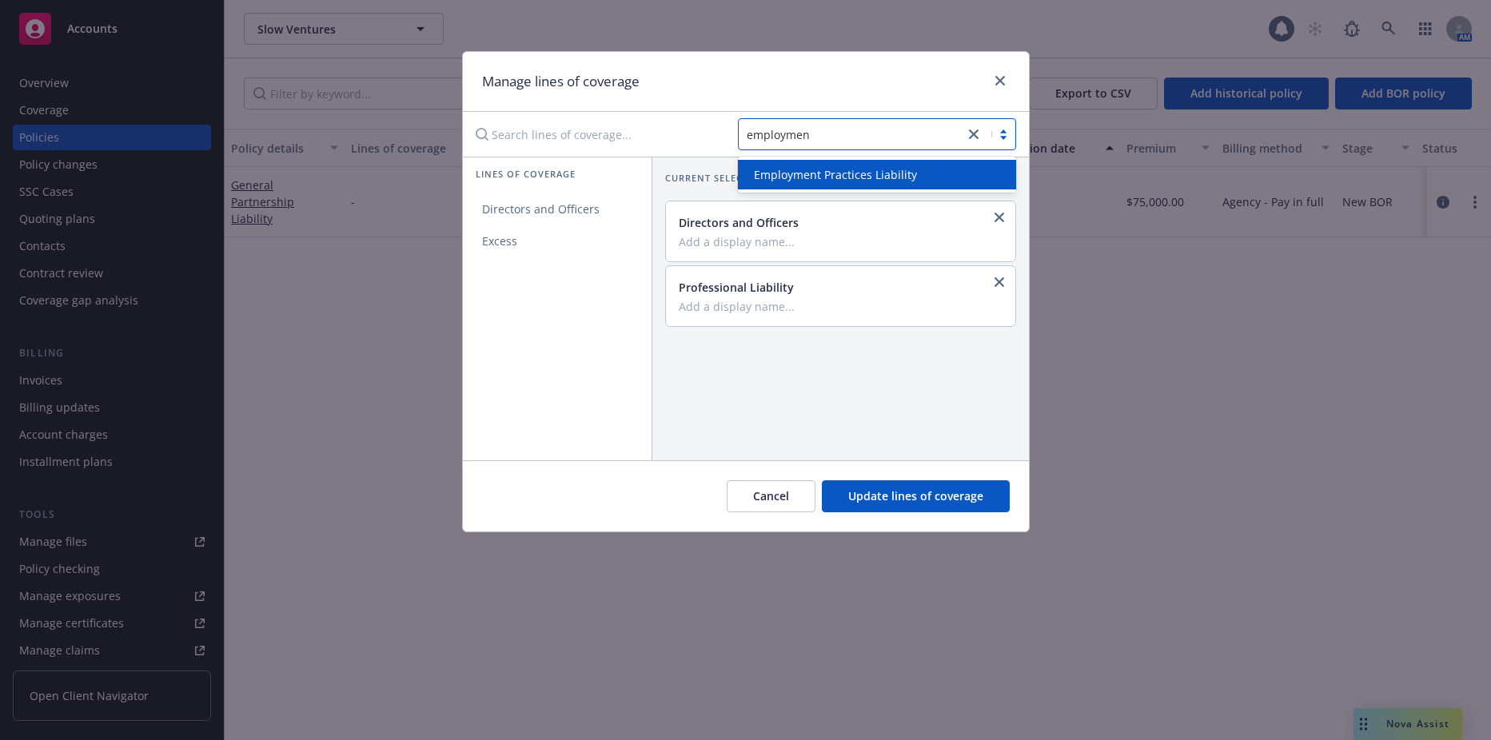
type input "employment"
click at [838, 176] on span "Employment Practices Liability" at bounding box center [835, 174] width 163 height 17
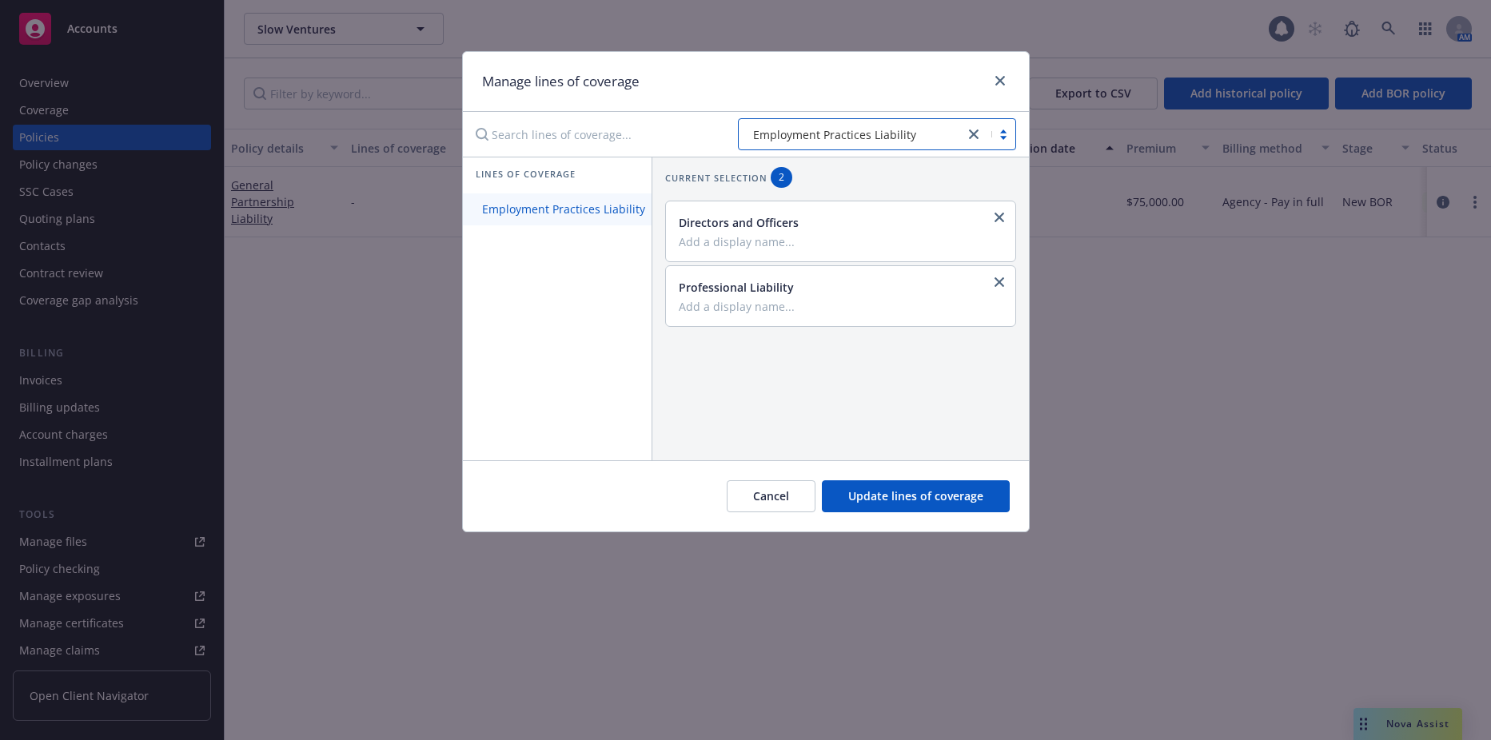
click at [635, 199] on link "Employment Practices Liability" at bounding box center [564, 210] width 202 height 32
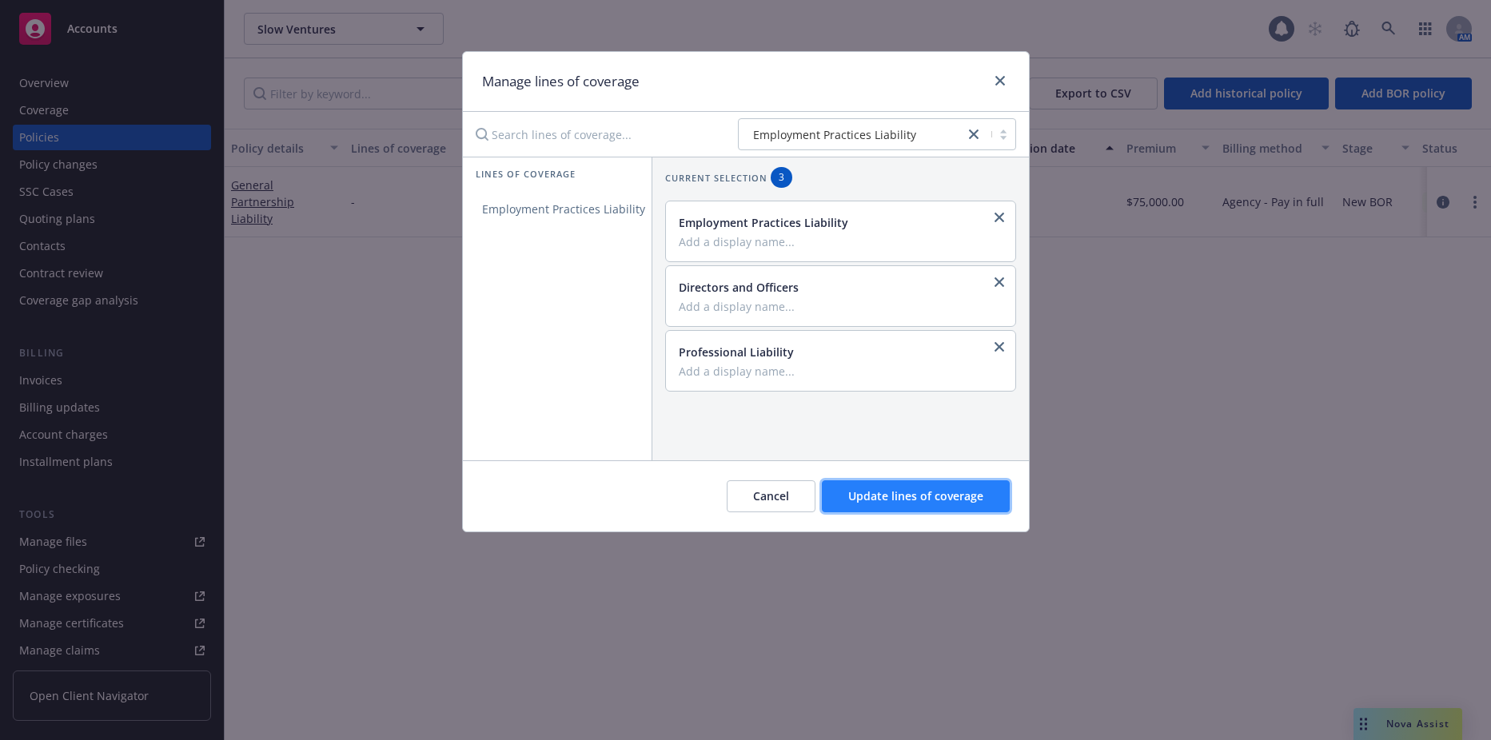
click at [884, 500] on span "Update lines of coverage" at bounding box center [915, 496] width 135 height 15
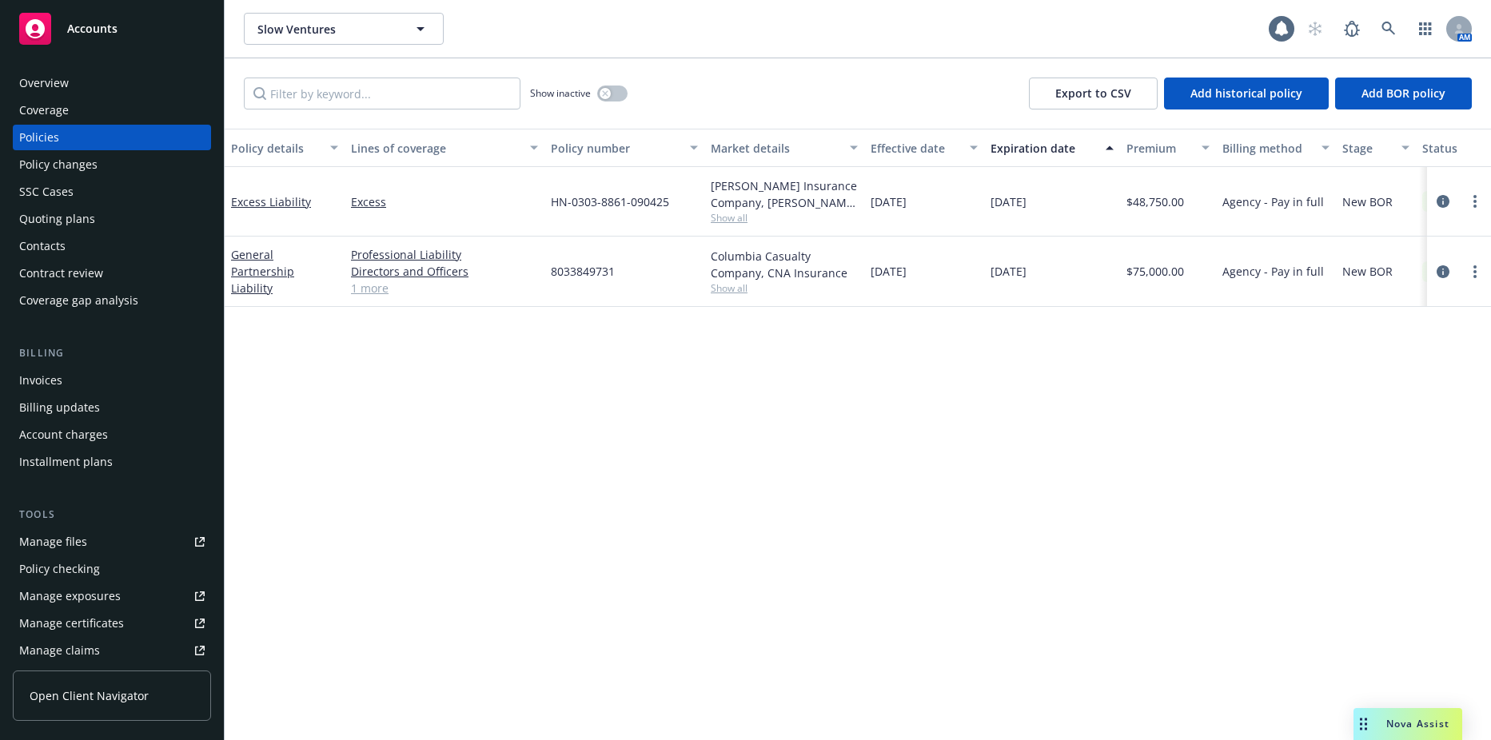
click at [34, 385] on div "Invoices" at bounding box center [40, 381] width 43 height 26
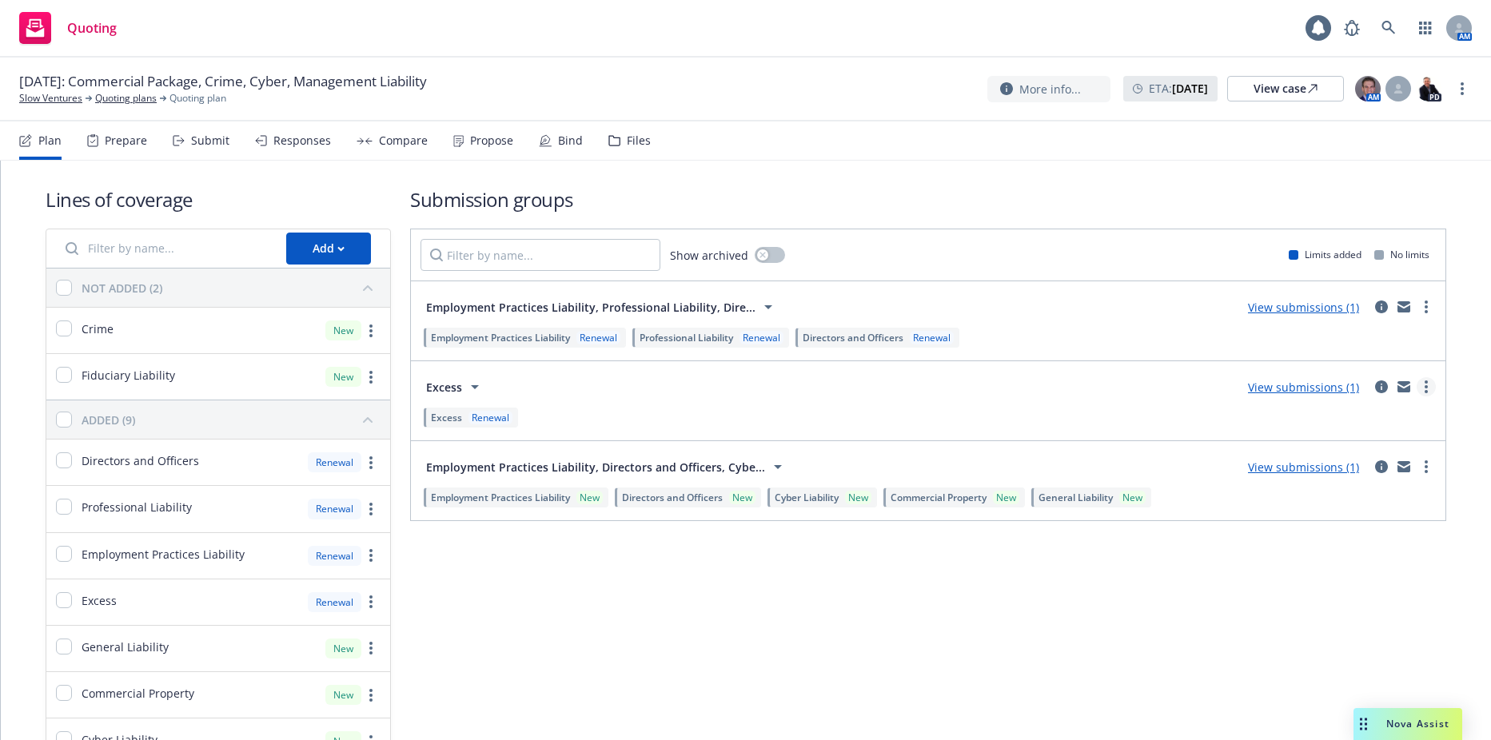
click at [1417, 388] on link "more" at bounding box center [1426, 386] width 19 height 19
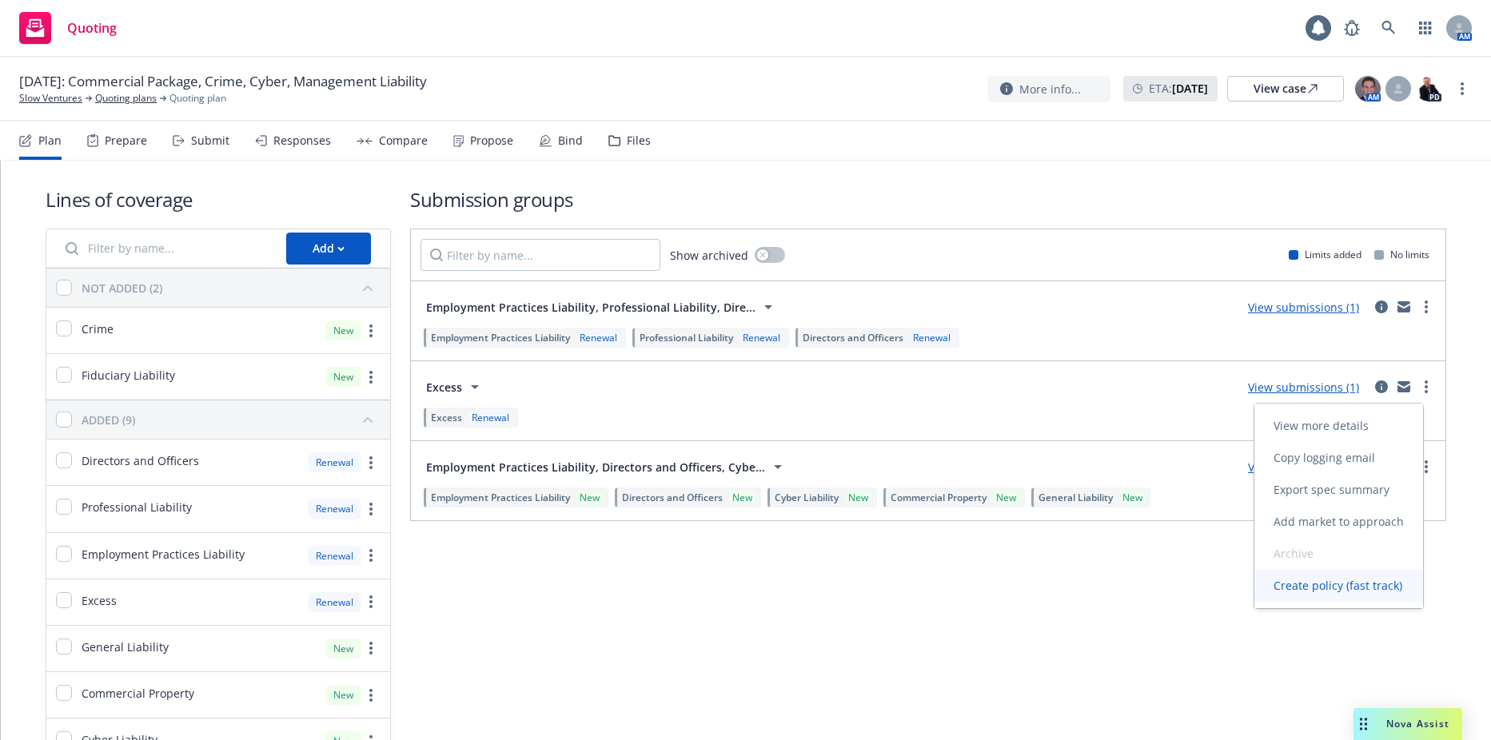
click at [1347, 587] on span "Create policy (fast track)" at bounding box center [1338, 585] width 167 height 15
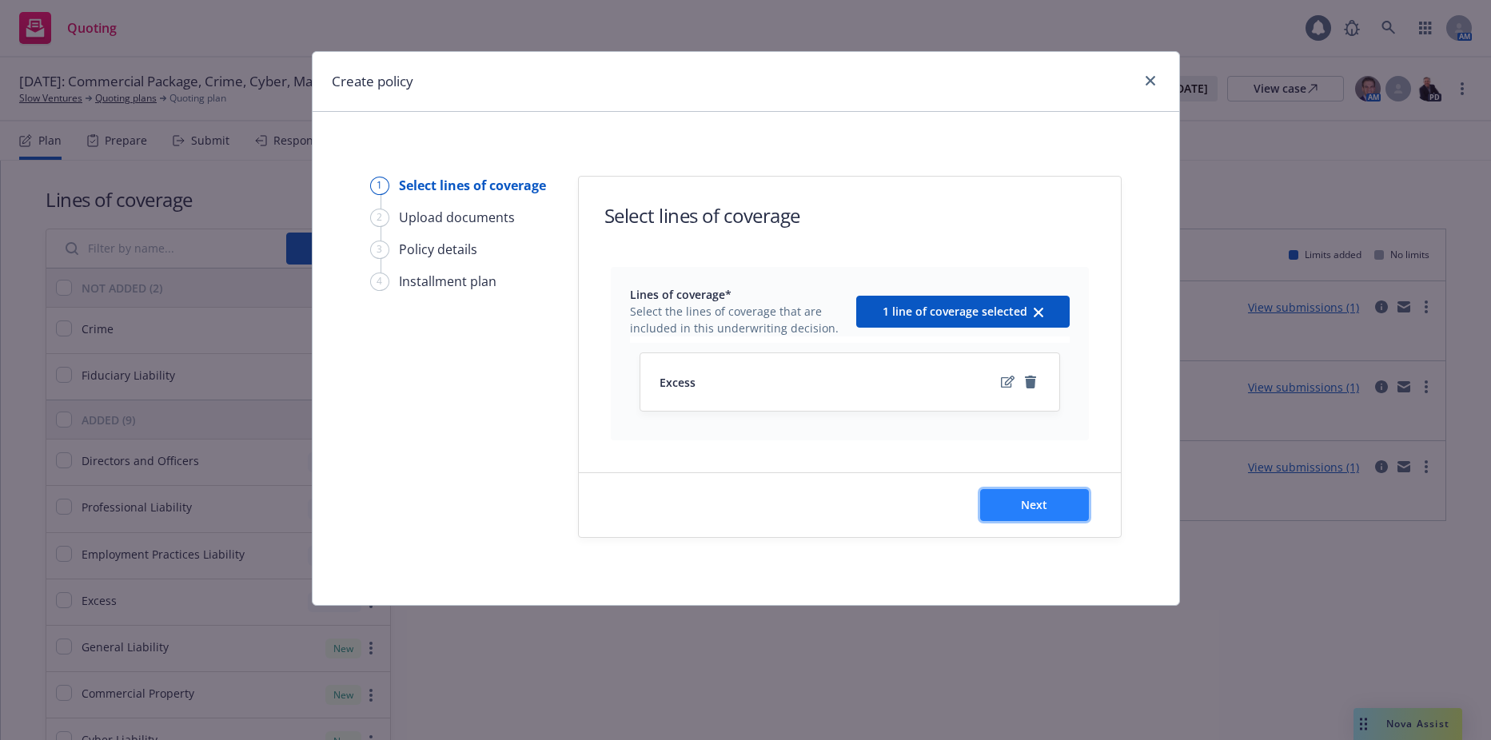
click at [1054, 497] on button "Next" at bounding box center [1034, 505] width 109 height 32
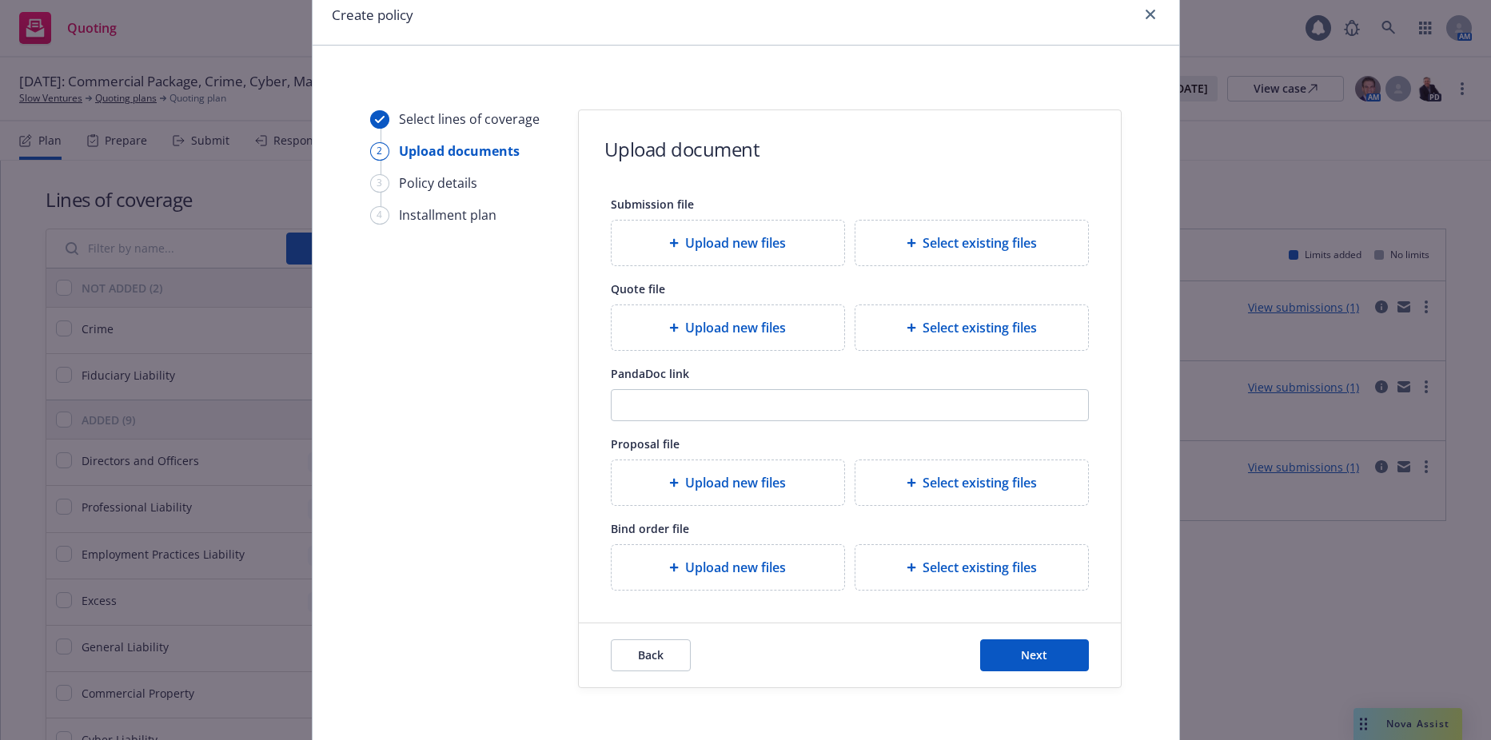
scroll to position [134, 0]
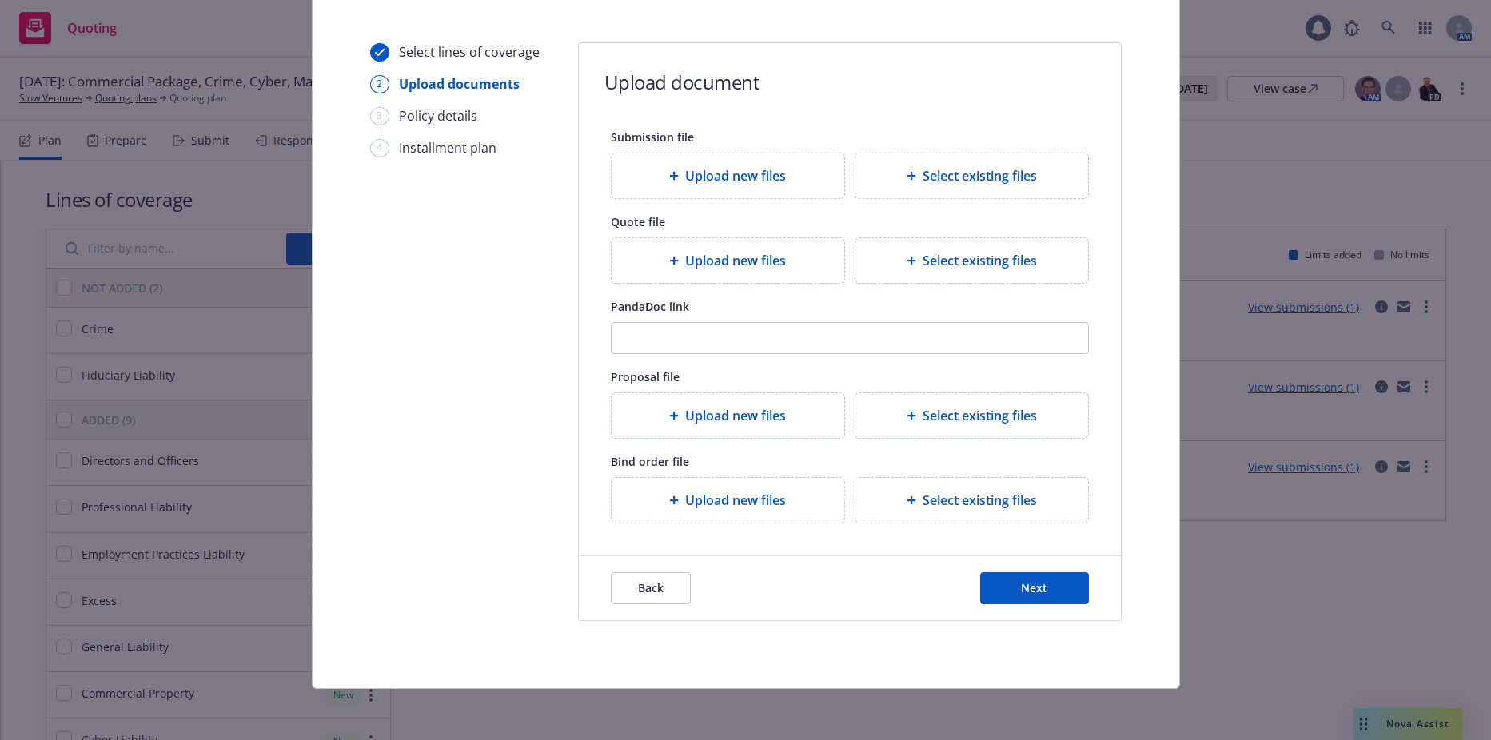
click at [1024, 571] on div "Back Next" at bounding box center [850, 589] width 542 height 64
click at [1024, 589] on span "Next" at bounding box center [1034, 588] width 26 height 15
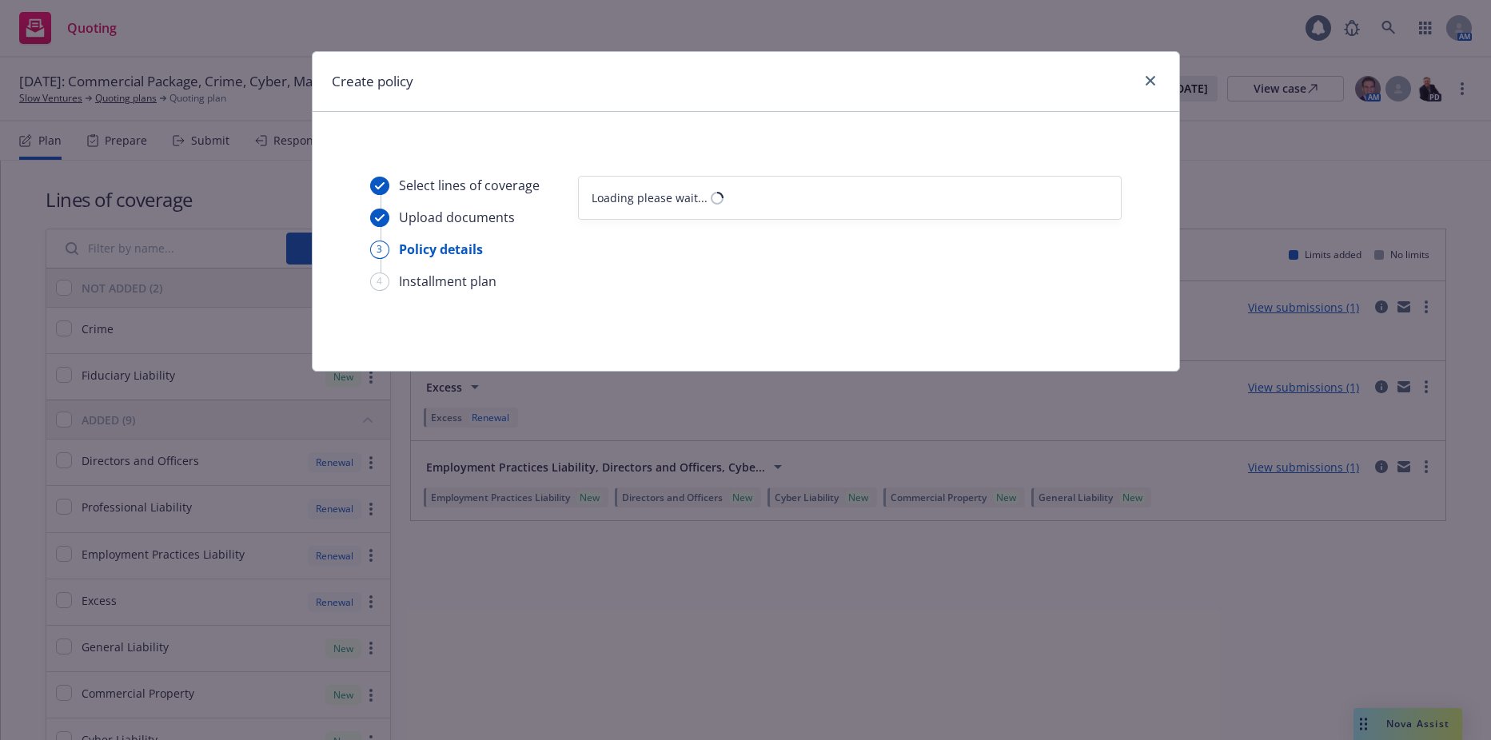
select select "12"
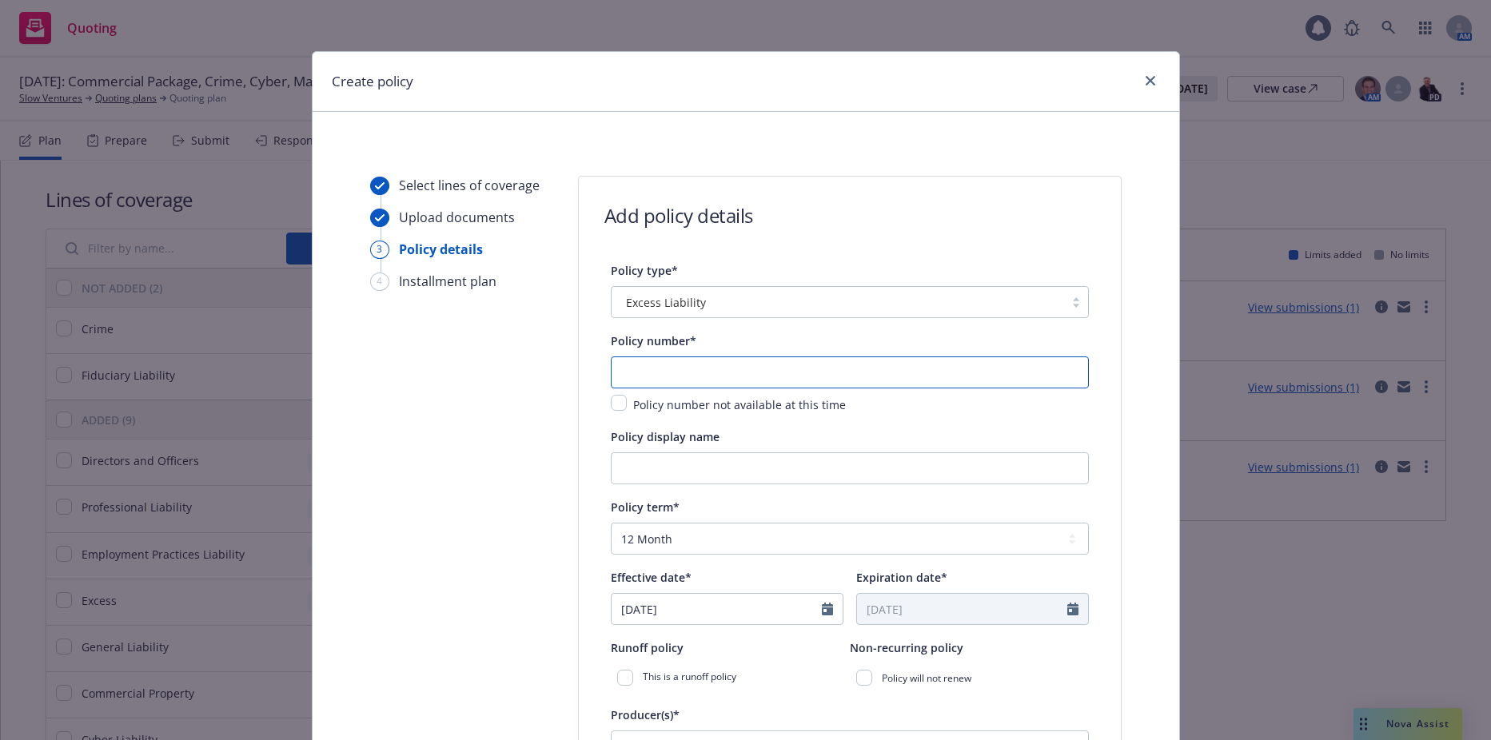
click at [688, 381] on input "text" at bounding box center [850, 373] width 478 height 32
paste input "HN-0303-8861-090425"
type input "HN-0303-8861-090425"
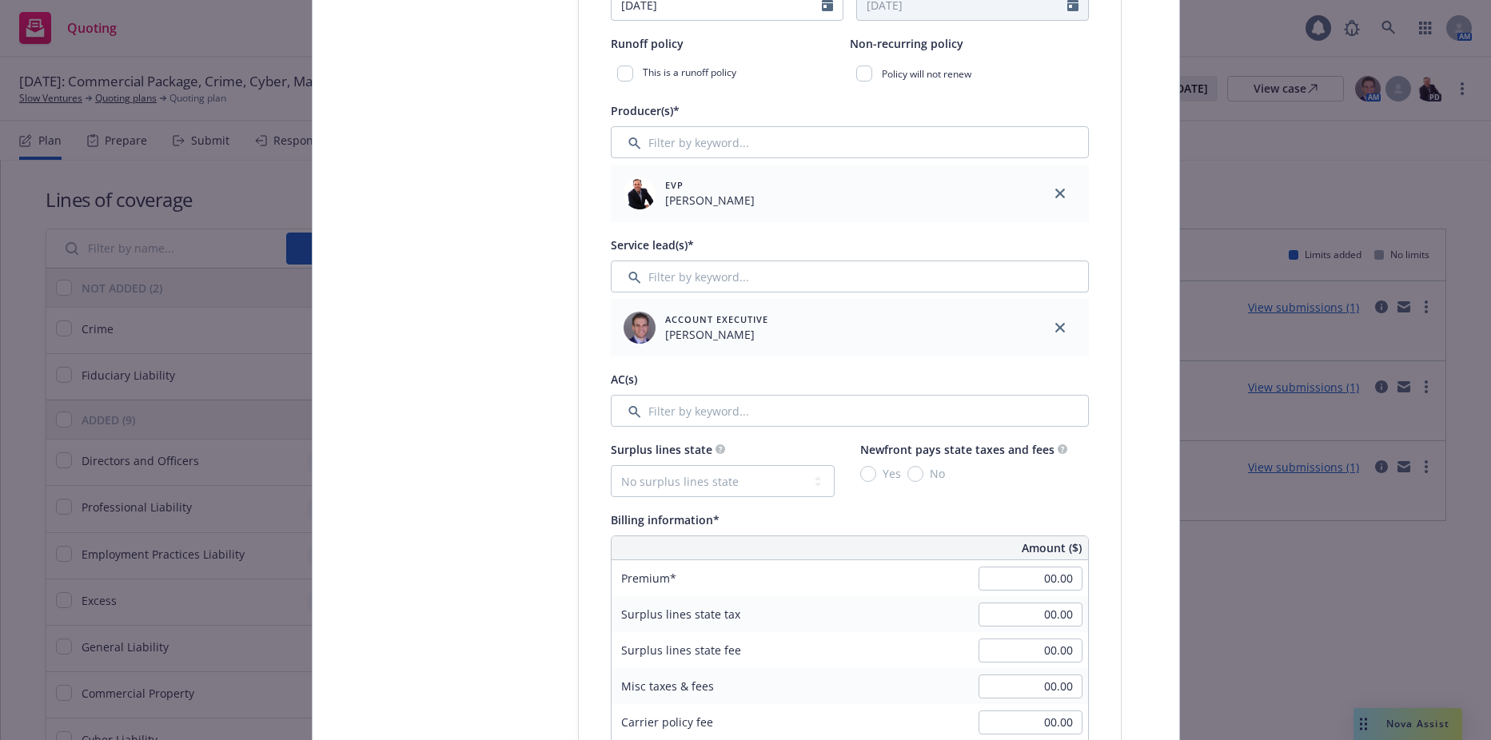
scroll to position [640, 0]
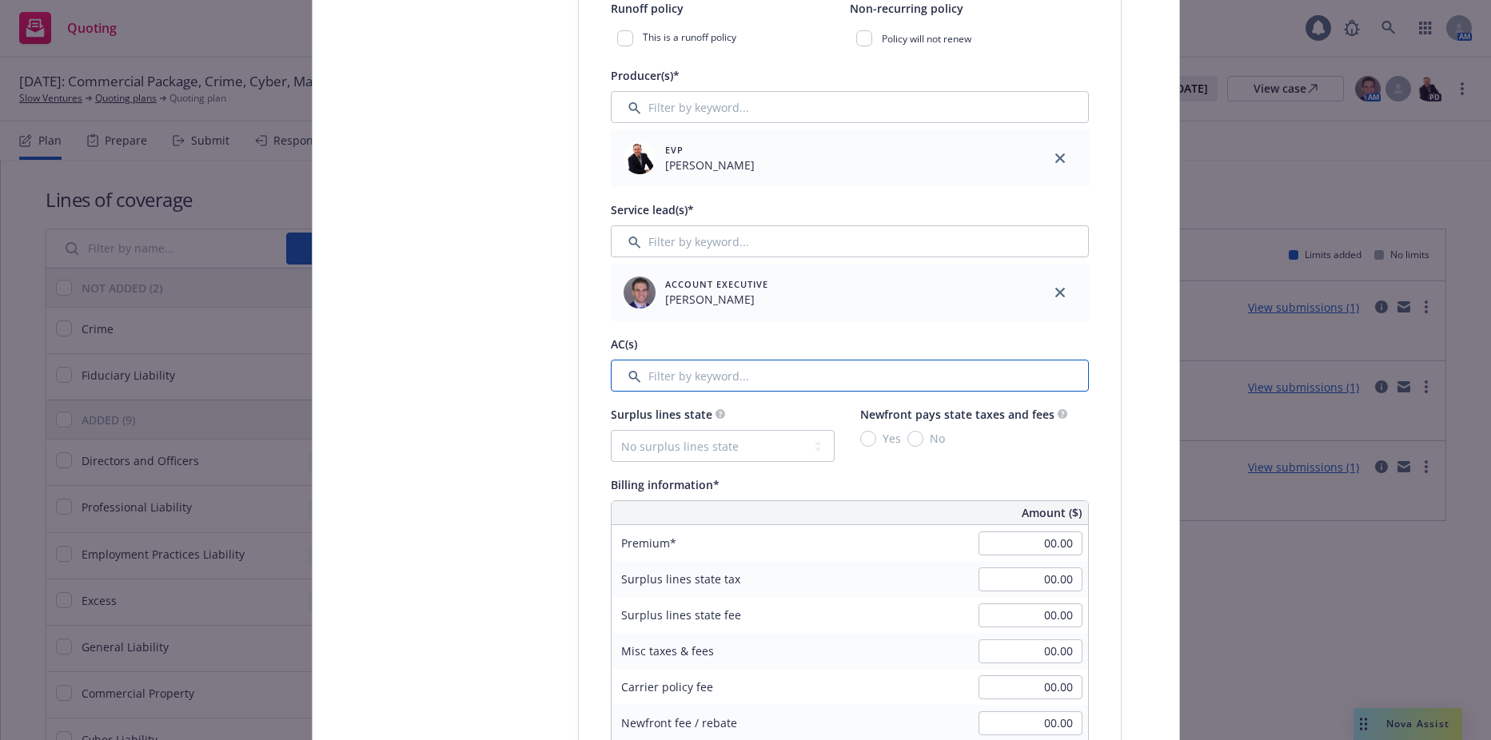
click at [708, 366] on input "Filter by keyword..." at bounding box center [850, 376] width 478 height 32
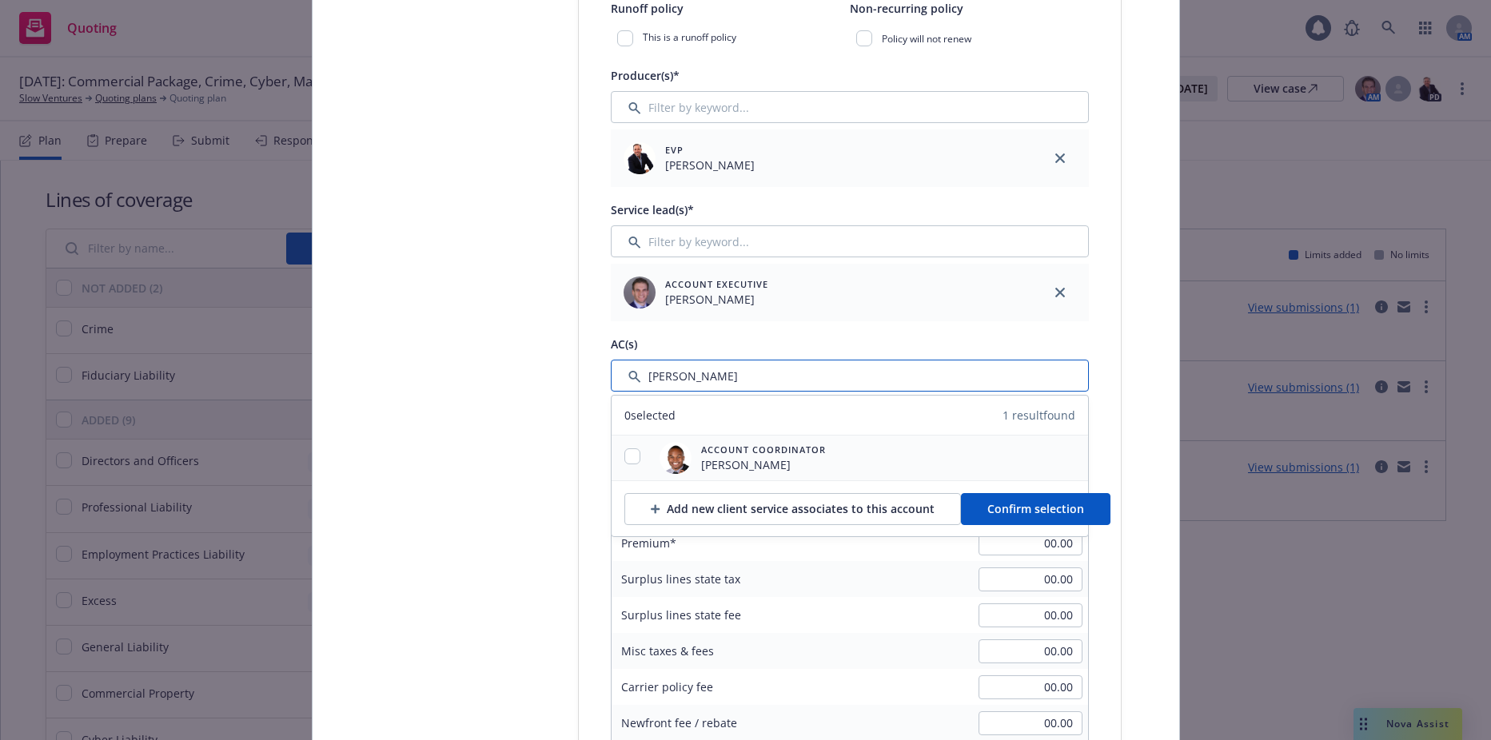
type input "michael"
click at [617, 460] on div at bounding box center [633, 458] width 42 height 19
click at [626, 457] on input "checkbox" at bounding box center [633, 457] width 16 height 16
checkbox input "true"
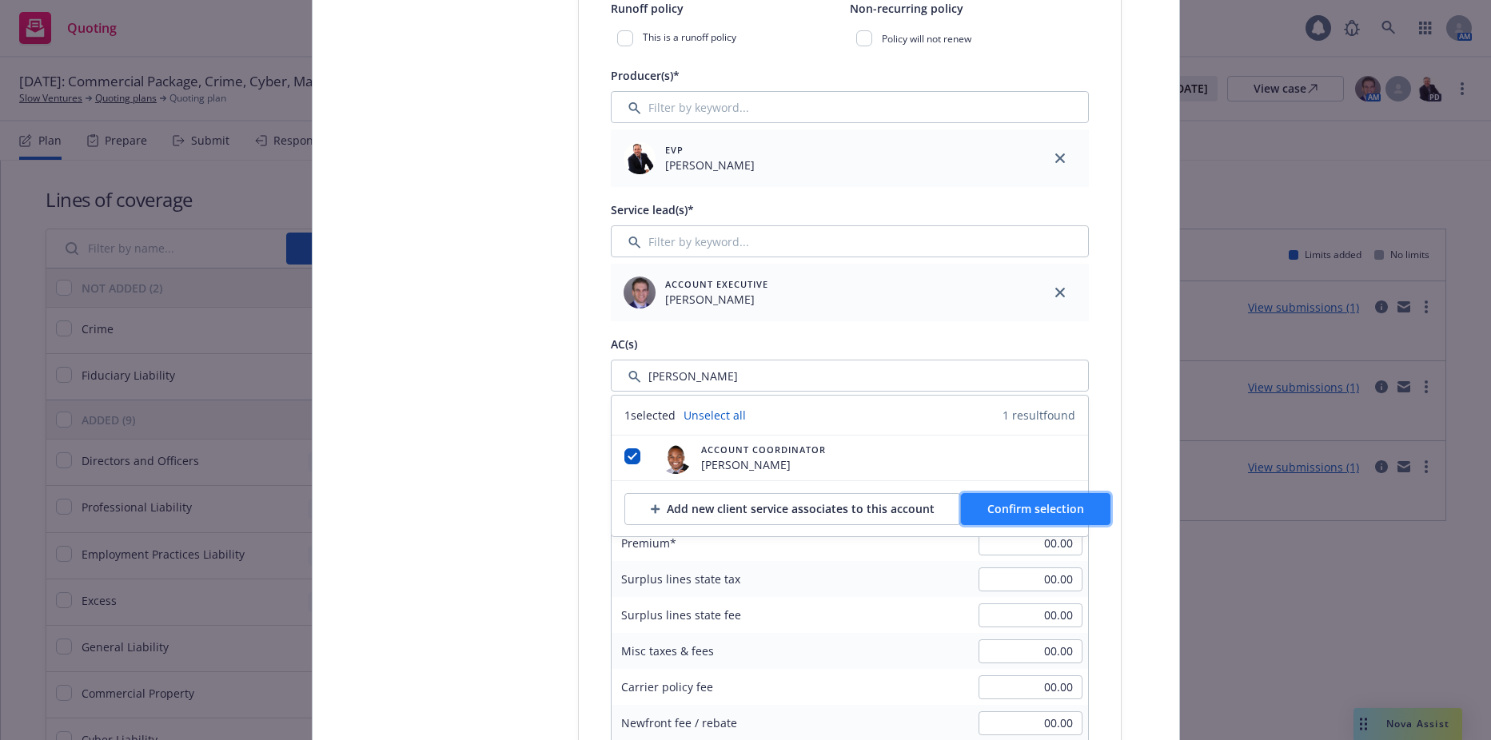
click at [995, 520] on button "Confirm selection" at bounding box center [1036, 509] width 150 height 32
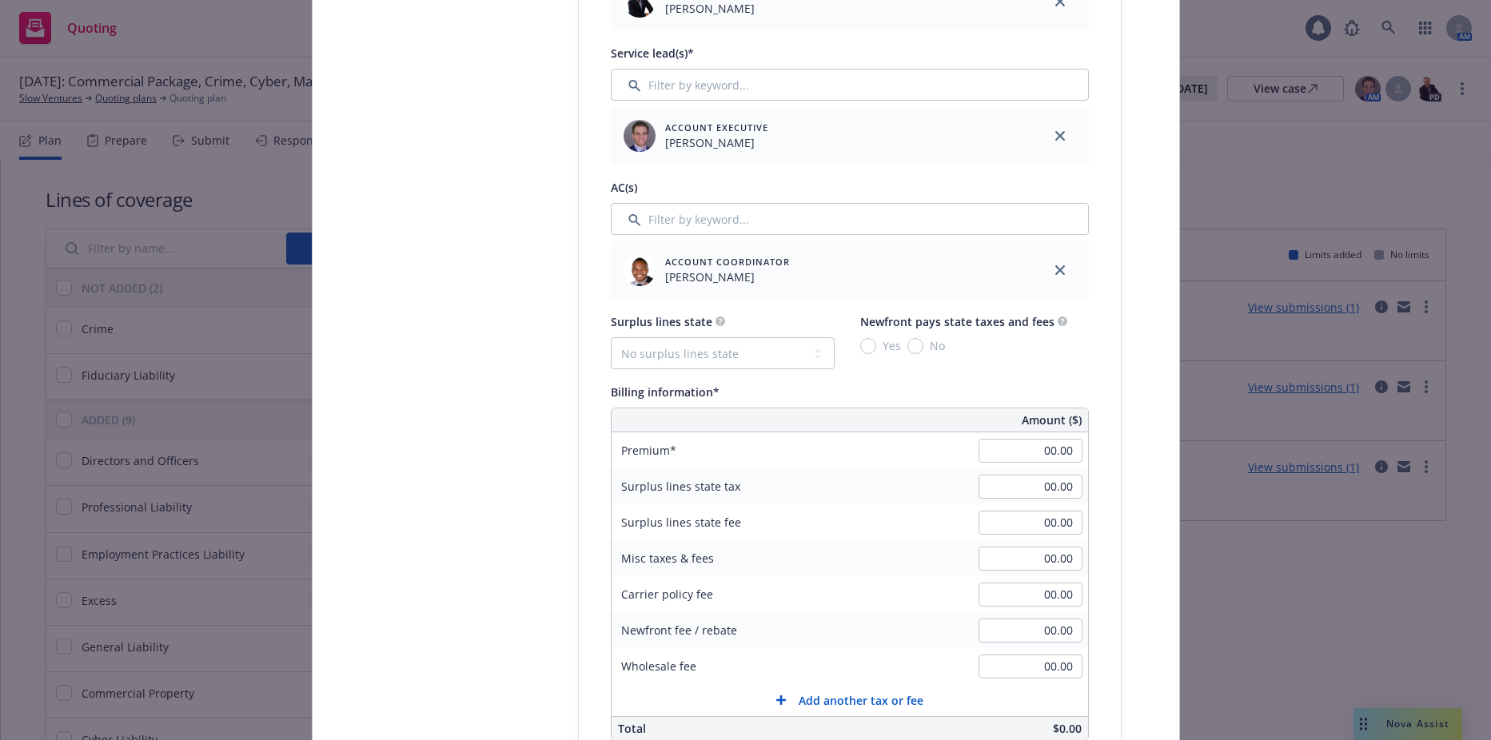
scroll to position [800, 0]
click at [1016, 444] on input "00.00" at bounding box center [1031, 448] width 104 height 24
type input "48,750.00"
click at [1030, 500] on div "00.00" at bounding box center [1030, 483] width 115 height 35
click at [1030, 485] on input "00.00" at bounding box center [1031, 484] width 104 height 24
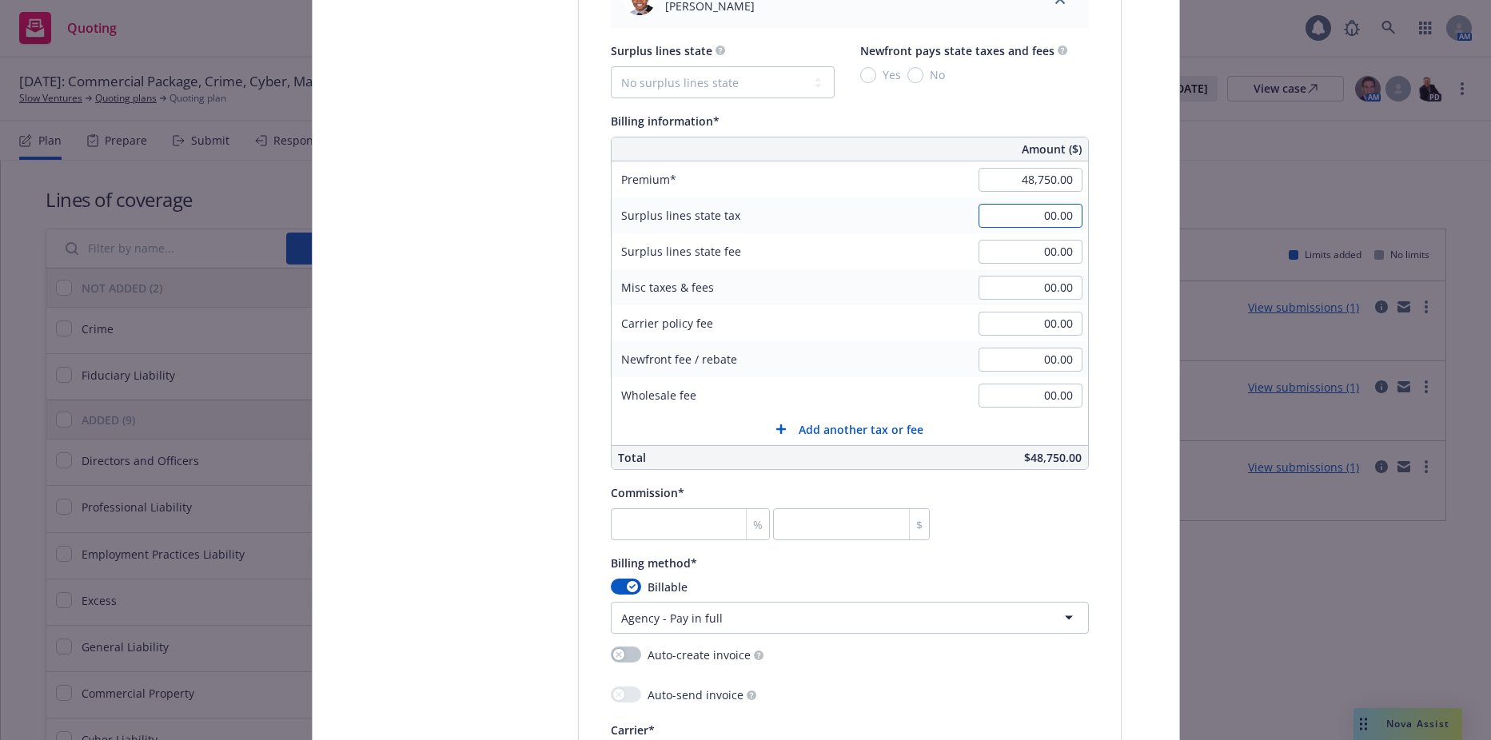
scroll to position [1119, 0]
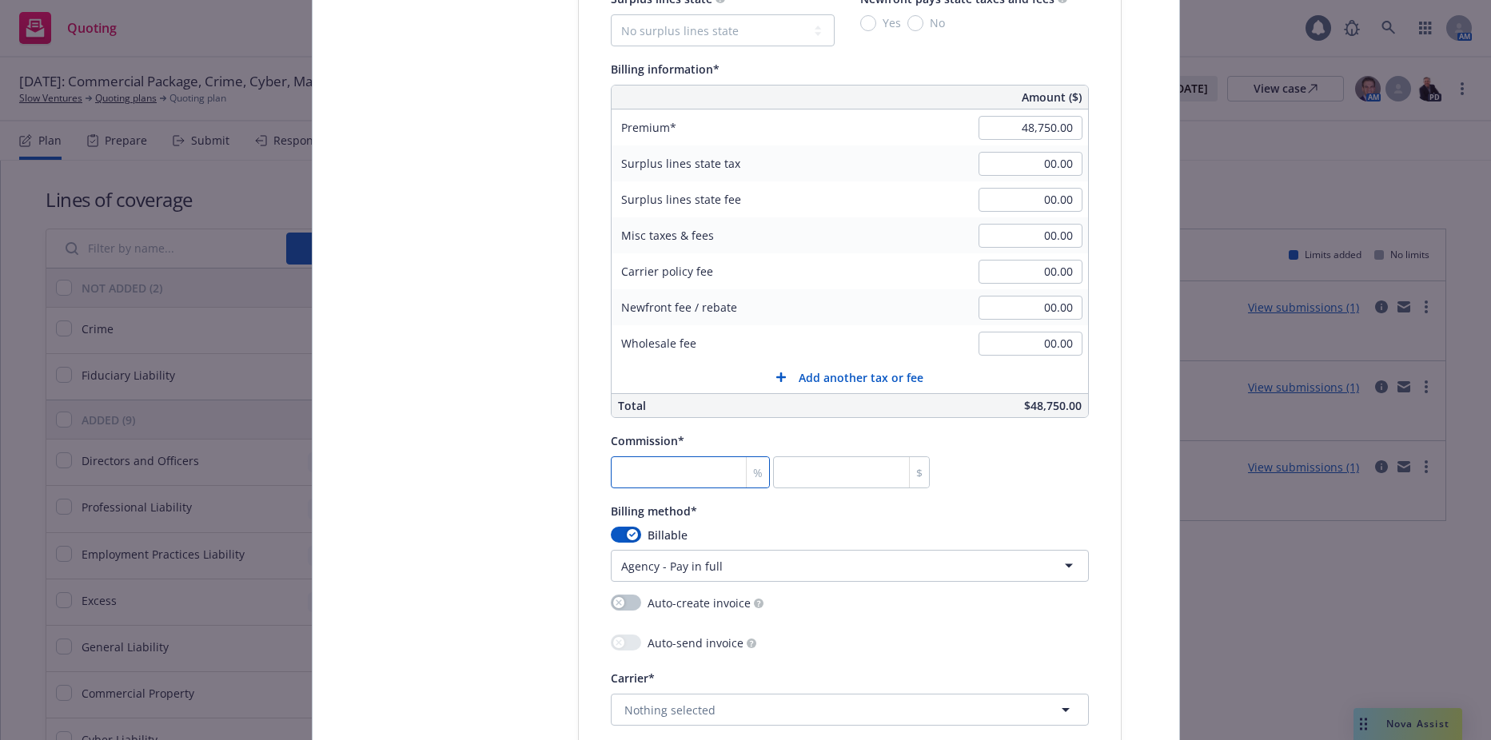
click at [704, 465] on input "number" at bounding box center [691, 473] width 160 height 32
type input "1"
type input "487.5"
type input "17"
type input "8287.5"
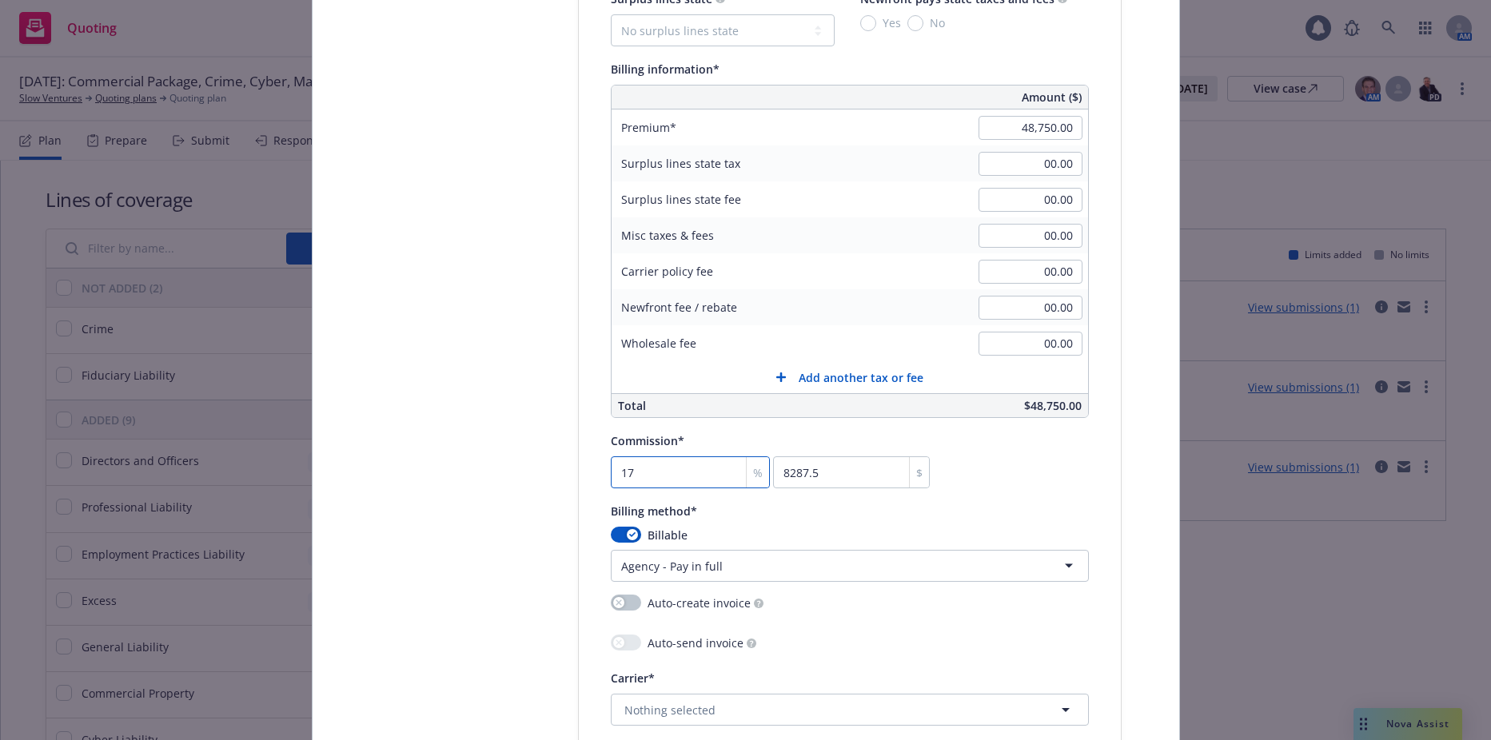
type input "17.5"
type input "8531.25"
type input "17.50"
click at [988, 154] on input "00.00" at bounding box center [1031, 164] width 104 height 24
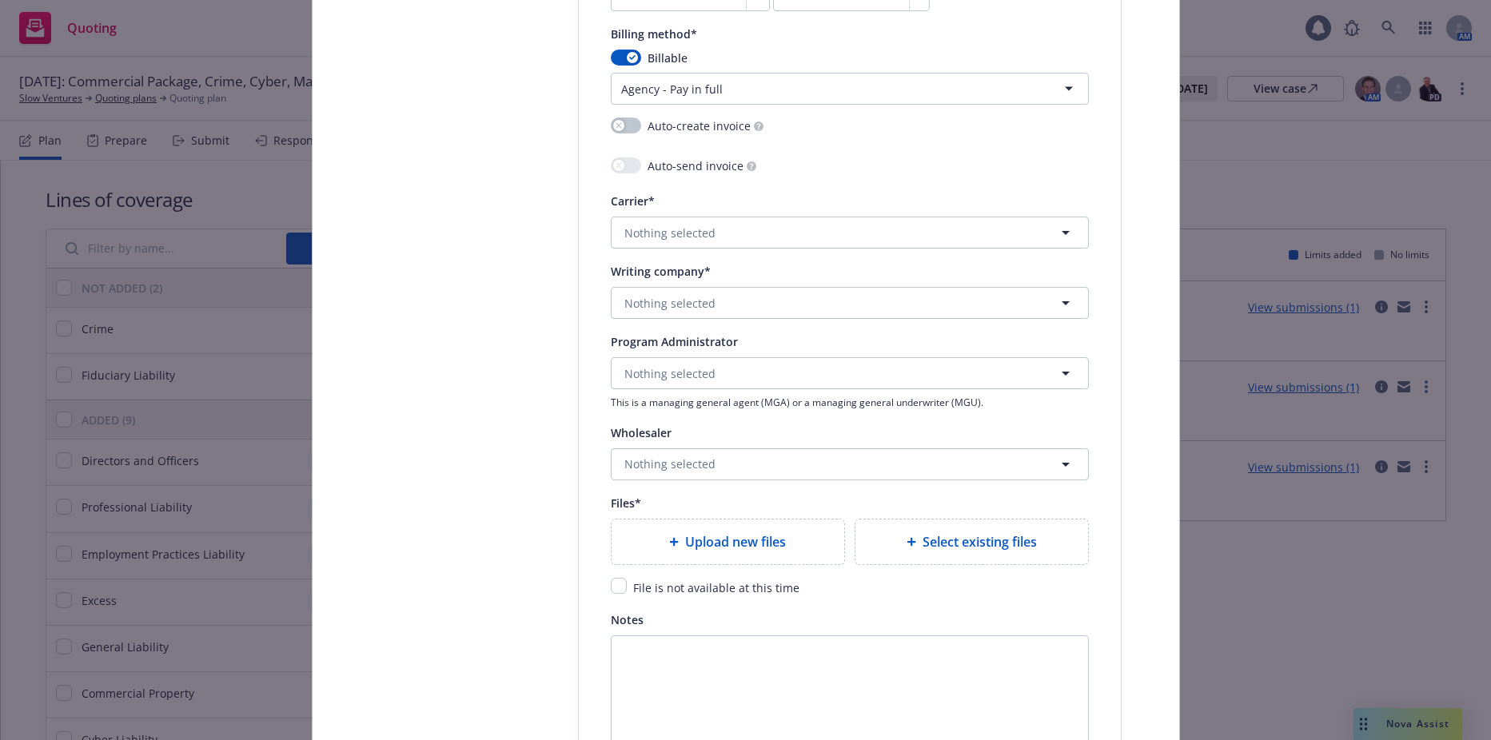
scroll to position [1599, 0]
click at [692, 233] on span "Nothing selected" at bounding box center [670, 230] width 91 height 17
type input "hudson"
click at [692, 314] on strong "Hudson Insurance Group" at bounding box center [721, 314] width 185 height 15
click at [661, 309] on span "Nothing selected" at bounding box center [670, 301] width 91 height 17
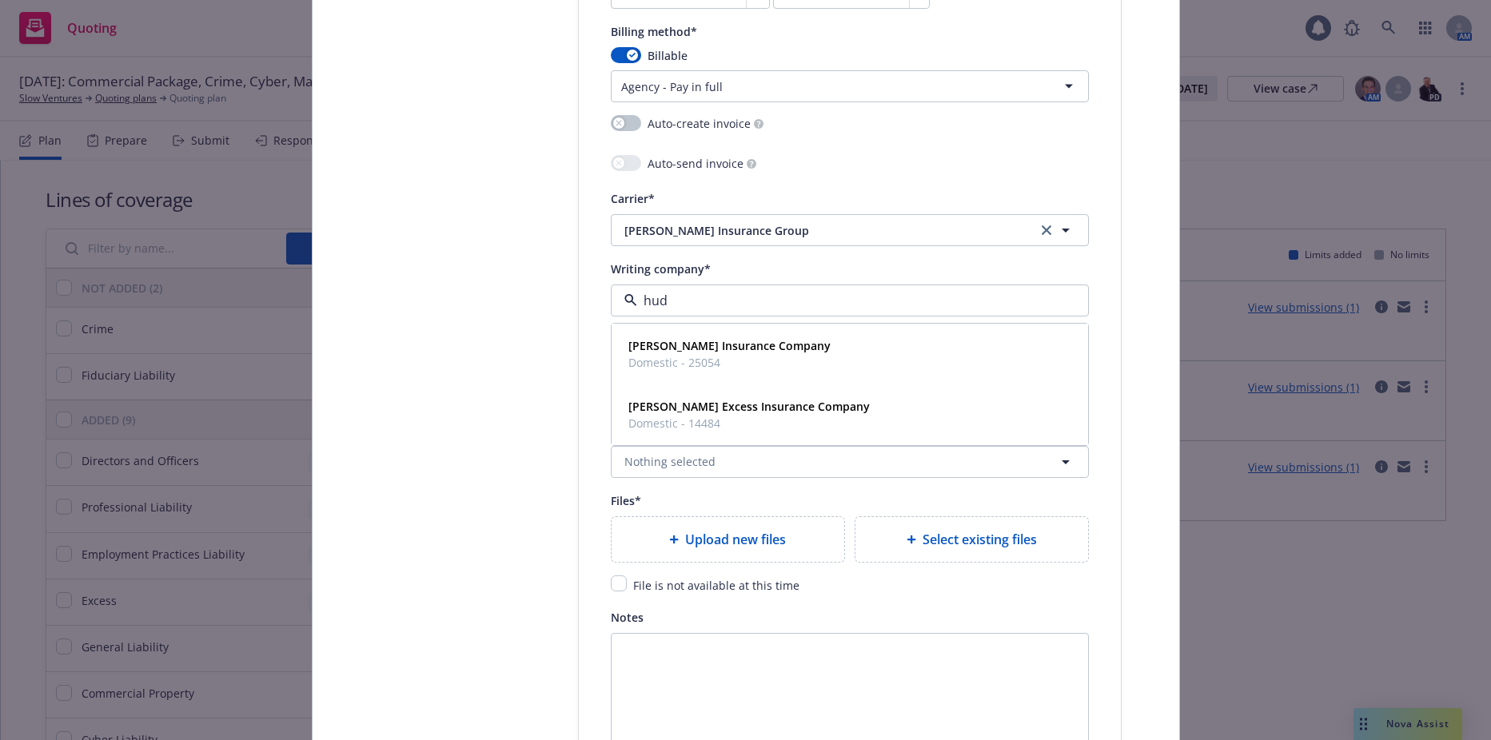
type input "huds"
click at [666, 332] on div "Hudson Insurance Company Domestic - 25054" at bounding box center [850, 354] width 475 height 59
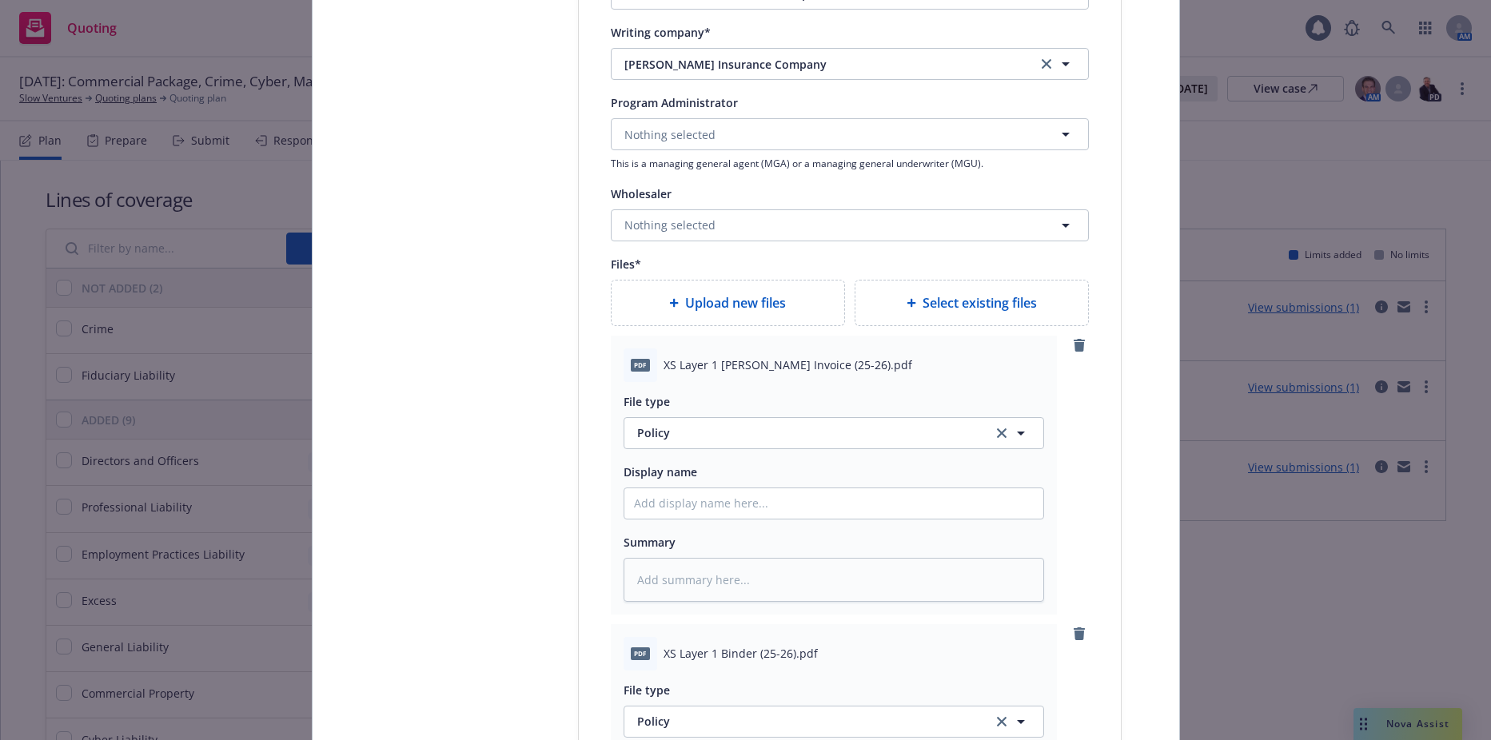
scroll to position [1839, 0]
click at [721, 425] on span "Policy" at bounding box center [805, 429] width 337 height 17
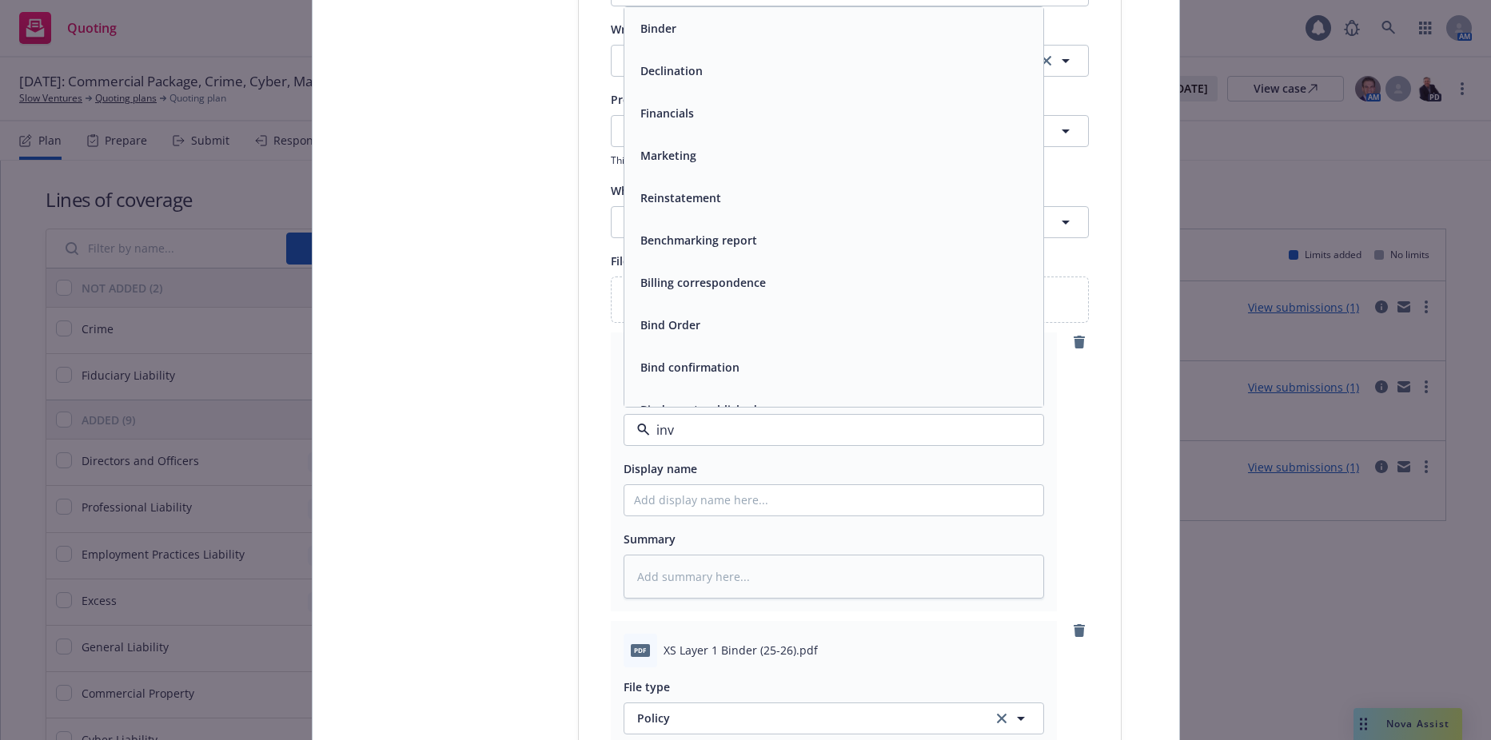
type input "invo"
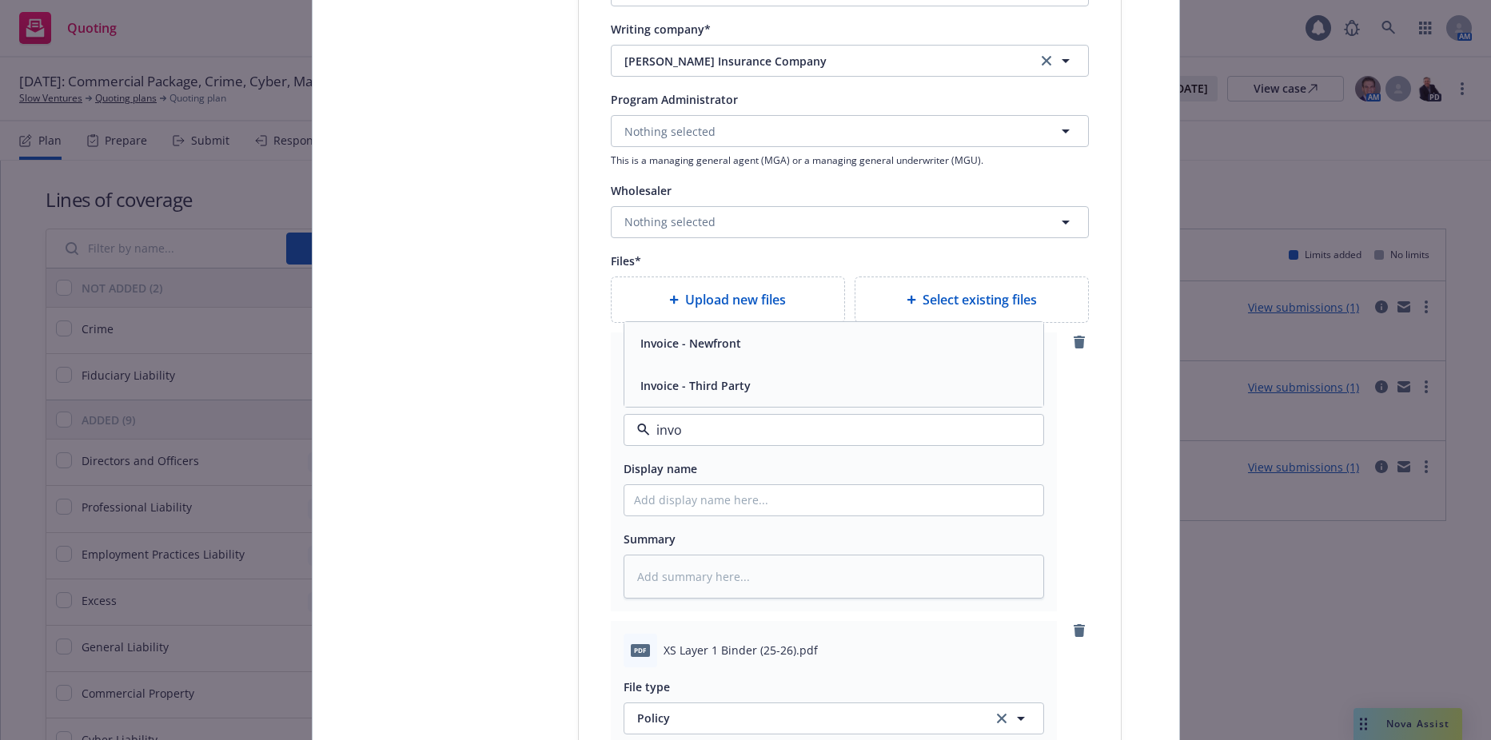
click at [716, 385] on span "Invoice - Third Party" at bounding box center [696, 385] width 110 height 17
type textarea "x"
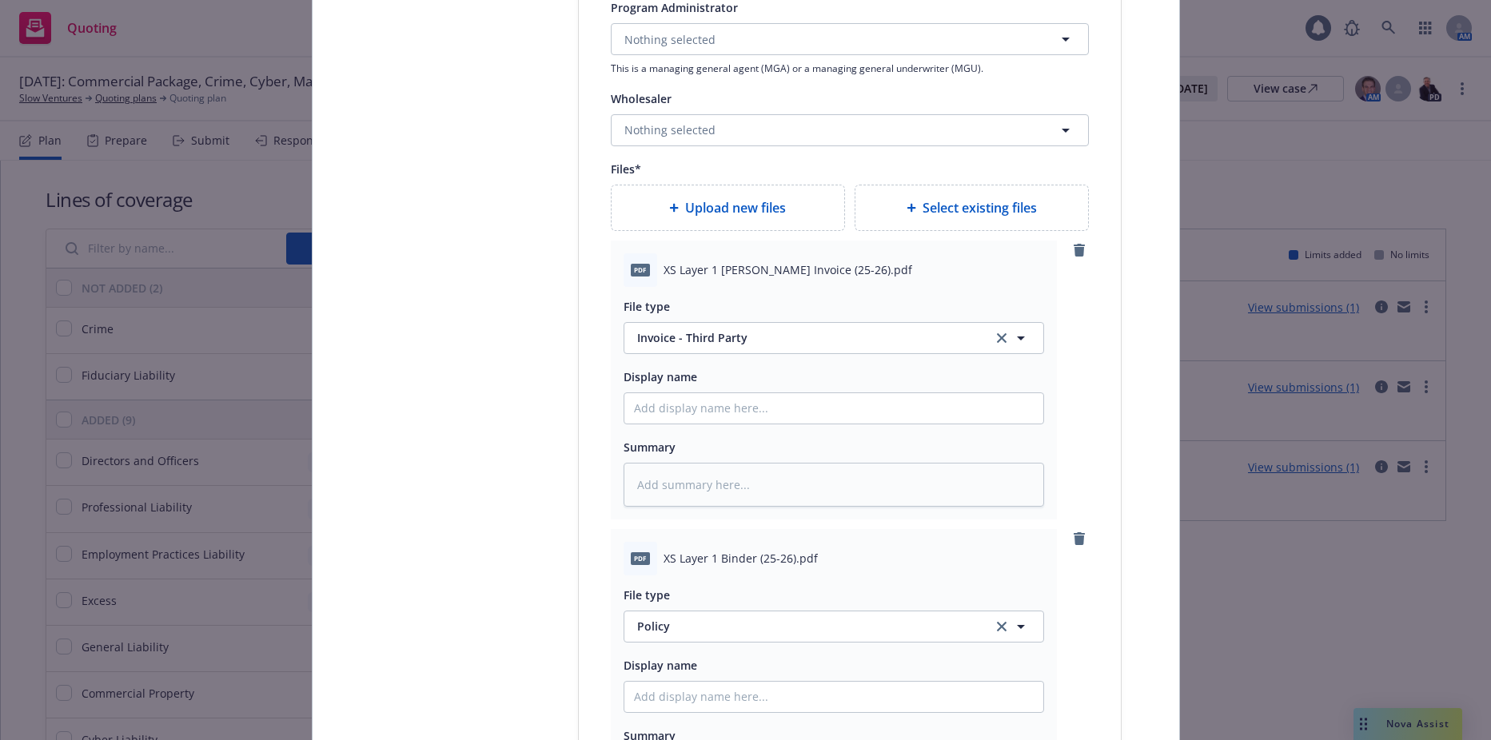
scroll to position [2159, 0]
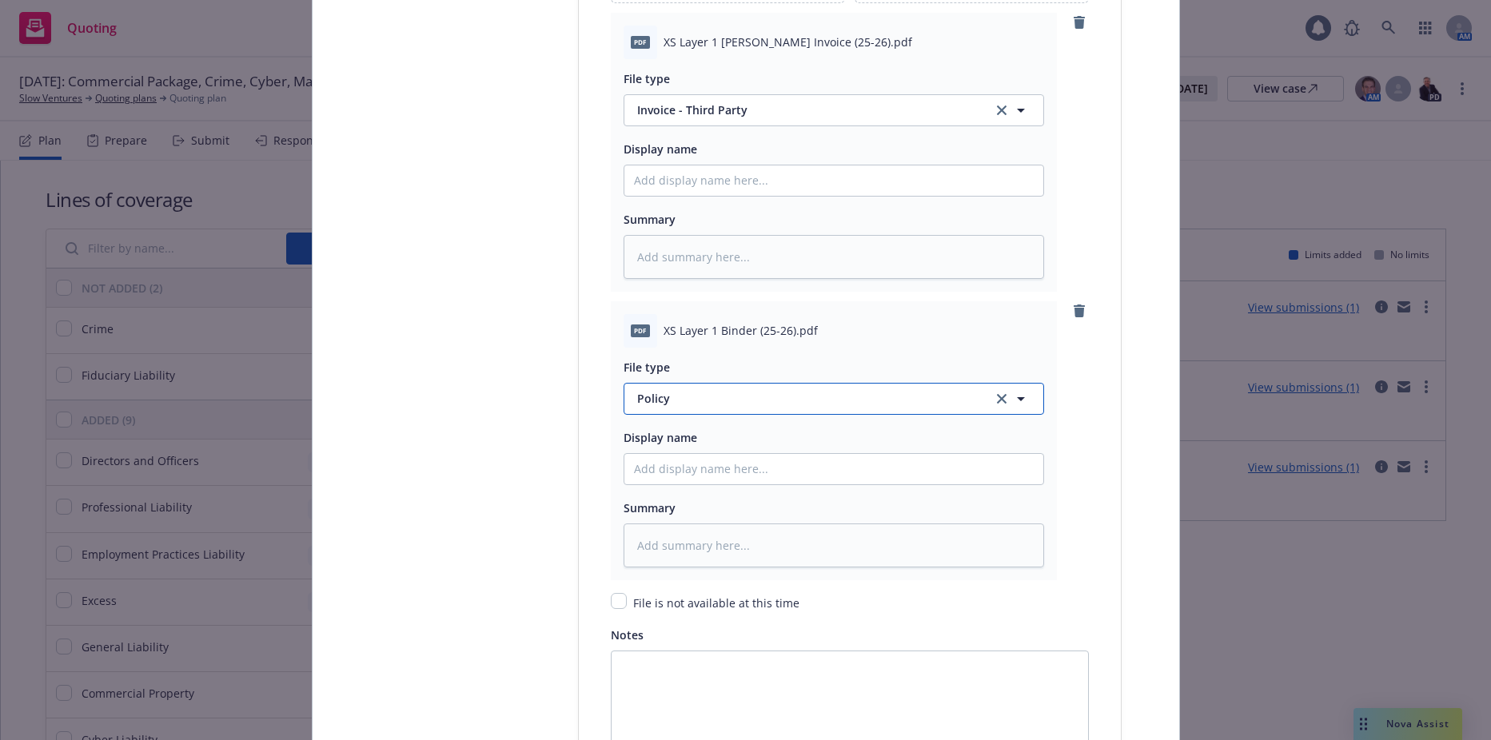
click at [724, 413] on button "Policy" at bounding box center [834, 399] width 421 height 32
type input "binder"
click at [712, 438] on div "Binder" at bounding box center [834, 443] width 400 height 23
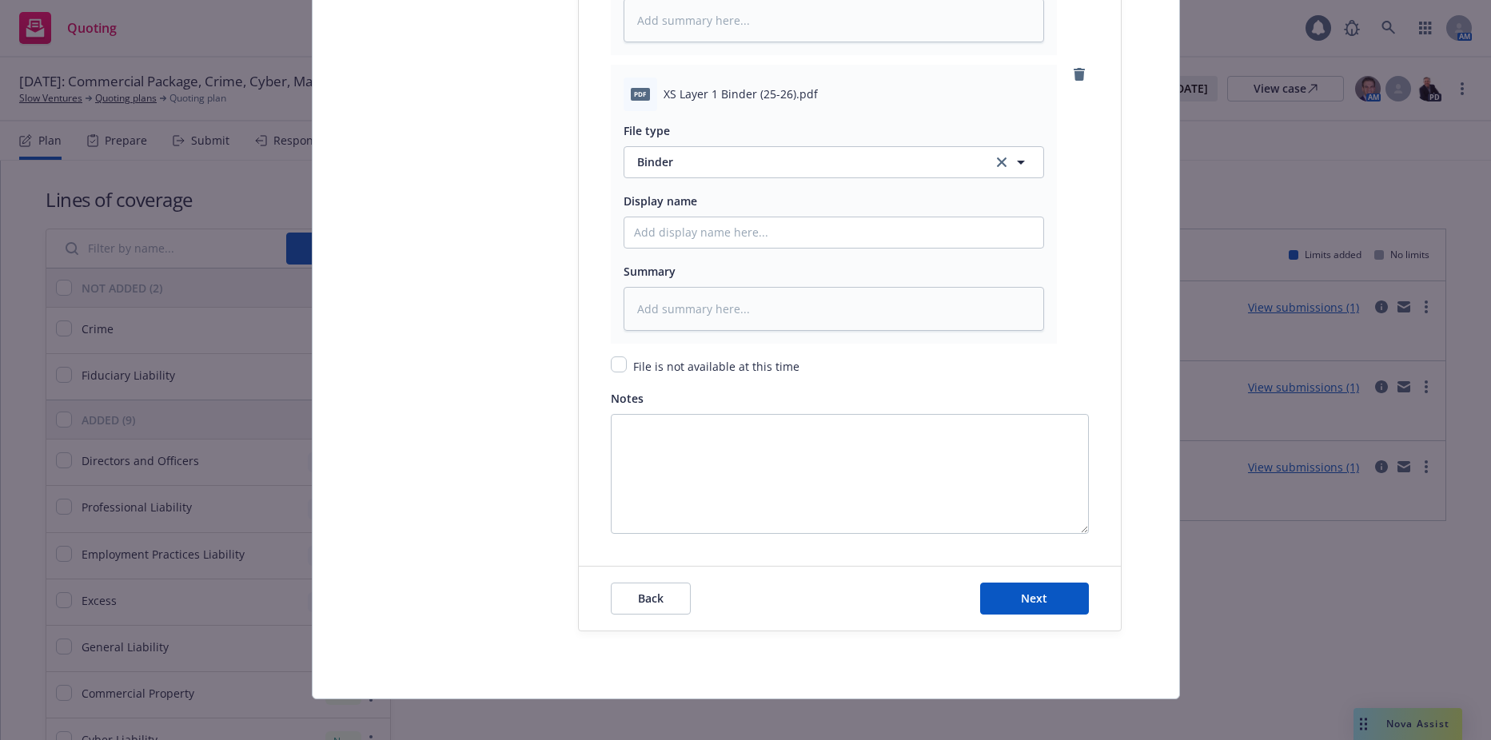
scroll to position [2406, 0]
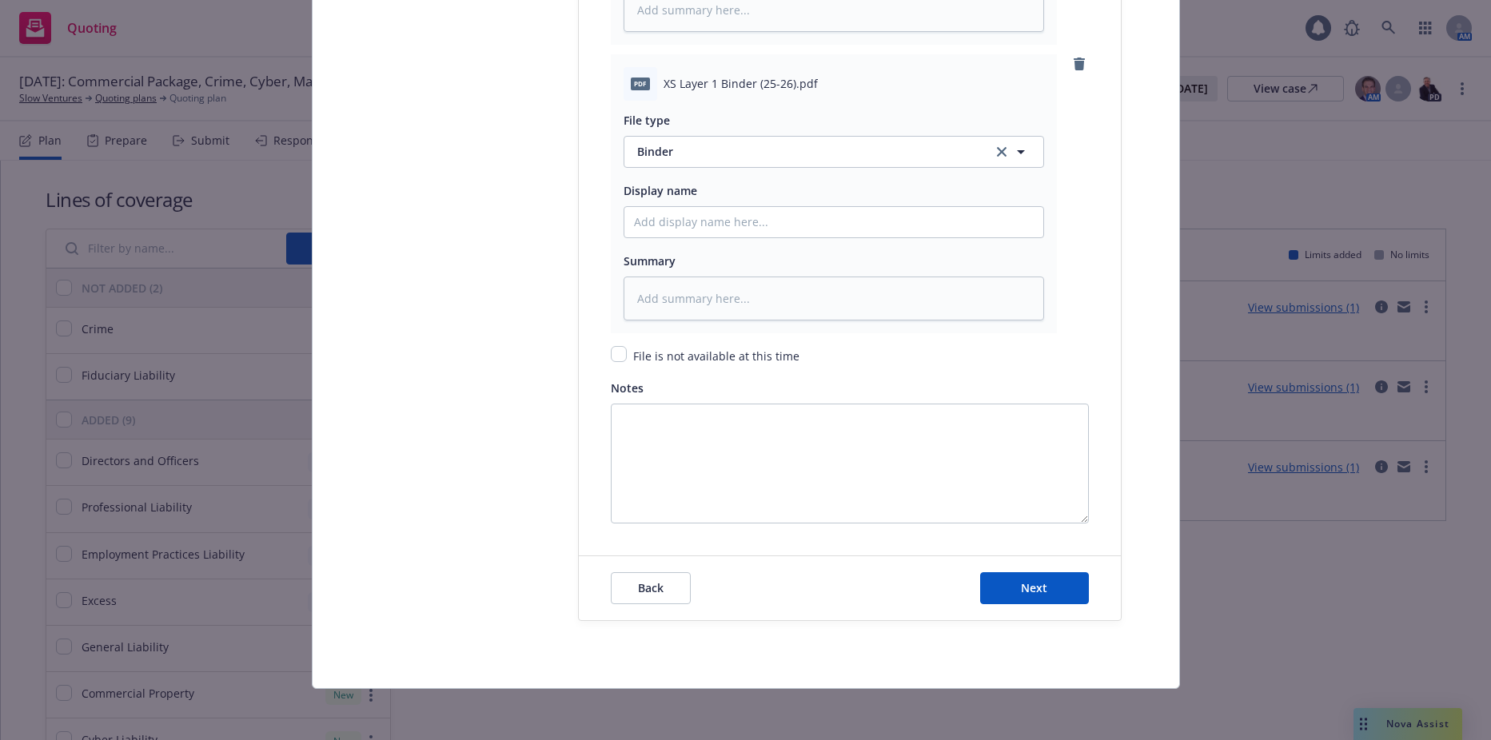
click at [1025, 606] on div "Back Next" at bounding box center [850, 589] width 542 height 64
click at [1022, 586] on span "Next" at bounding box center [1034, 588] width 26 height 15
type textarea "x"
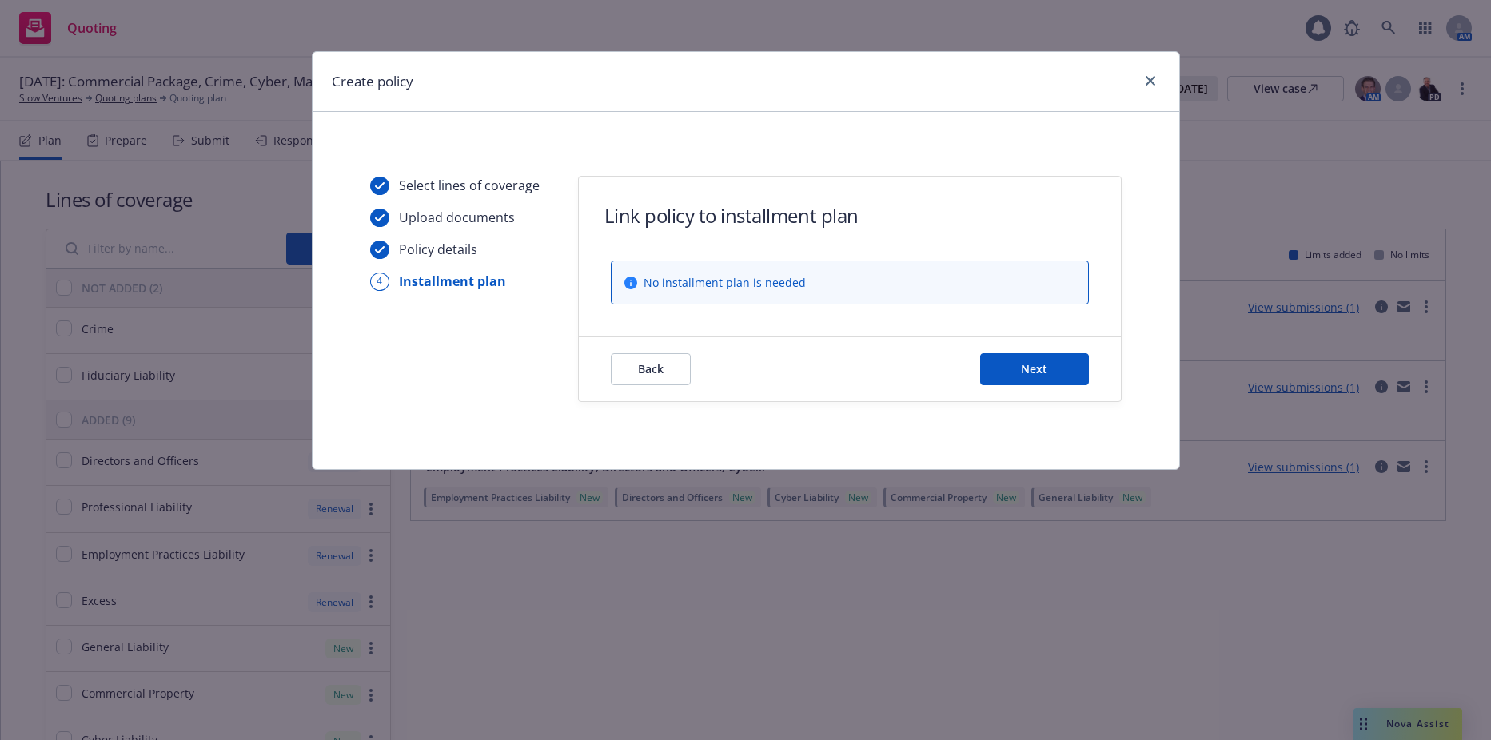
scroll to position [0, 0]
click at [1005, 377] on button "Next" at bounding box center [1034, 369] width 109 height 32
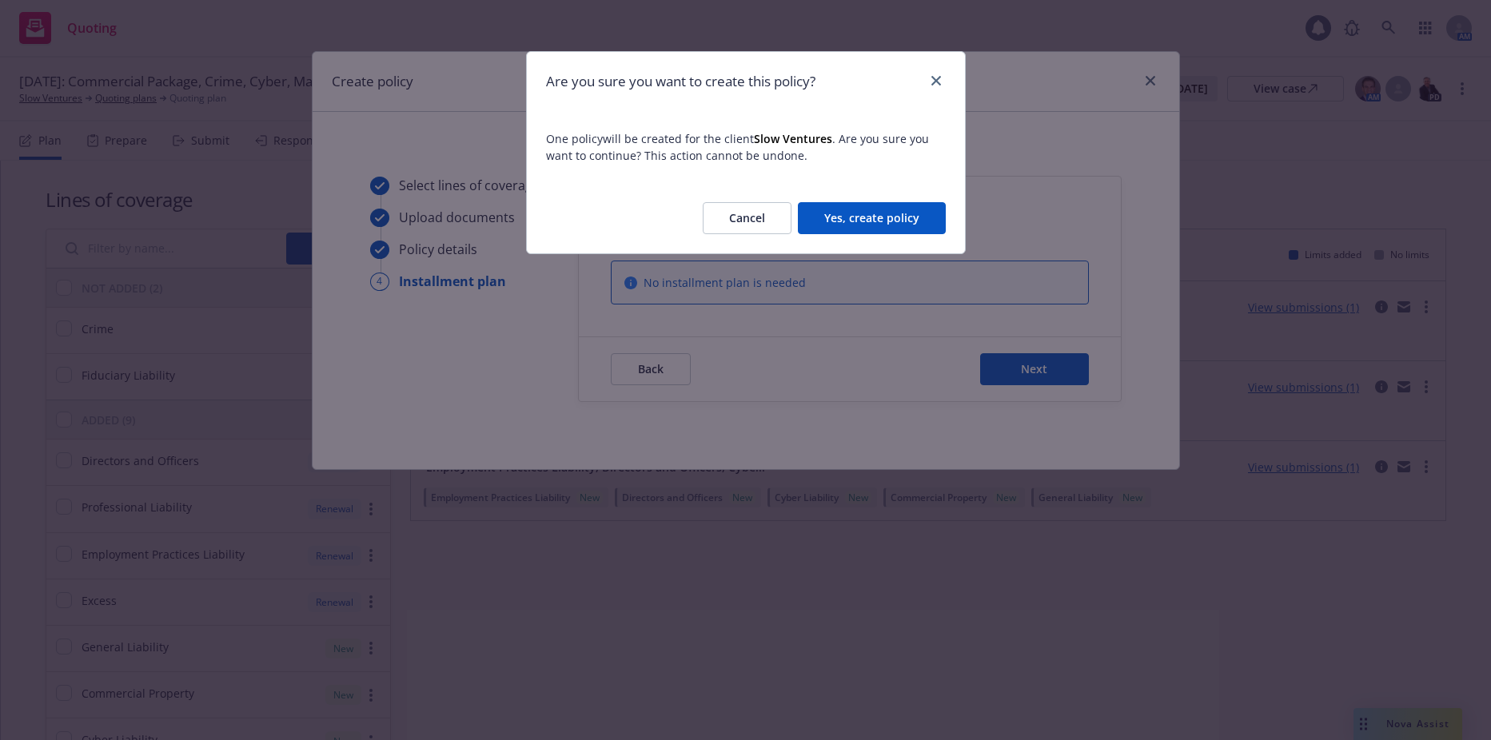
click at [872, 210] on button "Yes, create policy" at bounding box center [872, 218] width 148 height 32
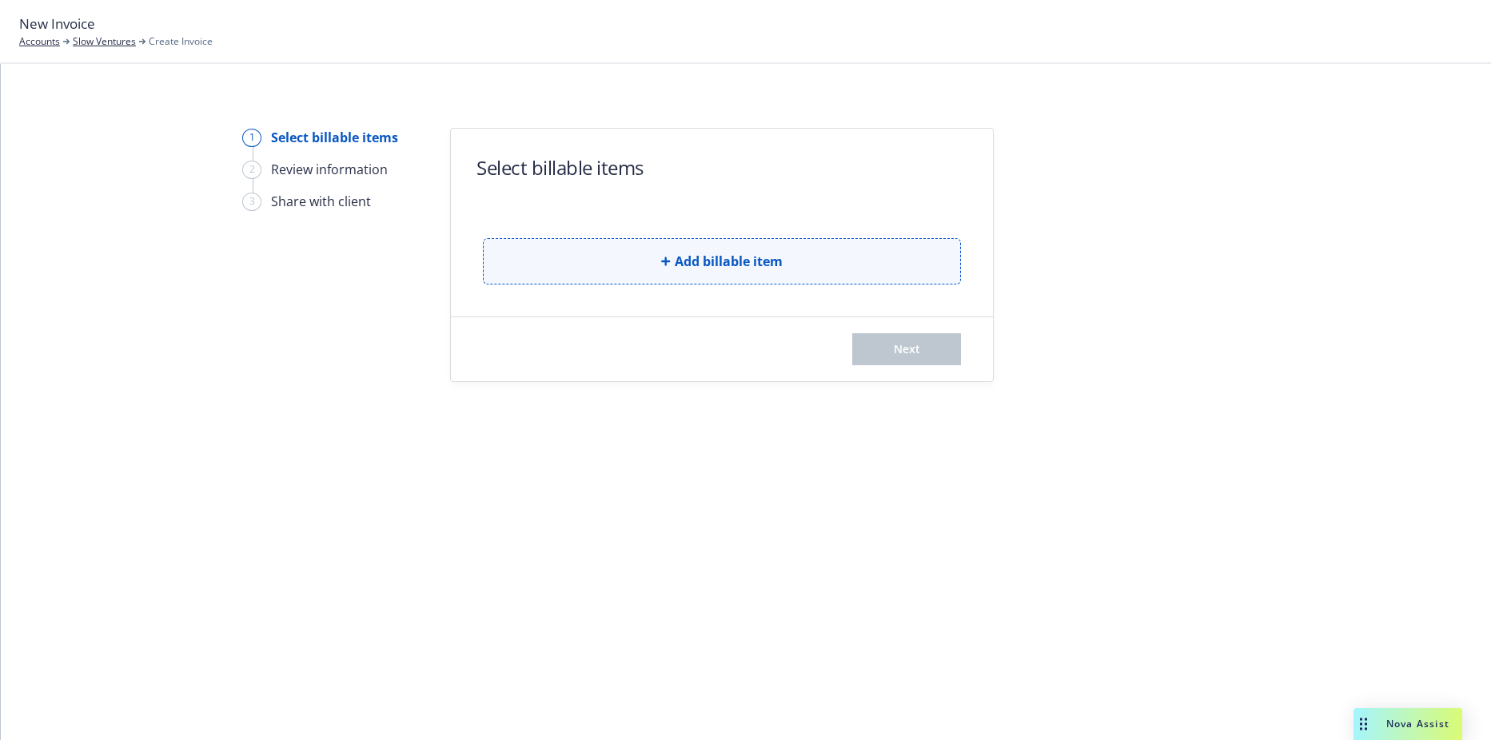
click at [672, 267] on button "Add billable item" at bounding box center [722, 261] width 478 height 46
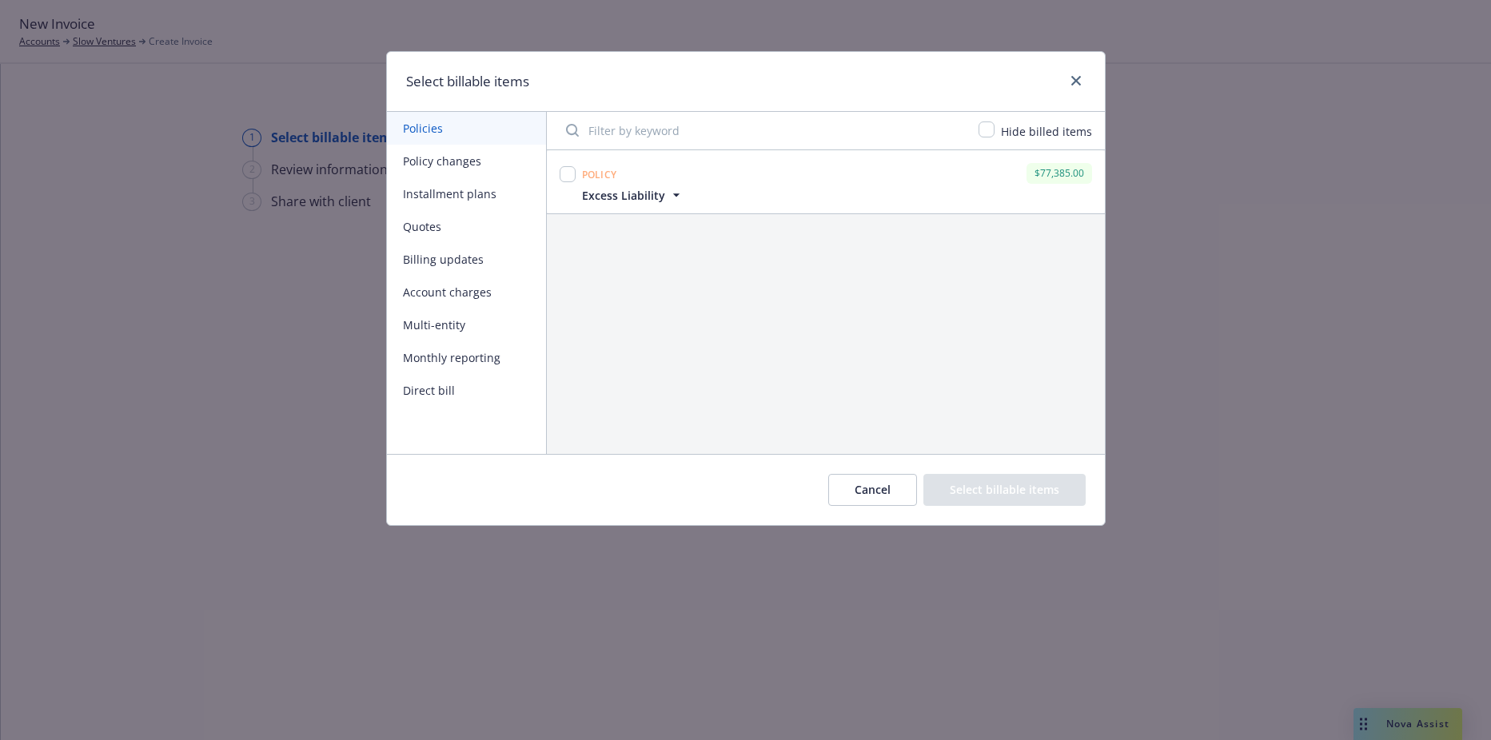
click at [860, 490] on button "Cancel" at bounding box center [872, 490] width 89 height 32
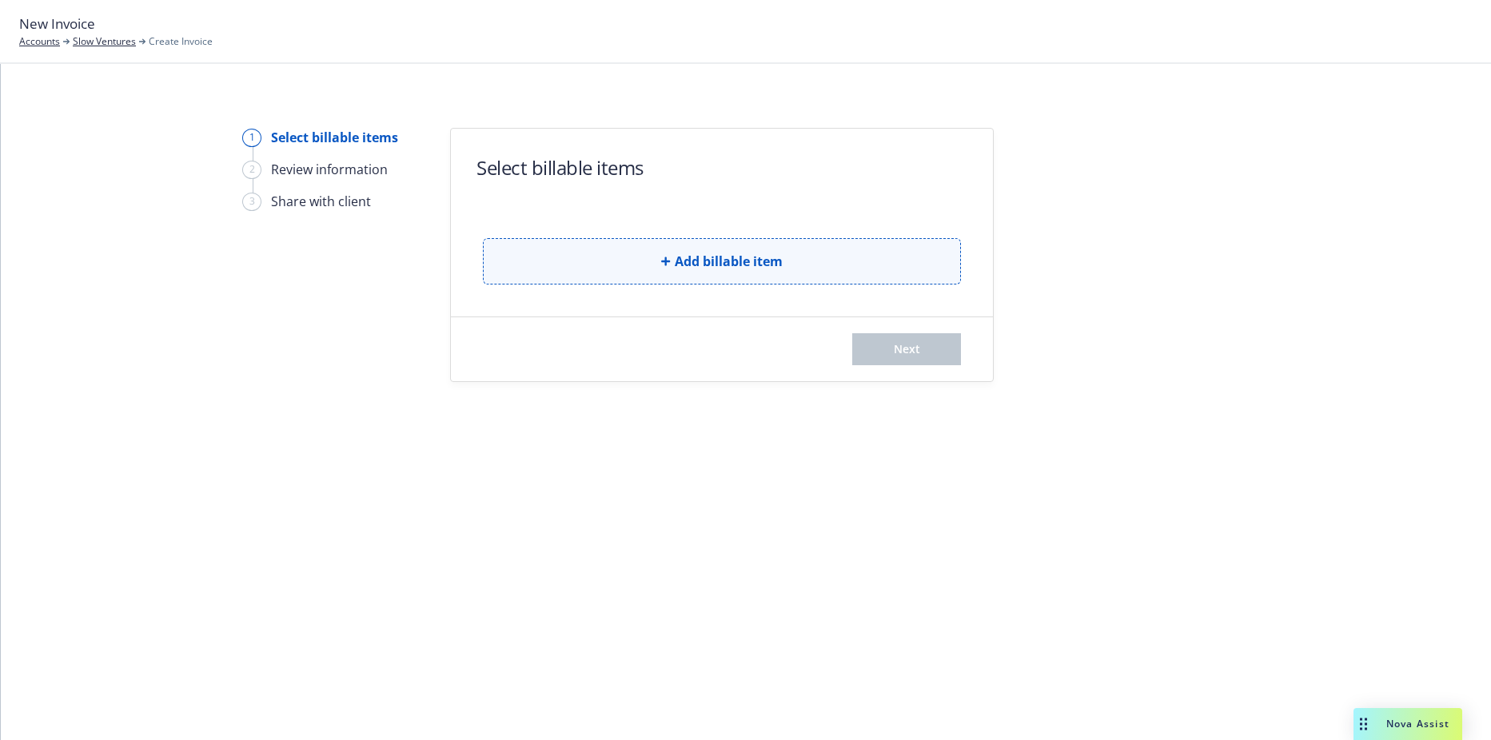
click at [789, 249] on button "Add billable item" at bounding box center [722, 261] width 478 height 46
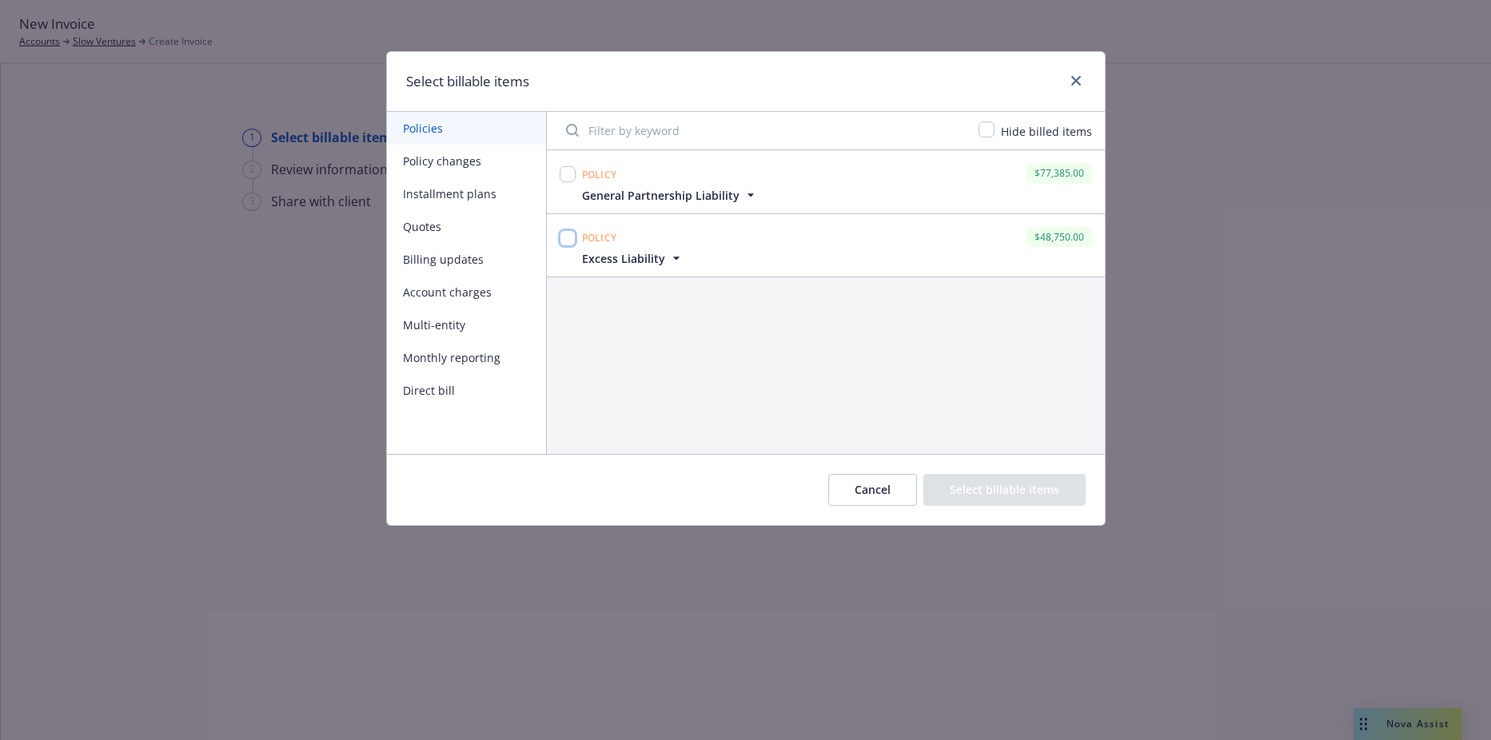
click at [569, 234] on input "checkbox" at bounding box center [568, 238] width 16 height 16
checkbox input "true"
click at [566, 173] on input "checkbox" at bounding box center [568, 174] width 16 height 16
checkbox input "true"
click at [1002, 484] on button "Select billable items" at bounding box center [1005, 490] width 162 height 32
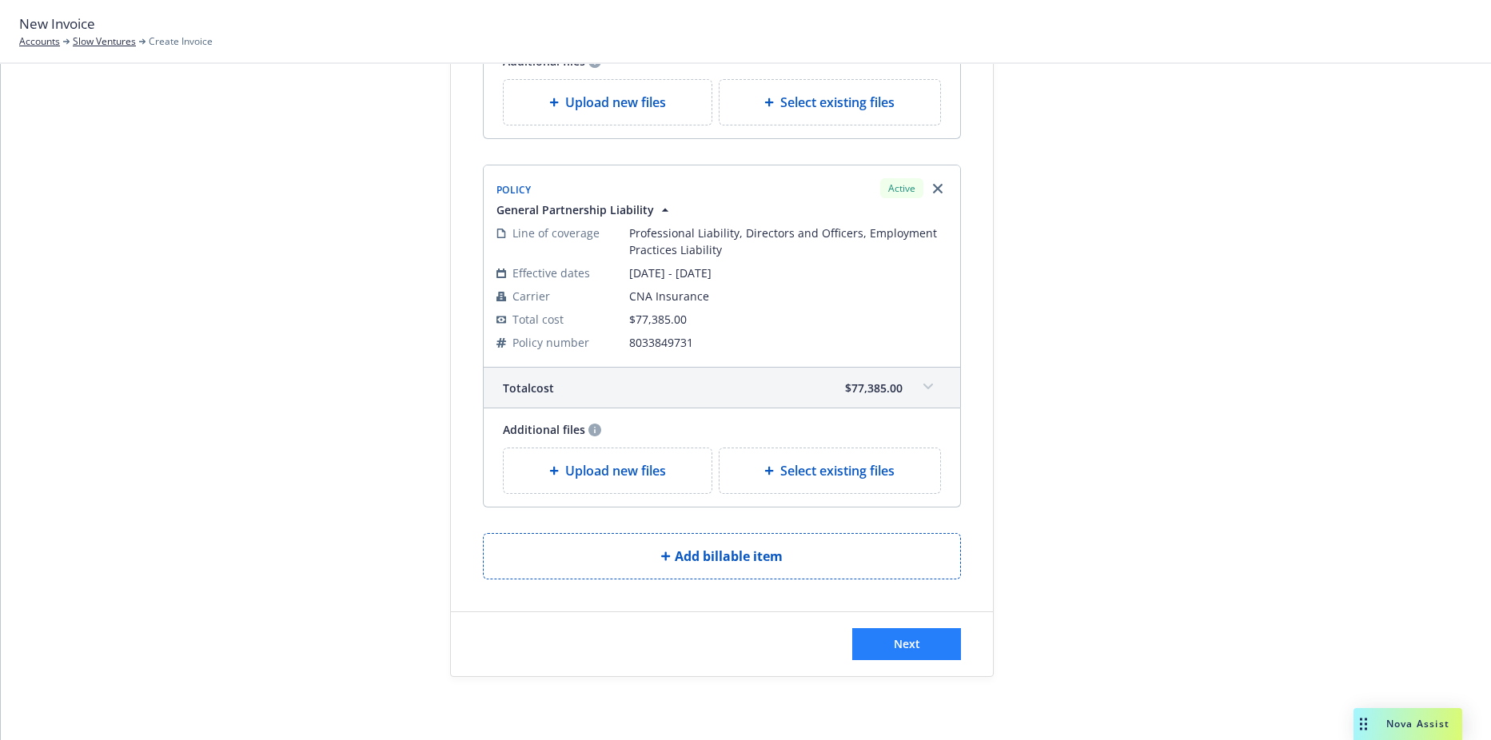
scroll to position [401, 0]
click at [910, 632] on button "Next" at bounding box center [906, 644] width 109 height 32
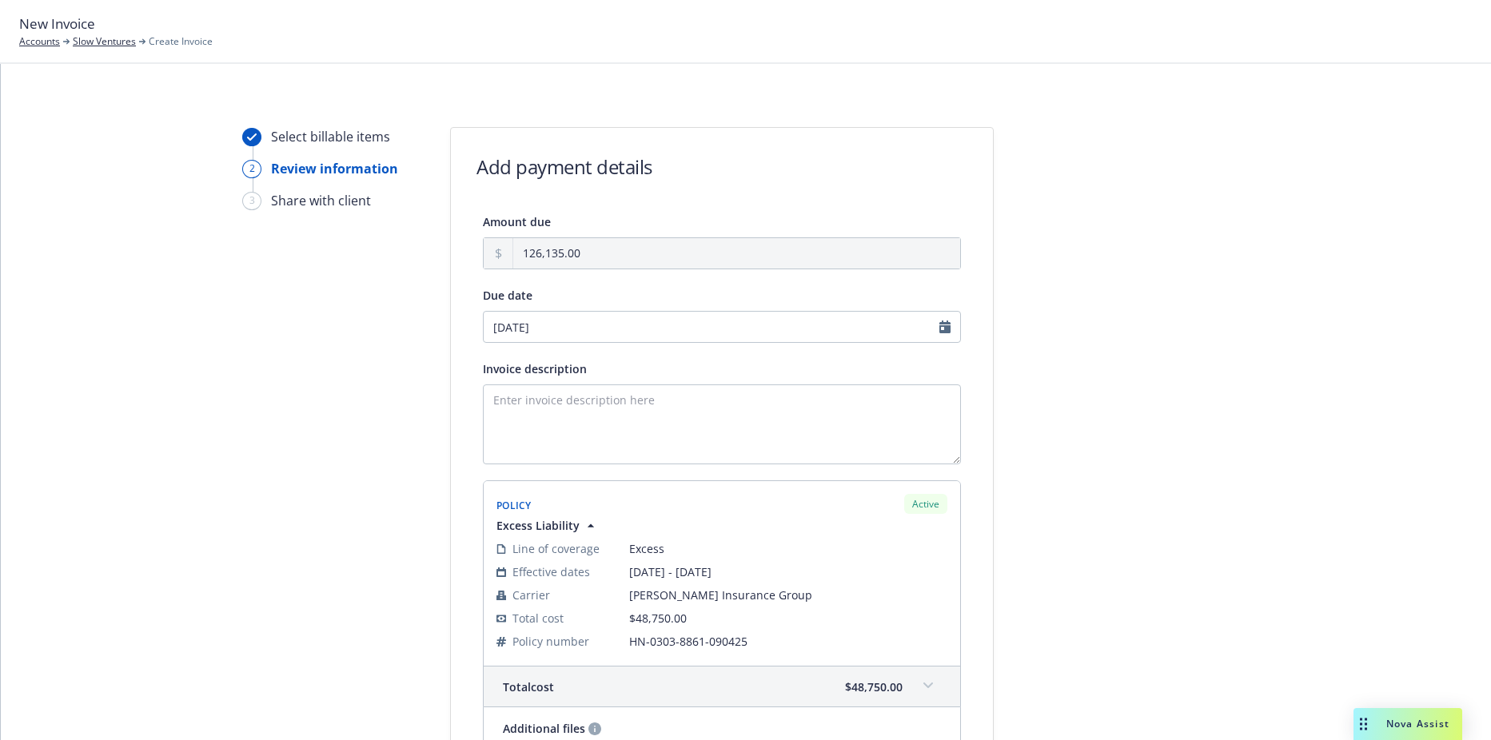
scroll to position [0, 0]
click at [593, 344] on div "Amount due 126,135.00 Due date 10/01/2025 Invoice description Policy Active Exc…" at bounding box center [722, 695] width 478 height 964
click at [588, 320] on input "10/01/2025" at bounding box center [722, 328] width 478 height 32
select select "October"
select select "2025"
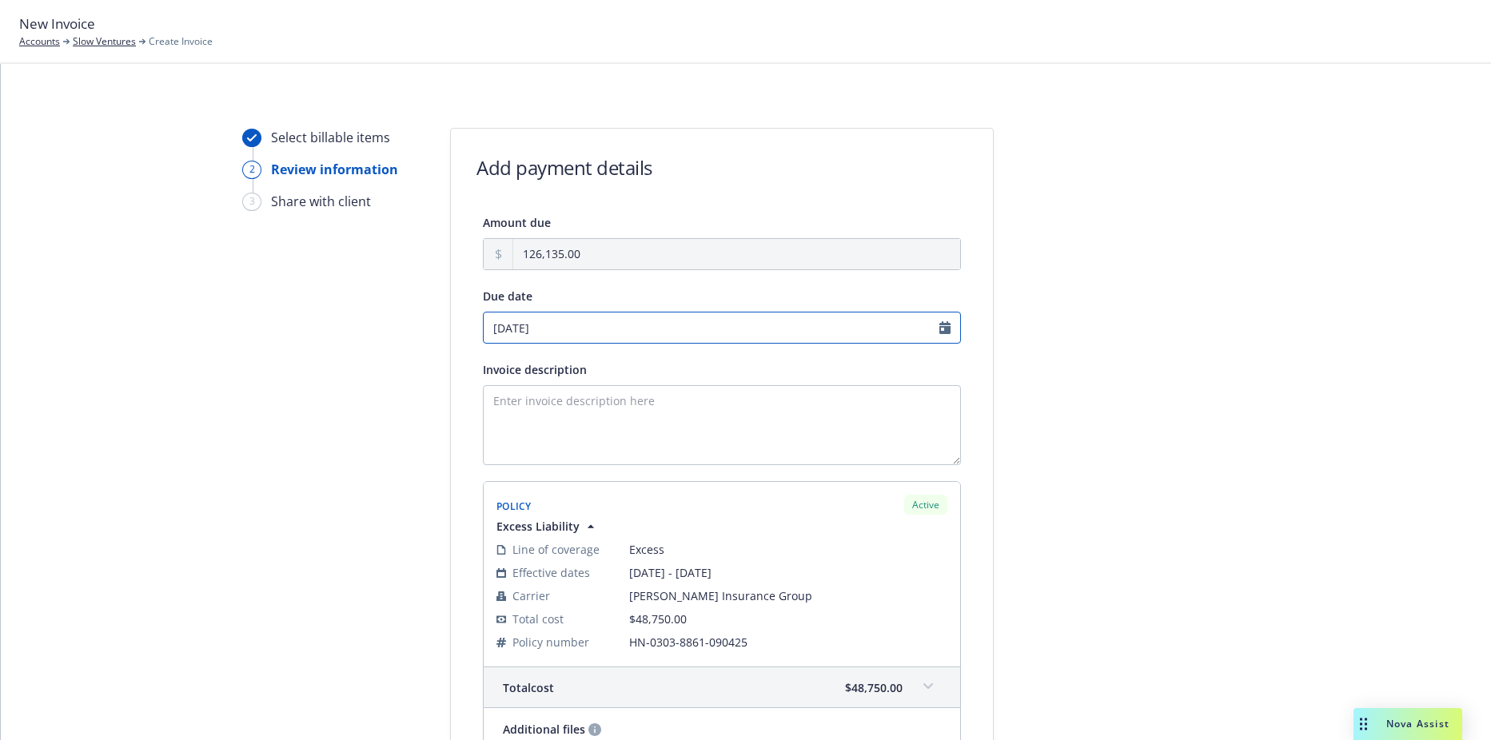
click at [484, 343] on input "10/01/2025" at bounding box center [722, 328] width 478 height 32
click at [526, 321] on input "10/01/2025" at bounding box center [722, 328] width 478 height 32
click at [936, 323] on input "10/01/2025" at bounding box center [722, 328] width 478 height 32
drag, startPoint x: 719, startPoint y: 335, endPoint x: 497, endPoint y: 345, distance: 221.7
click at [517, 345] on div "Amount due 126,135.00 Due date 10/01/2025 Invoice description Policy Active Exc…" at bounding box center [722, 695] width 478 height 964
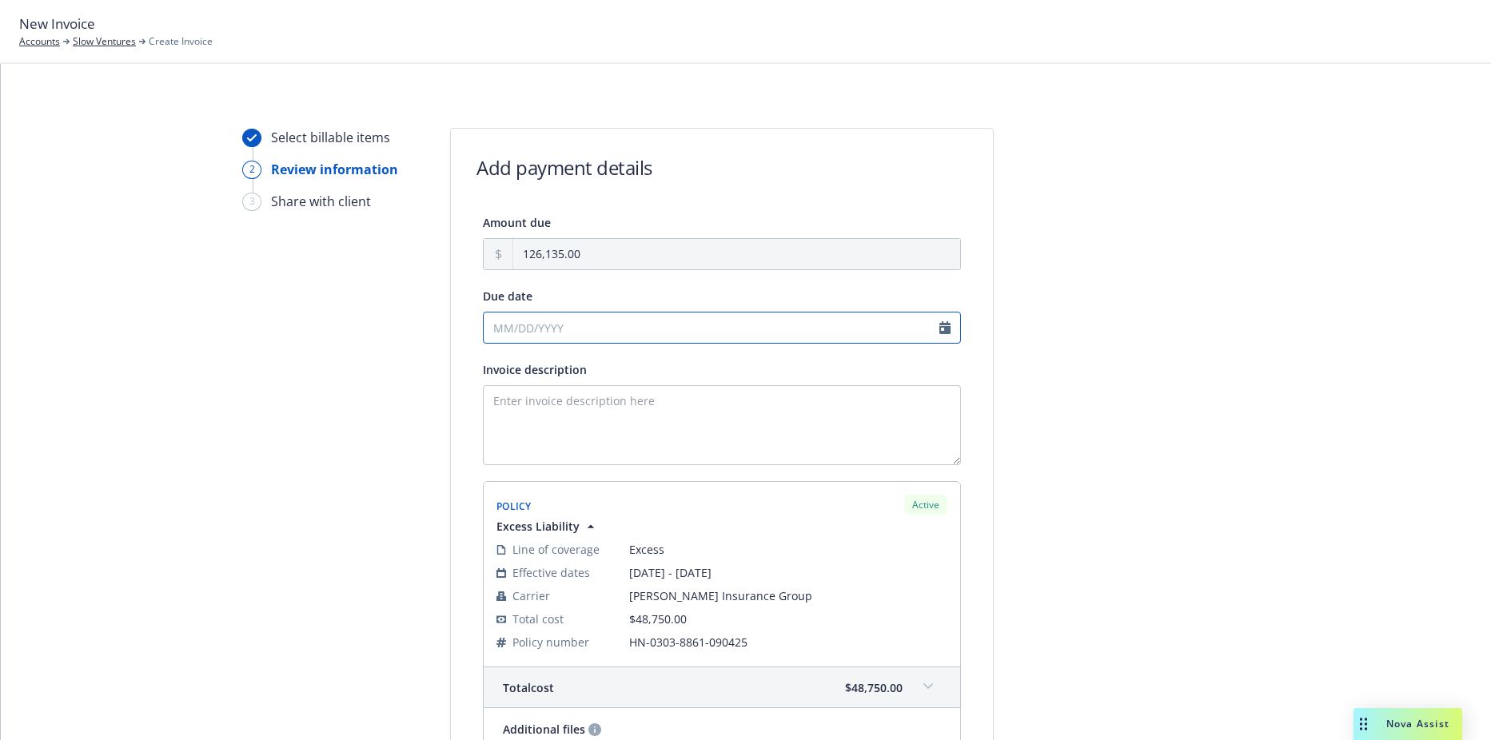
click at [939, 330] on input "Due date" at bounding box center [722, 328] width 478 height 32
click at [798, 327] on input "Due date" at bounding box center [722, 328] width 478 height 32
click at [559, 336] on input "Due date" at bounding box center [722, 328] width 478 height 32
click at [940, 326] on input "Due date" at bounding box center [722, 328] width 478 height 32
click at [656, 422] on textarea "Invoice description" at bounding box center [722, 425] width 478 height 80
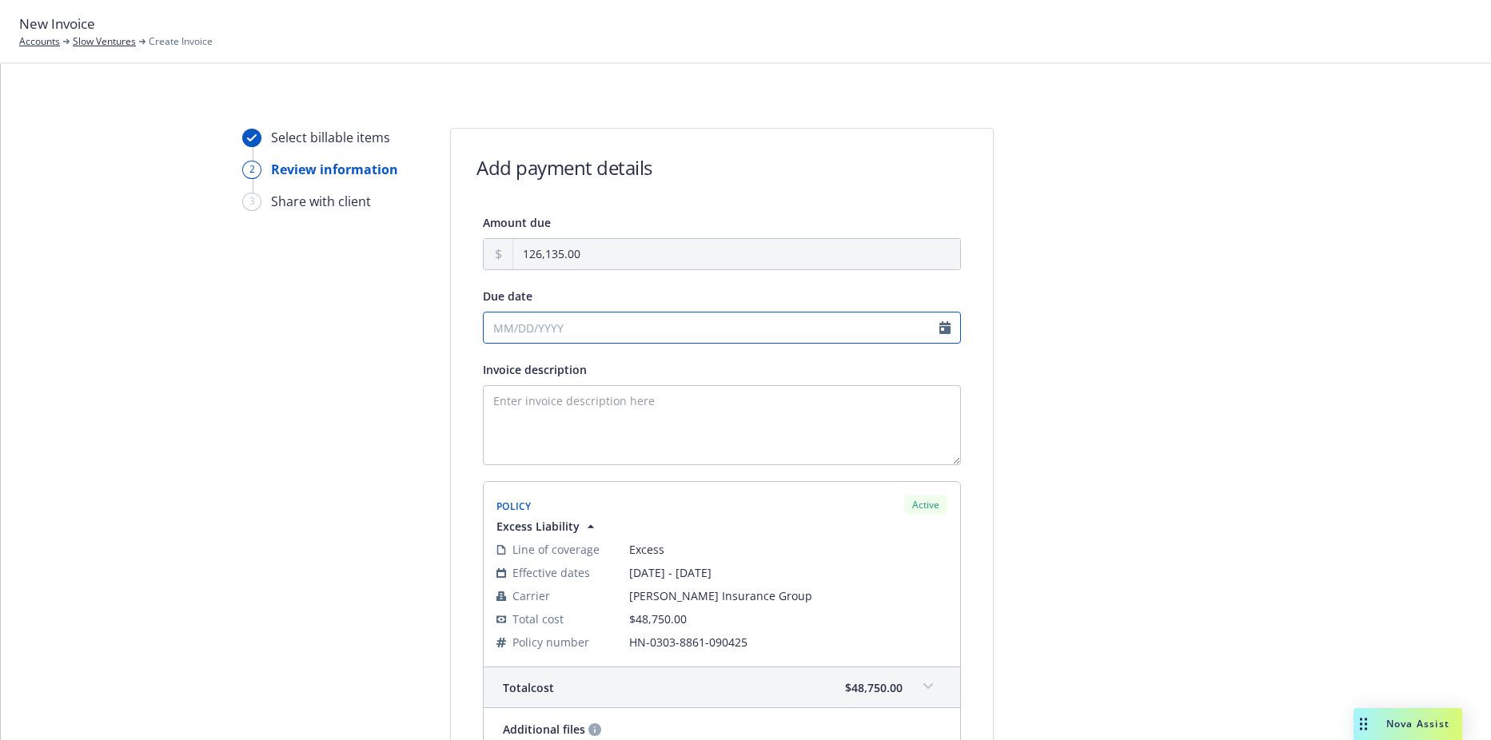
click at [553, 327] on input "Due date" at bounding box center [722, 328] width 478 height 32
select select "September"
select select "2025"
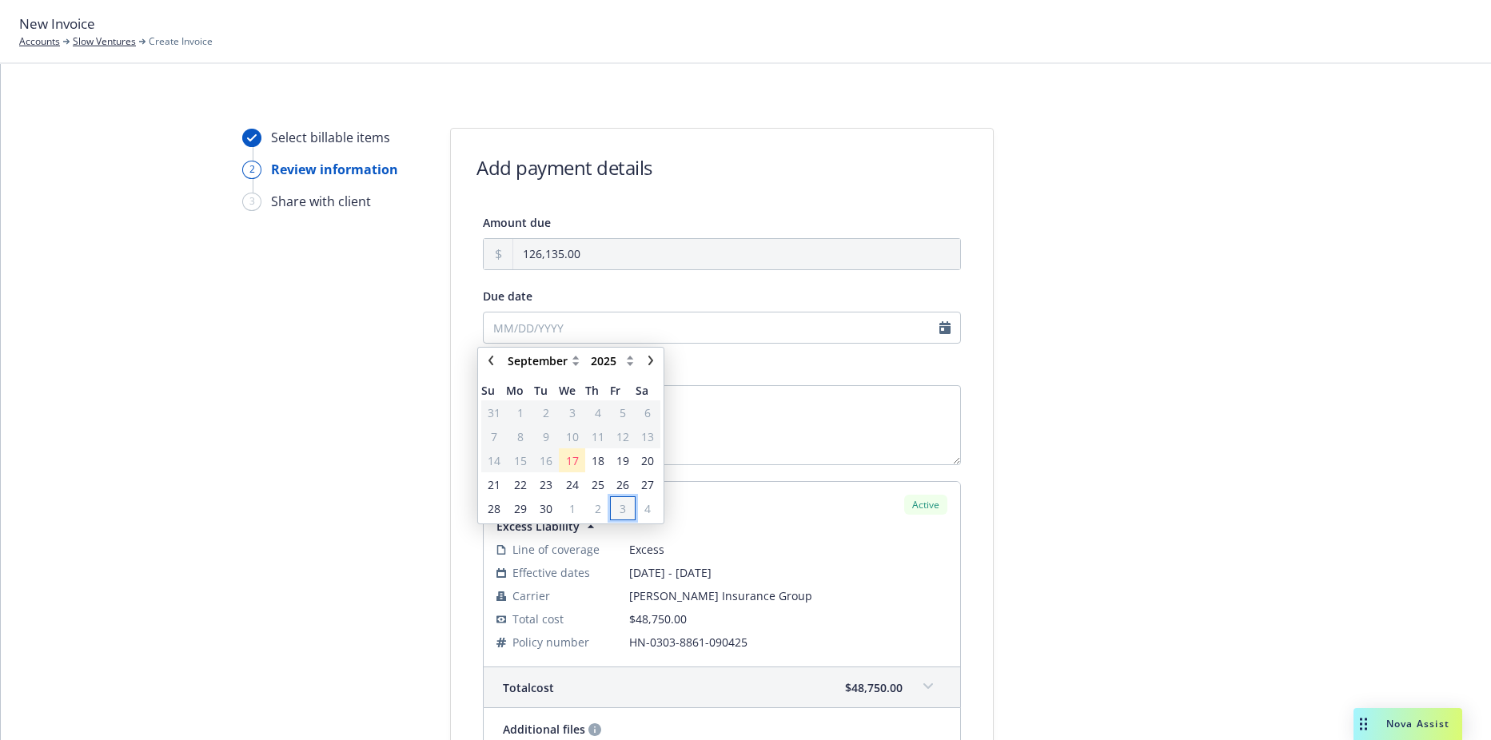
click at [627, 511] on span "3" at bounding box center [623, 509] width 22 height 20
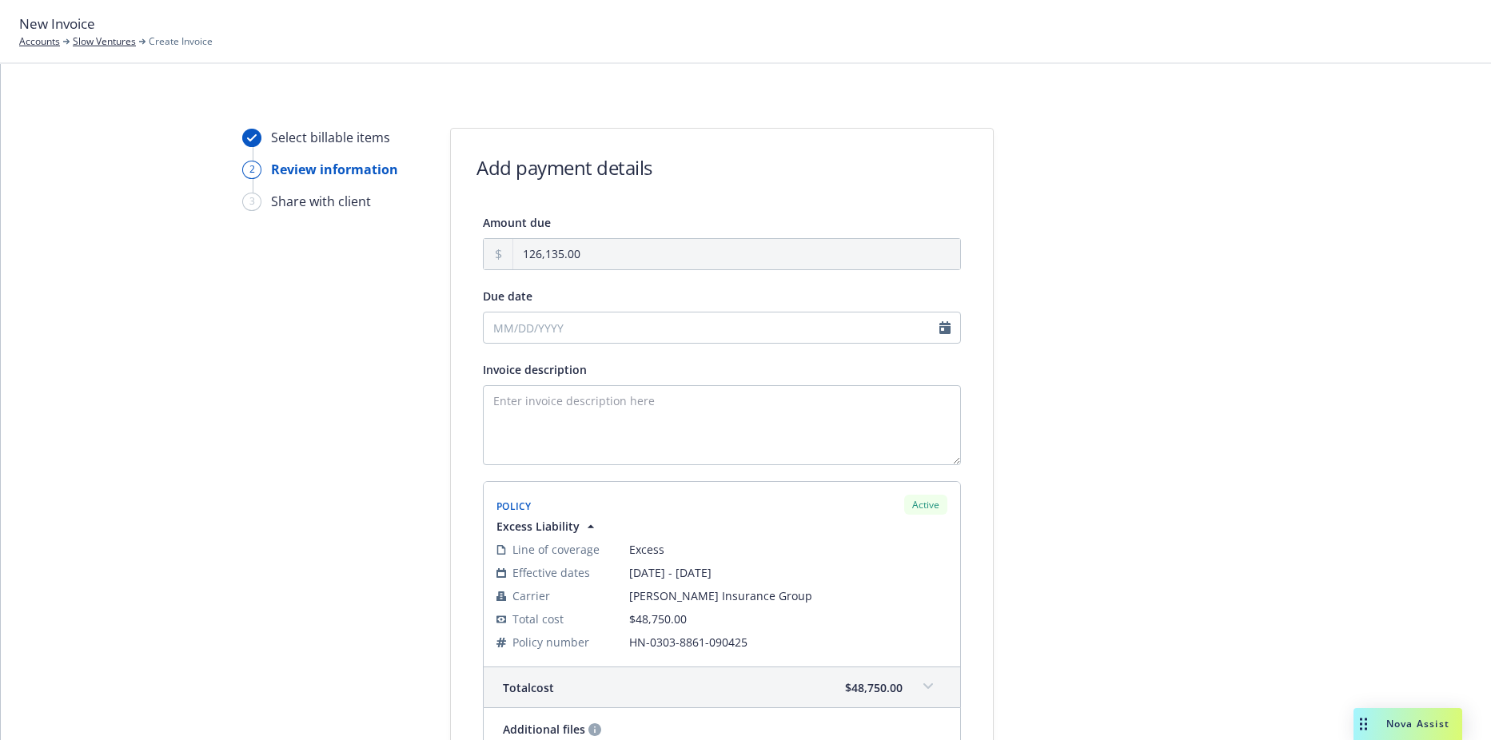
type input "10/03/2025"
click at [637, 425] on textarea "Invoice description" at bounding box center [722, 425] width 478 height 80
click at [620, 451] on textarea "Invoice description" at bounding box center [722, 425] width 478 height 80
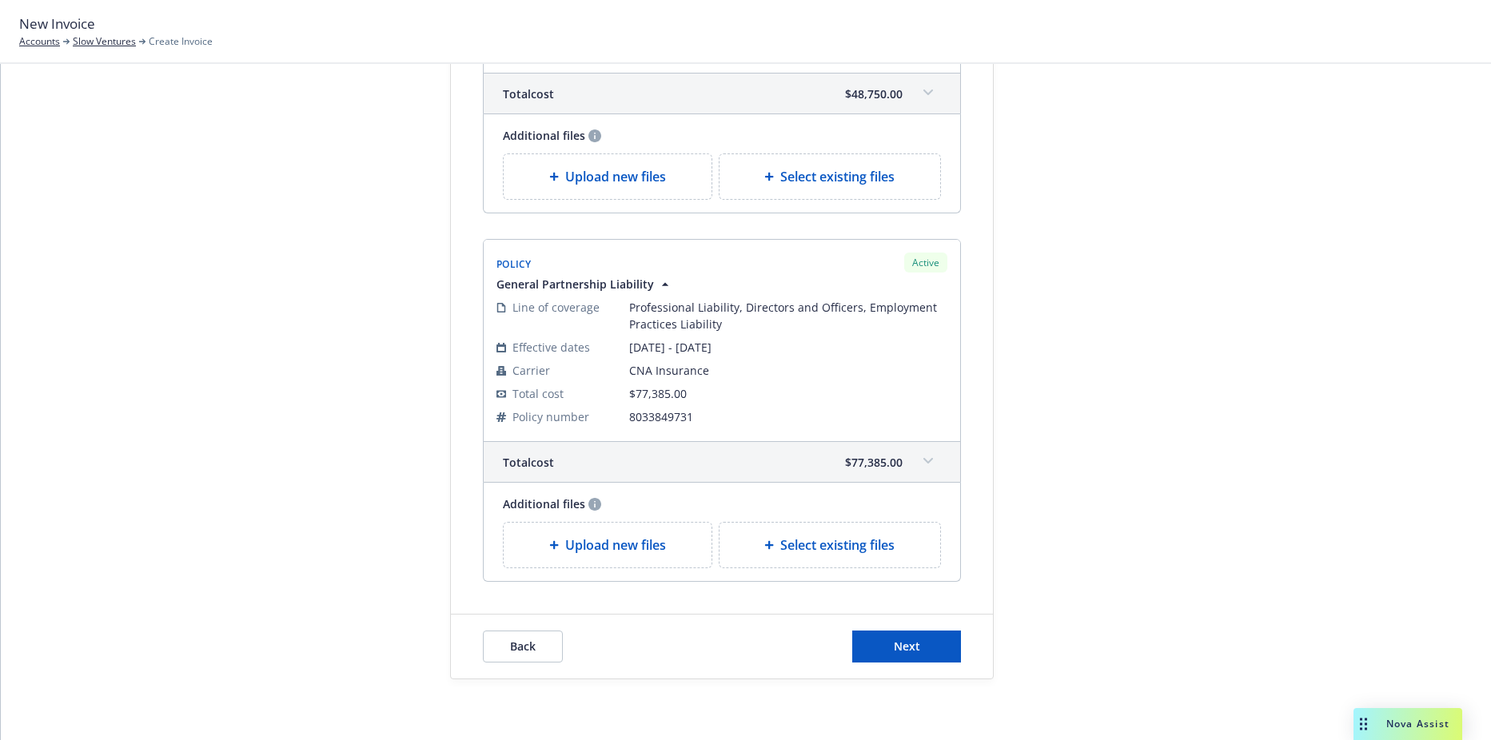
scroll to position [597, 0]
type textarea "2025 D&O, Excess,"
click at [900, 641] on span "Next" at bounding box center [907, 643] width 26 height 15
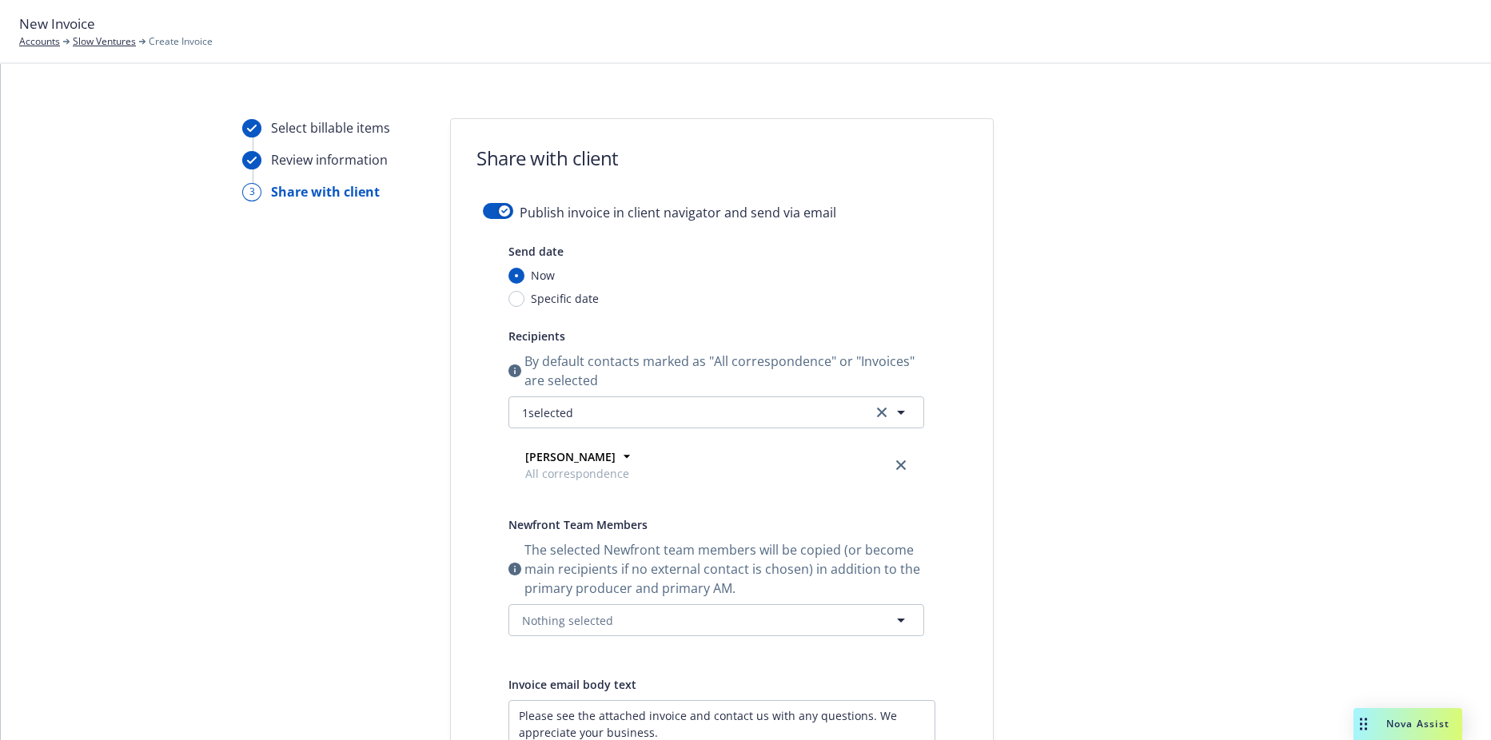
scroll to position [0, 0]
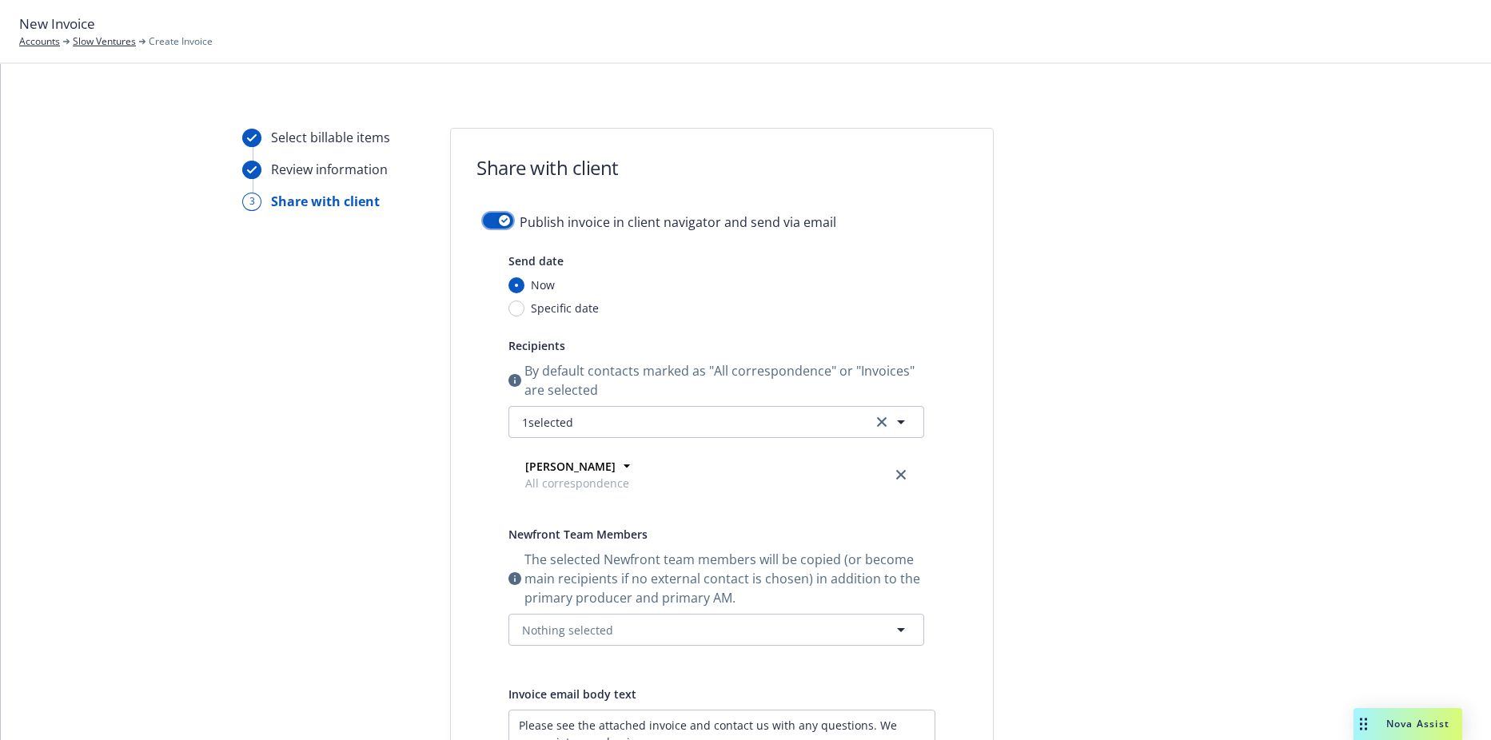
click at [489, 216] on button "button" at bounding box center [498, 221] width 30 height 16
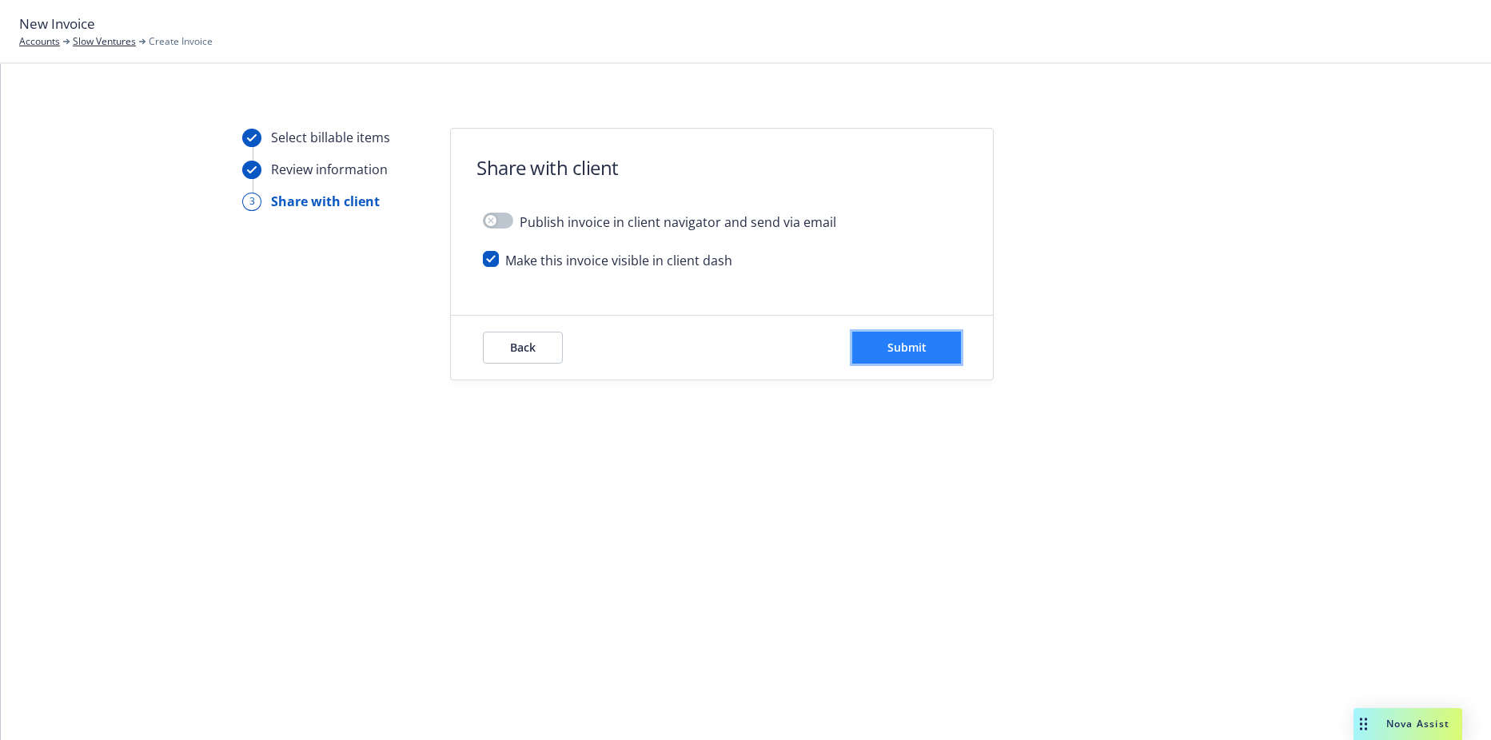
click at [899, 361] on button "Submit" at bounding box center [906, 348] width 109 height 32
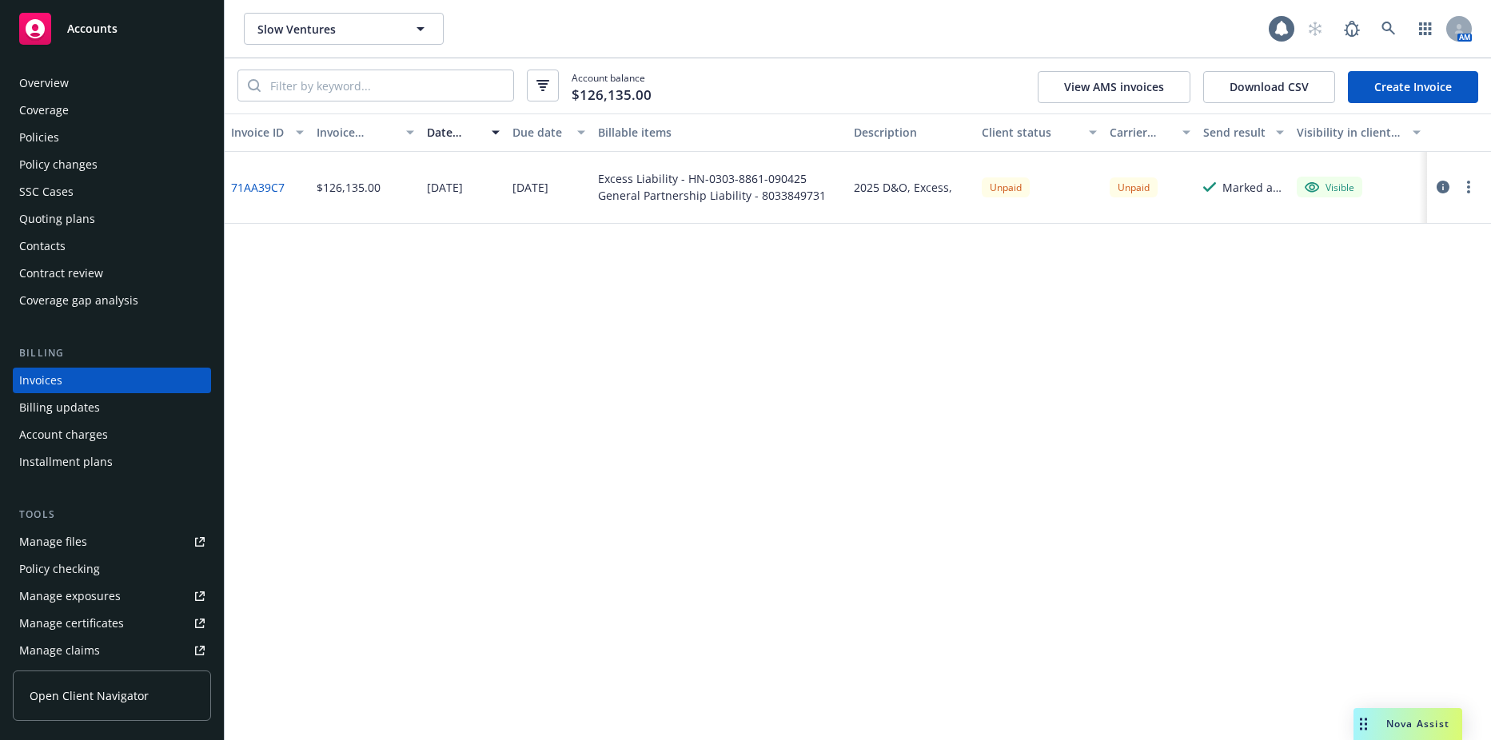
click at [275, 190] on link "71AA39C7" at bounding box center [258, 187] width 54 height 17
click at [86, 250] on div "Contacts" at bounding box center [112, 246] width 186 height 26
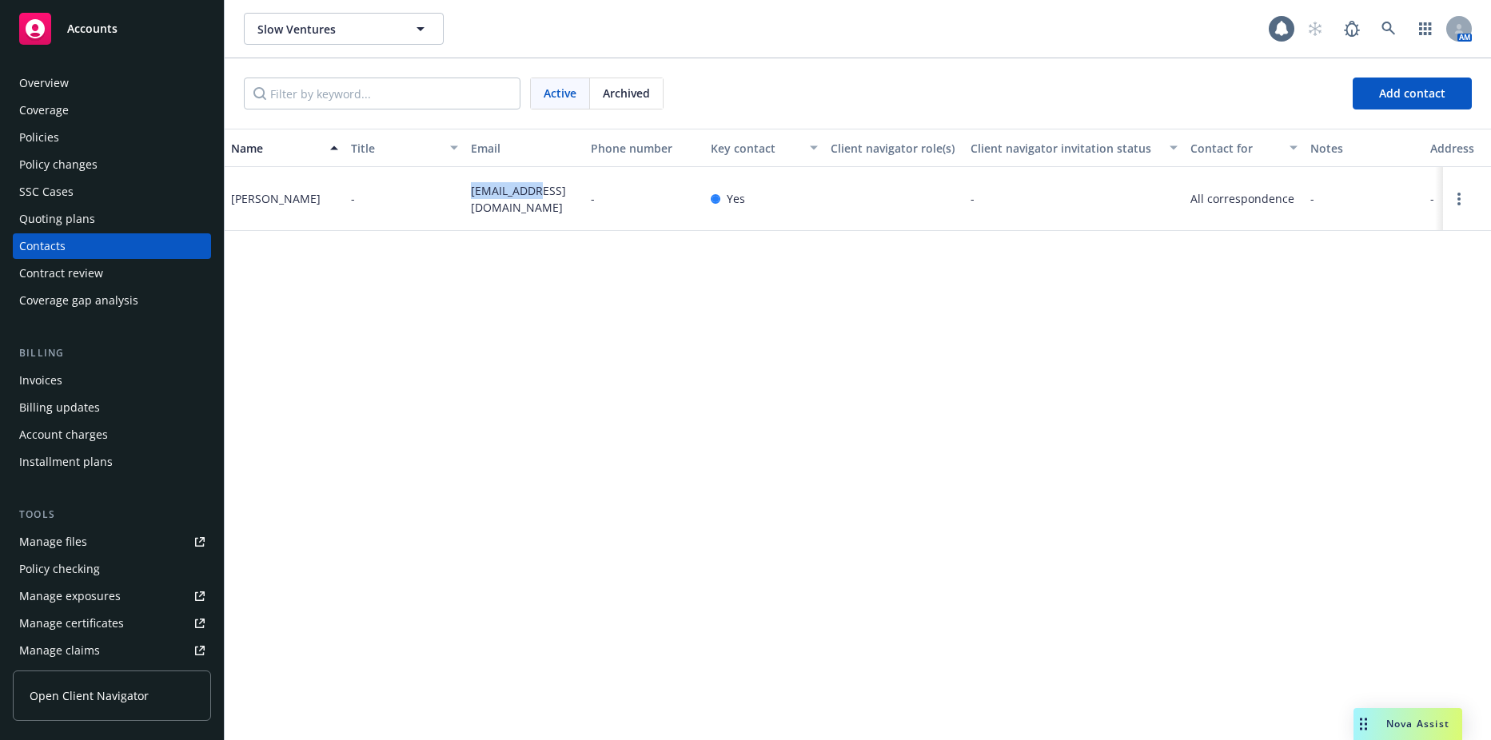
drag, startPoint x: 467, startPoint y: 198, endPoint x: 553, endPoint y: 204, distance: 86.6
click at [553, 204] on div "[EMAIL_ADDRESS][DOMAIN_NAME]" at bounding box center [525, 199] width 120 height 64
drag, startPoint x: 553, startPoint y: 204, endPoint x: 538, endPoint y: 206, distance: 15.4
copy span "[EMAIL_ADDRESS][DOMAIN_NAME]"
click at [35, 365] on div "Billing Invoices Billing updates Account charges Installment plans" at bounding box center [112, 410] width 198 height 130
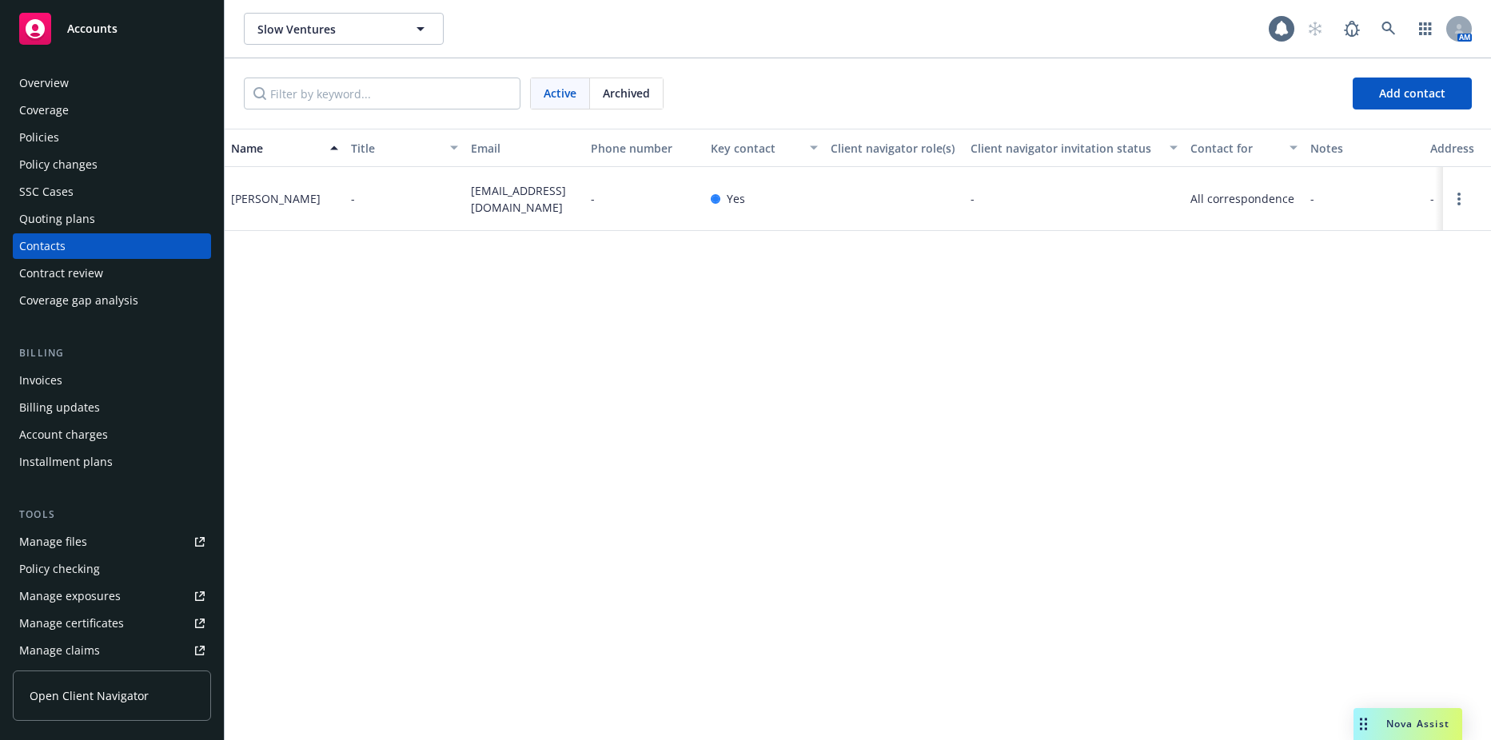
click at [38, 375] on div "Invoices" at bounding box center [40, 381] width 43 height 26
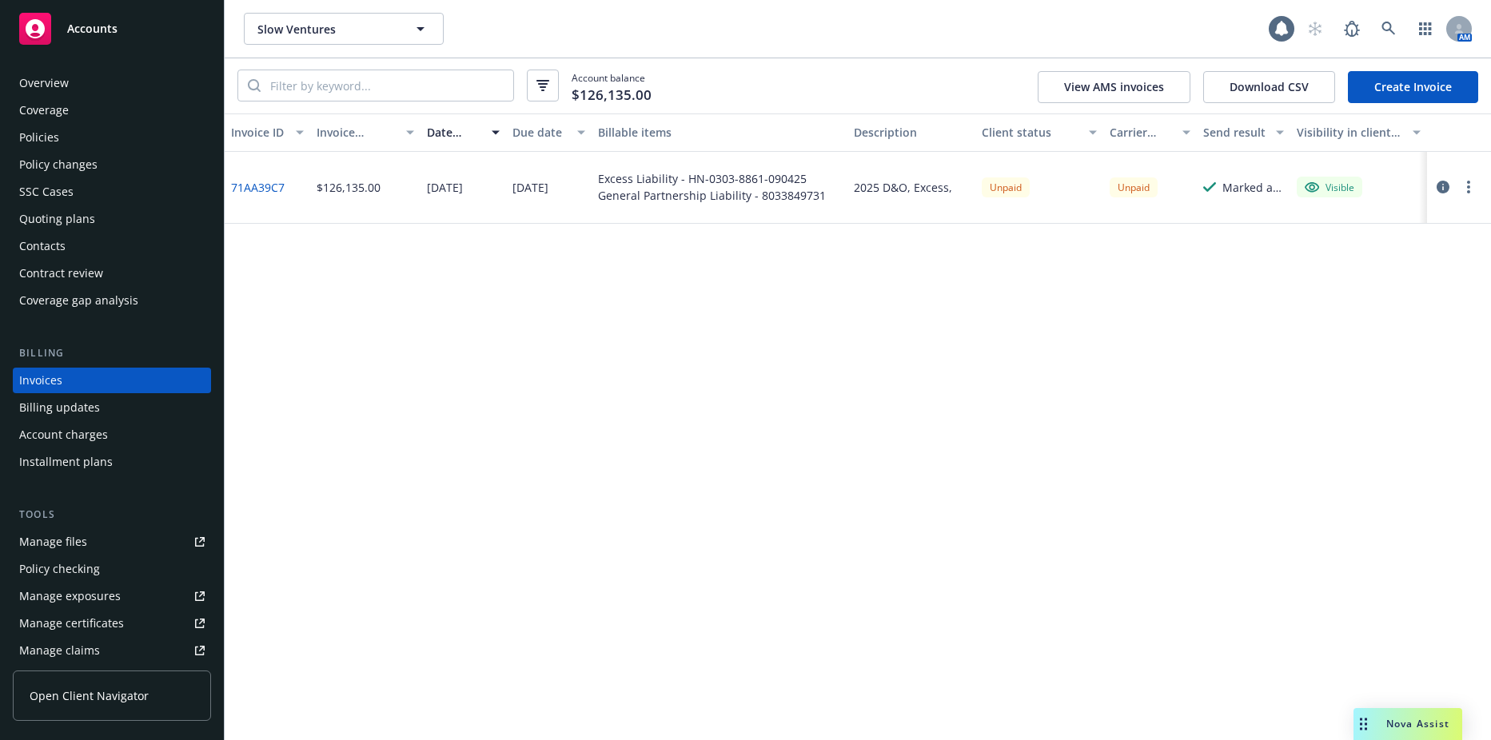
click at [1463, 179] on button "button" at bounding box center [1468, 187] width 19 height 19
click at [1338, 414] on link "Copy logging email" at bounding box center [1376, 412] width 204 height 32
click at [904, 664] on div "Invoice ID Invoice amount Date issued Due date Billable items Description Clien…" at bounding box center [858, 427] width 1267 height 627
click at [20, 138] on div "Policies" at bounding box center [39, 138] width 40 height 26
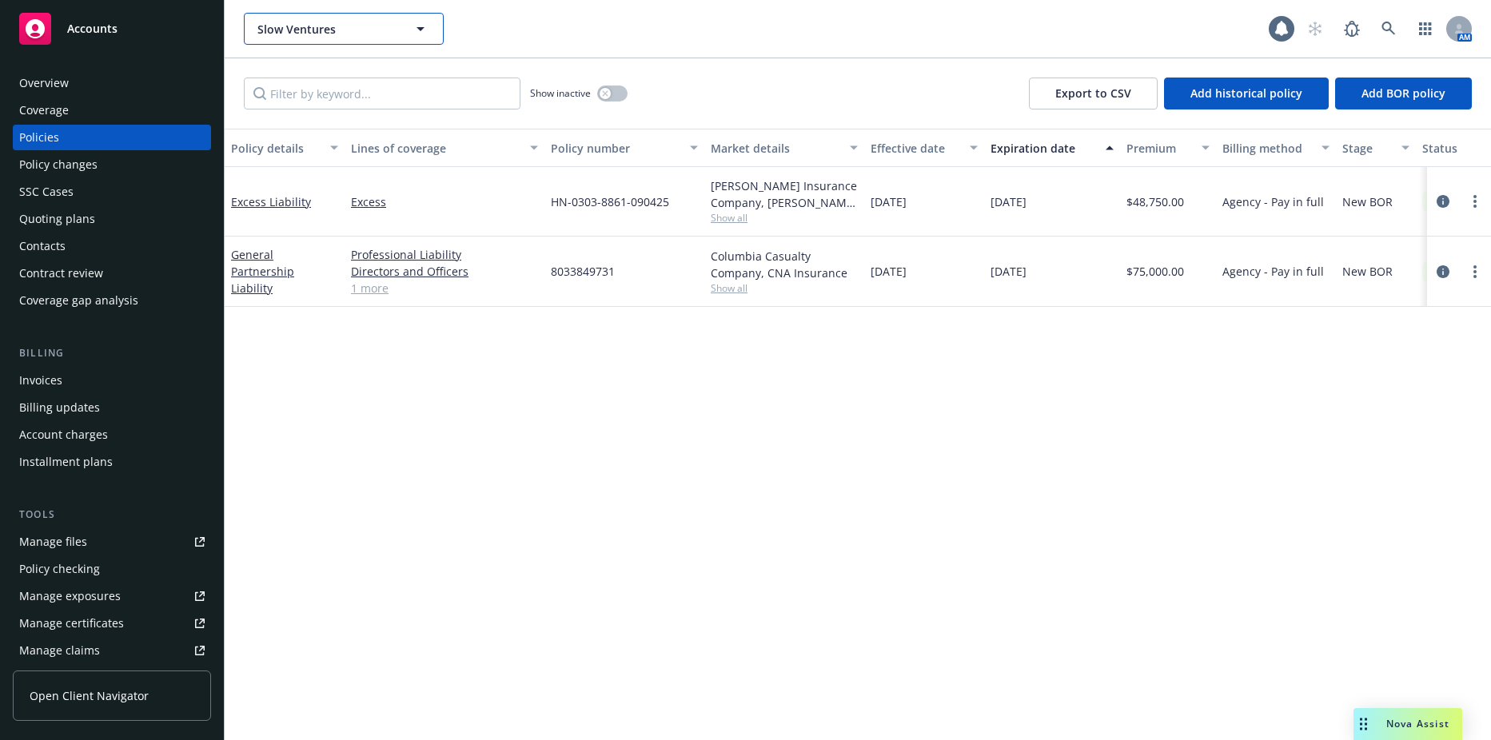
click at [317, 37] on span "Slow Ventures" at bounding box center [326, 29] width 138 height 17
type input "asymm"
click at [117, 71] on div "Overview" at bounding box center [112, 83] width 186 height 26
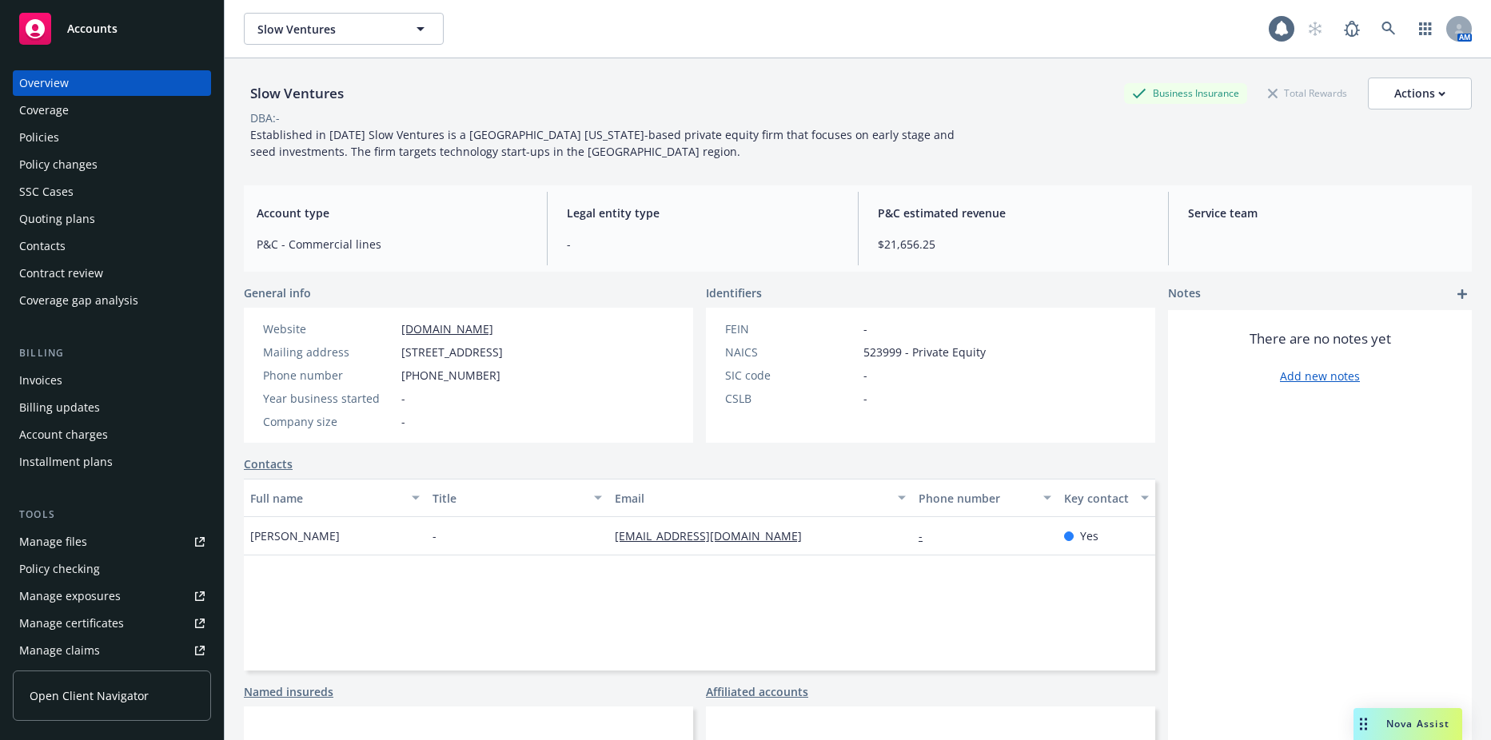
click at [110, 33] on span "Accounts" at bounding box center [92, 28] width 50 height 13
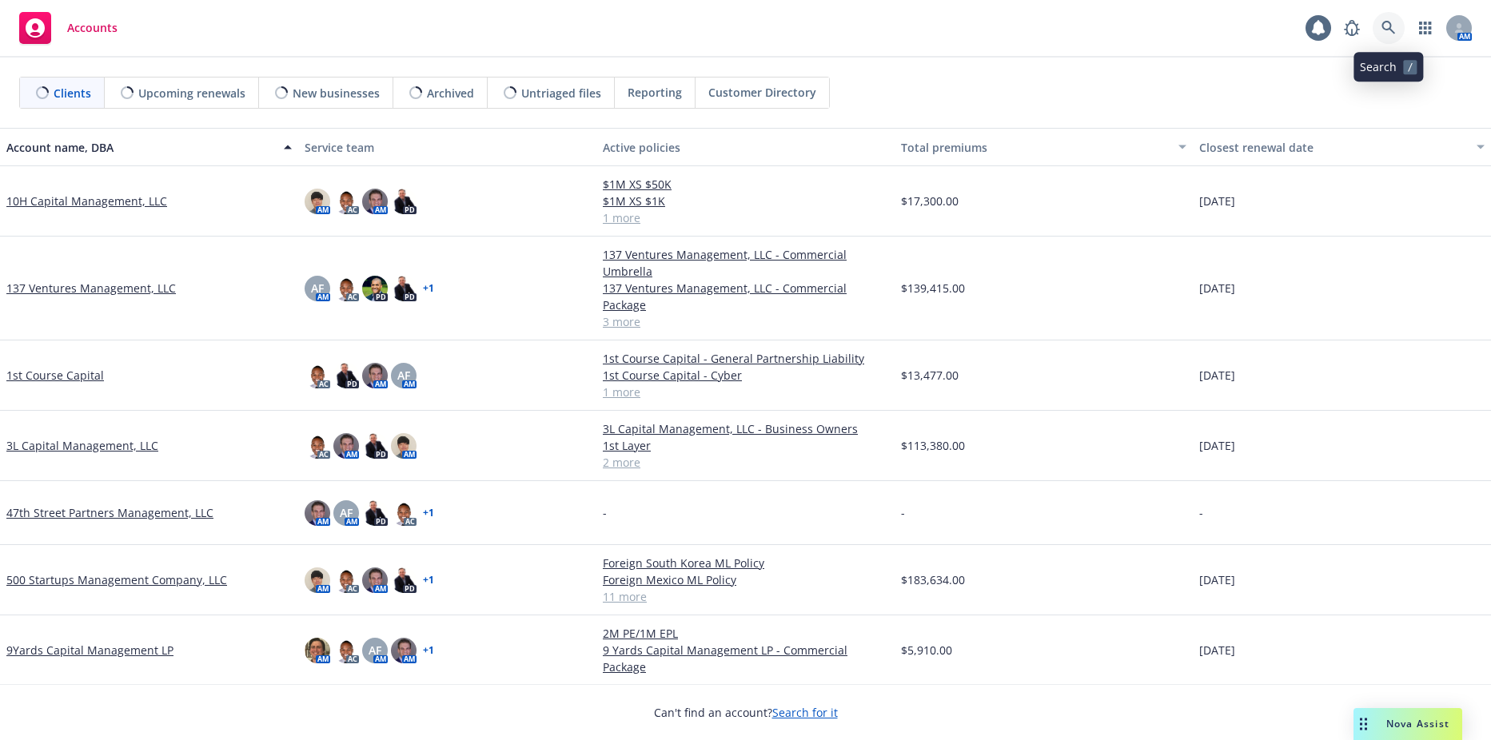
click at [1389, 34] on icon at bounding box center [1389, 28] width 14 height 14
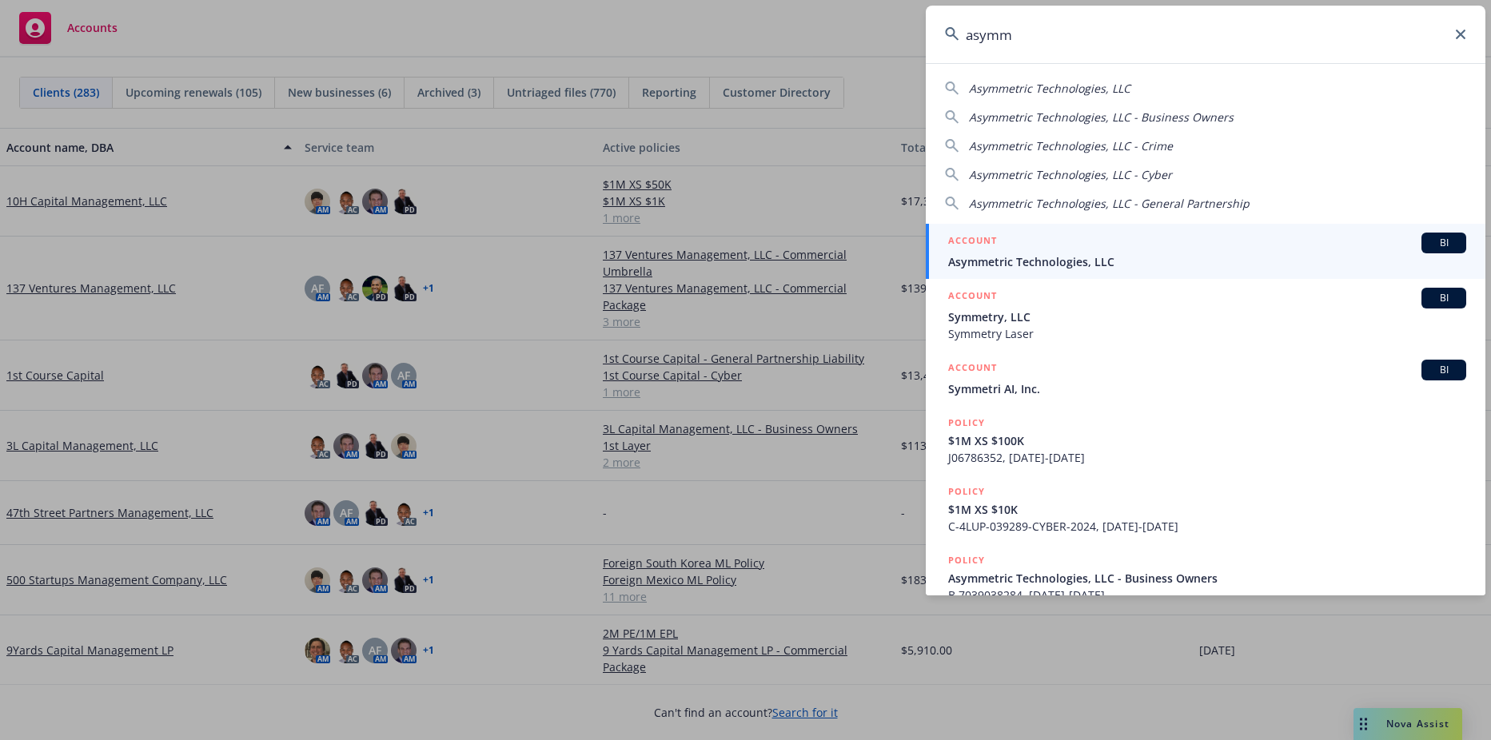
type input "asymm"
click at [1088, 277] on link "ACCOUNT BI Asymmetric Technologies, LLC" at bounding box center [1206, 251] width 560 height 55
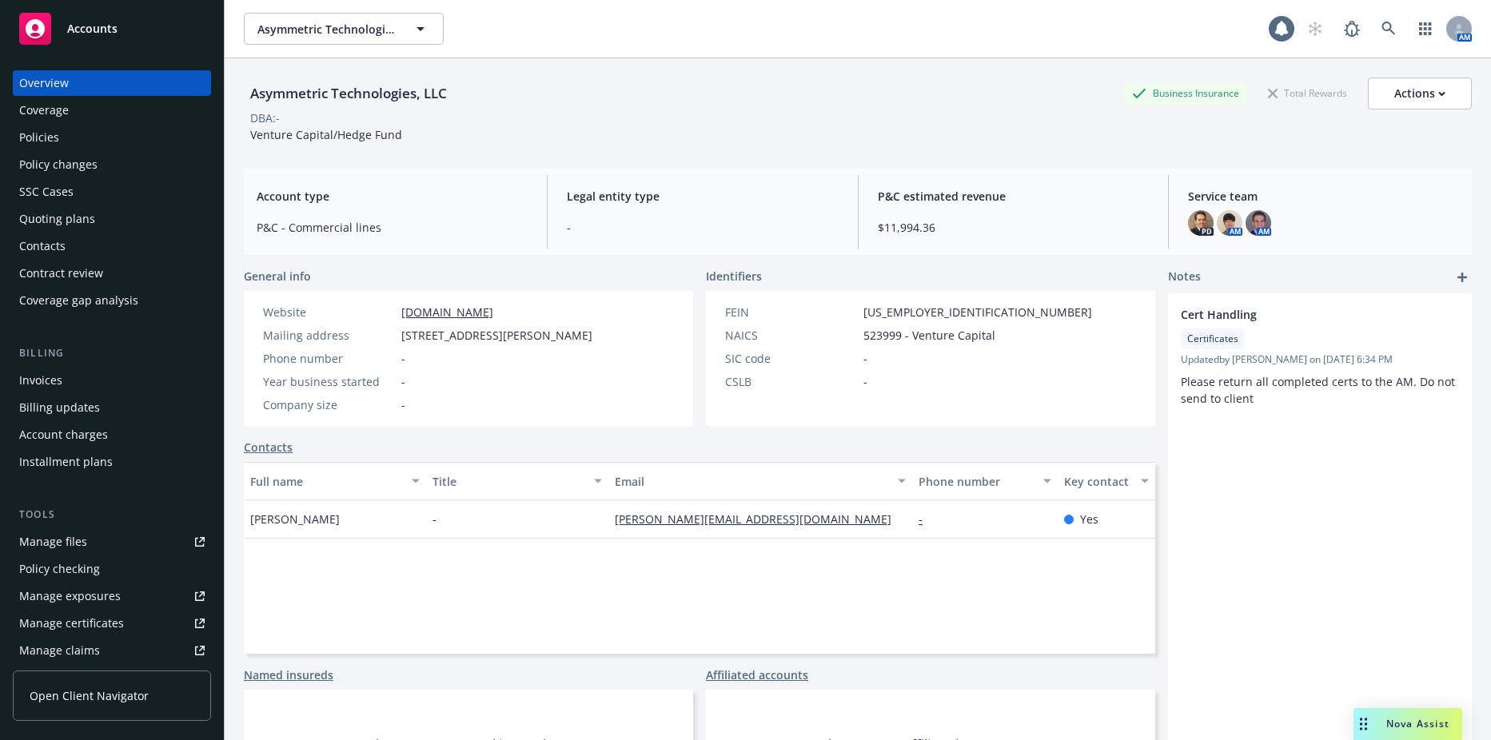
click at [82, 229] on div "Quoting plans" at bounding box center [57, 219] width 76 height 26
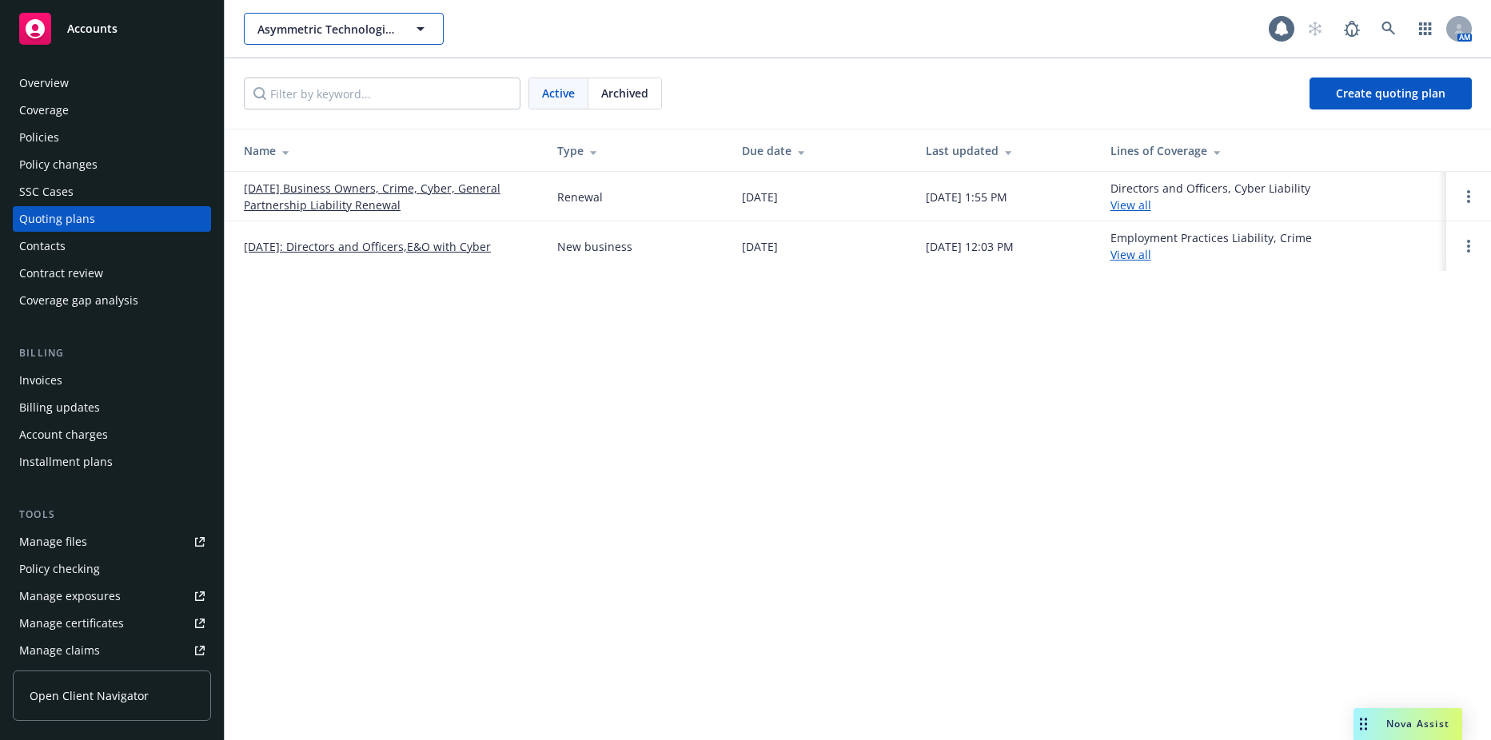
click at [321, 36] on span "Asymmetric Technologies, LLC" at bounding box center [326, 29] width 138 height 17
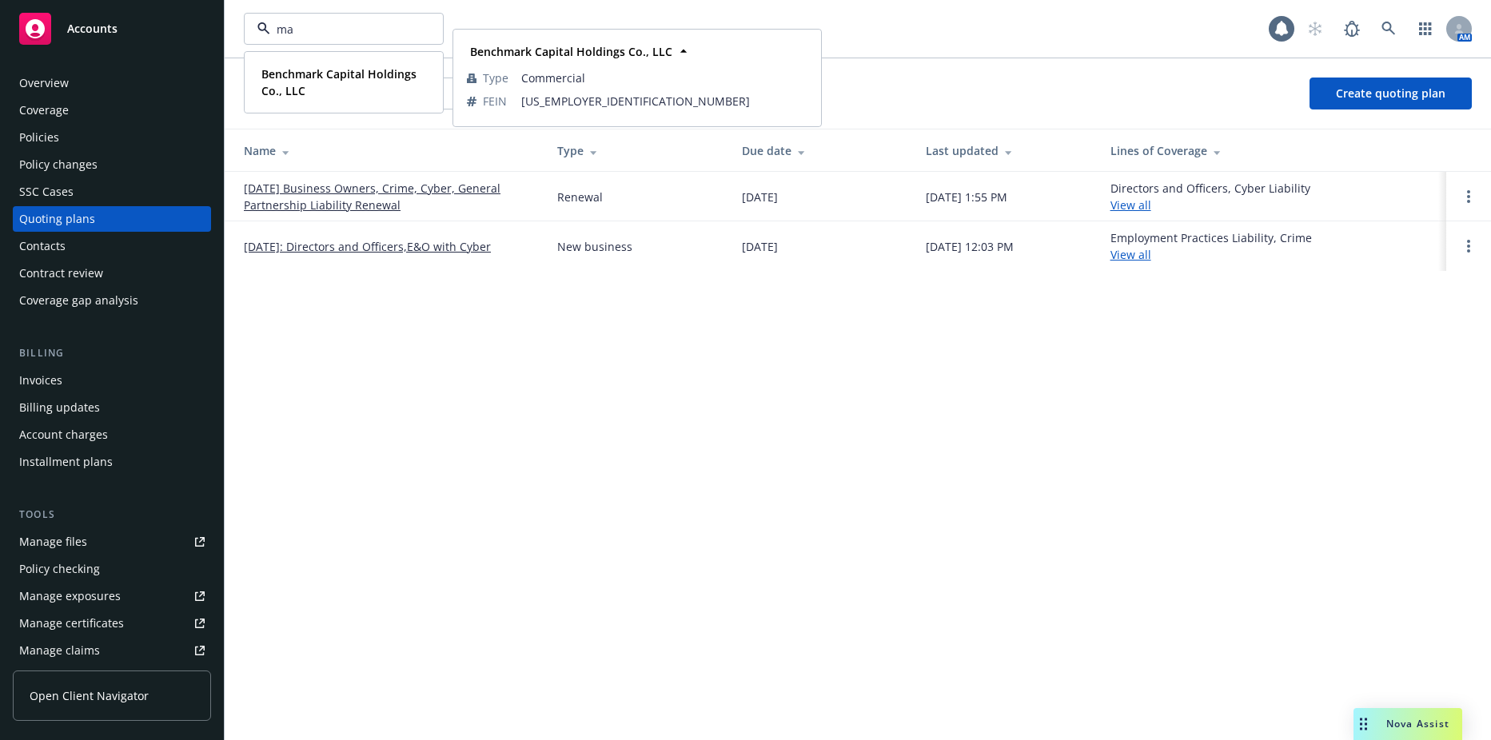
type input "m"
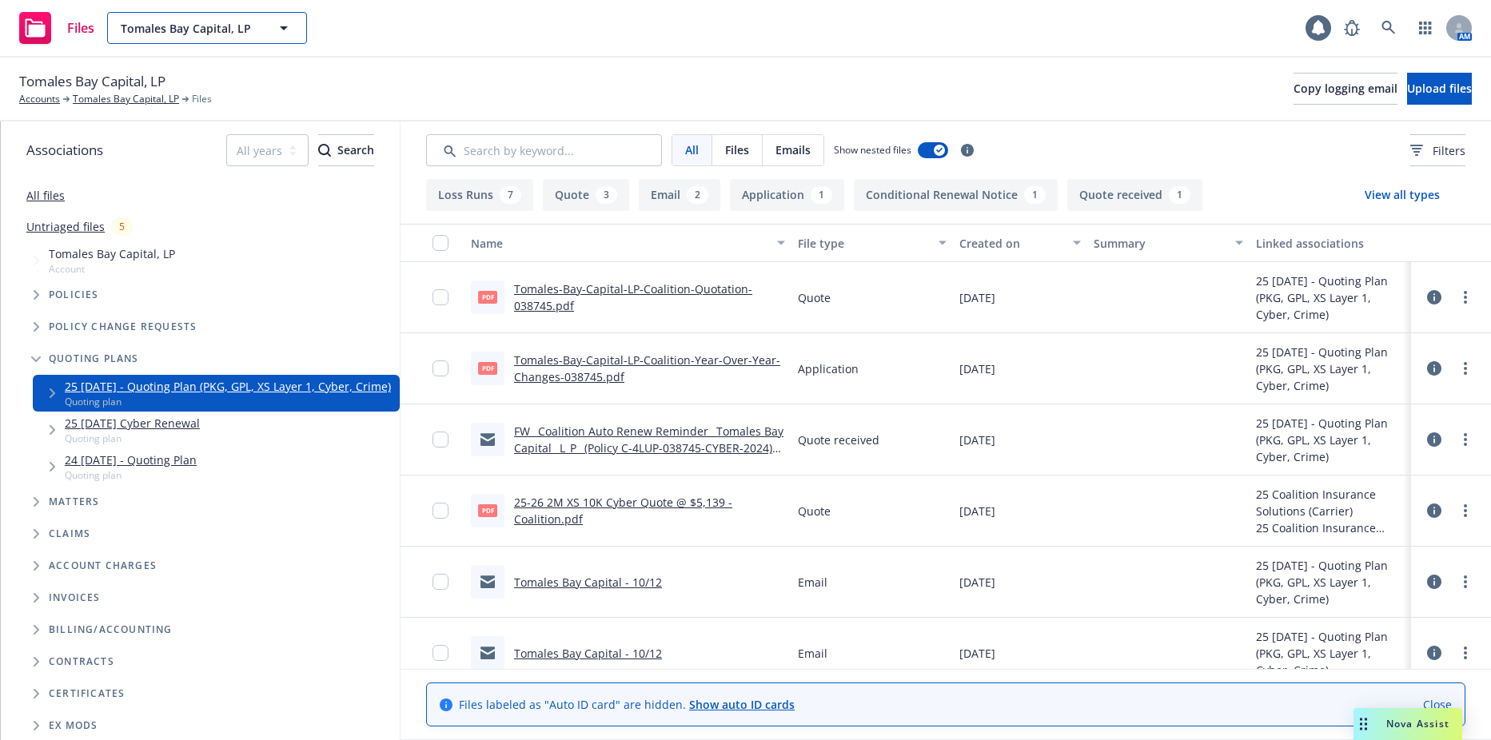
click at [245, 31] on span "Tomales Bay Capital, LP" at bounding box center [190, 28] width 138 height 17
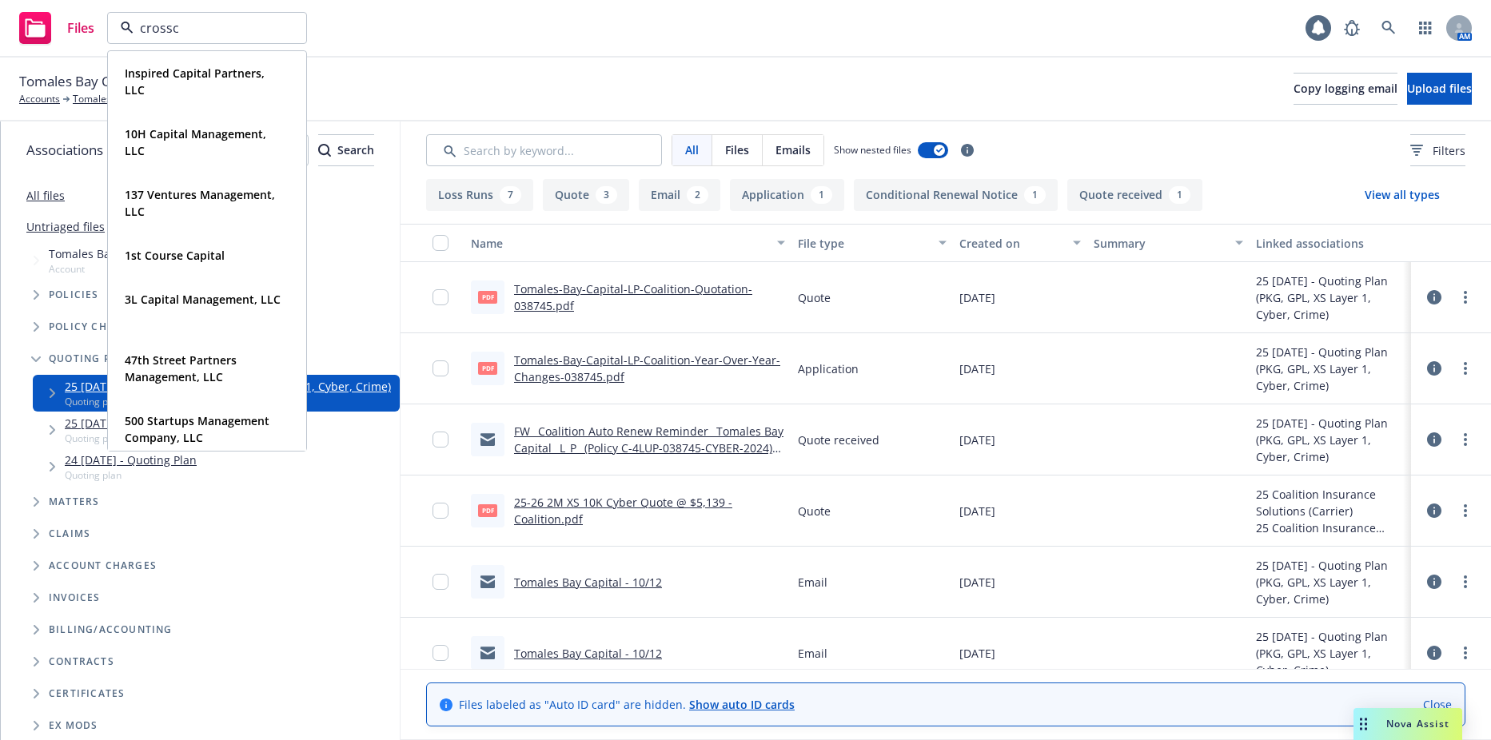
type input "crosscu"
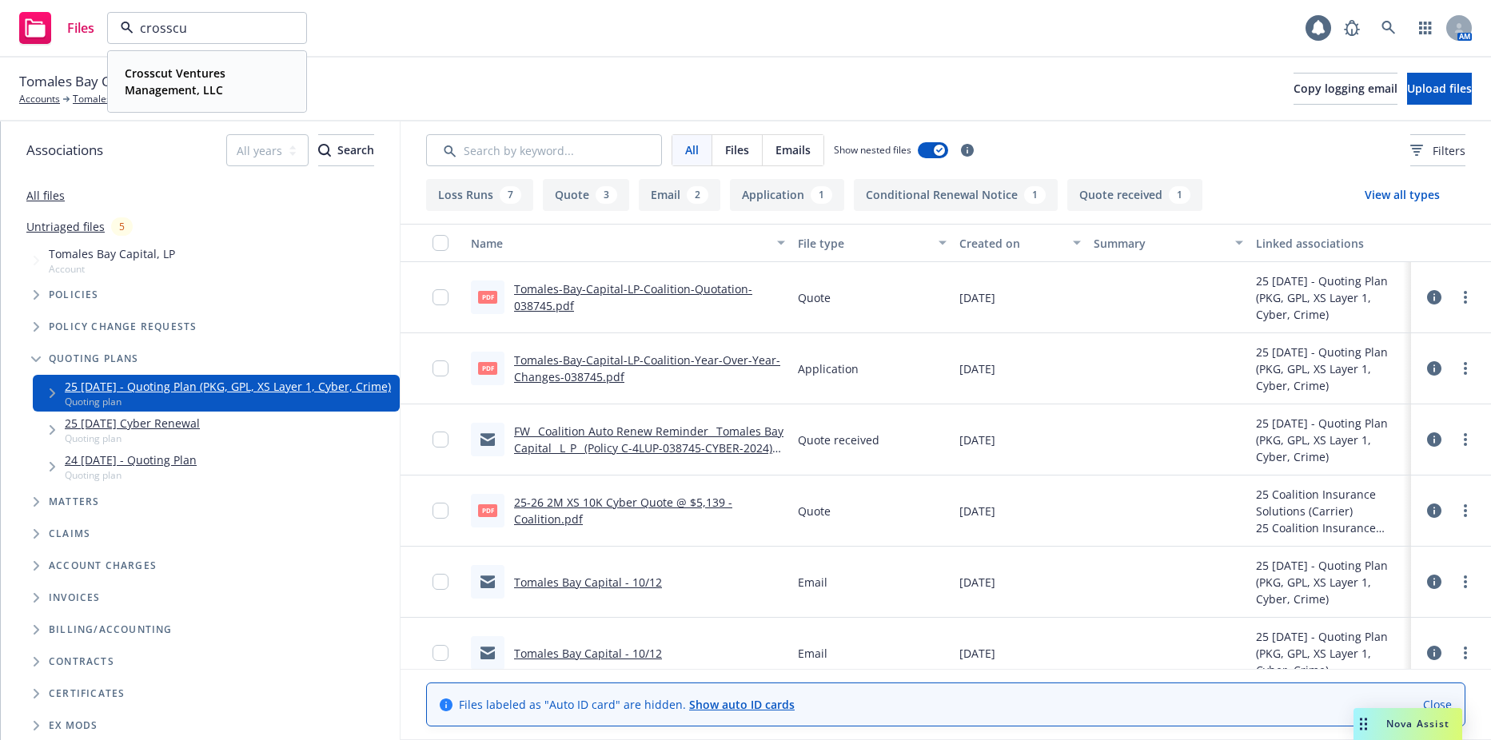
click at [245, 95] on span "Crosscut Ventures Management, LLC" at bounding box center [206, 82] width 162 height 34
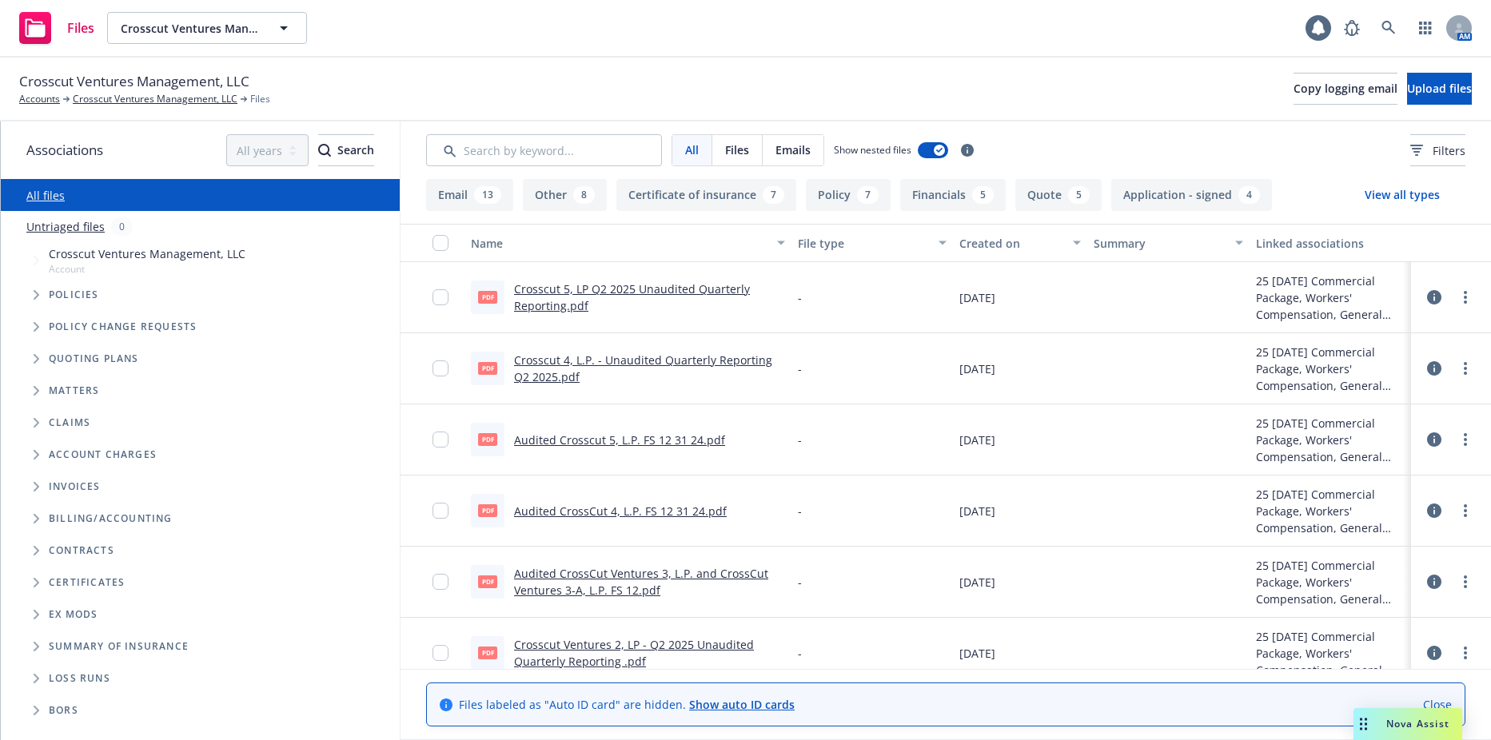
click at [38, 361] on icon "Tree Example" at bounding box center [37, 359] width 6 height 10
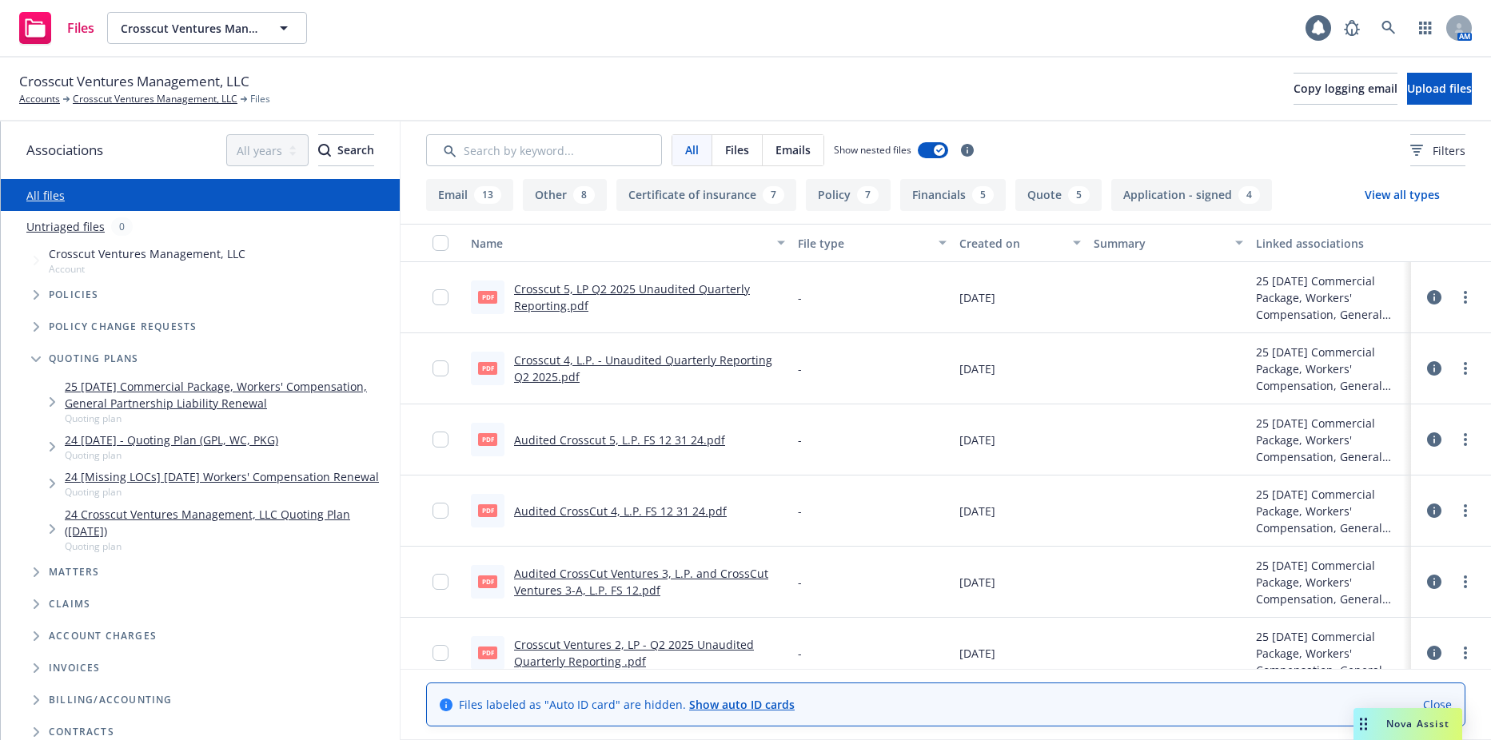
click at [105, 394] on link "25 [DATE] Commercial Package, Workers' Compensation, General Partnership Liabil…" at bounding box center [229, 395] width 329 height 34
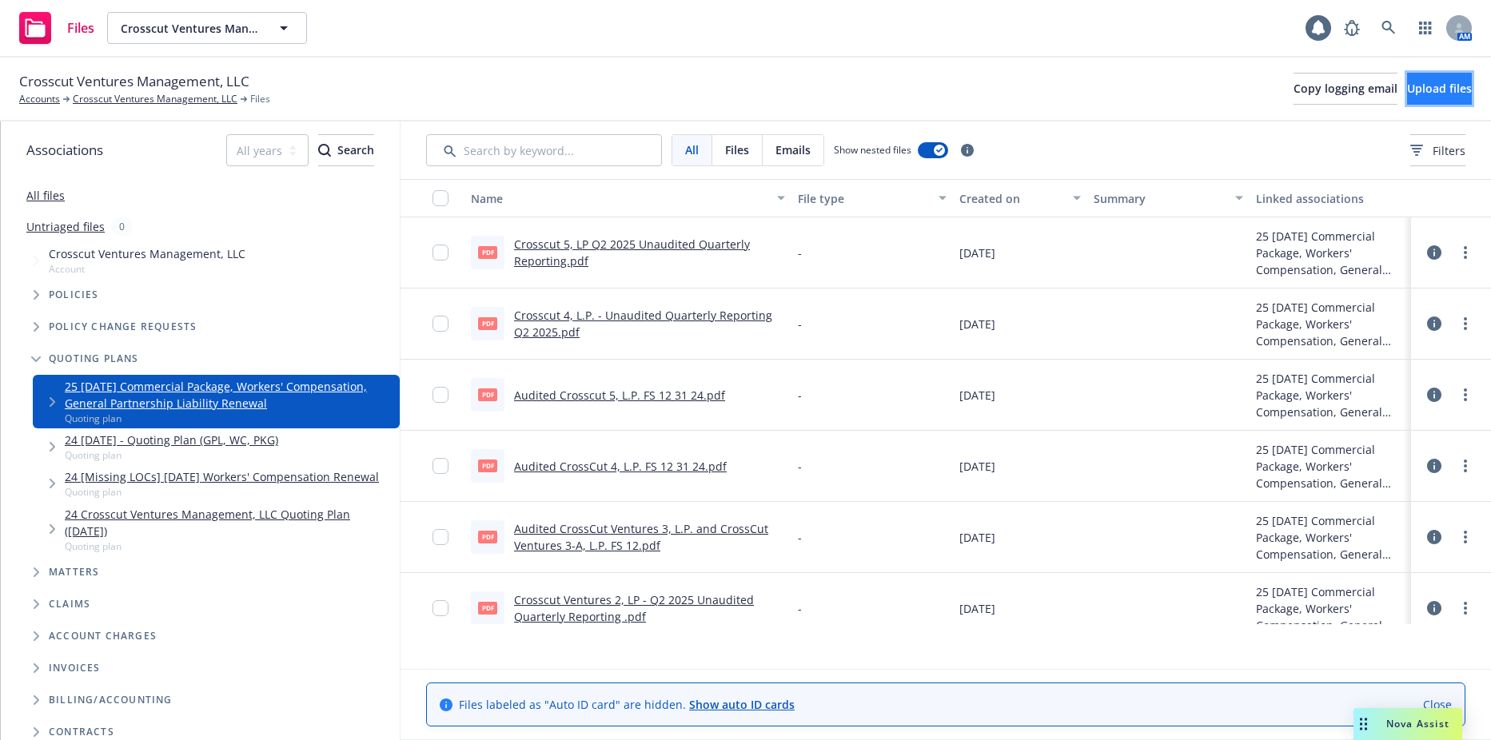
click at [1411, 87] on span "Upload files" at bounding box center [1439, 88] width 65 height 15
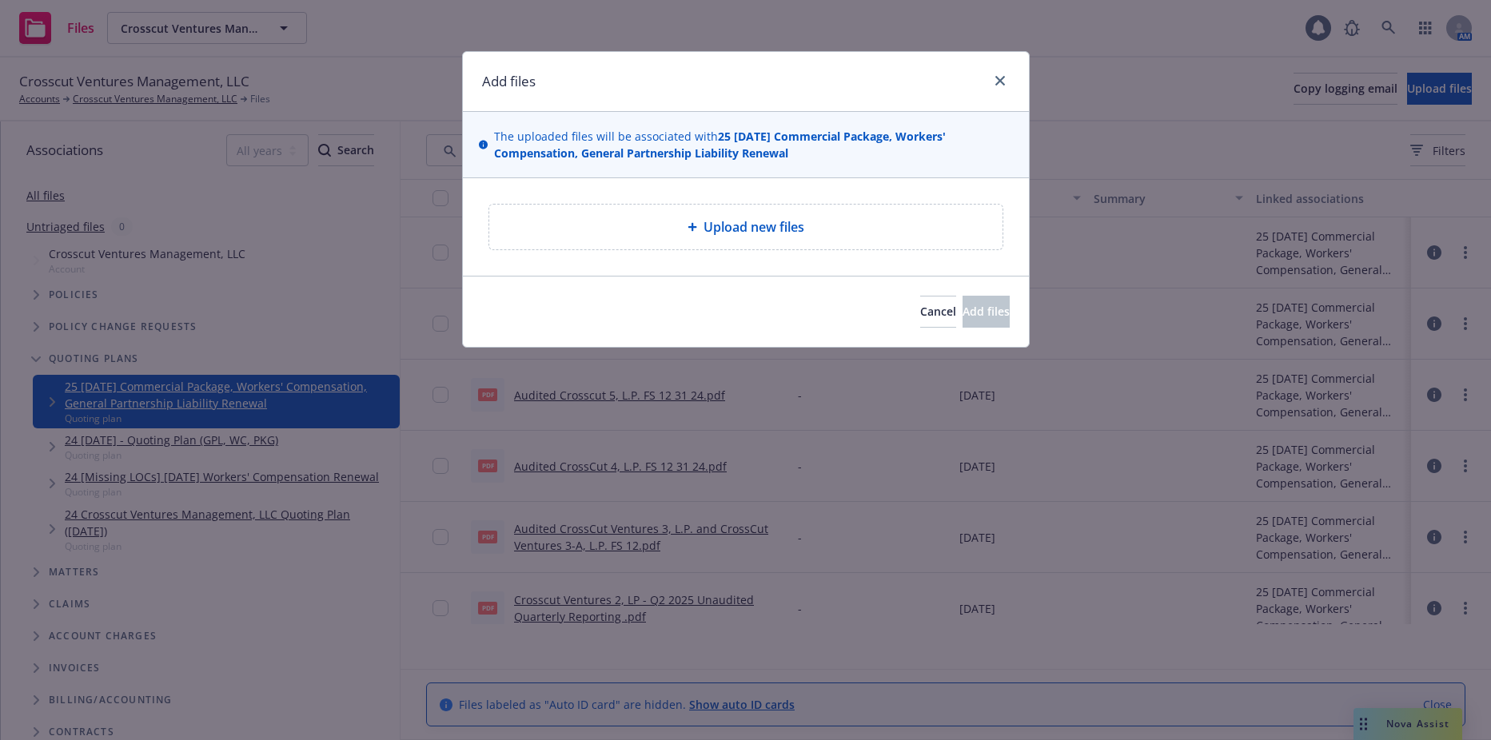
type textarea "x"
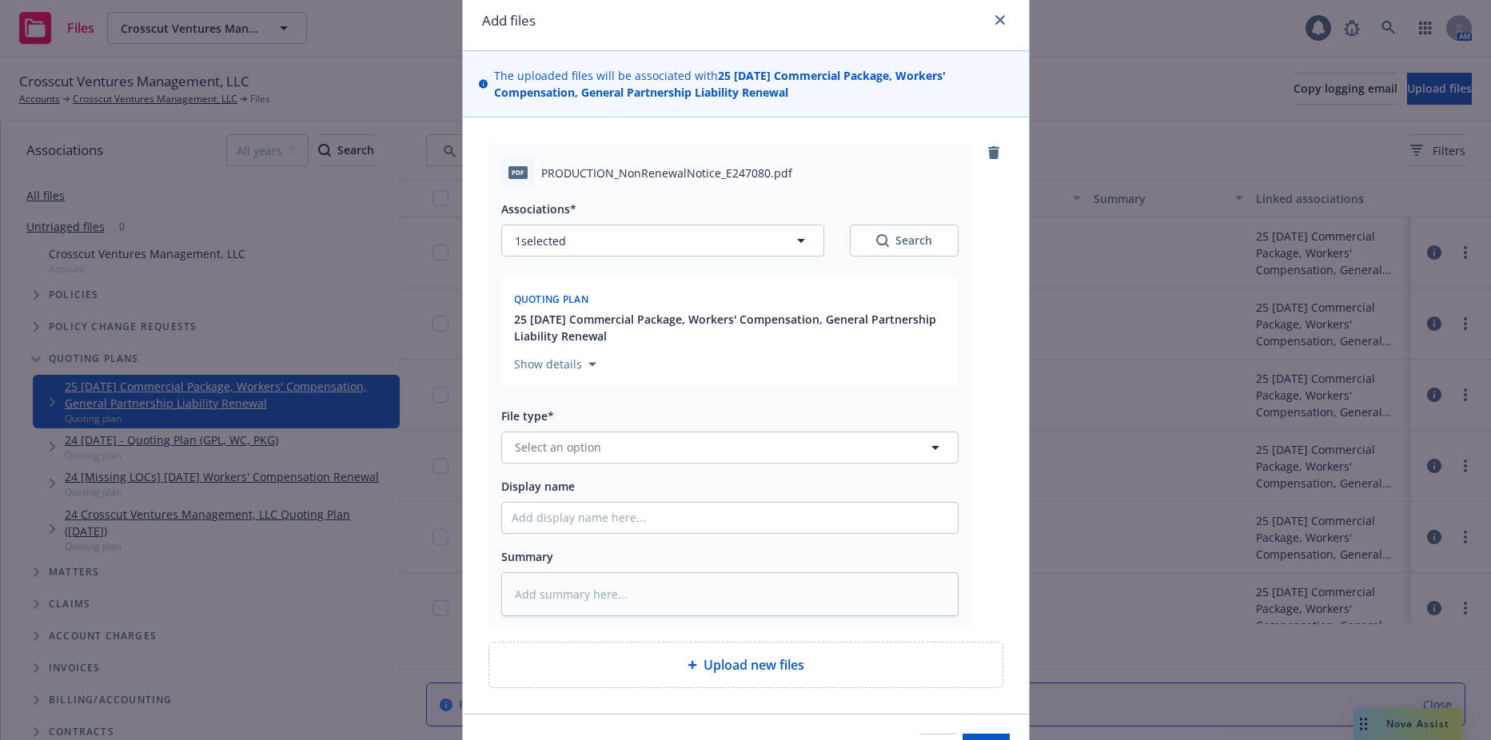
scroll to position [158, 0]
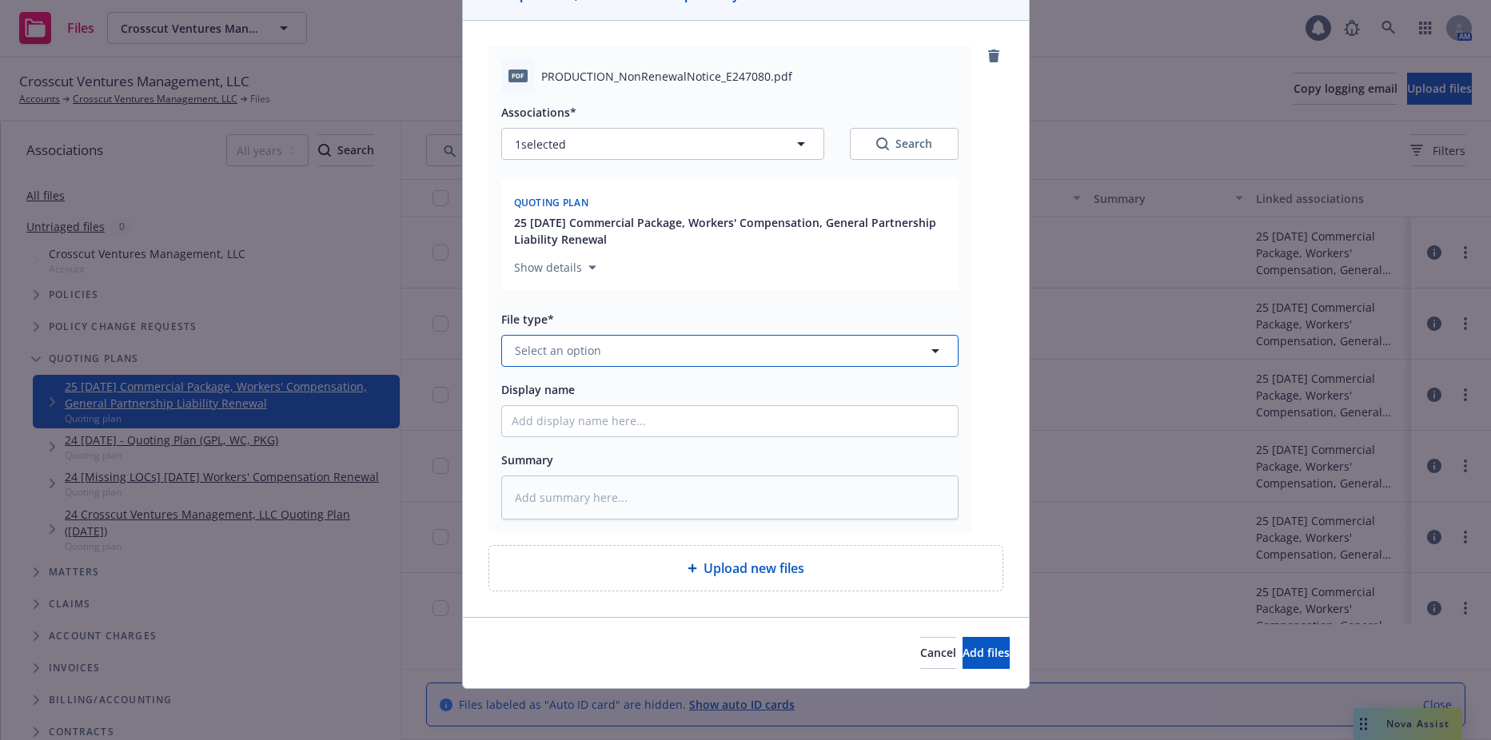
click at [598, 350] on button "Select an option" at bounding box center [729, 351] width 457 height 32
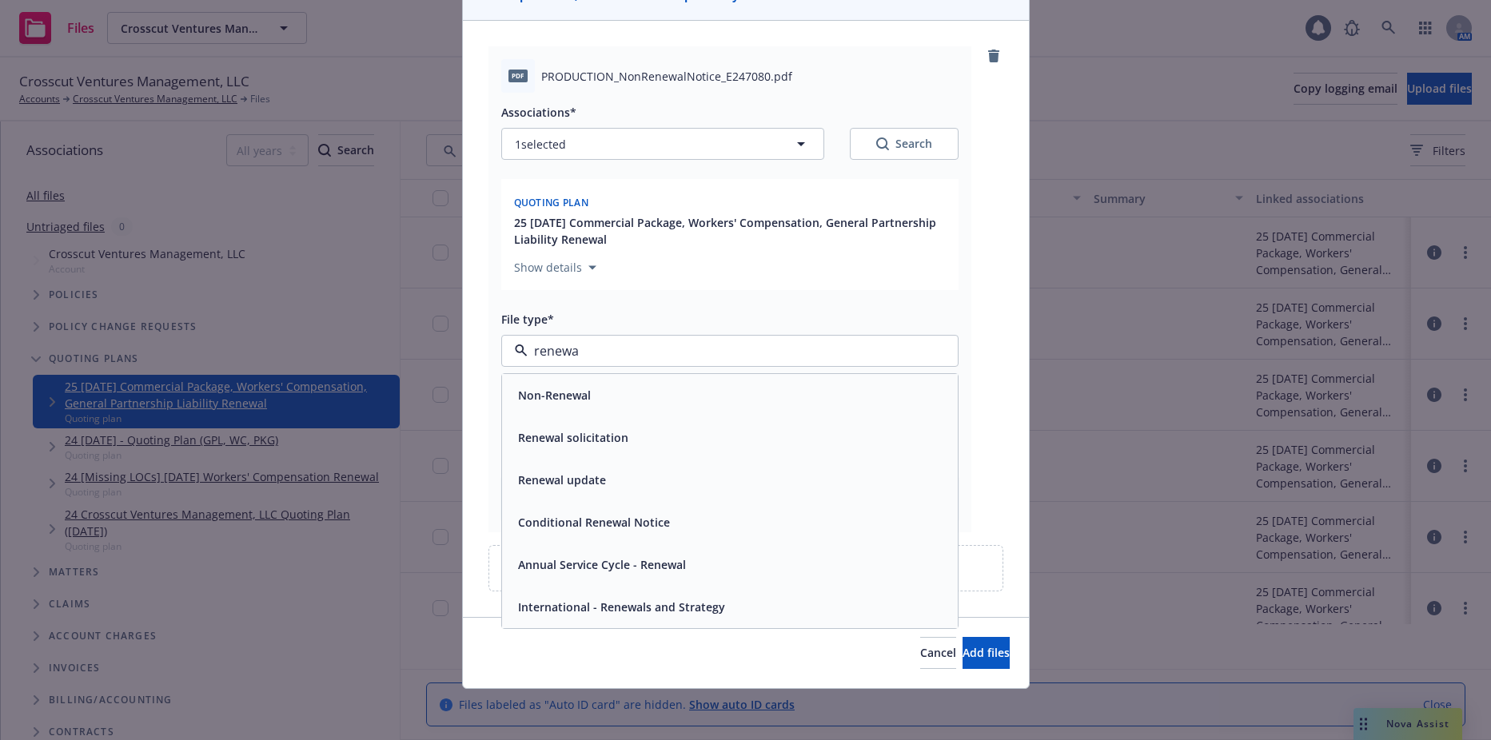
type input "renewal"
click at [585, 440] on span "Renewal solicitation" at bounding box center [573, 437] width 110 height 17
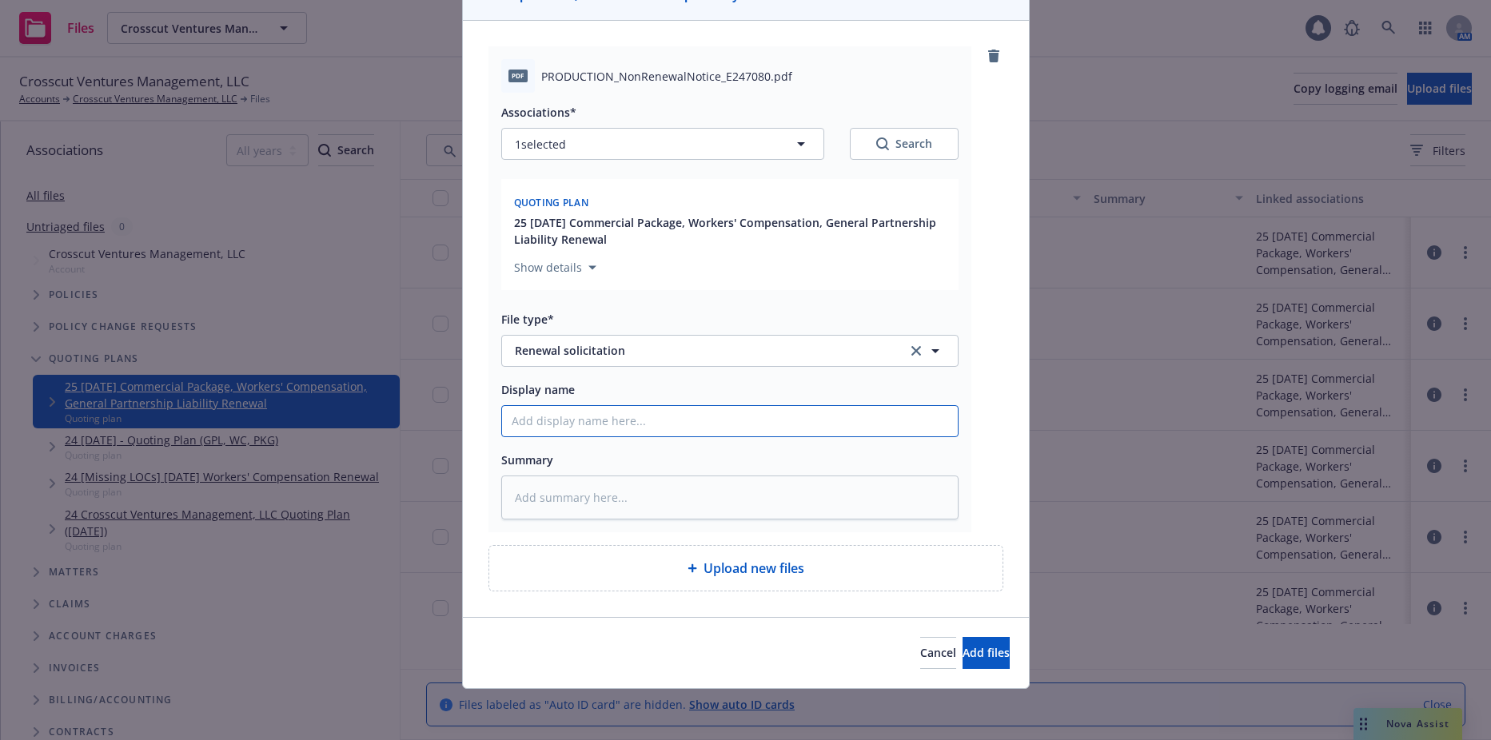
click at [592, 419] on input "Display name" at bounding box center [730, 421] width 456 height 30
click at [581, 390] on div "Display name" at bounding box center [729, 389] width 457 height 19
click at [963, 639] on button "Add files" at bounding box center [986, 653] width 47 height 32
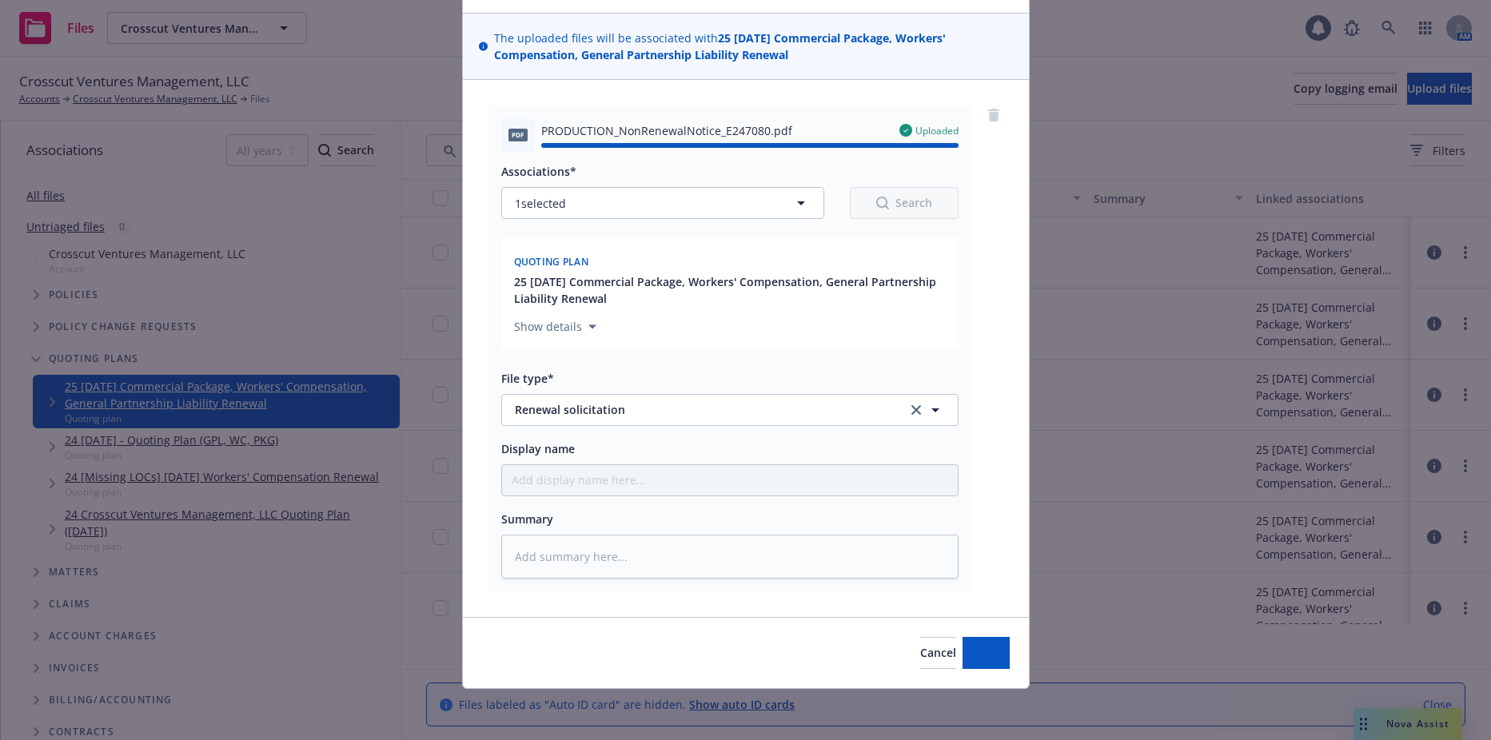
type textarea "x"
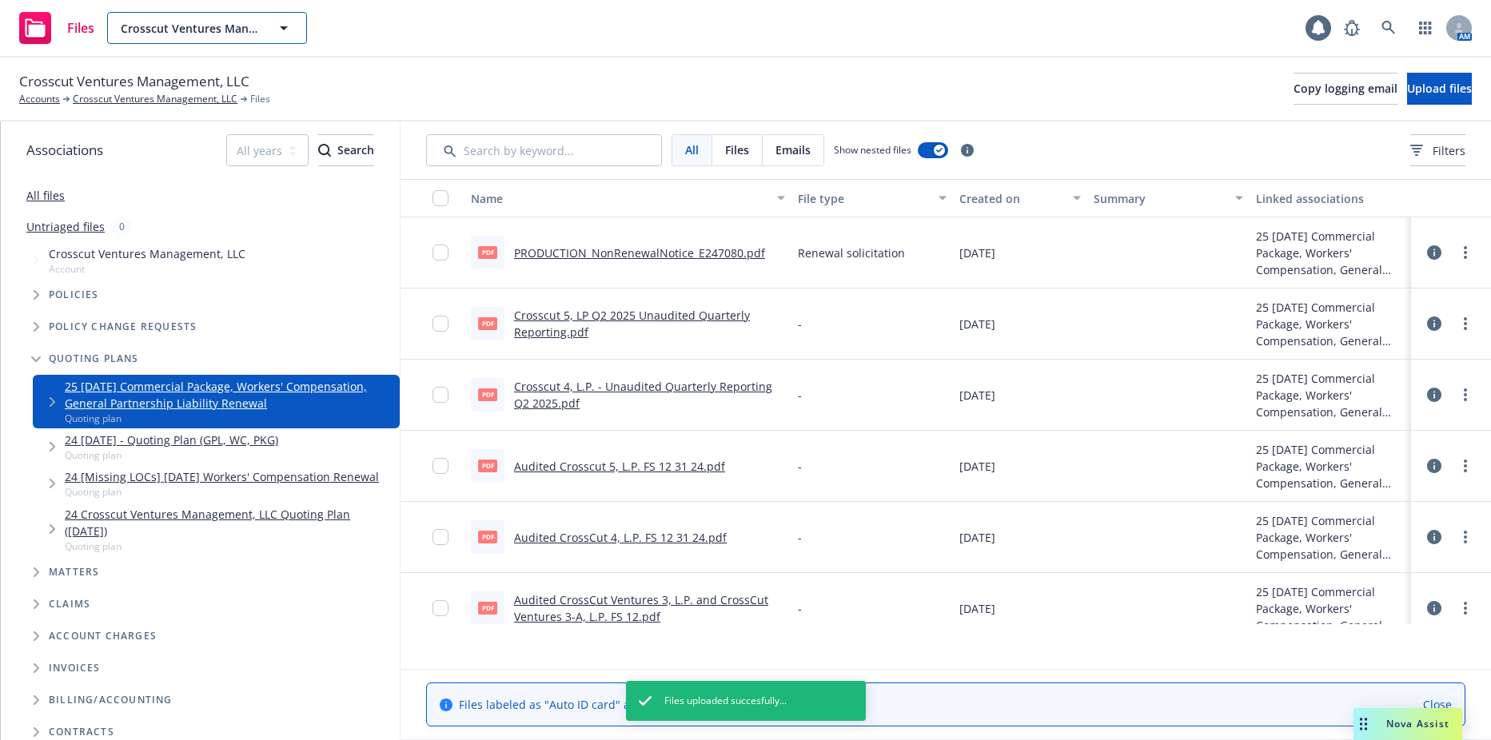
click at [223, 38] on button "Crosscut Ventures Management, LLC" at bounding box center [207, 28] width 200 height 32
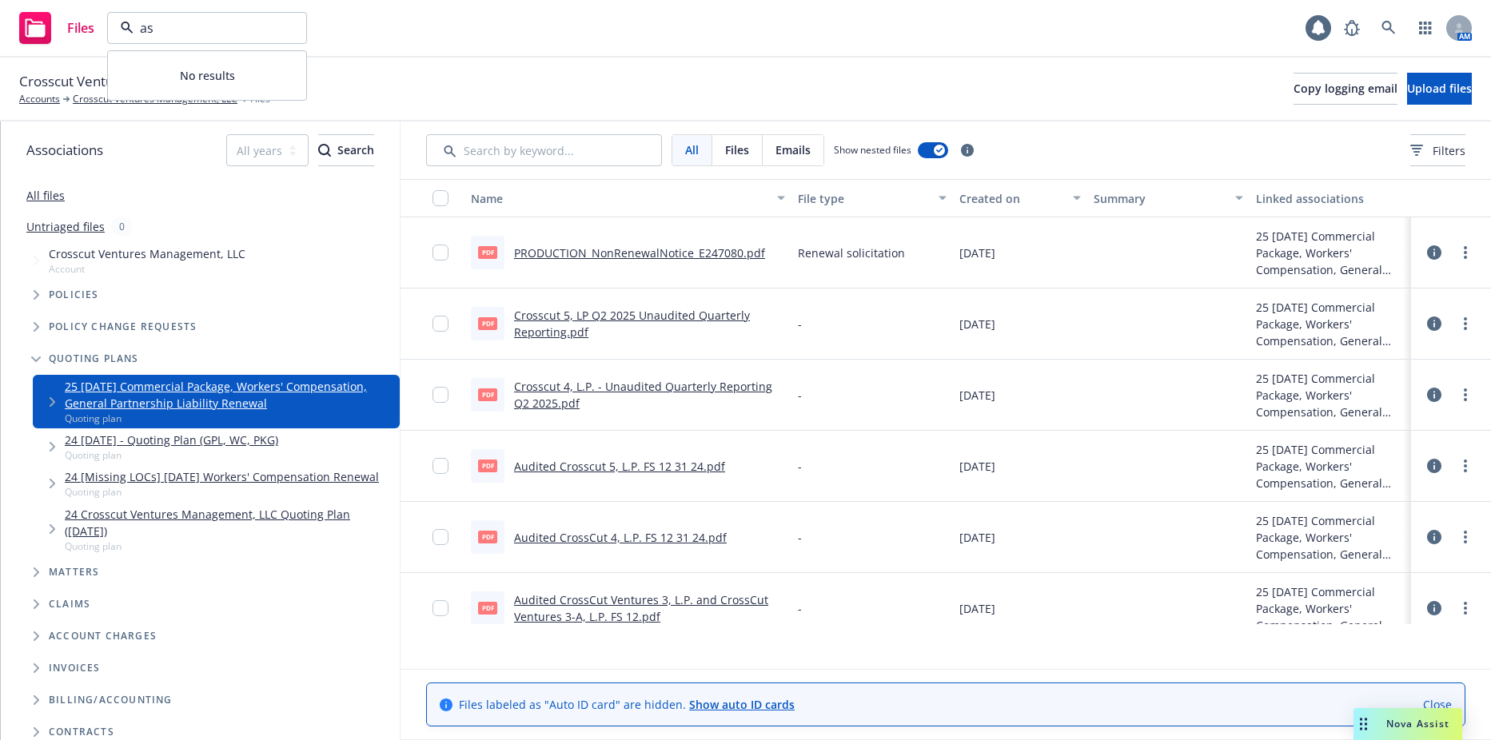
type input "a"
type input "asymmetric"
click at [386, 56] on div "Files asymmetric No results 1 AM" at bounding box center [745, 29] width 1491 height 58
click at [169, 18] on button "Crosscut Ventures Management, LLC" at bounding box center [207, 28] width 200 height 32
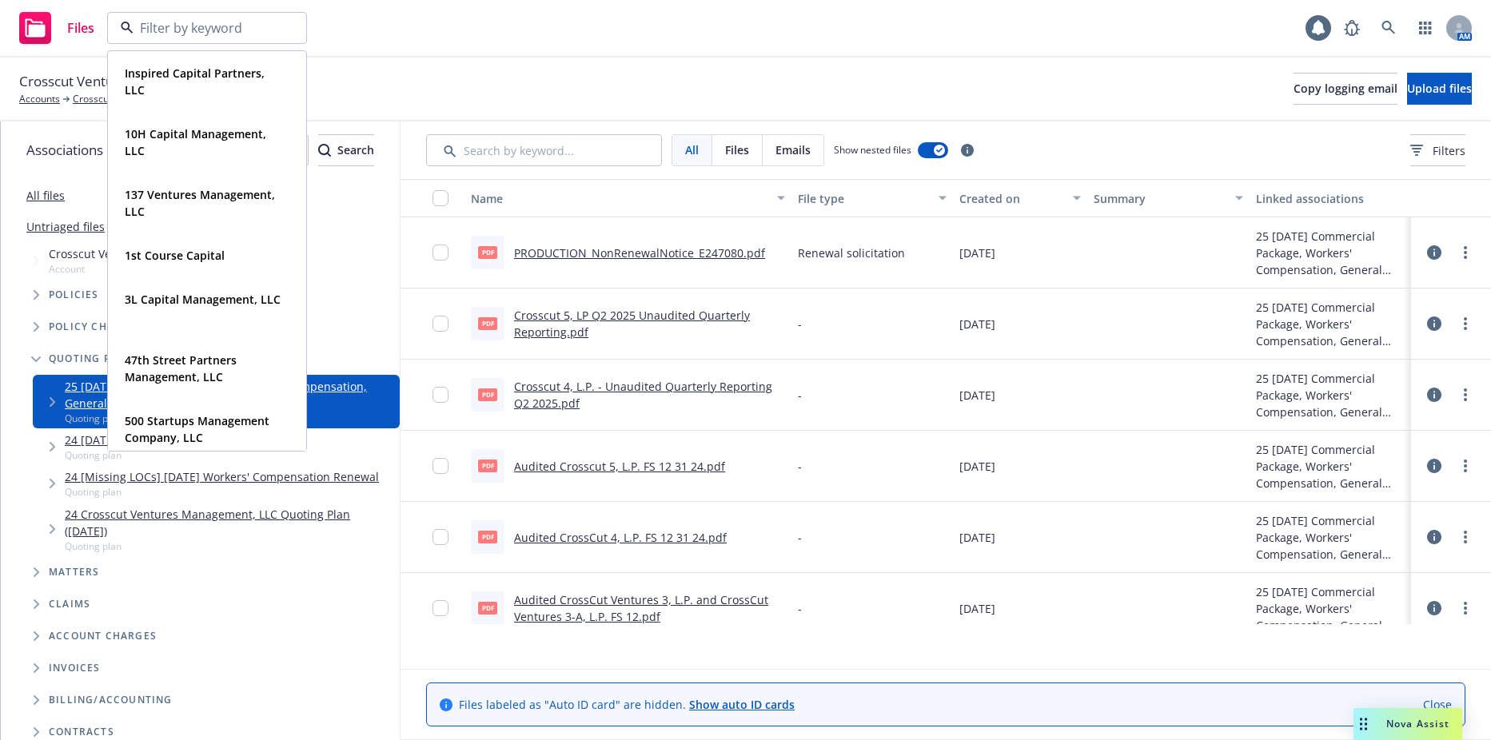
click at [461, 31] on div "Files Inspired Capital Partners, LLC Type Commercial FEIN [US_EMPLOYER_IDENTIFI…" at bounding box center [745, 29] width 1491 height 58
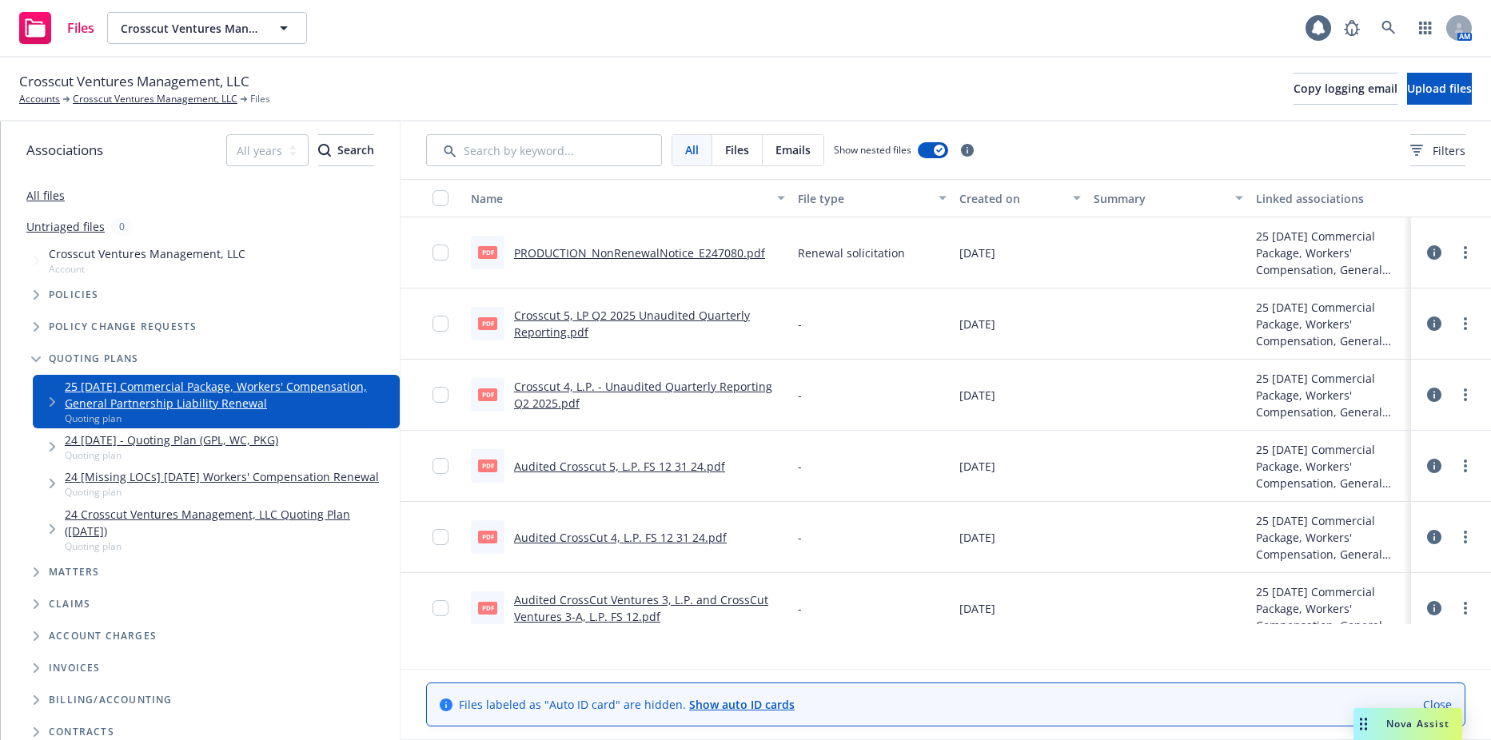
click at [131, 312] on div "Policy change requests" at bounding box center [208, 327] width 383 height 32
click at [51, 156] on span "Associations" at bounding box center [64, 150] width 77 height 21
click at [42, 209] on div "All files" at bounding box center [200, 195] width 399 height 32
click at [43, 202] on link "All files" at bounding box center [45, 195] width 38 height 15
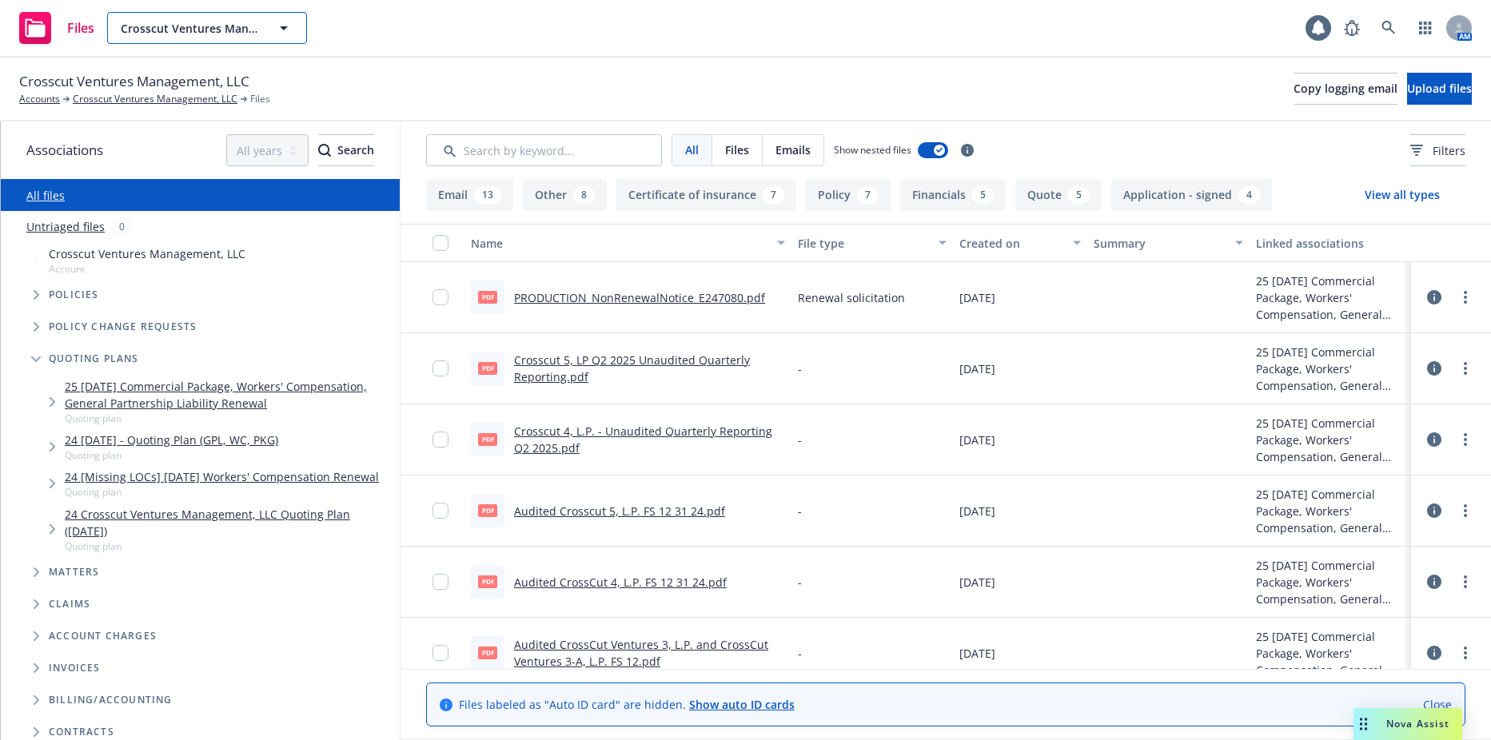
click at [190, 43] on button "Crosscut Ventures Management, LLC" at bounding box center [207, 28] width 200 height 32
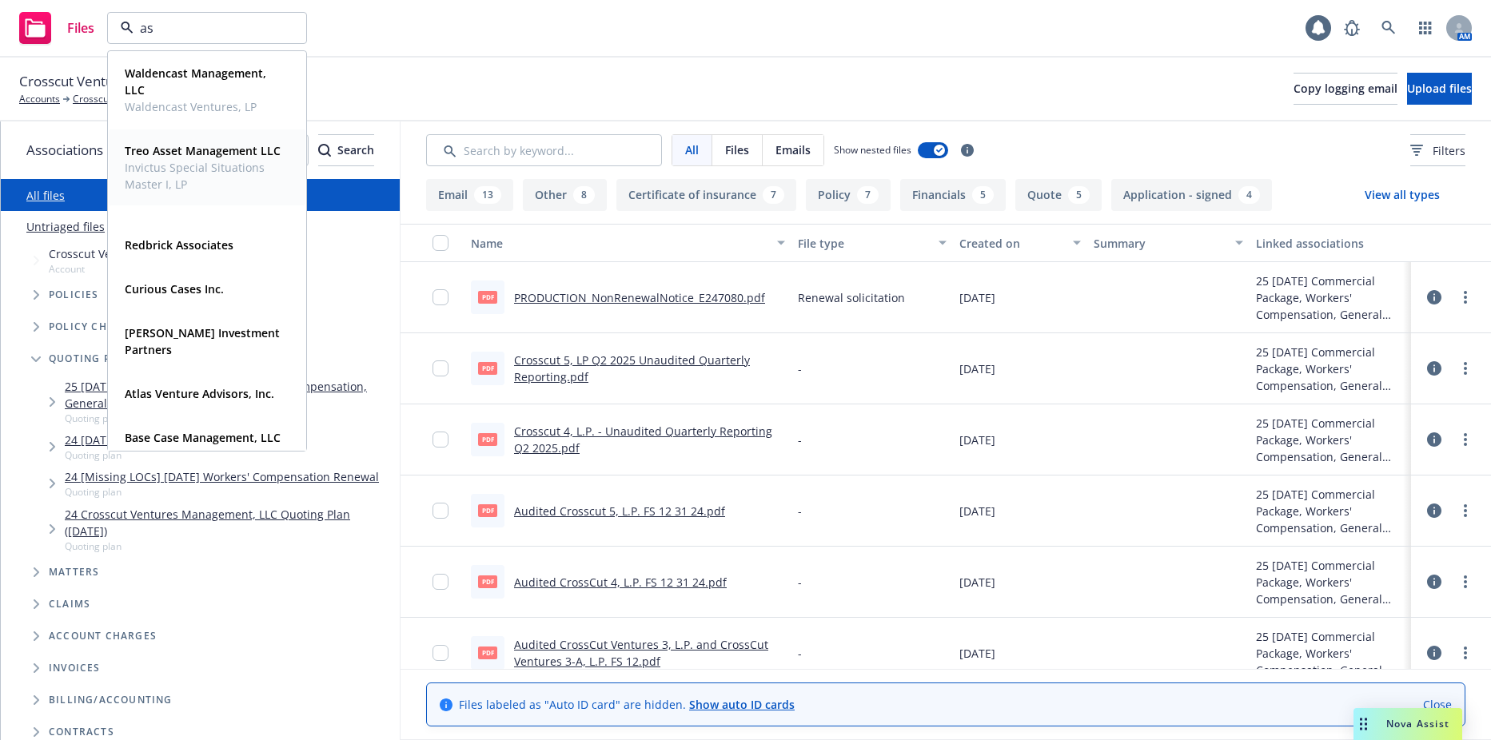
type input "asy"
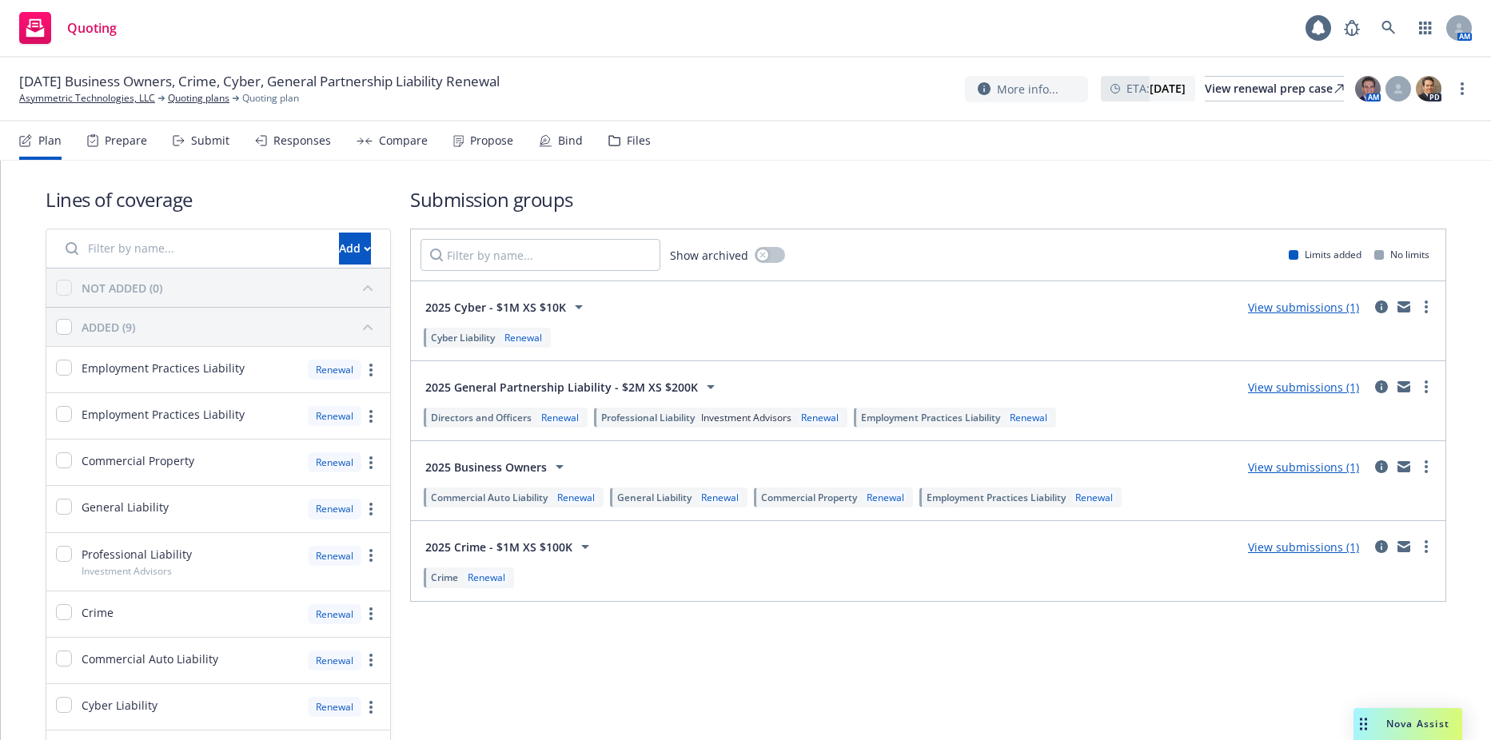
click at [636, 142] on div "Files" at bounding box center [639, 140] width 24 height 13
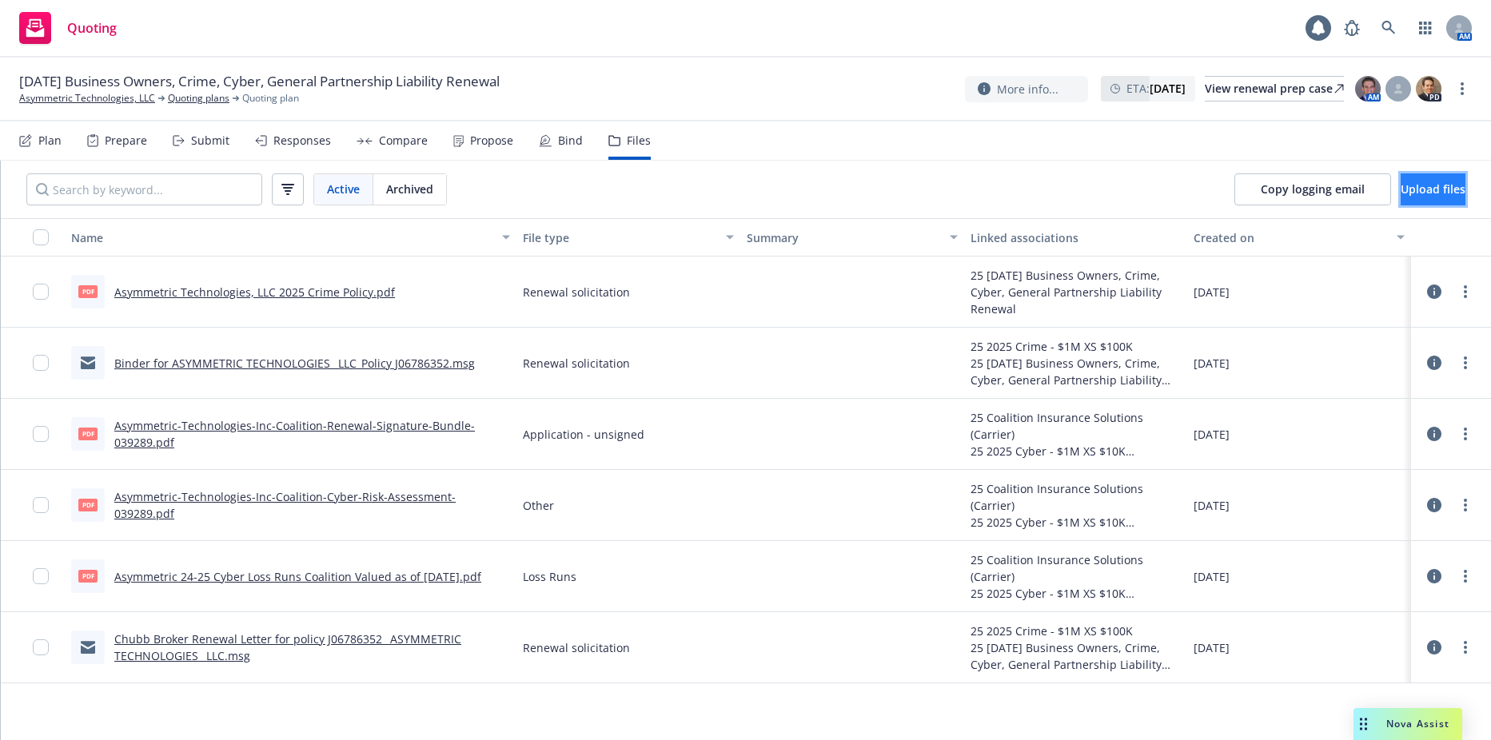
click at [1418, 183] on span "Upload files" at bounding box center [1433, 189] width 65 height 15
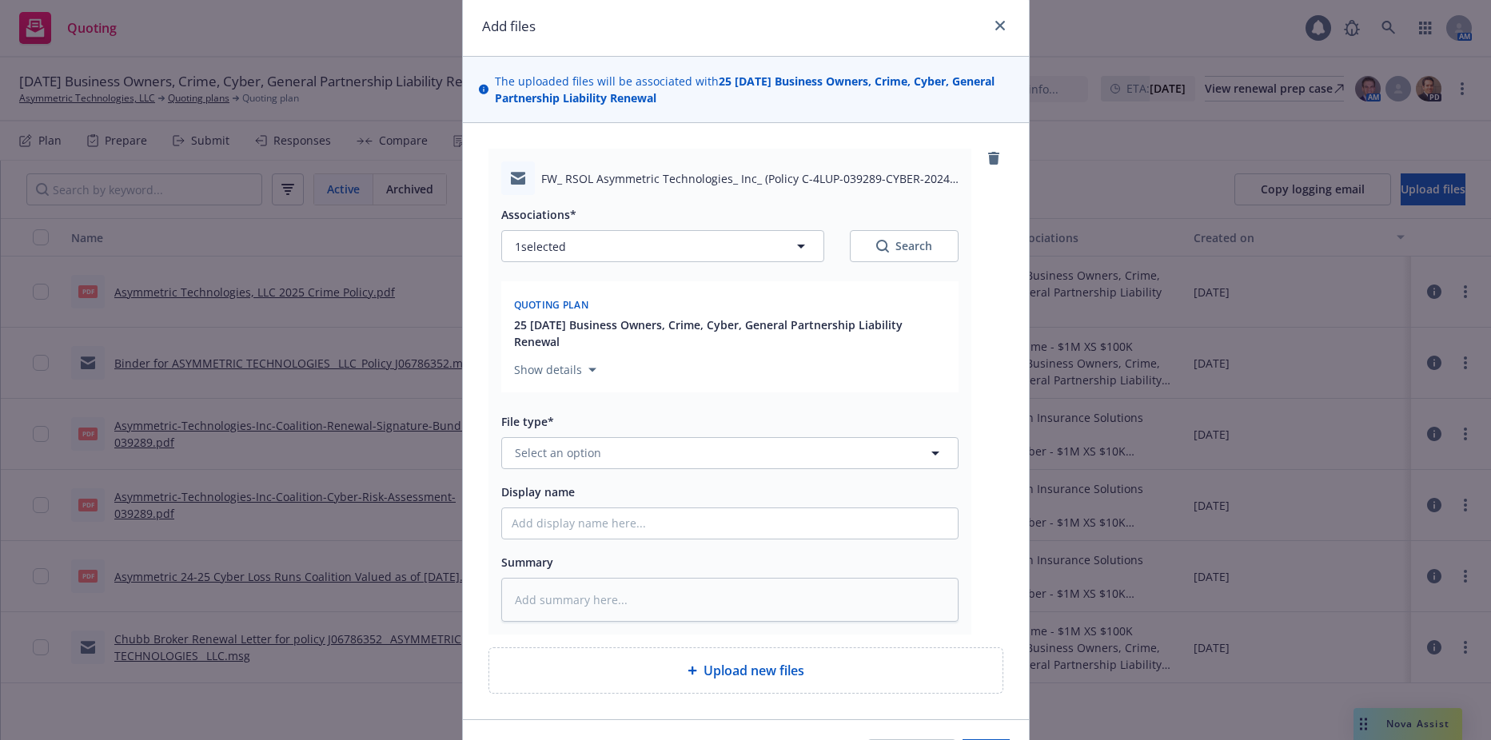
scroll to position [80, 0]
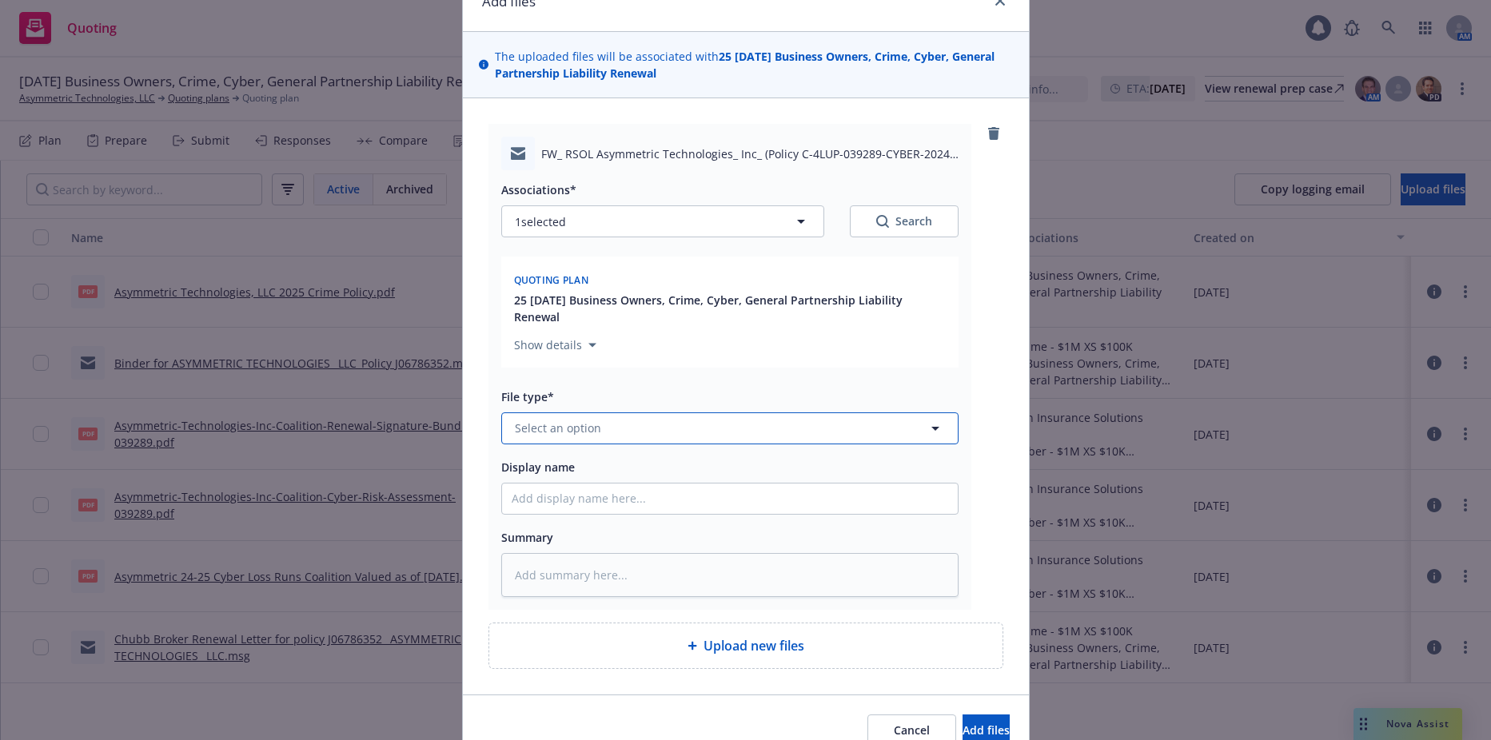
click at [672, 440] on button "Select an option" at bounding box center [729, 429] width 457 height 32
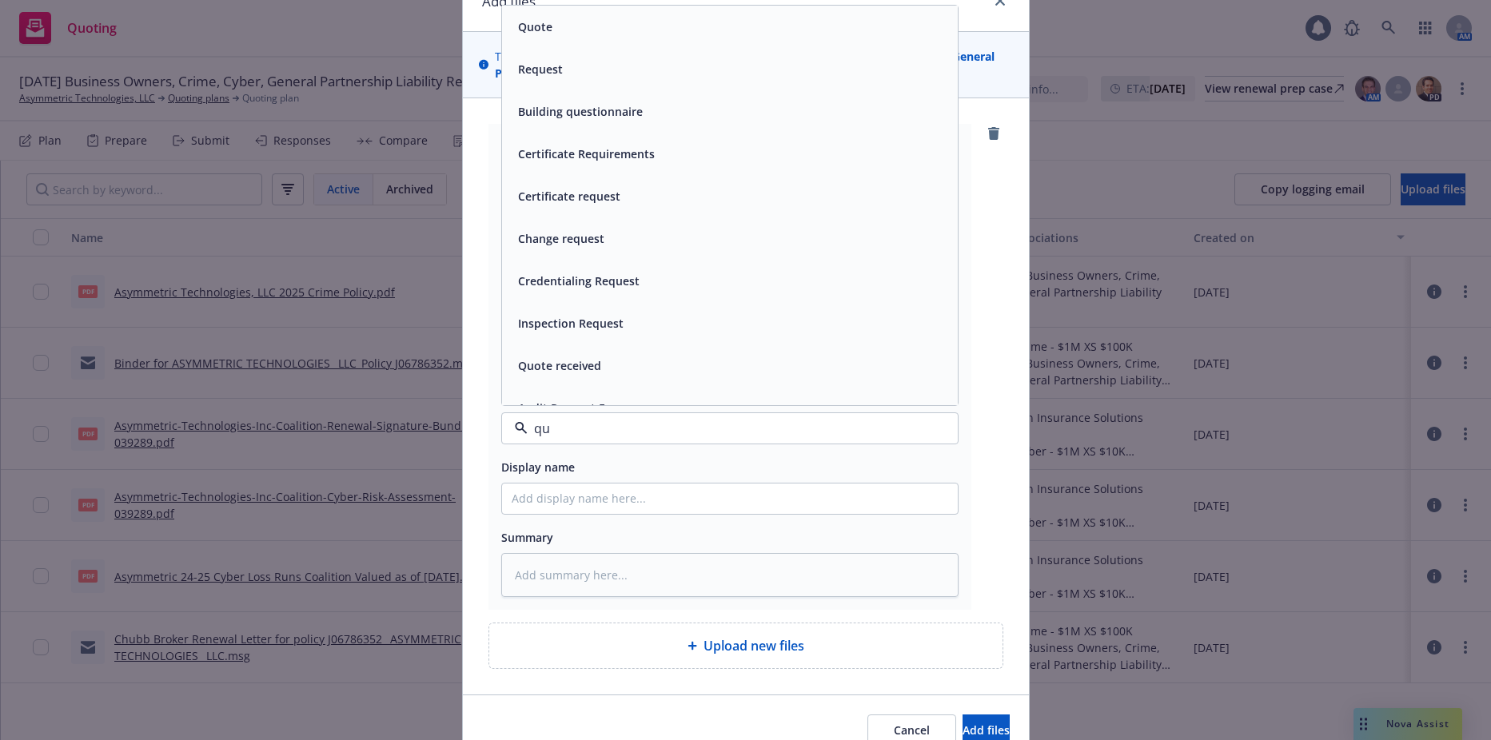
type input "q"
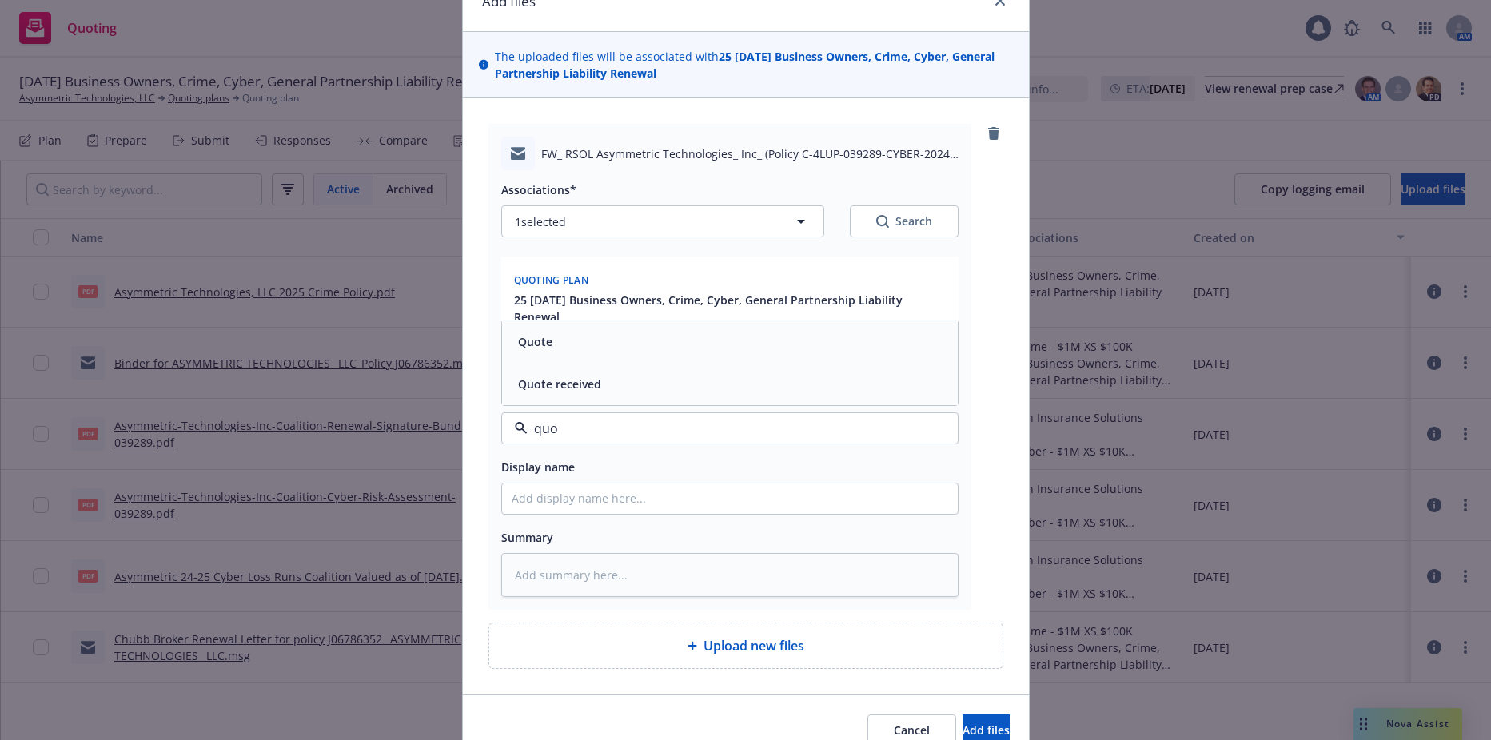
type input "quot"
click at [610, 342] on div "Quote" at bounding box center [730, 341] width 437 height 23
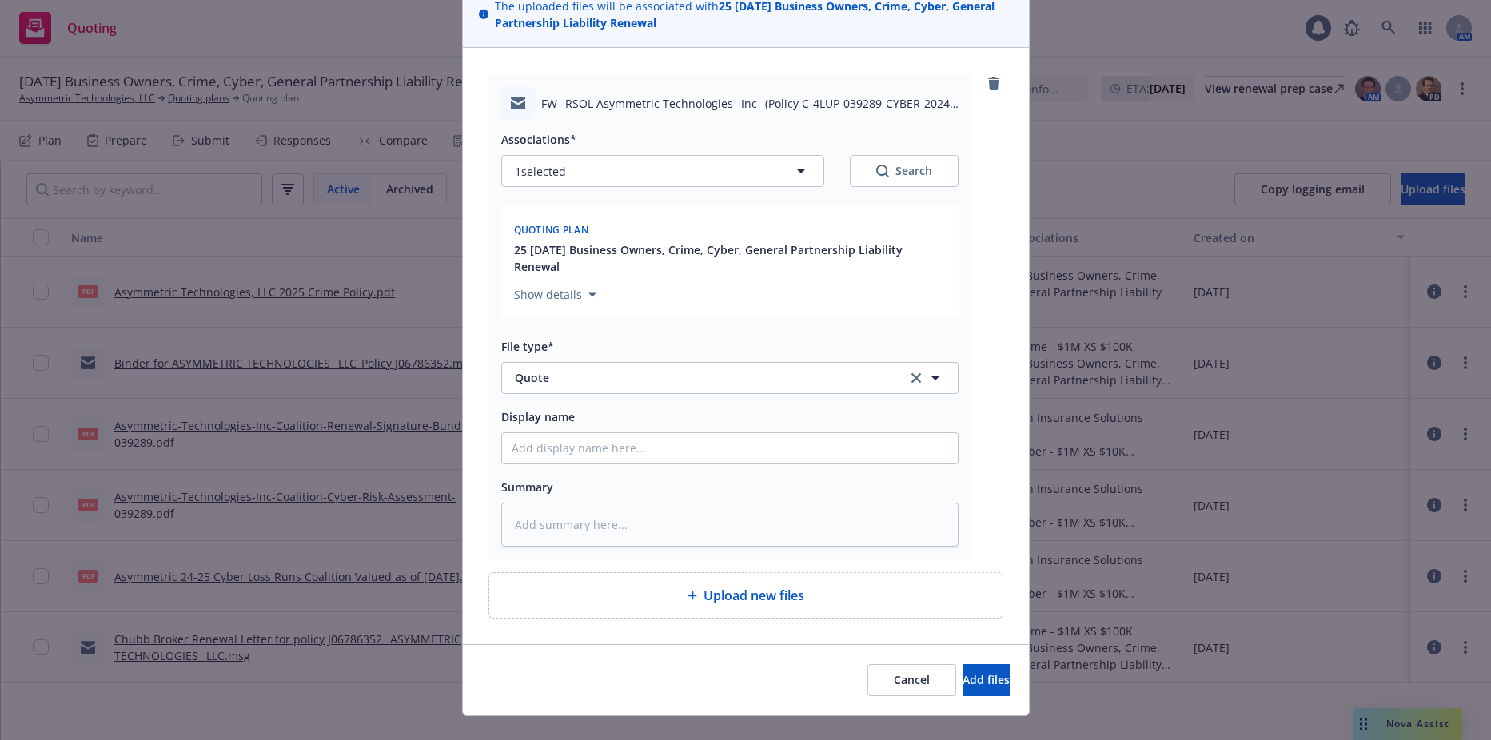
scroll to position [158, 0]
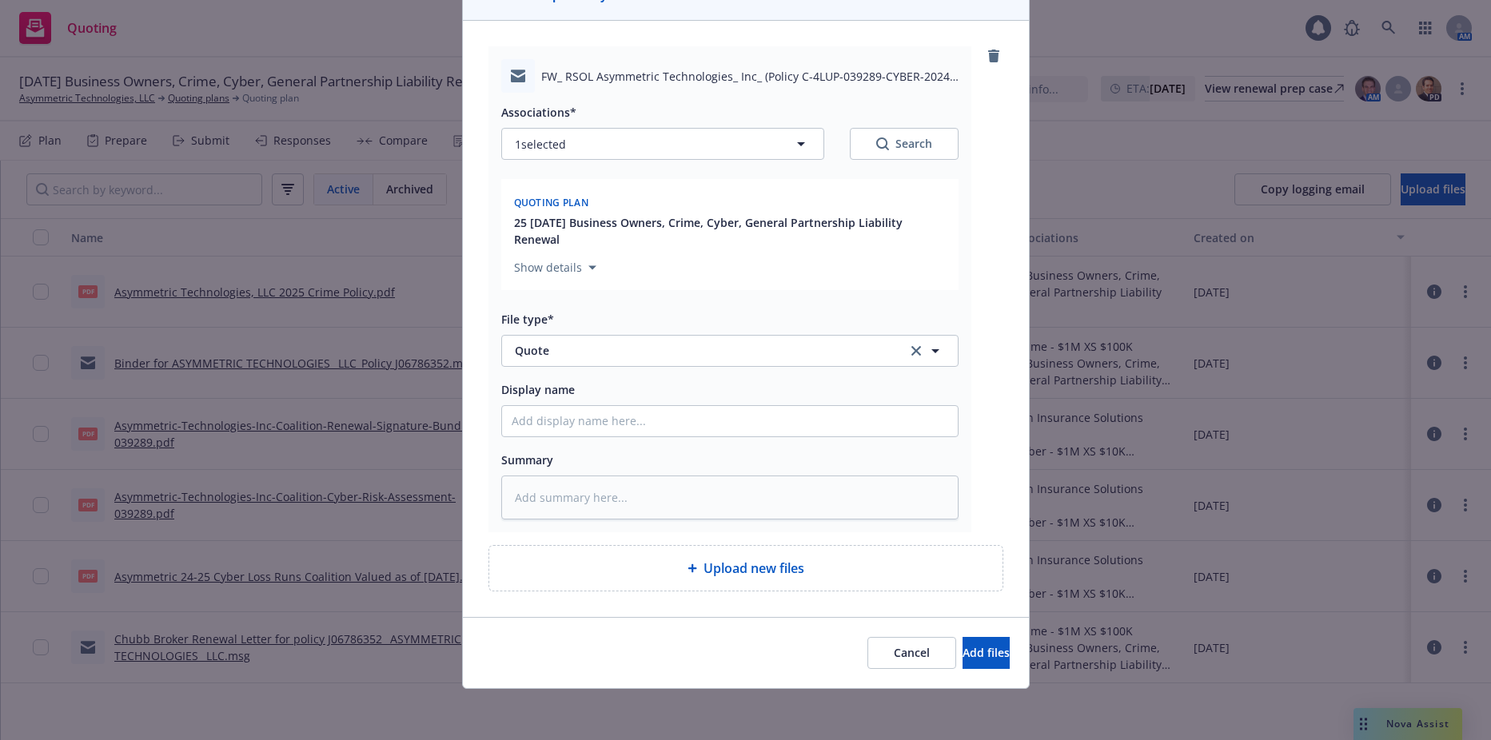
type textarea "x"
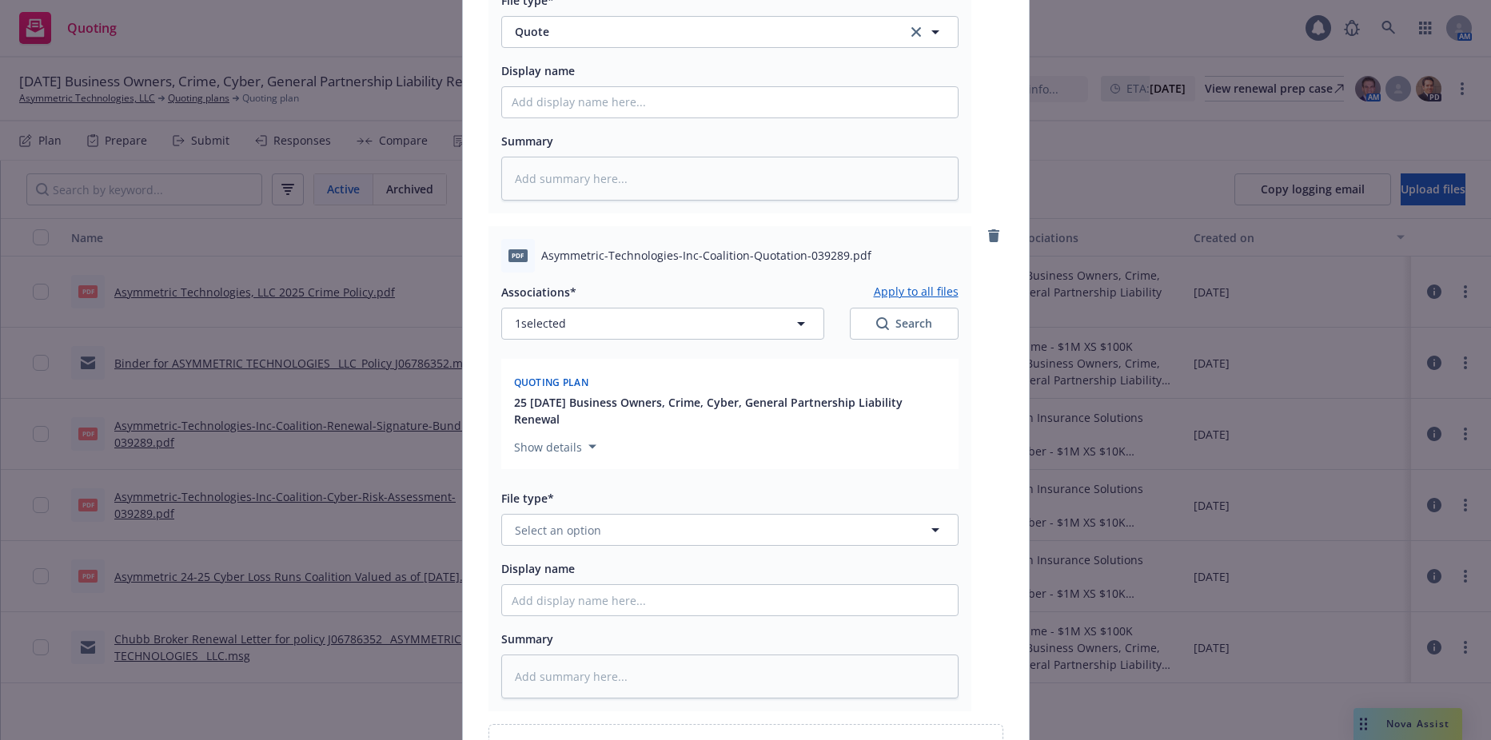
scroll to position [477, 0]
click at [597, 526] on button "Select an option" at bounding box center [729, 529] width 457 height 32
type input "quote"
click at [598, 480] on div "Quote received" at bounding box center [730, 484] width 437 height 23
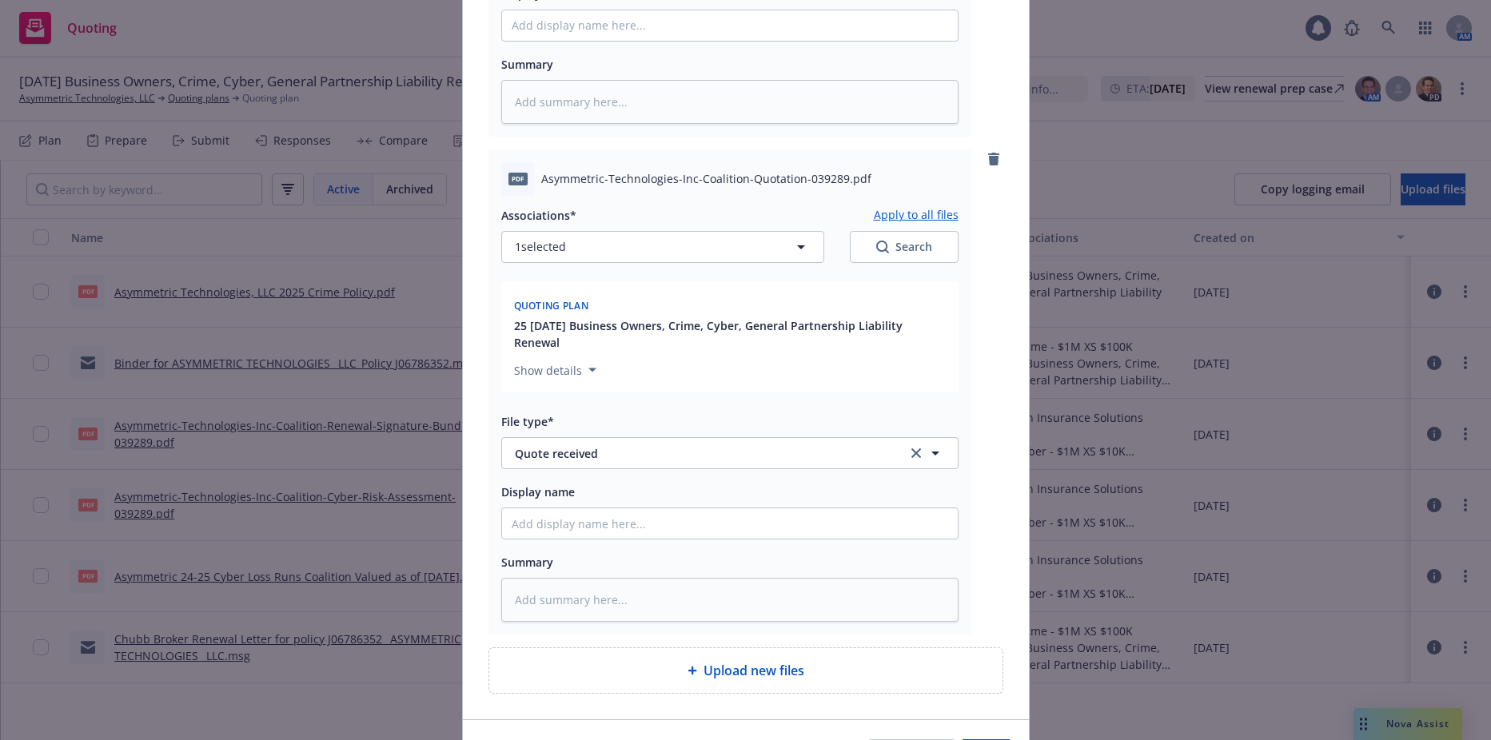
scroll to position [656, 0]
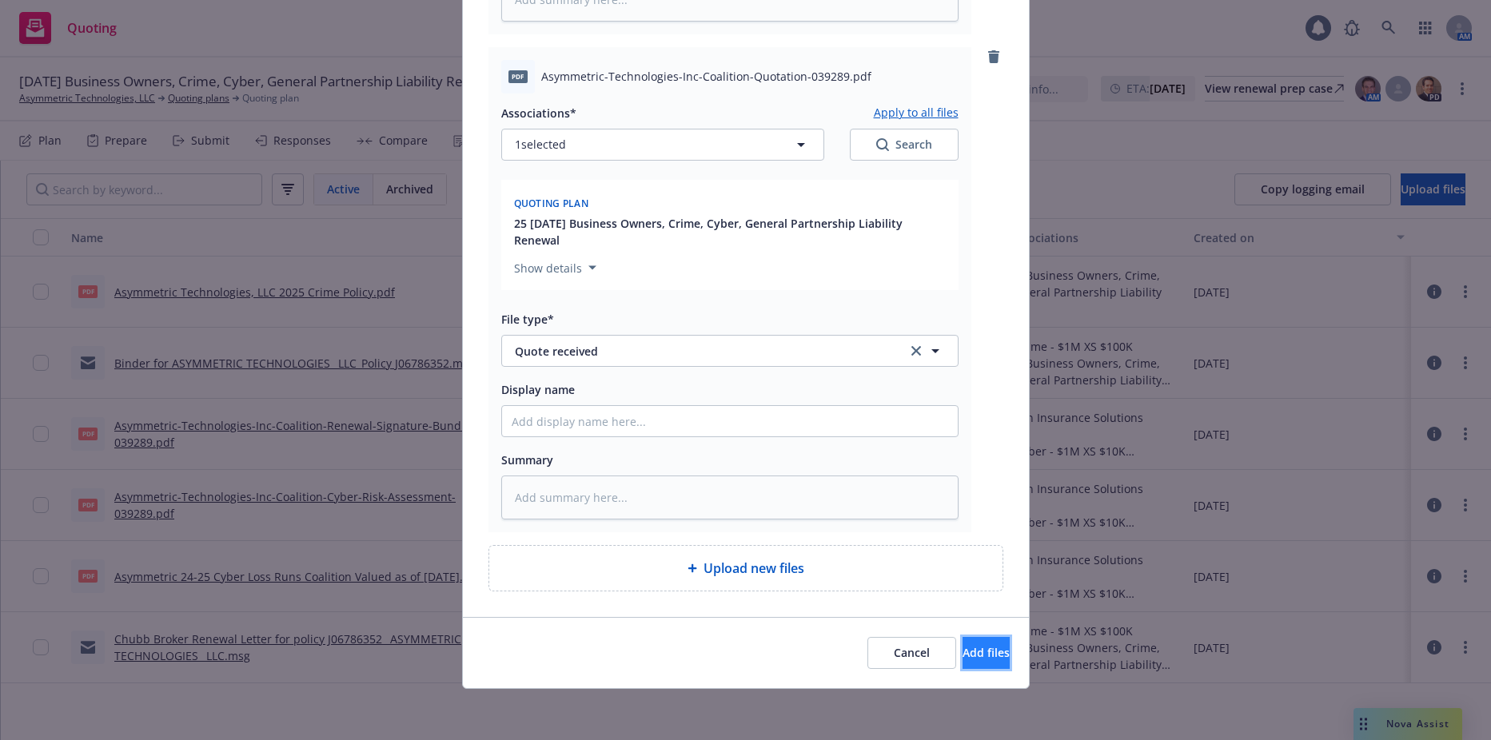
click at [976, 641] on button "Add files" at bounding box center [986, 653] width 47 height 32
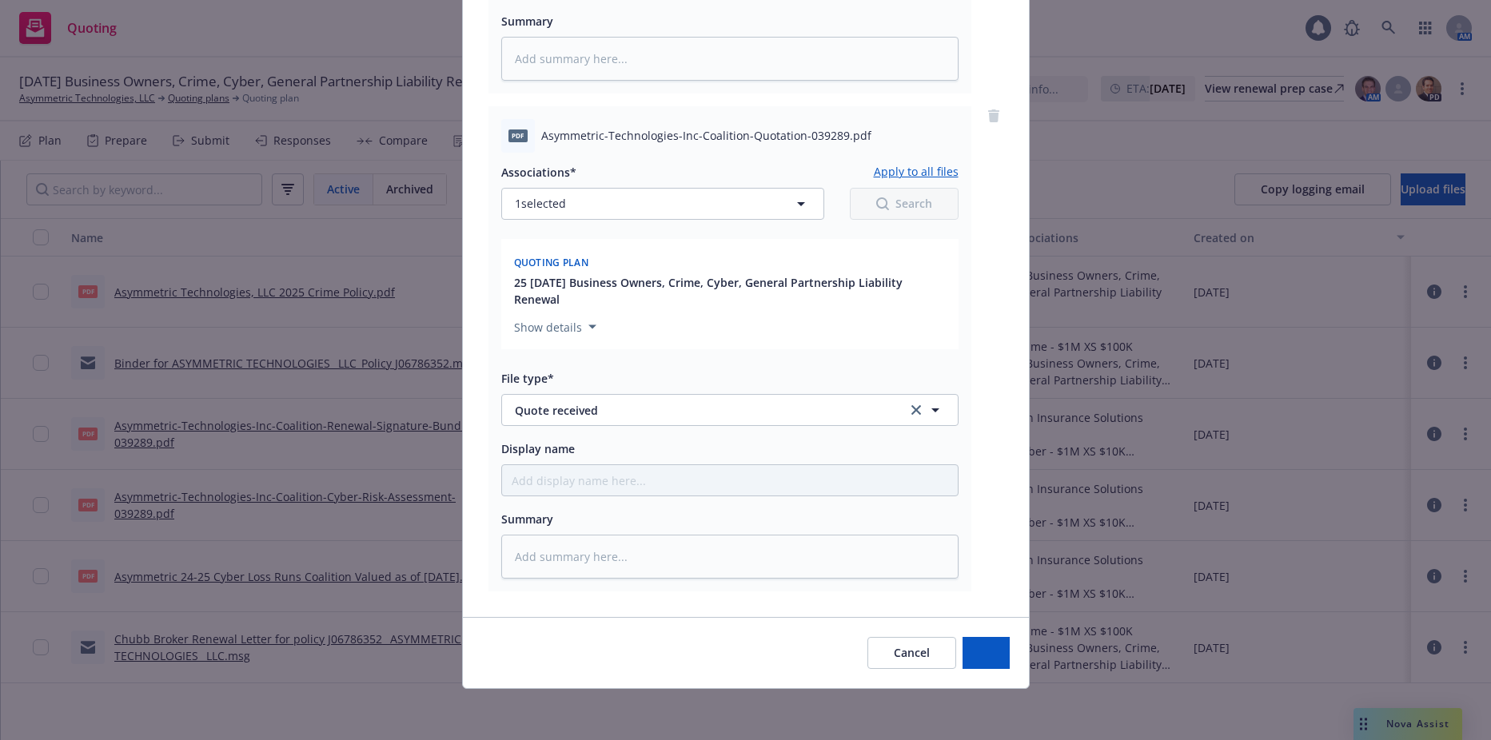
scroll to position [597, 0]
type textarea "x"
